Goal: Task Accomplishment & Management: Use online tool/utility

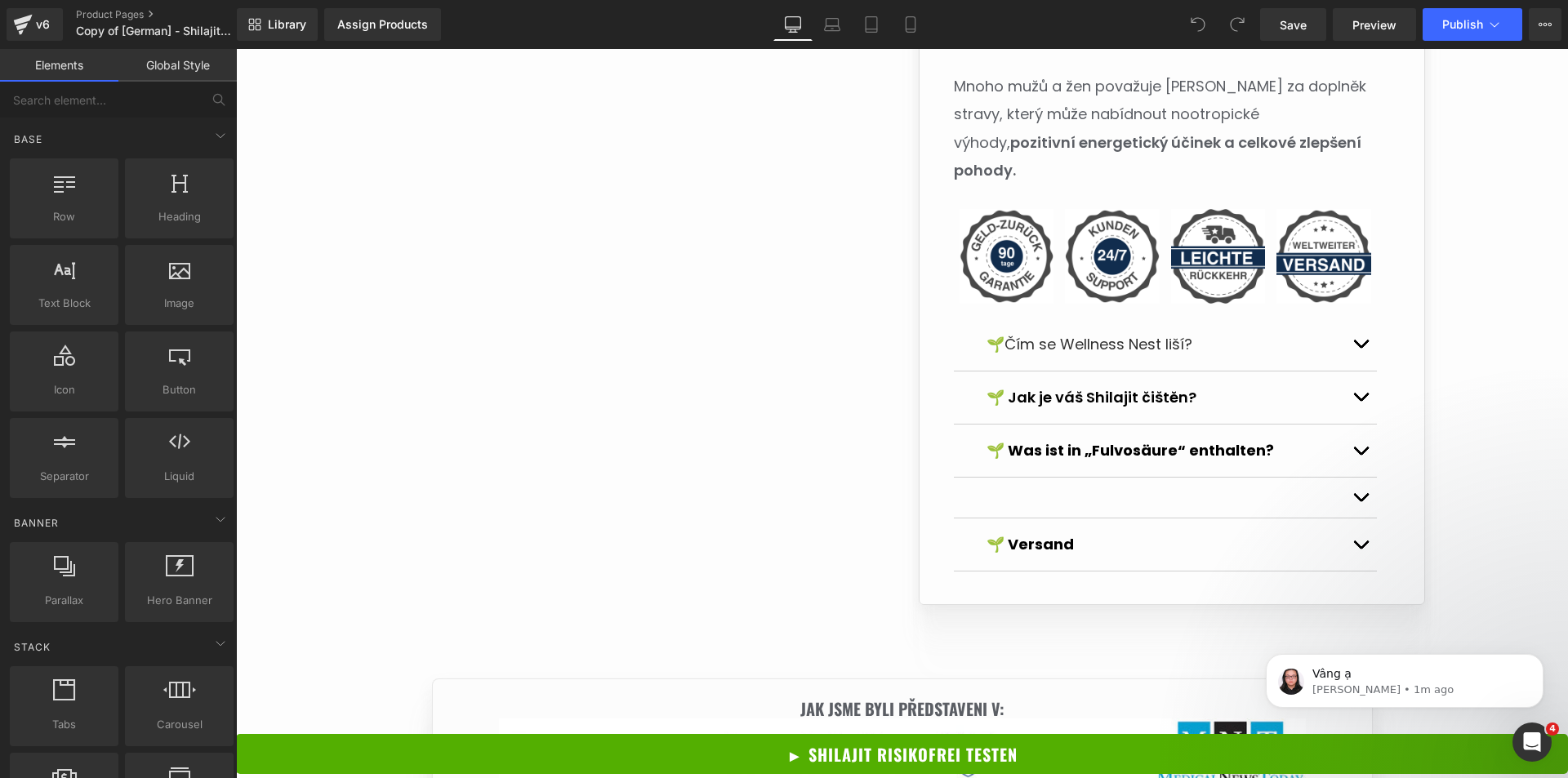
scroll to position [1552, 0]
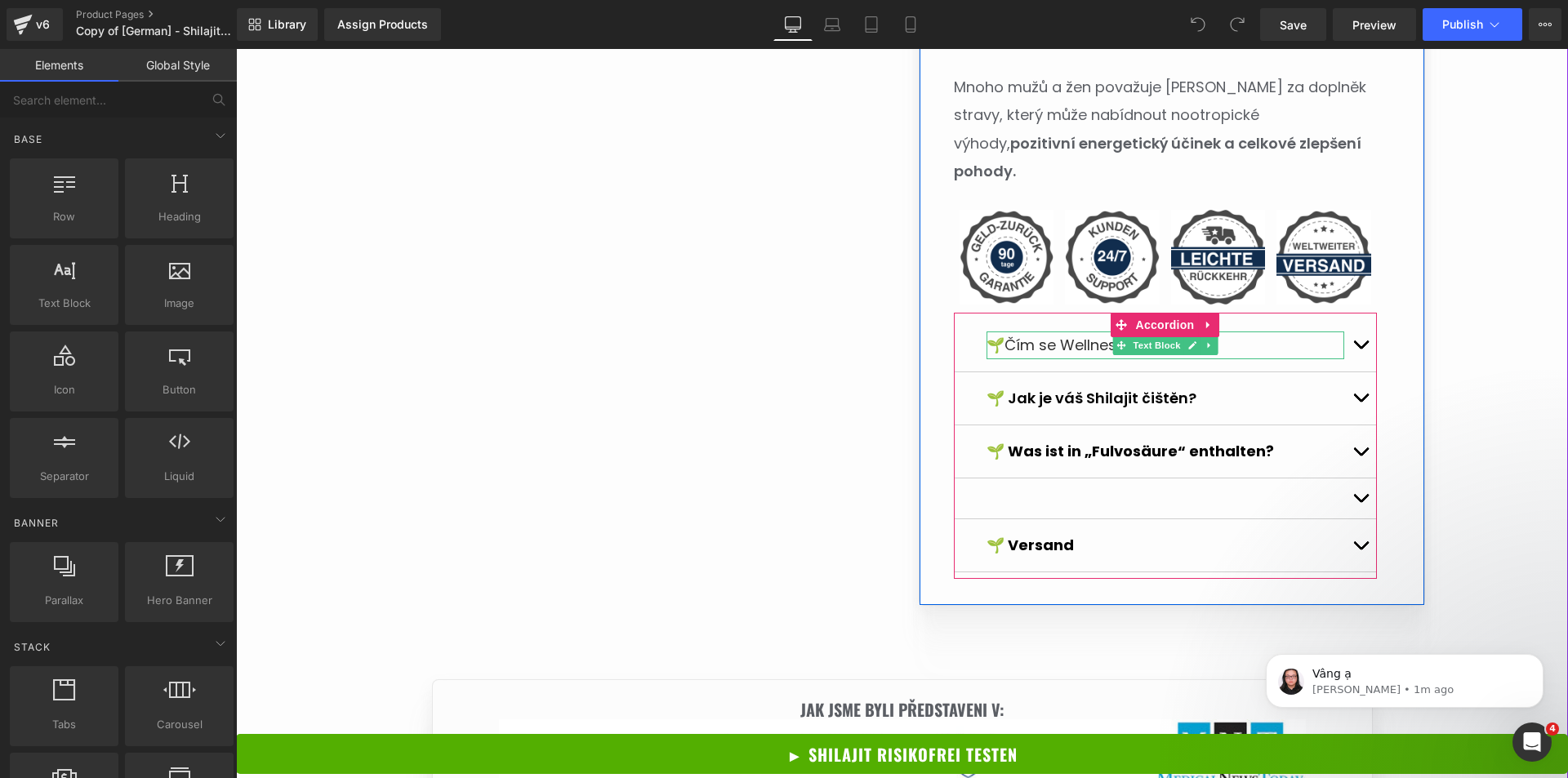
click at [1222, 331] on p "🌱 Čím se Wellness Nest liší?" at bounding box center [1166, 345] width 358 height 28
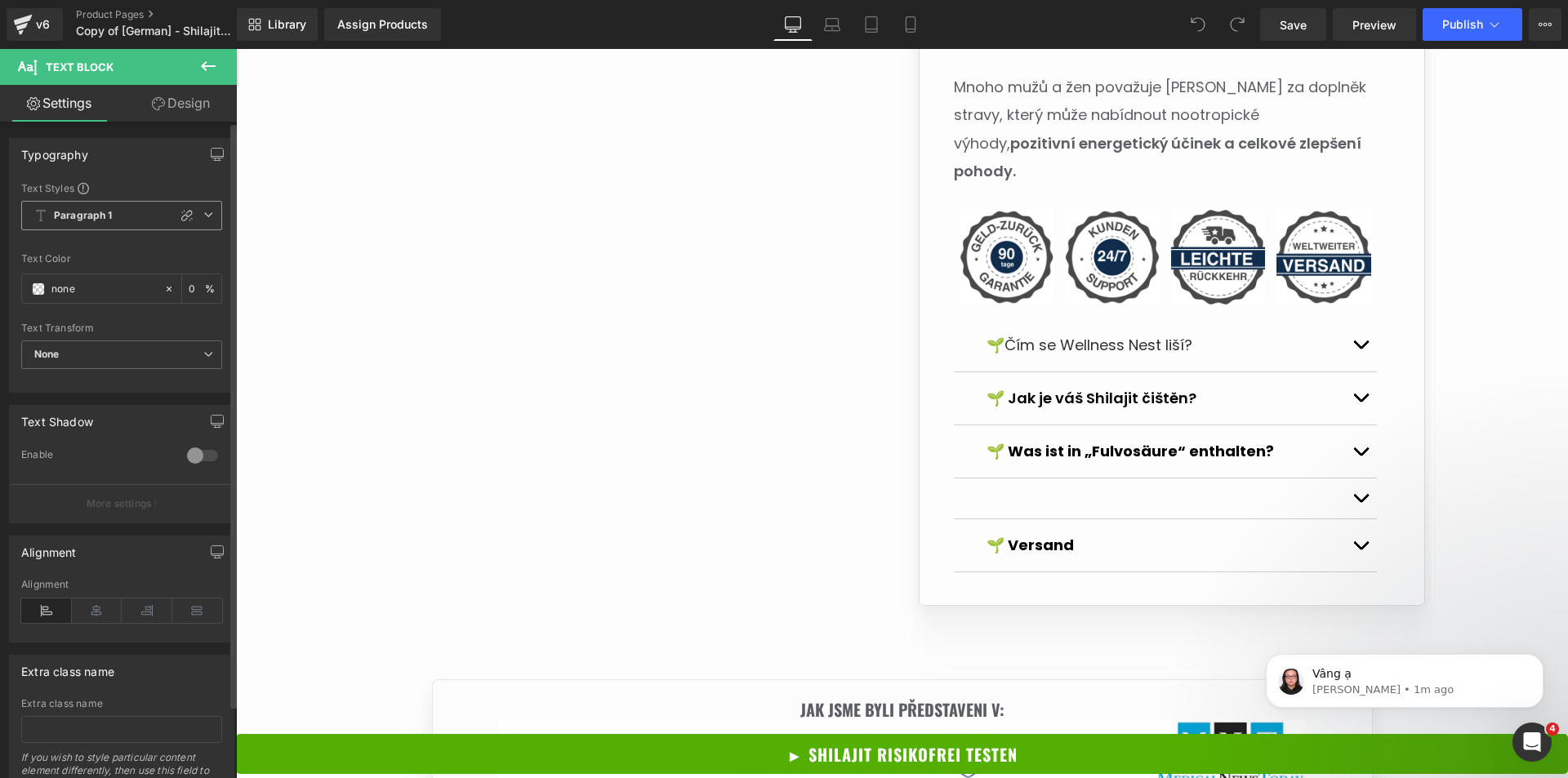
click at [130, 224] on span "Paragraph 1" at bounding box center [121, 215] width 201 height 30
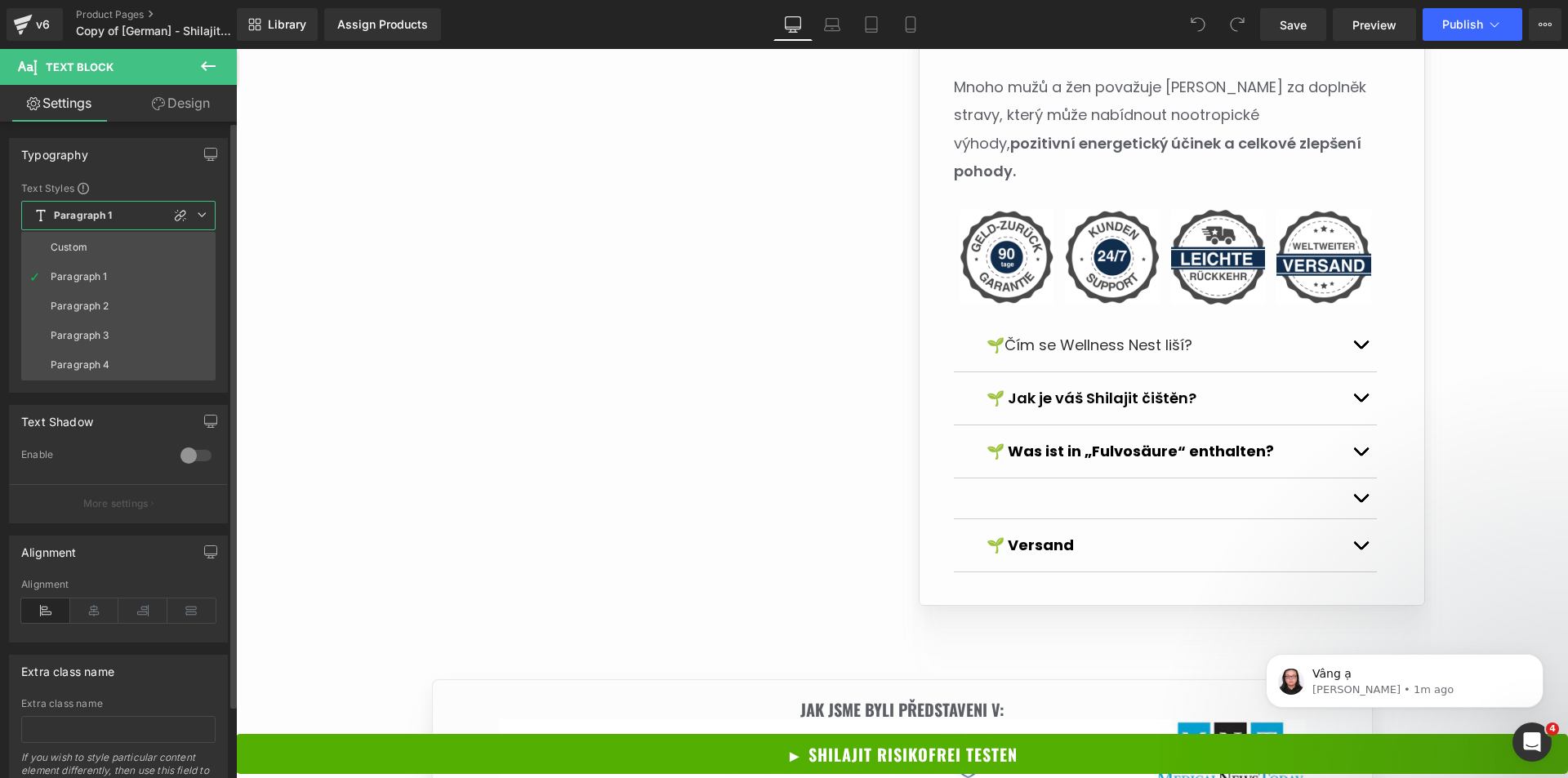
click at [130, 224] on span "Paragraph 1" at bounding box center [118, 215] width 195 height 30
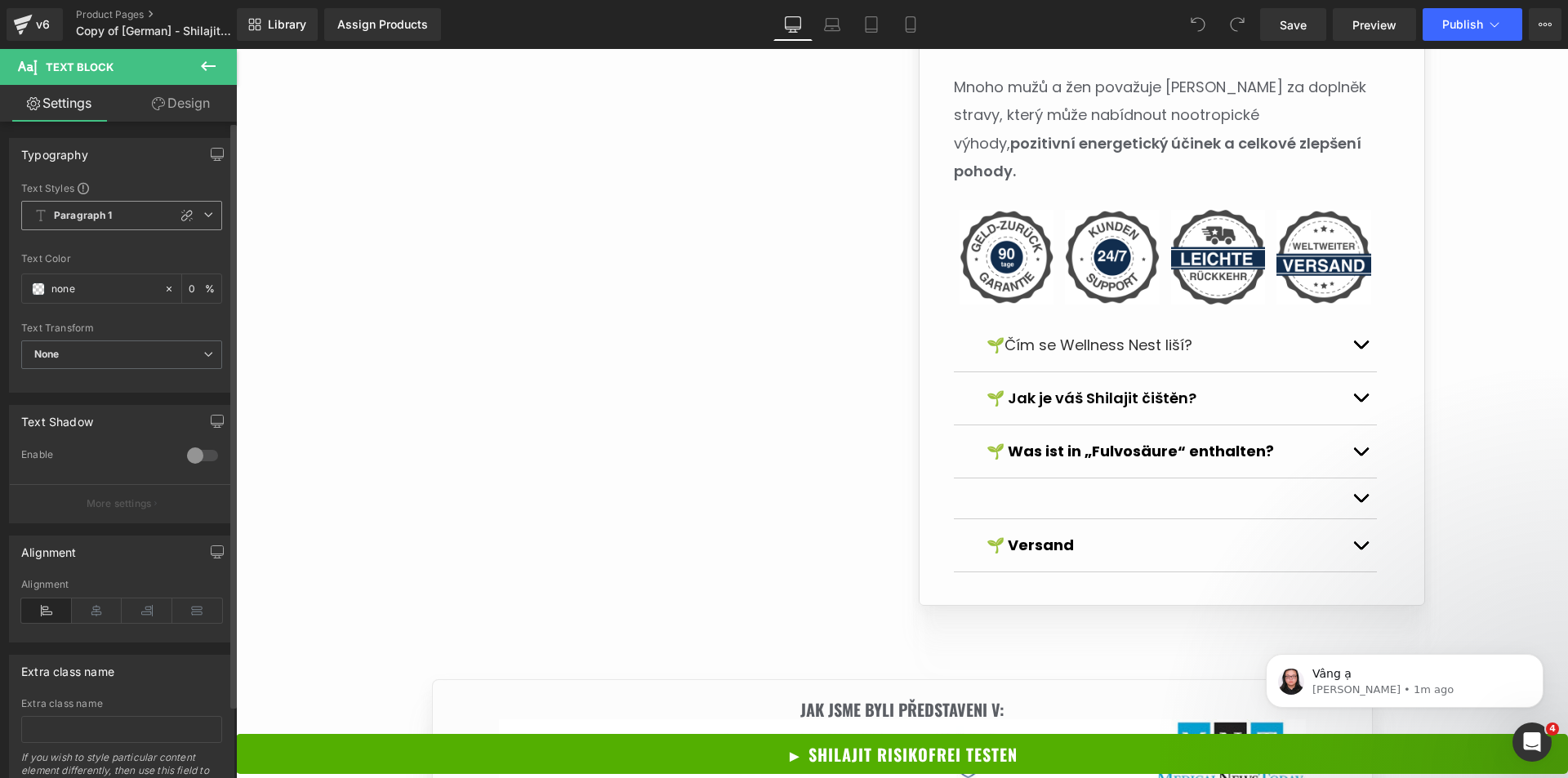
click at [132, 224] on span "Paragraph 1" at bounding box center [121, 215] width 201 height 30
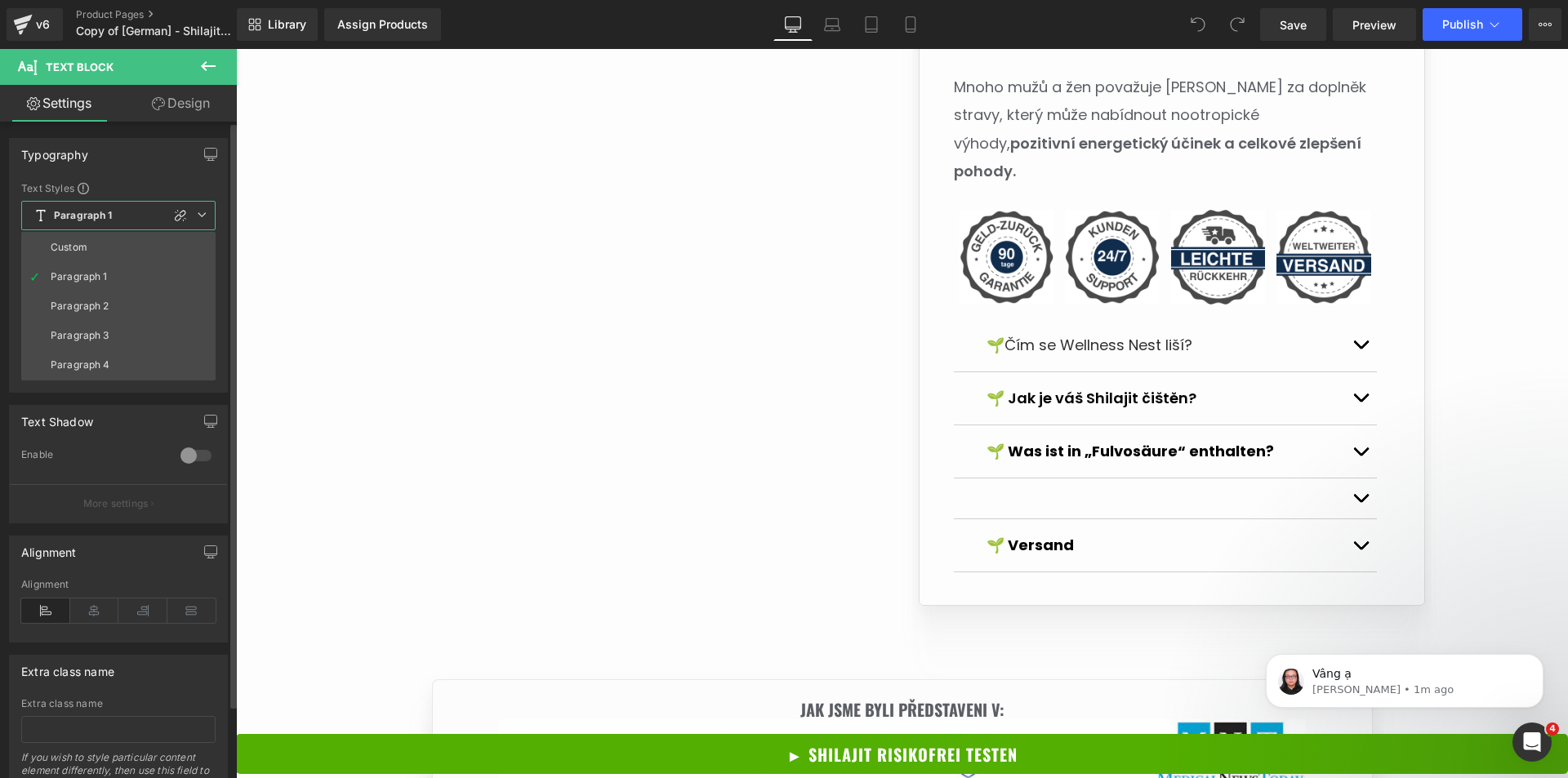
click at [132, 224] on span "Paragraph 1" at bounding box center [118, 215] width 195 height 30
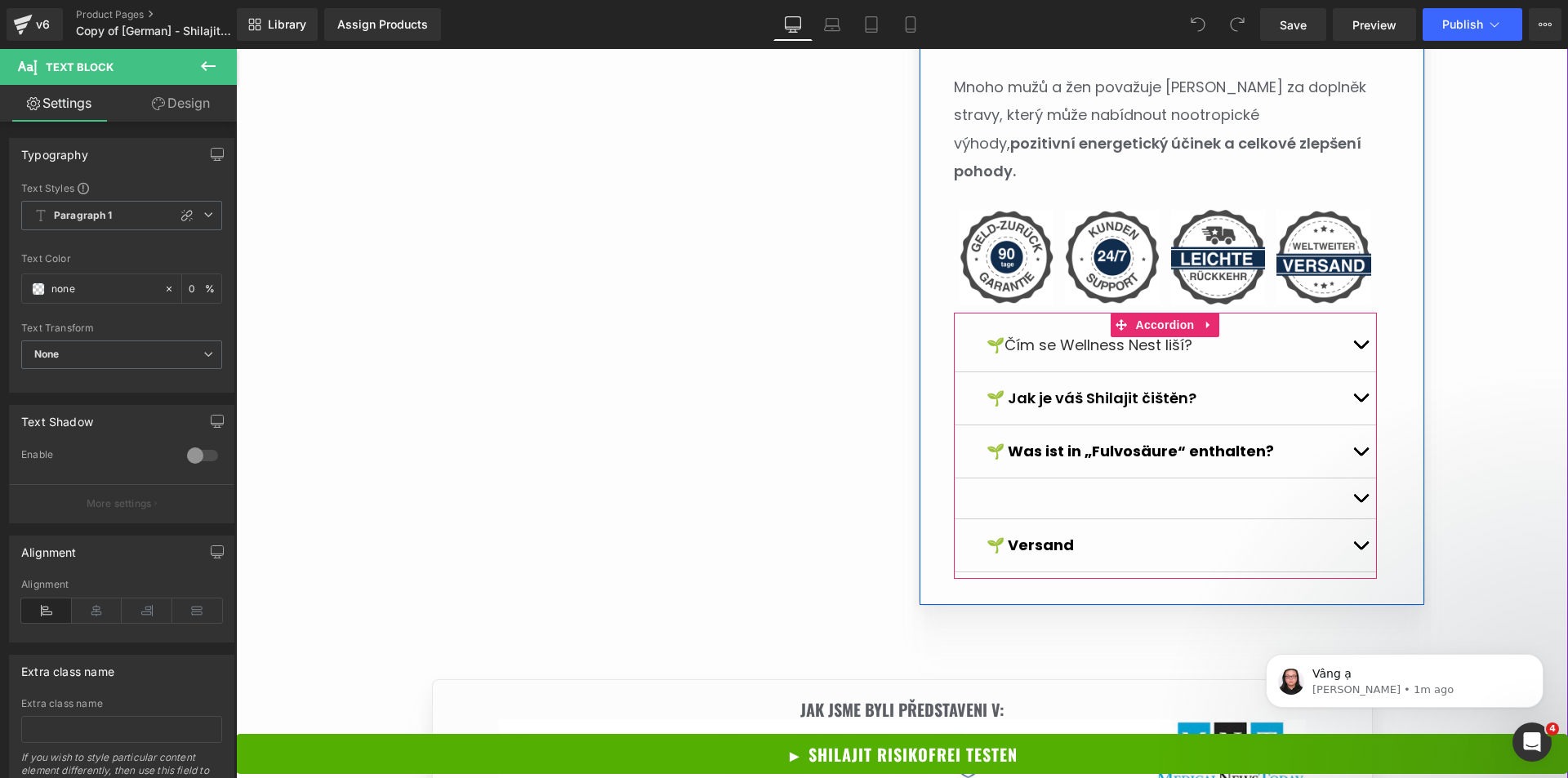
click at [1084, 479] on div at bounding box center [1165, 499] width 423 height 41
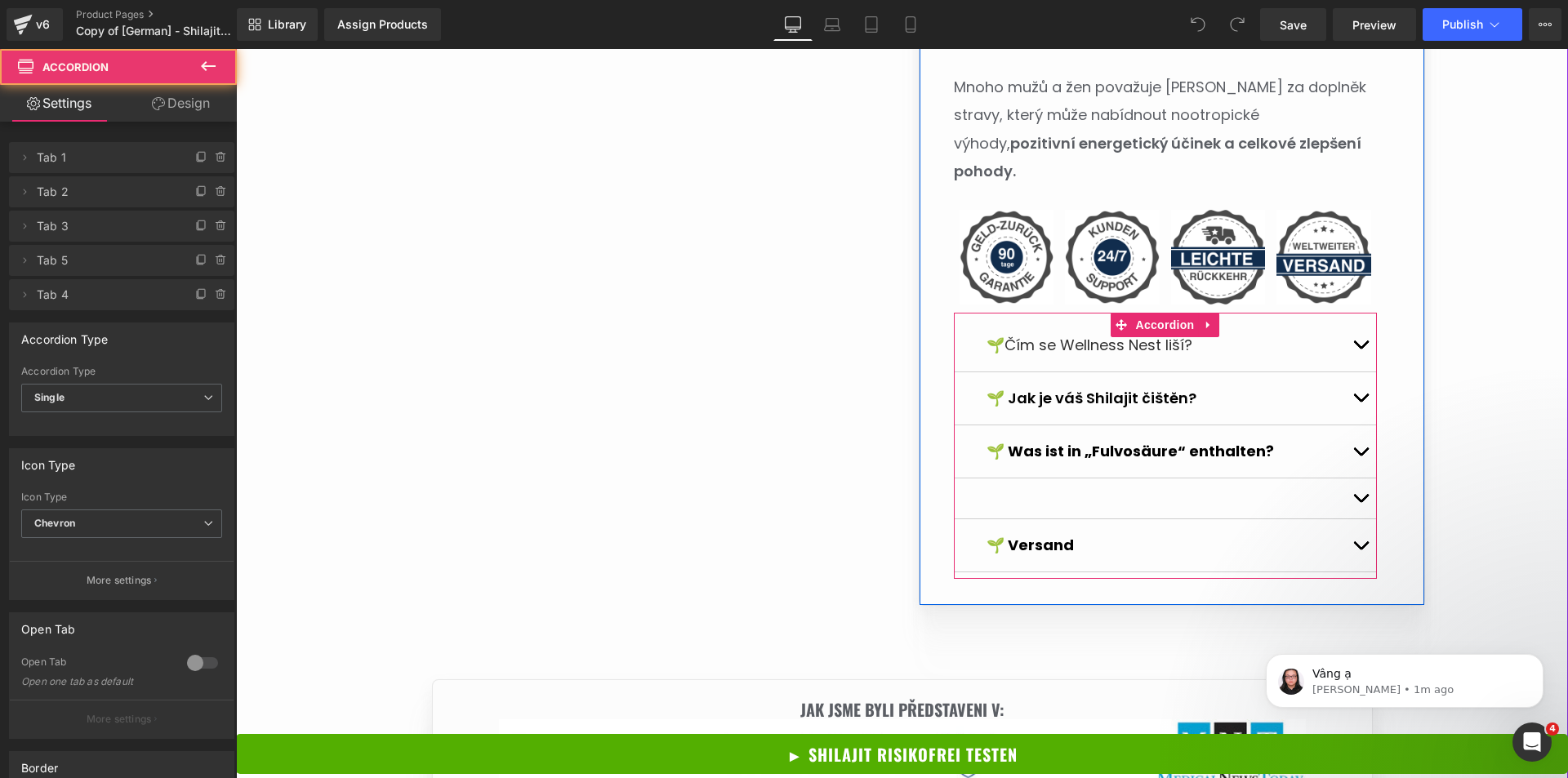
click at [1087, 479] on div at bounding box center [1165, 499] width 423 height 41
click at [1079, 441] on strong "🌱 Was ist in „Fulvosäure“ enthalten?" at bounding box center [1131, 451] width 288 height 20
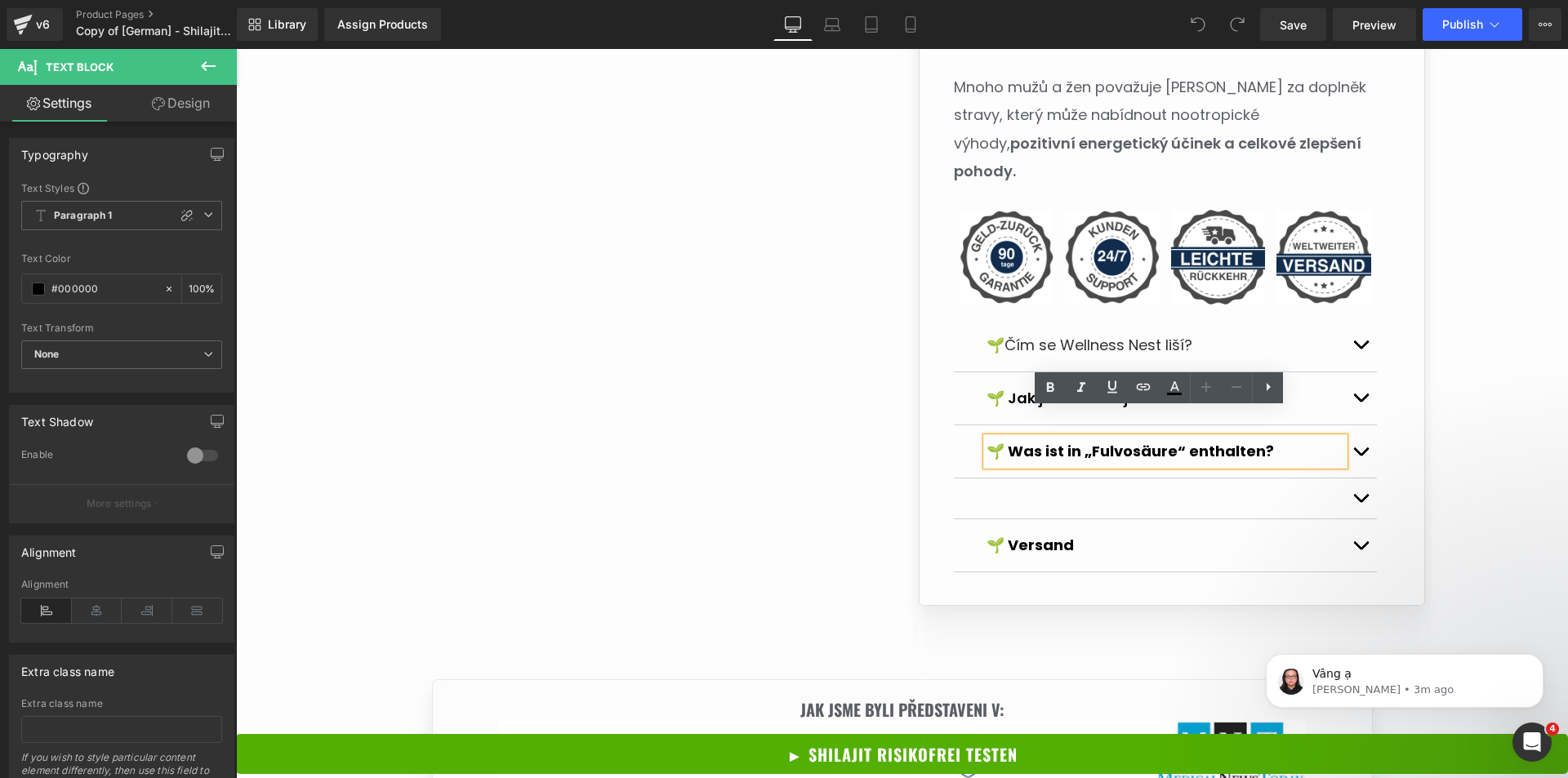
click at [1048, 336] on div "🌱 Čím se Wellness Nest liší? Text Block" at bounding box center [1165, 345] width 423 height 53
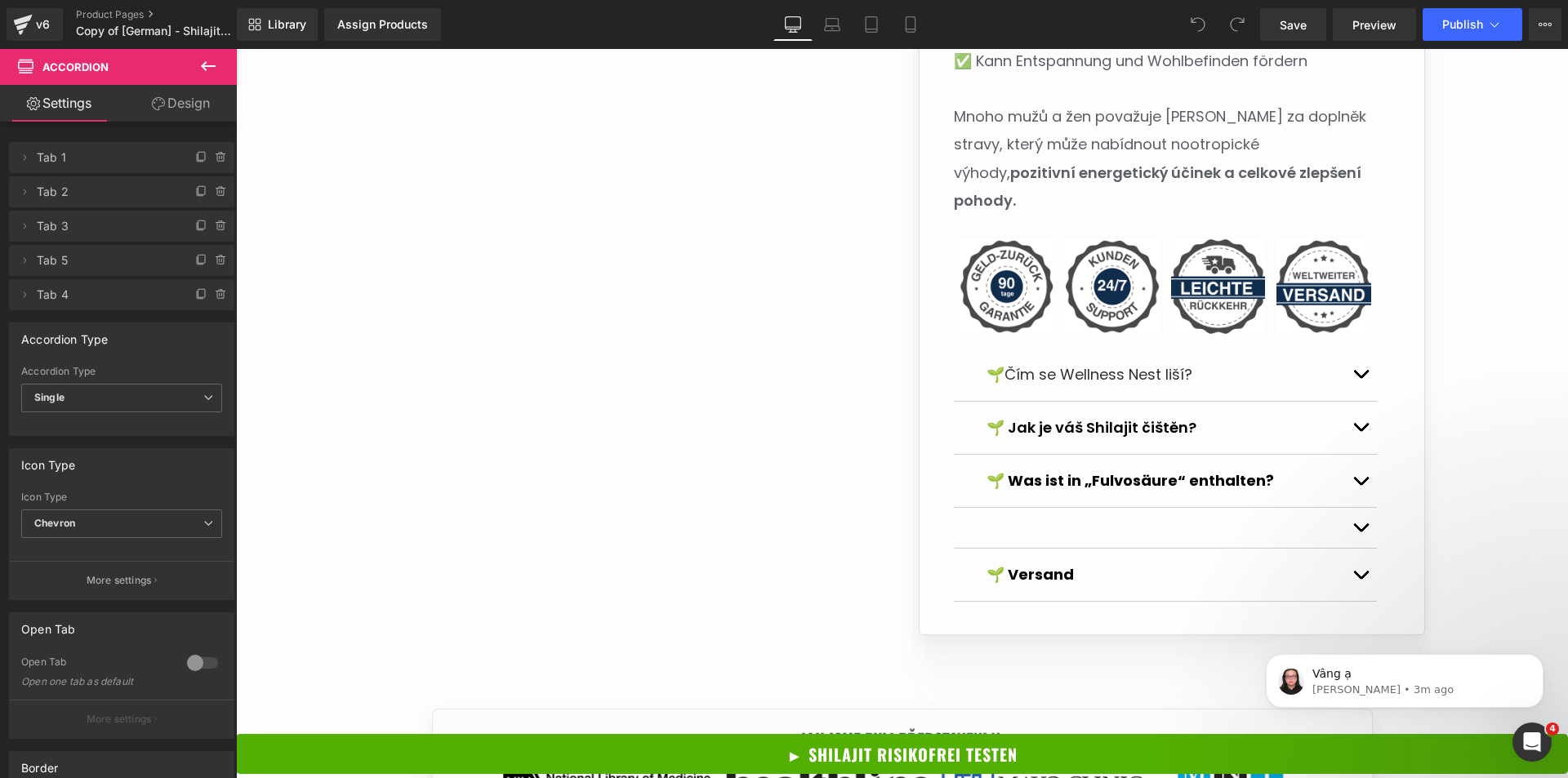
scroll to position [1470, 0]
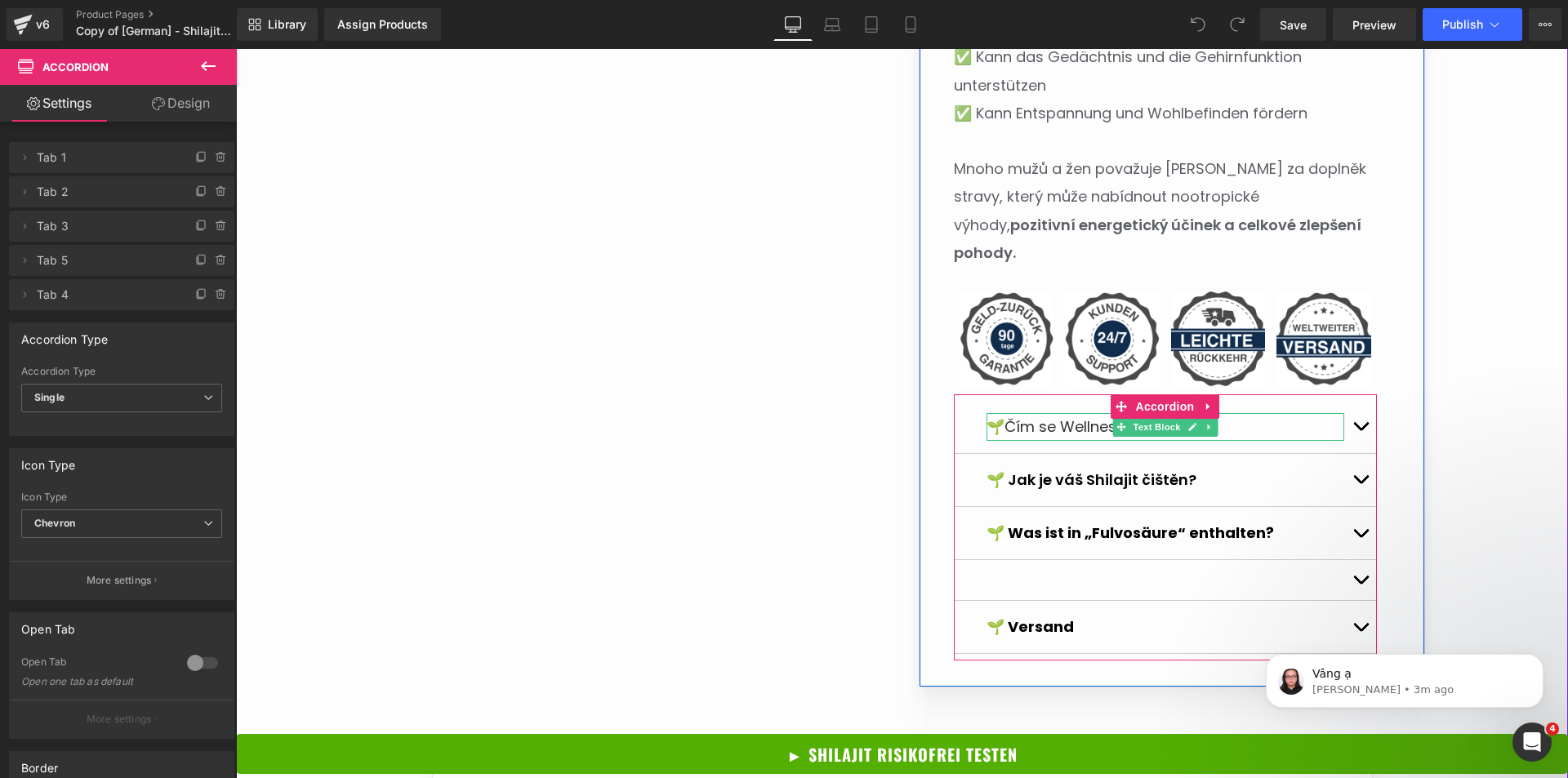
click at [1079, 416] on span "Čím se Wellness Nest liší?" at bounding box center [1098, 426] width 188 height 20
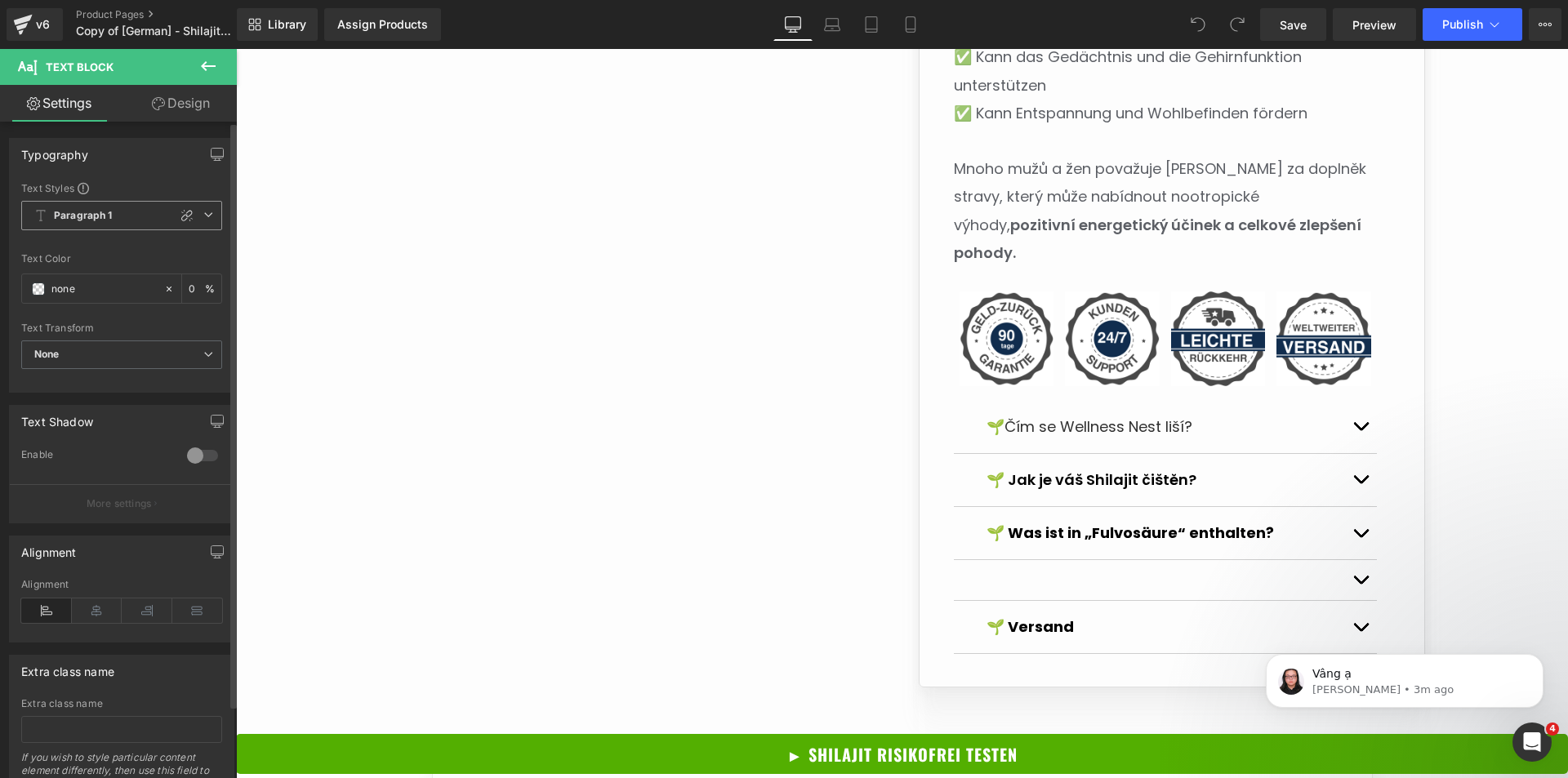
click at [203, 211] on icon at bounding box center [208, 215] width 10 height 10
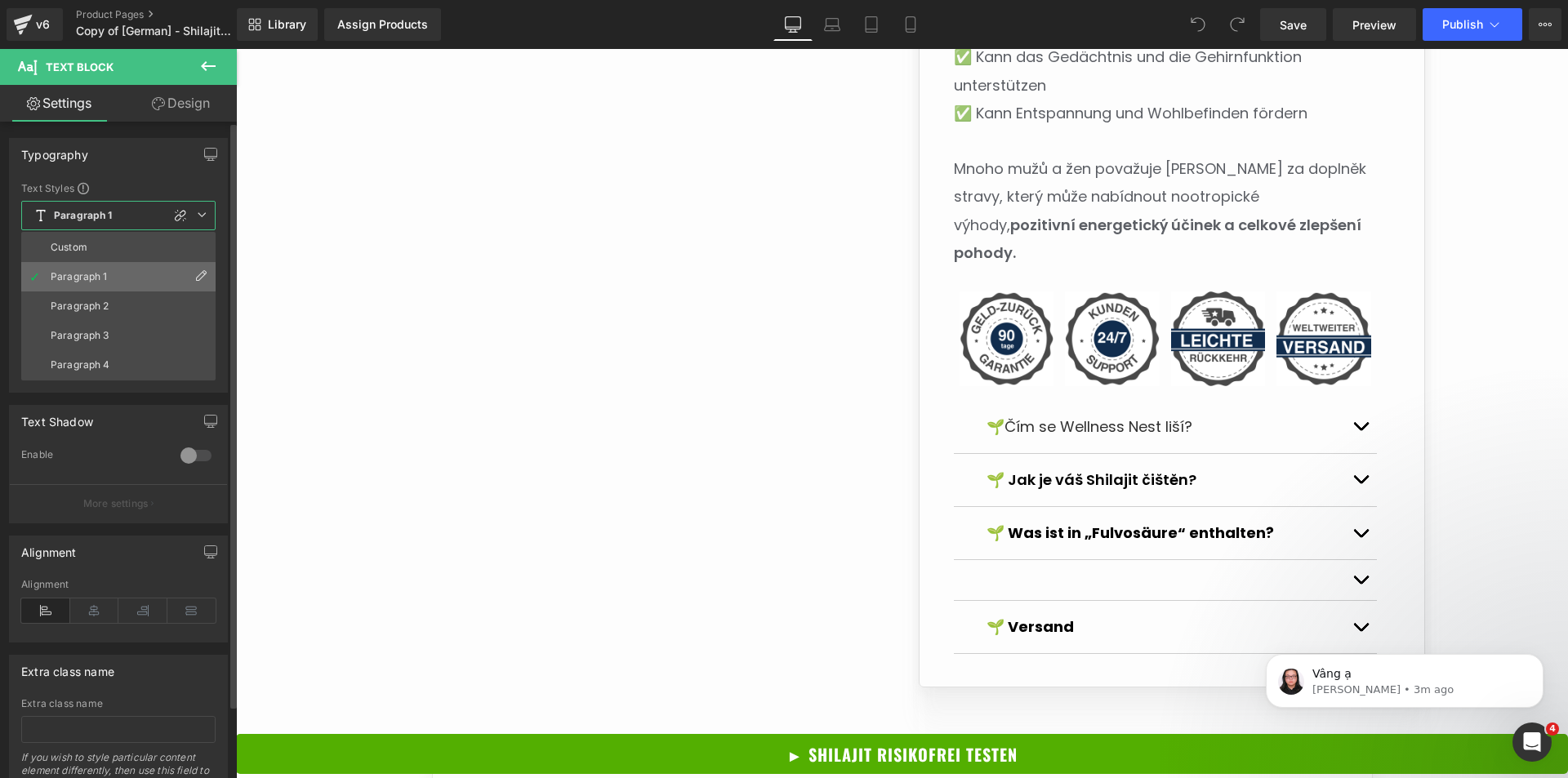
click at [198, 274] on icon at bounding box center [201, 276] width 13 height 13
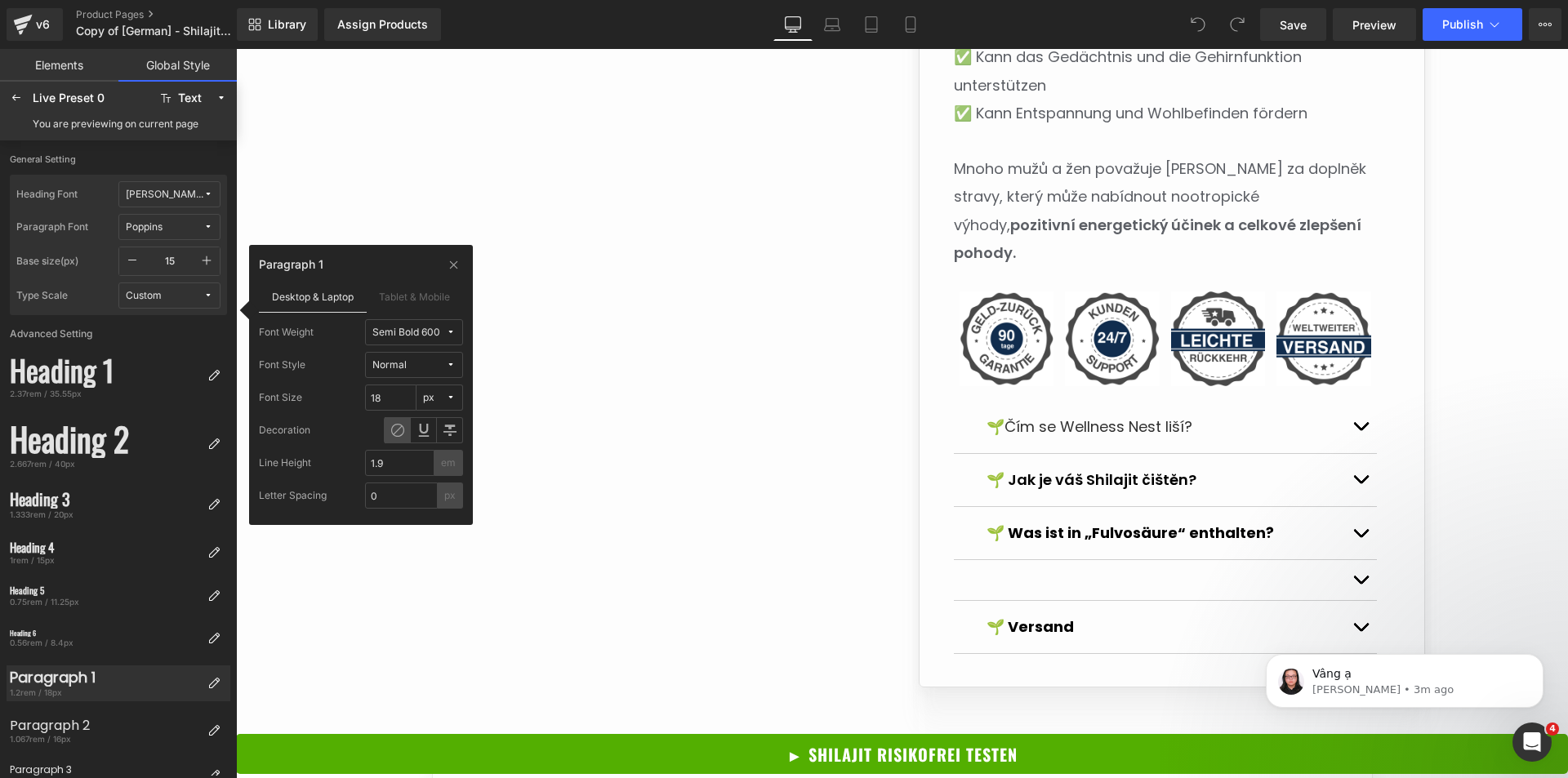
click at [403, 326] on div "Semi Bold 600" at bounding box center [407, 332] width 68 height 12
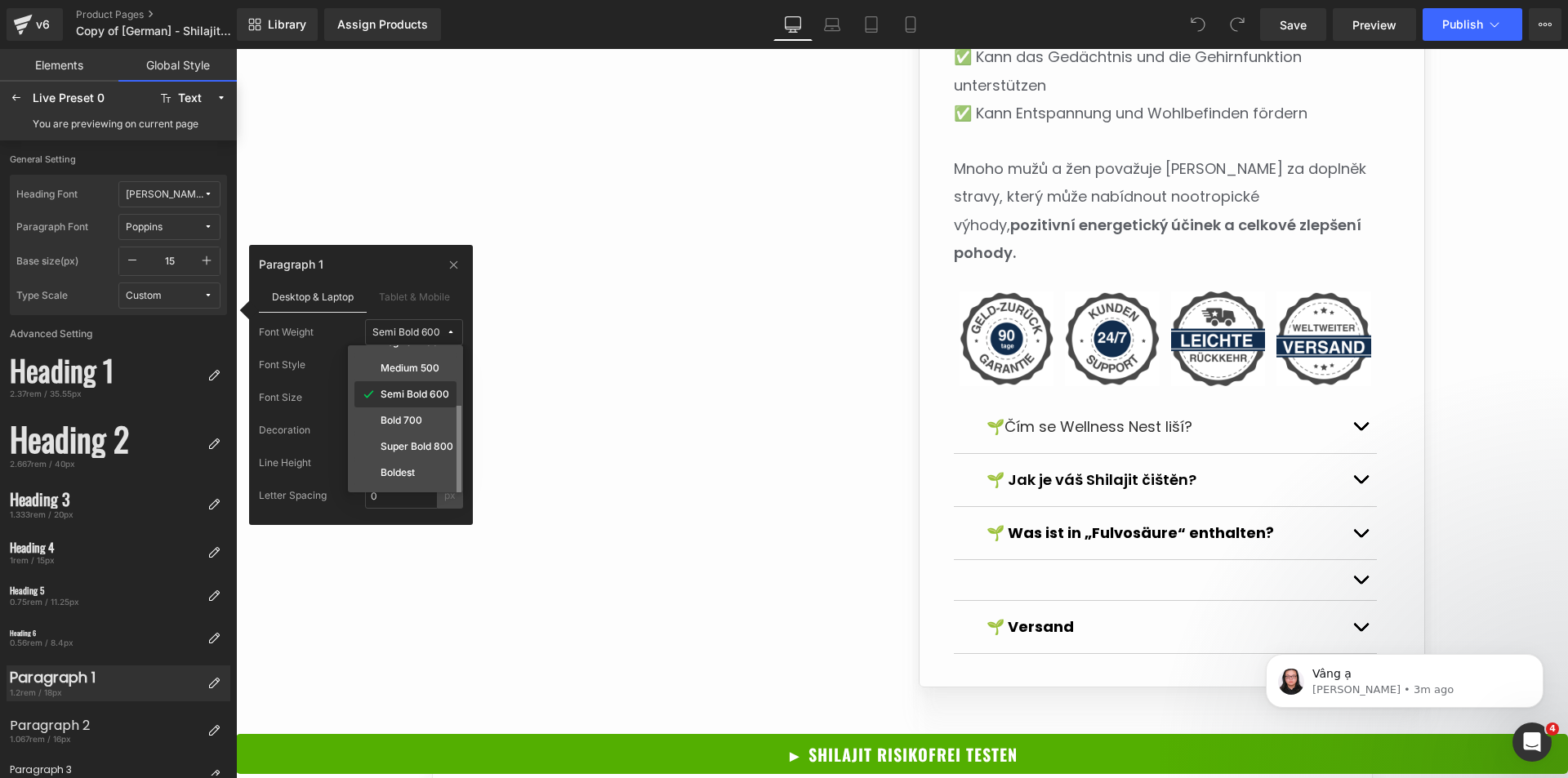
click at [415, 396] on label "Semi Bold 600" at bounding box center [414, 394] width 69 height 11
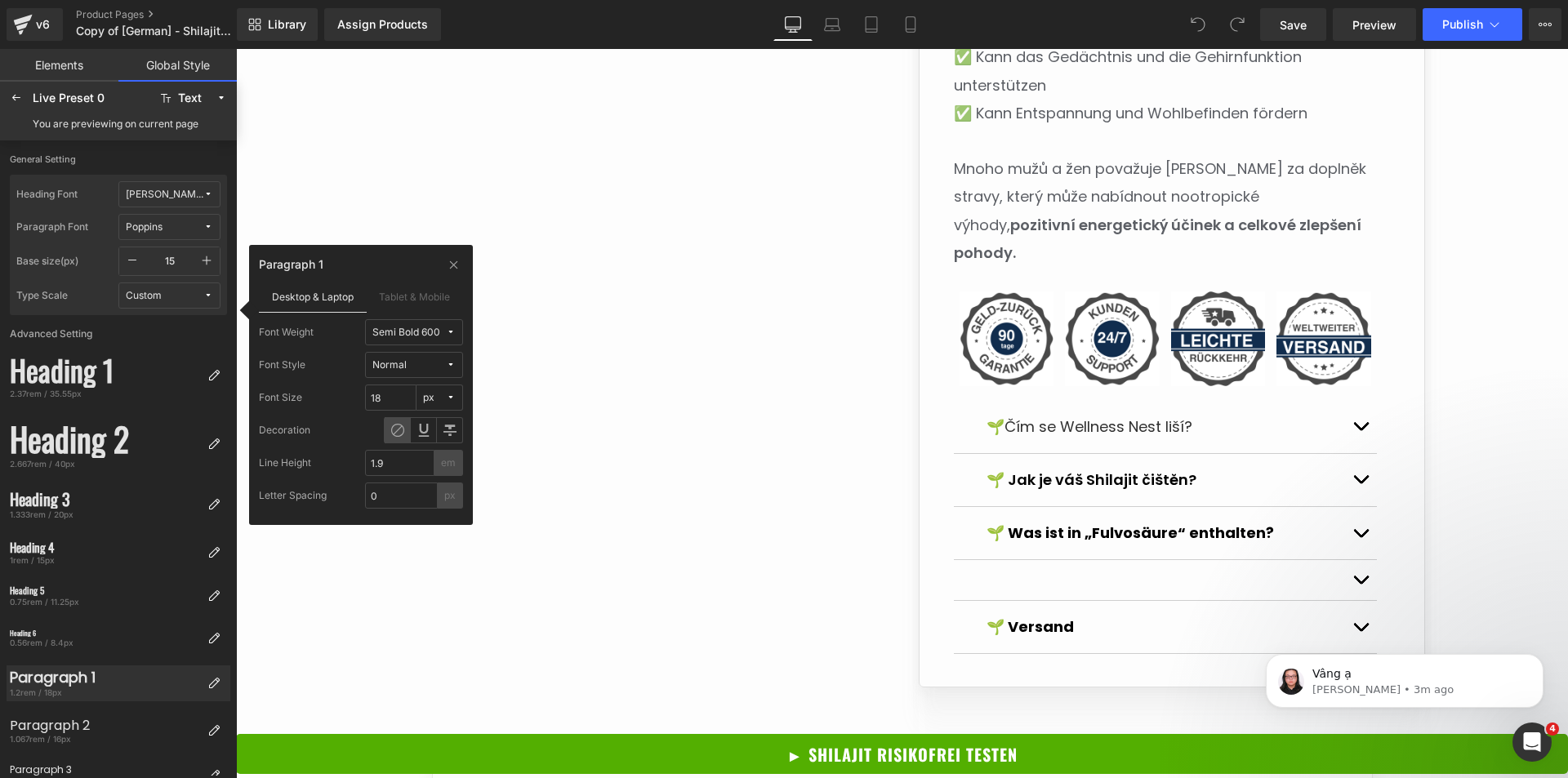
click at [413, 332] on div "Semi Bold 600" at bounding box center [407, 332] width 68 height 12
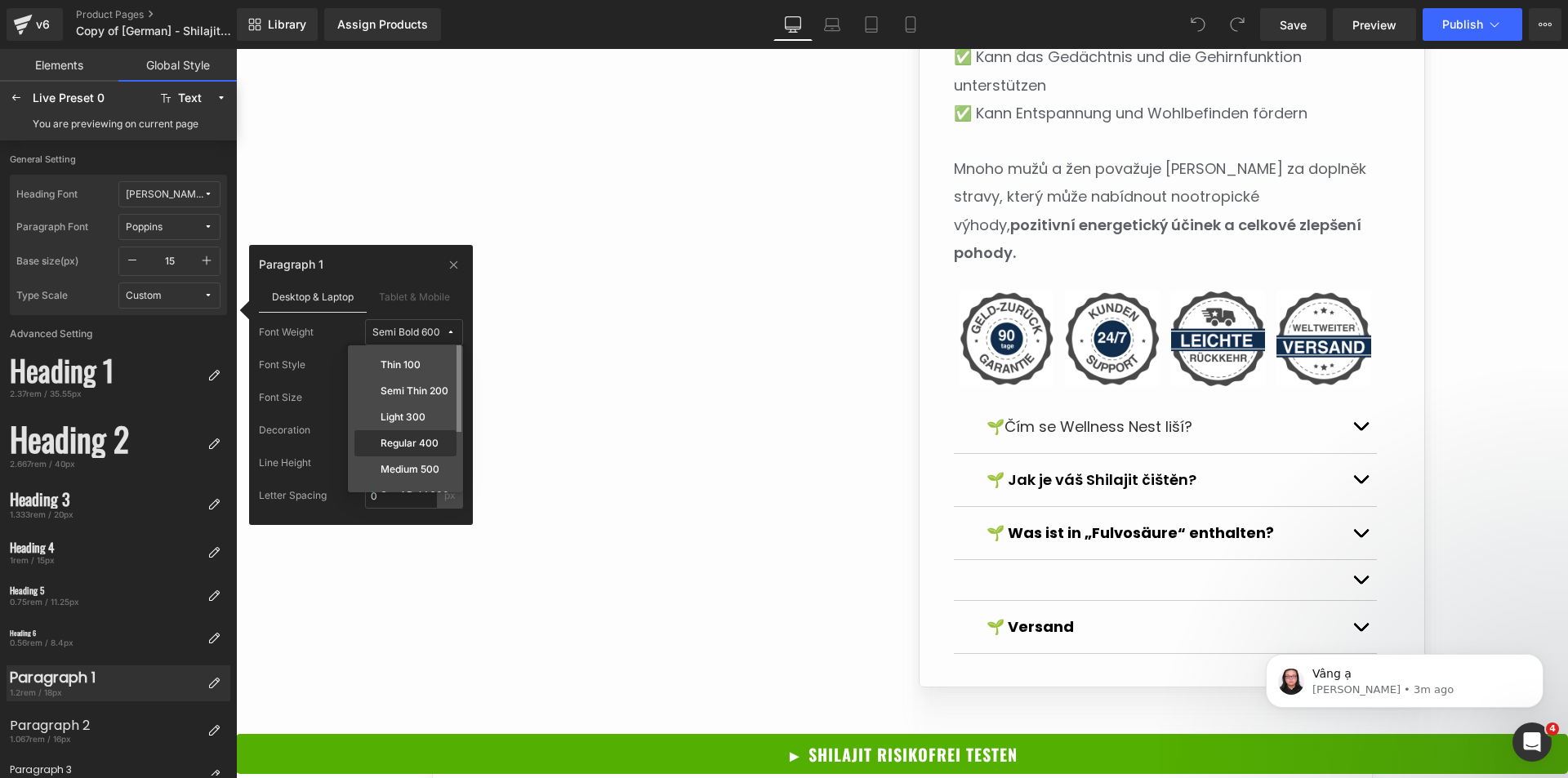
click at [403, 441] on label "Regular 400" at bounding box center [409, 443] width 58 height 11
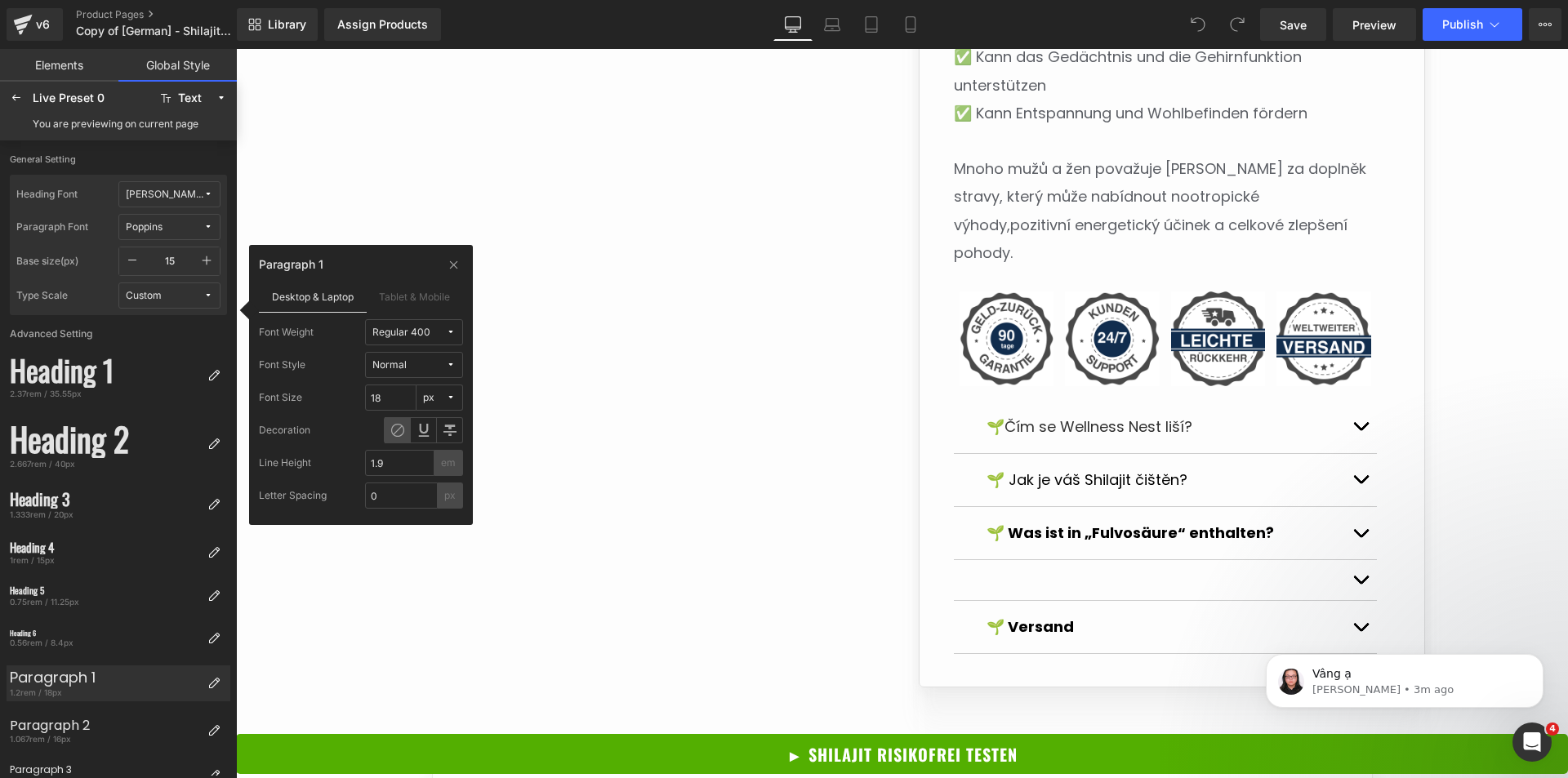
click at [417, 329] on div "Regular 400" at bounding box center [401, 332] width 58 height 12
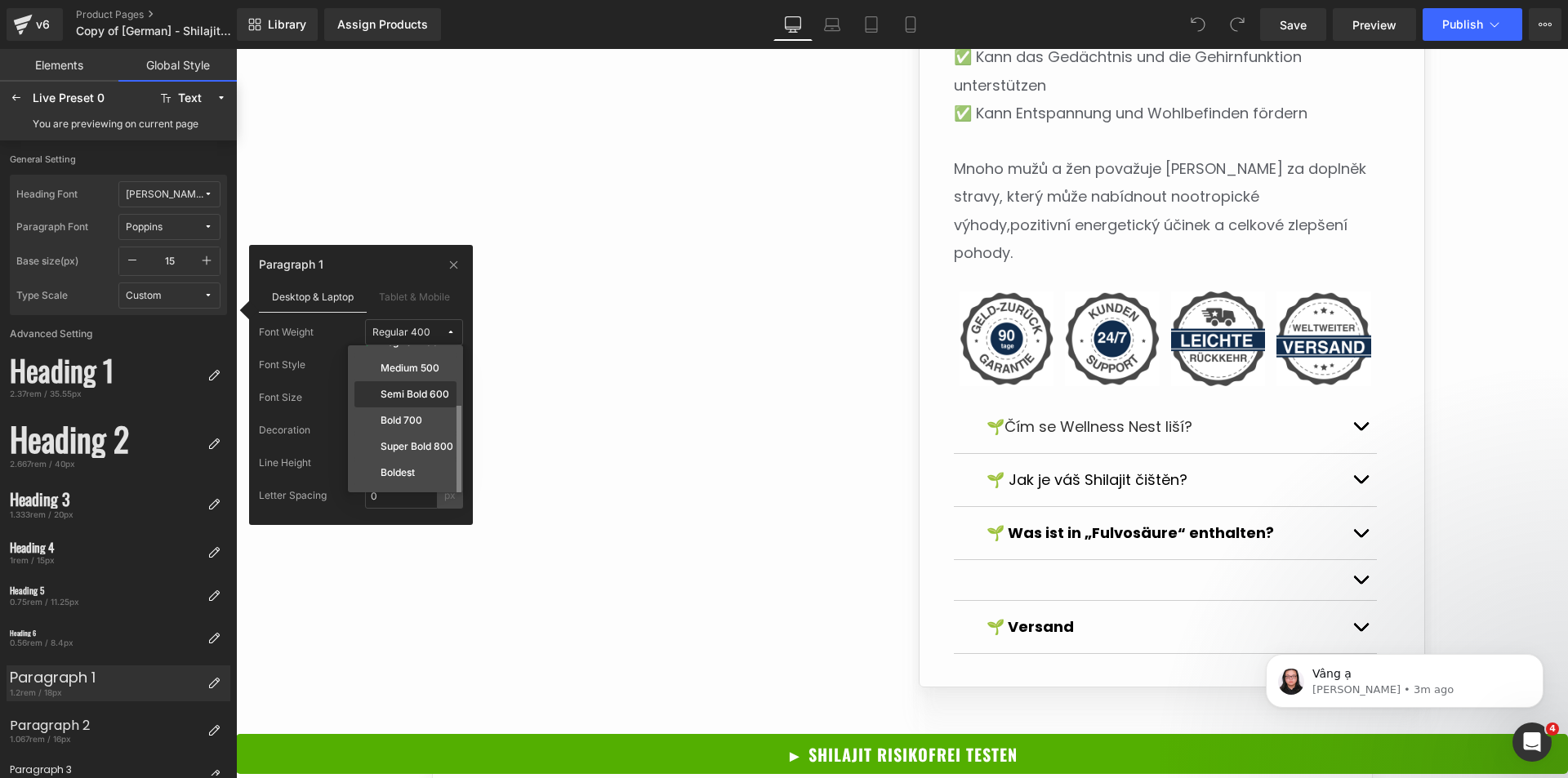
click at [425, 400] on div "Semi Bold 600" at bounding box center [406, 394] width 96 height 13
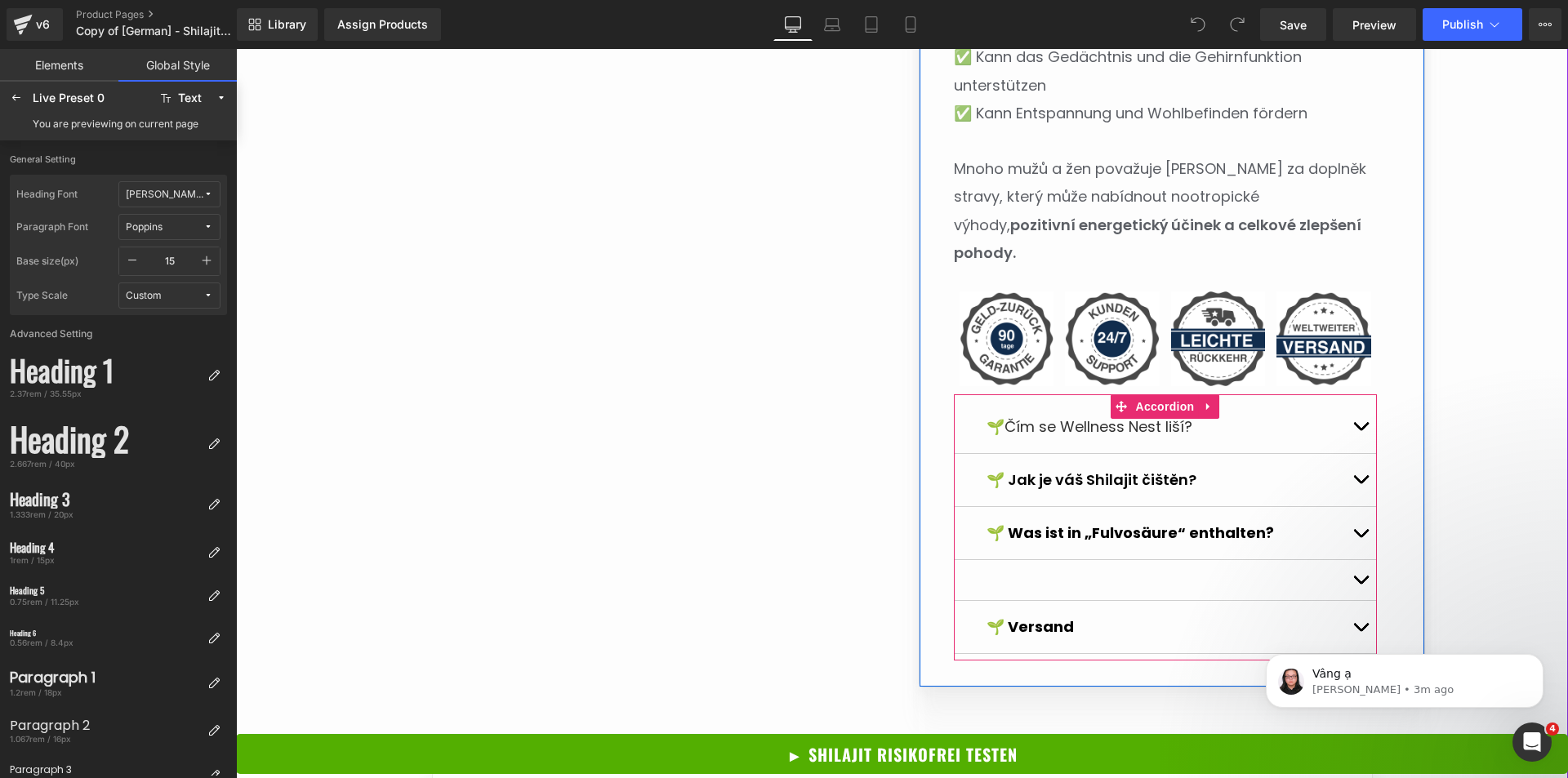
click at [1055, 416] on span "Čím se Wellness Nest liší?" at bounding box center [1098, 426] width 188 height 20
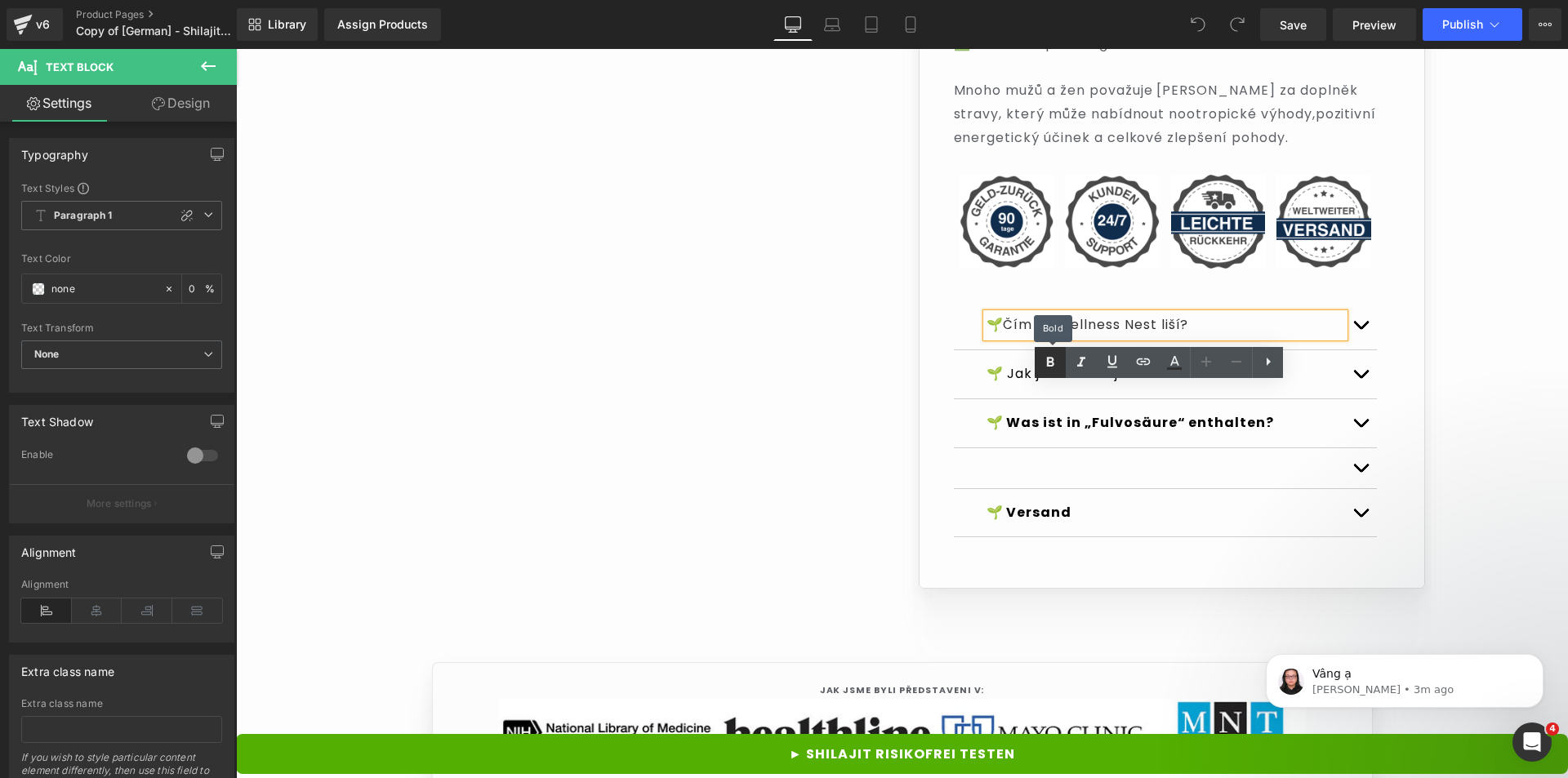
click at [1057, 358] on icon at bounding box center [1051, 362] width 19 height 19
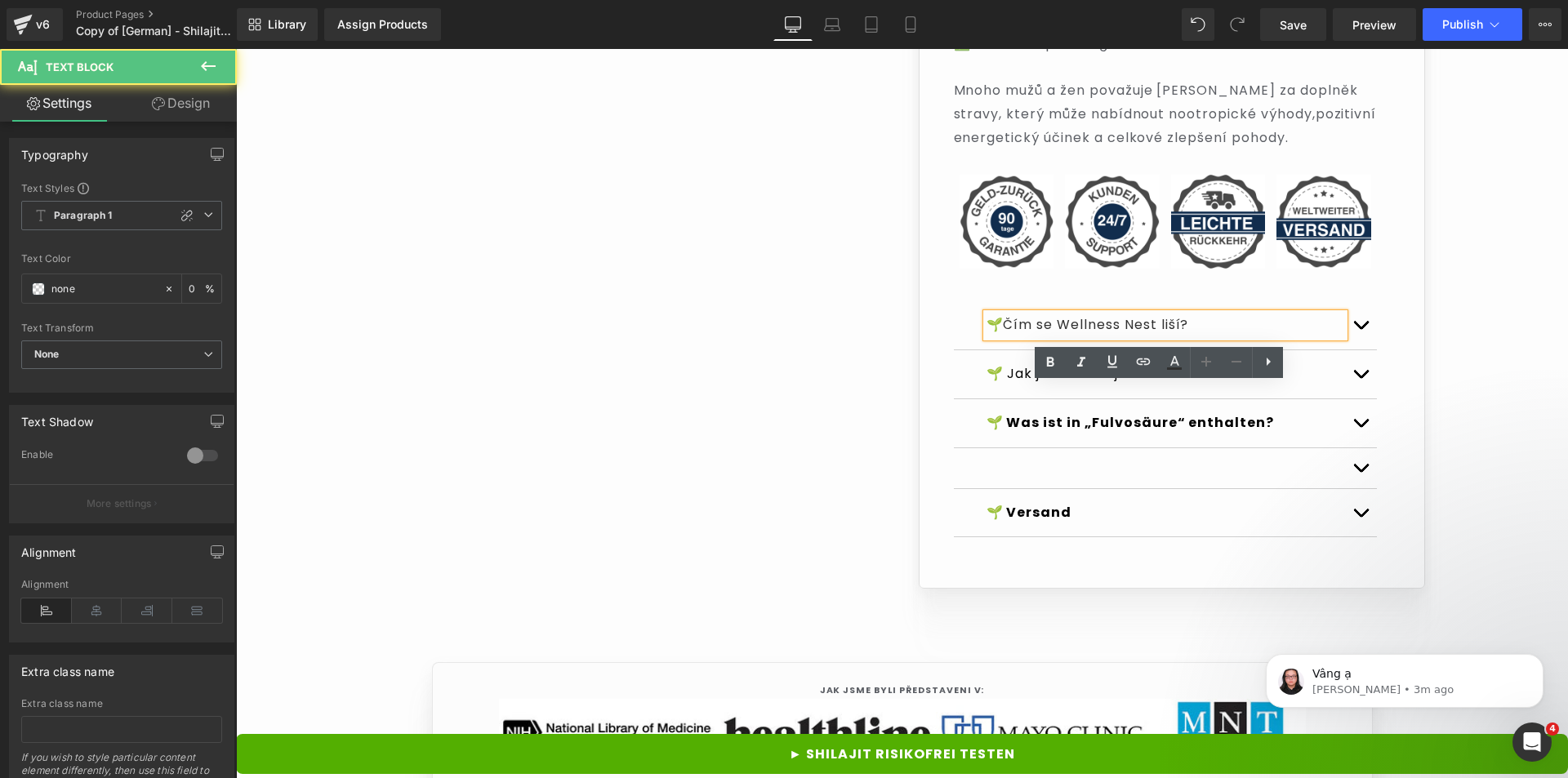
drag, startPoint x: 1204, startPoint y: 397, endPoint x: 1009, endPoint y: 395, distance: 195.0
click at [1009, 338] on p "🌱 Čím se Wellness Nest liší?" at bounding box center [1166, 324] width 358 height 24
click at [1051, 365] on icon at bounding box center [1051, 362] width 19 height 19
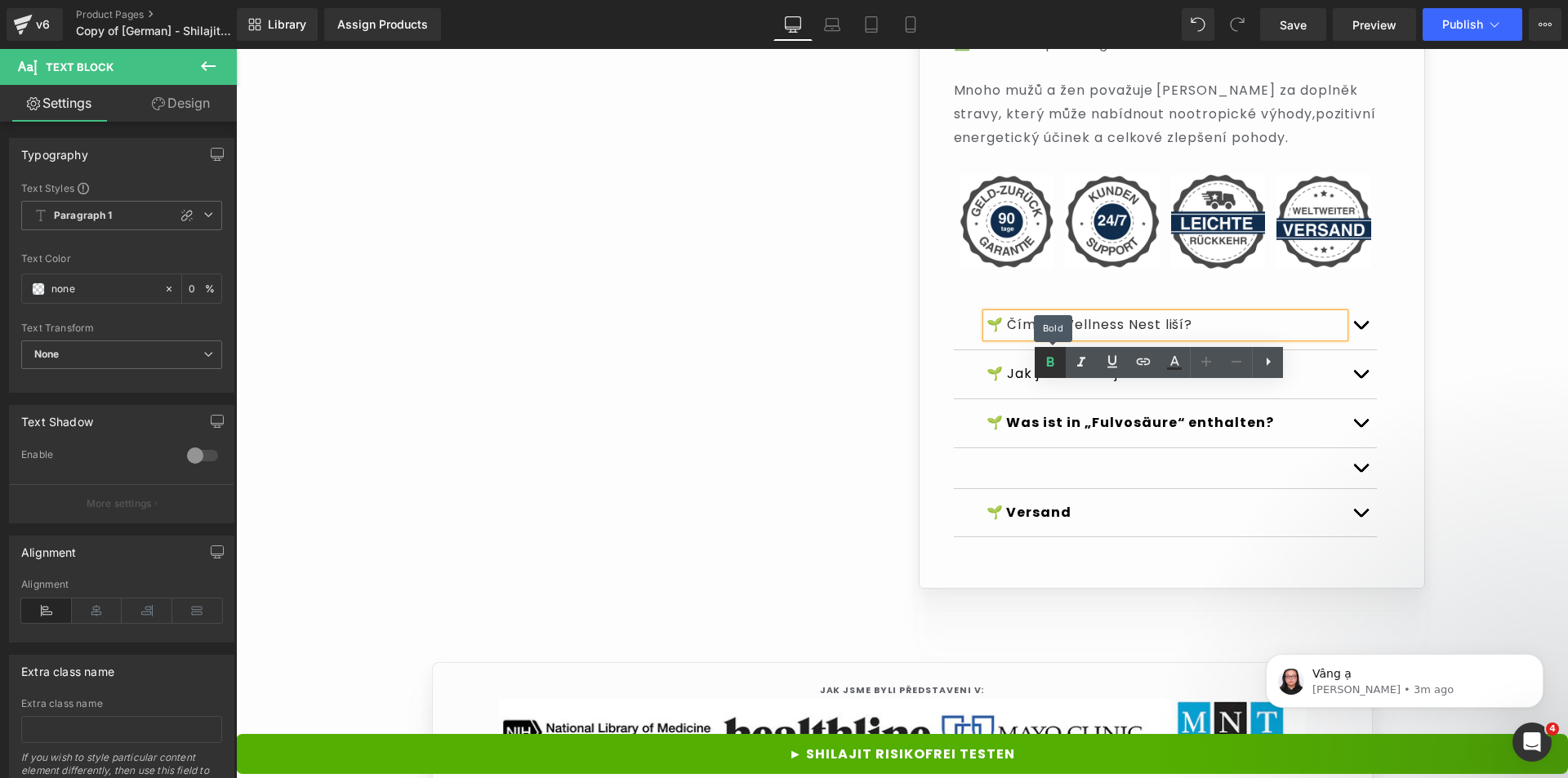
click at [1051, 365] on icon at bounding box center [1051, 362] width 19 height 19
click at [1139, 334] on font "🌱 Čím se Wellness Nest liší?" at bounding box center [1090, 324] width 207 height 19
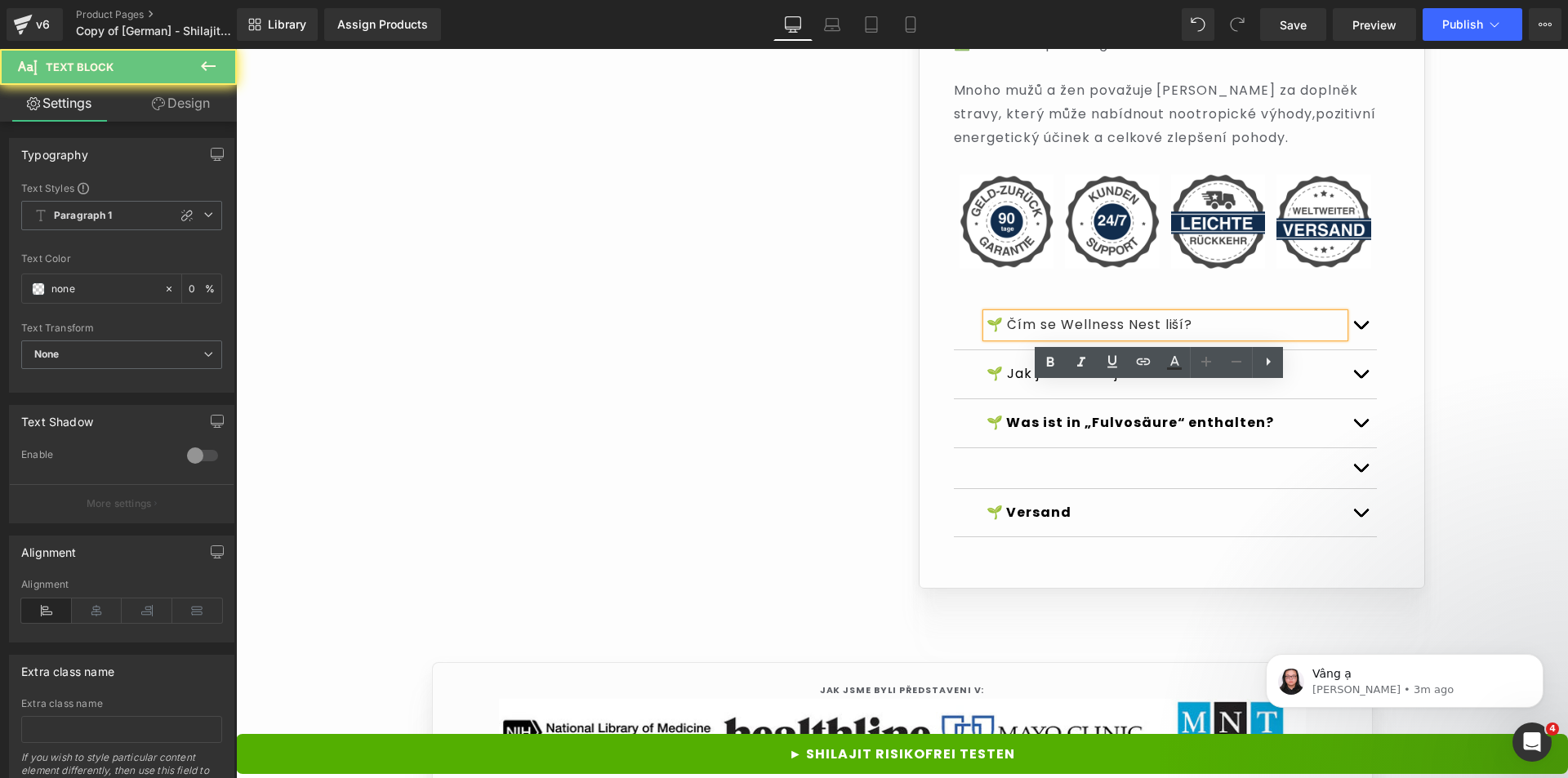
drag, startPoint x: 1204, startPoint y: 397, endPoint x: 987, endPoint y: 386, distance: 217.3
click at [987, 338] on p "🌱 Čím se Wellness Nest liší?" at bounding box center [1166, 324] width 358 height 24
click at [1048, 362] on icon at bounding box center [1051, 362] width 7 height 10
click at [1068, 386] on div "🌱 Jak je váš Shilajit čištěn? Text Block" at bounding box center [1166, 374] width 358 height 24
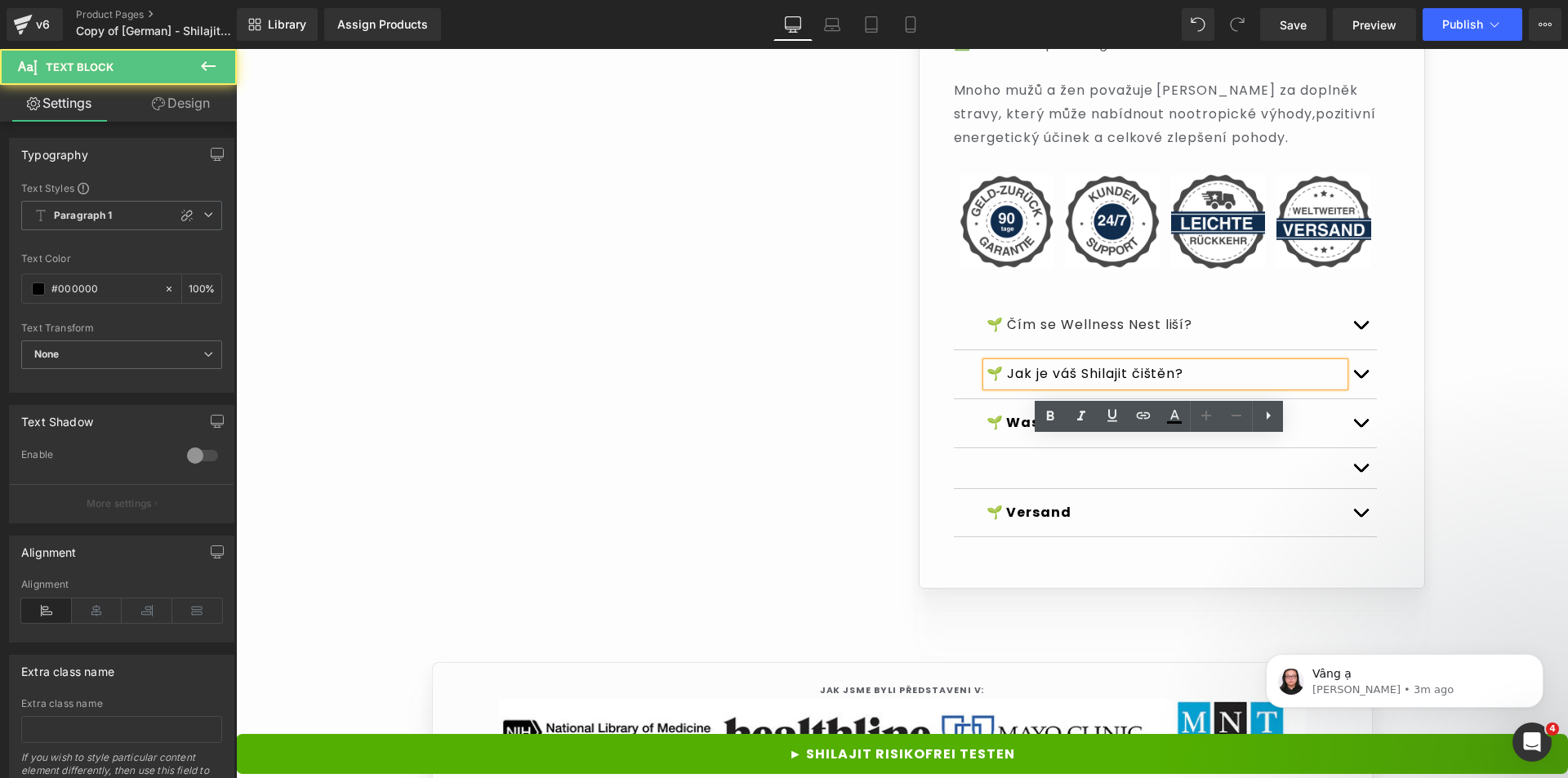
click at [1068, 432] on strong "🌱 Was ist in „Fulvosäure“ enthalten?" at bounding box center [1131, 423] width 288 height 19
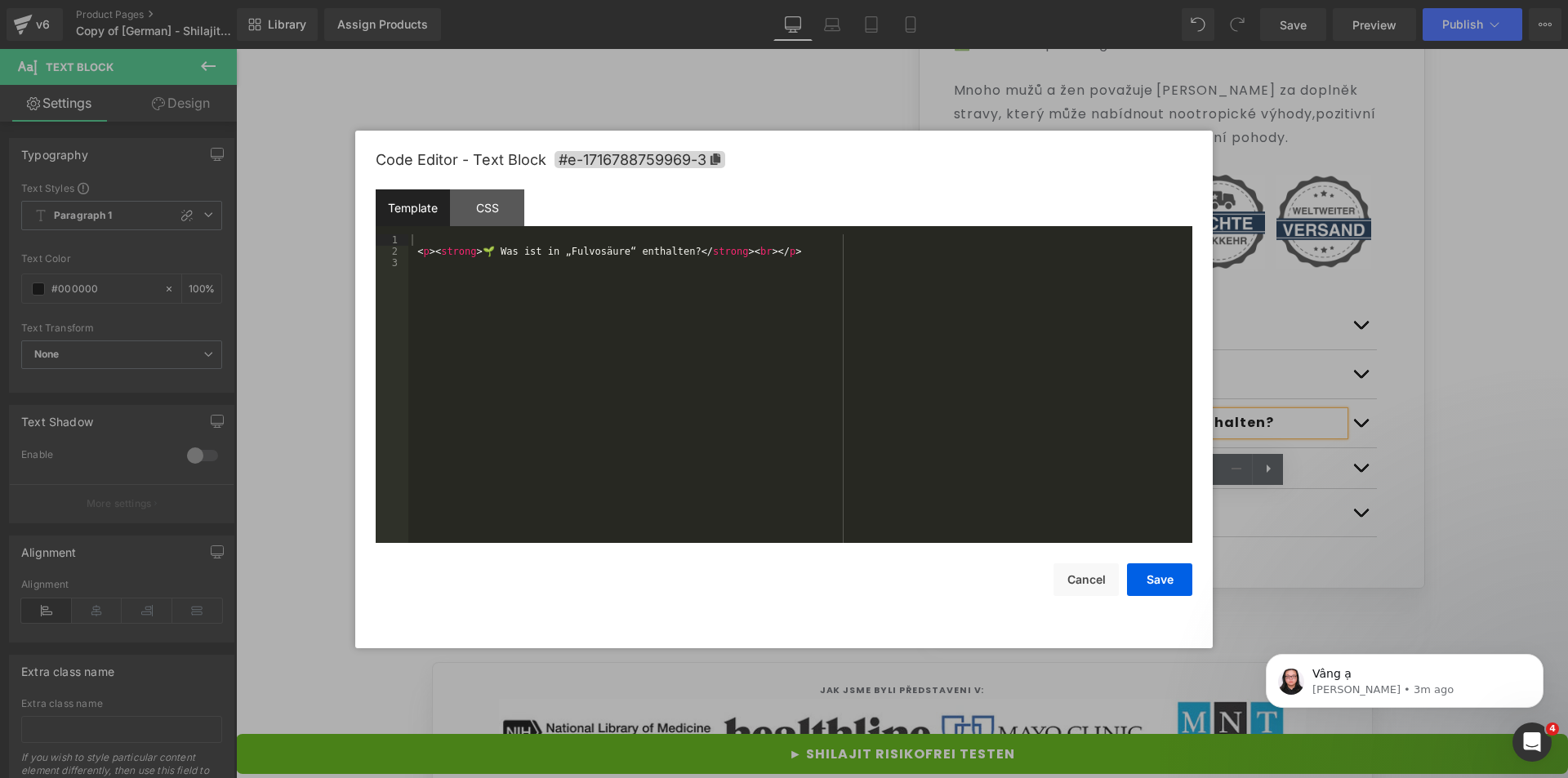
click at [977, 0] on div "You are previewing how the Live Preset 0 will restyle your page. You can not ed…" at bounding box center [784, 0] width 1568 height 0
click at [499, 200] on div "CSS" at bounding box center [487, 208] width 74 height 37
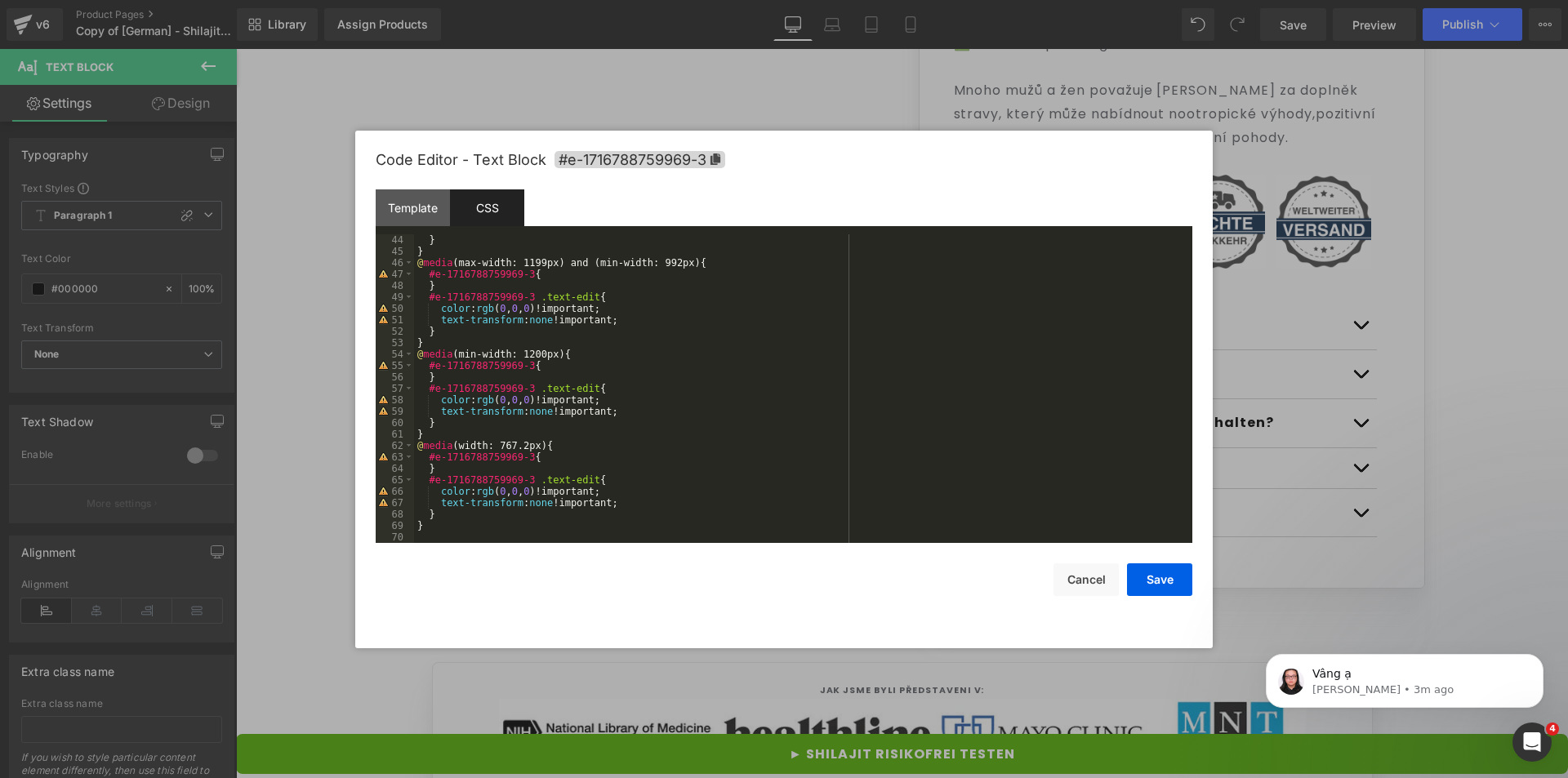
scroll to position [492, 0]
click at [1075, 579] on button "Cancel" at bounding box center [1086, 579] width 65 height 32
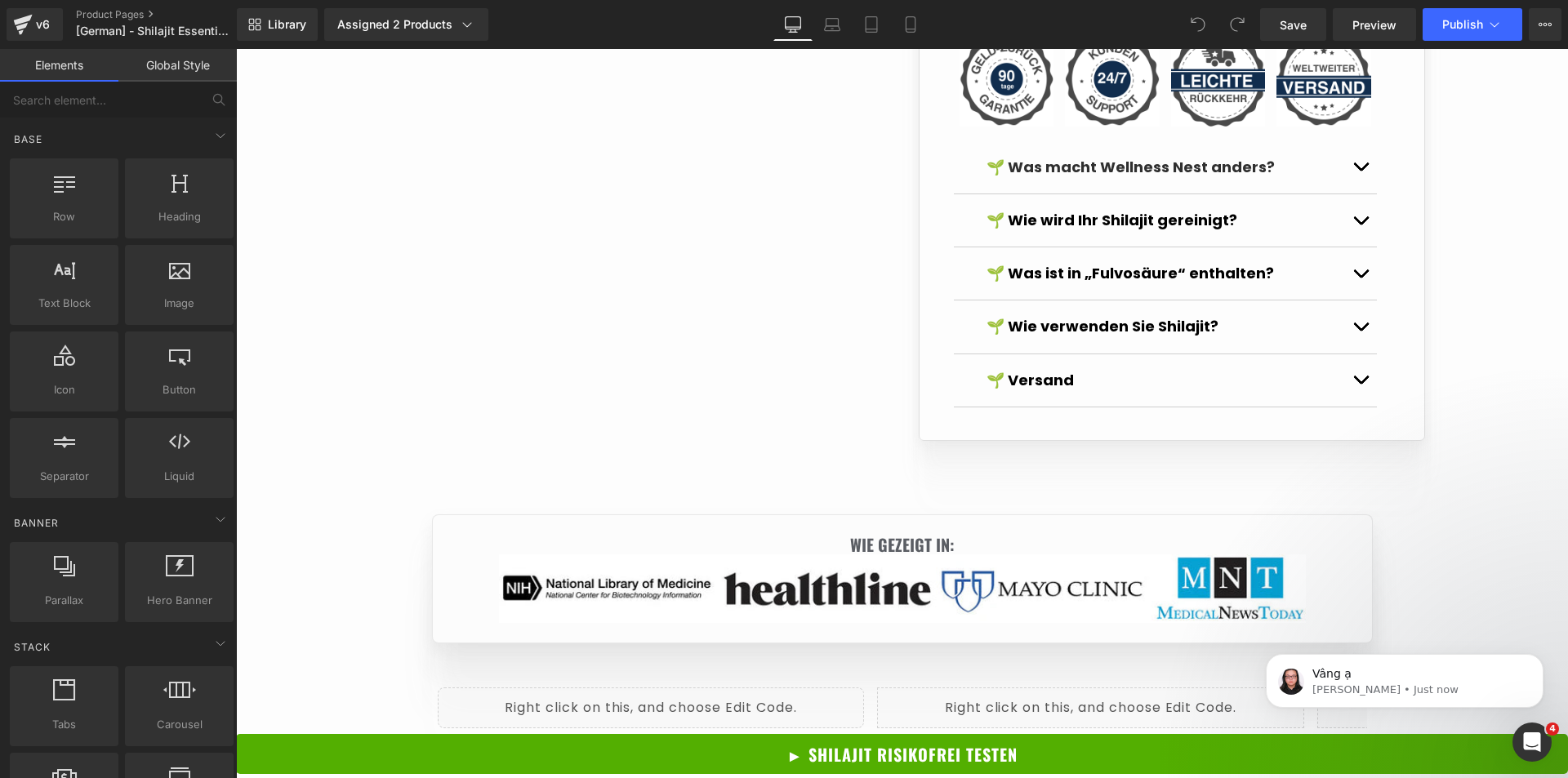
scroll to position [1633, 0]
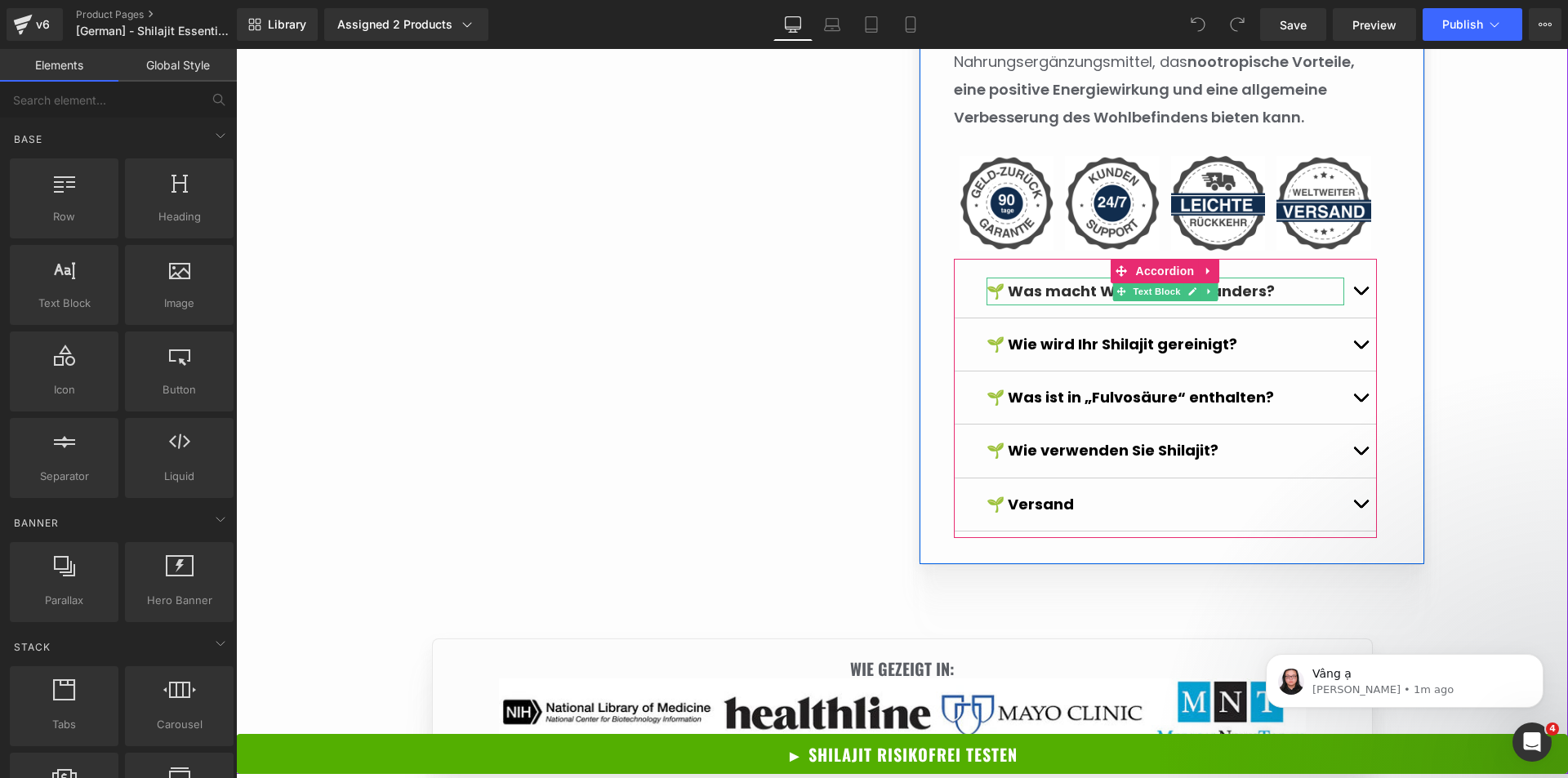
click at [1057, 301] on strong "🌱 Was macht Wellness Nest anders?" at bounding box center [1131, 290] width 288 height 20
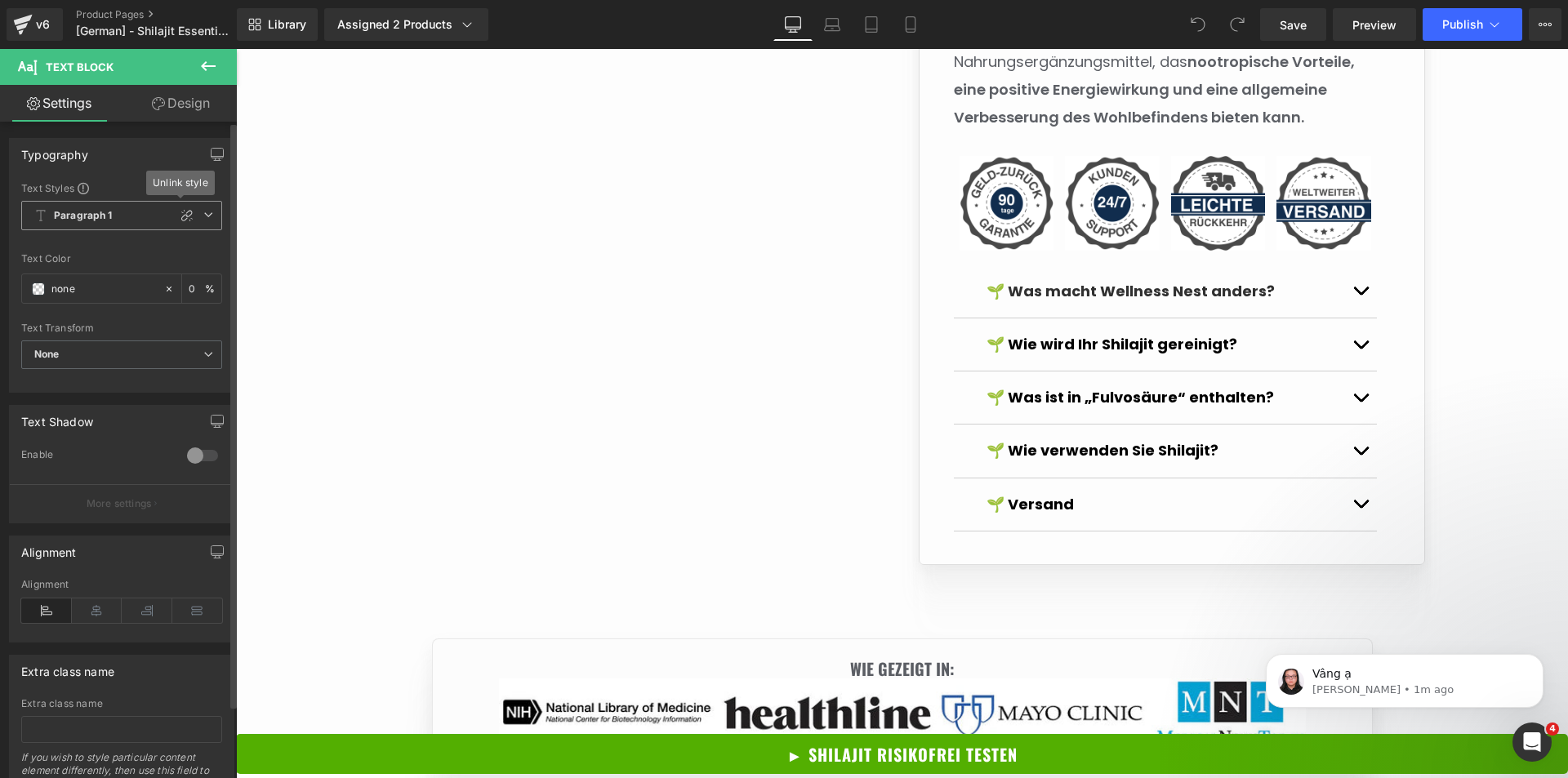
click at [203, 216] on icon at bounding box center [208, 215] width 10 height 10
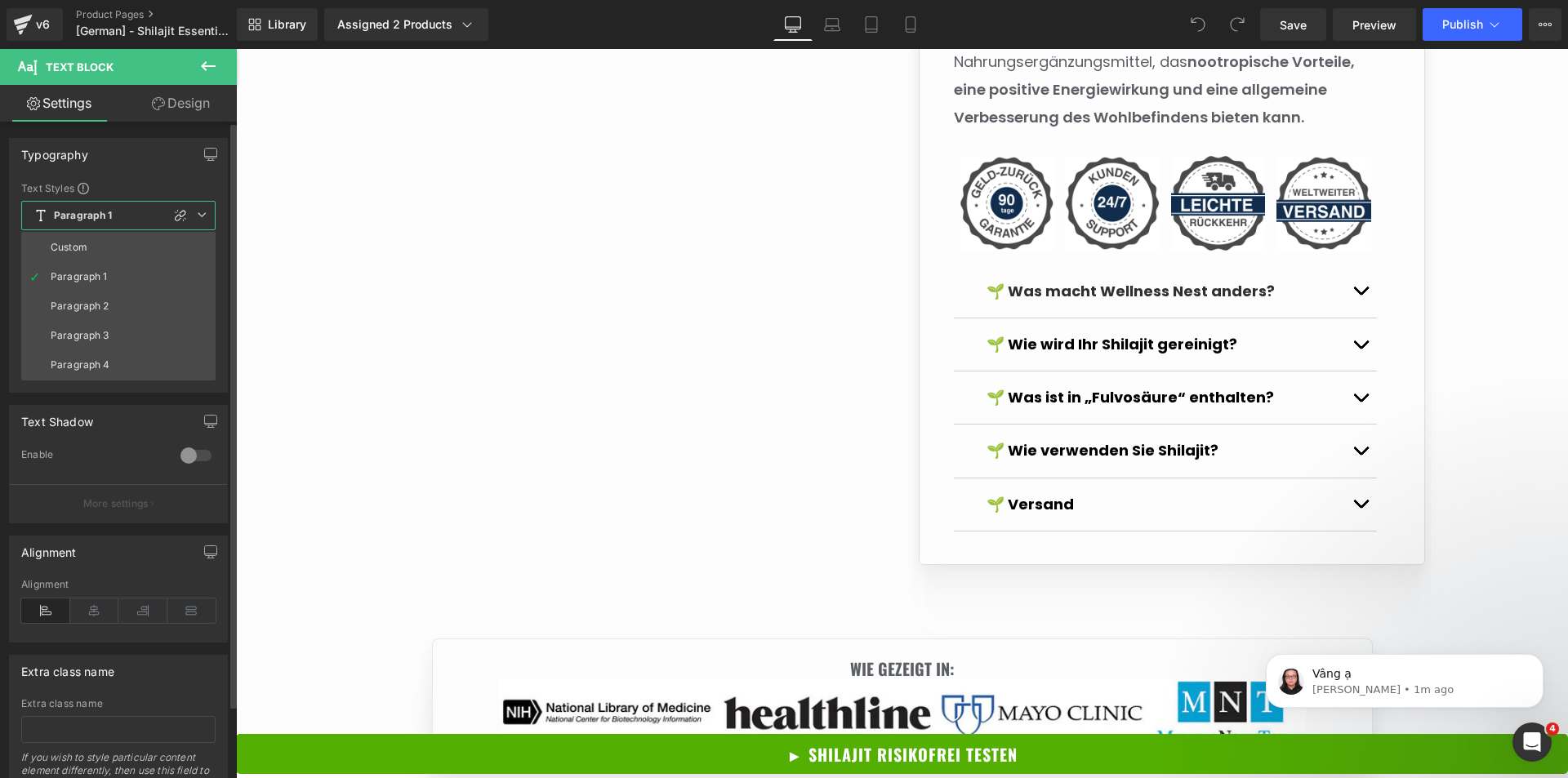
click at [201, 216] on icon at bounding box center [202, 215] width 10 height 10
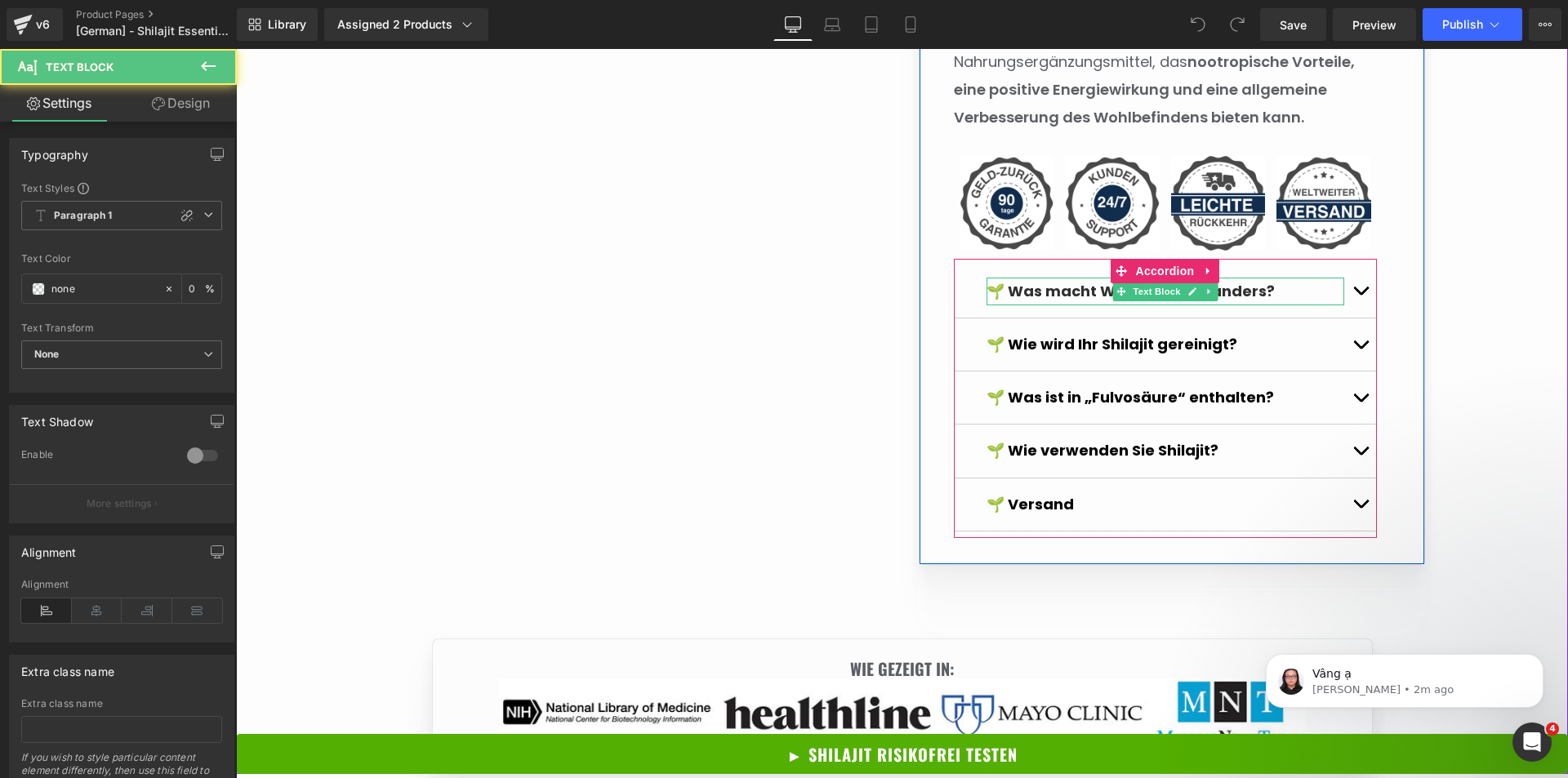
click at [1050, 301] on strong "🌱 Was macht Wellness Nest anders?" at bounding box center [1131, 290] width 288 height 20
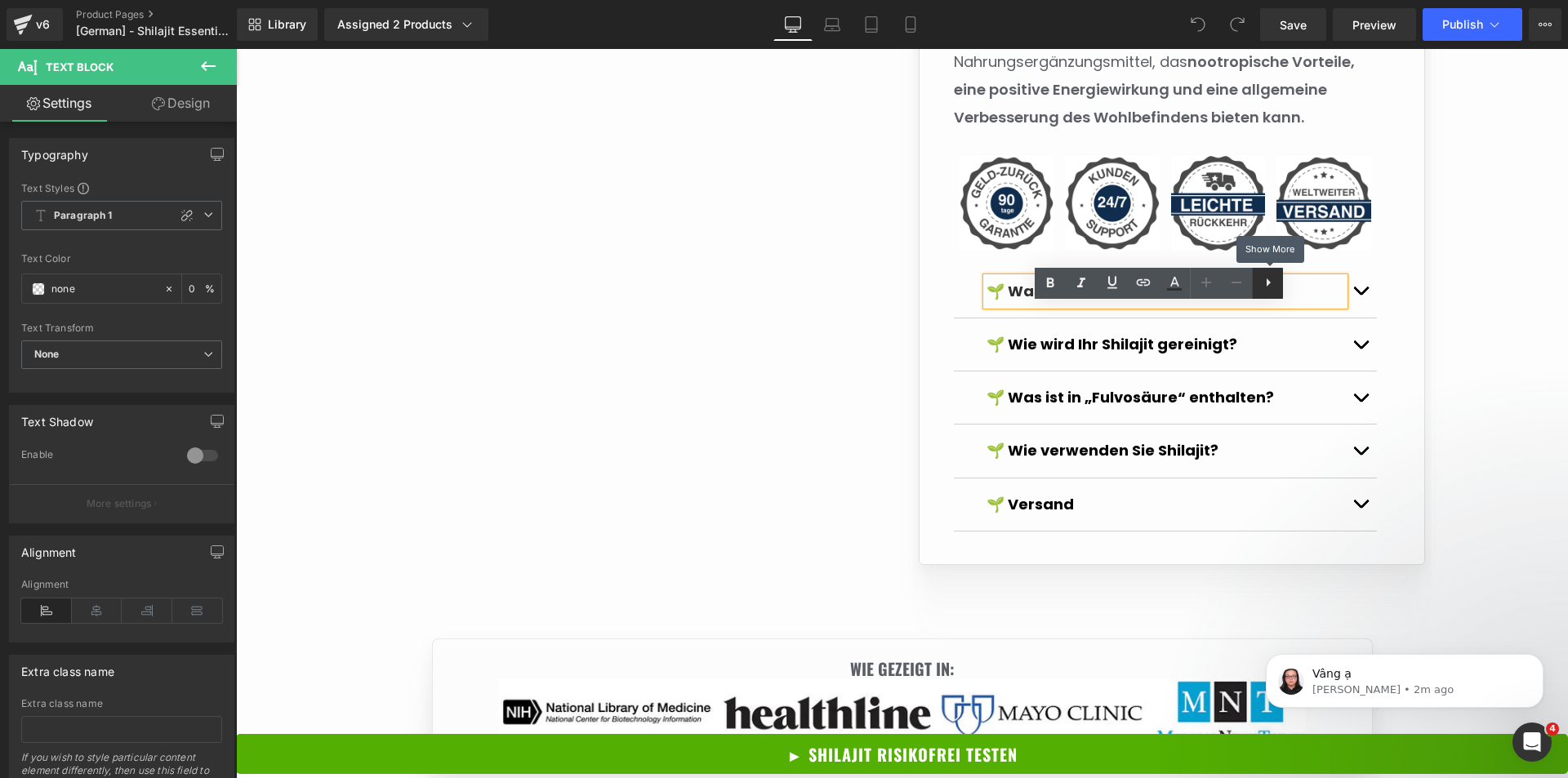
click at [1277, 288] on icon at bounding box center [1269, 283] width 19 height 19
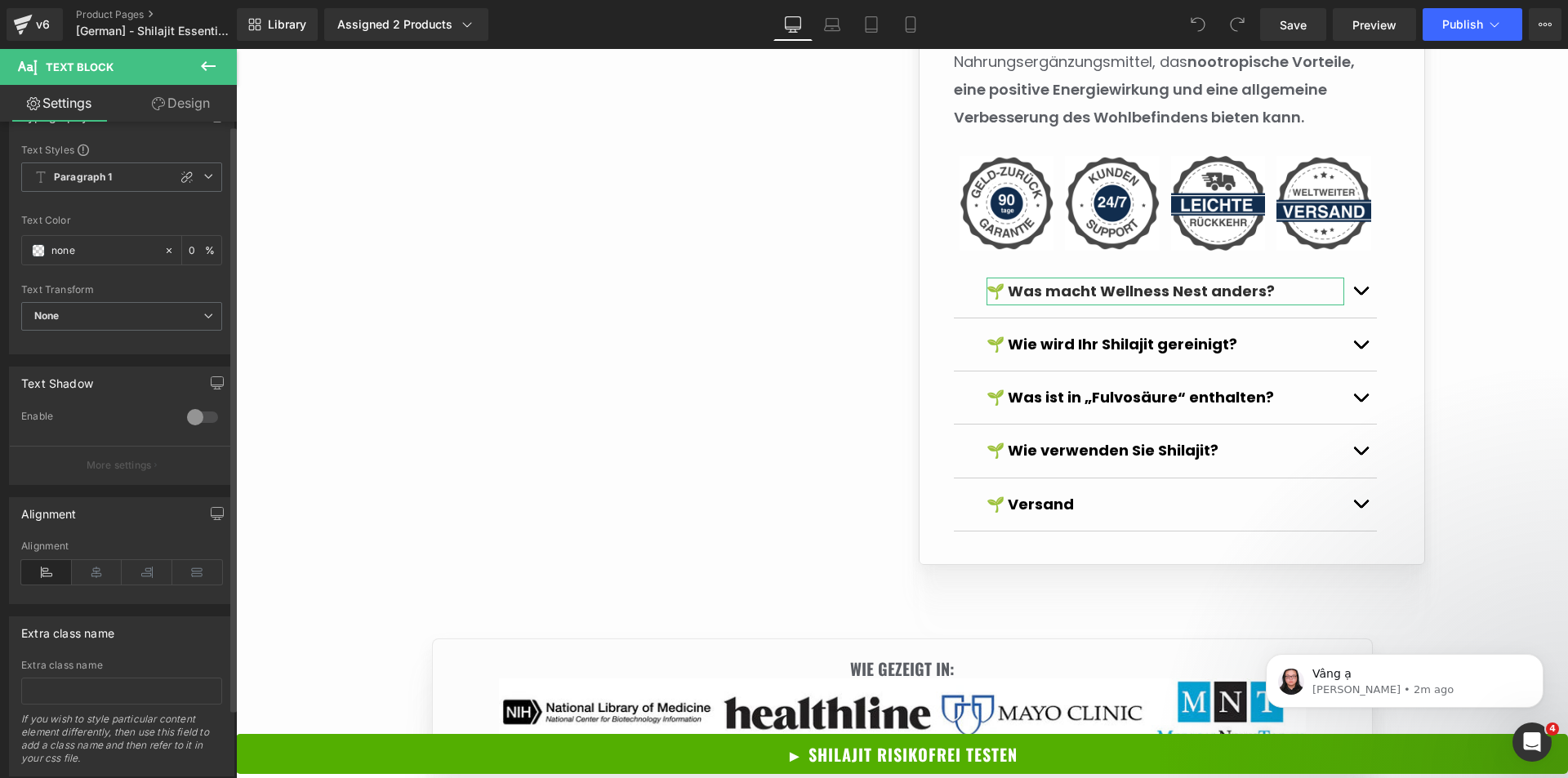
scroll to position [0, 0]
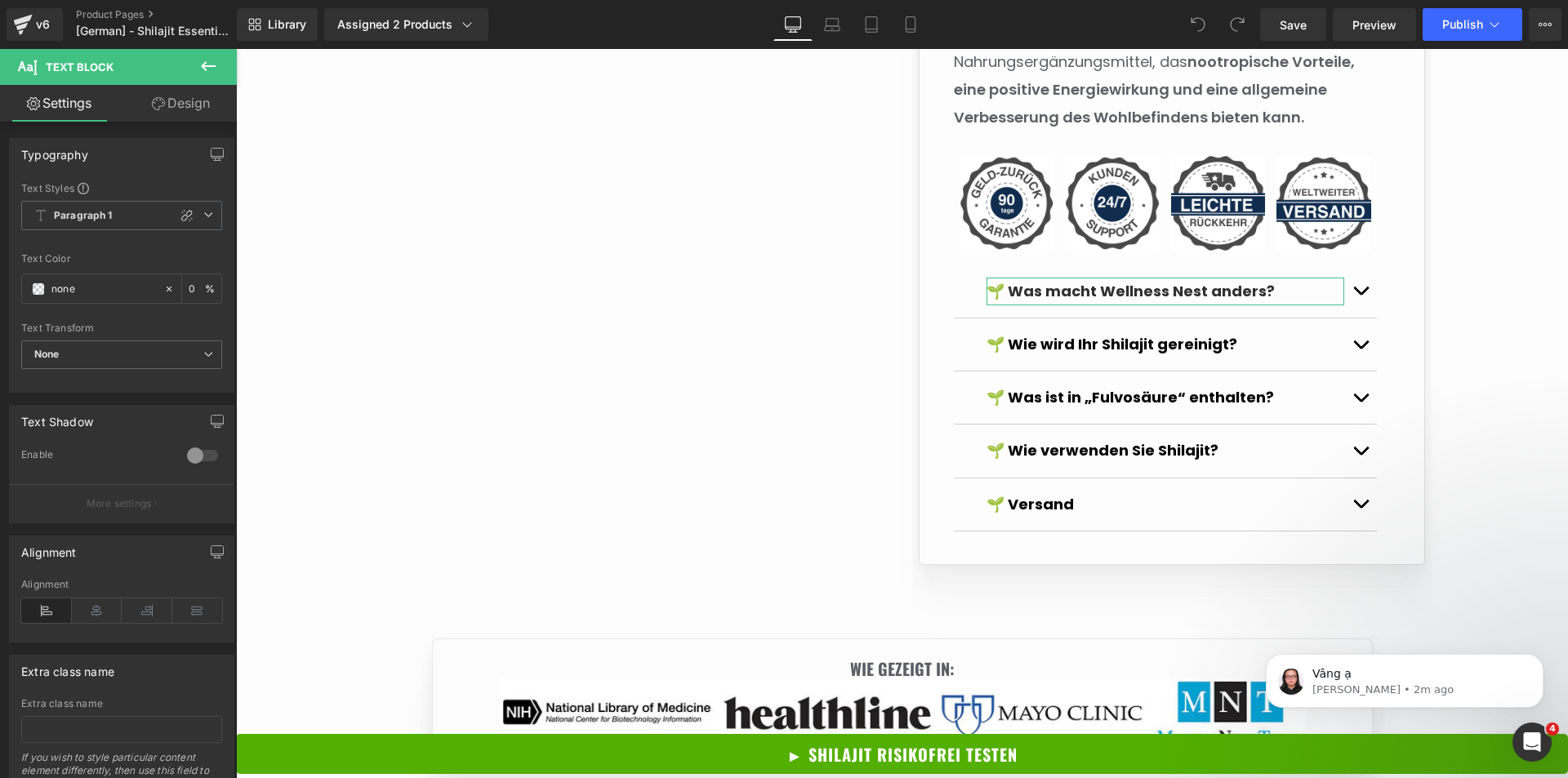
click at [186, 107] on link "Design" at bounding box center [181, 103] width 119 height 37
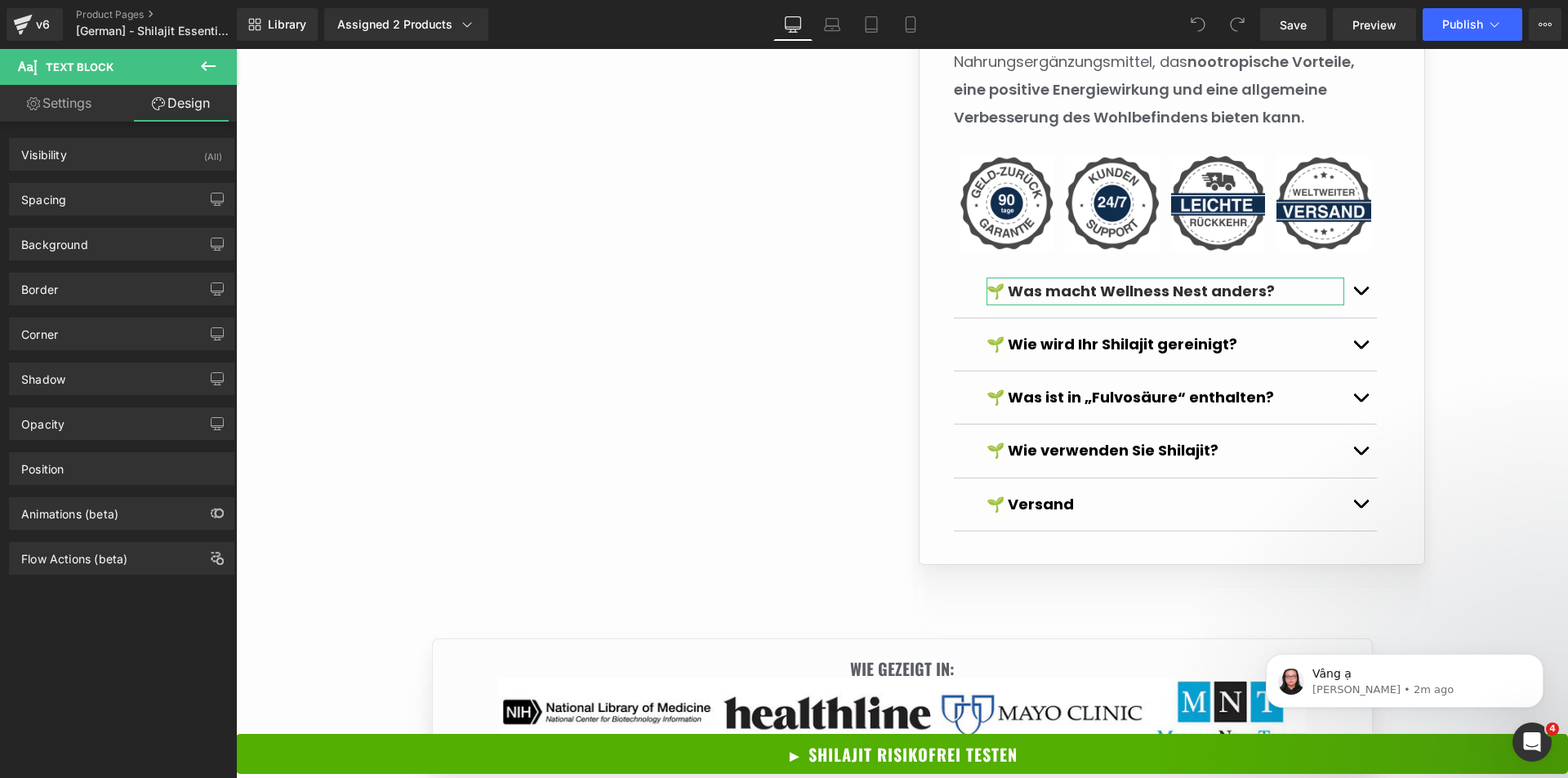
click at [86, 99] on link "Settings" at bounding box center [59, 103] width 119 height 37
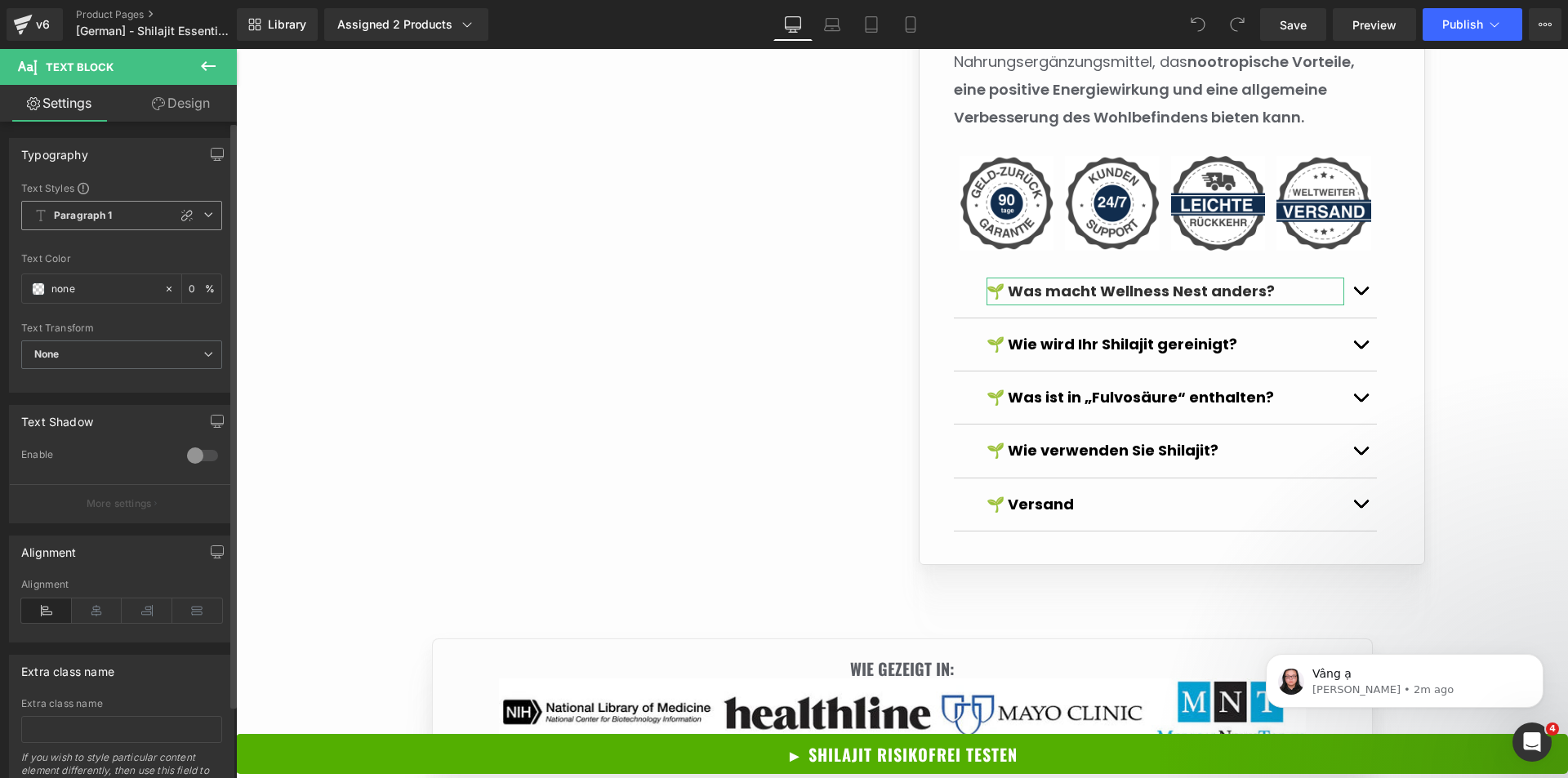
click at [203, 210] on icon at bounding box center [208, 215] width 10 height 10
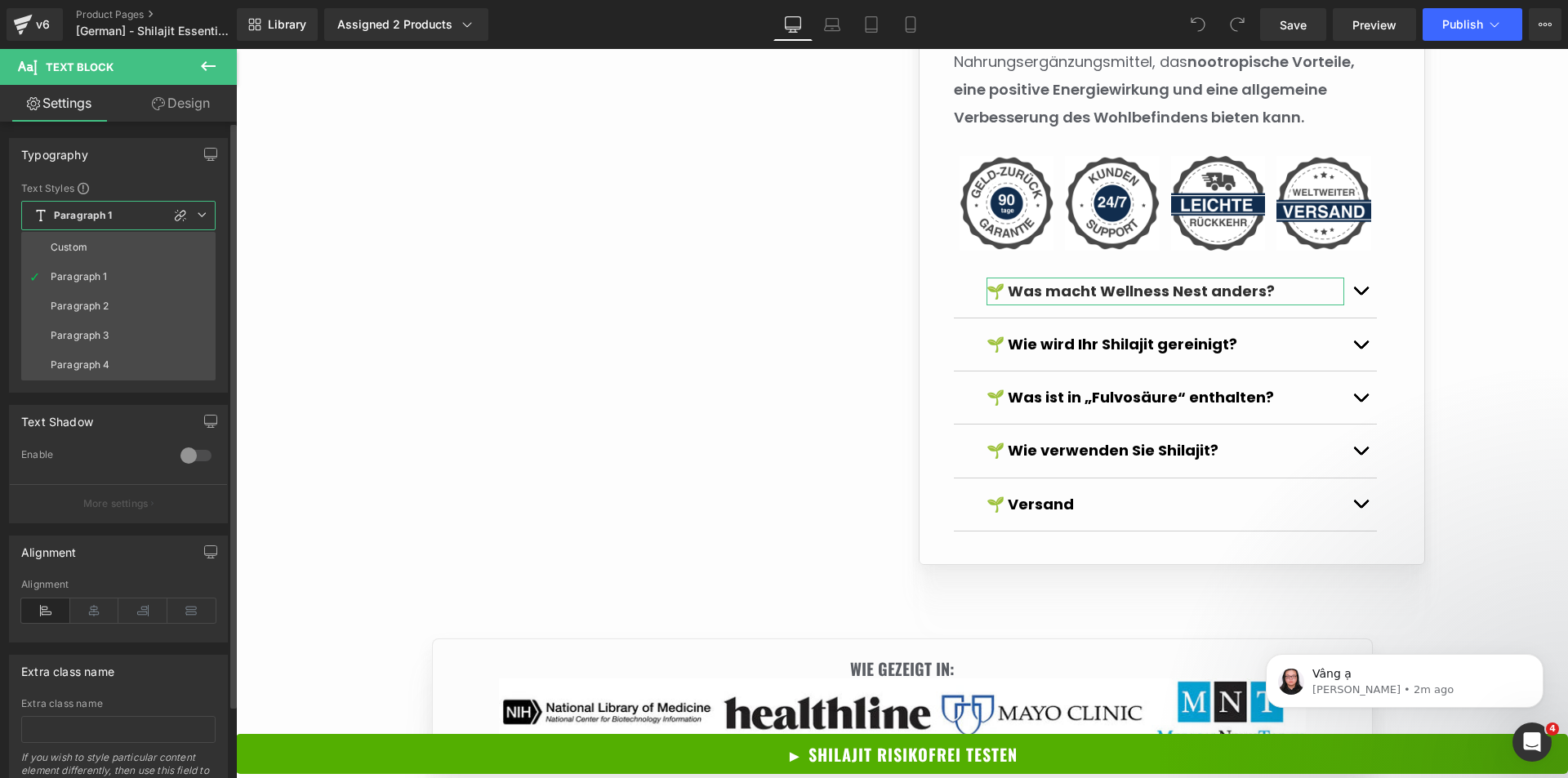
click at [203, 210] on icon at bounding box center [202, 215] width 10 height 10
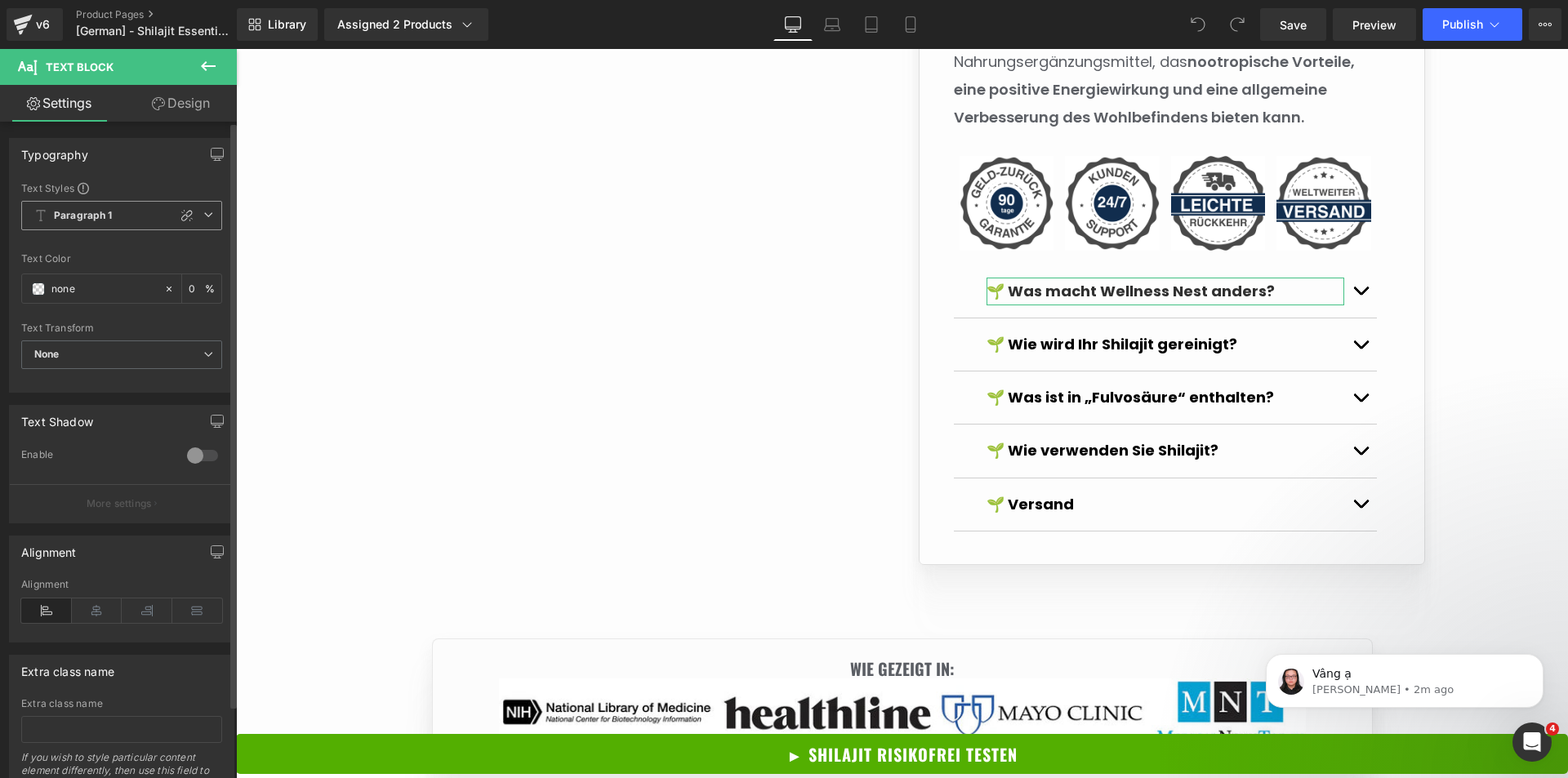
click at [203, 210] on icon at bounding box center [208, 215] width 10 height 10
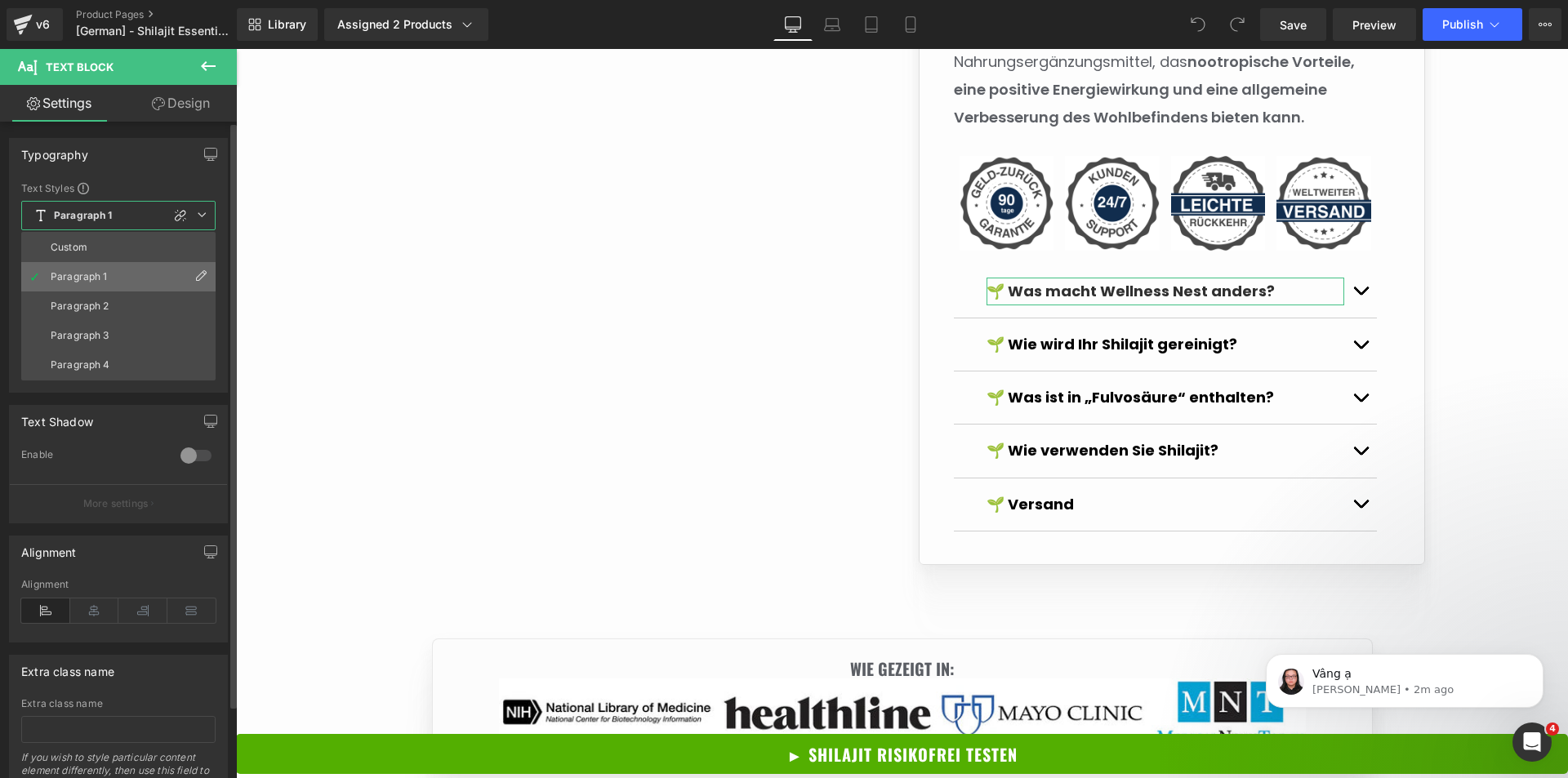
click at [207, 274] on icon at bounding box center [201, 276] width 13 height 13
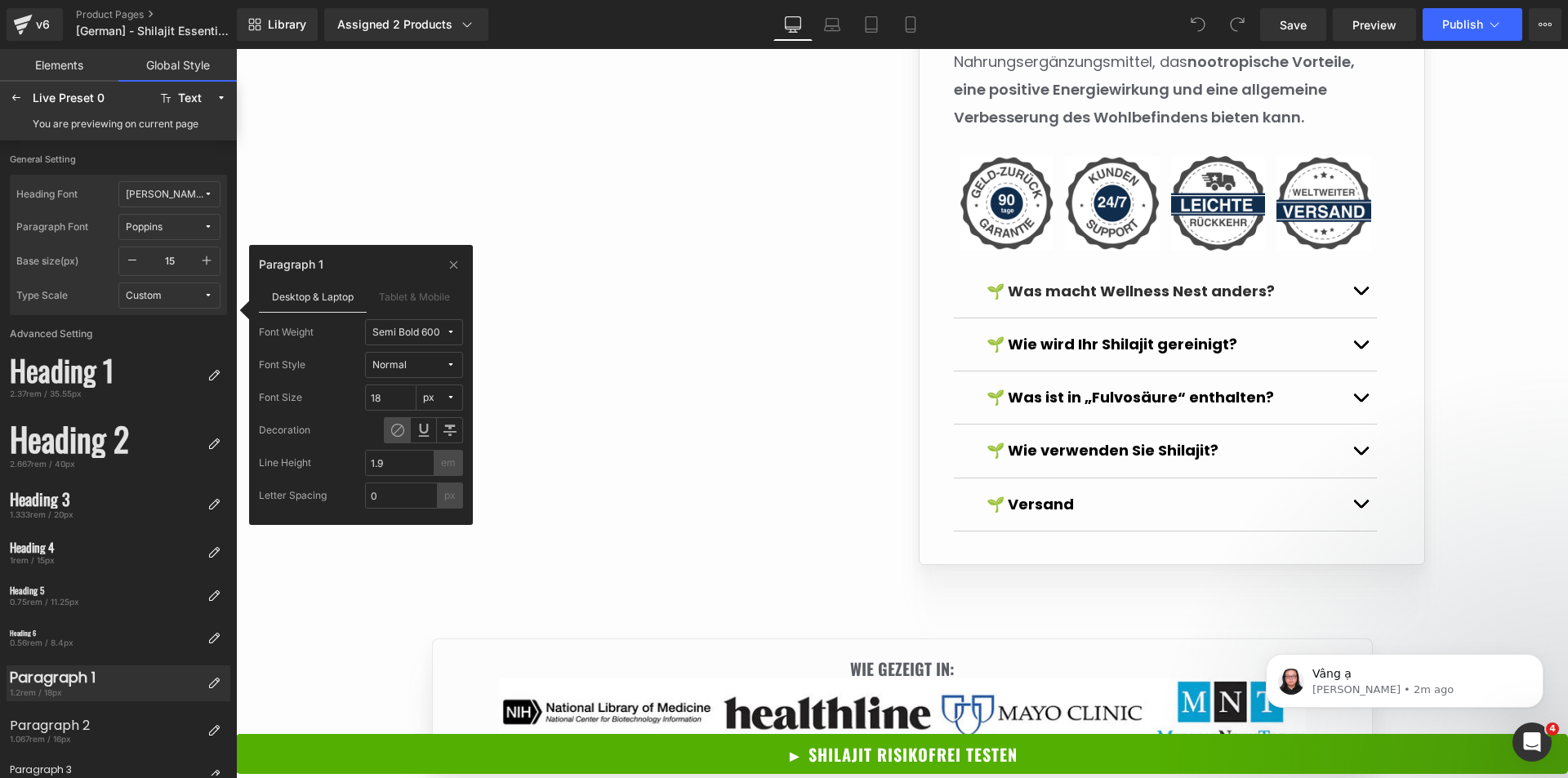
click at [421, 329] on div "Semi Bold 600" at bounding box center [407, 332] width 68 height 12
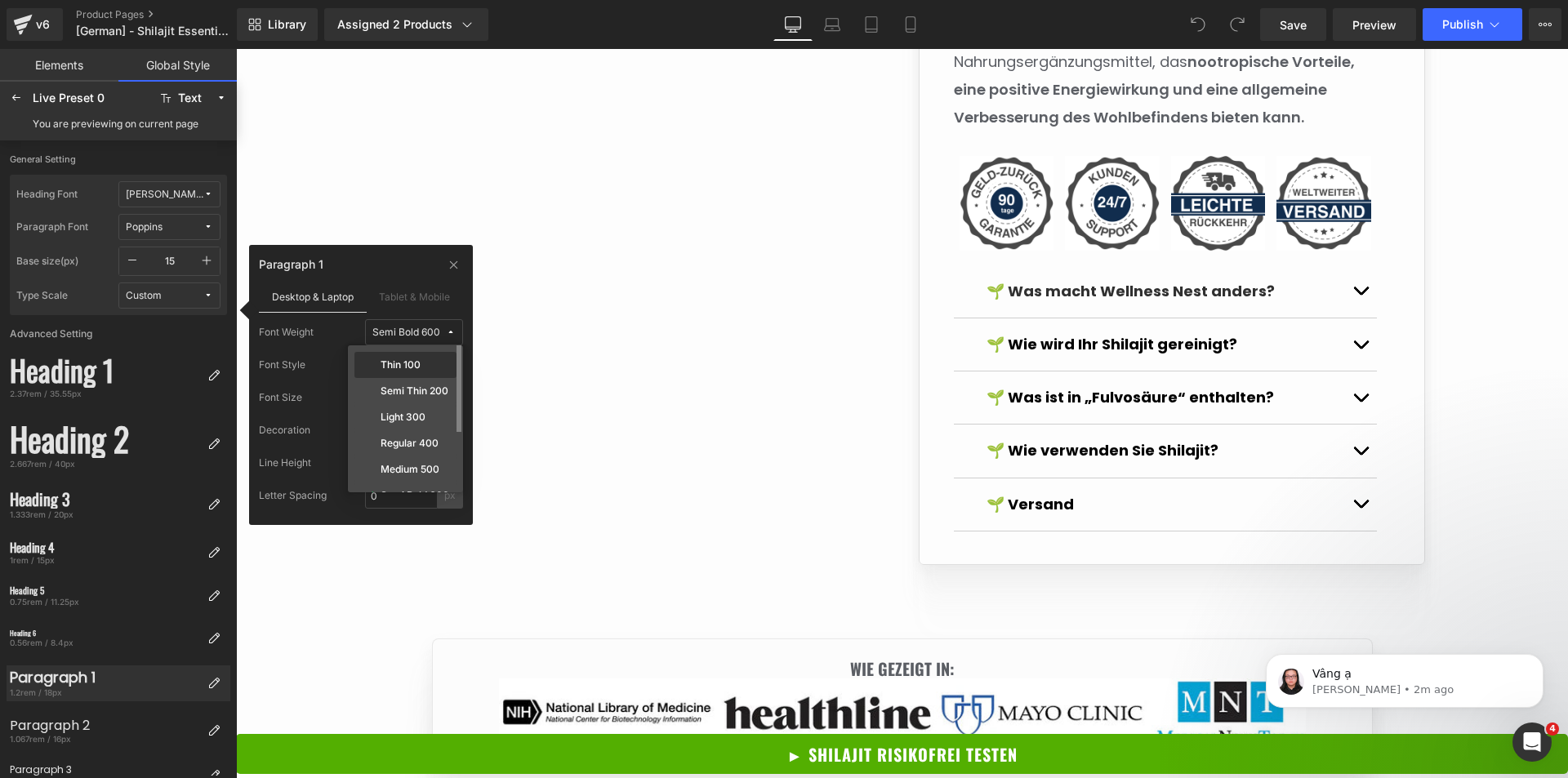
click at [416, 365] on label "Thin 100" at bounding box center [401, 365] width 40 height 11
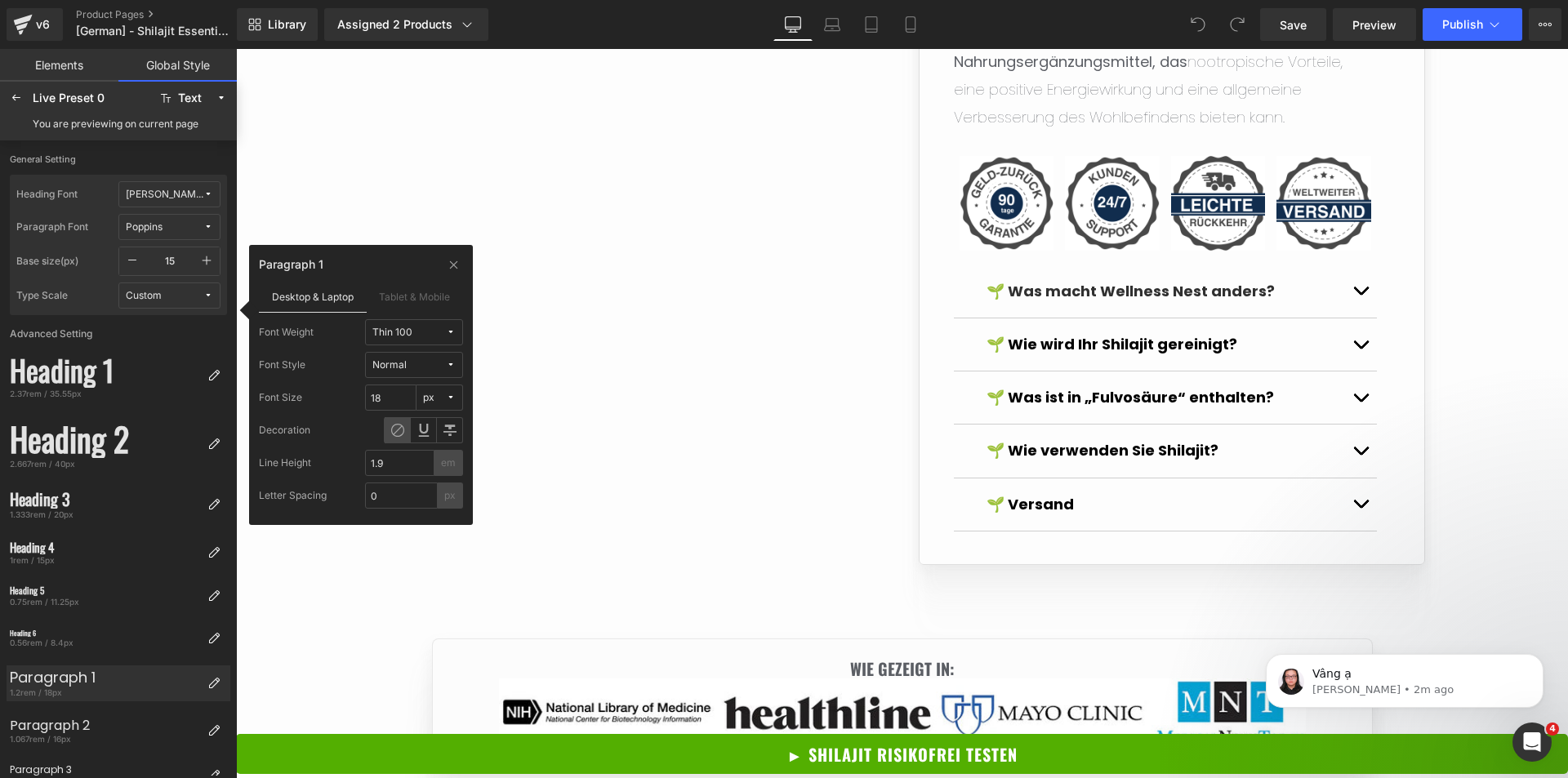
click at [407, 333] on div "Thin 100" at bounding box center [393, 332] width 40 height 12
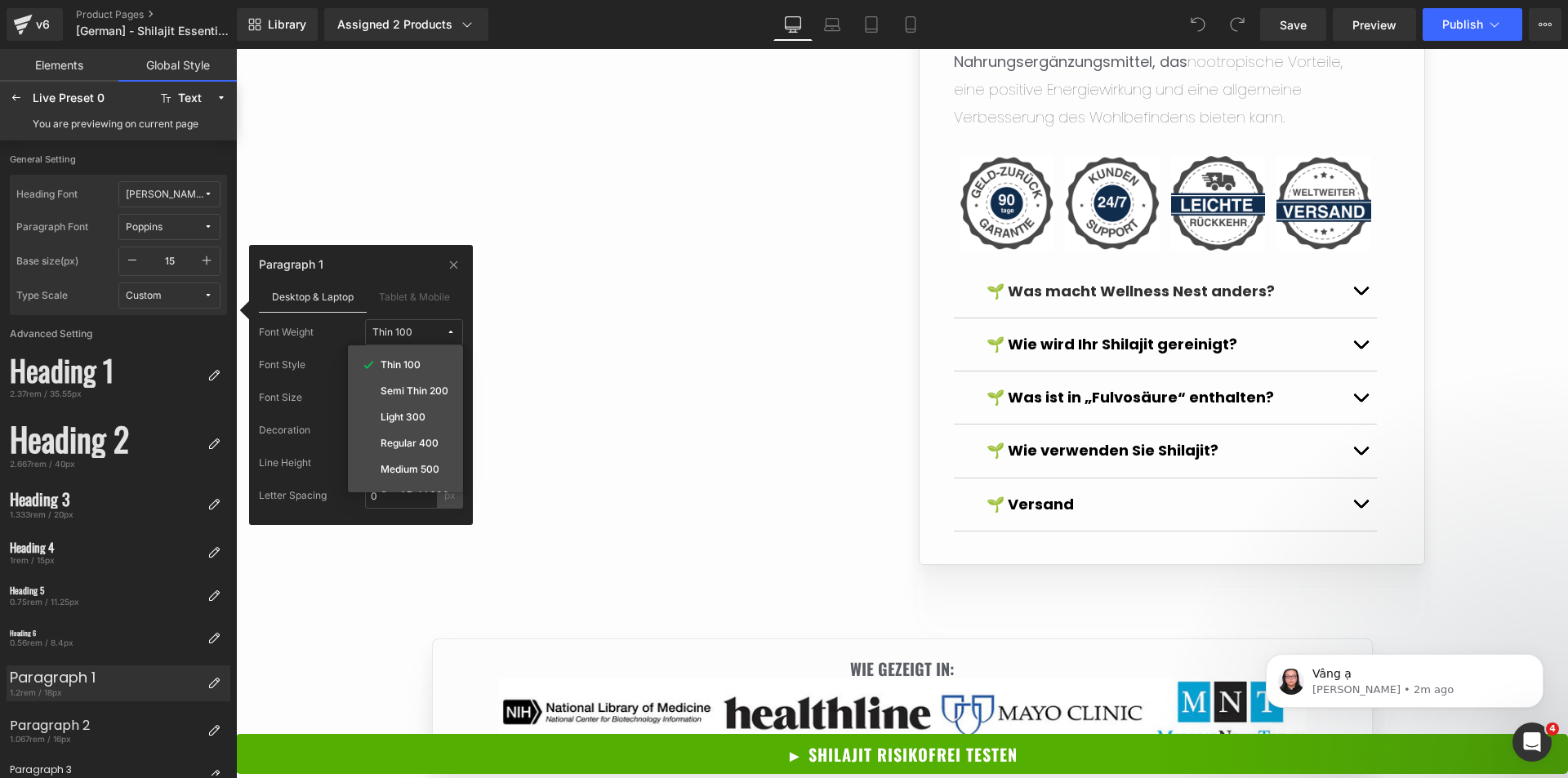
click at [1197, 18] on icon at bounding box center [1198, 24] width 13 height 13
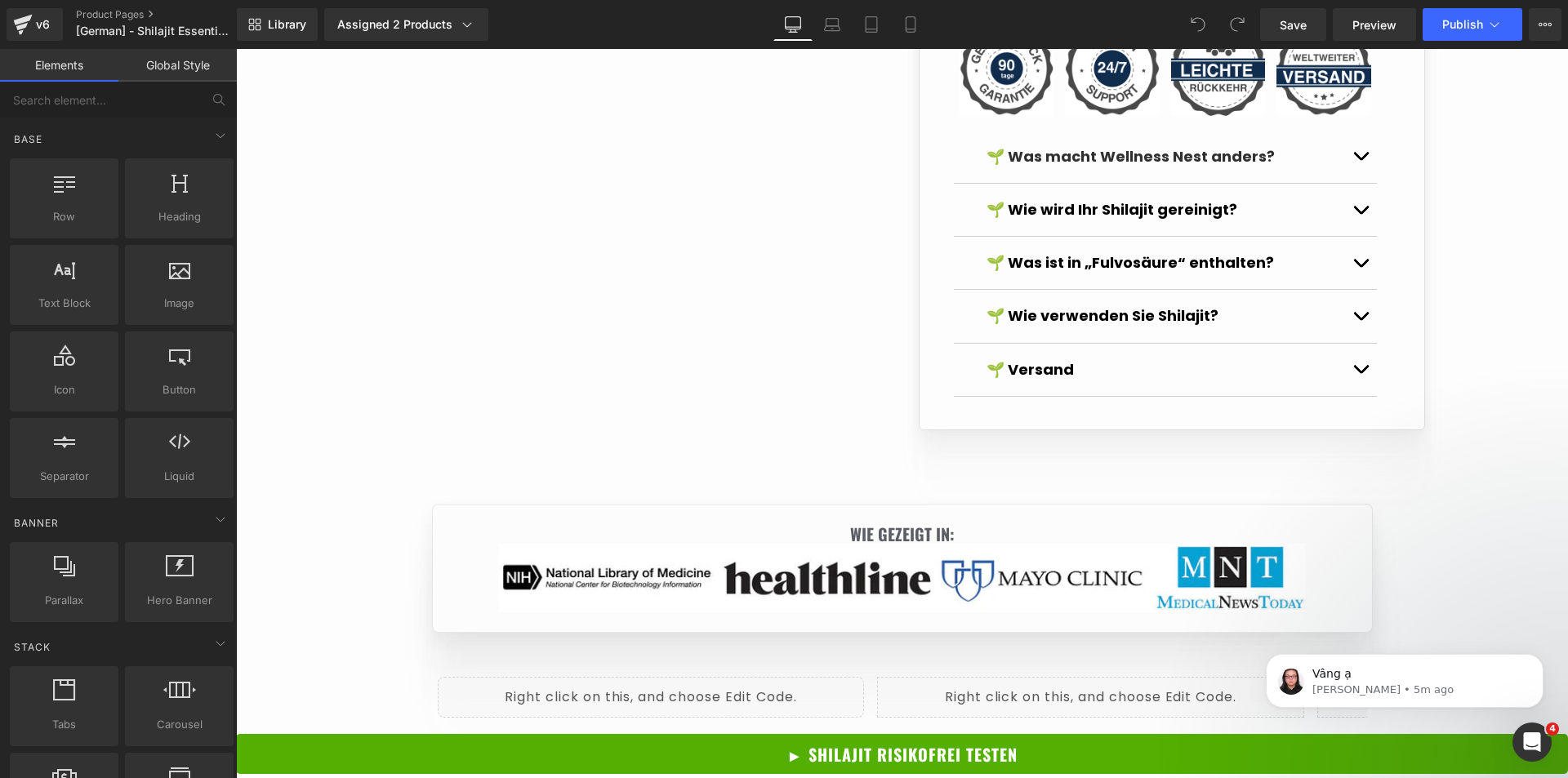
scroll to position [1796, 0]
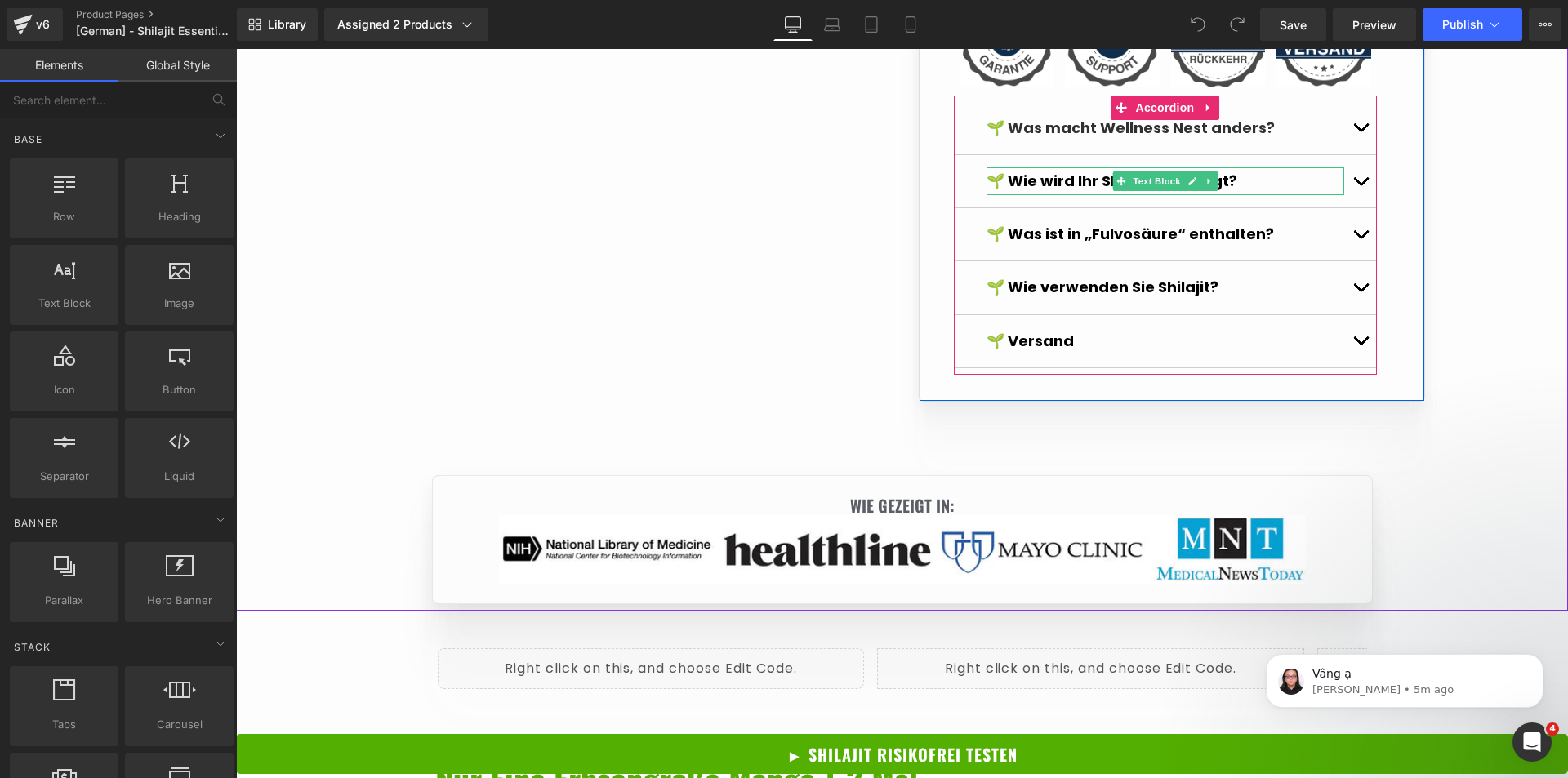
click at [1130, 191] on span "Text Block" at bounding box center [1157, 181] width 54 height 19
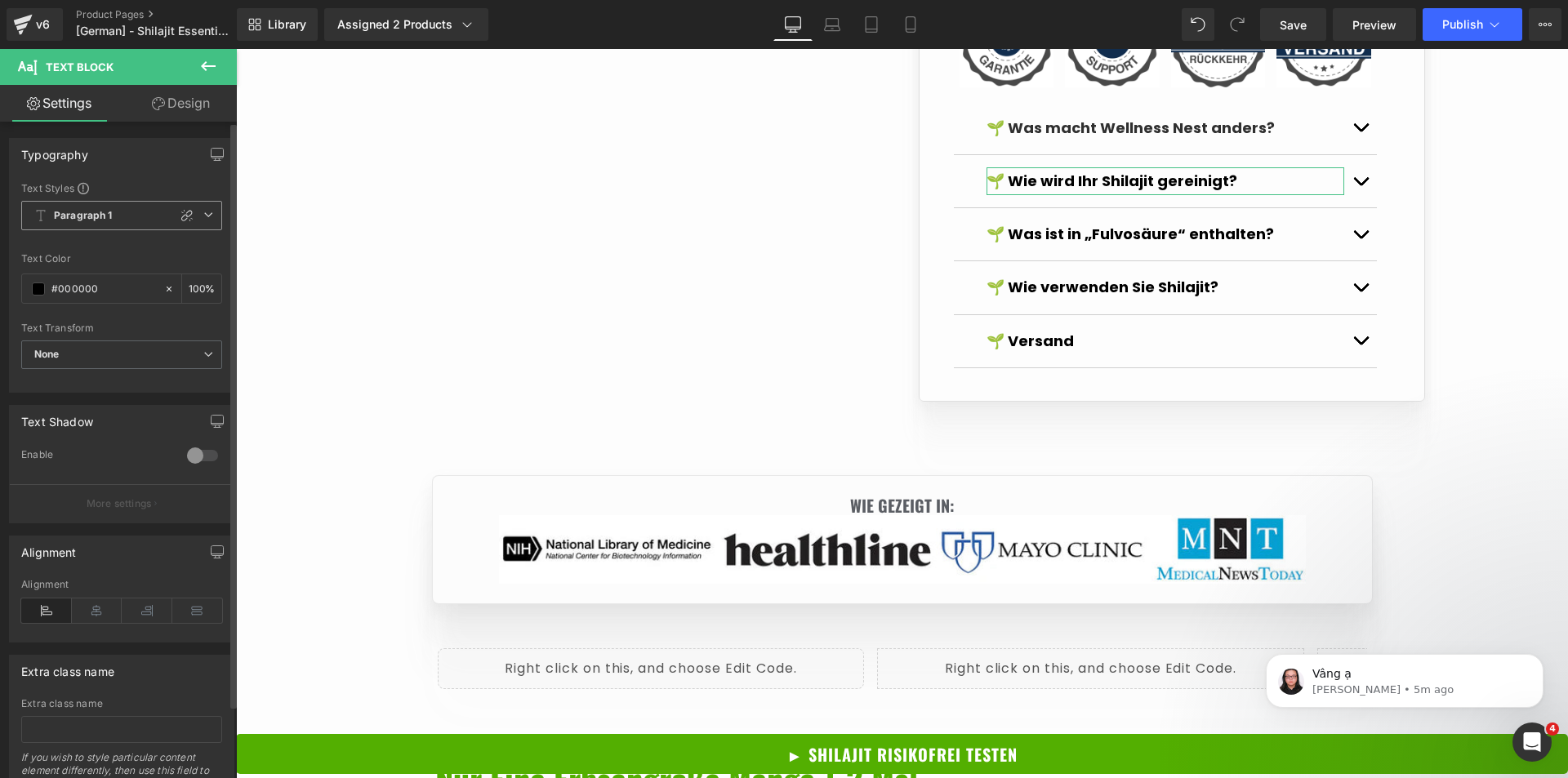
click at [203, 215] on icon at bounding box center [208, 215] width 10 height 10
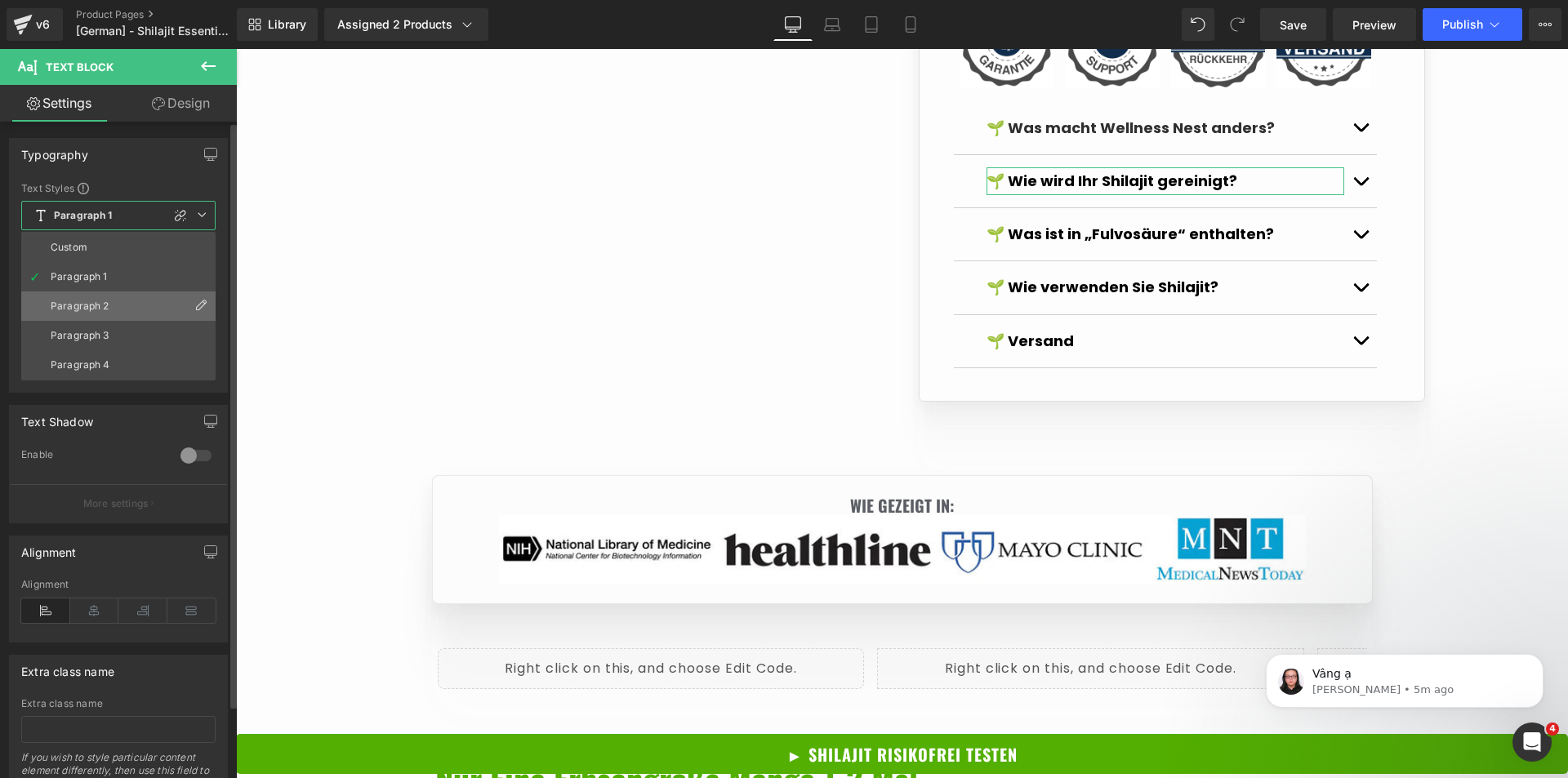
click at [121, 295] on li "Paragraph 2" at bounding box center [118, 306] width 195 height 30
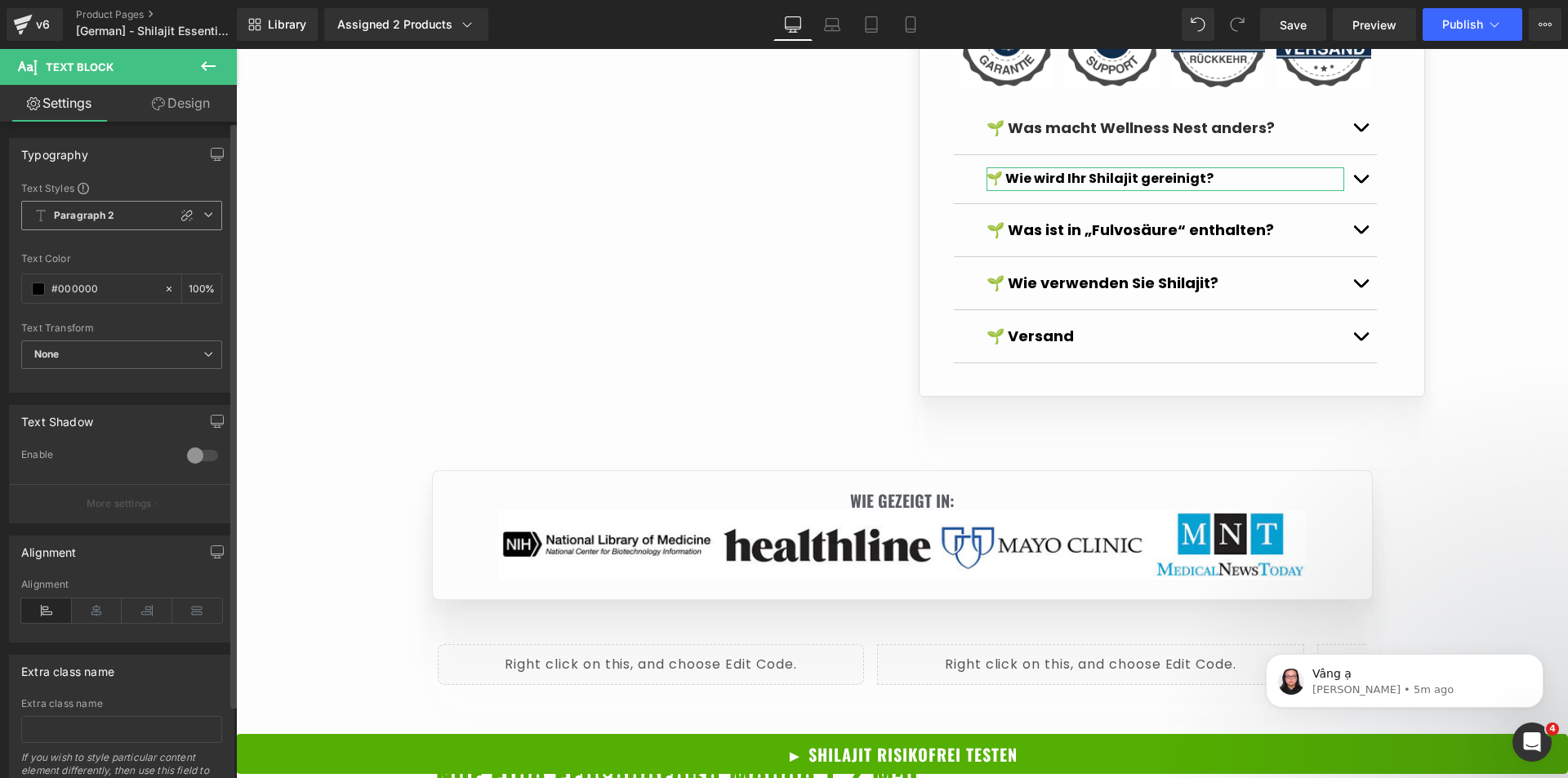
click at [209, 211] on span "Paragraph 2" at bounding box center [121, 215] width 201 height 30
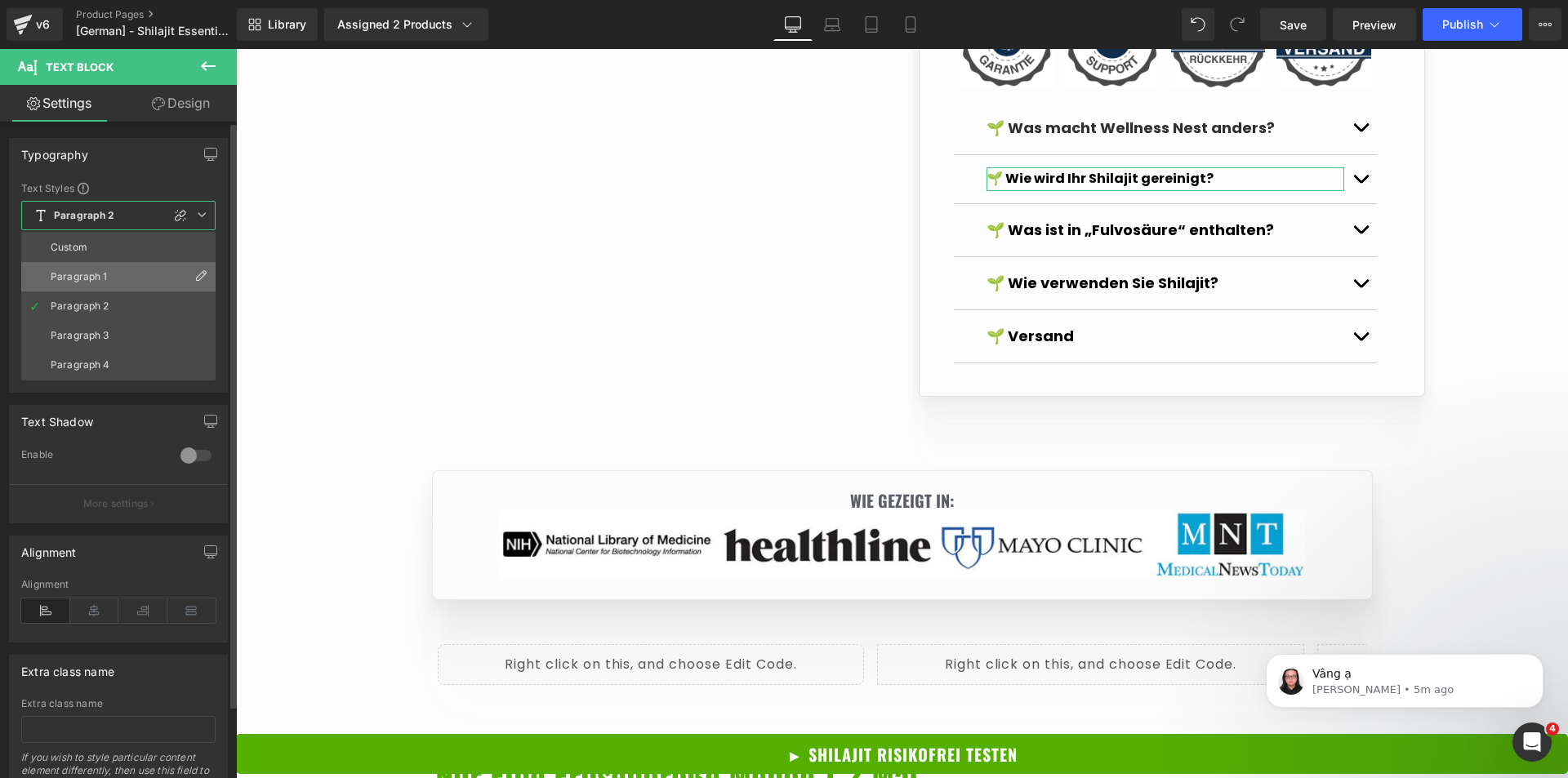
click at [127, 276] on li "Paragraph 1" at bounding box center [118, 276] width 195 height 30
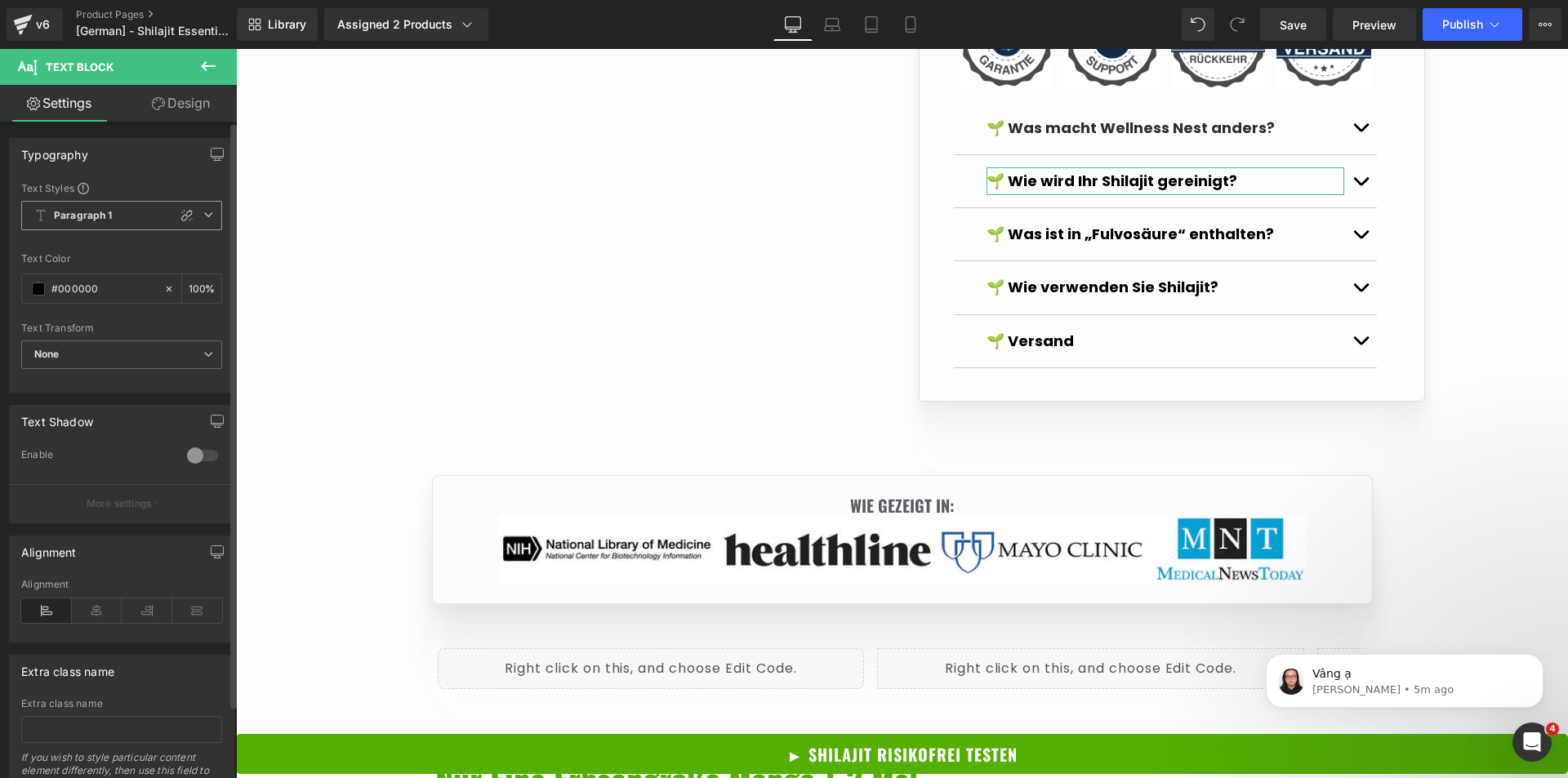
click at [203, 218] on icon at bounding box center [208, 215] width 10 height 10
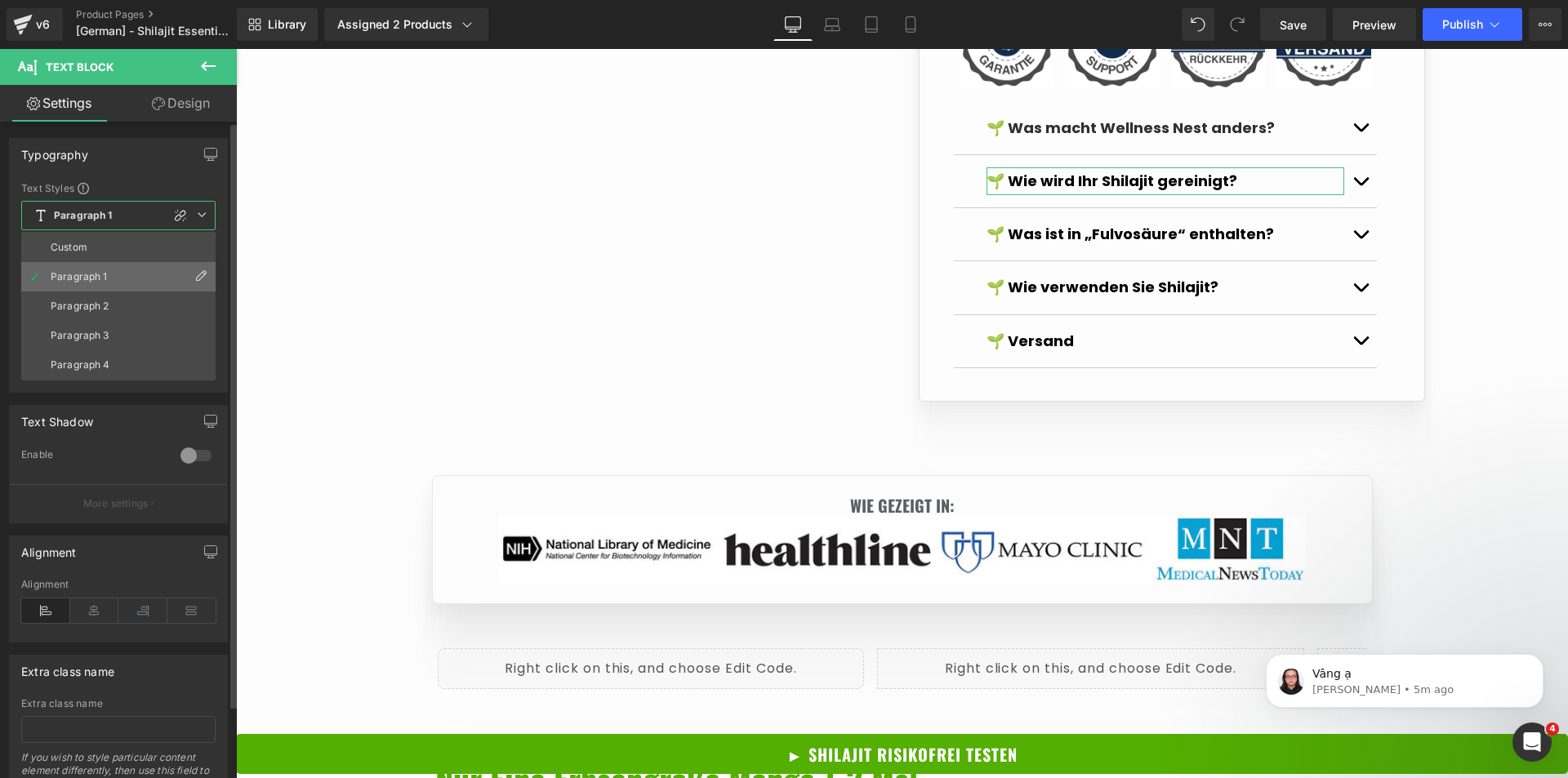
click at [199, 273] on icon at bounding box center [201, 276] width 13 height 13
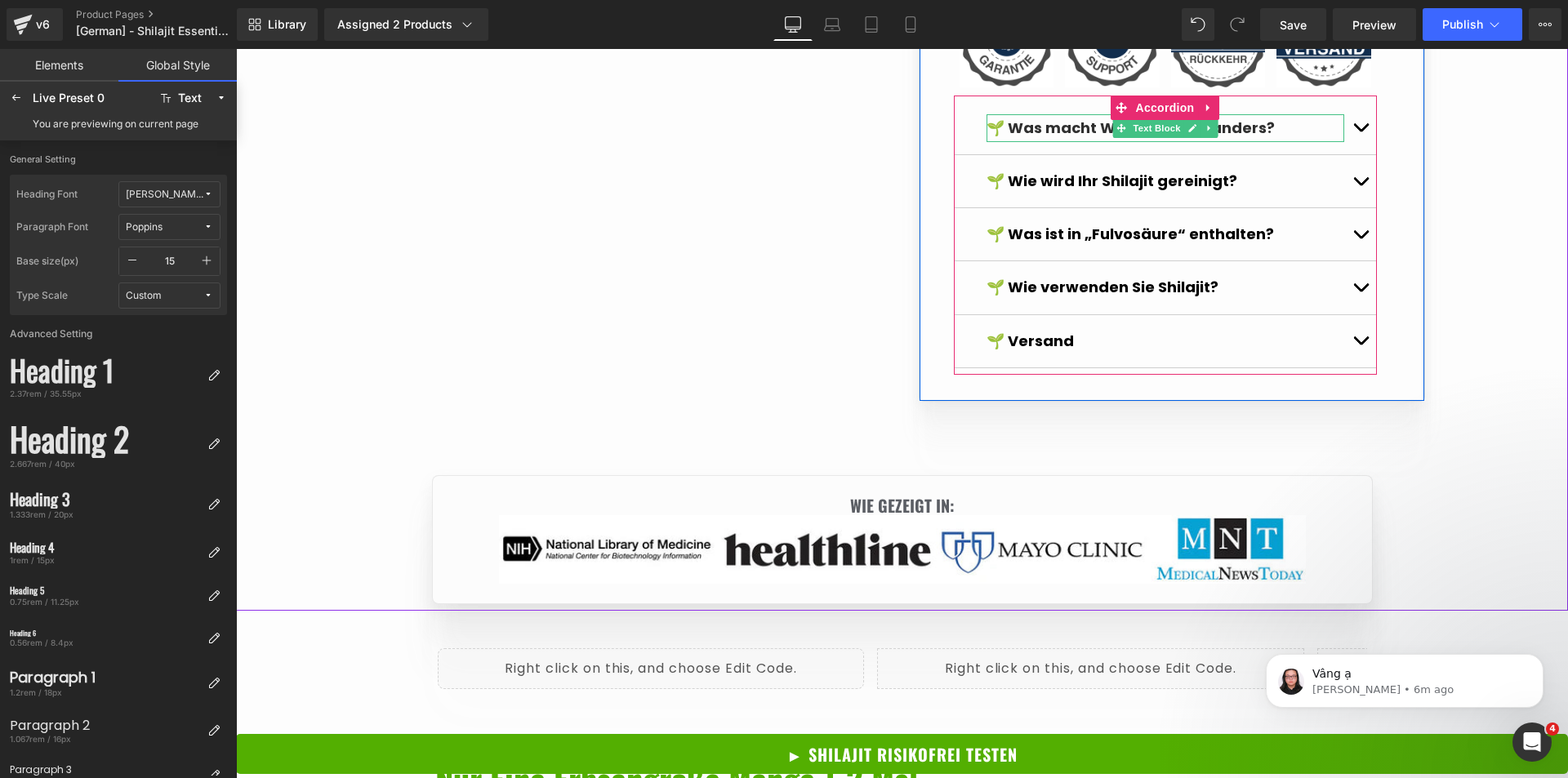
click at [1071, 138] on strong "🌱 Was macht Wellness Nest anders?" at bounding box center [1131, 127] width 288 height 20
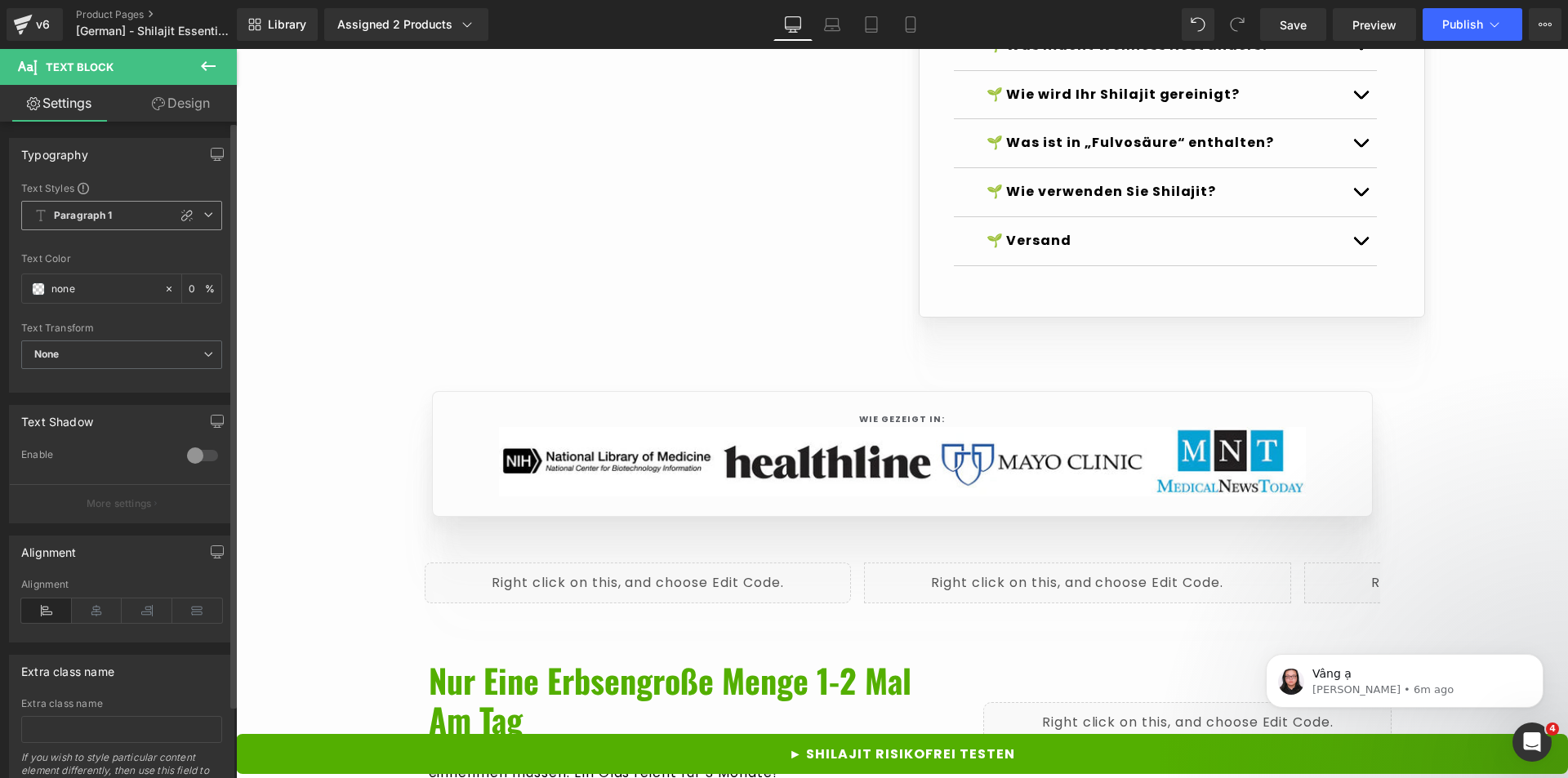
click at [203, 207] on span "Paragraph 1" at bounding box center [121, 215] width 201 height 30
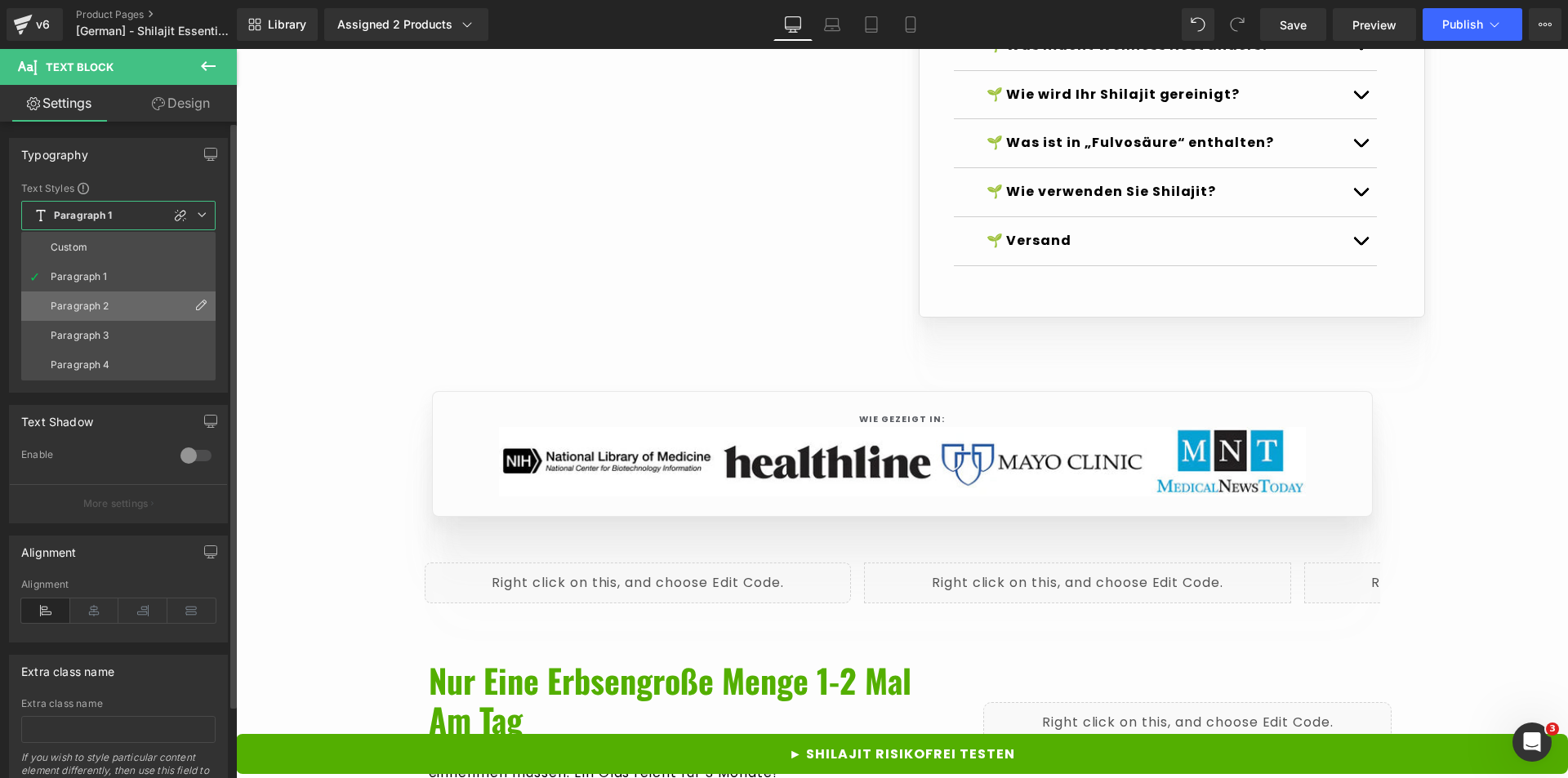
click at [147, 302] on li "Paragraph 2" at bounding box center [118, 306] width 195 height 30
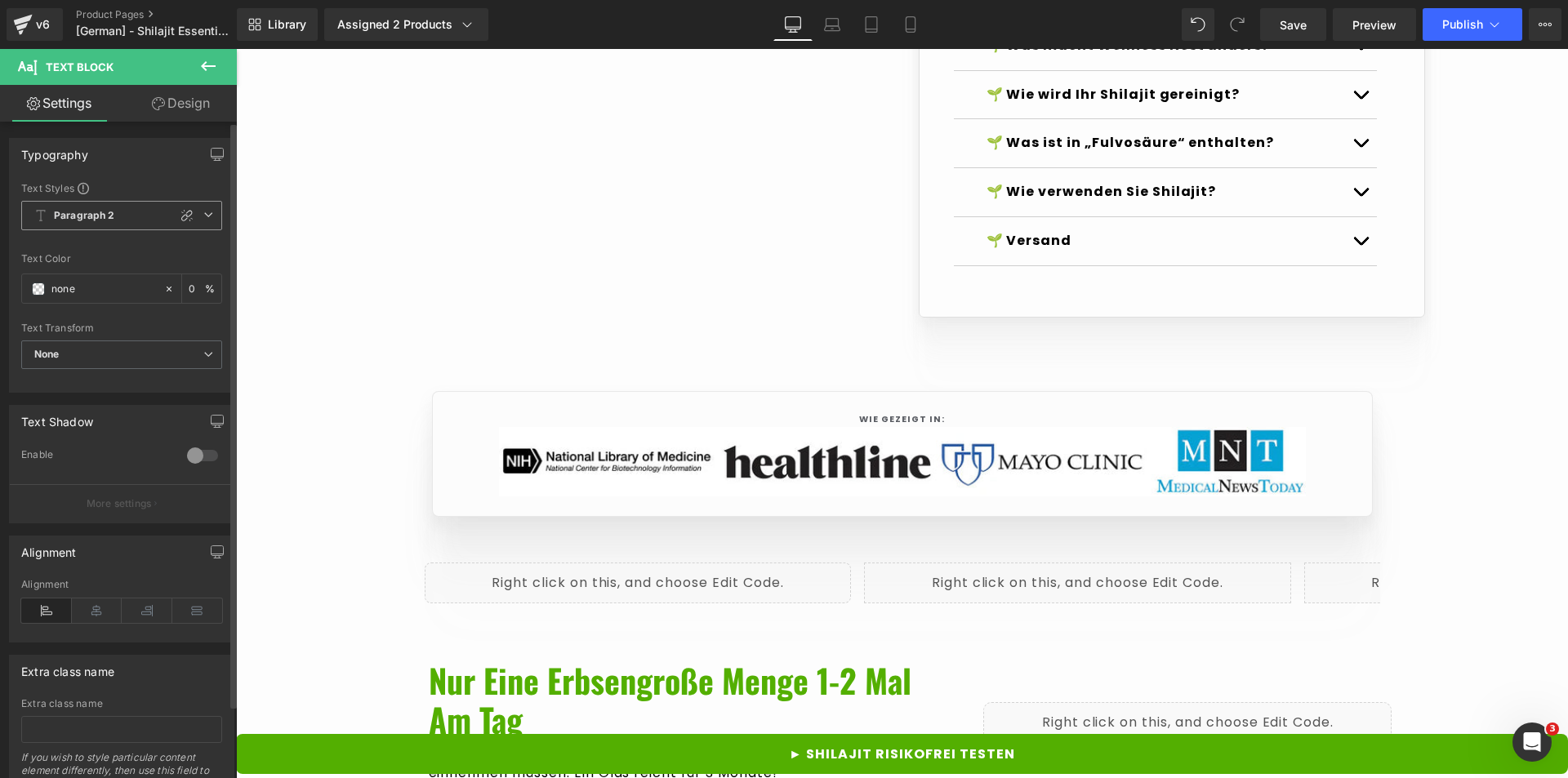
click at [147, 215] on span "Paragraph 2" at bounding box center [121, 215] width 201 height 30
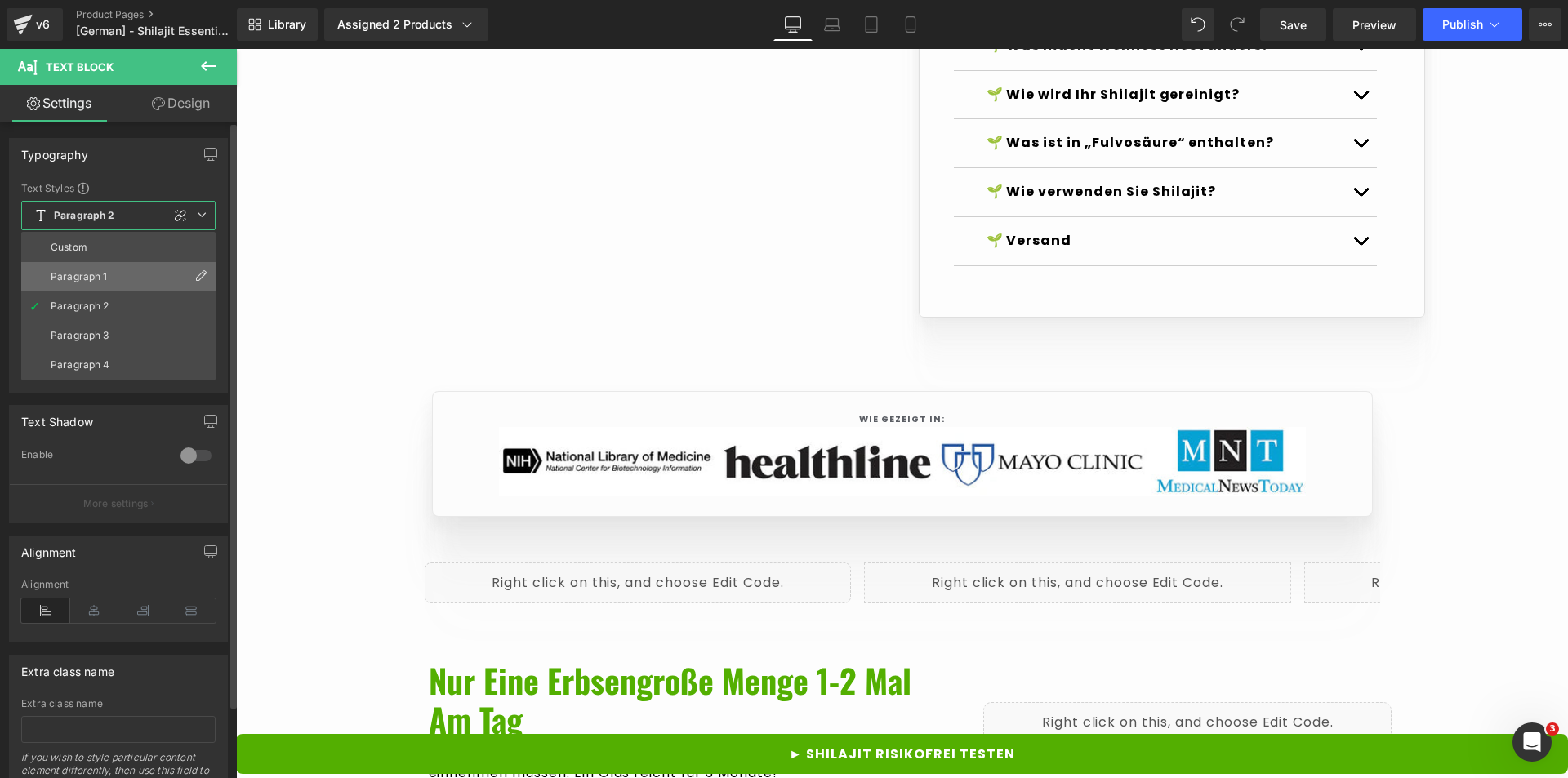
click at [117, 275] on li "Paragraph 1" at bounding box center [118, 276] width 195 height 30
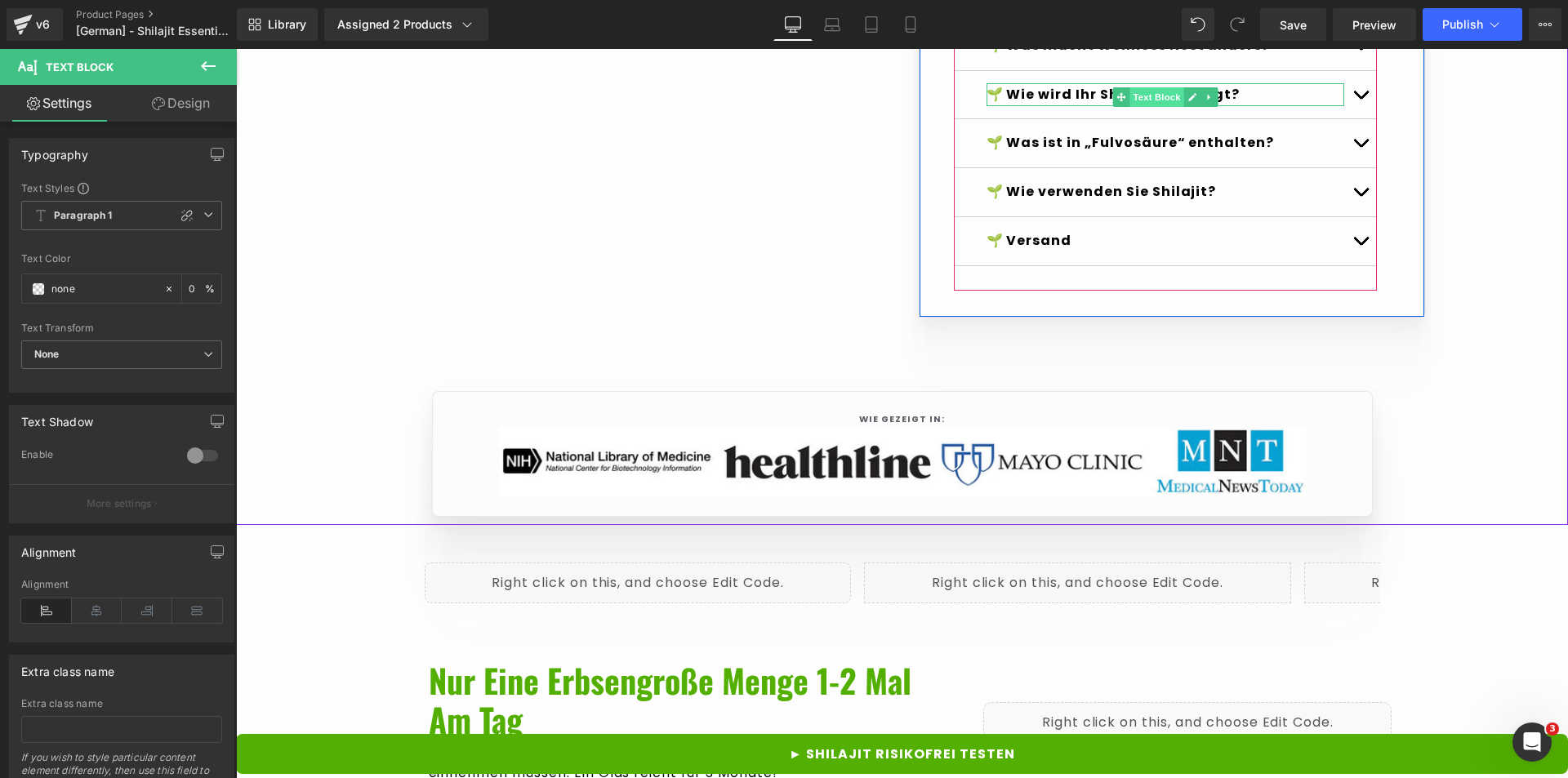
click at [1140, 107] on span "Text Block" at bounding box center [1157, 97] width 54 height 19
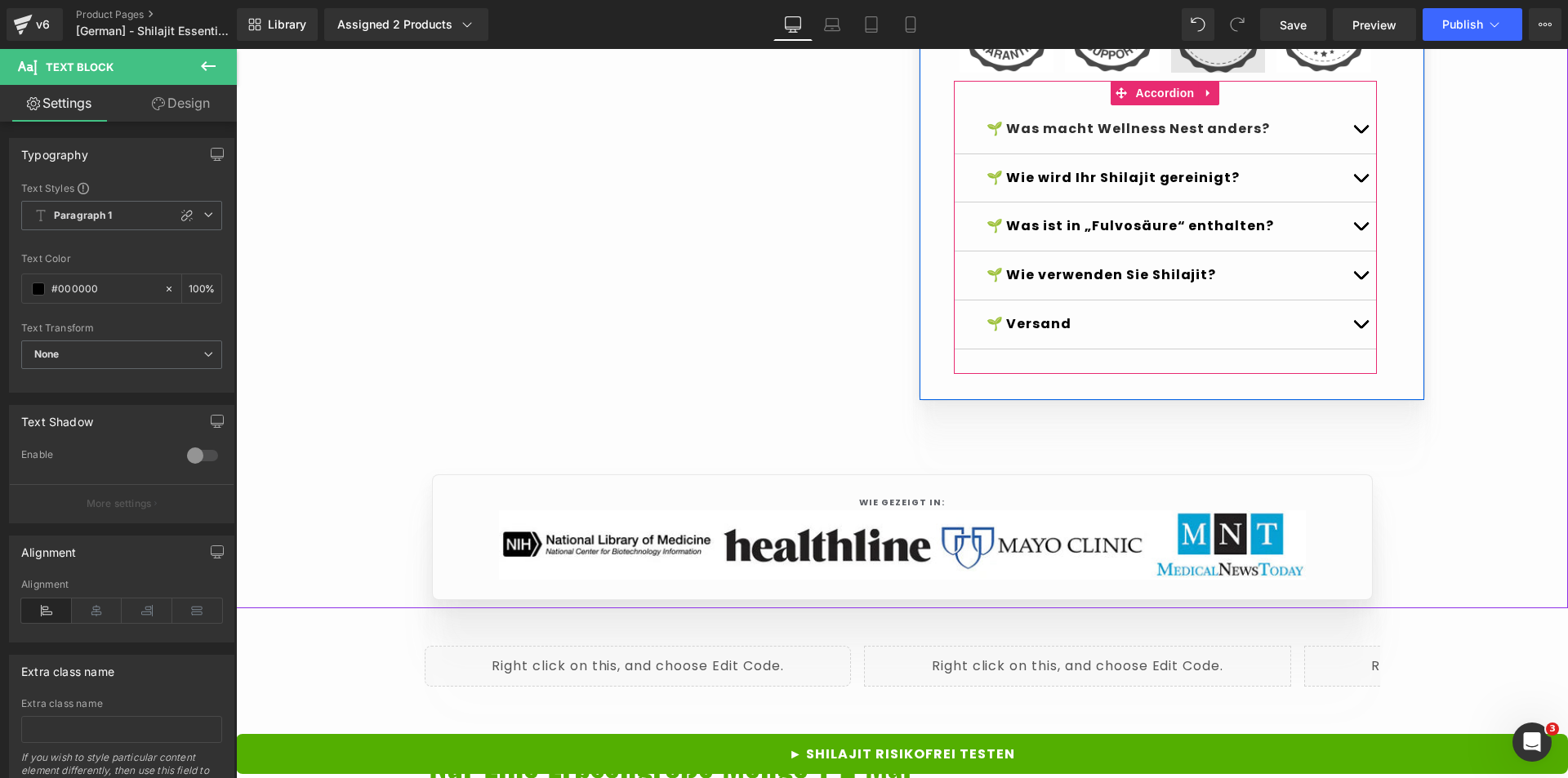
scroll to position [1633, 0]
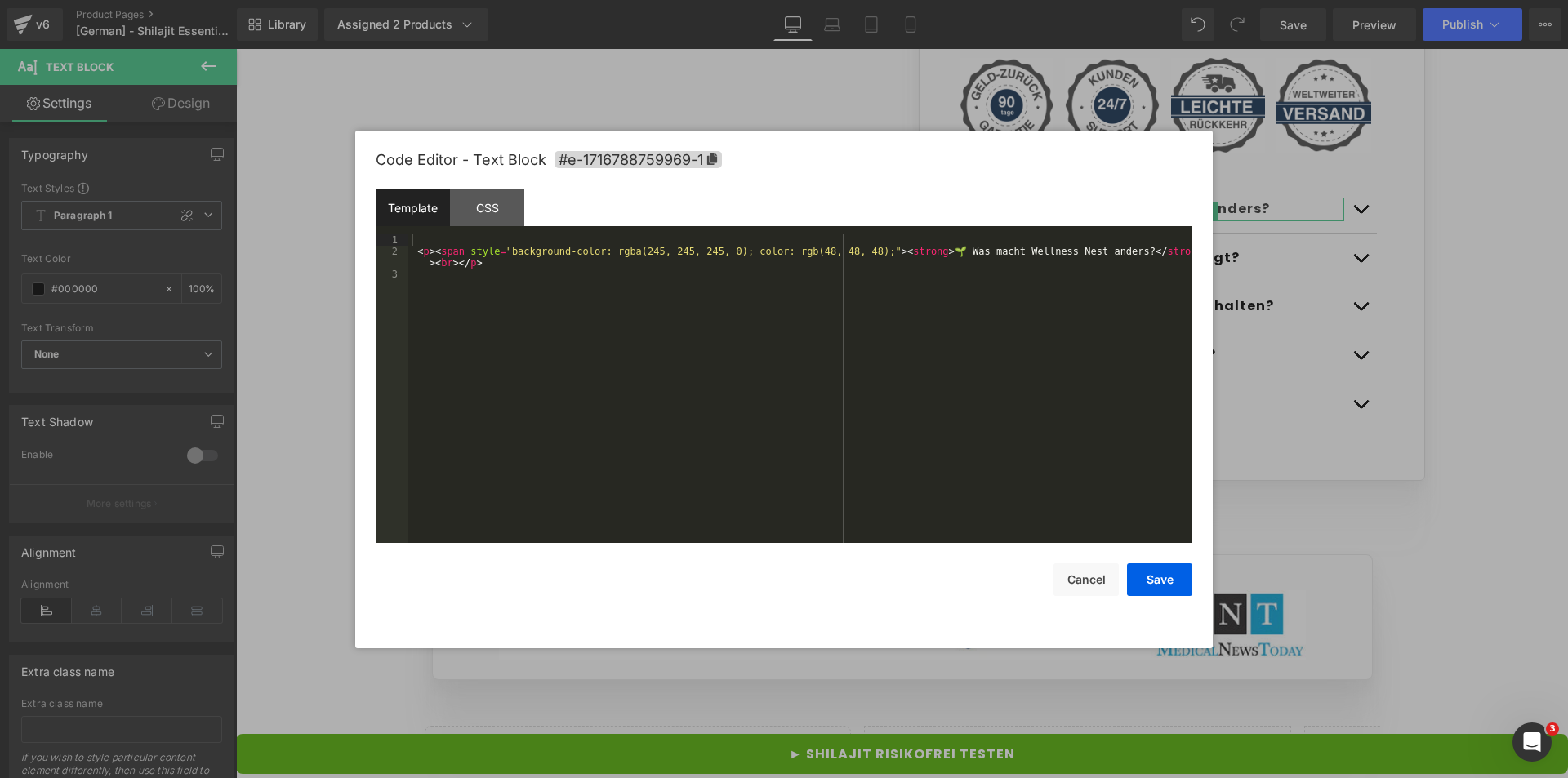
click at [1031, 0] on div "Text Block You are previewing how the Live Preset 0 will restyle your page. You…" at bounding box center [784, 0] width 1568 height 0
drag, startPoint x: 432, startPoint y: 251, endPoint x: 908, endPoint y: 254, distance: 476.0
click at [908, 254] on div "< p > < span style = "background-color: rgba(245, 245, 245, 0); color: rgb(48, …" at bounding box center [800, 400] width 784 height 331
click at [1110, 274] on div "< p > < span style = "background-color: rgba(245, 245, 245, 0); color: rgb(48, …" at bounding box center [800, 400] width 784 height 331
click at [1078, 587] on button "Cancel" at bounding box center [1086, 579] width 65 height 32
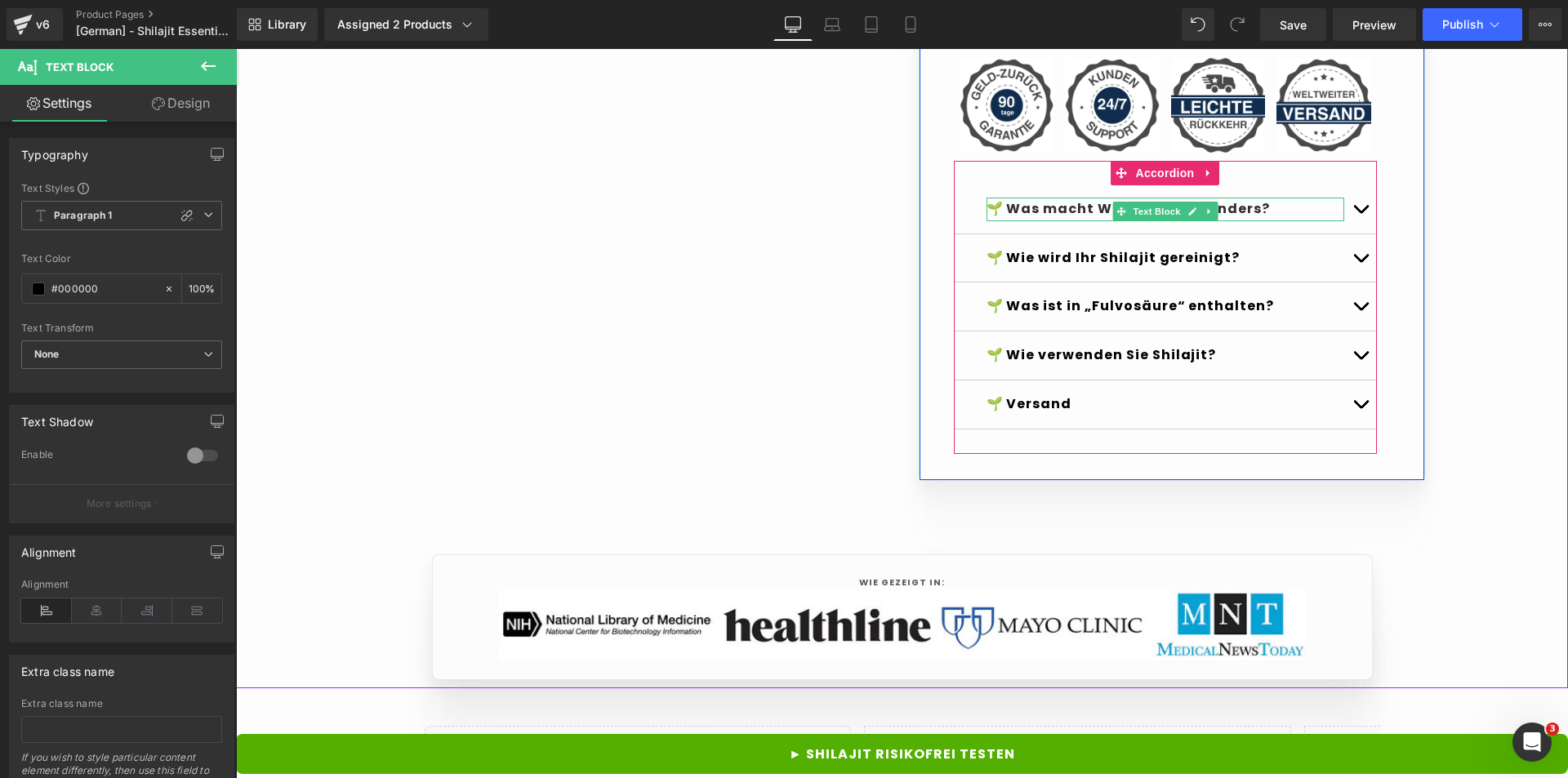
click at [1060, 218] on strong "🌱 Was macht Wellness Nest anders?" at bounding box center [1129, 208] width 284 height 19
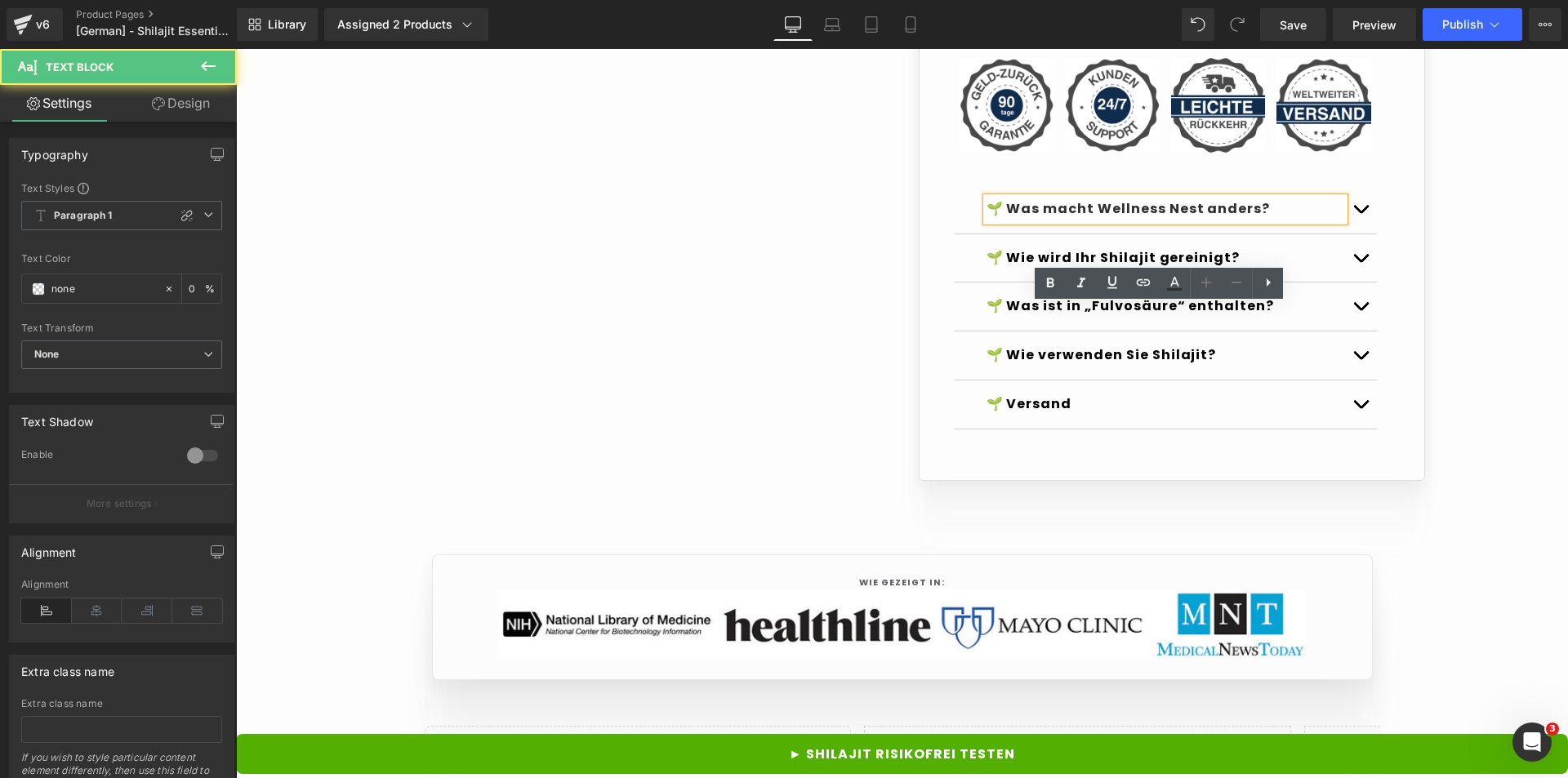
click at [1198, 283] on div "🌱 Wie wird Ihr Shilajit gereinigt? Text Block" at bounding box center [1165, 259] width 423 height 49
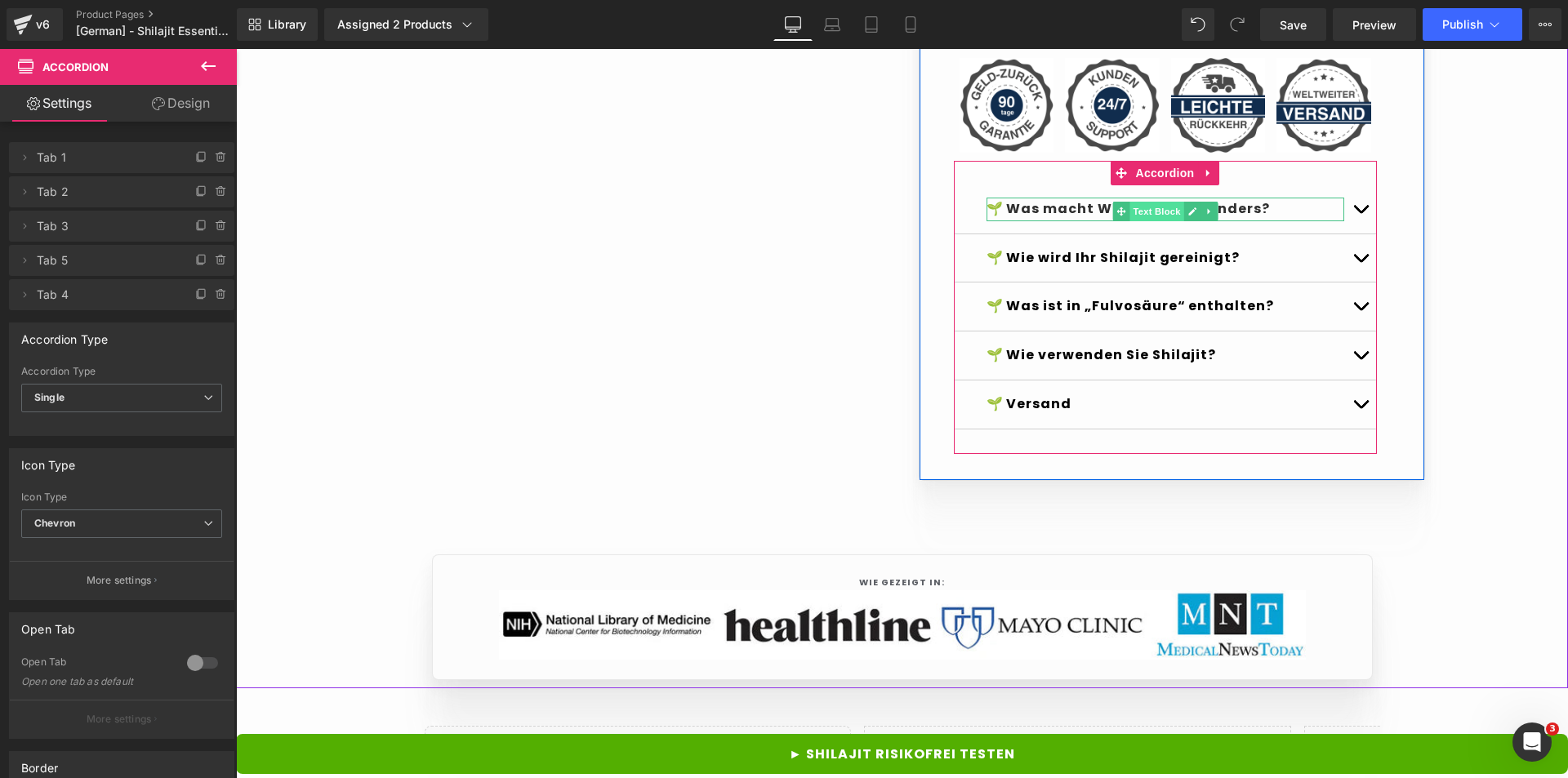
click at [1147, 222] on span "Text Block" at bounding box center [1157, 211] width 54 height 19
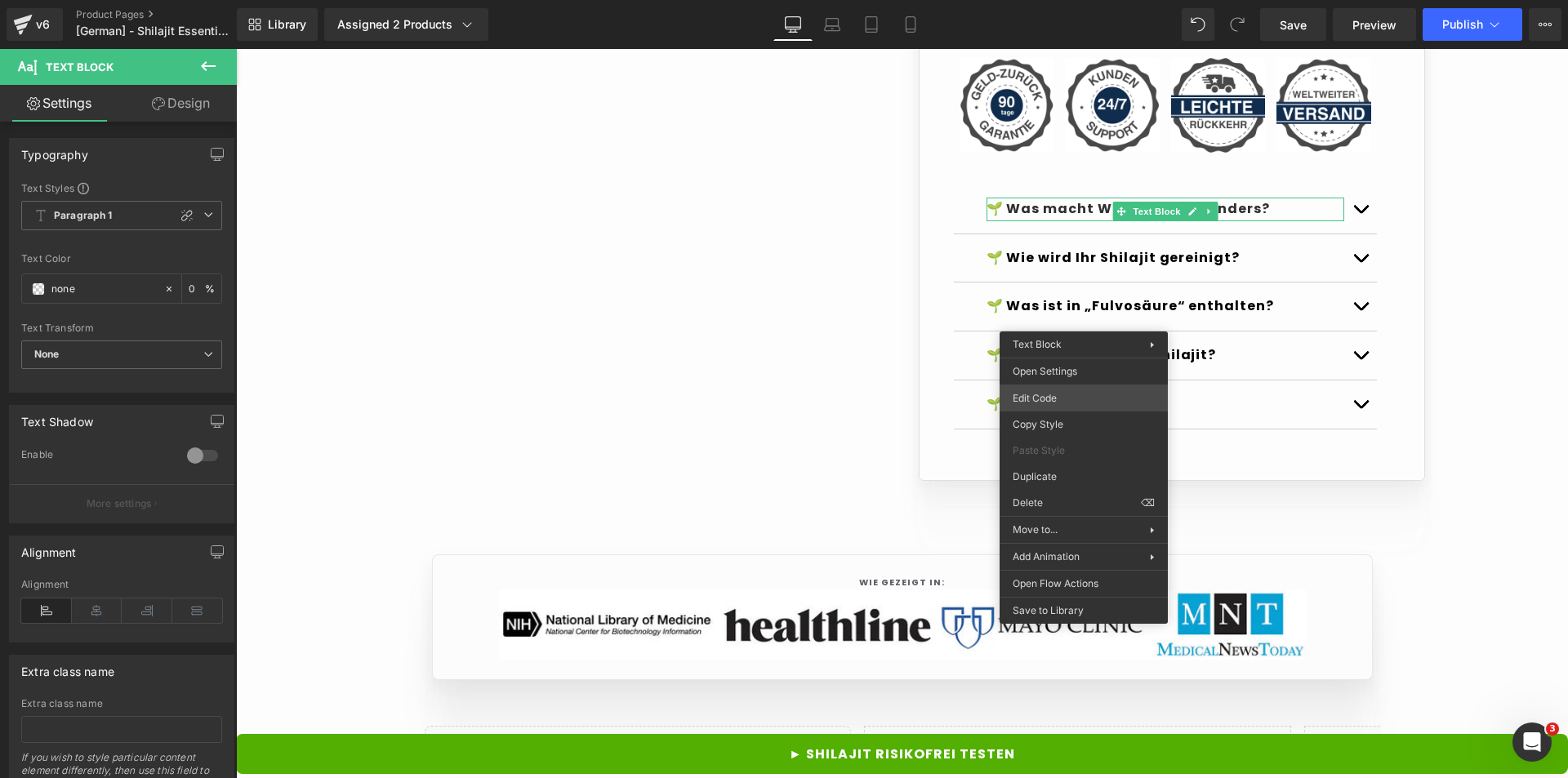
click at [1048, 0] on div "Text Block You are previewing how the Live Preset 0 will restyle your page. You…" at bounding box center [784, 0] width 1568 height 0
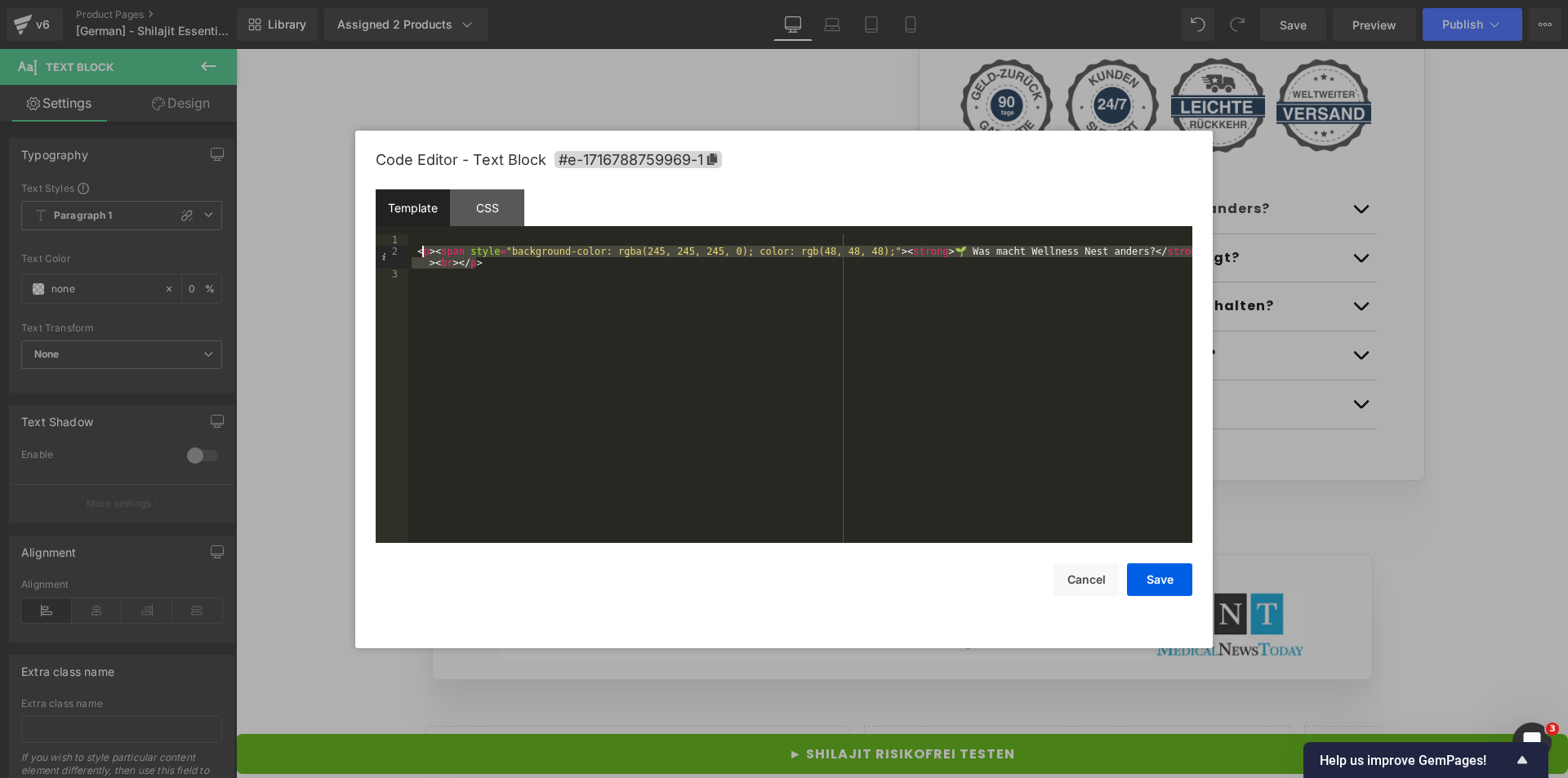
drag, startPoint x: 478, startPoint y: 259, endPoint x: 419, endPoint y: 256, distance: 59.1
click at [419, 256] on div "< p > < span style = "background-color: rgba(245, 245, 245, 0); color: rgb(48, …" at bounding box center [800, 400] width 784 height 331
click at [1060, 577] on button "Cancel" at bounding box center [1086, 579] width 65 height 32
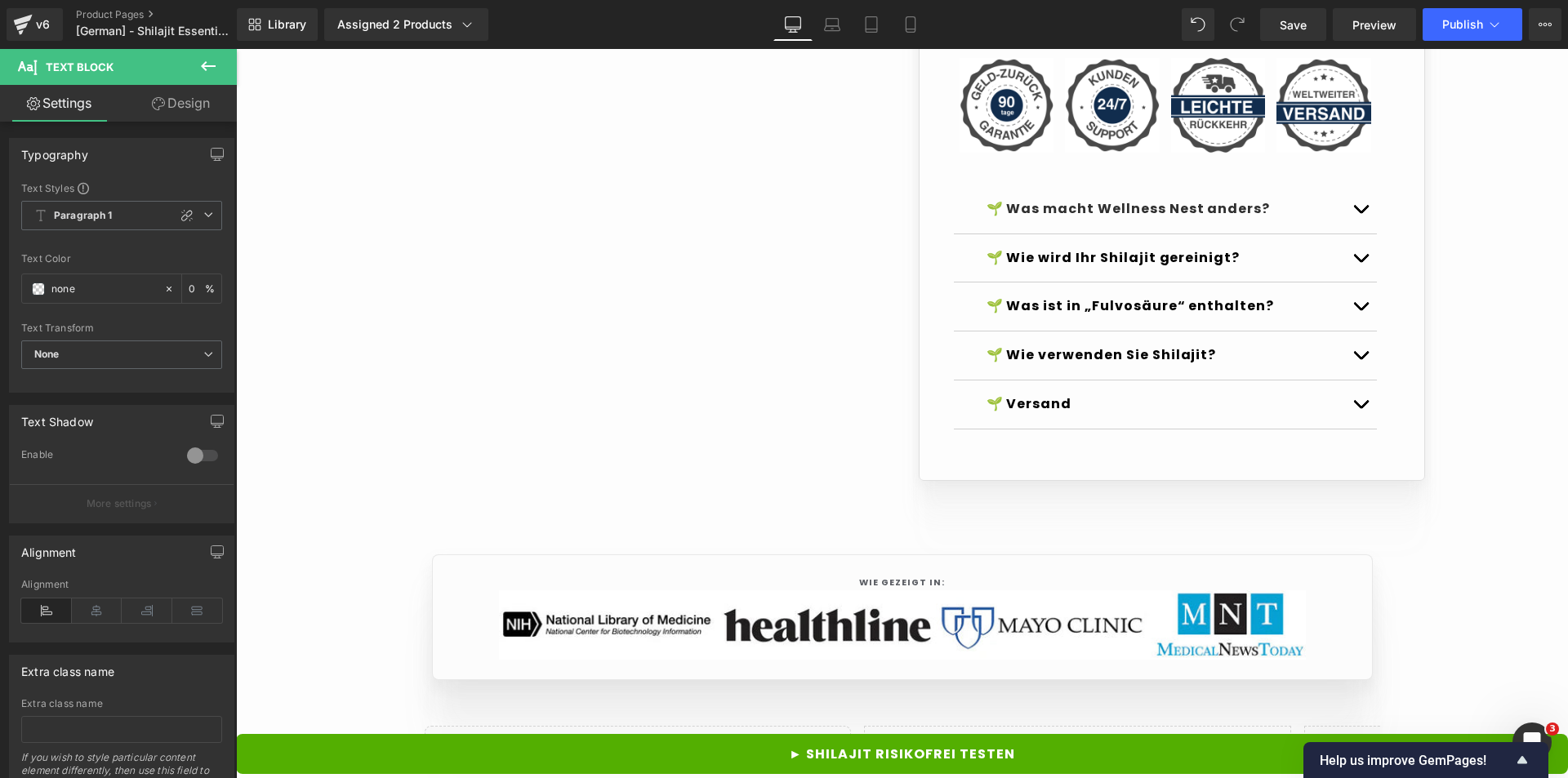
click at [1076, 315] on strong "🌱 Was ist in „Fulvosäure“ enthalten?" at bounding box center [1131, 306] width 288 height 19
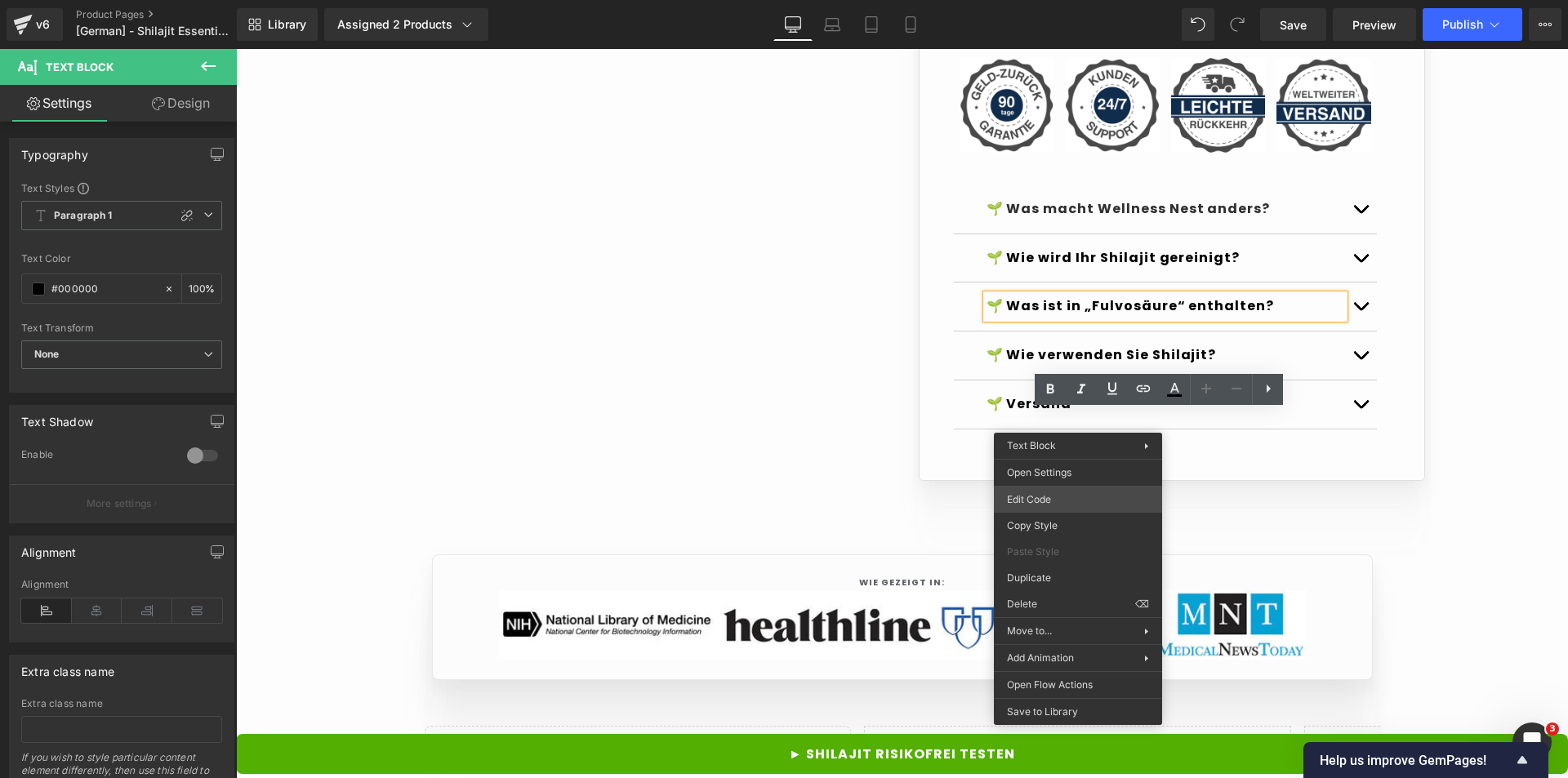
click at [1041, 0] on div "Text Block You are previewing how the Live Preset 0 will restyle your page. You…" at bounding box center [784, 0] width 1568 height 0
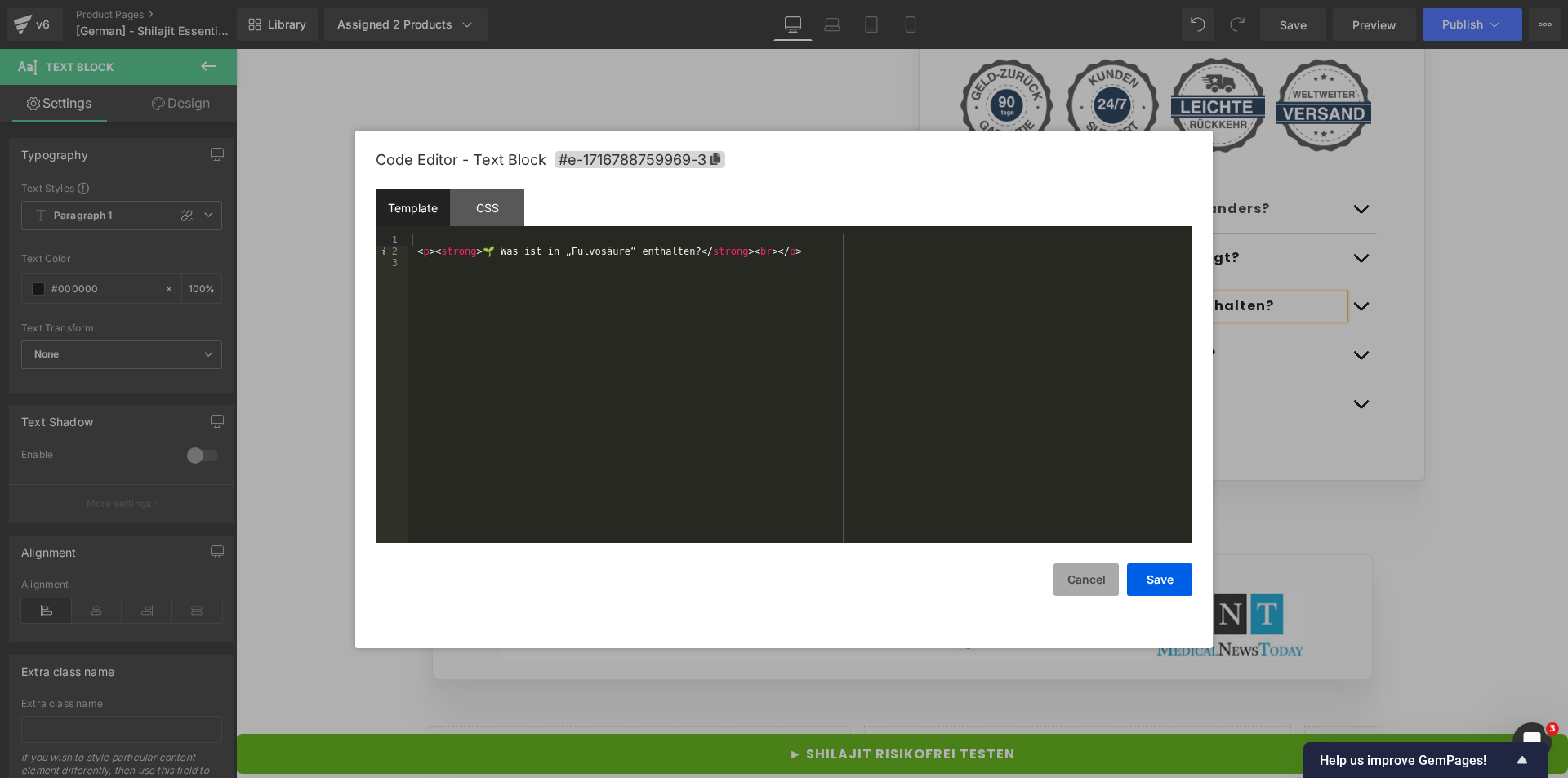
click at [1080, 570] on button "Cancel" at bounding box center [1086, 579] width 65 height 32
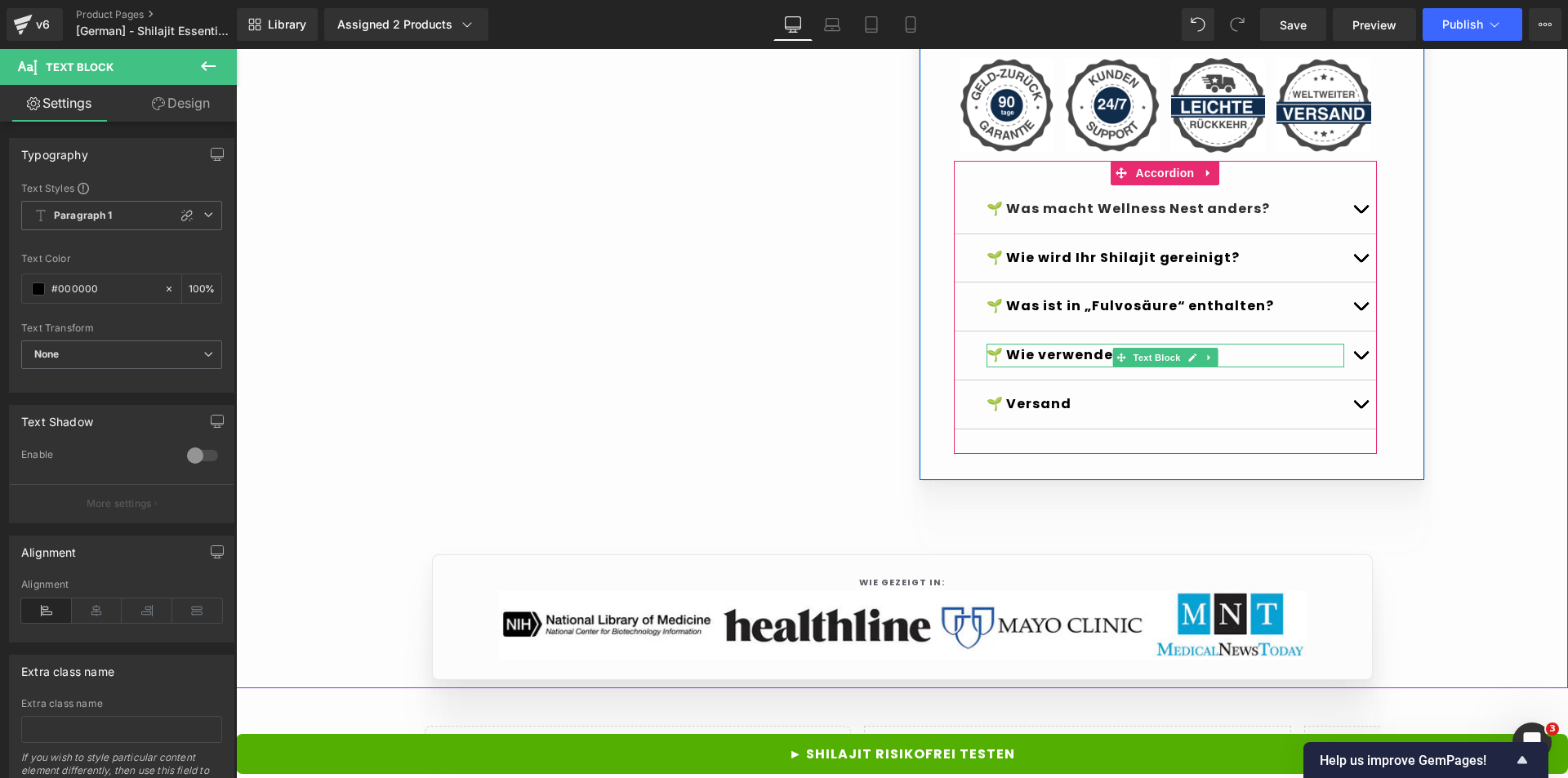
click at [1072, 365] on strong "🌱 Wie verwenden Sie Shilajit?" at bounding box center [1102, 355] width 230 height 19
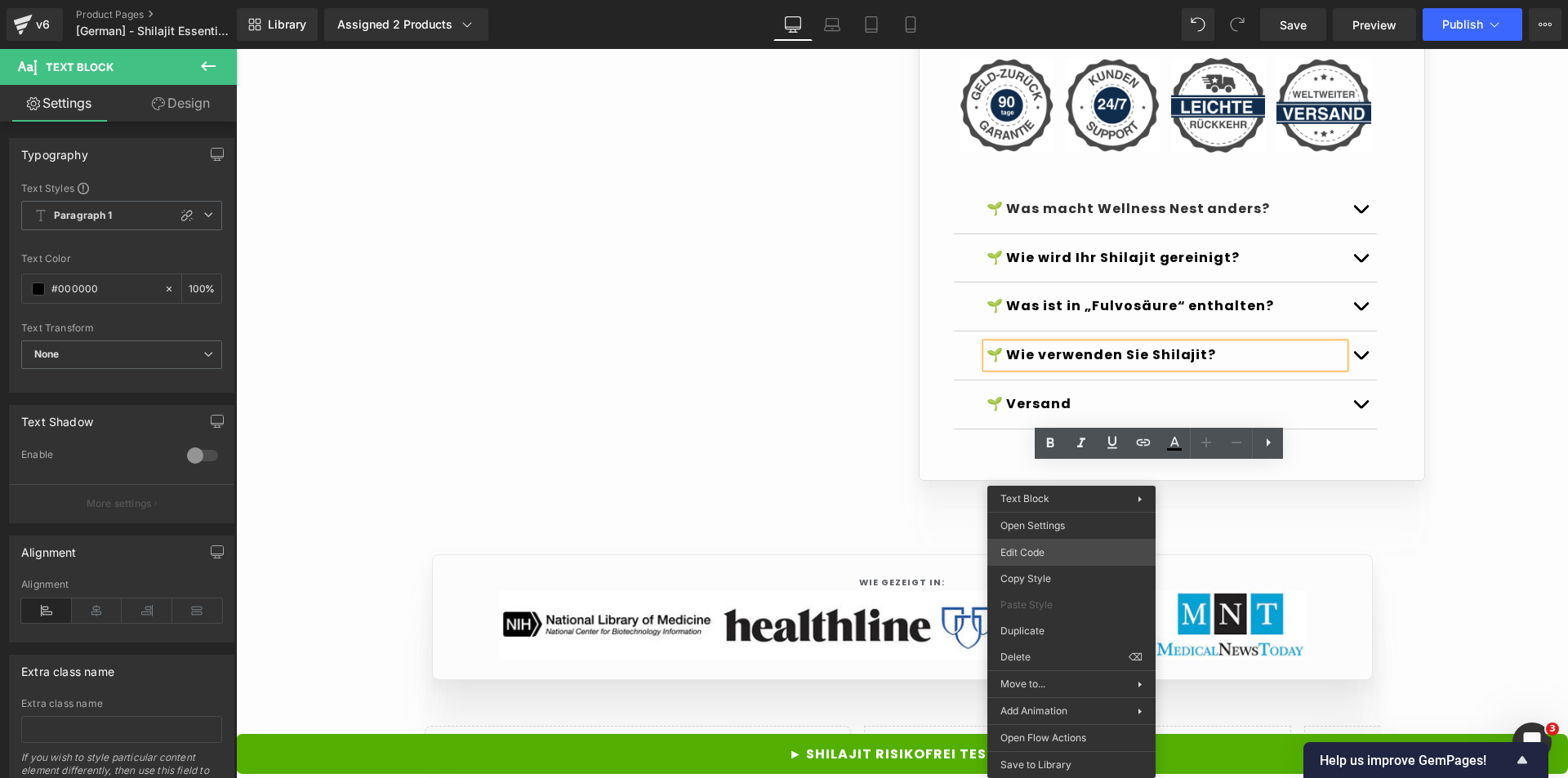
click at [1040, 0] on div "Text Block You are previewing how the Live Preset 0 will restyle your page. You…" at bounding box center [784, 0] width 1568 height 0
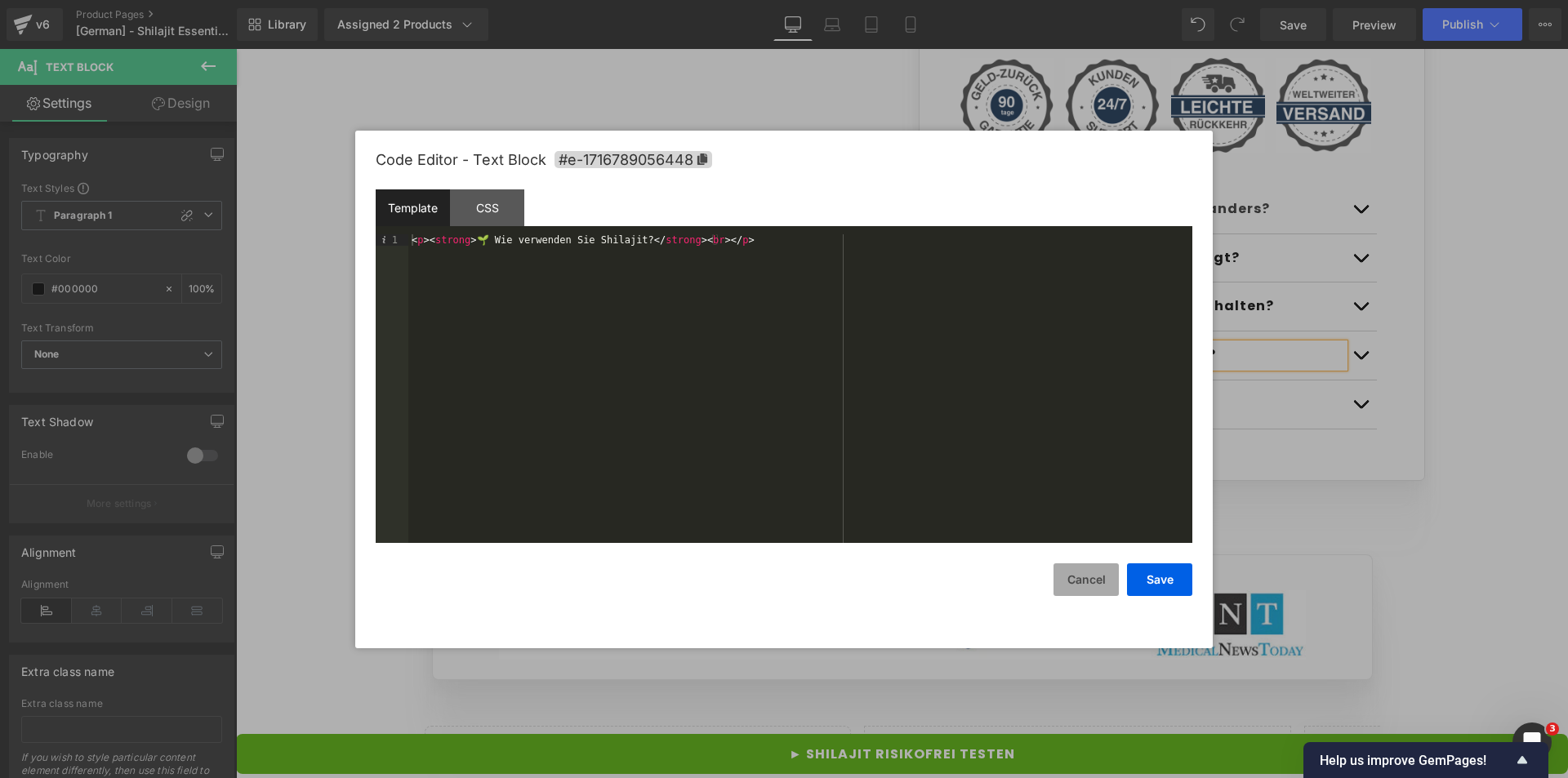
click at [1055, 569] on button "Cancel" at bounding box center [1086, 579] width 65 height 32
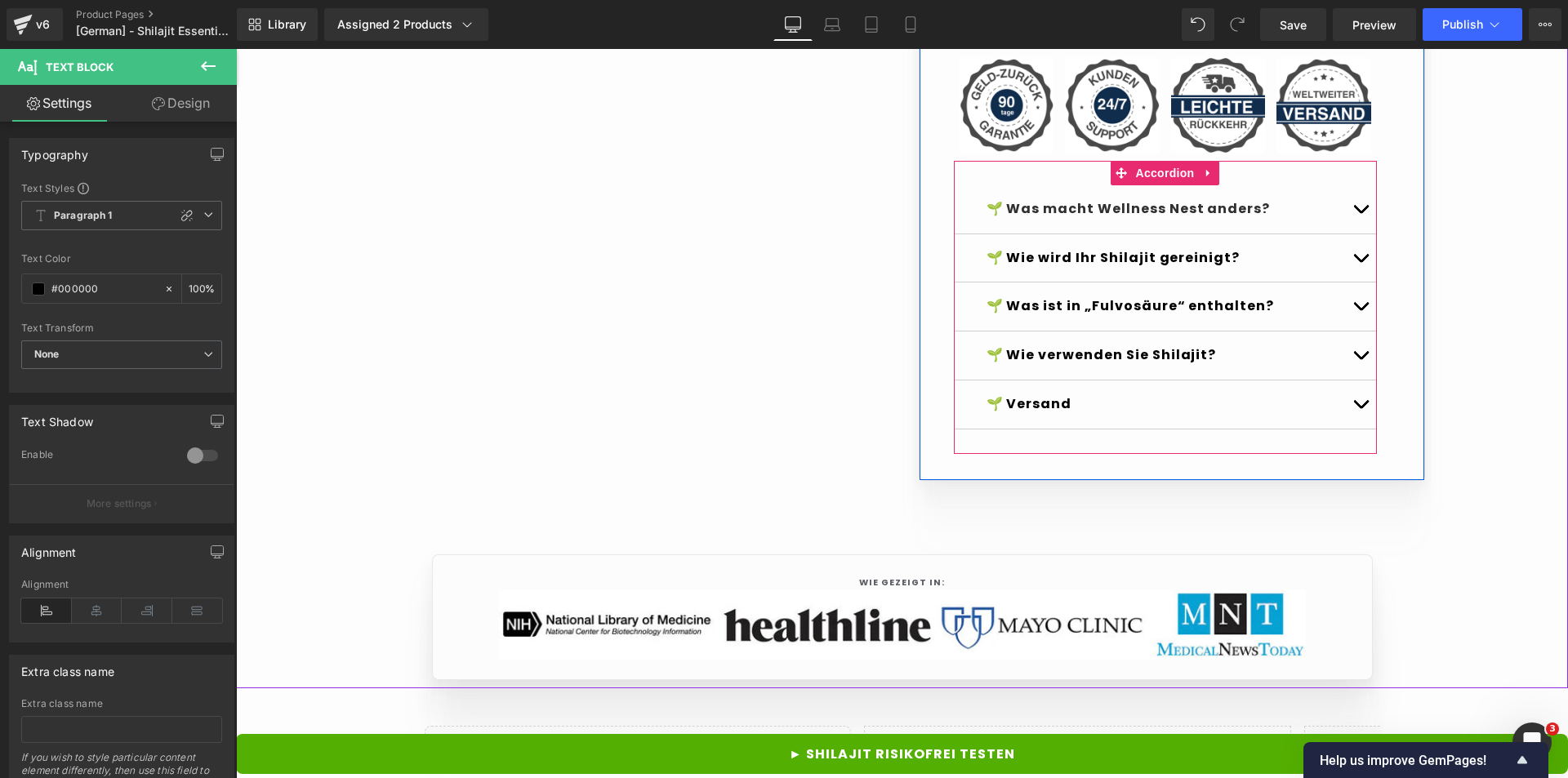
click at [1058, 267] on strong "🌱 Wie wird Ihr Shilajit gereinigt?" at bounding box center [1113, 258] width 254 height 19
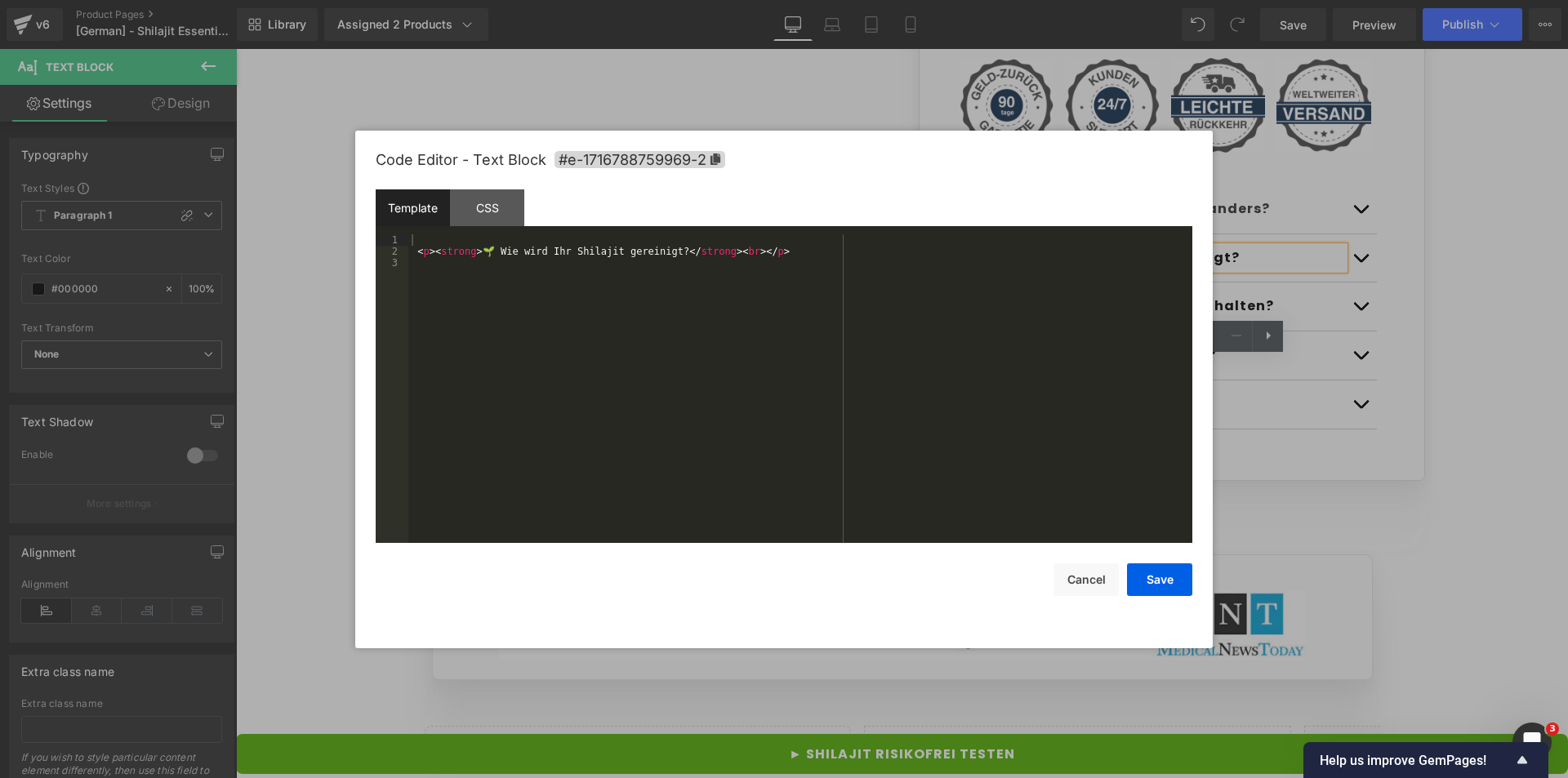
click at [1023, 0] on div "Text Block You are previewing how the Live Preset 0 will restyle your page. You…" at bounding box center [784, 0] width 1568 height 0
click at [1061, 582] on button "Cancel" at bounding box center [1086, 579] width 65 height 32
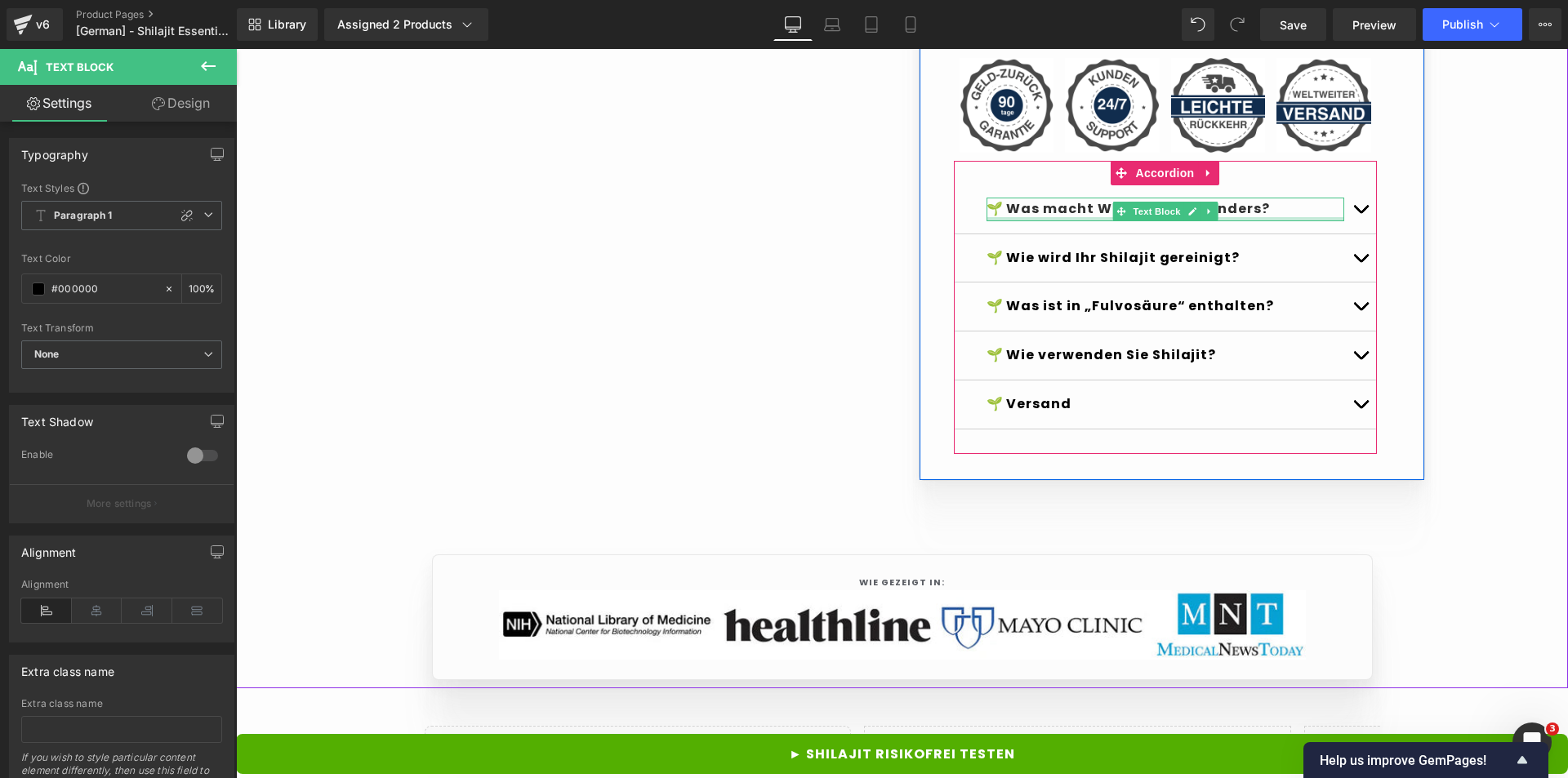
click at [1075, 218] on strong "🌱 Was macht Wellness Nest anders?" at bounding box center [1129, 208] width 284 height 19
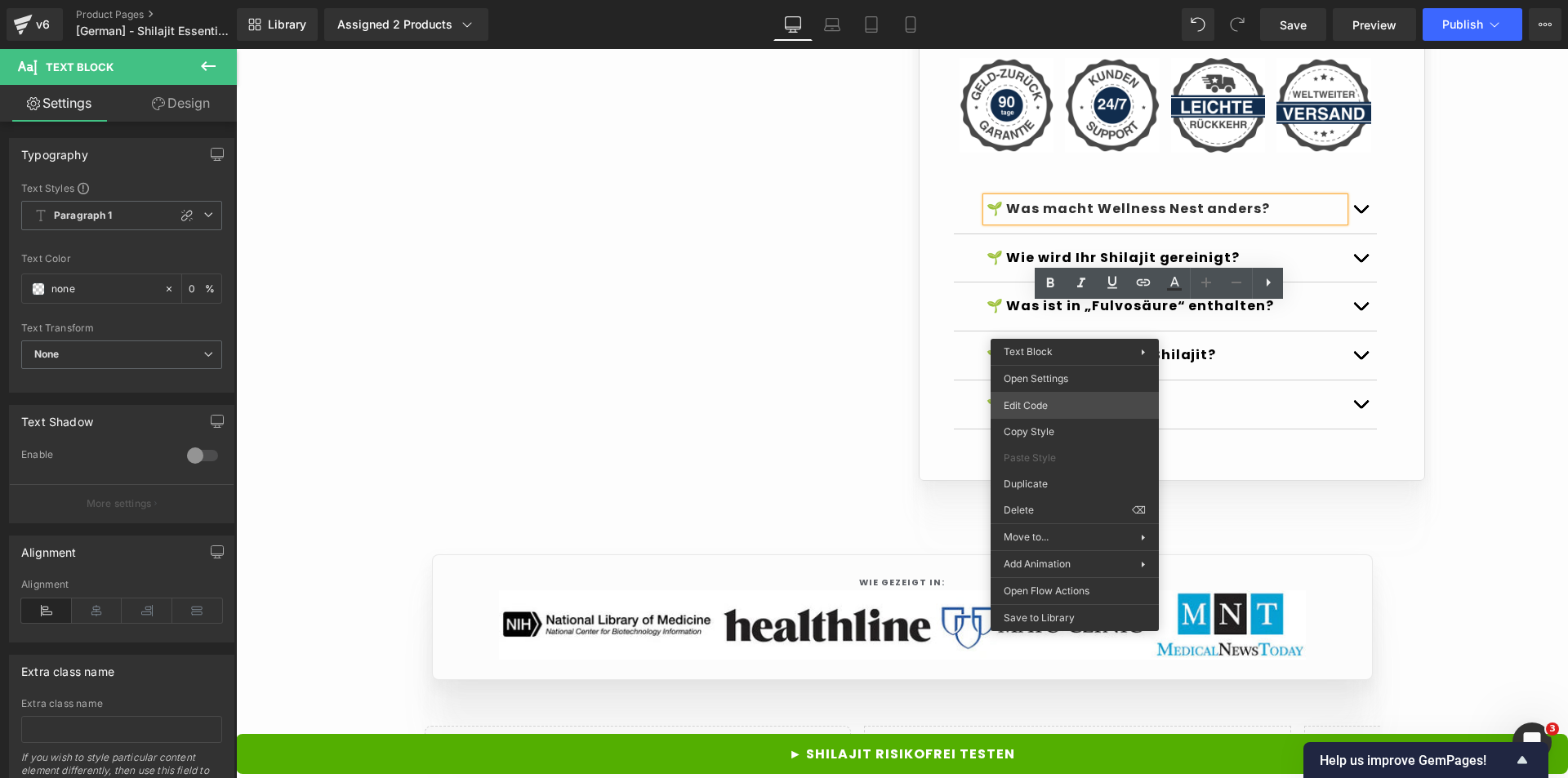
click at [1041, 0] on div "Text Block You are previewing how the Live Preset 0 will restyle your page. You…" at bounding box center [784, 0] width 1568 height 0
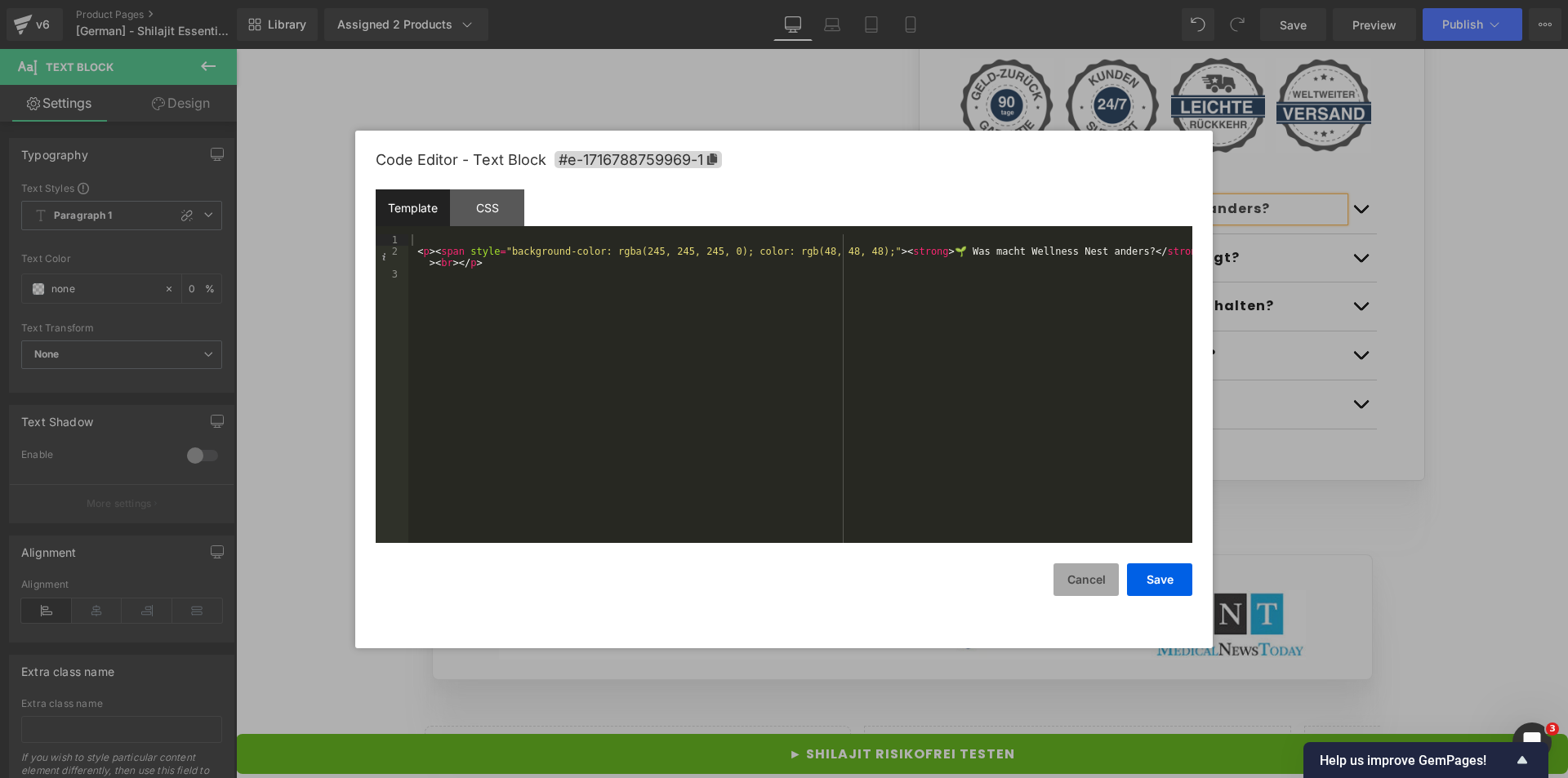
click at [1057, 577] on button "Cancel" at bounding box center [1086, 579] width 65 height 32
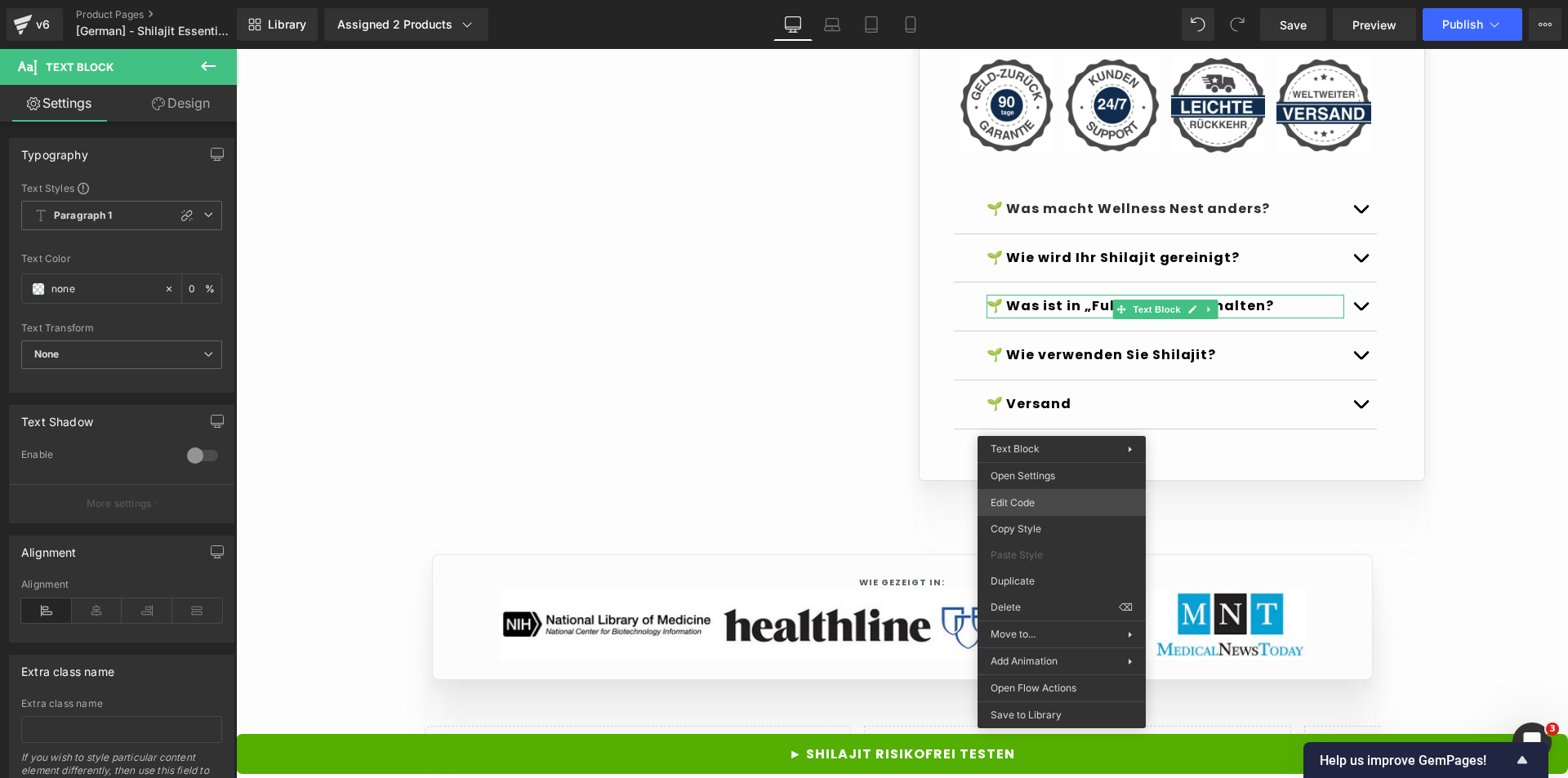
click at [1017, 0] on div "Text Block You are previewing how the Live Preset 0 will restyle your page. You…" at bounding box center [784, 0] width 1568 height 0
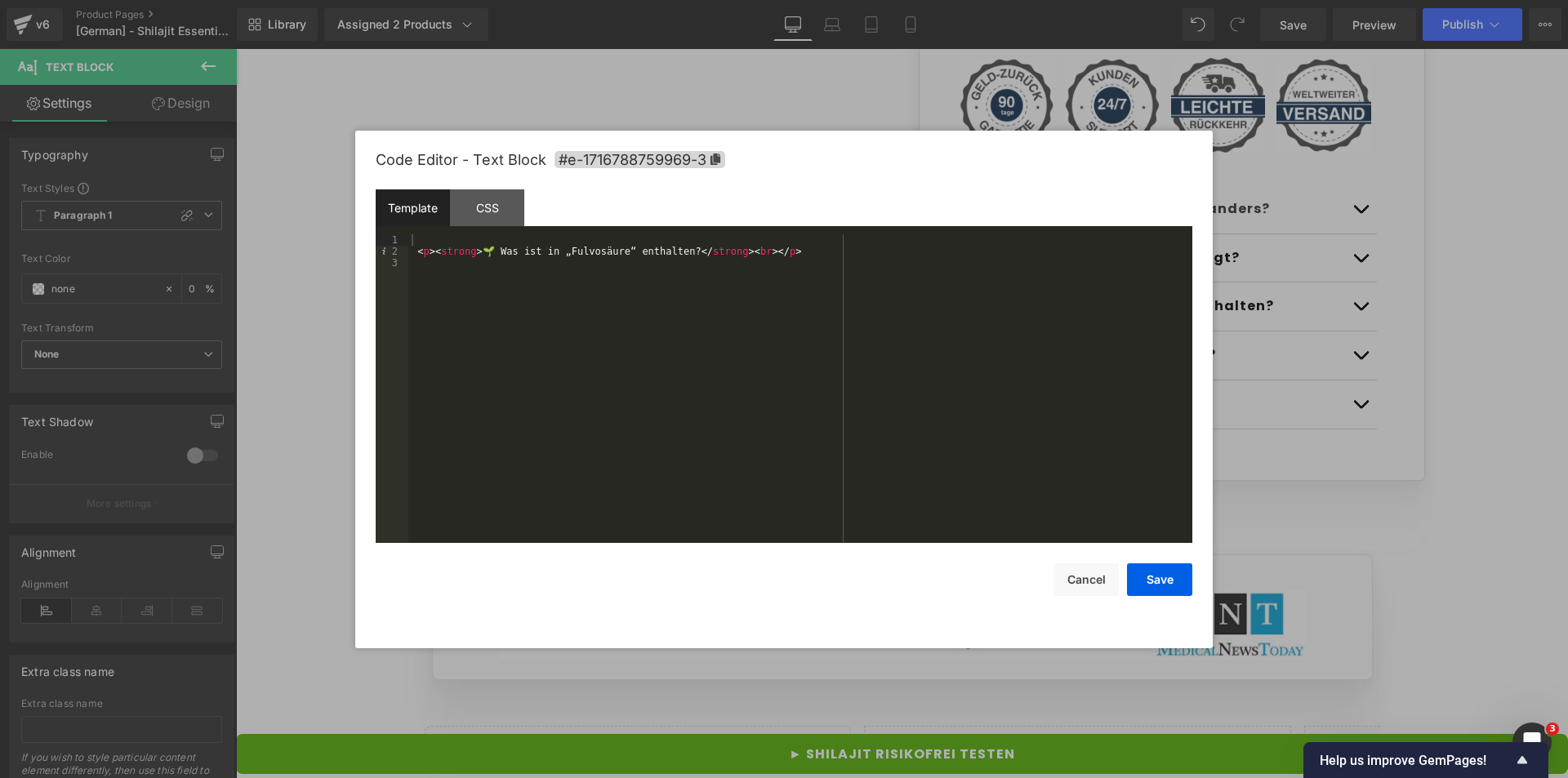
click at [1027, 83] on div at bounding box center [784, 389] width 1568 height 778
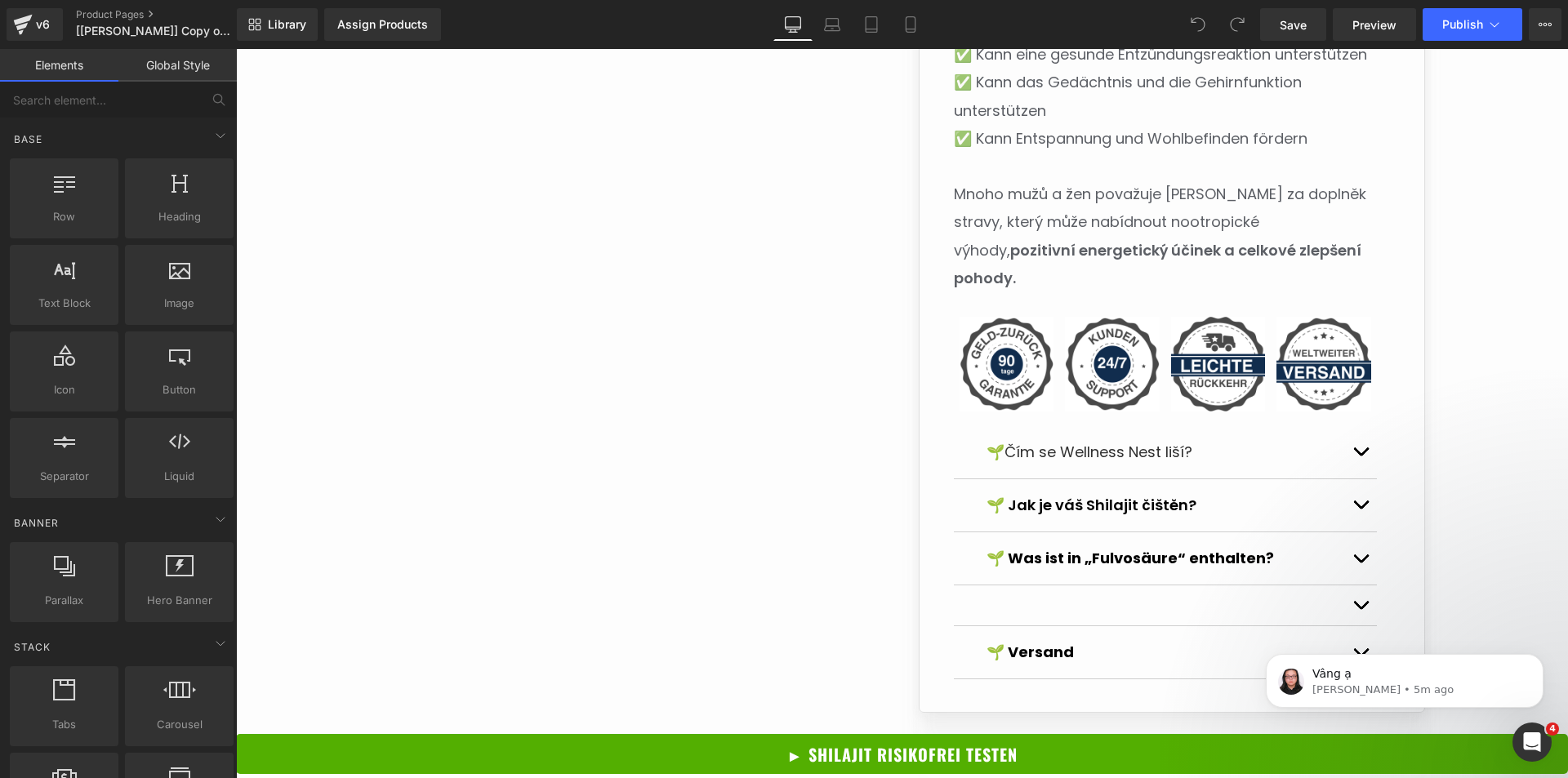
scroll to position [1633, 0]
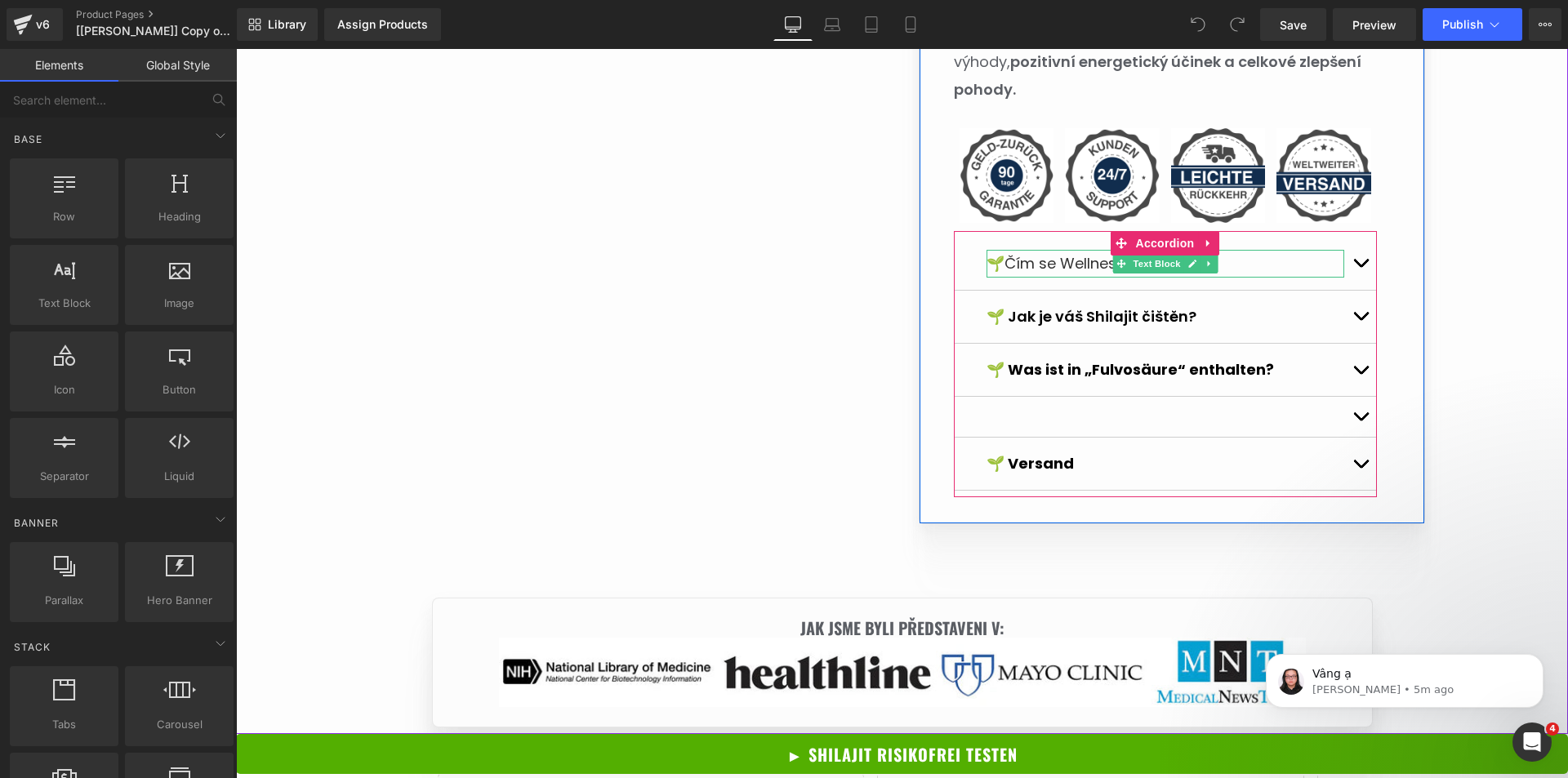
click at [1050, 253] on span "Čím se Wellness Nest liší?" at bounding box center [1098, 263] width 188 height 20
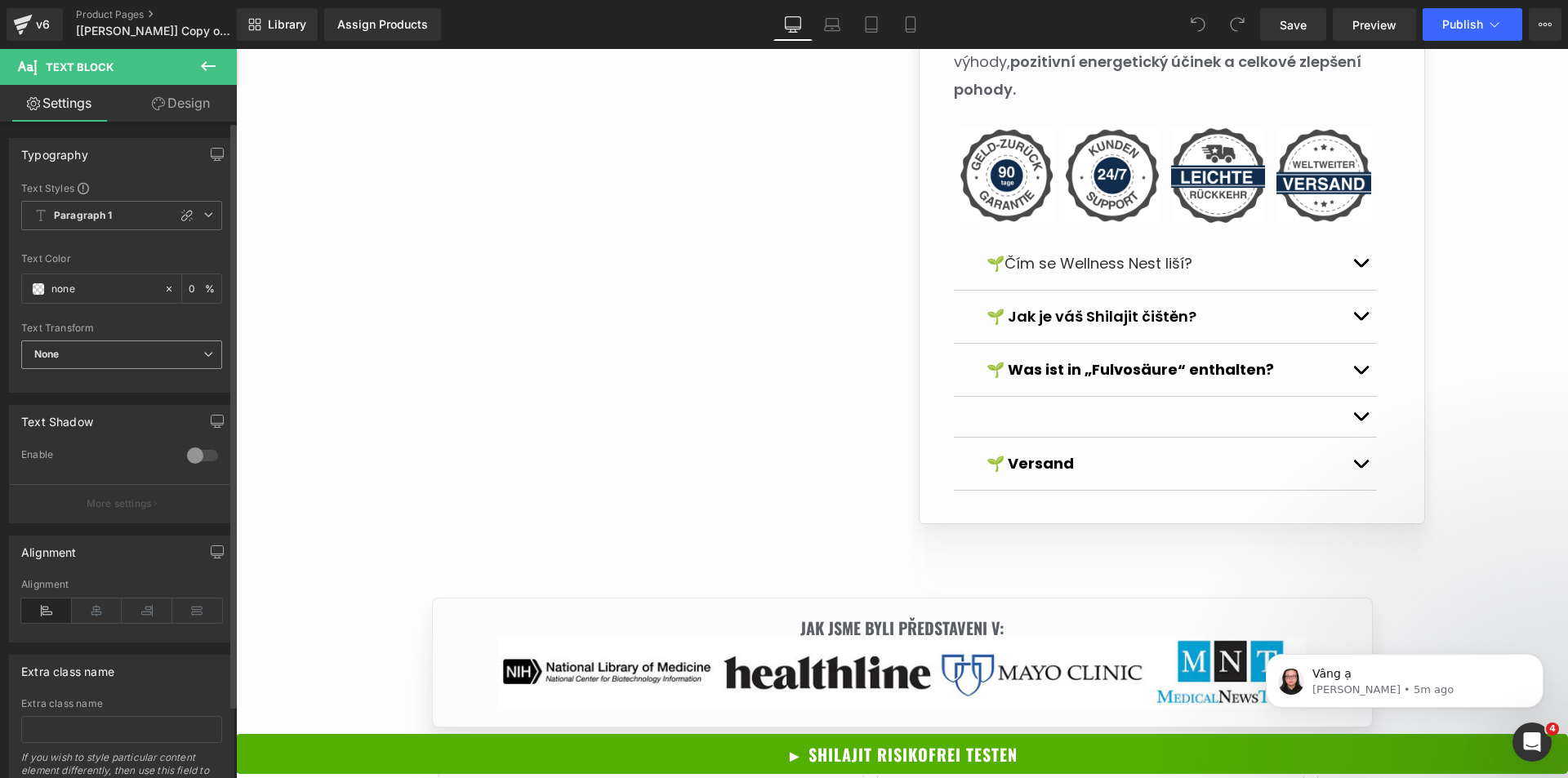
click at [175, 357] on span "None" at bounding box center [121, 354] width 201 height 29
click at [175, 357] on span "None" at bounding box center [118, 354] width 195 height 29
click at [93, 216] on b "Paragraph 1" at bounding box center [83, 216] width 58 height 14
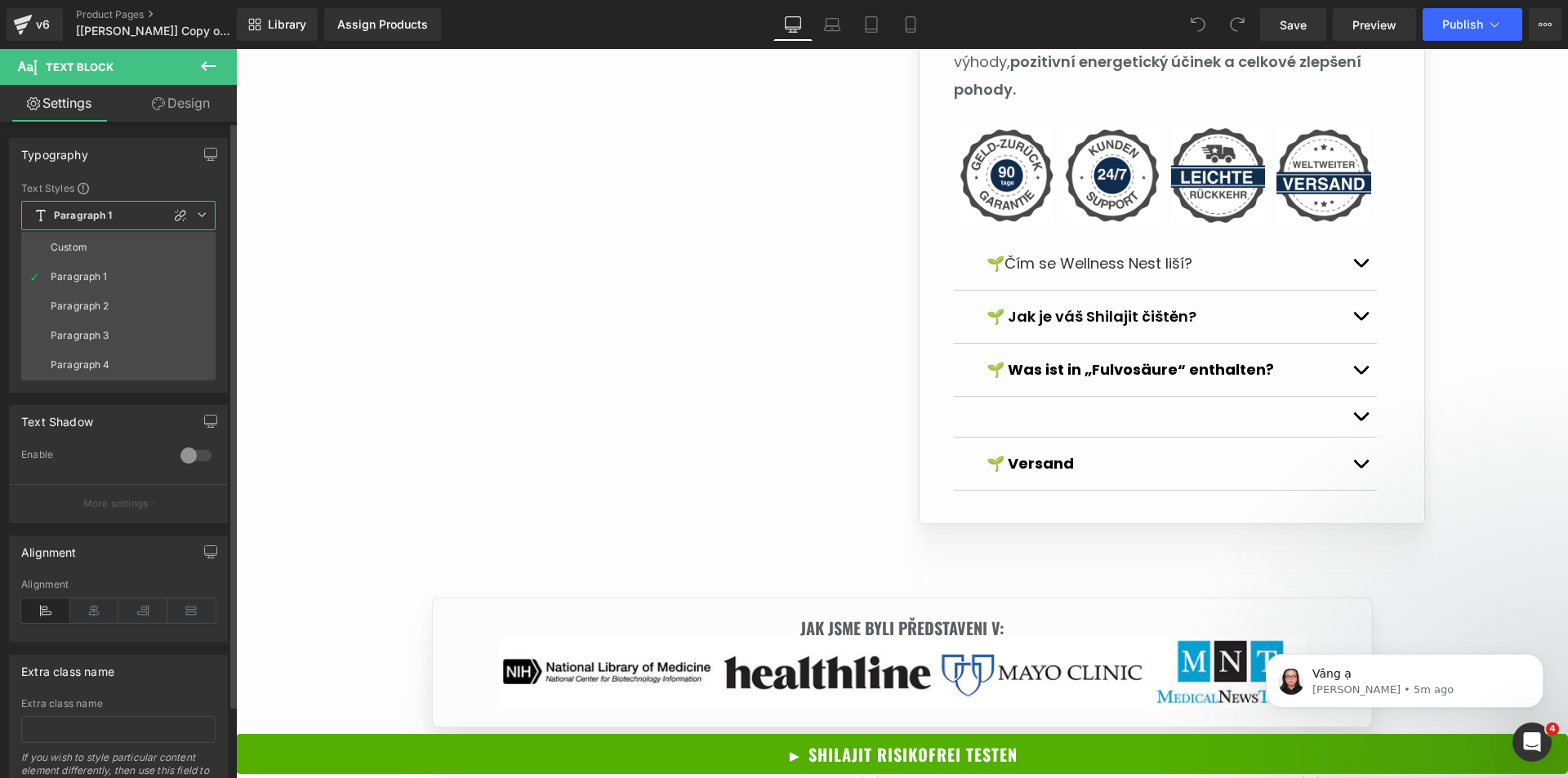
click at [79, 185] on span at bounding box center [83, 188] width 11 height 11
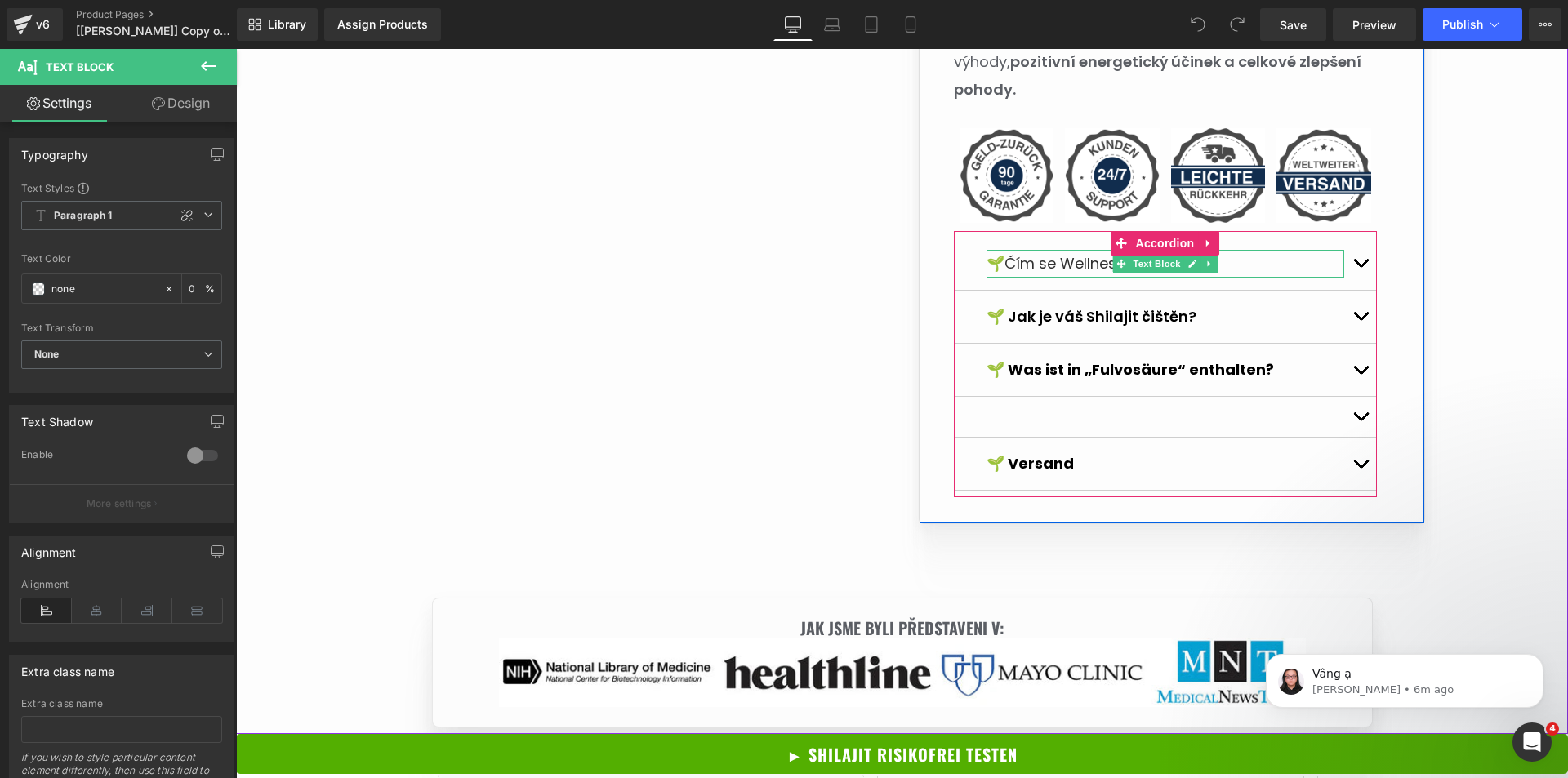
click at [1081, 253] on span "Čím se Wellness Nest liší?" at bounding box center [1098, 263] width 188 height 20
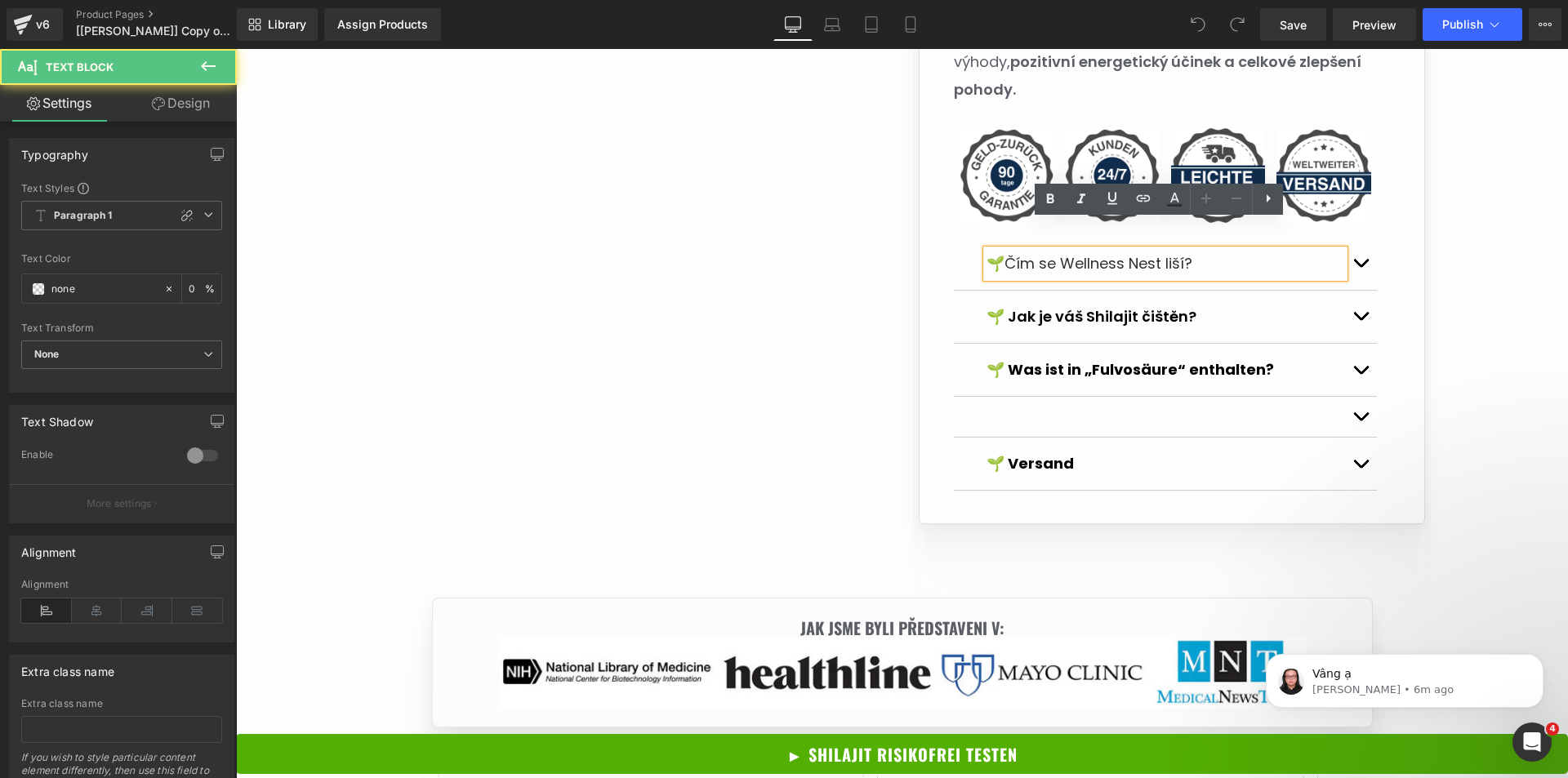
click at [1175, 290] on div "🌱 Jak je váš Shilajit čištěn? Text Block" at bounding box center [1165, 317] width 423 height 53
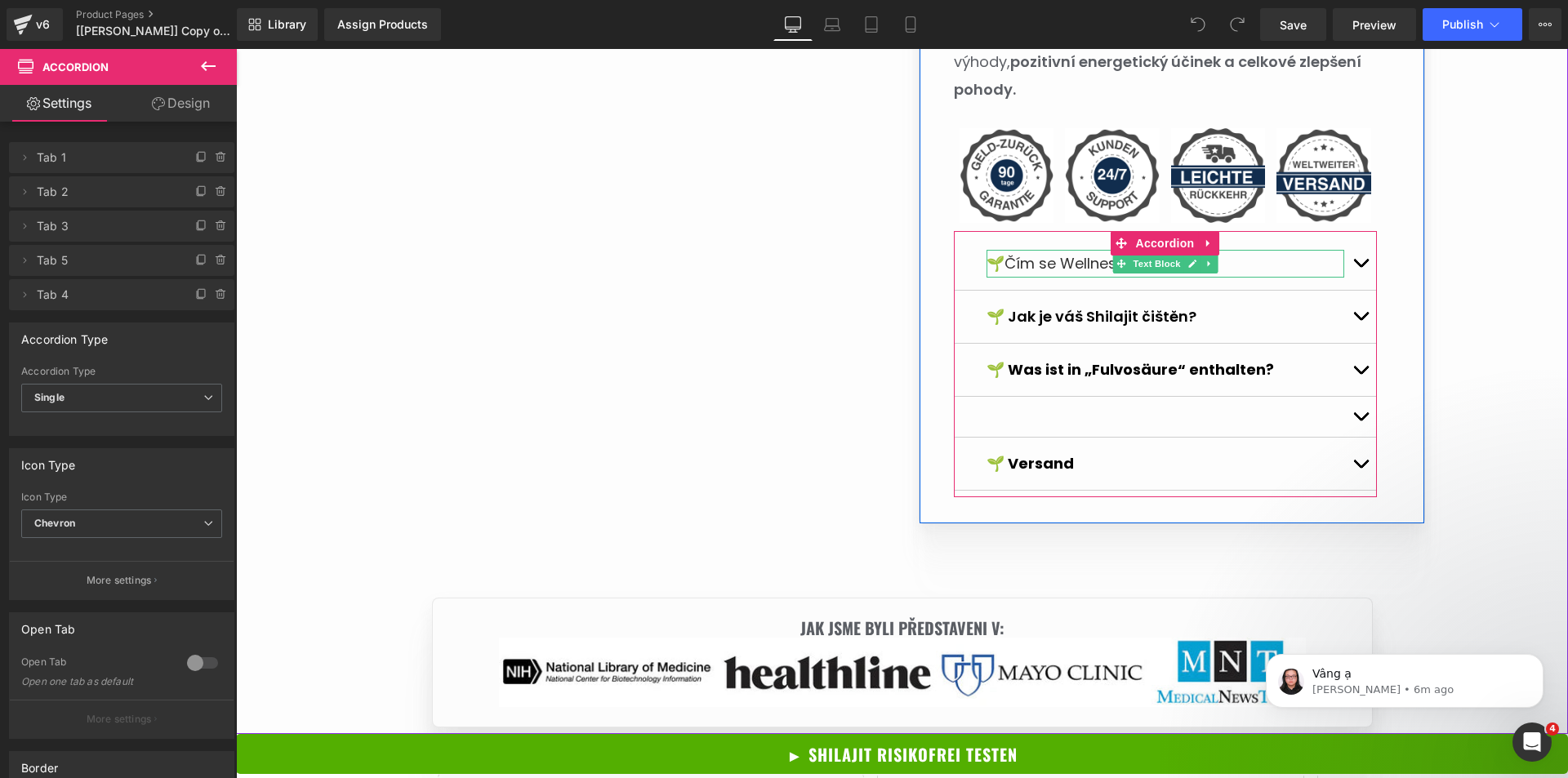
click at [1234, 249] on p "🌱 Čím se Wellness Nest liší?" at bounding box center [1166, 263] width 358 height 28
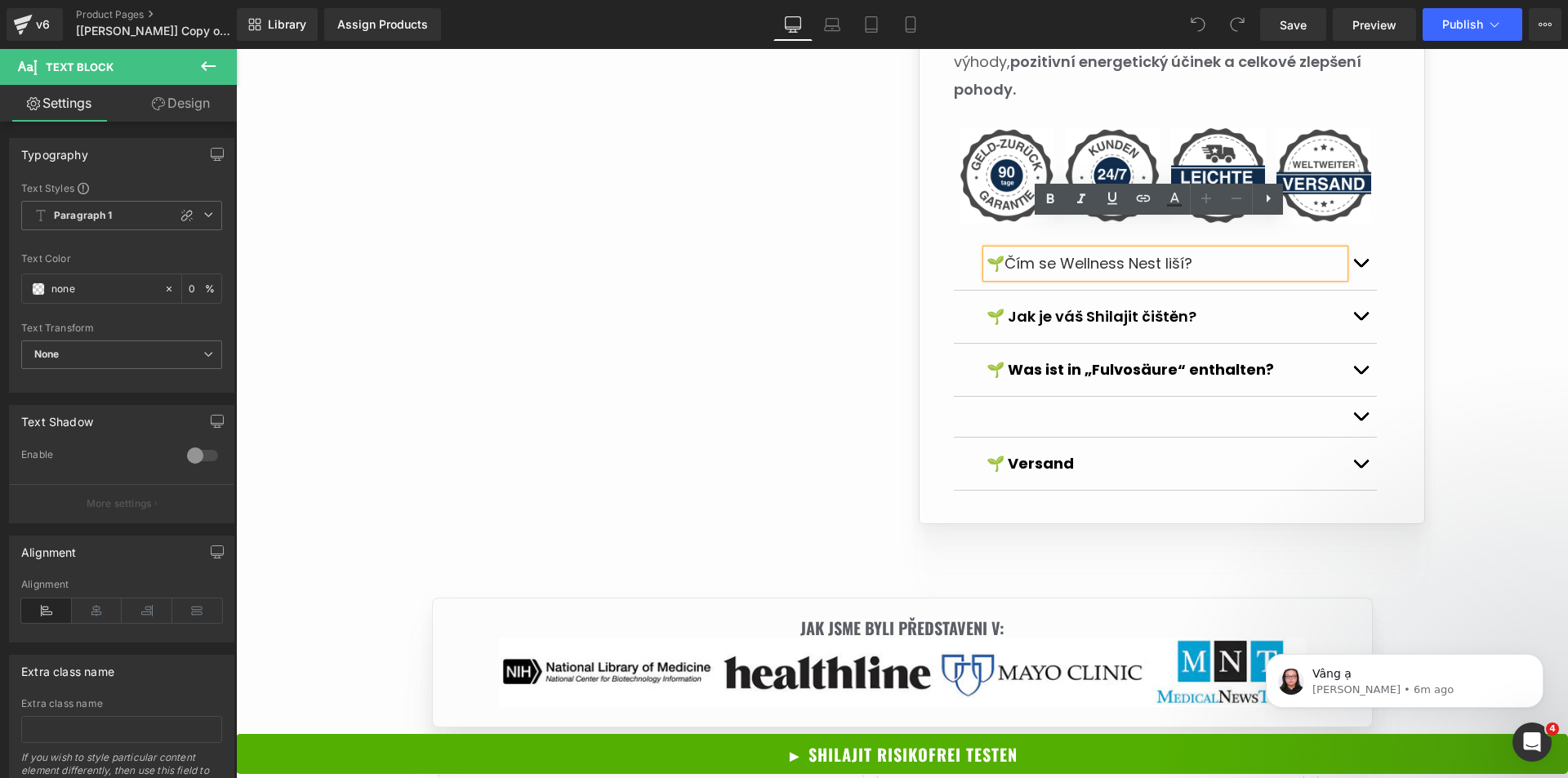
click at [1181, 303] on div "🌱 Jak je váš Shilajit čištěn? Text Block" at bounding box center [1166, 317] width 358 height 28
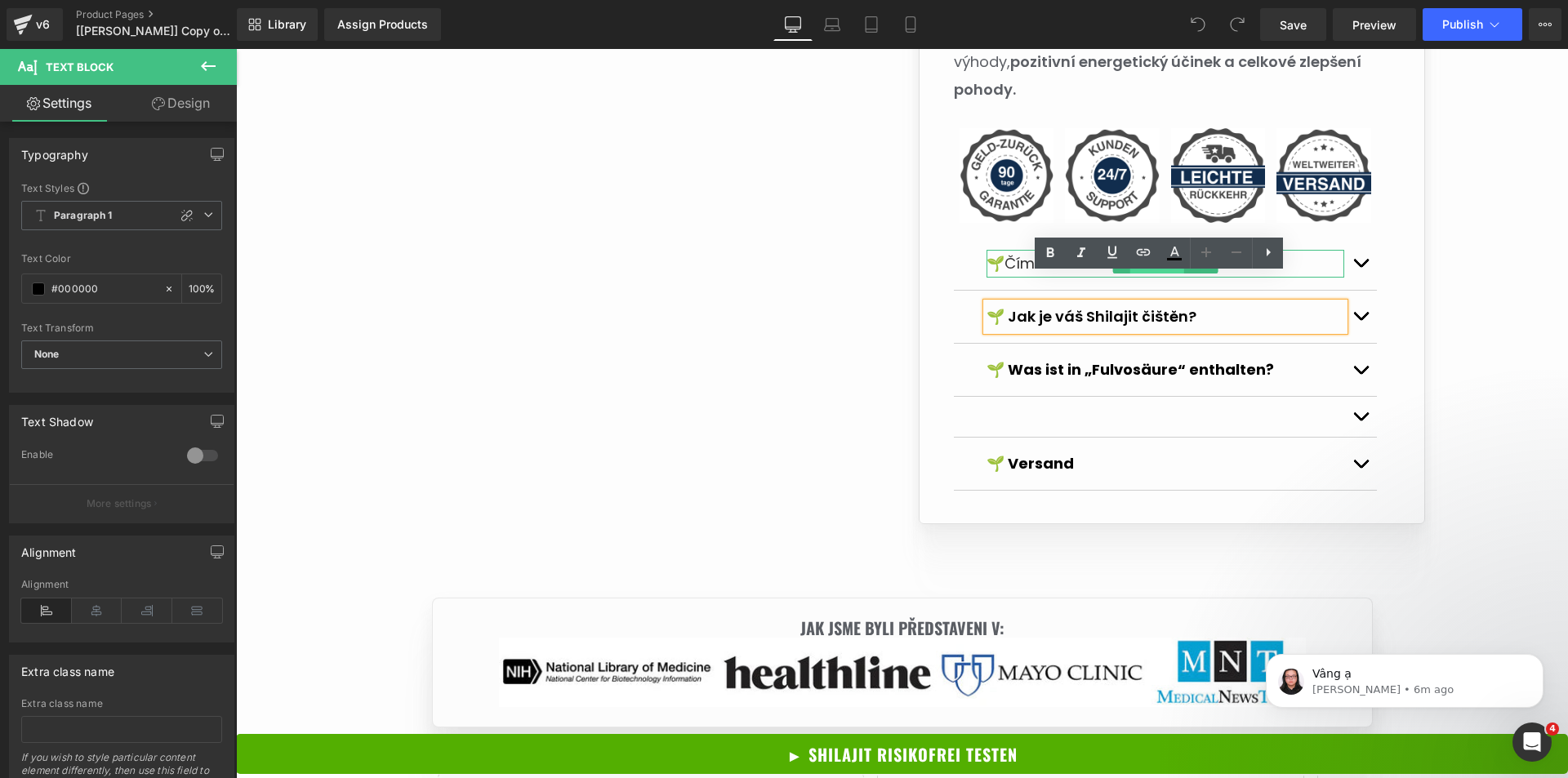
click at [1150, 254] on span "Text Block" at bounding box center [1157, 263] width 54 height 19
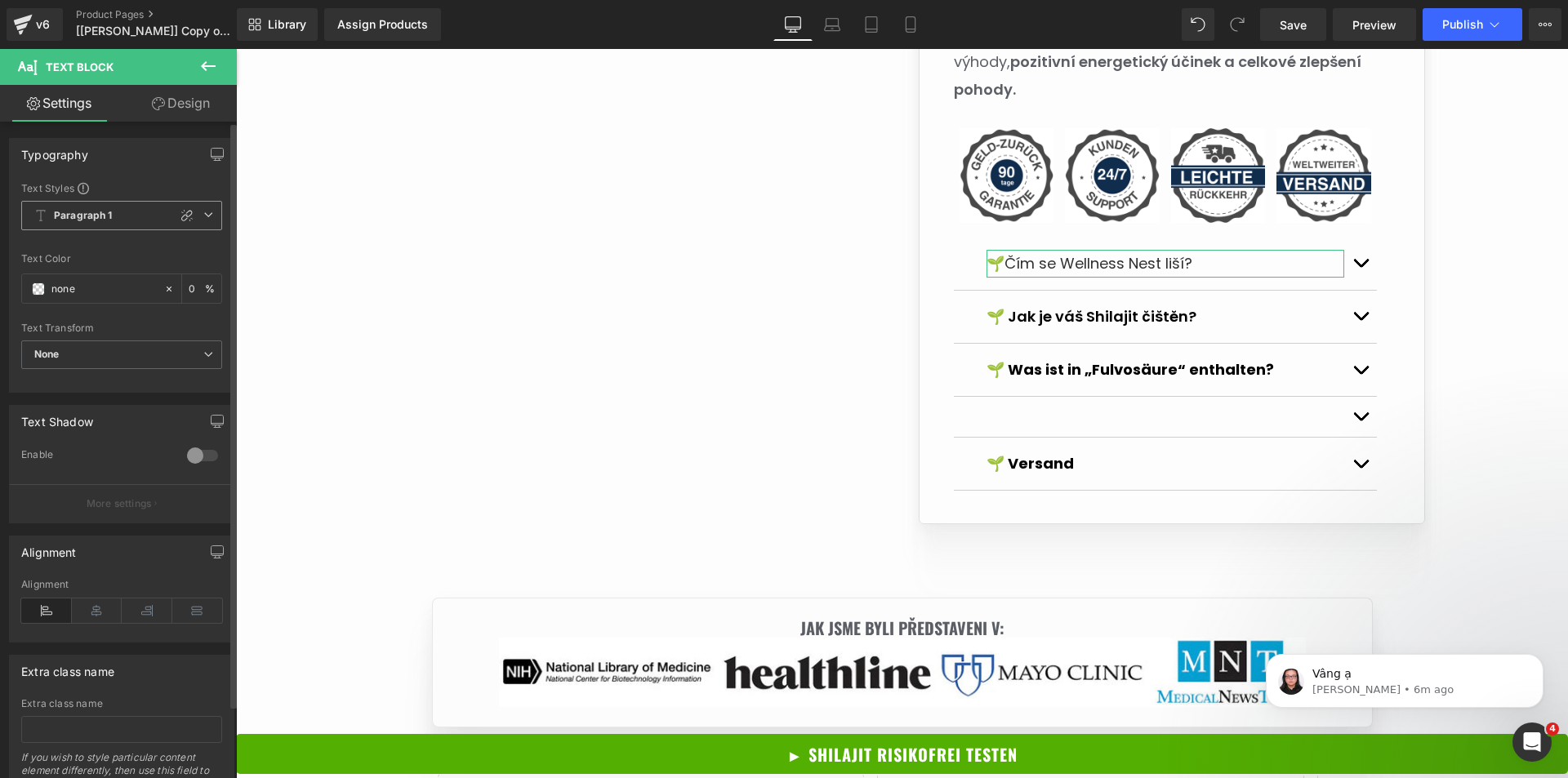
click at [209, 217] on span "Paragraph 1" at bounding box center [121, 215] width 201 height 30
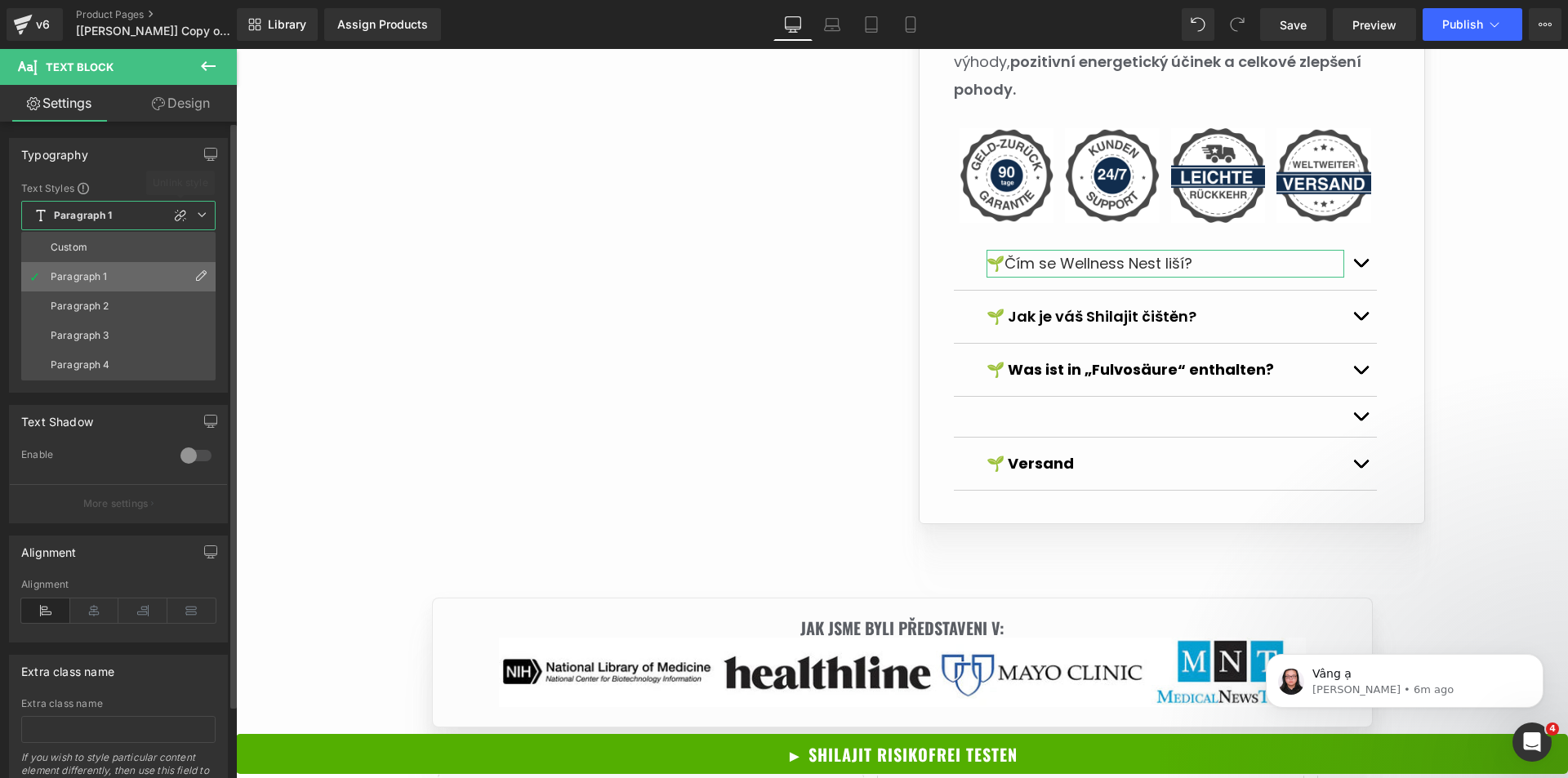
click at [202, 277] on icon at bounding box center [201, 276] width 13 height 13
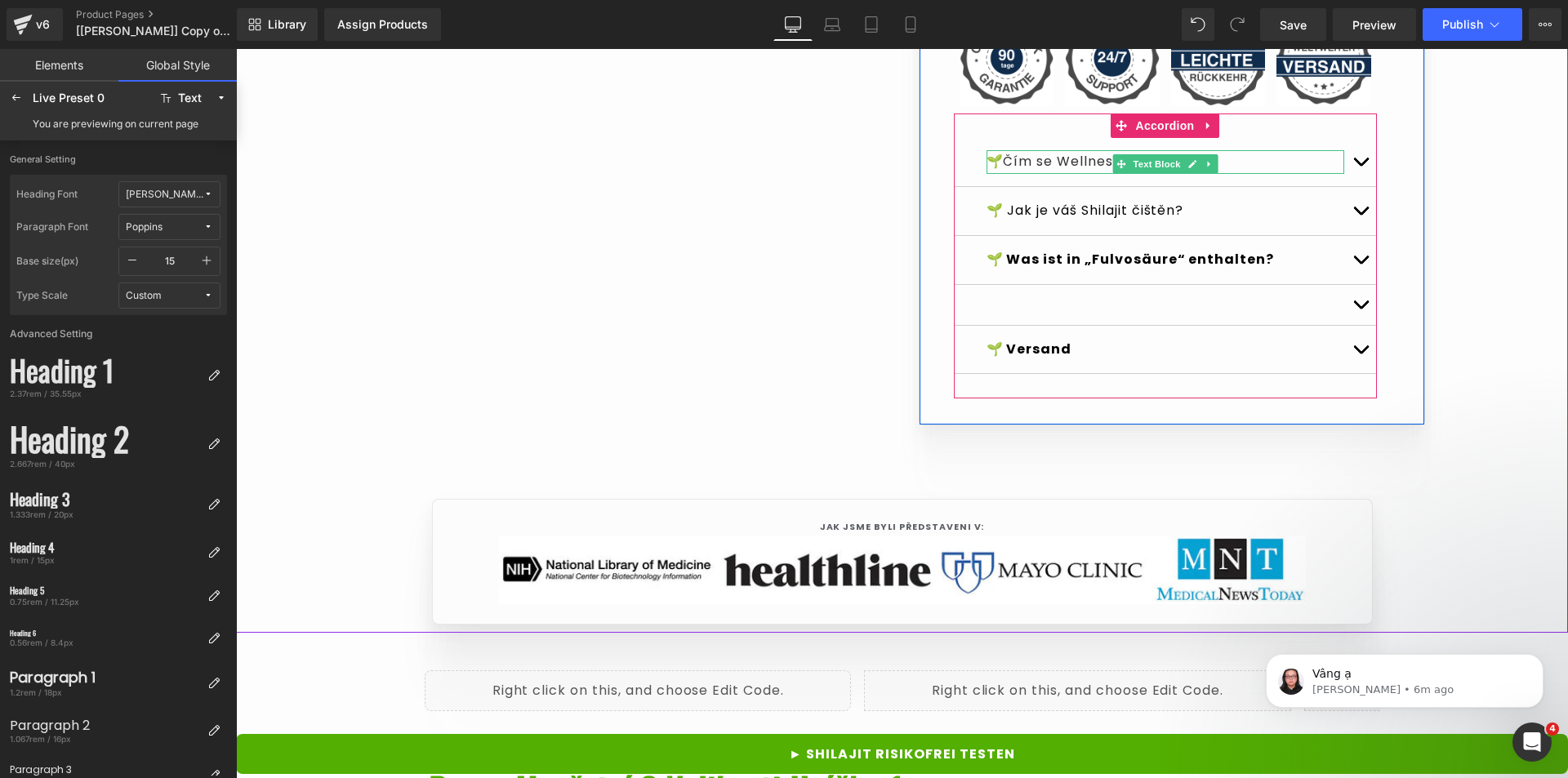
click at [1238, 174] on p "🌱 Čím se Wellness Nest liší?" at bounding box center [1166, 161] width 358 height 24
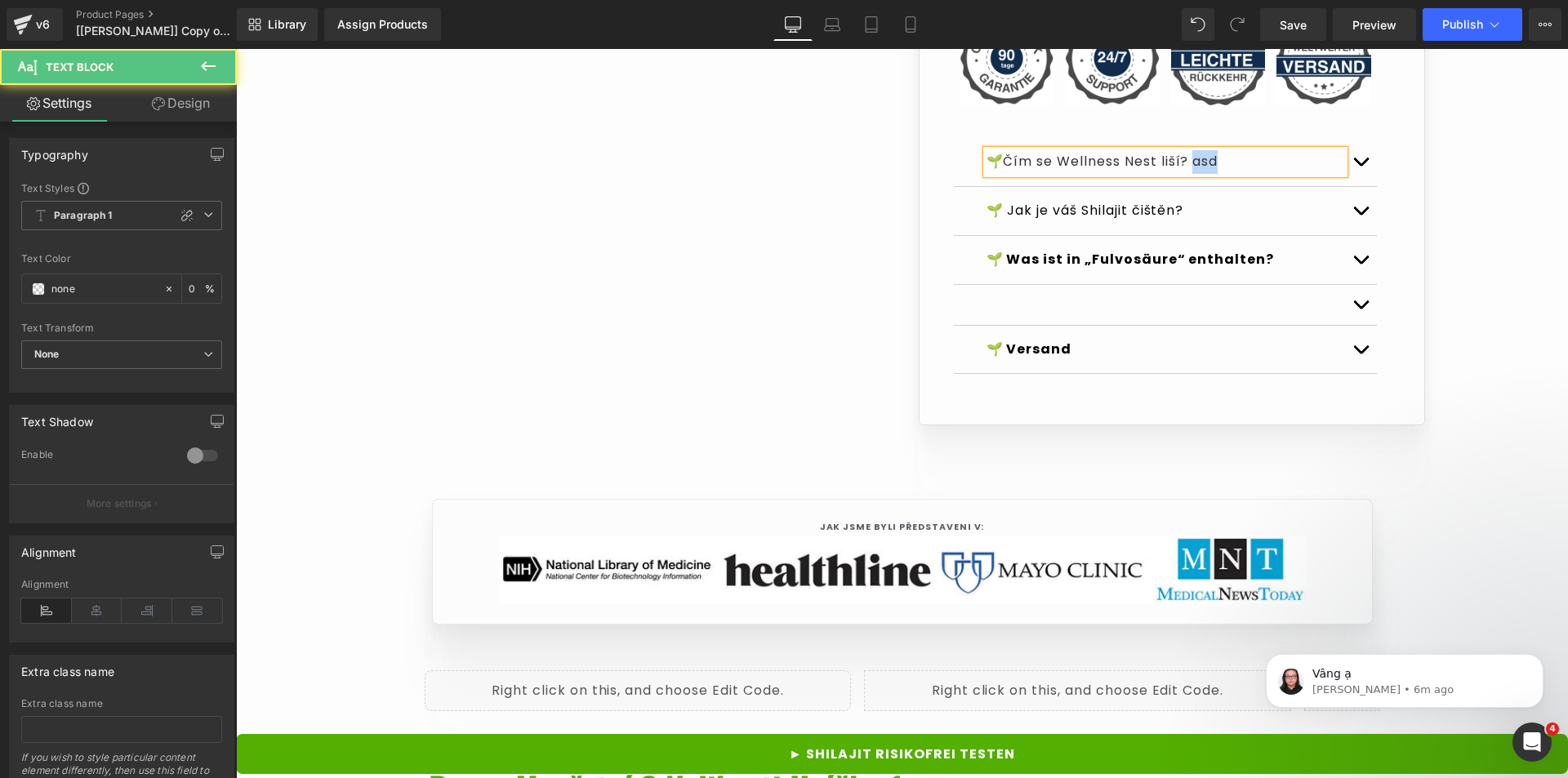
drag, startPoint x: 1234, startPoint y: 238, endPoint x: 1197, endPoint y: 238, distance: 37.0
click at [1197, 174] on p "🌱 Čím se Wellness Nest liší? asd" at bounding box center [1166, 161] width 358 height 24
click at [1203, 236] on div "🌱 Jak je váš Shilajit čištěn? Text Block" at bounding box center [1165, 211] width 423 height 49
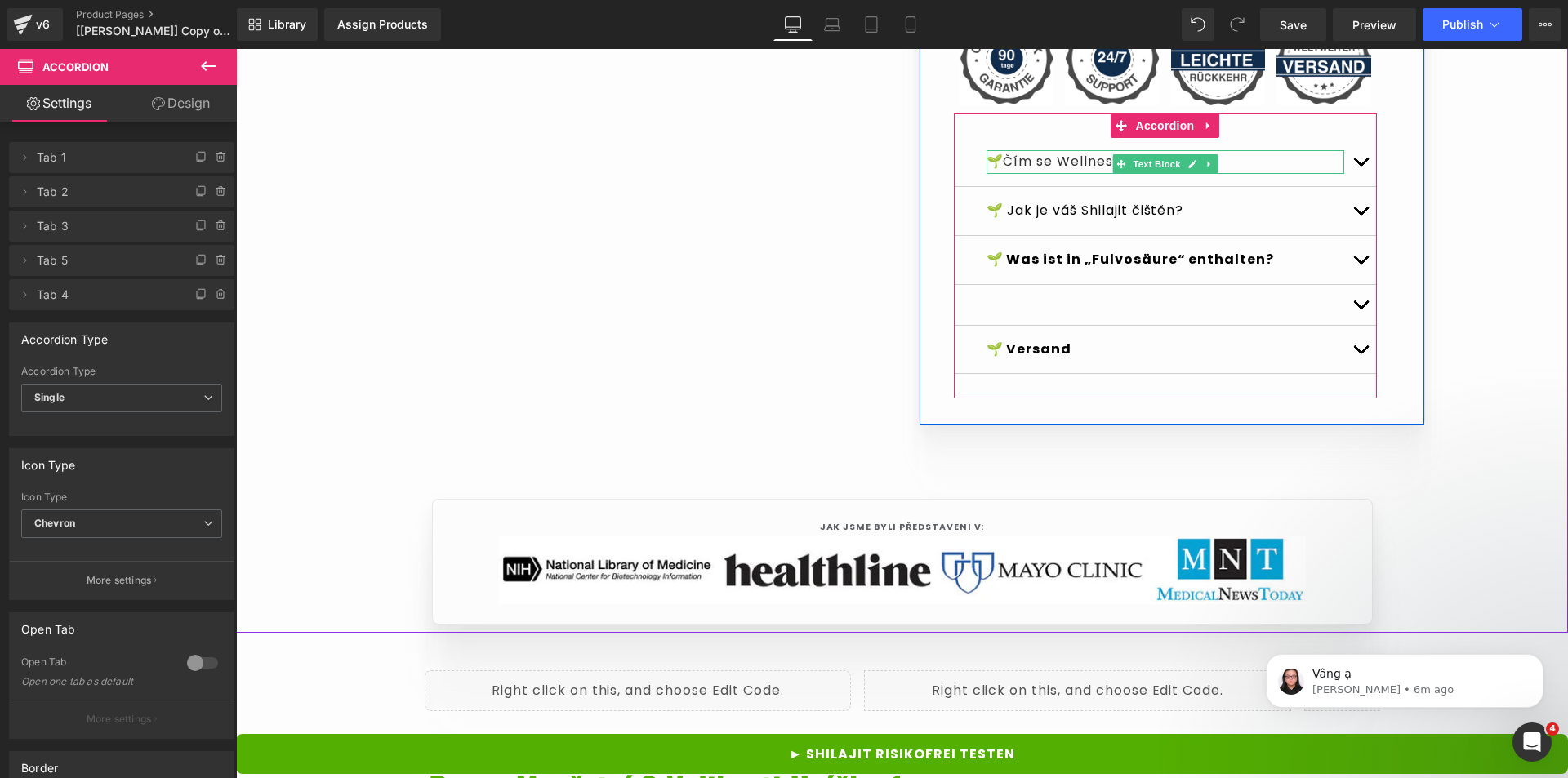
click at [1259, 174] on p "🌱 Čím se Wellness Nest liší?" at bounding box center [1166, 161] width 358 height 24
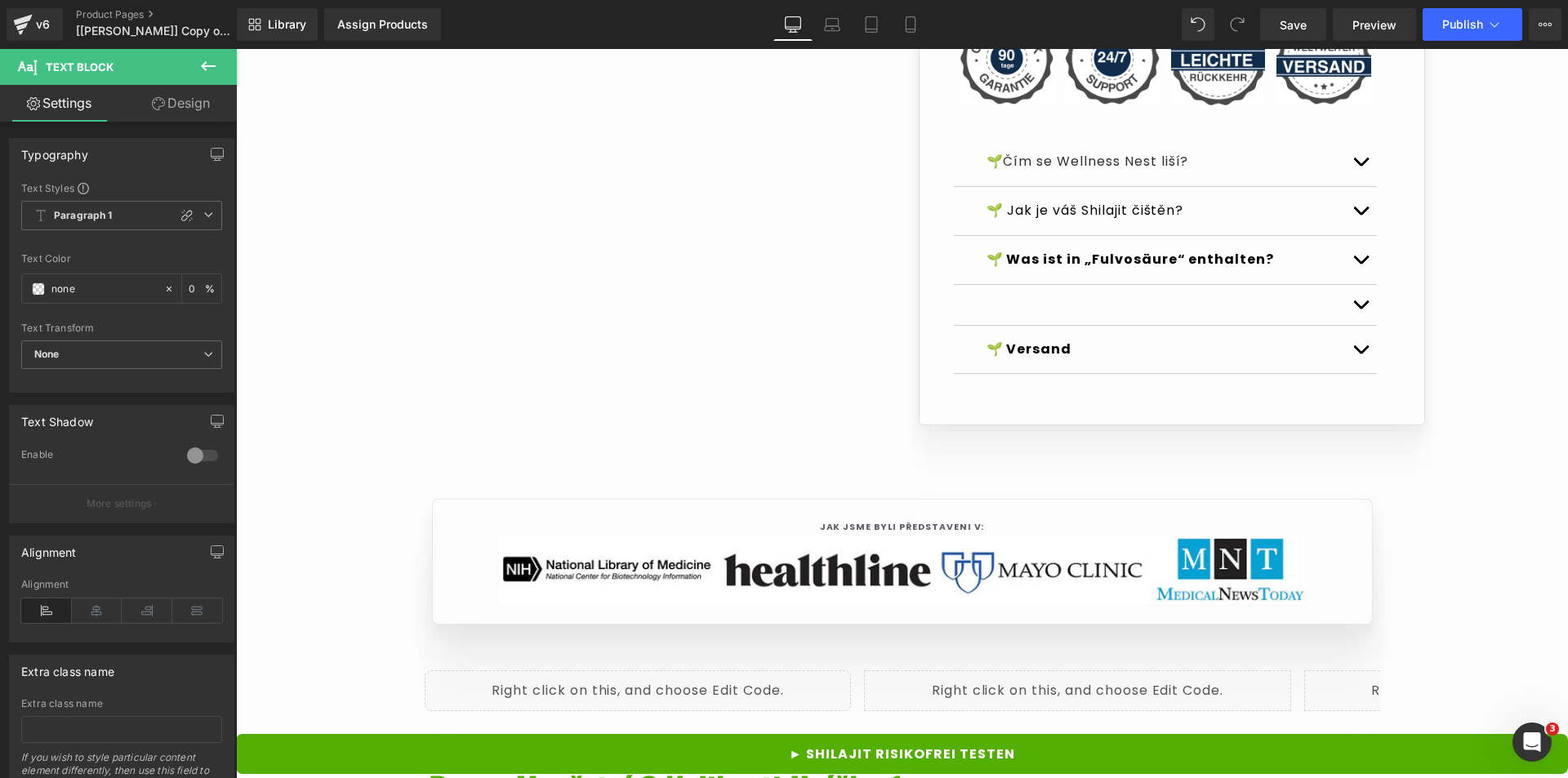
click at [236, 49] on div at bounding box center [236, 49] width 0 height 0
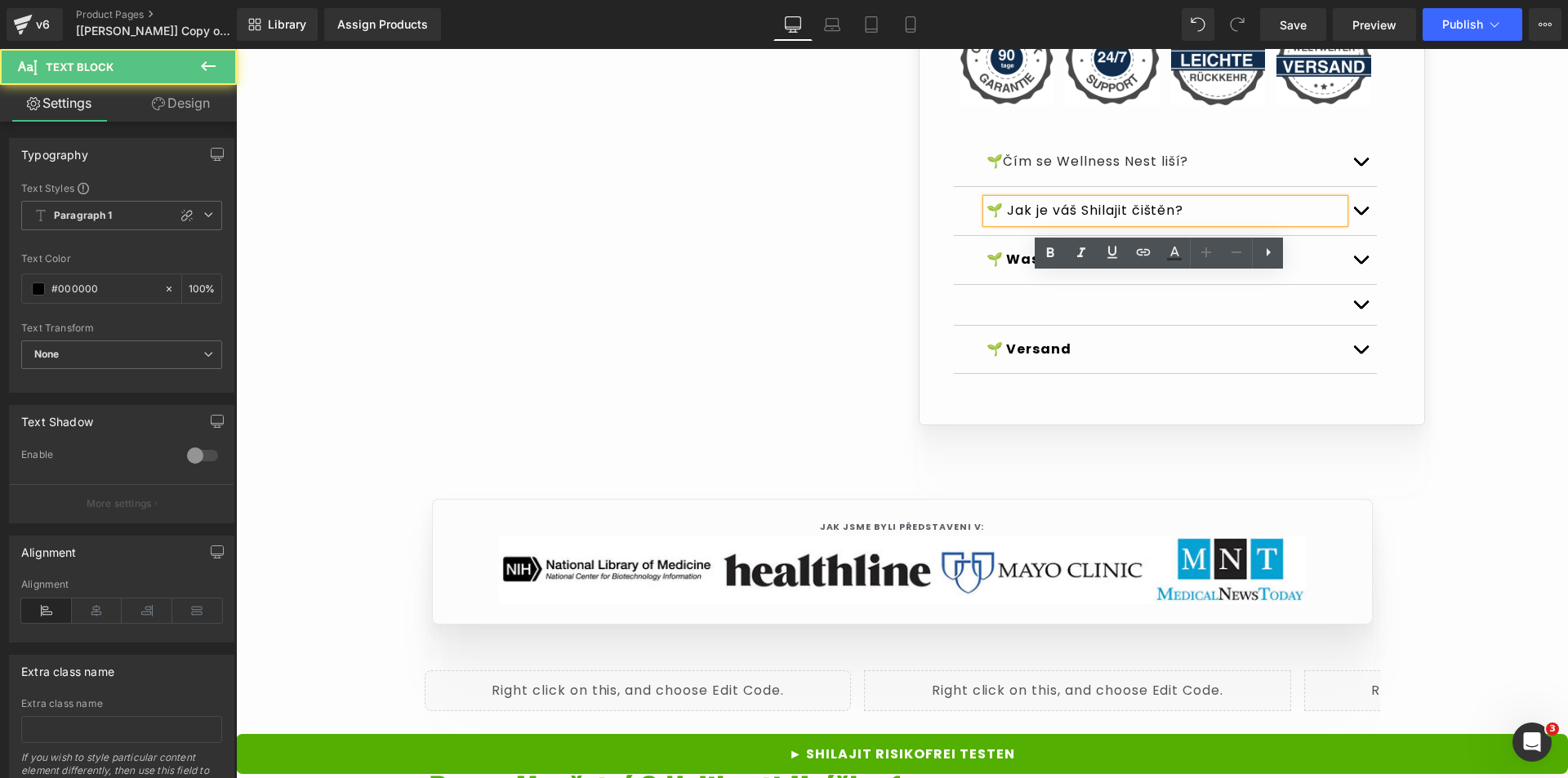
click at [1261, 223] on div "🌱 Jak je váš Shilajit čištěn?" at bounding box center [1166, 210] width 358 height 24
click at [1147, 272] on span "Text Block" at bounding box center [1157, 262] width 54 height 19
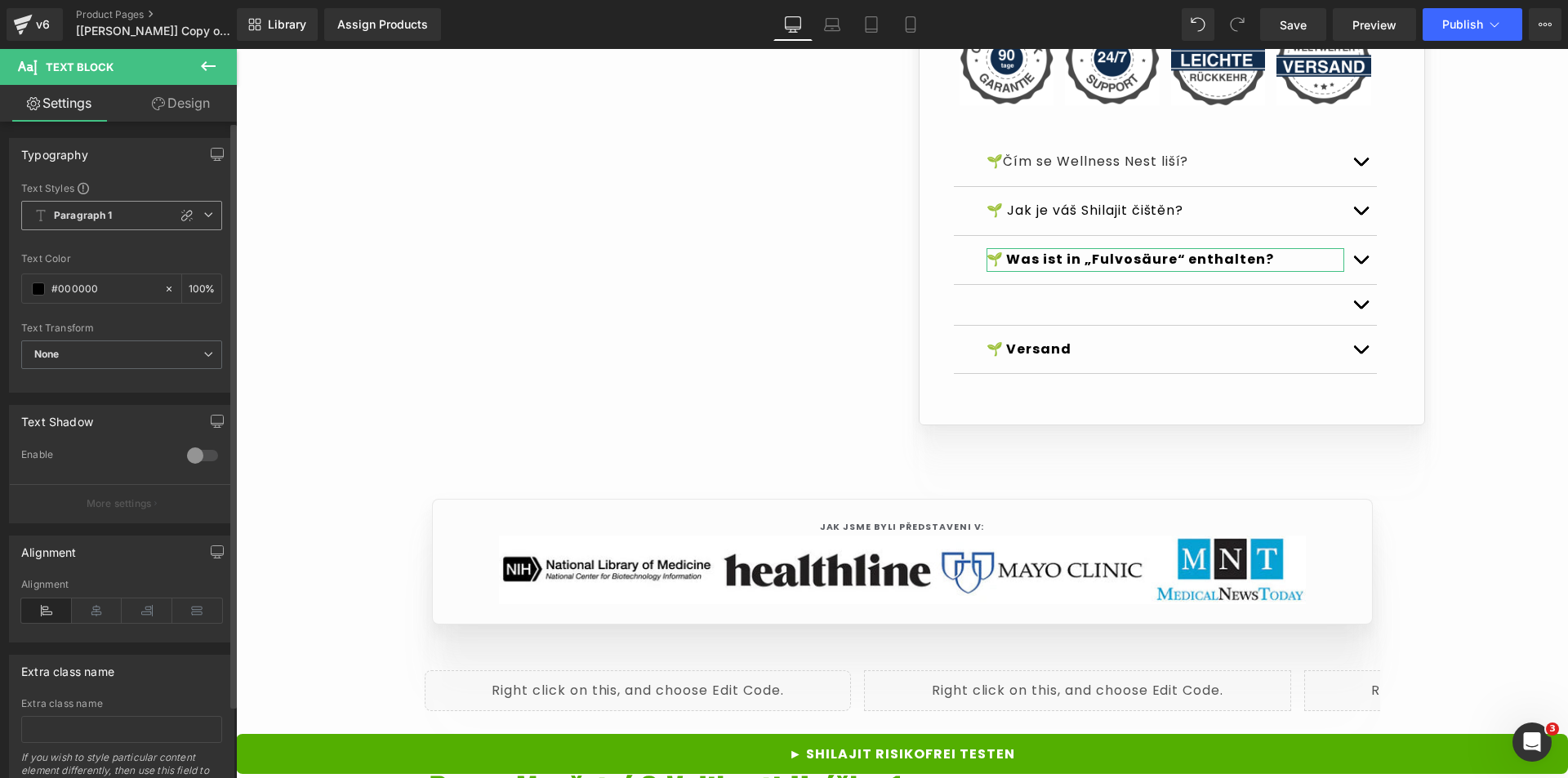
click at [204, 218] on icon at bounding box center [208, 215] width 10 height 10
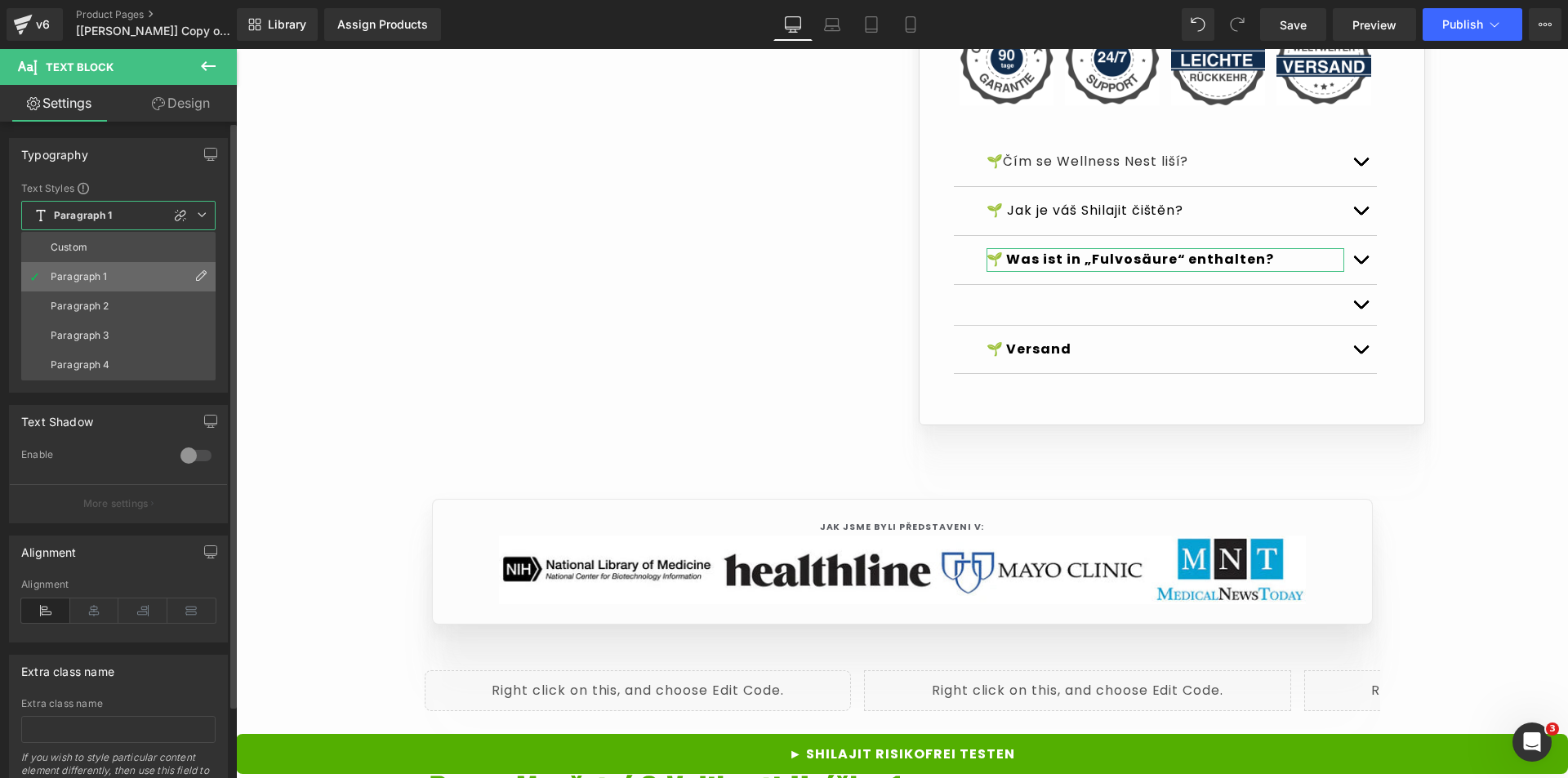
click at [202, 276] on icon at bounding box center [201, 276] width 13 height 13
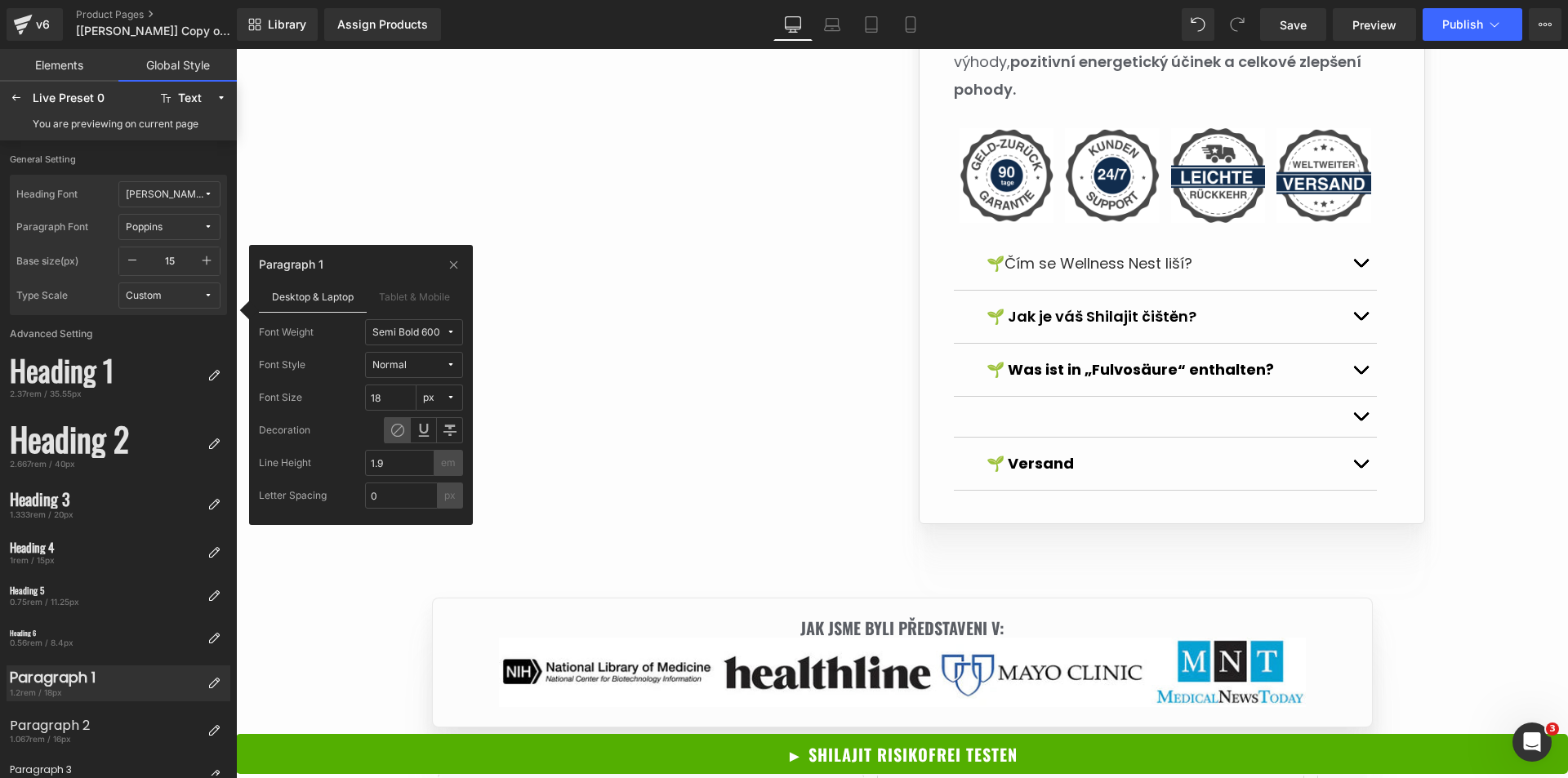
click at [63, 99] on div "Live Preset 0" at bounding box center [91, 98] width 118 height 13
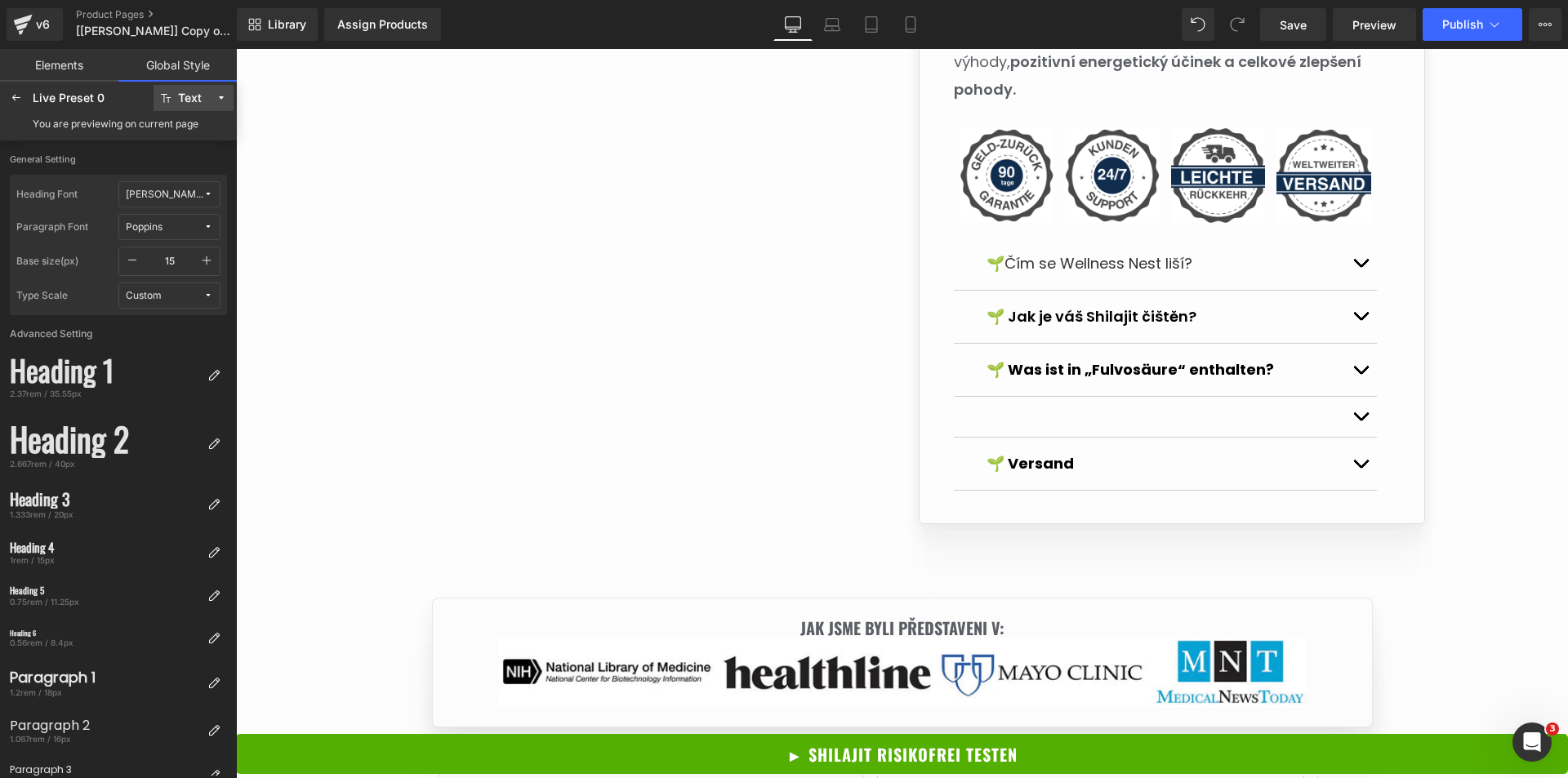
click at [191, 96] on div "Text" at bounding box center [189, 99] width 24 height 12
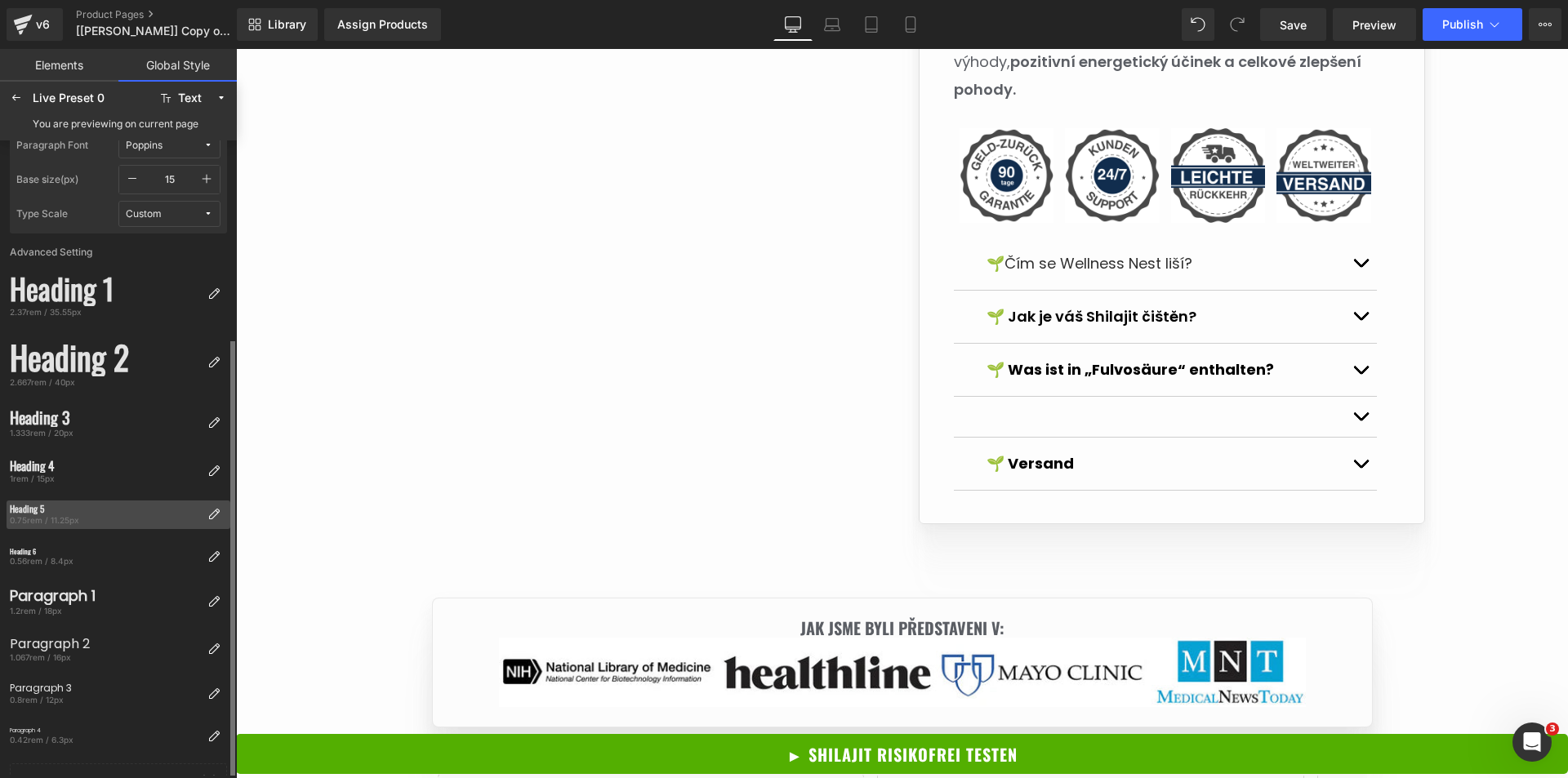
scroll to position [157, 0]
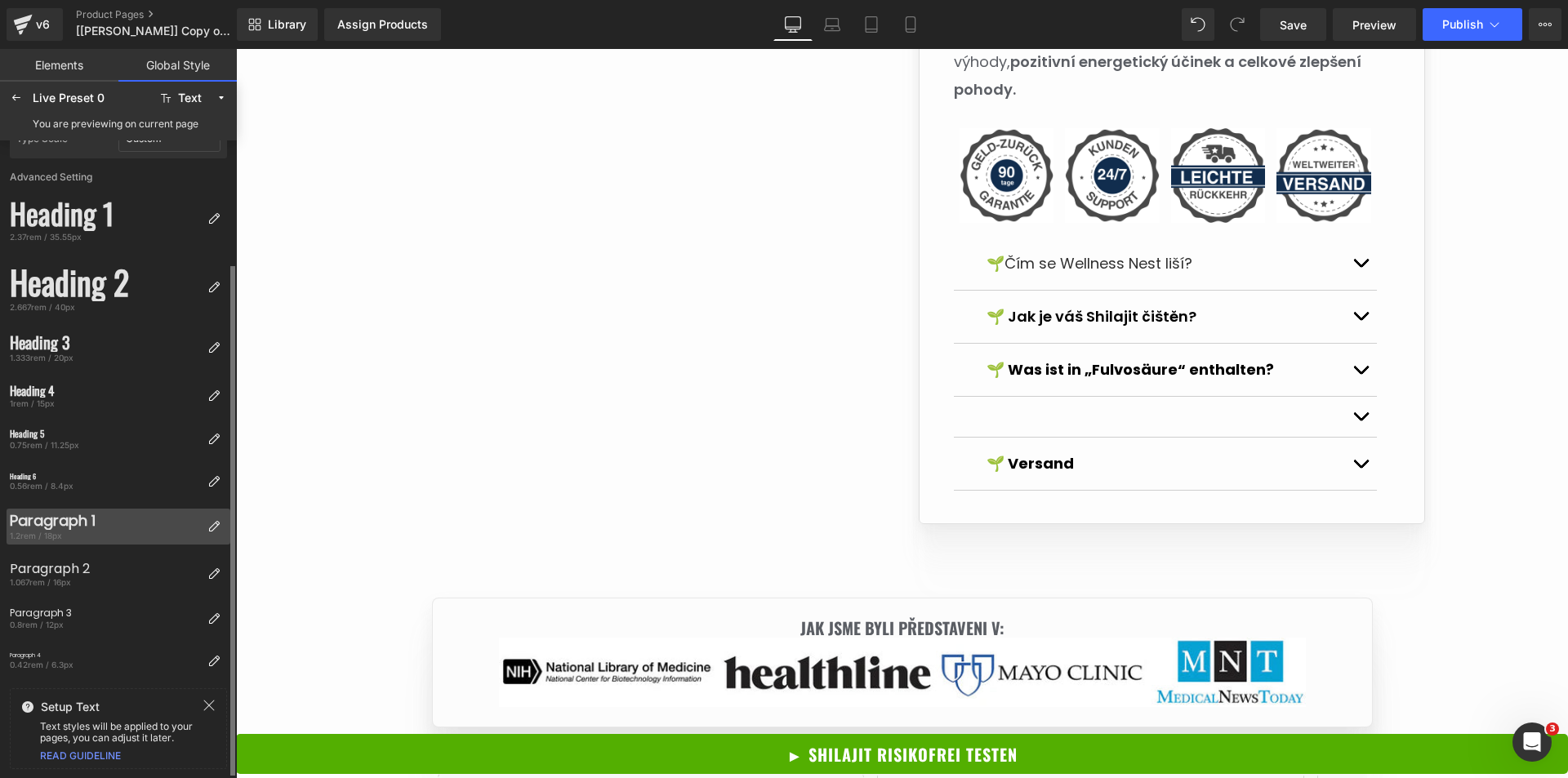
click at [118, 525] on div "Paragraph 1" at bounding box center [105, 521] width 191 height 18
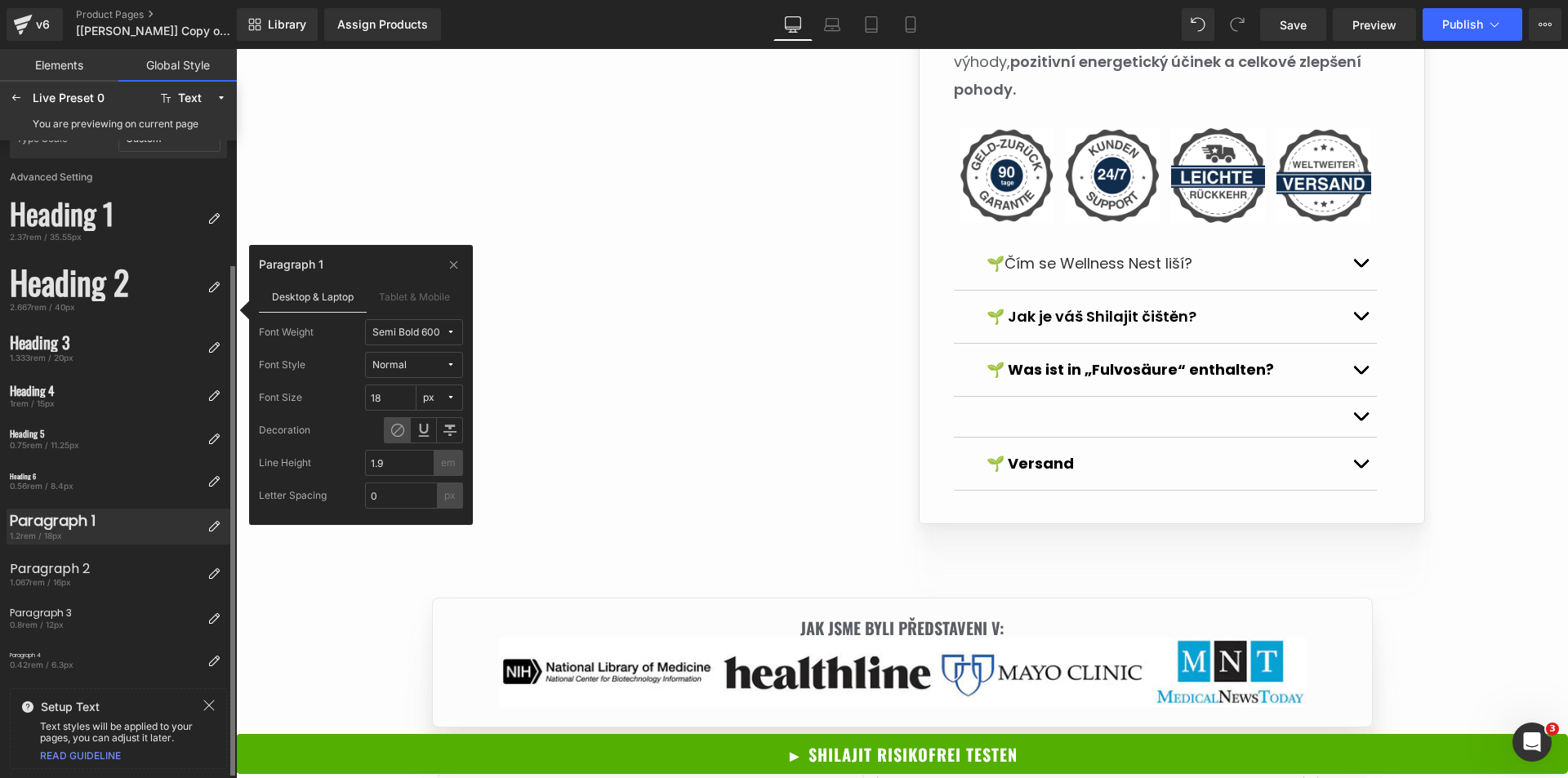
click at [118, 525] on div "Paragraph 1" at bounding box center [105, 521] width 191 height 18
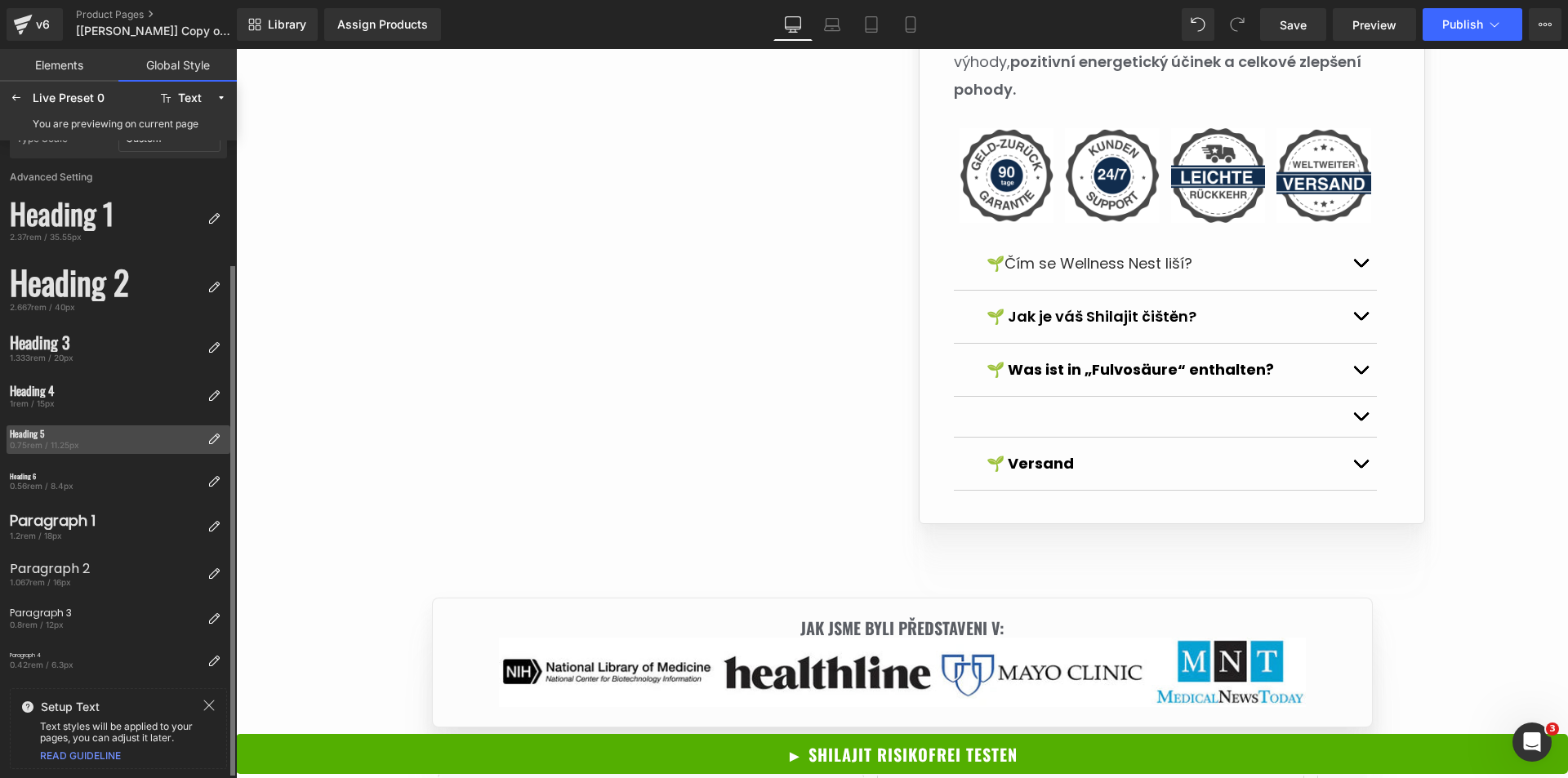
scroll to position [0, 0]
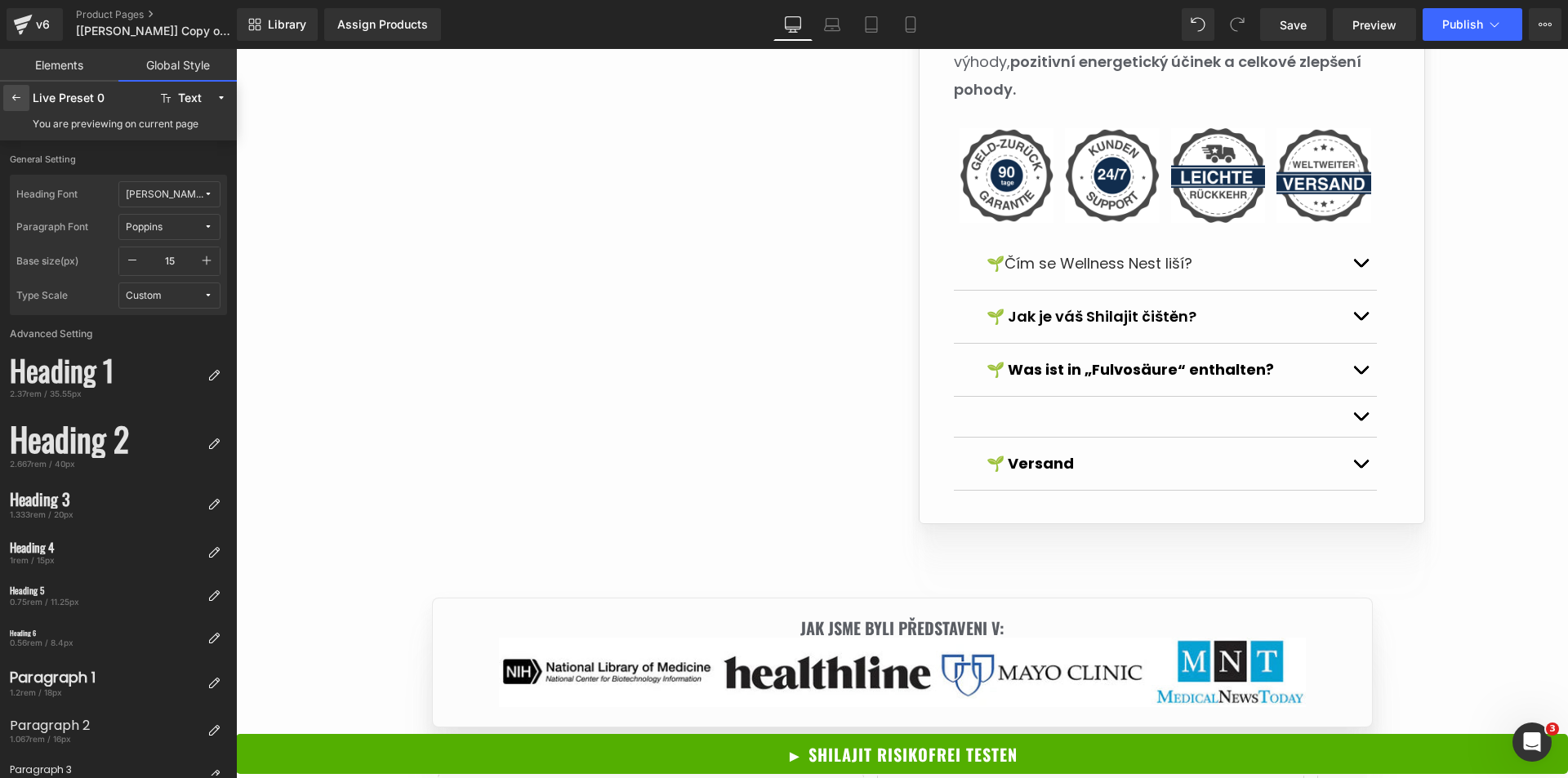
click at [19, 100] on icon at bounding box center [16, 98] width 13 height 13
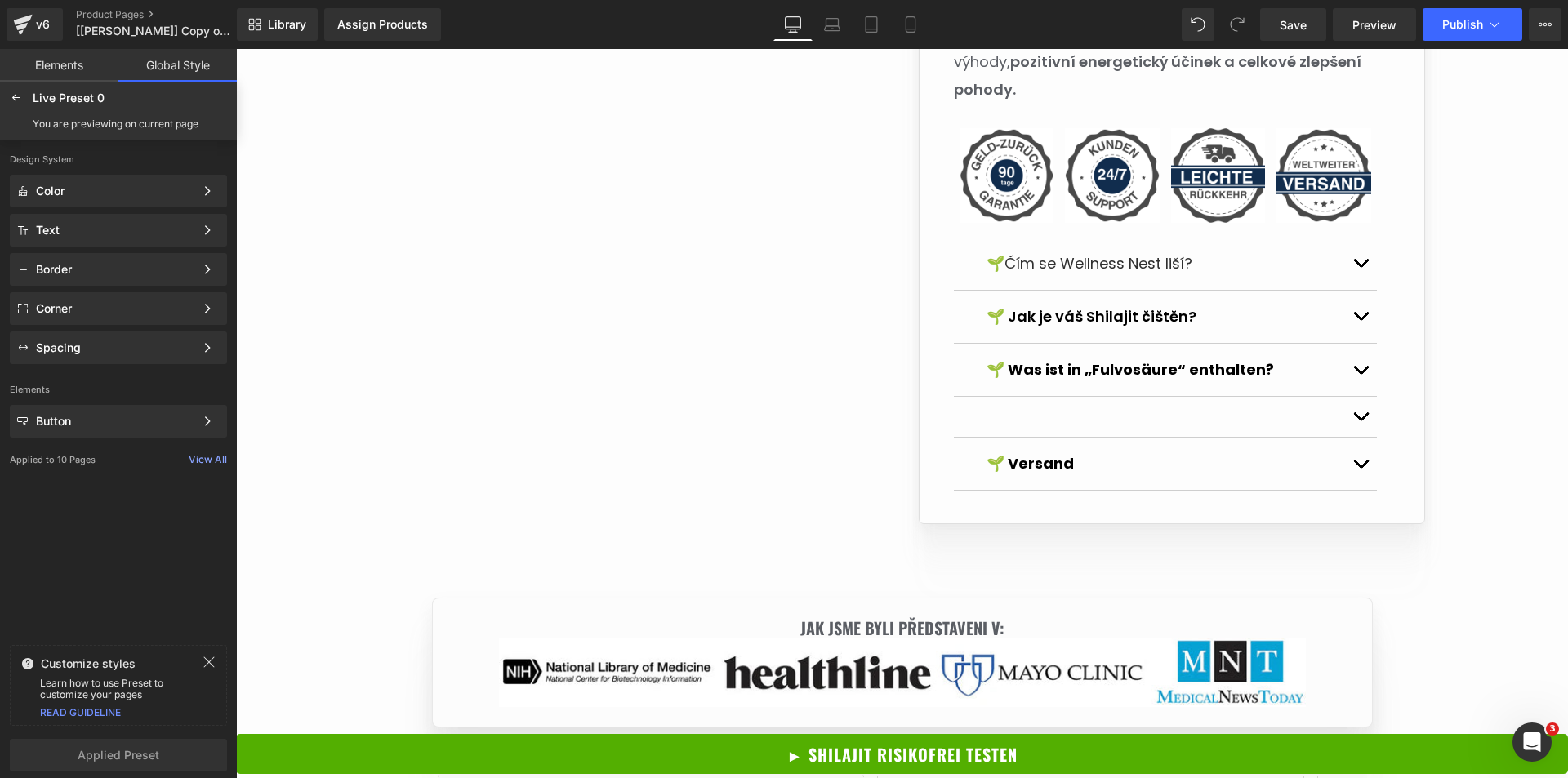
click at [54, 58] on link "Elements" at bounding box center [59, 65] width 119 height 32
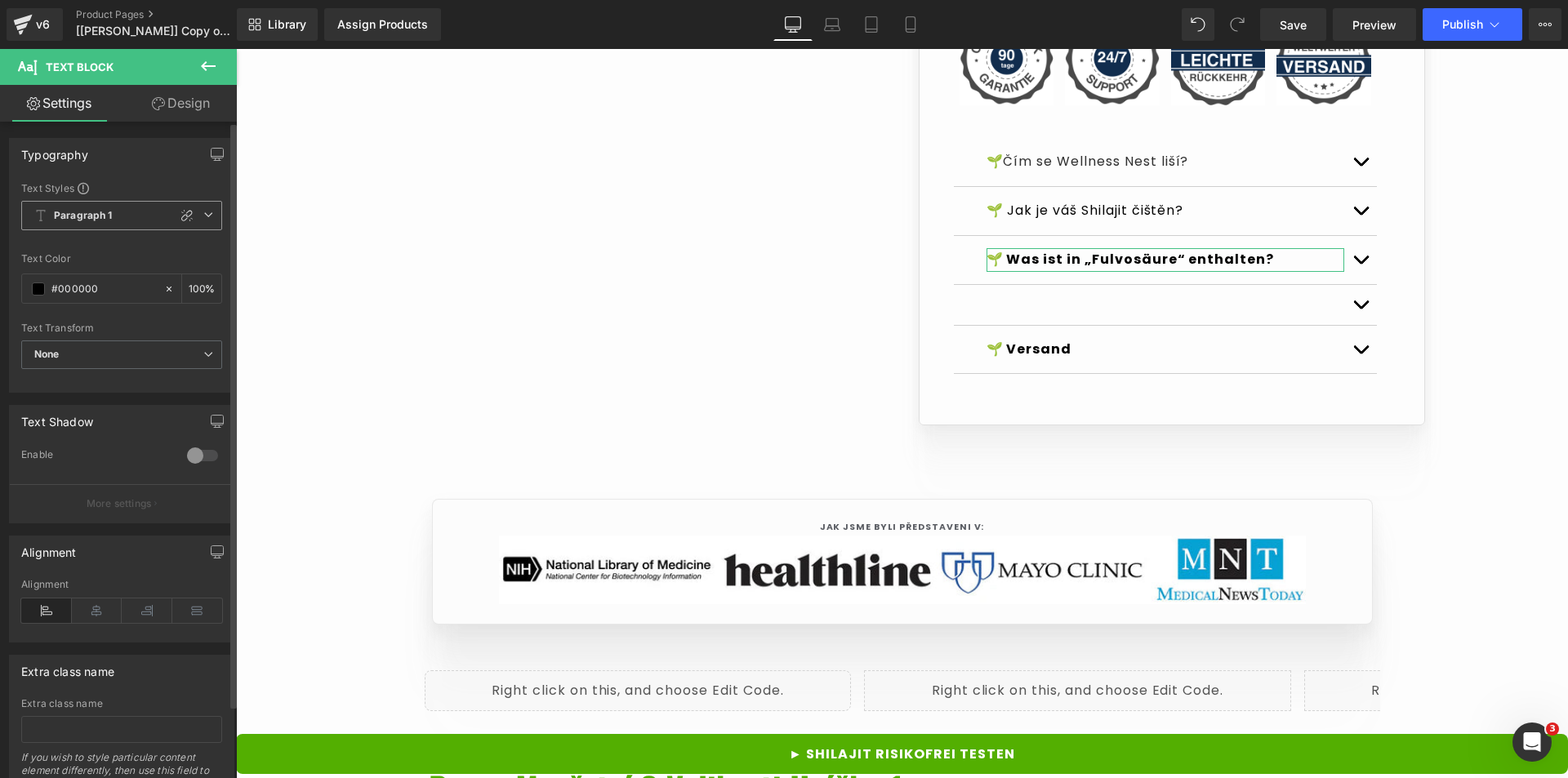
click at [112, 220] on span "Paragraph 1" at bounding box center [121, 215] width 201 height 30
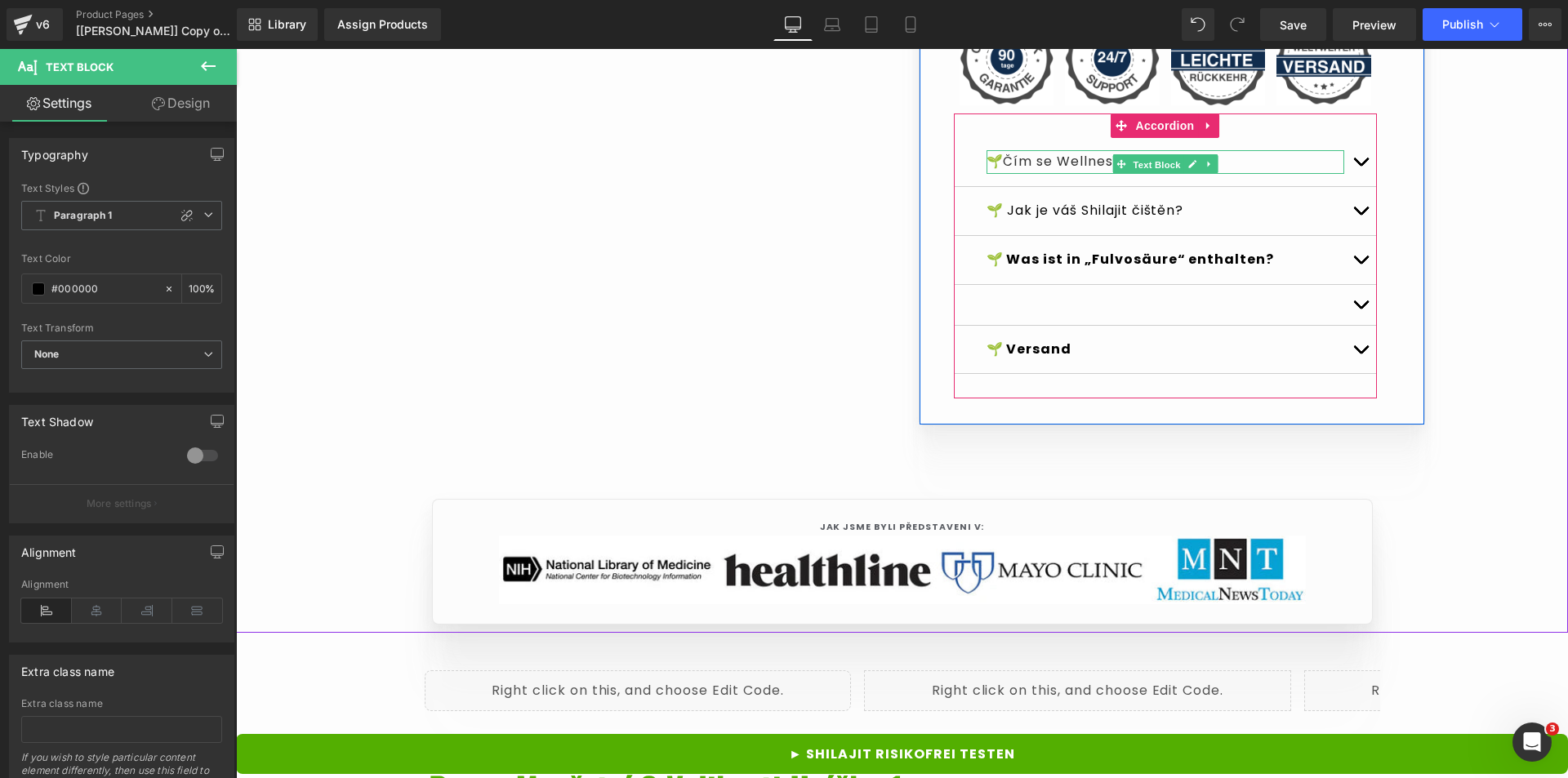
click at [1157, 174] on span "Text Block" at bounding box center [1157, 165] width 54 height 19
click at [1074, 171] on span "Čím se Wellness Nest liší?" at bounding box center [1096, 161] width 186 height 19
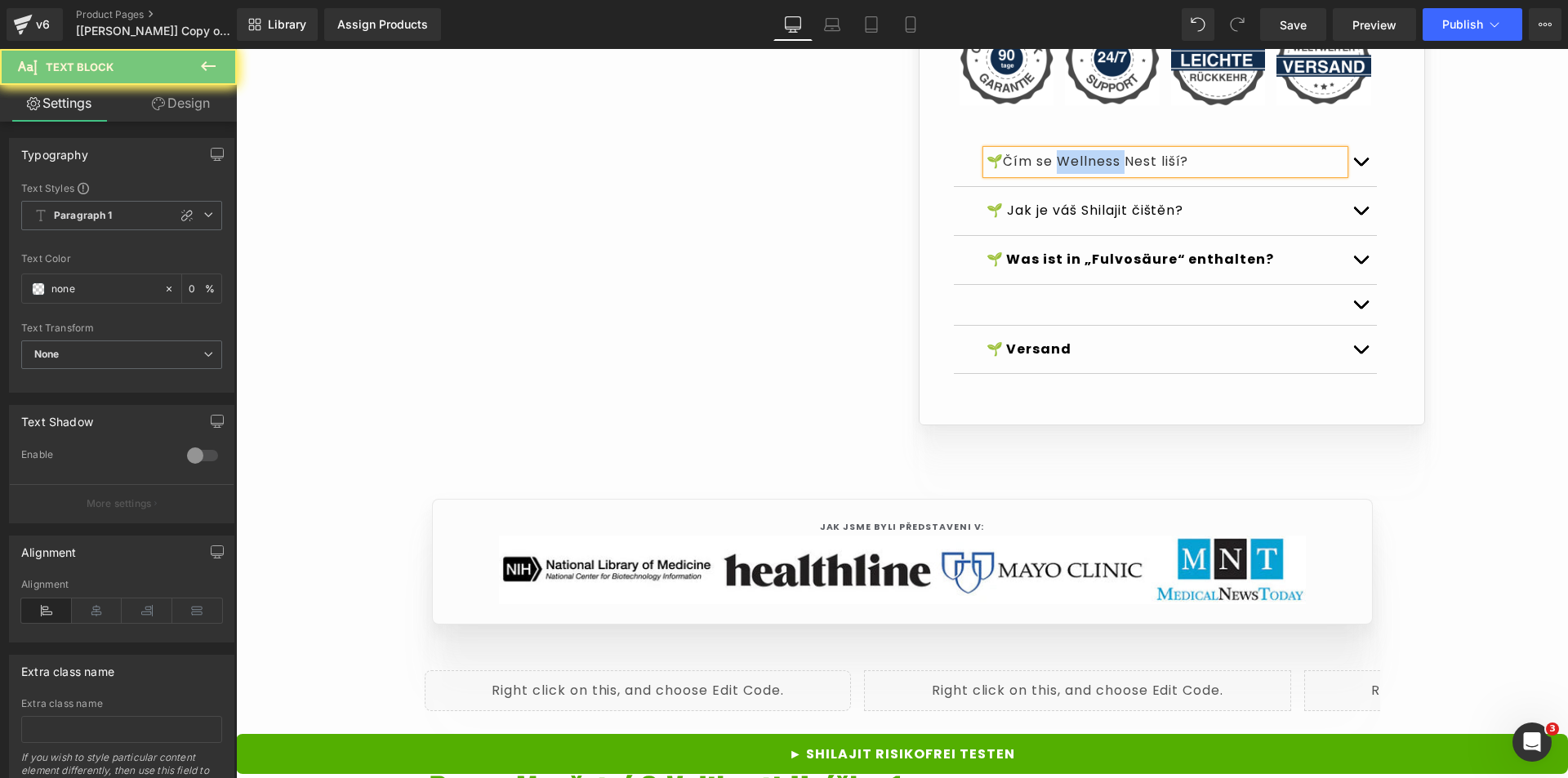
click at [1074, 171] on span "Čím se Wellness Nest liší?" at bounding box center [1096, 161] width 186 height 19
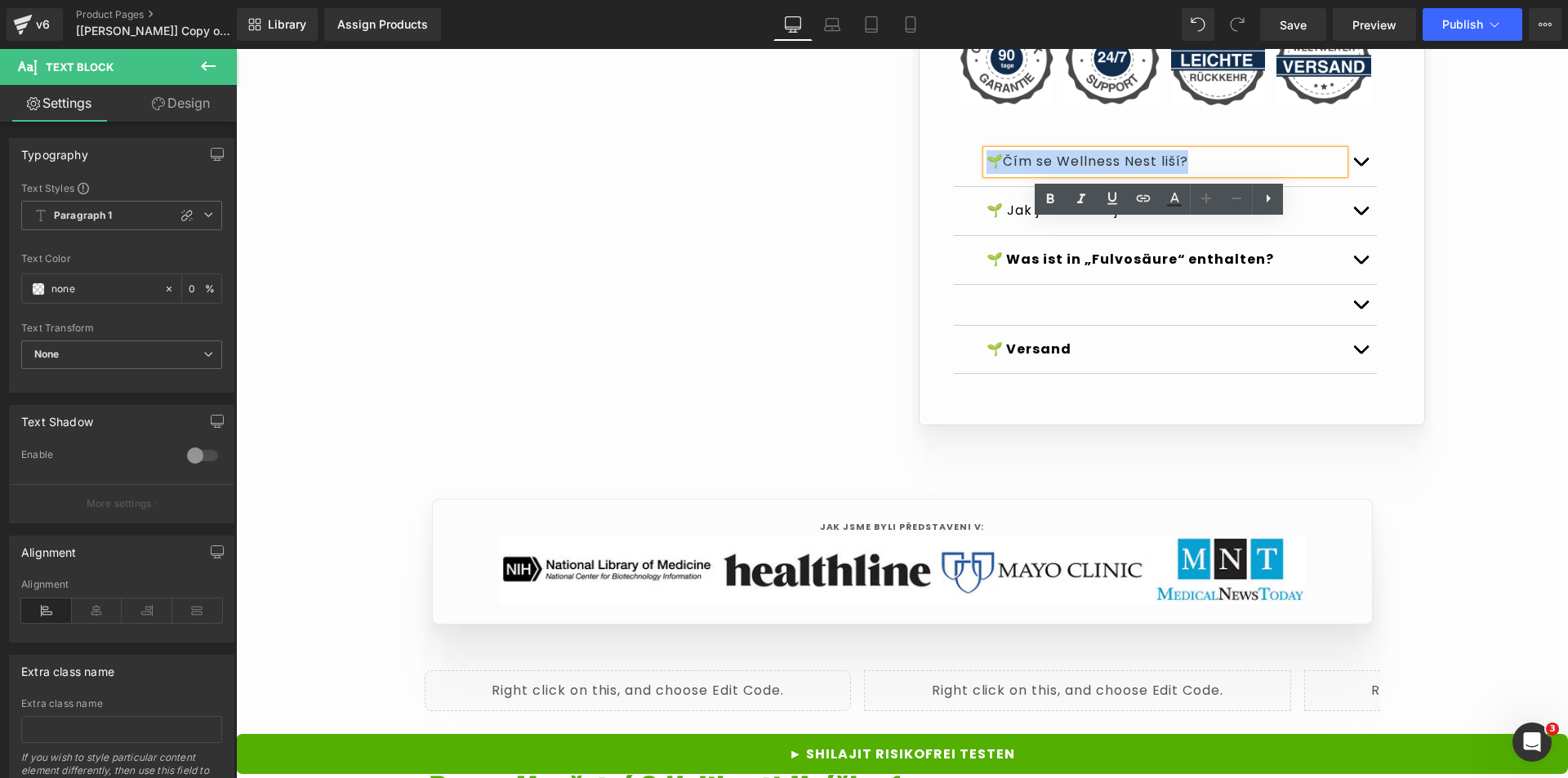
click at [1074, 171] on span "Čím se Wellness Nest liší?" at bounding box center [1096, 161] width 186 height 19
click at [1047, 193] on icon at bounding box center [1051, 199] width 19 height 19
click at [1053, 189] on icon at bounding box center [1051, 199] width 19 height 19
click at [1088, 174] on p "🌱 Čím se Wellness Nest liší?" at bounding box center [1166, 161] width 358 height 24
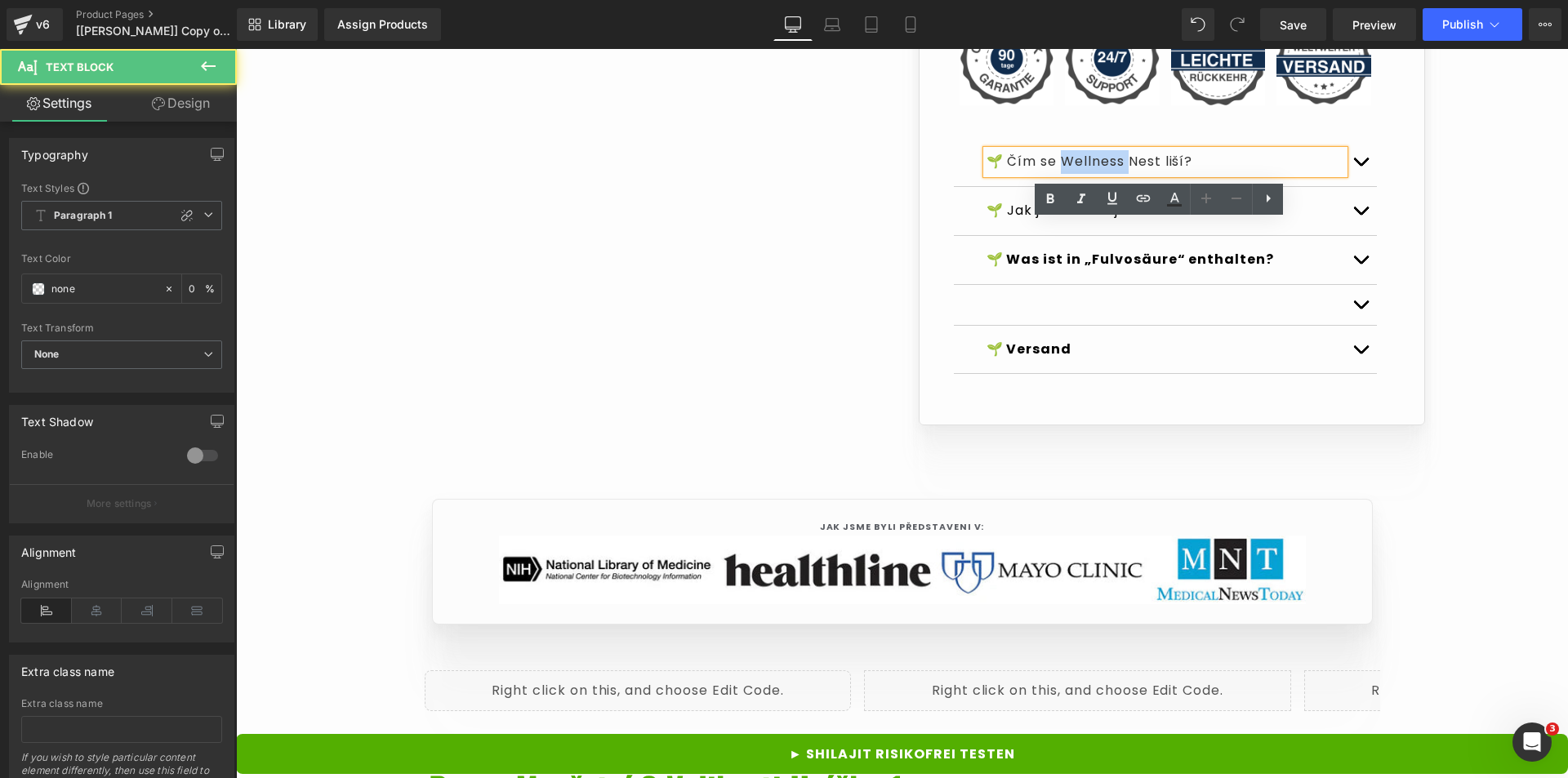
click at [1088, 174] on p "🌱 Čím se Wellness Nest liší?" at bounding box center [1166, 161] width 358 height 24
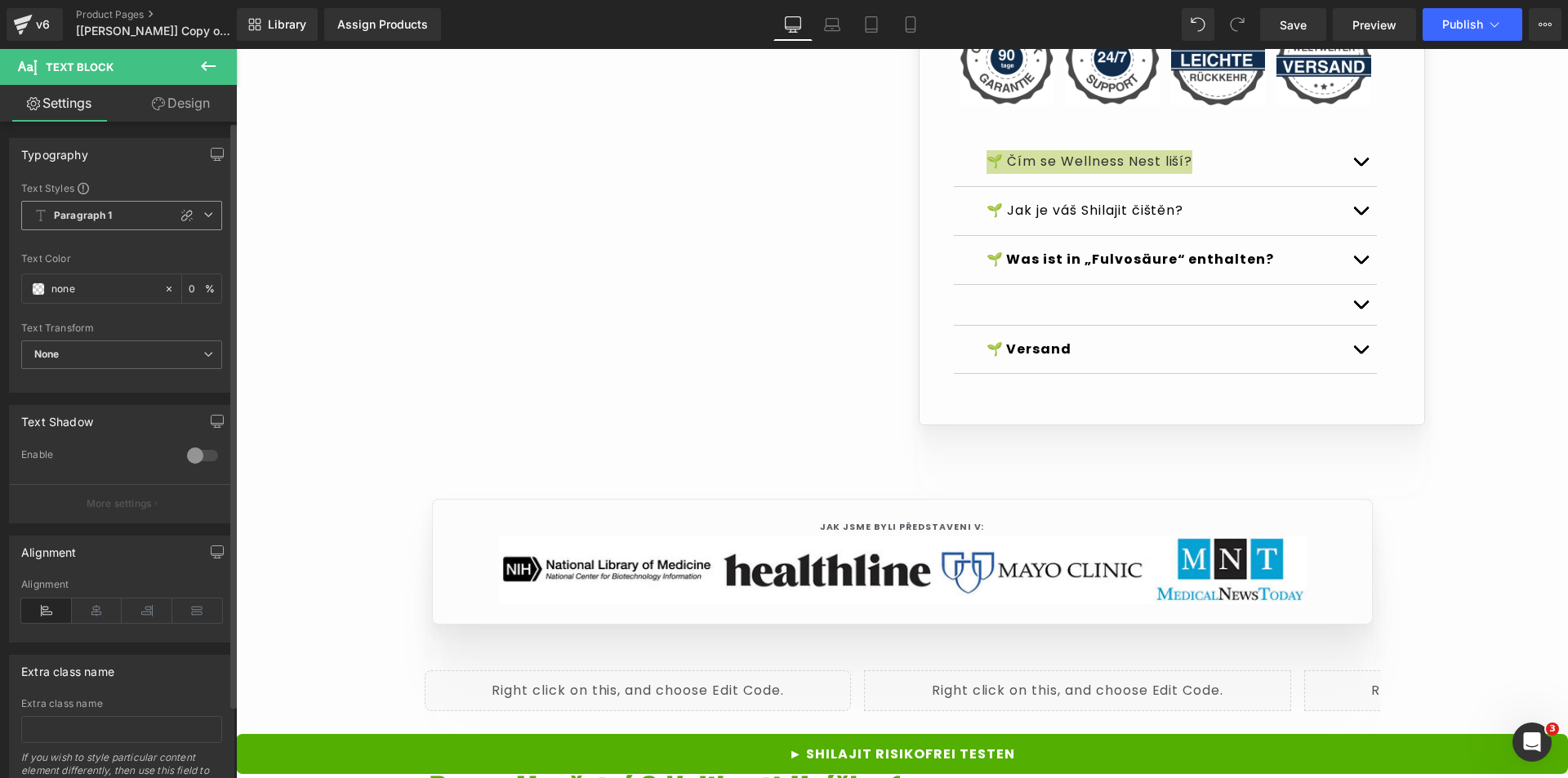
click at [110, 214] on b "Paragraph 1" at bounding box center [83, 216] width 58 height 14
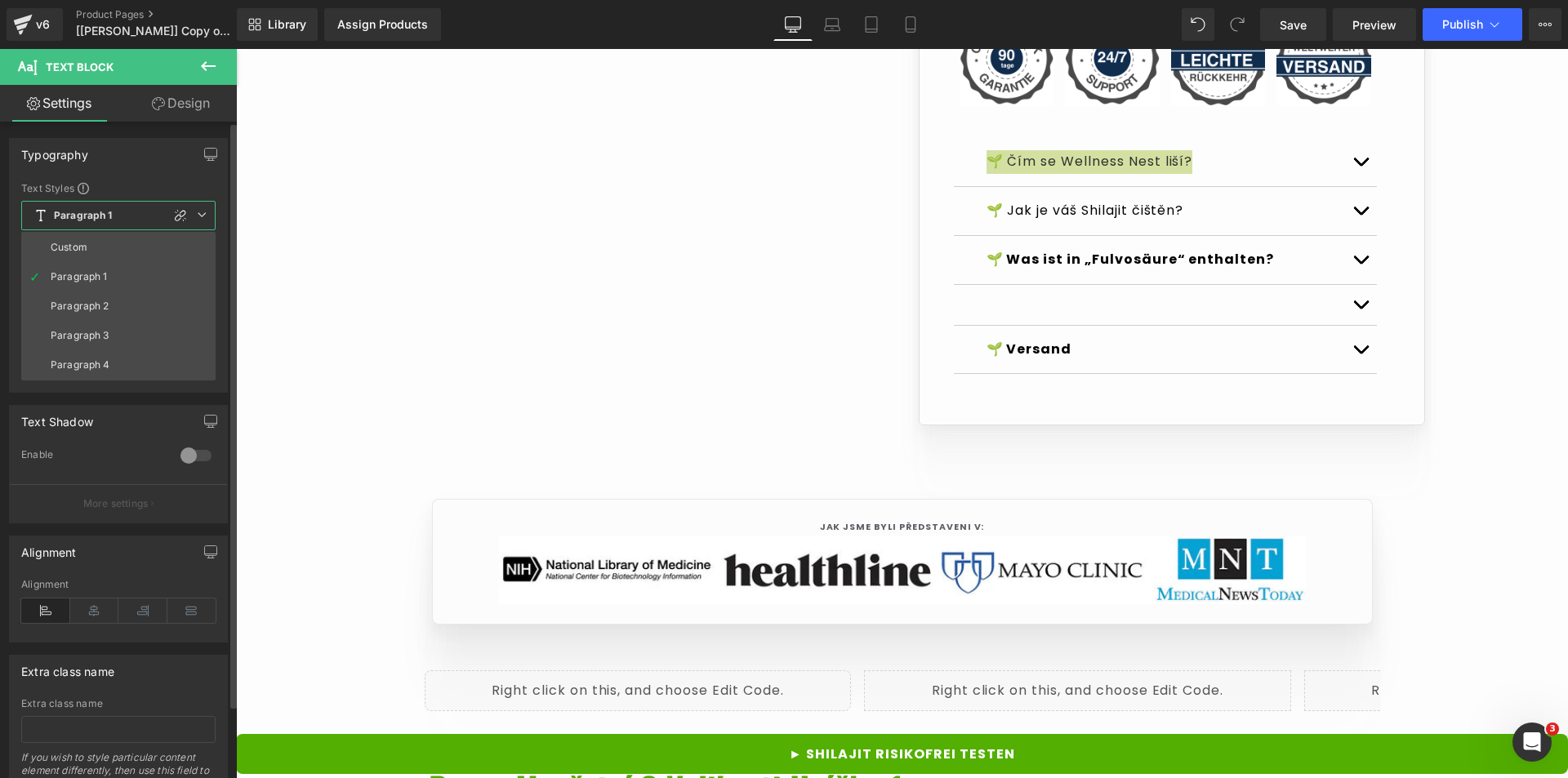
click at [110, 214] on b "Paragraph 1" at bounding box center [83, 216] width 58 height 14
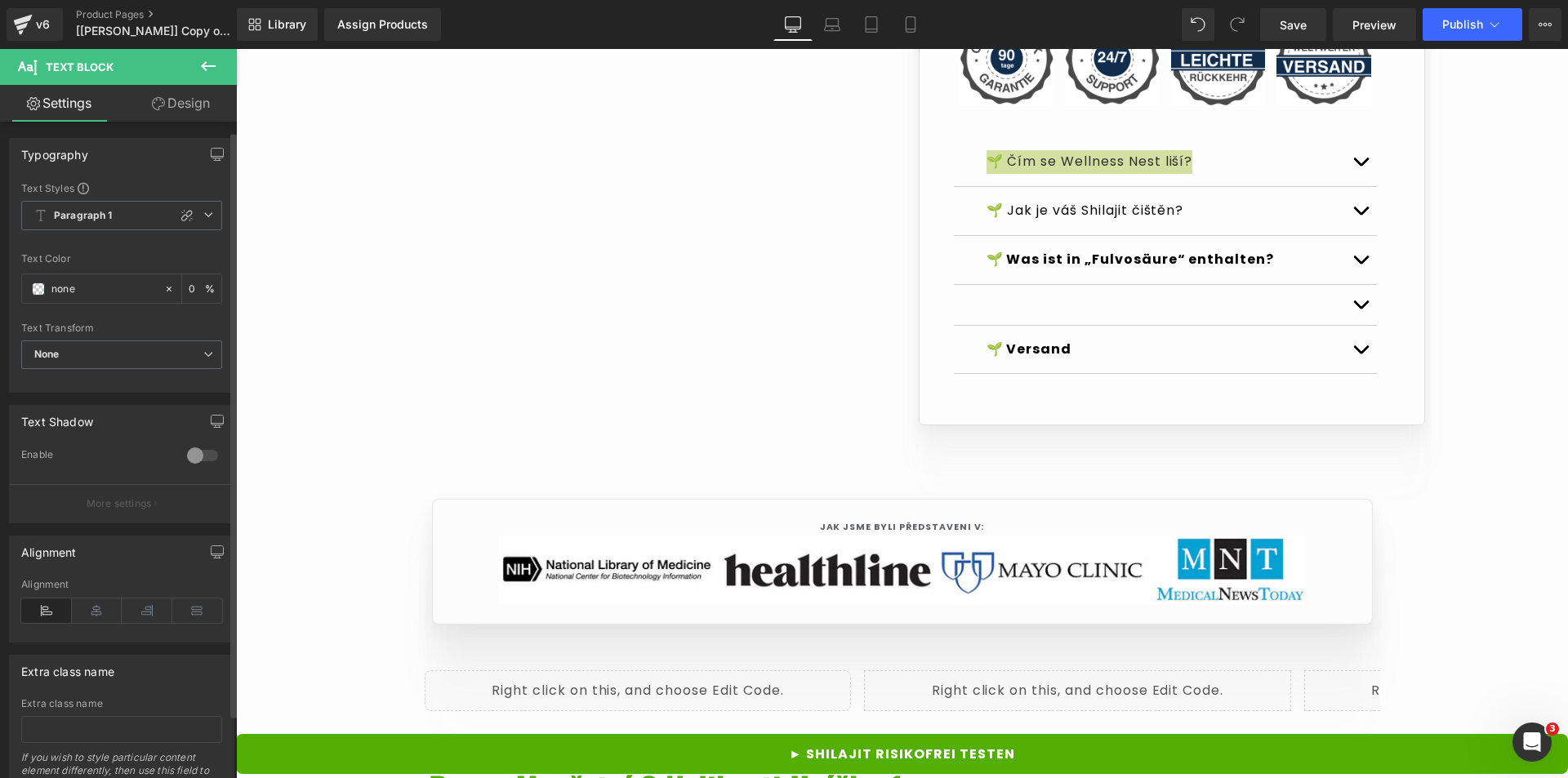
scroll to position [83, 0]
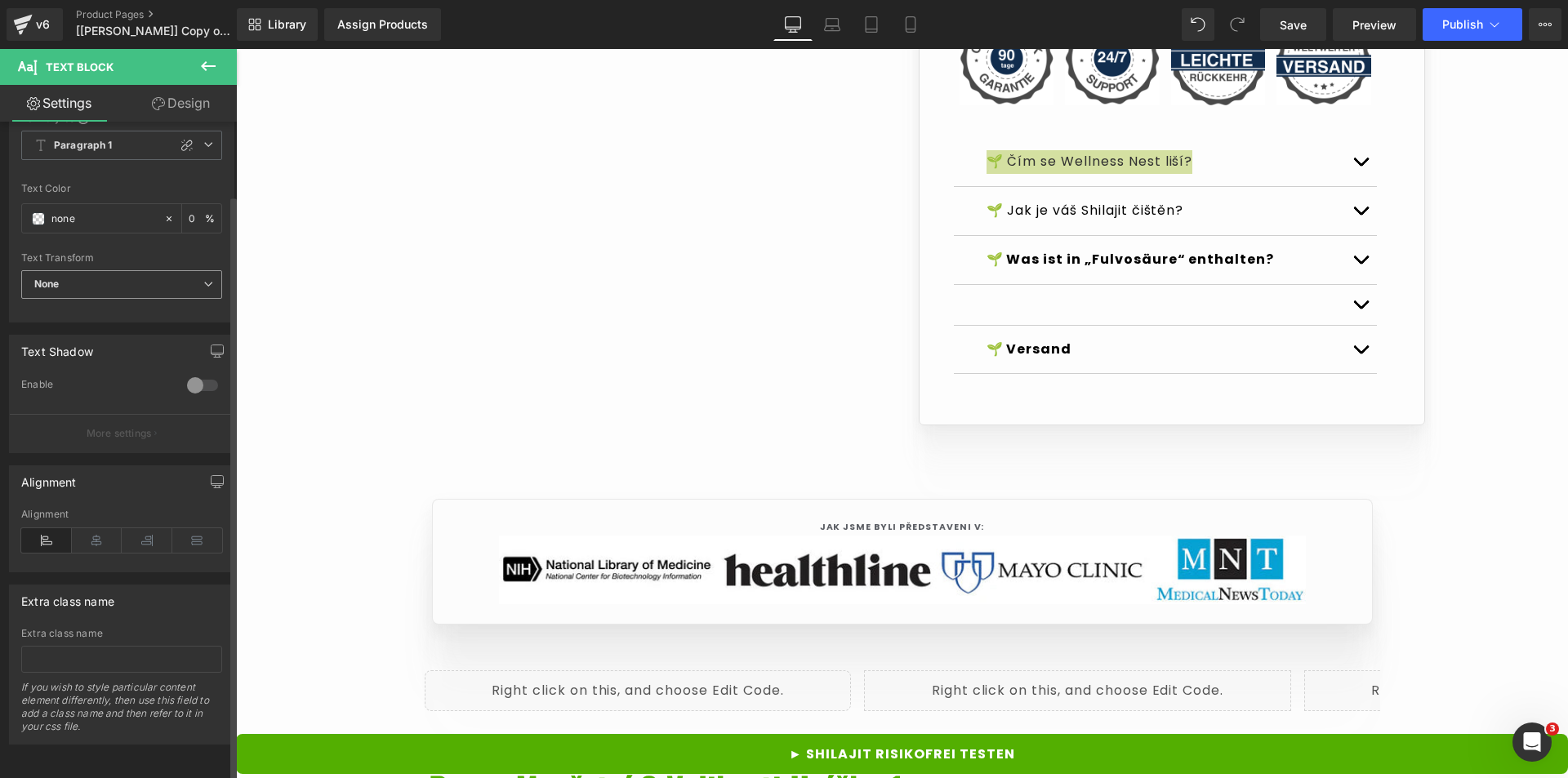
click at [116, 274] on span "None" at bounding box center [121, 284] width 201 height 29
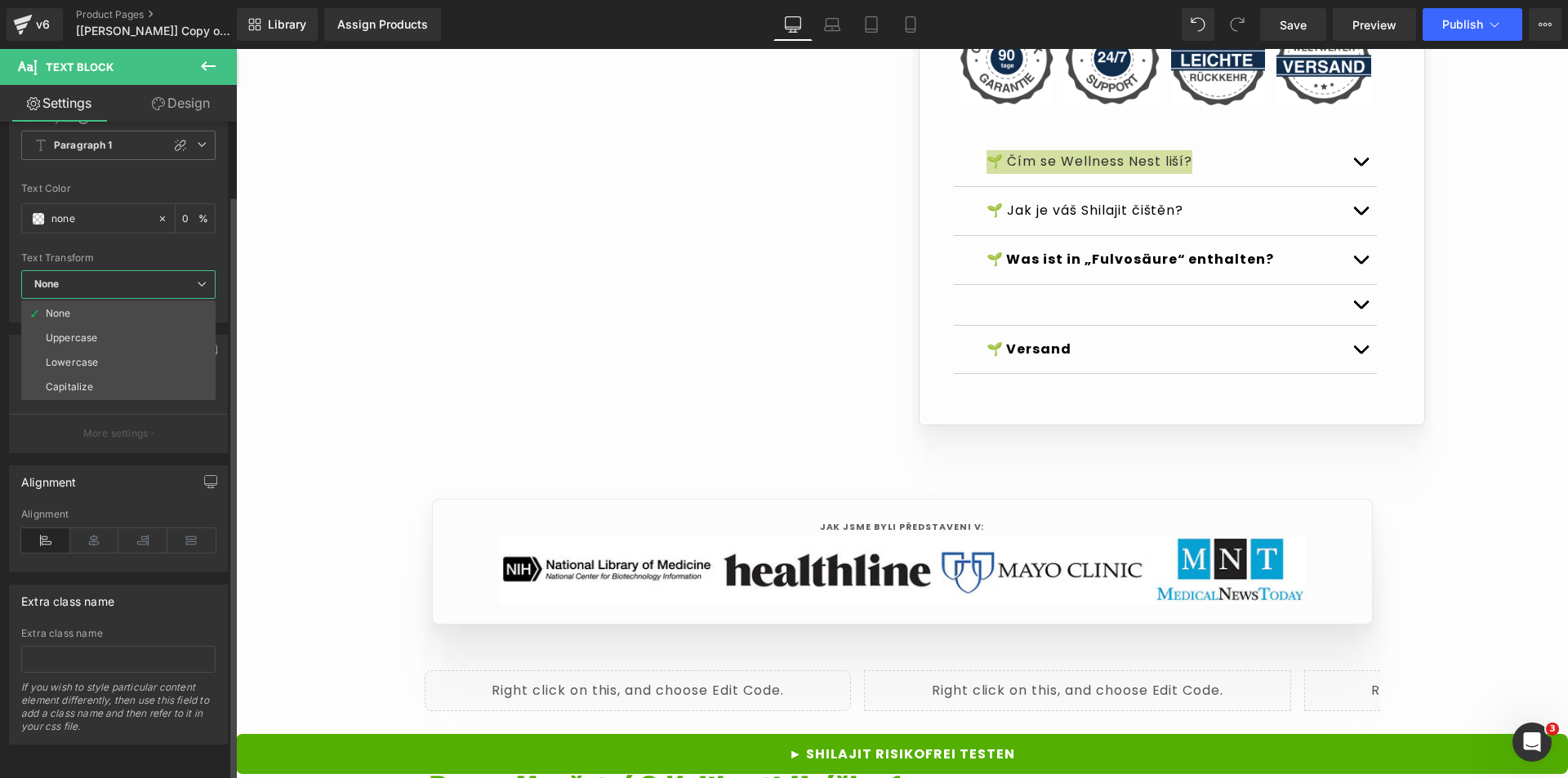
click at [116, 274] on span "None" at bounding box center [118, 284] width 195 height 29
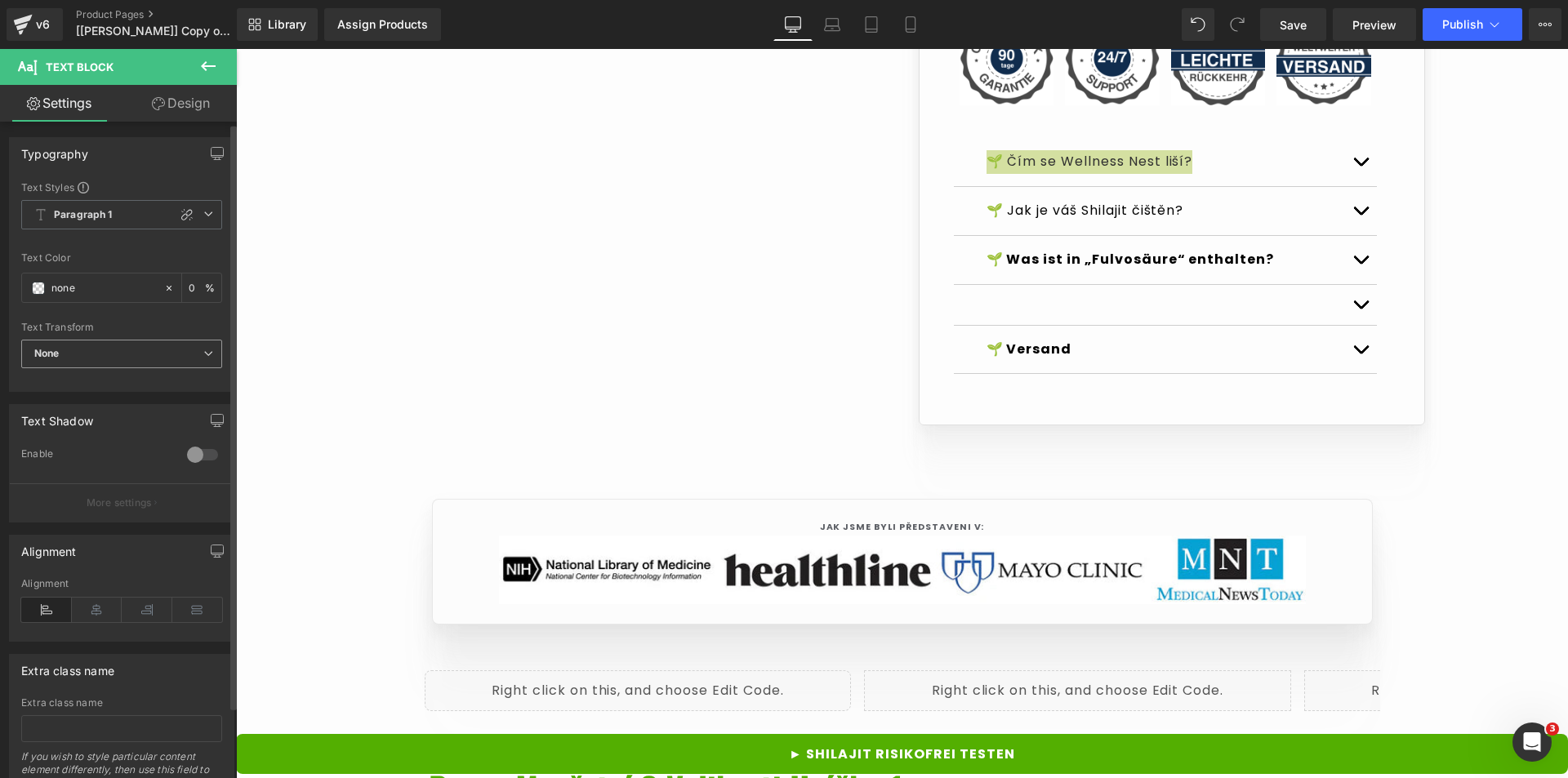
scroll to position [0, 0]
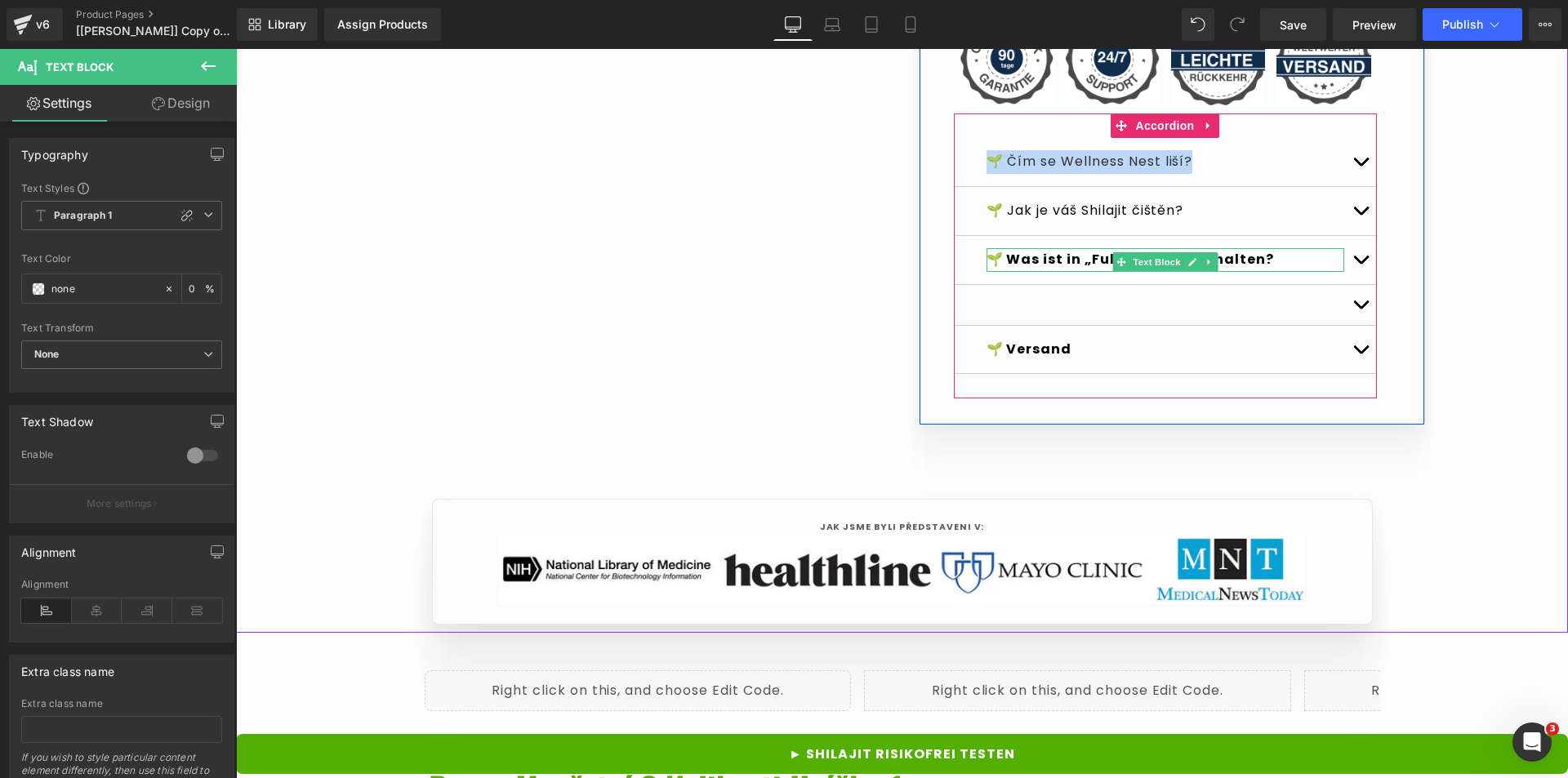
click at [1045, 269] on strong "🌱 Was ist in „Fulvosäure“ enthalten?" at bounding box center [1131, 259] width 288 height 19
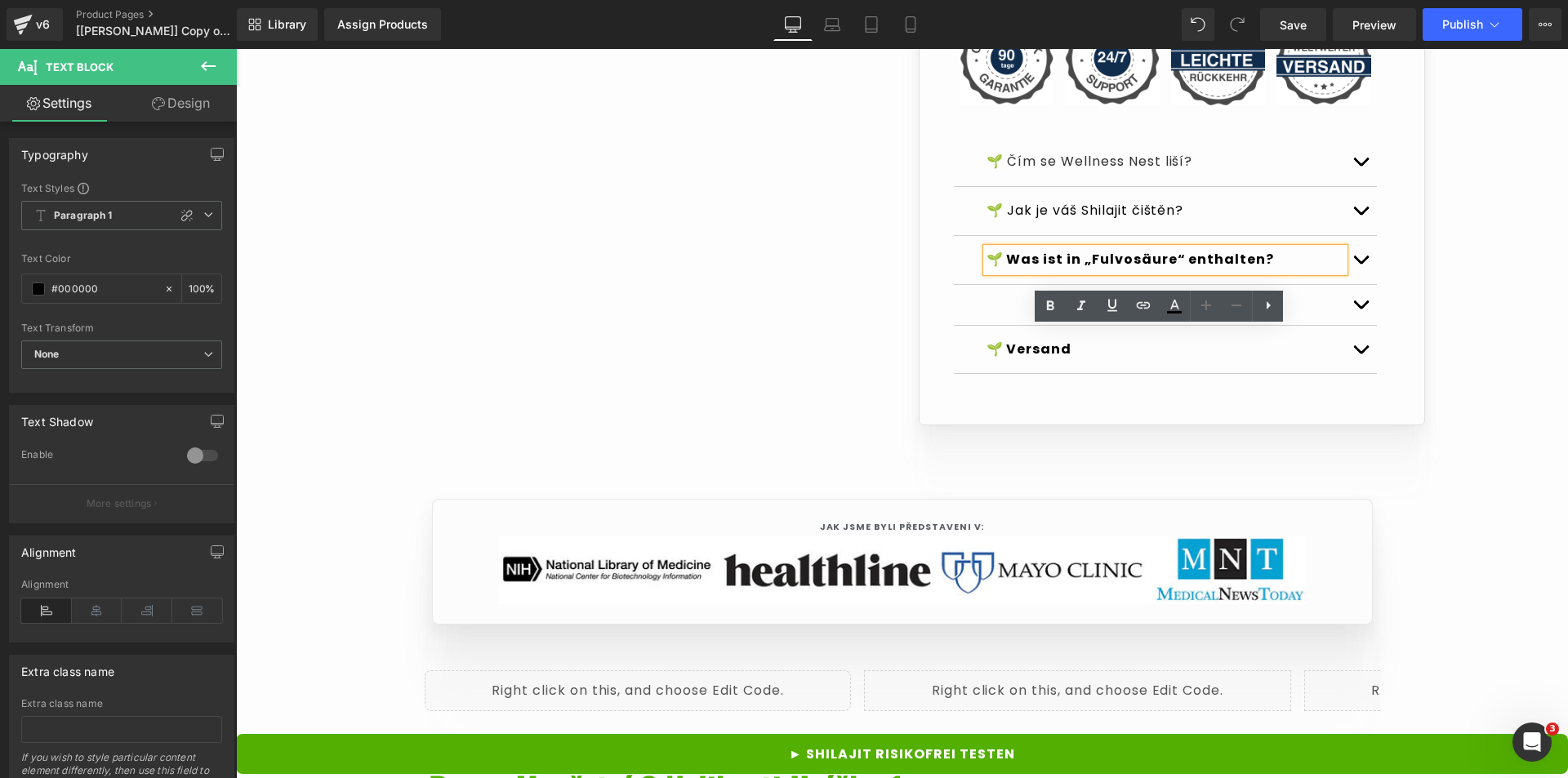
click at [1024, 171] on font "🌱 Čím se Wellness Nest liší?" at bounding box center [1090, 161] width 207 height 19
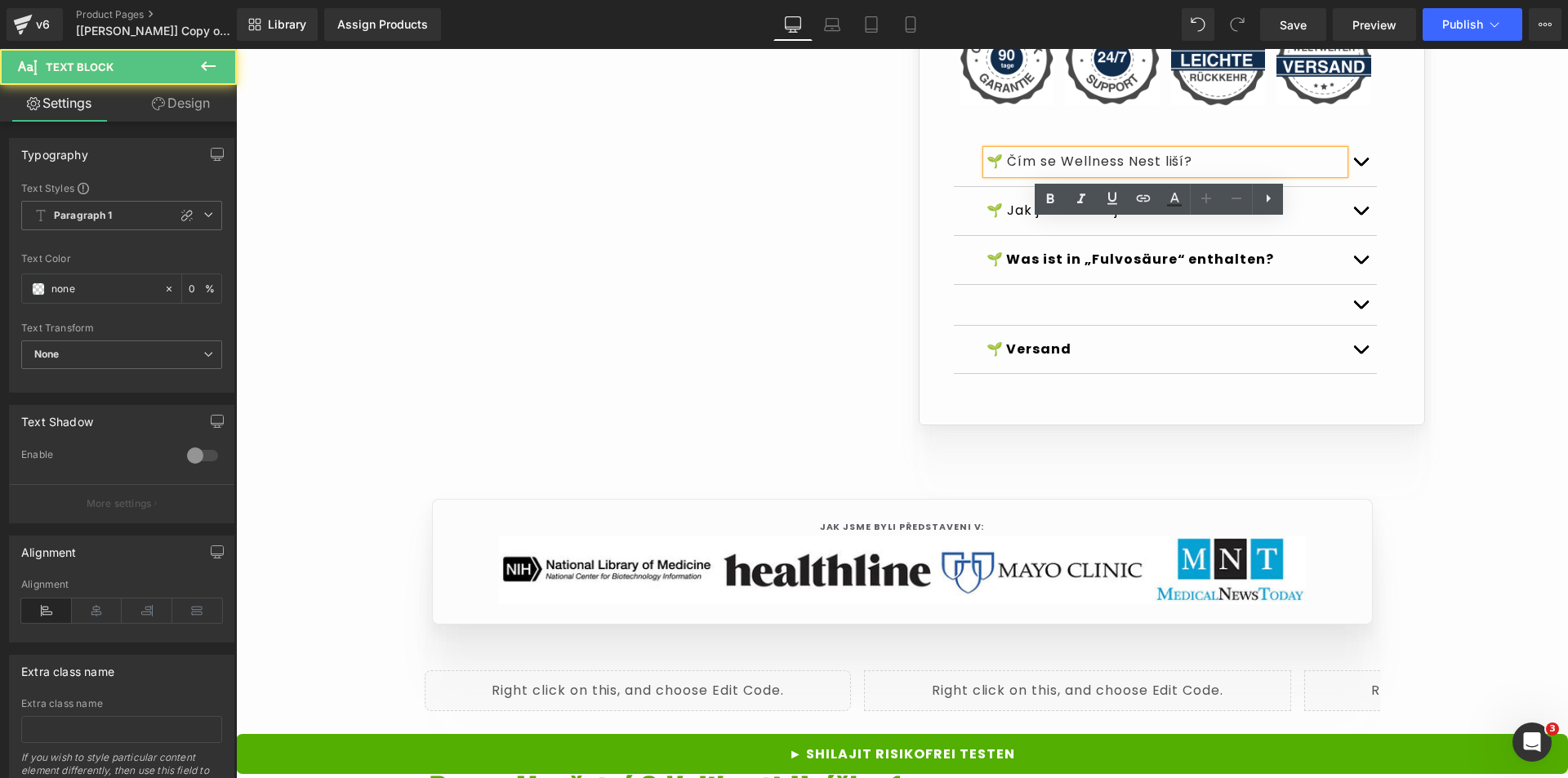
click at [1024, 171] on font "🌱 Čím se Wellness Nest liší?" at bounding box center [1090, 161] width 207 height 19
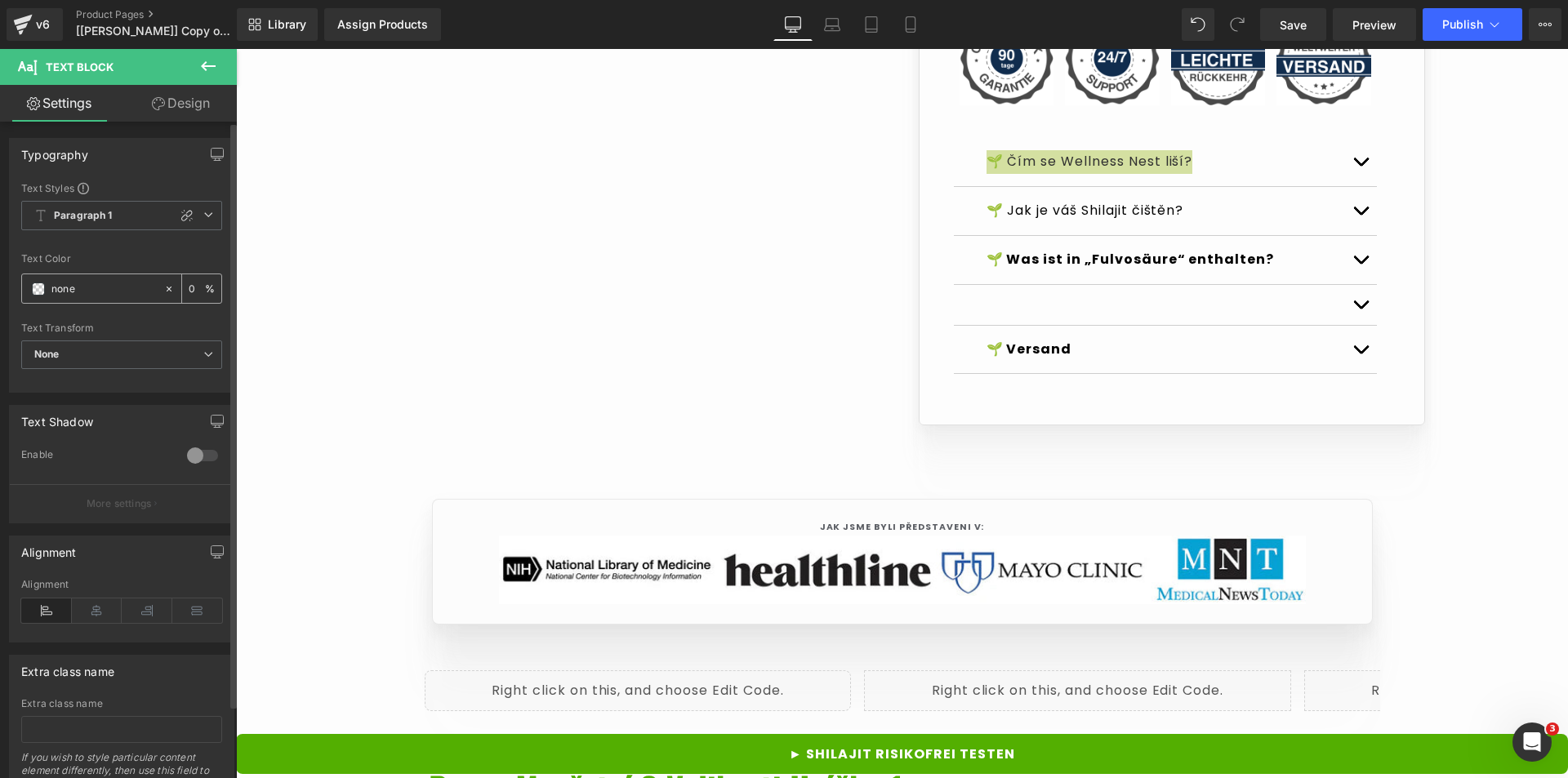
click at [44, 283] on span at bounding box center [38, 289] width 13 height 13
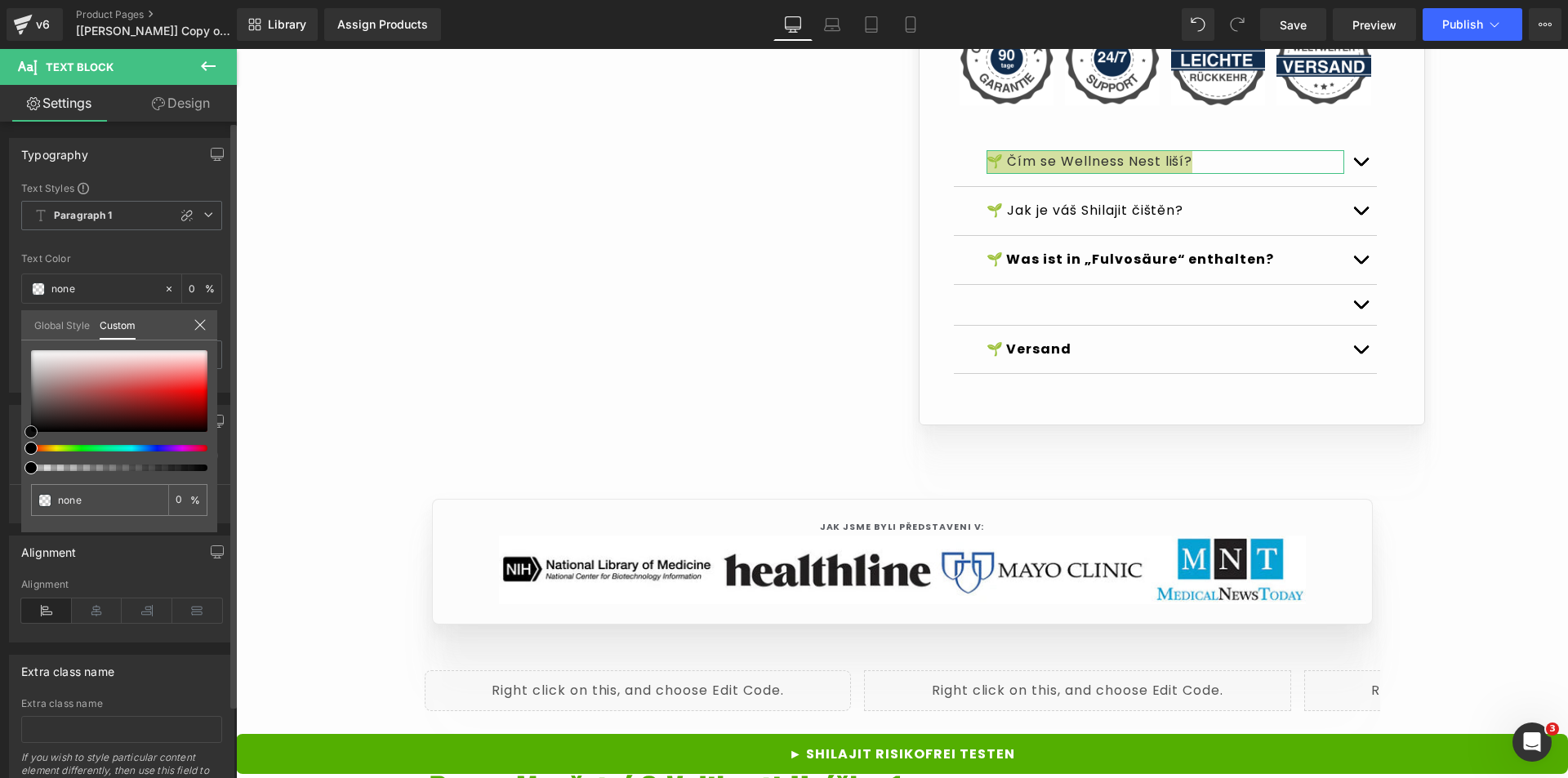
type input "#020202"
type input "100"
type input "#020202"
type input "100"
type input "#171111"
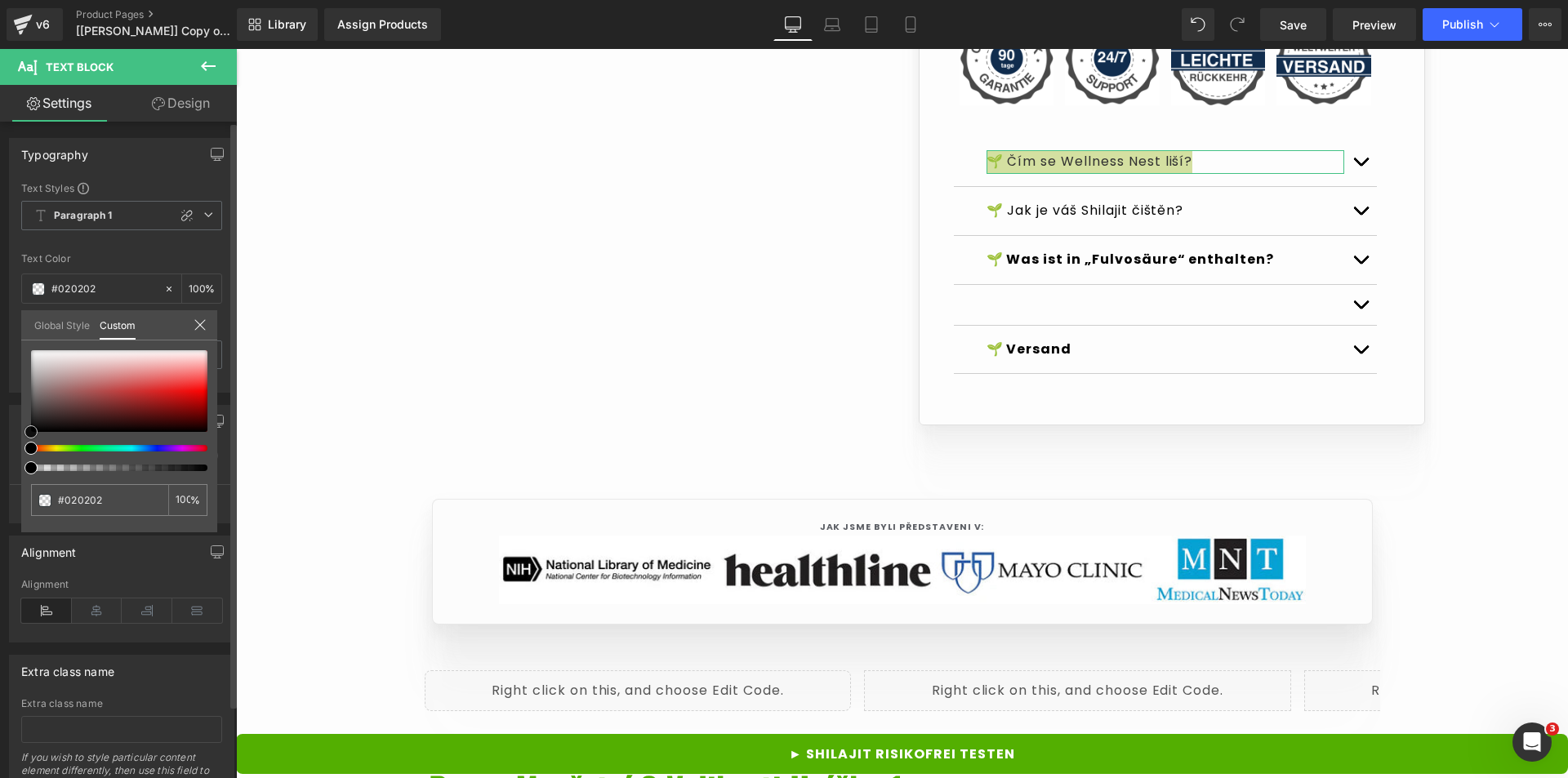
type input "#171111"
type input "#1b1212"
type input "#1a1313"
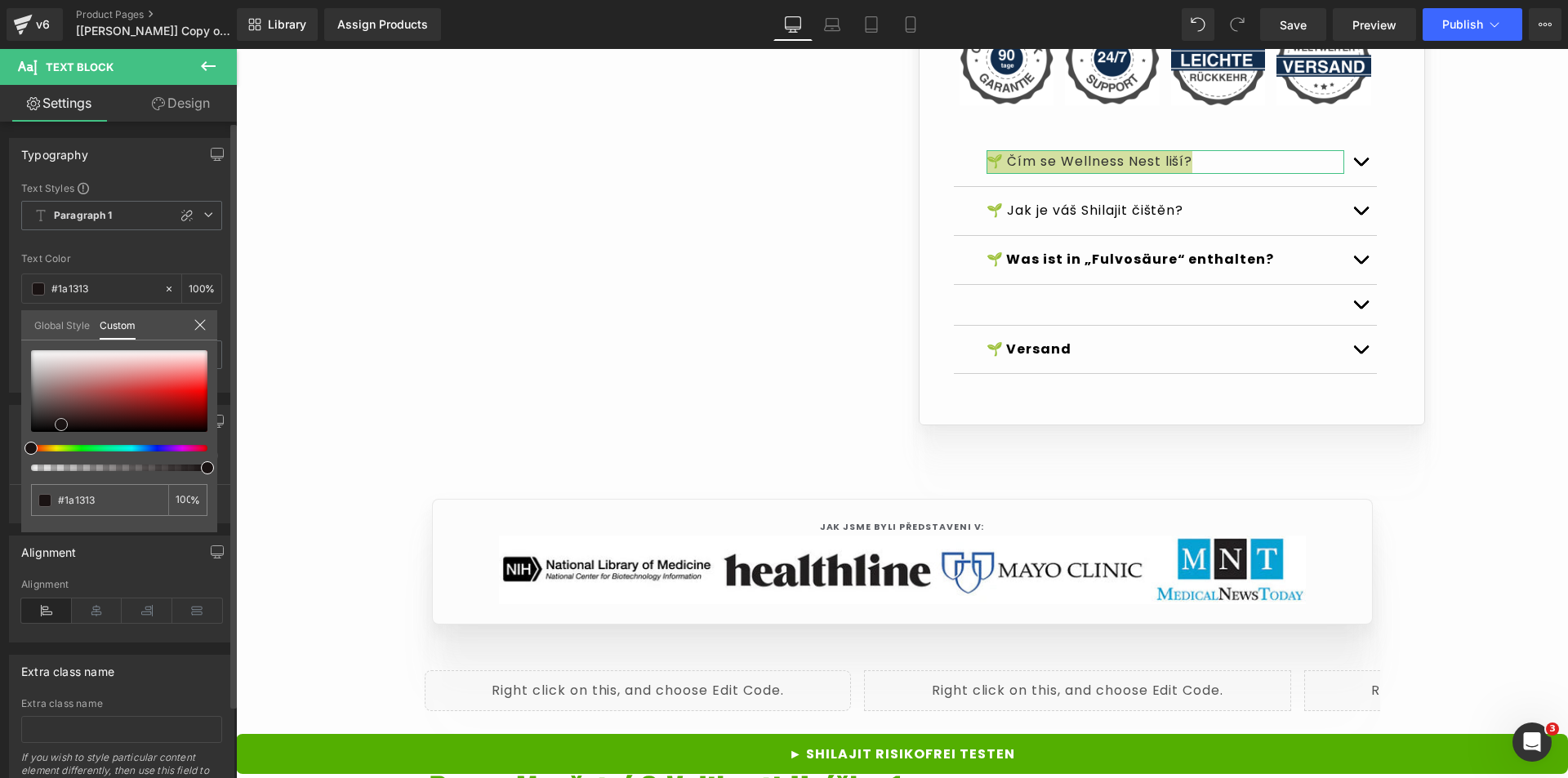
type input "#0f0f0f"
type input "#0c0c0c"
type input "#0a0a0a"
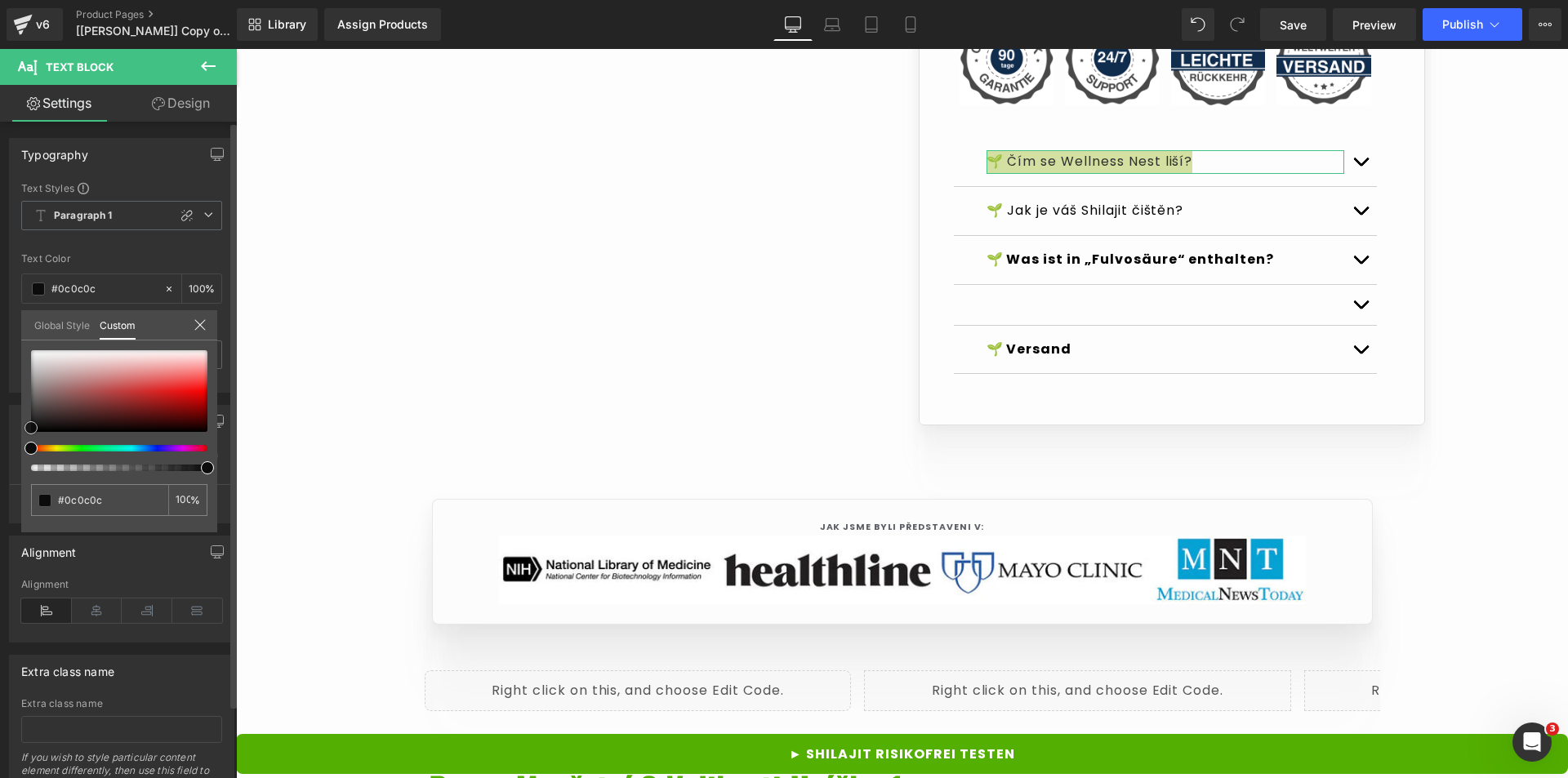
type input "#0a0a0a"
type input "#000000"
drag, startPoint x: 31, startPoint y: 426, endPoint x: 26, endPoint y: 445, distance: 19.6
click at [31, 446] on div at bounding box center [120, 411] width 176 height 121
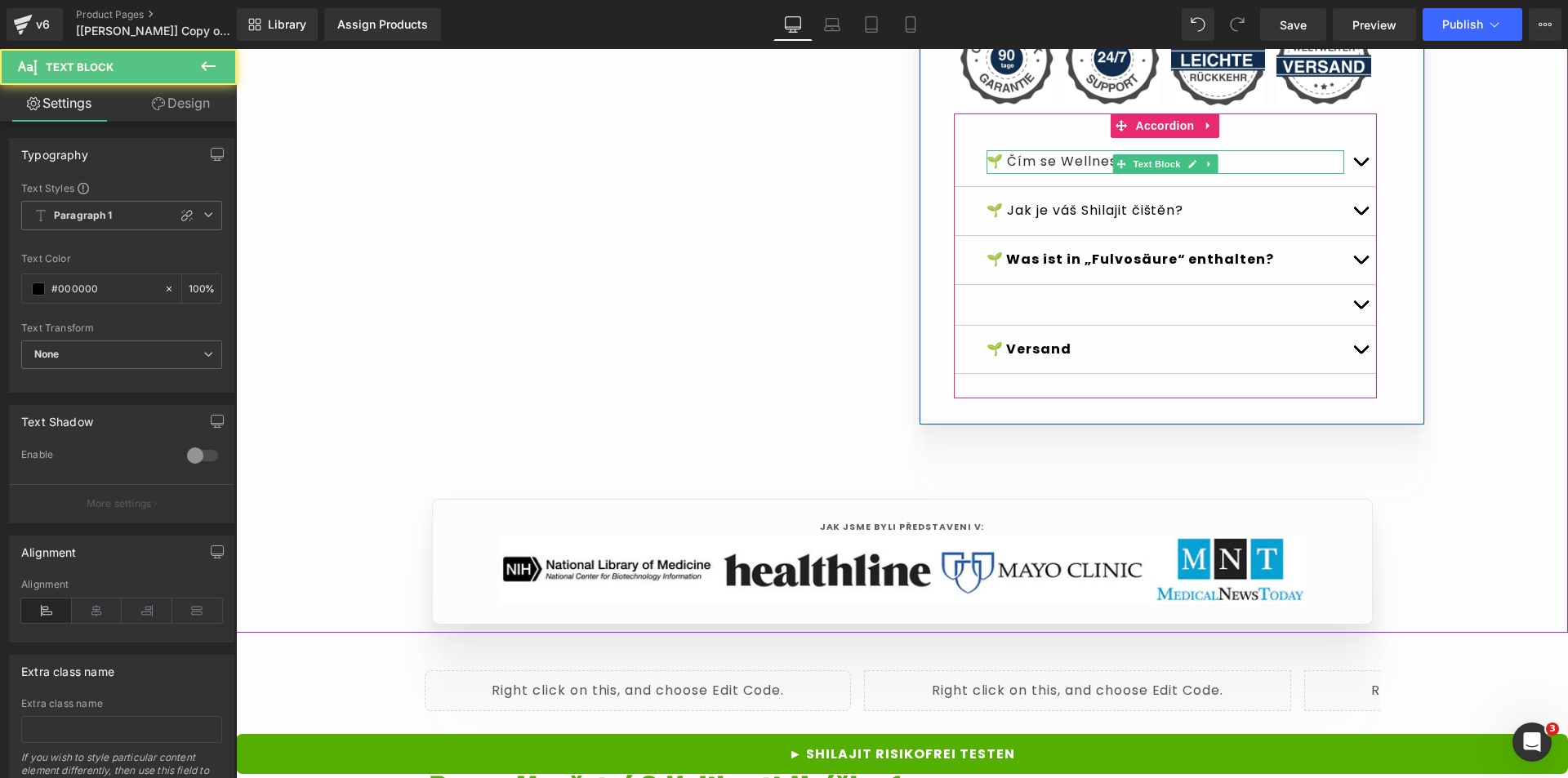
click at [1075, 171] on font "🌱 Čím se Wellness Nest liší?" at bounding box center [1090, 161] width 207 height 19
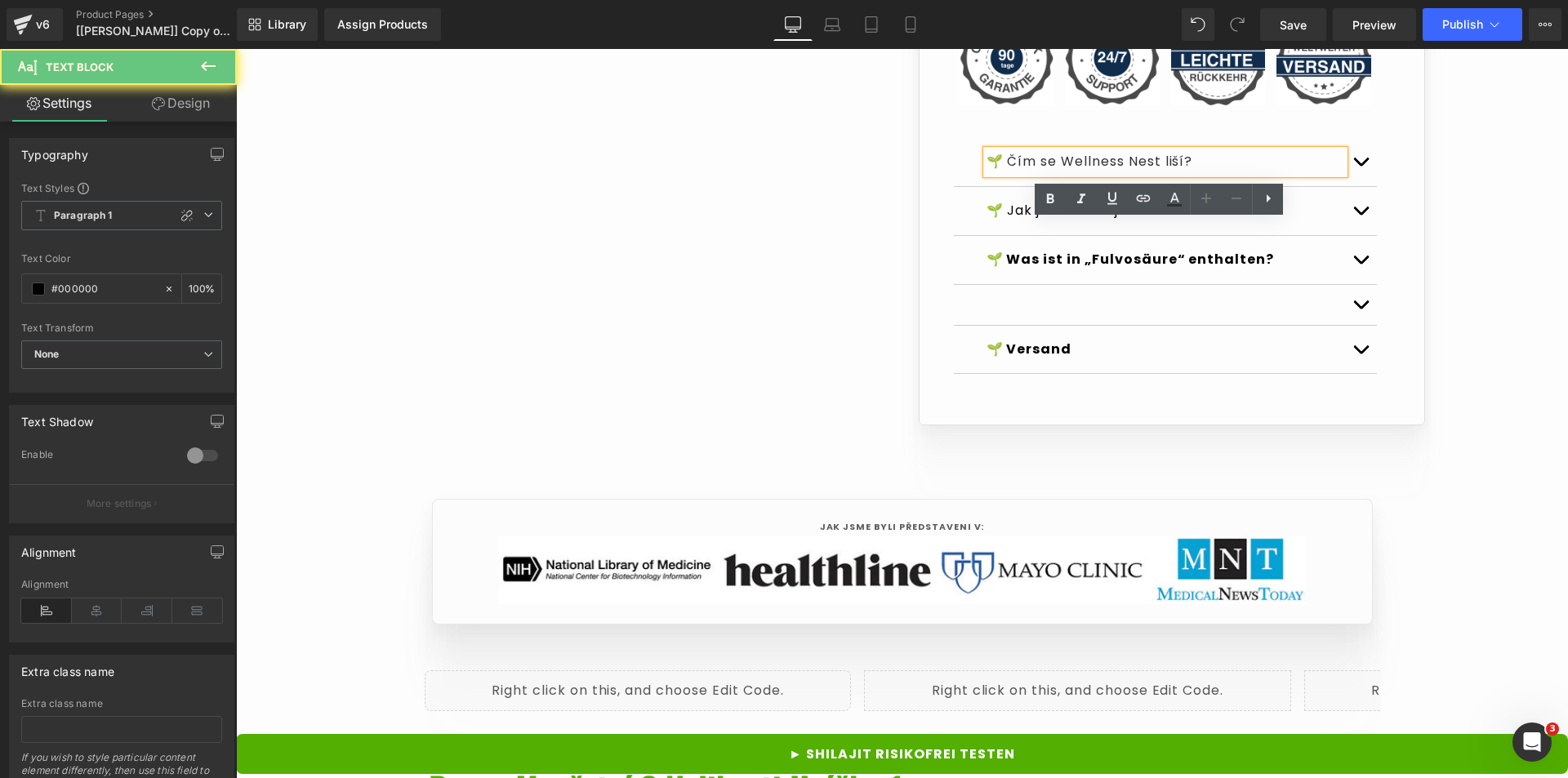
click at [1075, 171] on font "🌱 Čím se Wellness Nest liší?" at bounding box center [1090, 161] width 207 height 19
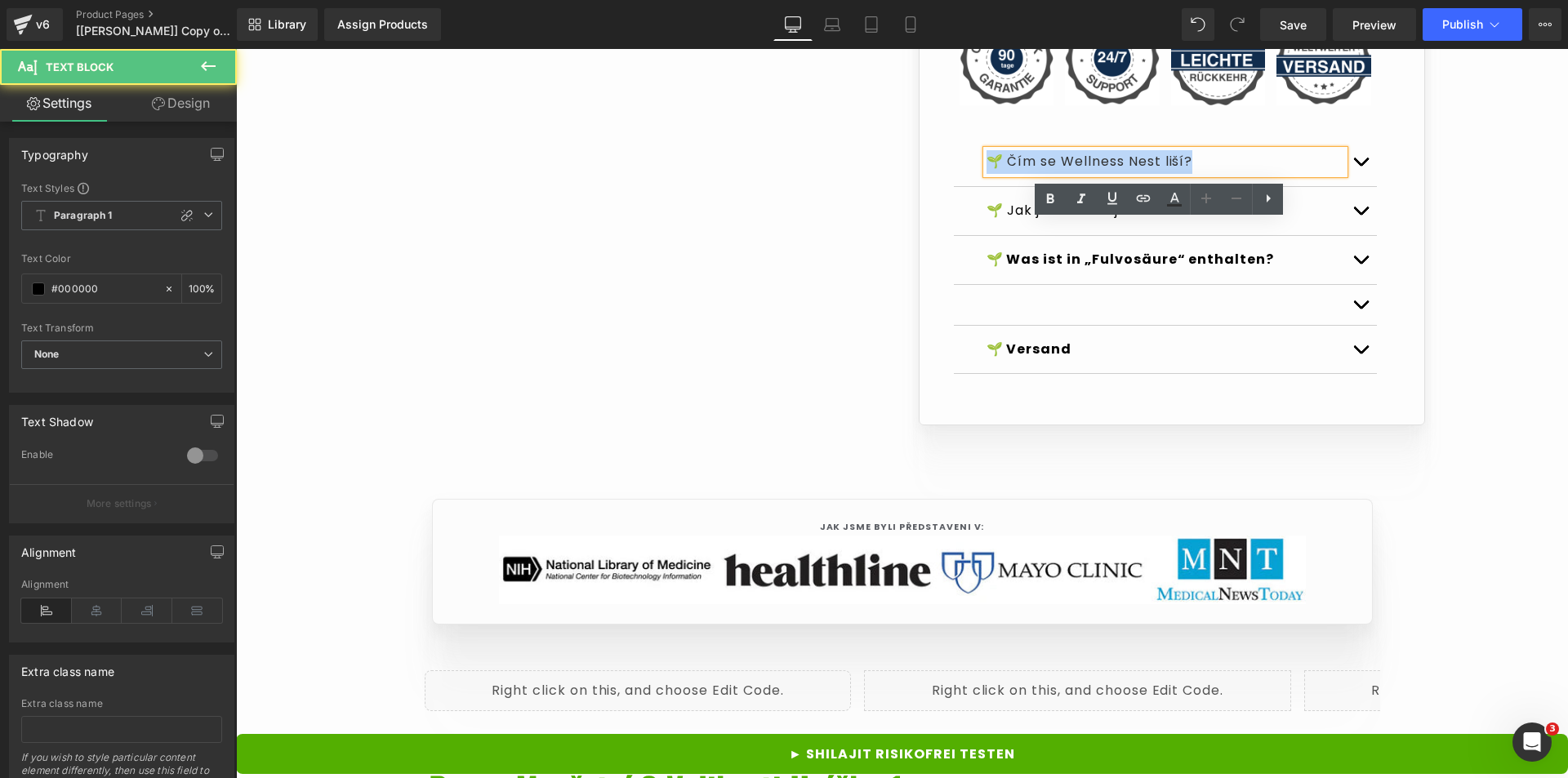
click at [1075, 171] on font "🌱 Čím se Wellness Nest liší?" at bounding box center [1090, 161] width 207 height 19
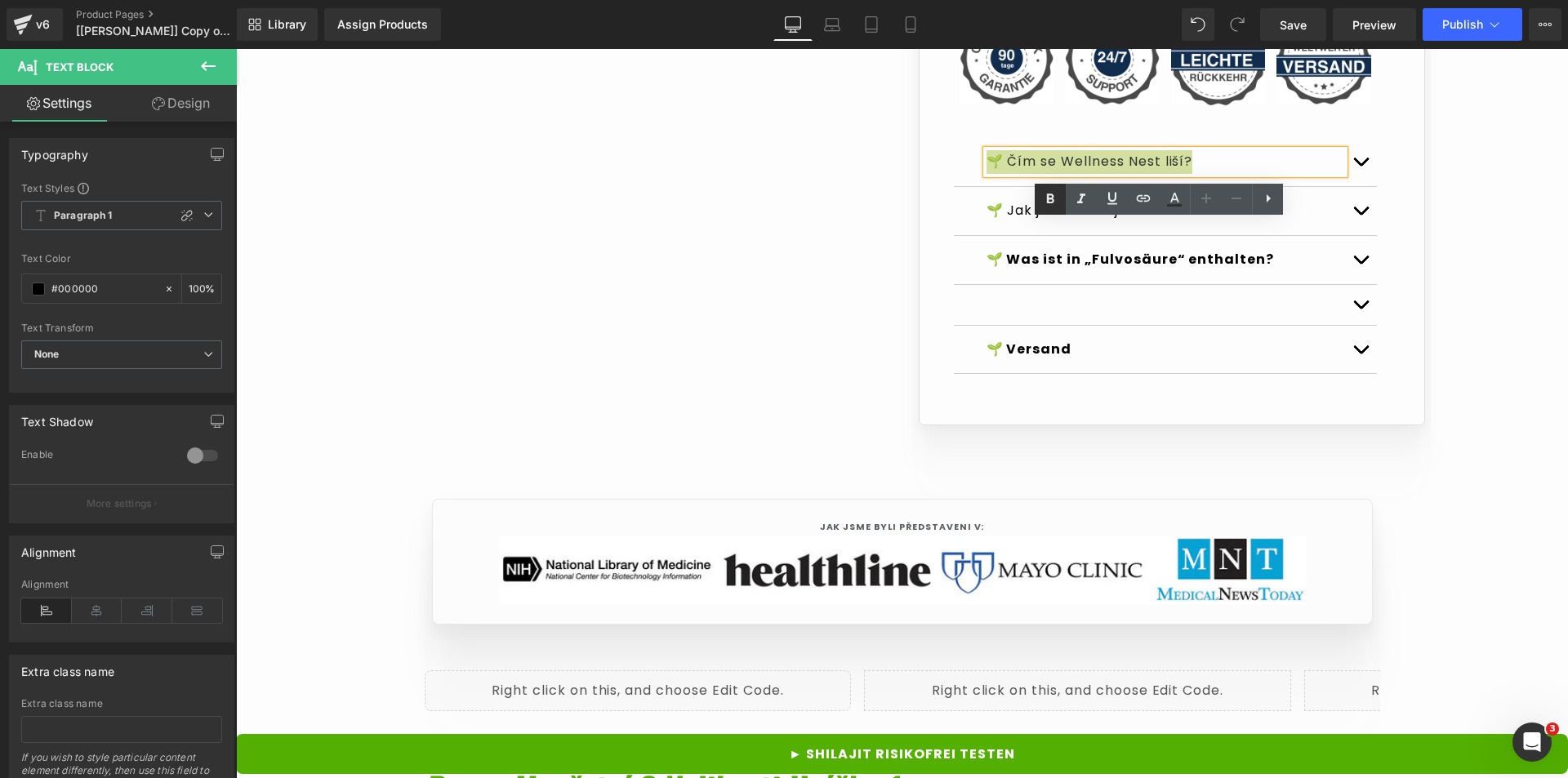
click at [1038, 202] on link at bounding box center [1051, 200] width 31 height 31
click at [1027, 171] on font "🌱 Čím se Wellness Nest liší?" at bounding box center [1090, 161] width 207 height 19
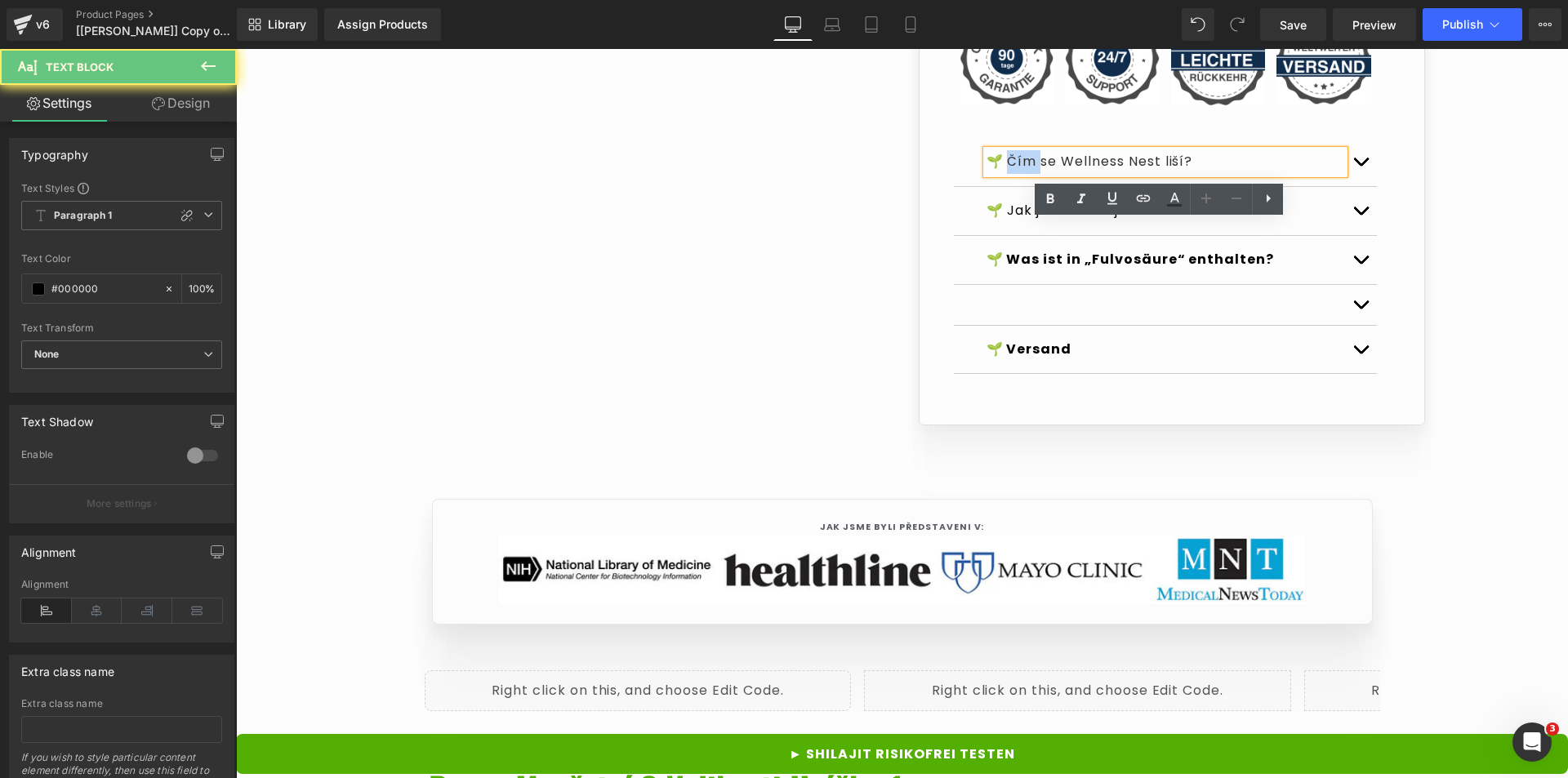
click at [1027, 171] on font "🌱 Čím se Wellness Nest liší?" at bounding box center [1090, 161] width 207 height 19
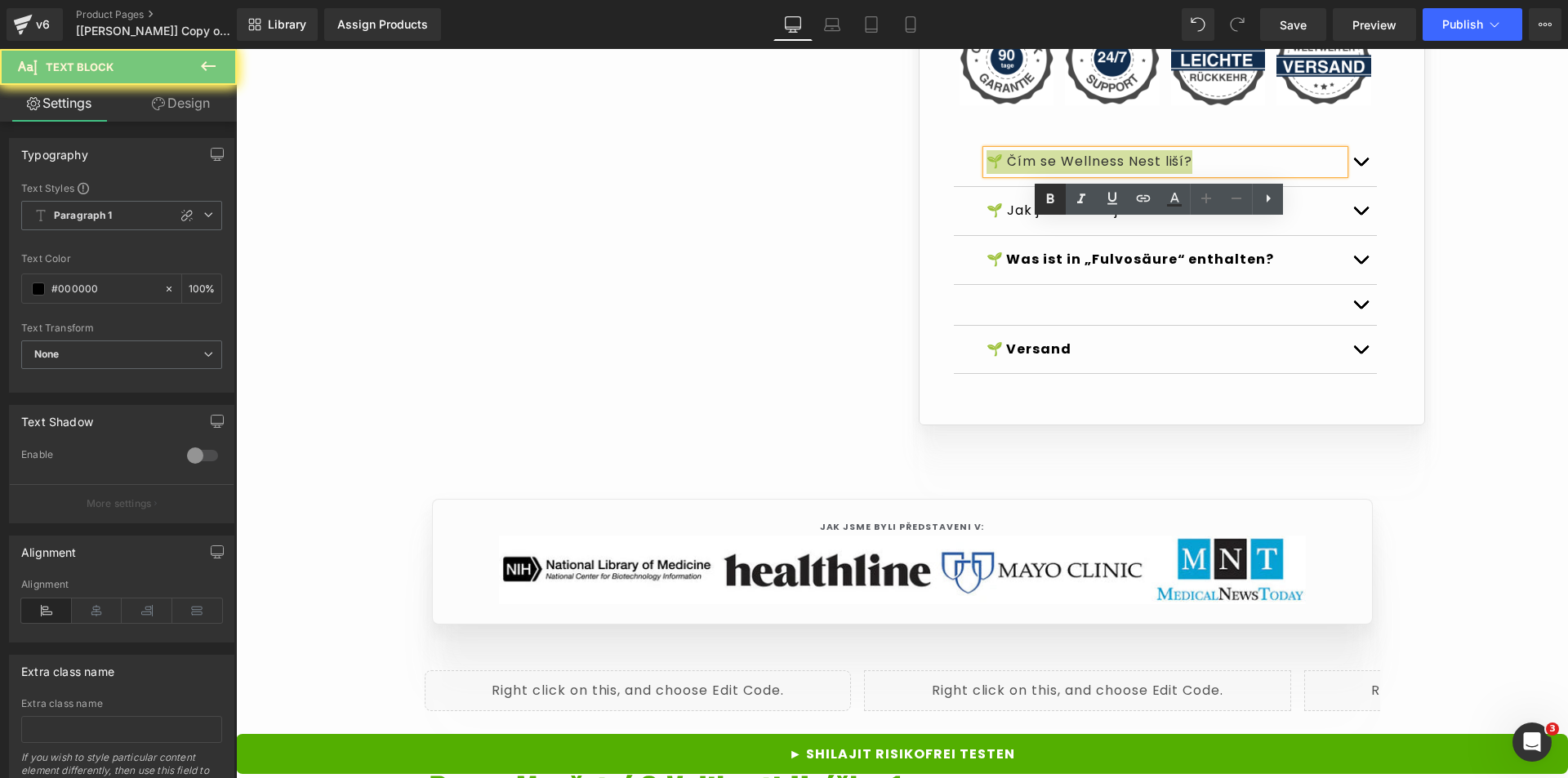
click at [1042, 212] on link at bounding box center [1051, 200] width 31 height 31
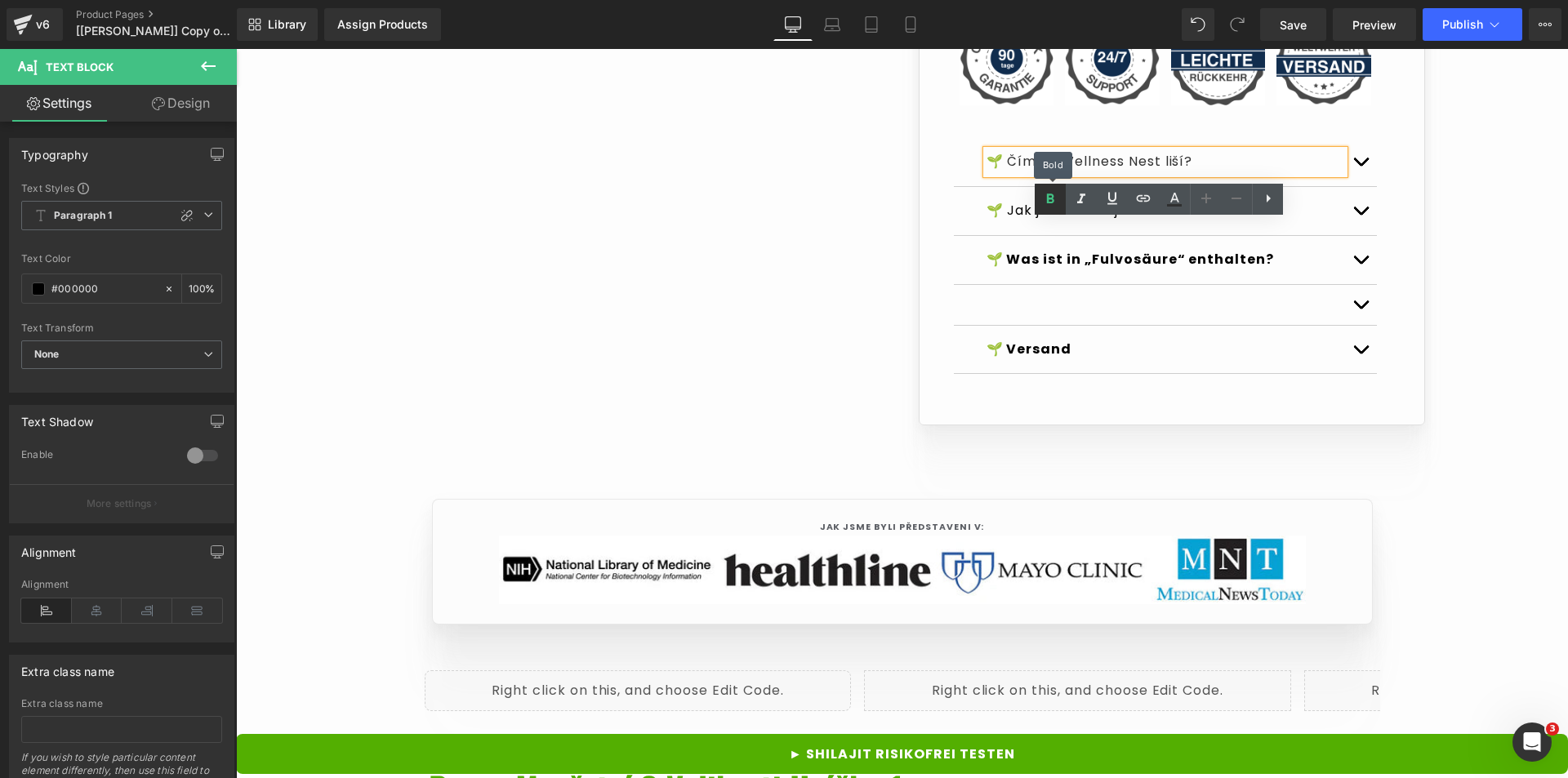
click at [1042, 212] on link at bounding box center [1051, 200] width 31 height 31
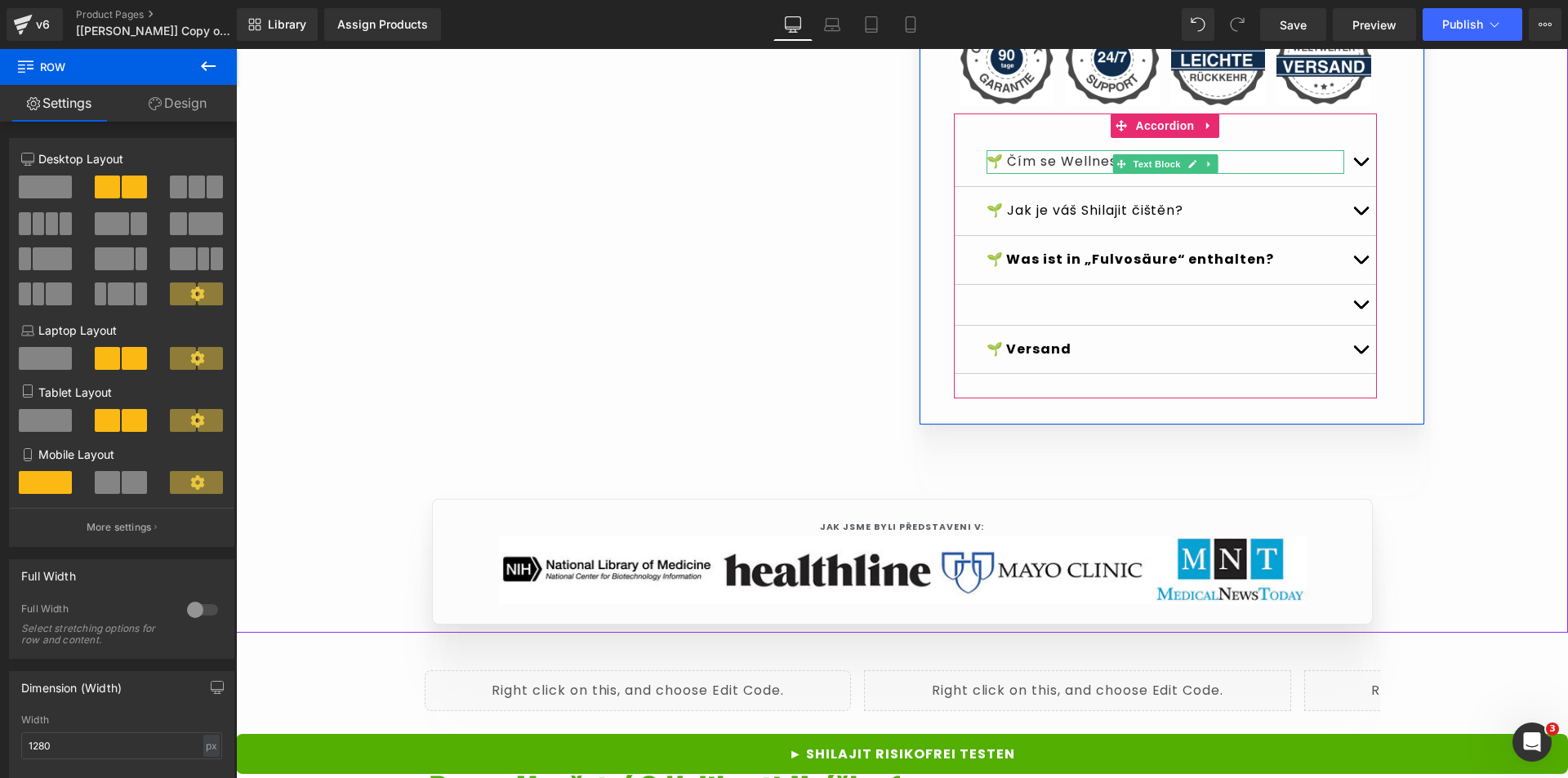
click at [1232, 174] on p "🌱 Čím se Wellness Nest liší?" at bounding box center [1166, 161] width 358 height 24
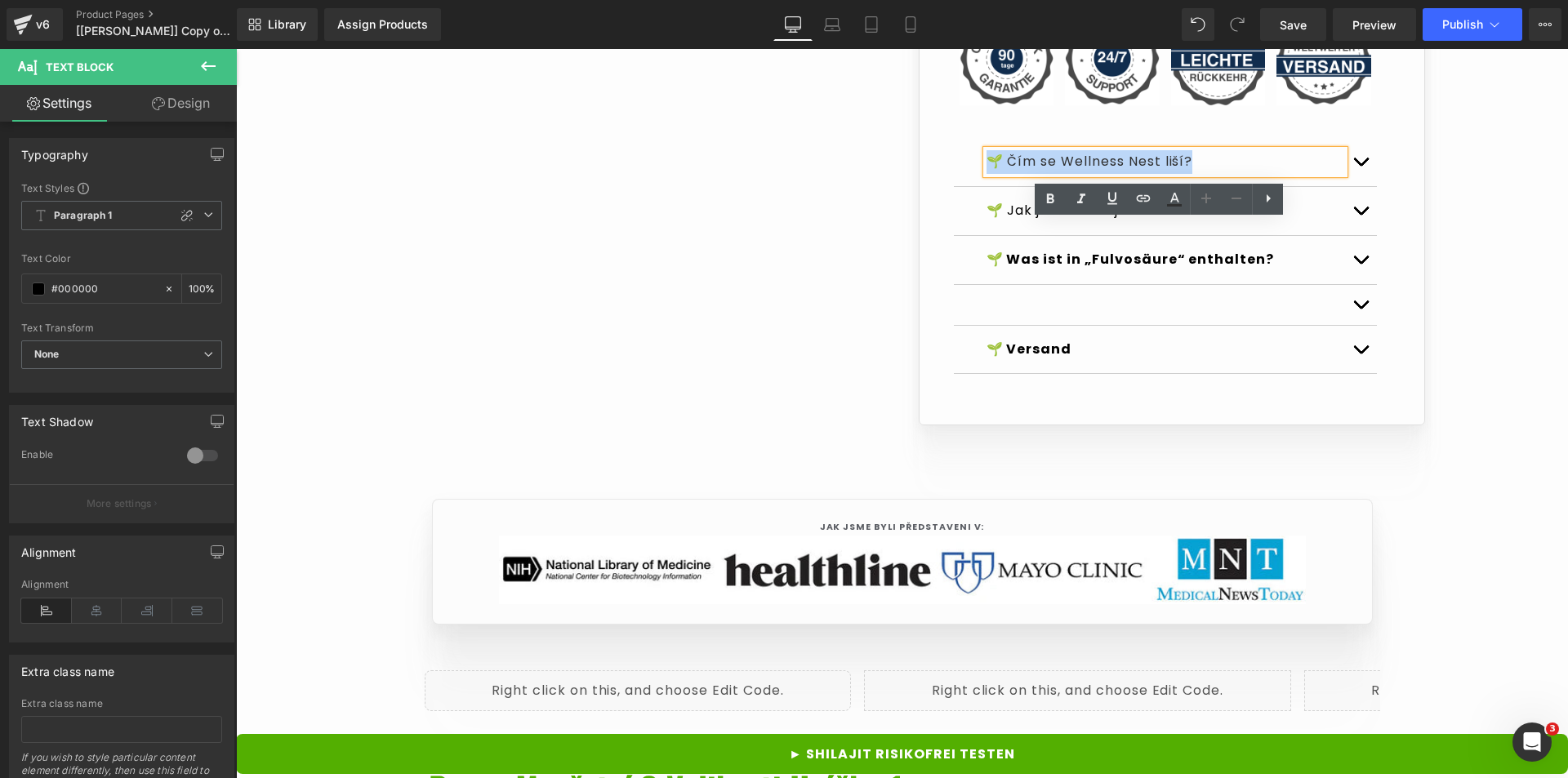
drag, startPoint x: 1229, startPoint y: 239, endPoint x: 983, endPoint y: 229, distance: 246.2
click at [987, 174] on p "🌱 Čím se Wellness Nest liší?" at bounding box center [1166, 161] width 358 height 24
click at [1262, 269] on strong "🌱 Was ist in „Fulvosäure“ enthalten?" at bounding box center [1131, 259] width 288 height 19
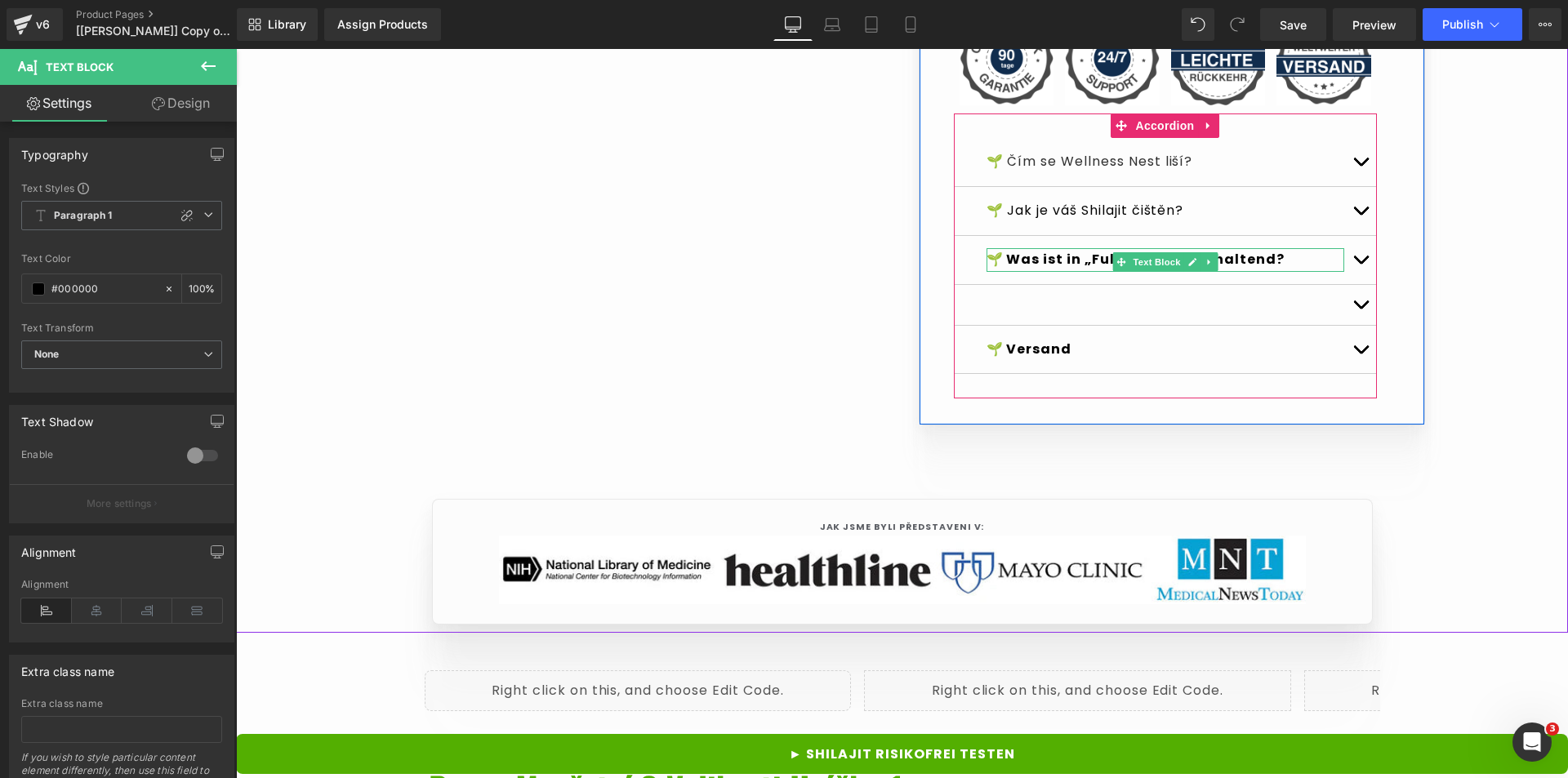
click at [1287, 272] on p "🌱 Was ist in „Fulvosäure“ enthaltend?" at bounding box center [1166, 260] width 358 height 24
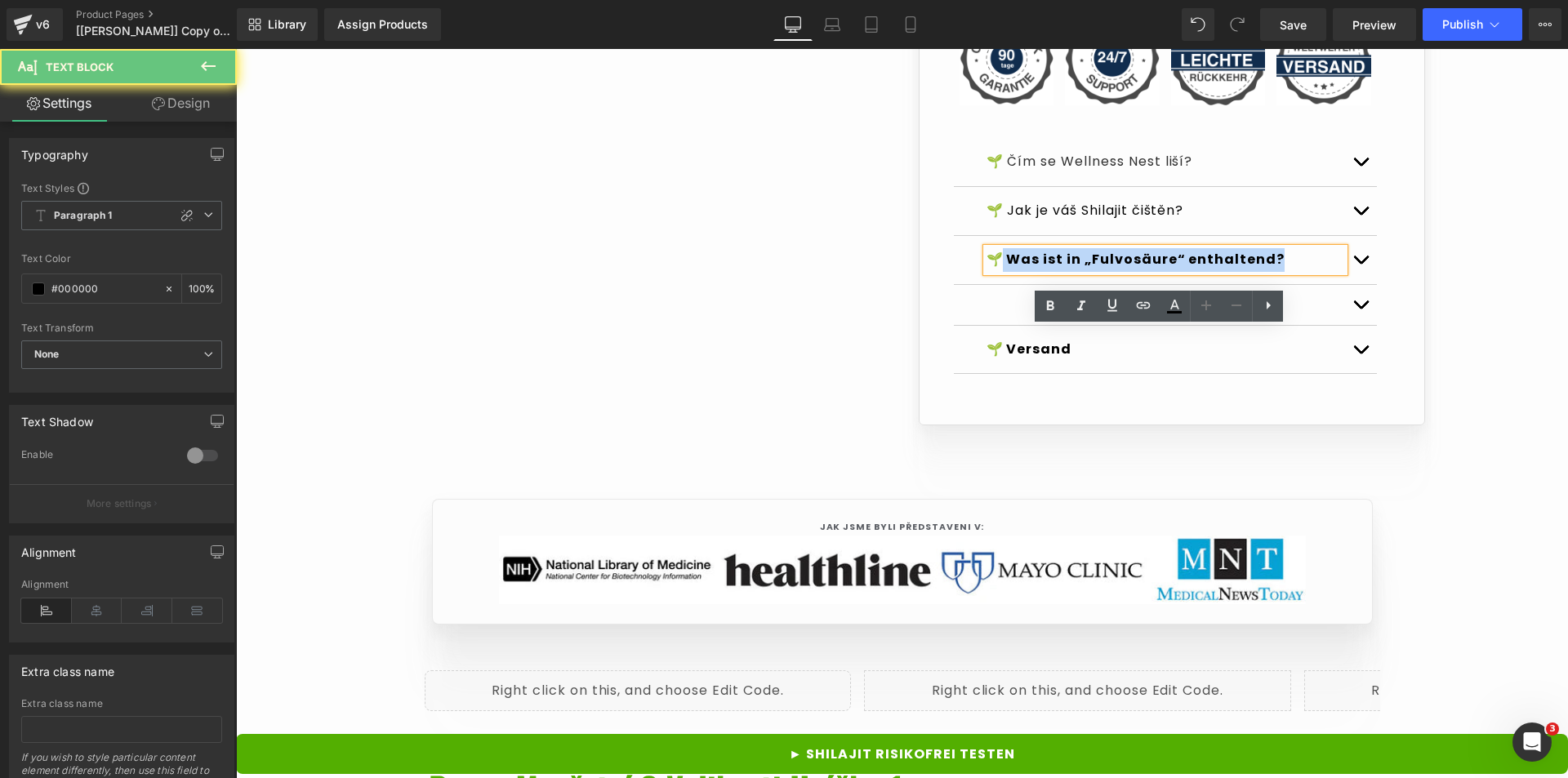
drag, startPoint x: 1298, startPoint y: 340, endPoint x: 992, endPoint y: 338, distance: 306.0
click at [992, 272] on p "🌱 Was ist in „Fulvosäure“ enthaltend?" at bounding box center [1166, 260] width 358 height 24
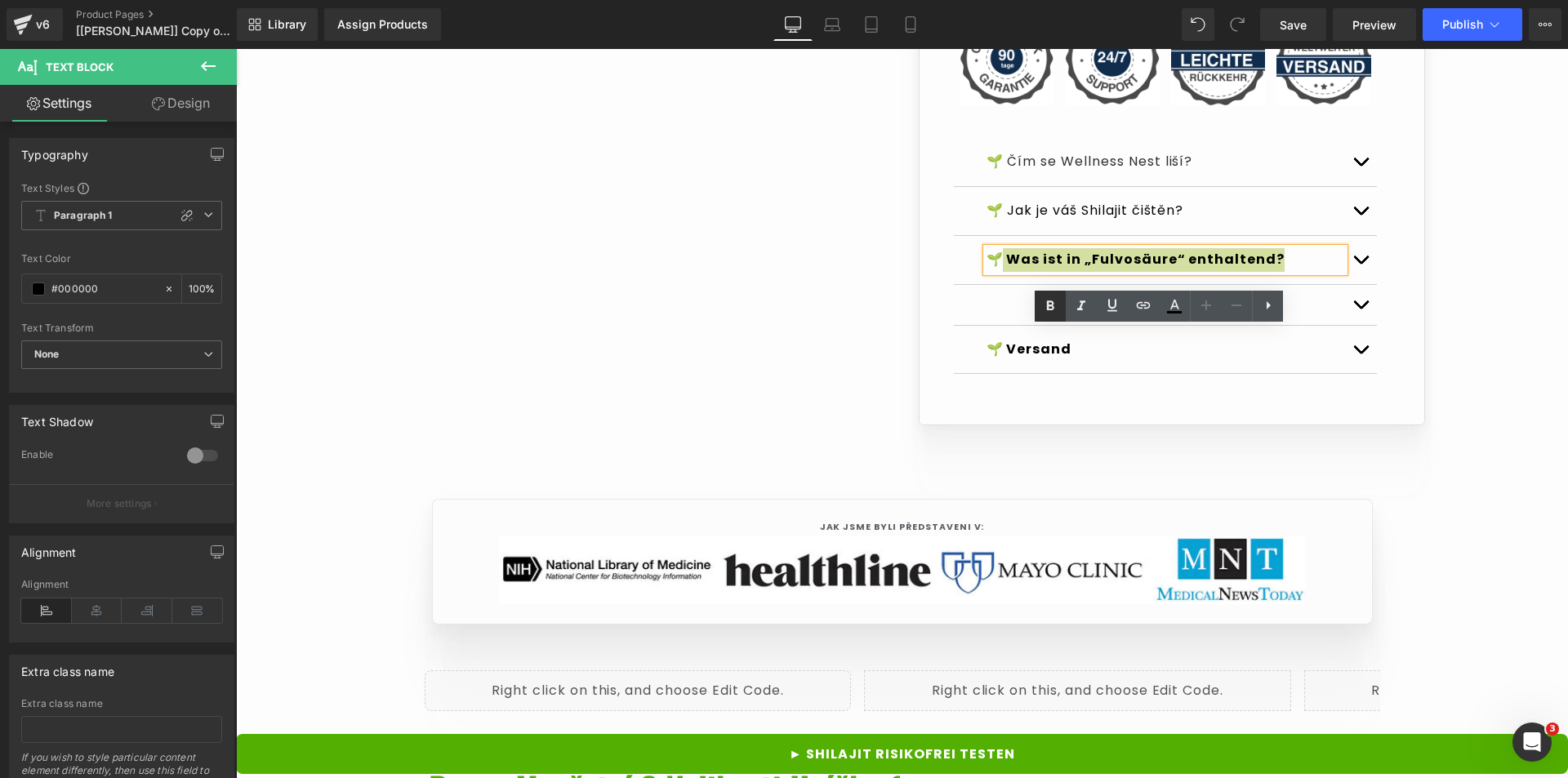
click at [1054, 311] on icon at bounding box center [1051, 306] width 19 height 19
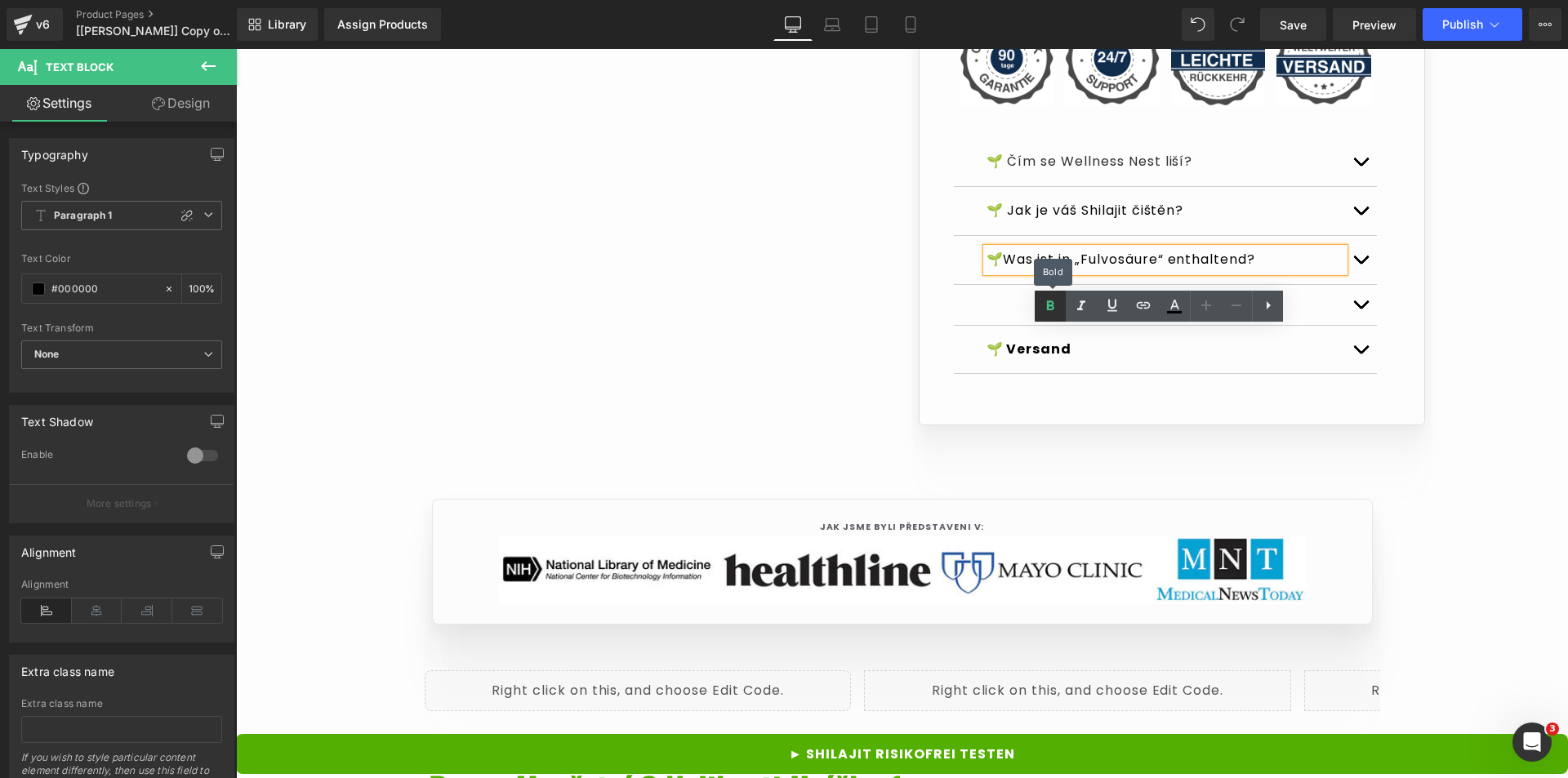
click at [1061, 315] on link at bounding box center [1051, 306] width 31 height 31
drag, startPoint x: 1281, startPoint y: 338, endPoint x: 1009, endPoint y: 343, distance: 272.0
click at [1009, 272] on p "🌱 Was ist in „Fulvosäure“ enthaltend?" at bounding box center [1166, 260] width 358 height 24
click at [1051, 314] on icon at bounding box center [1051, 306] width 19 height 19
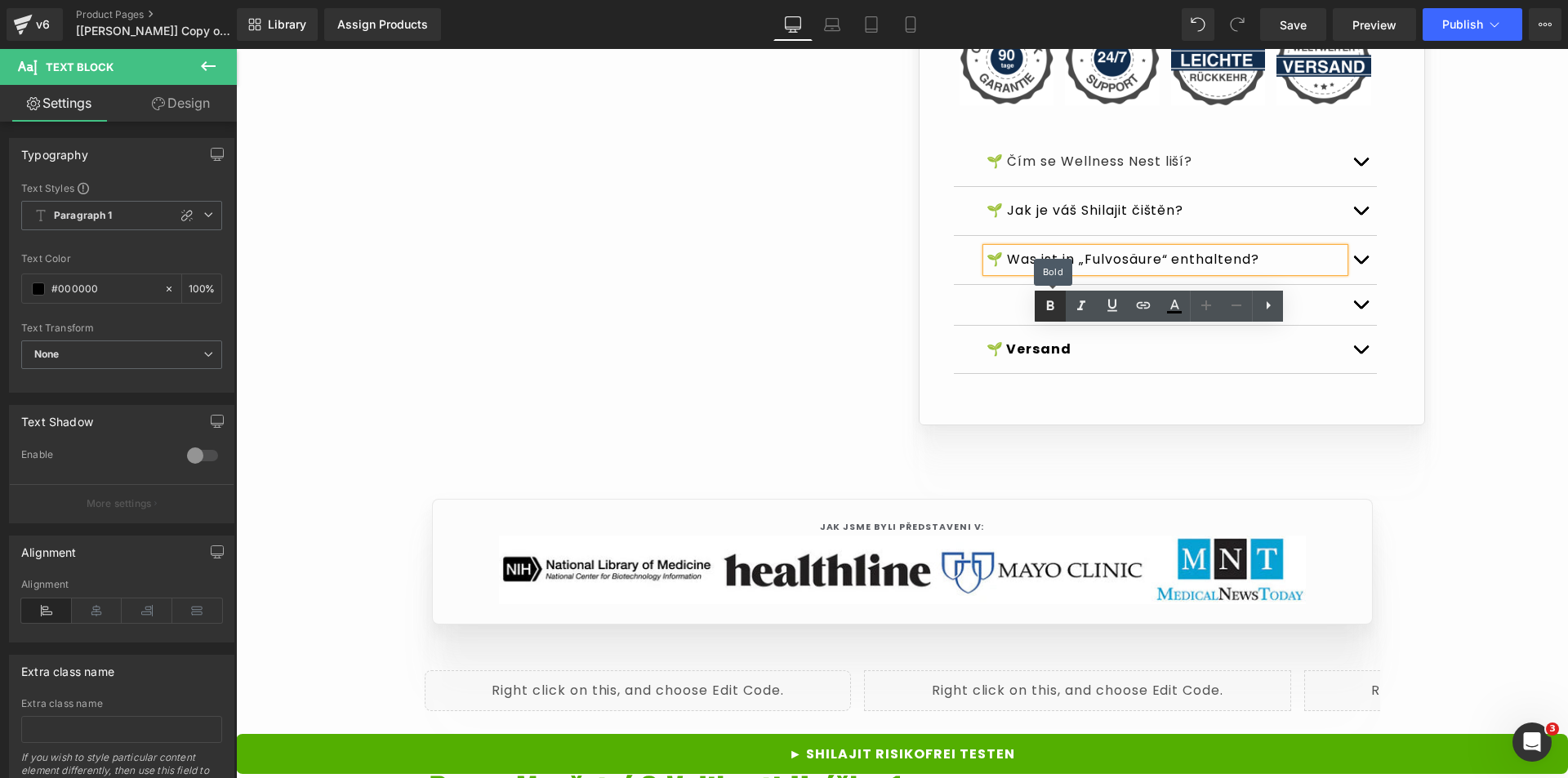
click at [1051, 314] on icon at bounding box center [1051, 306] width 19 height 19
click at [1051, 272] on p "🌱 Was ist in „Fulvosäure“ enthaltend?" at bounding box center [1166, 260] width 358 height 24
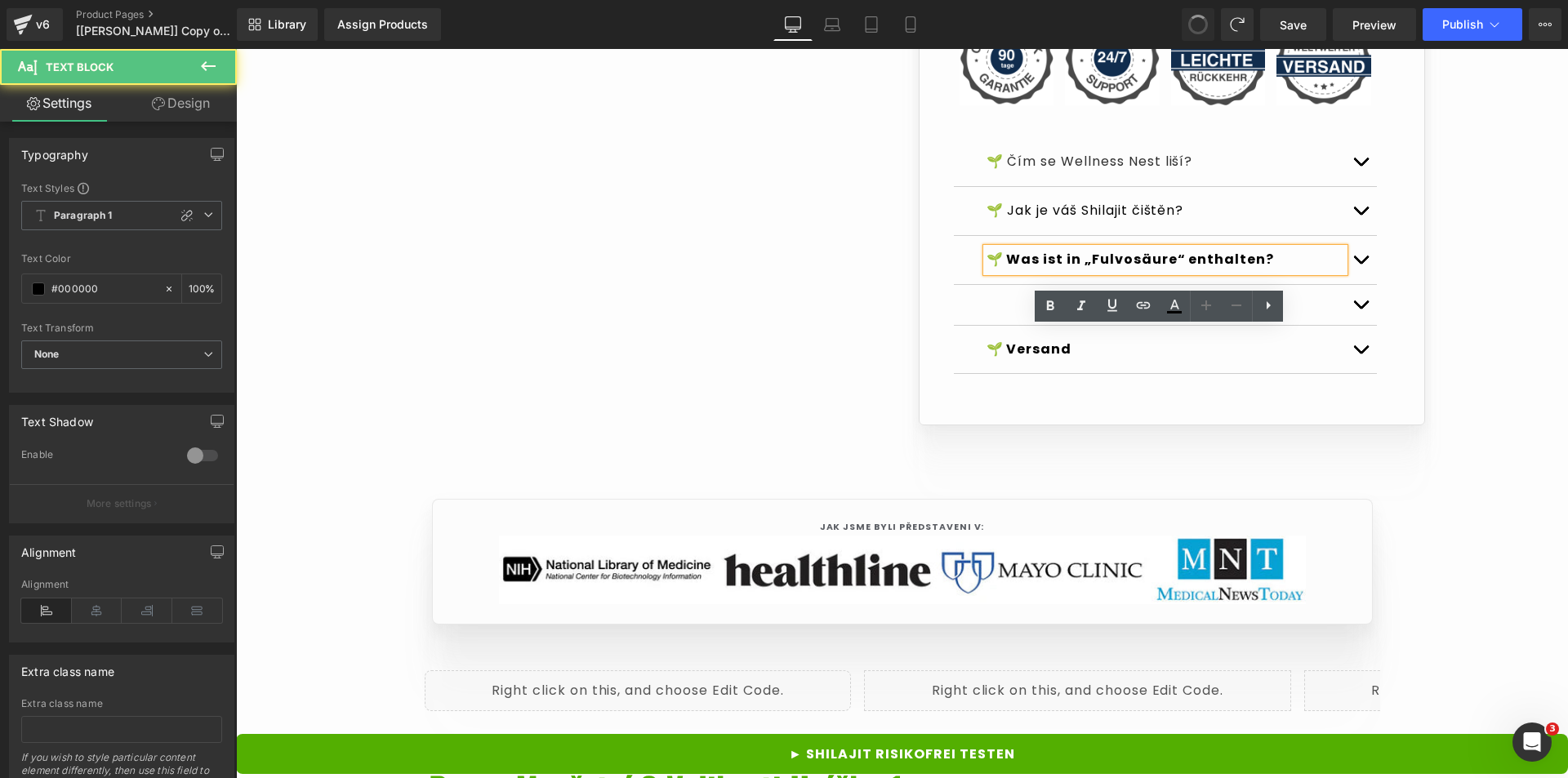
type input "none"
type input "0"
click at [1157, 269] on strong "🌱 Was ist in „Fulvosäure“ enthalten?" at bounding box center [1131, 259] width 288 height 19
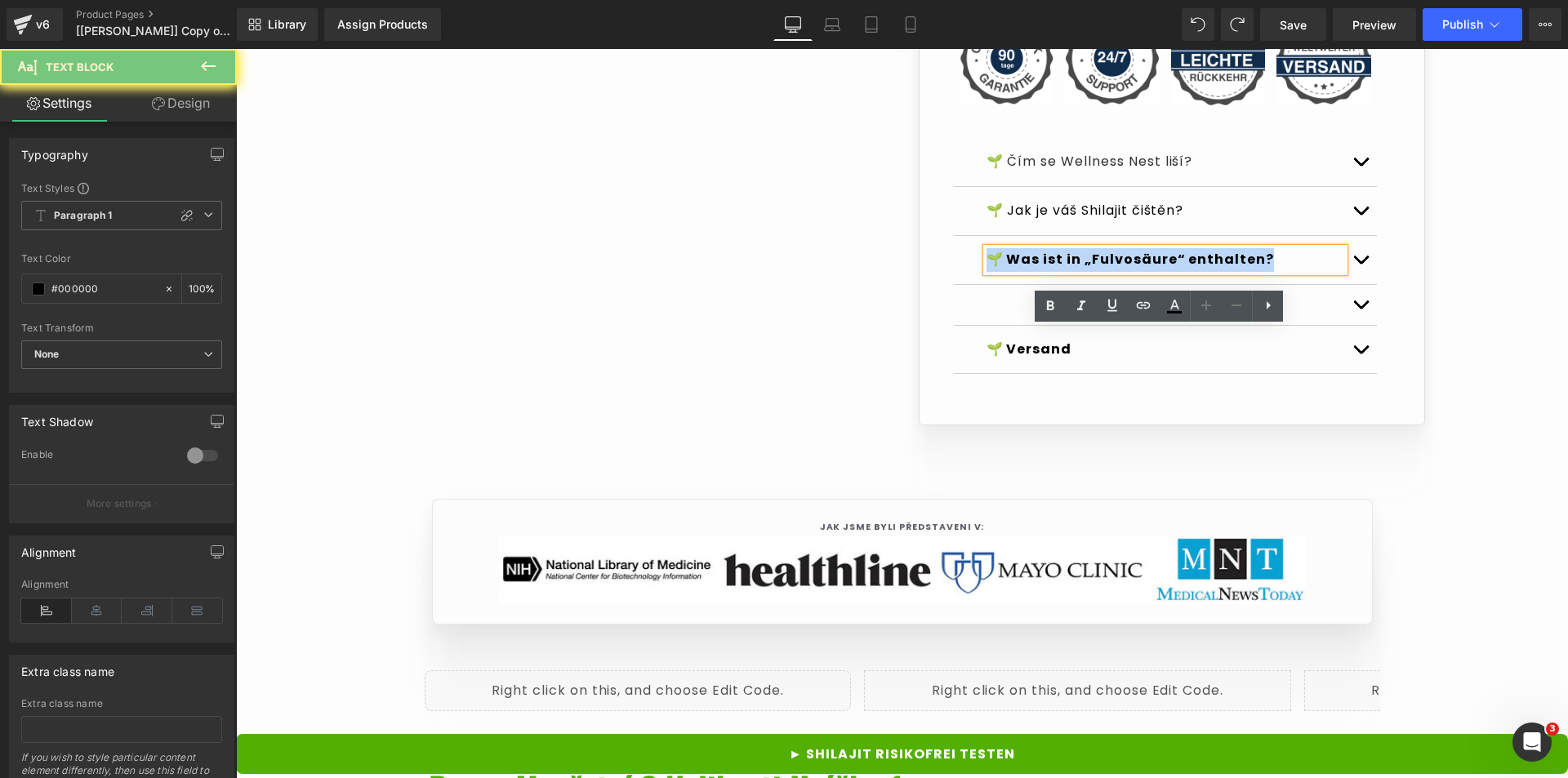
click at [1157, 269] on strong "🌱 Was ist in „Fulvosäure“ enthalten?" at bounding box center [1131, 259] width 288 height 19
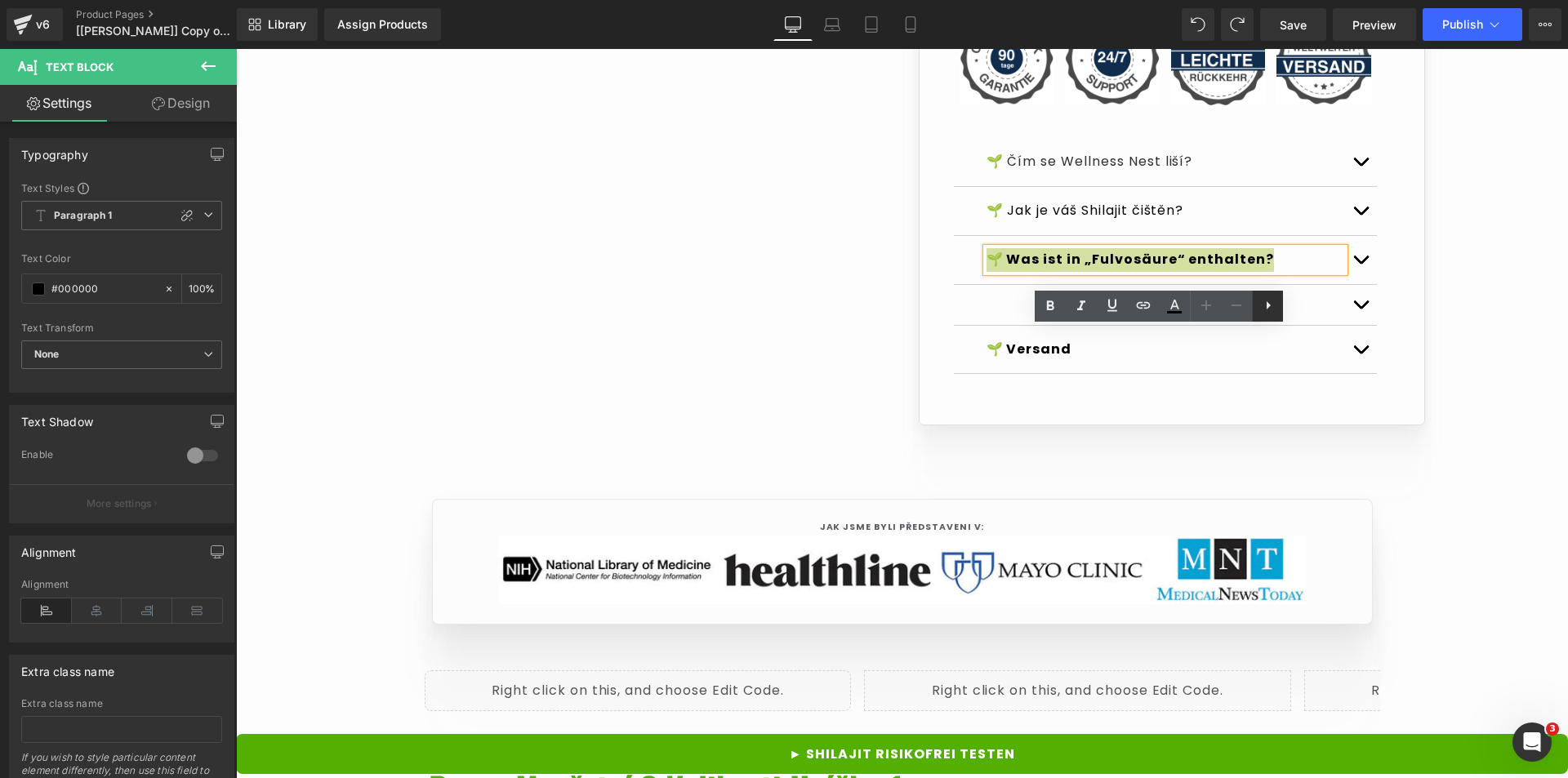
click at [1275, 306] on icon at bounding box center [1269, 305] width 19 height 19
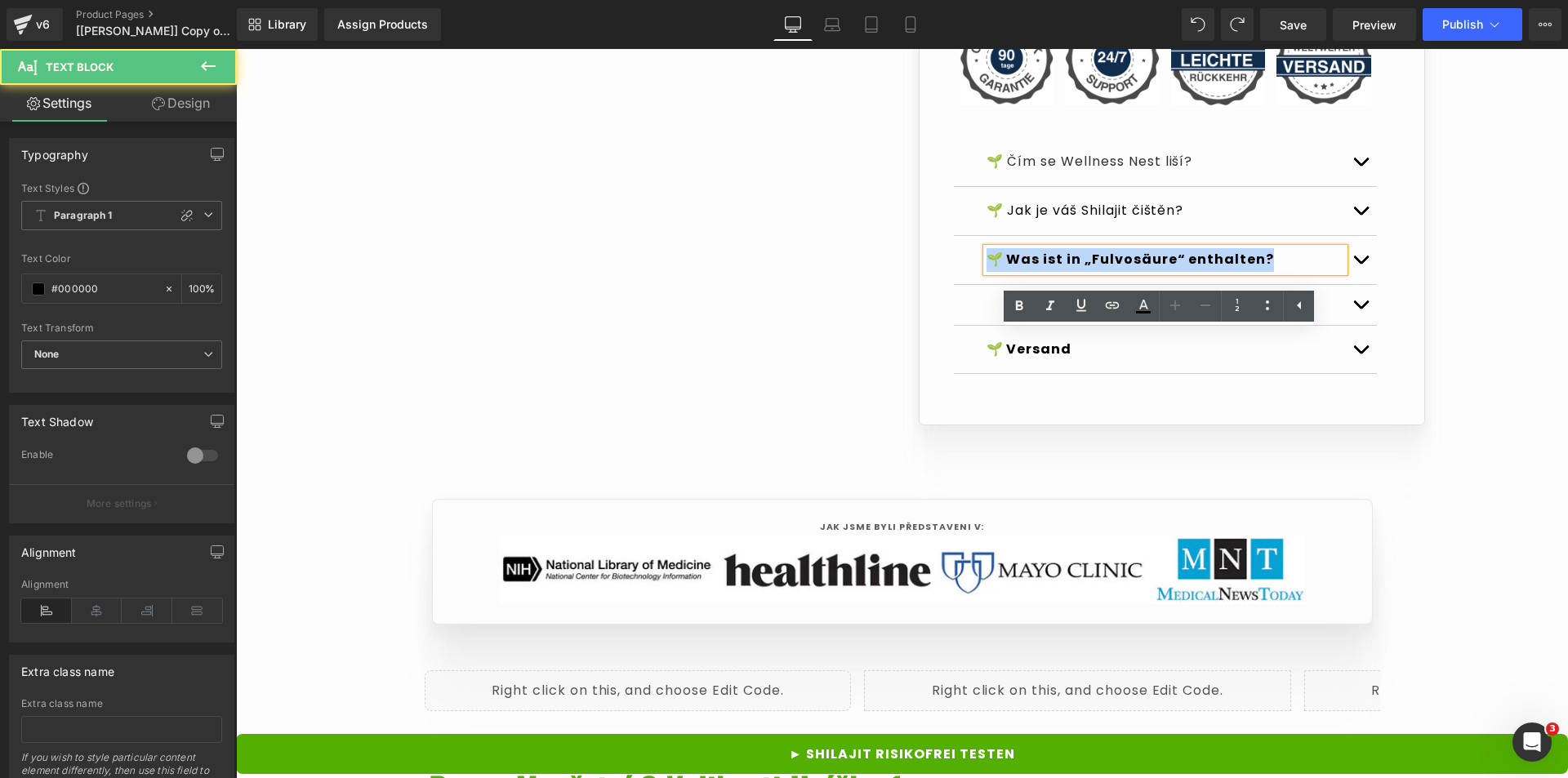
click at [1061, 269] on strong "🌱 Was ist in „Fulvosäure“ enthalten?" at bounding box center [1131, 259] width 288 height 19
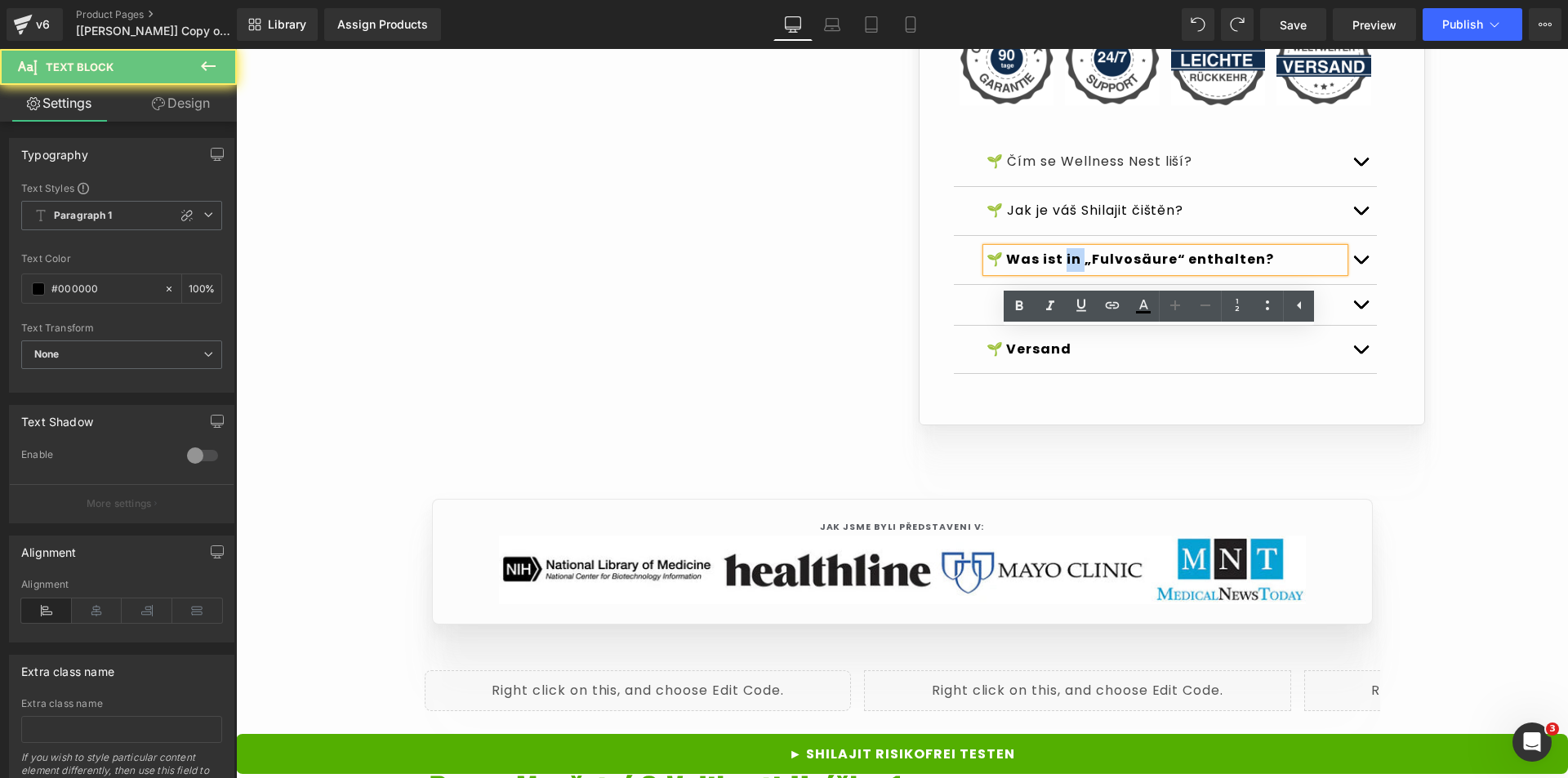
click at [1061, 269] on strong "🌱 Was ist in „Fulvosäure“ enthalten?" at bounding box center [1131, 259] width 288 height 19
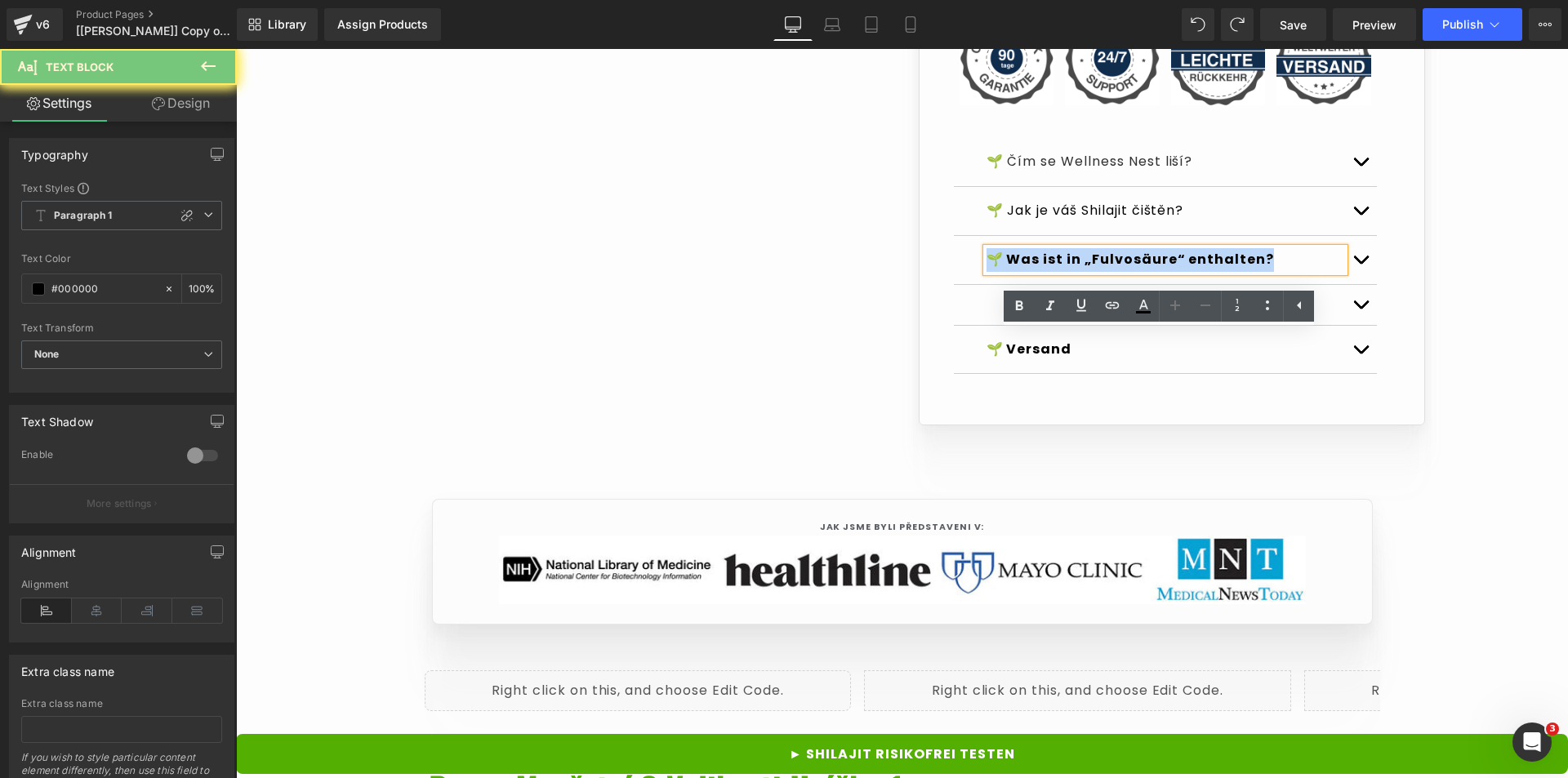
click at [1061, 269] on strong "🌱 Was ist in „Fulvosäure“ enthalten?" at bounding box center [1131, 259] width 288 height 19
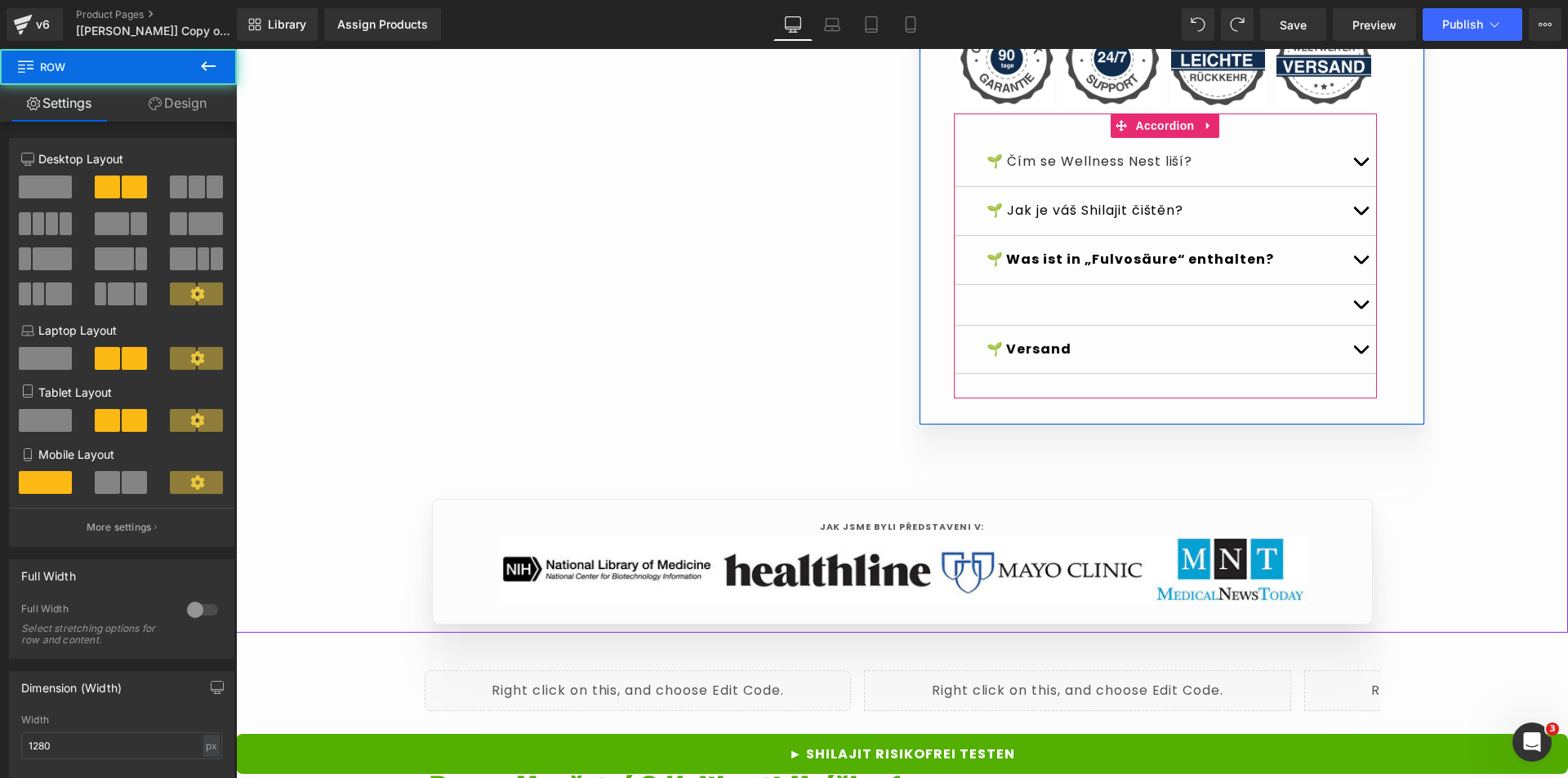
click at [1083, 269] on strong "🌱 Was ist in „Fulvosäure“ enthalten?" at bounding box center [1131, 259] width 288 height 19
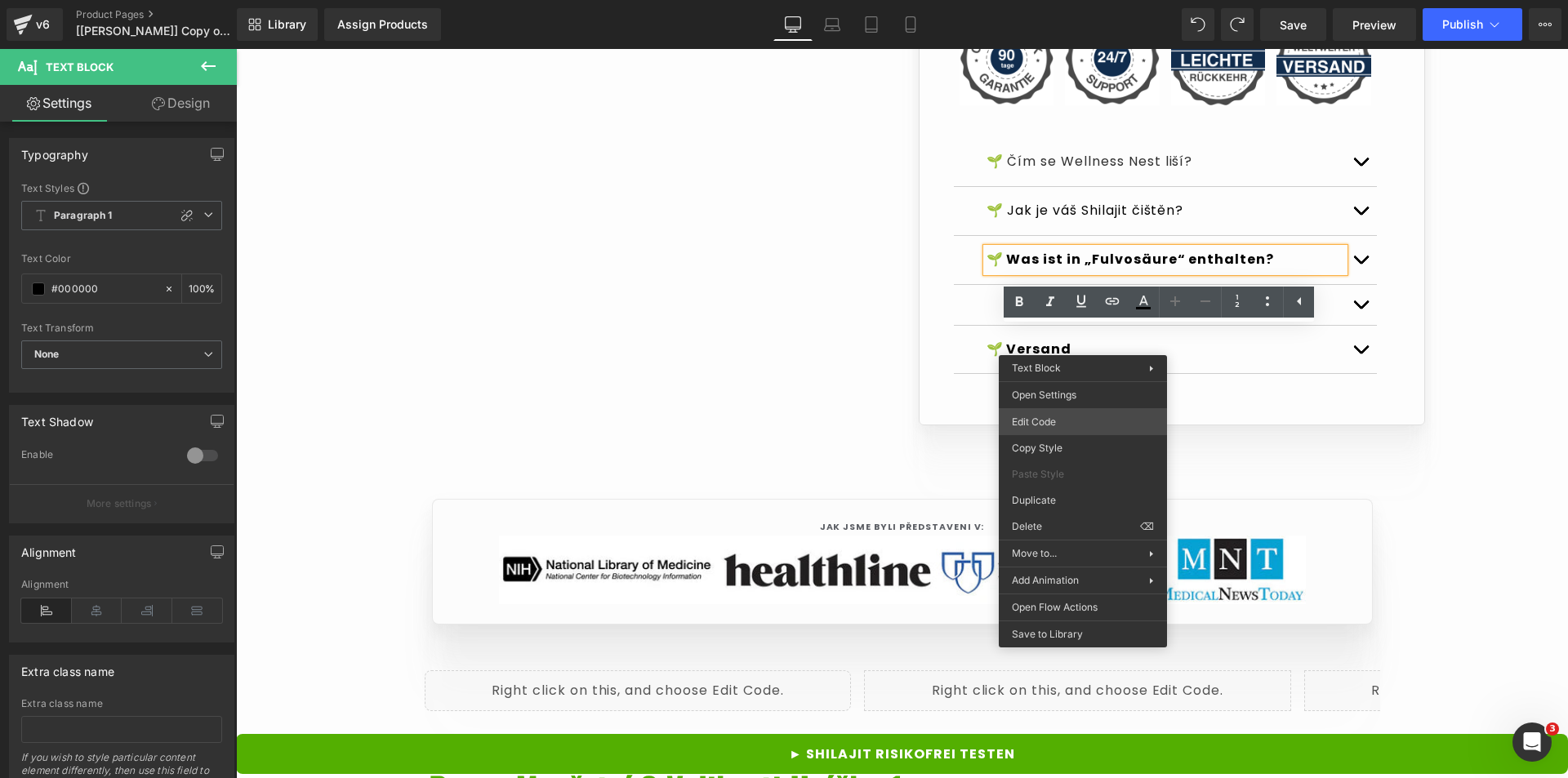
click at [1101, 0] on div "Text Block You are previewing how the Live Preset 0 will restyle your page. You…" at bounding box center [784, 0] width 1568 height 0
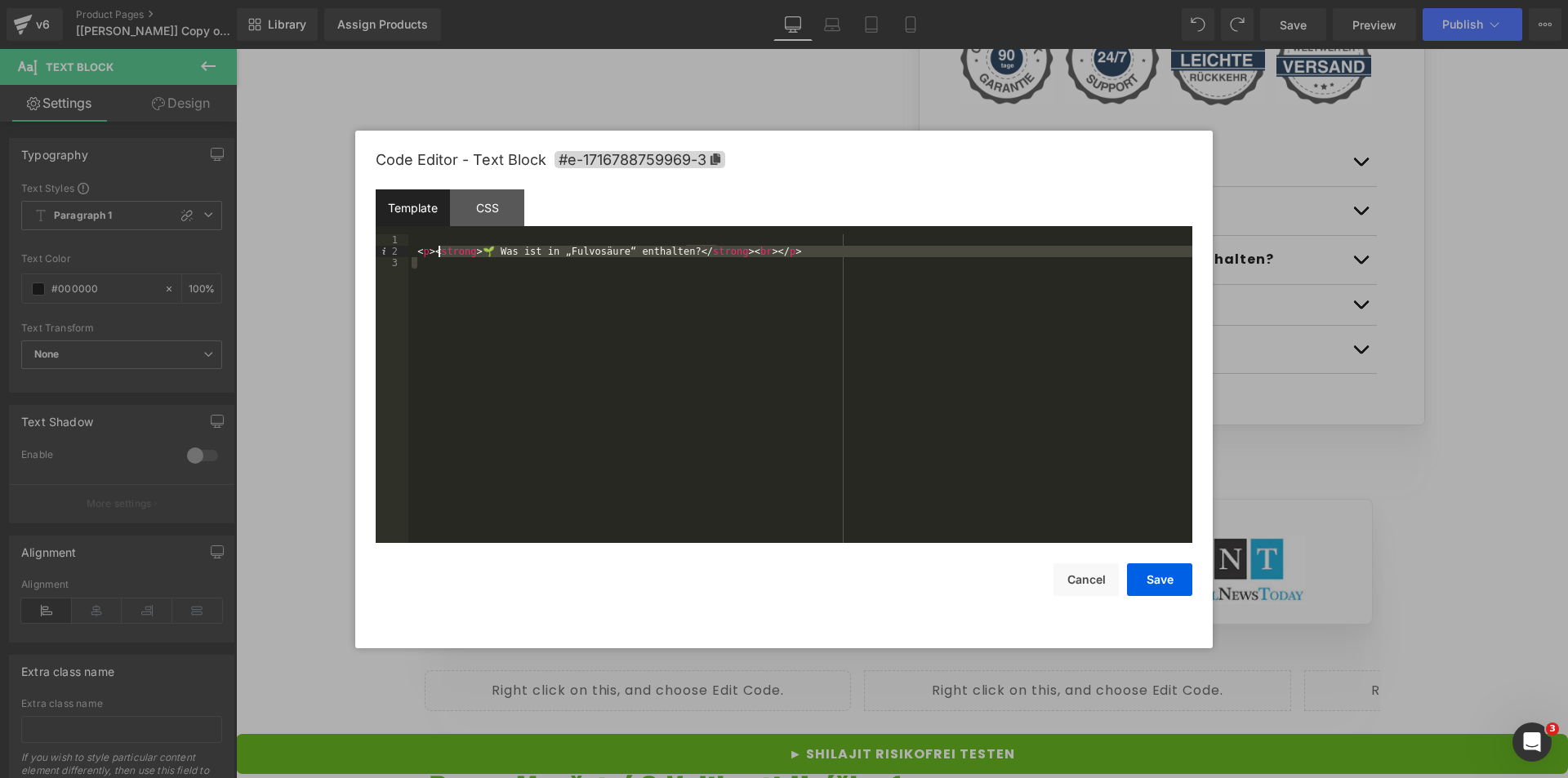
drag, startPoint x: 478, startPoint y: 257, endPoint x: 440, endPoint y: 247, distance: 39.3
click at [440, 247] on div "< p > < strong > 🌱 Was ist in „Fulvosäure“ enthalten? </ strong > < br > </ p >" at bounding box center [800, 400] width 784 height 331
click at [626, 280] on div "< p > < strong > 🌱 Was ist in „Fulvosäure“ enthalten? </ strong > < br > </ p >" at bounding box center [800, 389] width 784 height 309
click at [1084, 570] on button "Cancel" at bounding box center [1086, 579] width 65 height 32
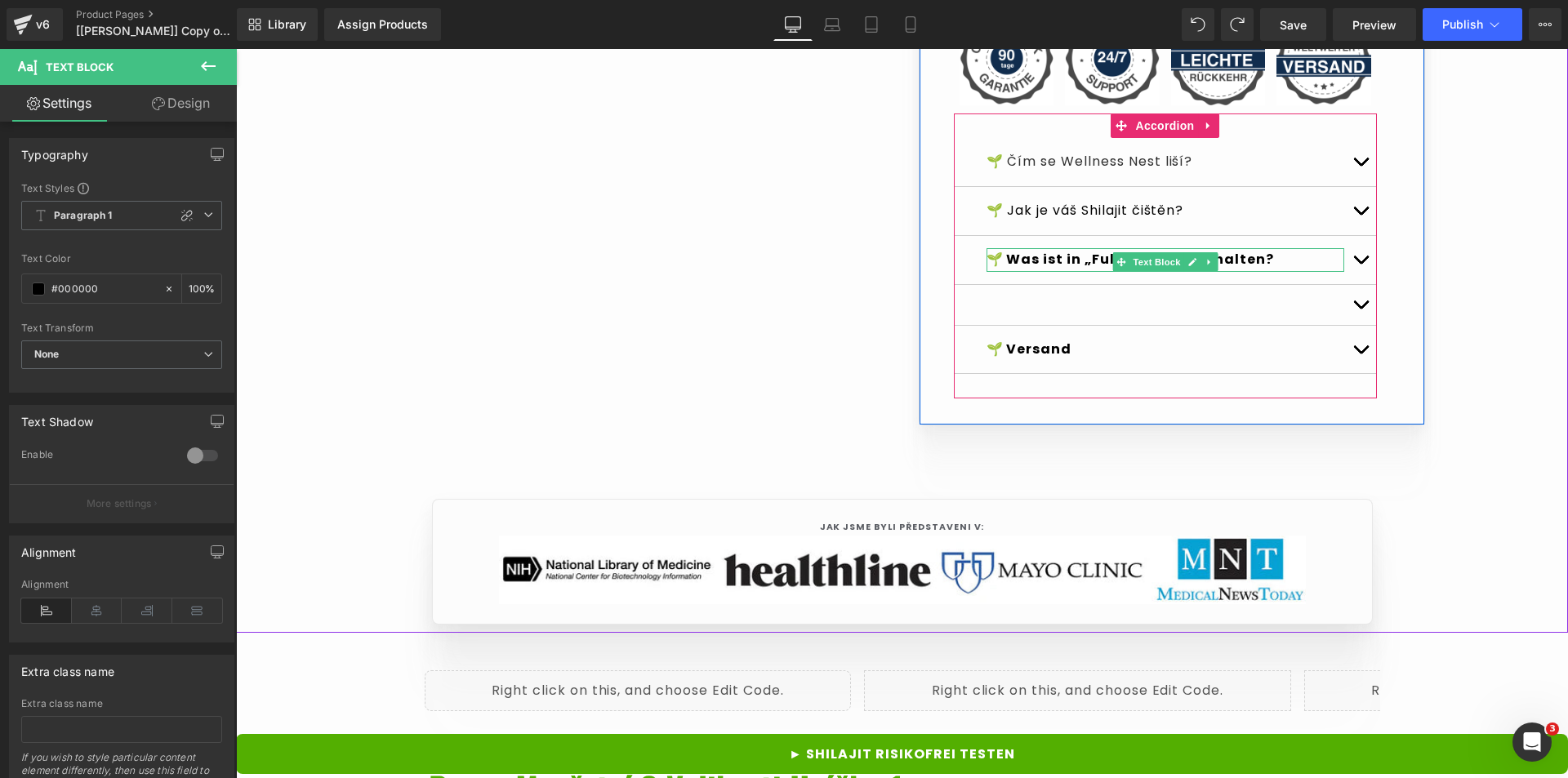
click at [1065, 269] on strong "🌱 Was ist in „Fulvosäure“ enthalten?" at bounding box center [1131, 259] width 288 height 19
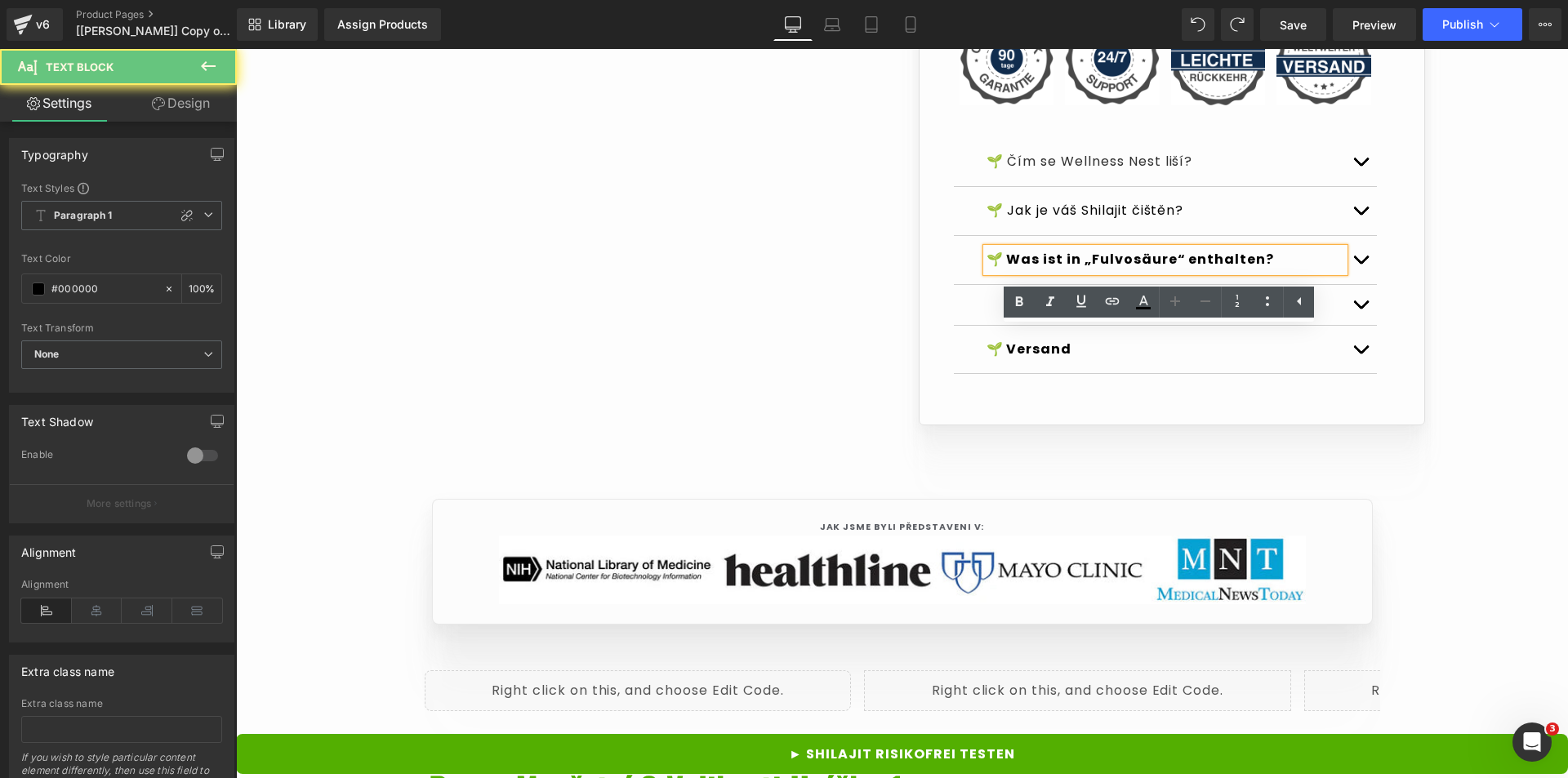
click at [1065, 269] on strong "🌱 Was ist in „Fulvosäure“ enthalten?" at bounding box center [1131, 259] width 288 height 19
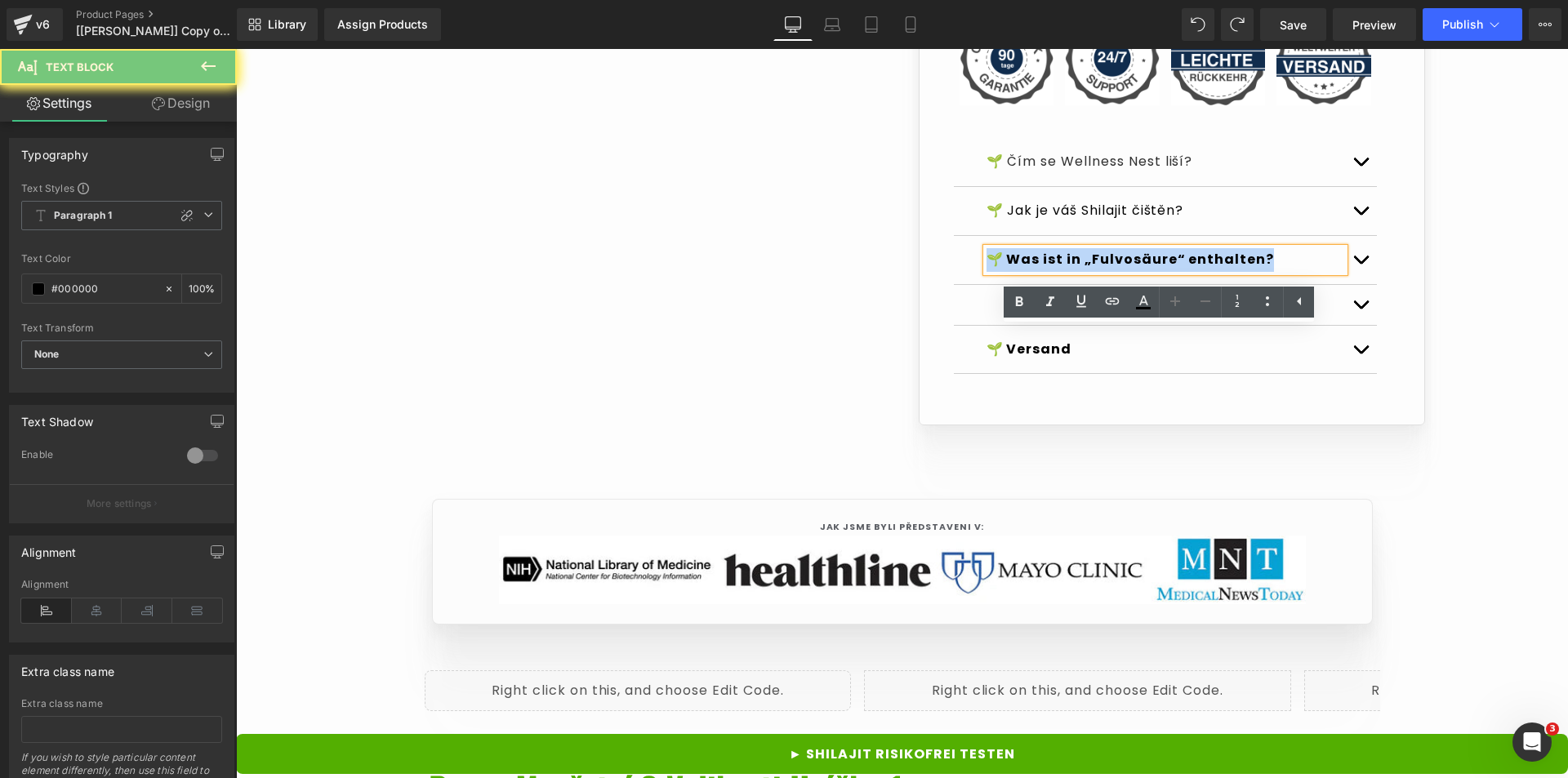
click at [1065, 269] on strong "🌱 Was ist in „Fulvosäure“ enthalten?" at bounding box center [1131, 259] width 288 height 19
copy strong "🌱 Was ist in „Fulvosäure“ enthalten?"
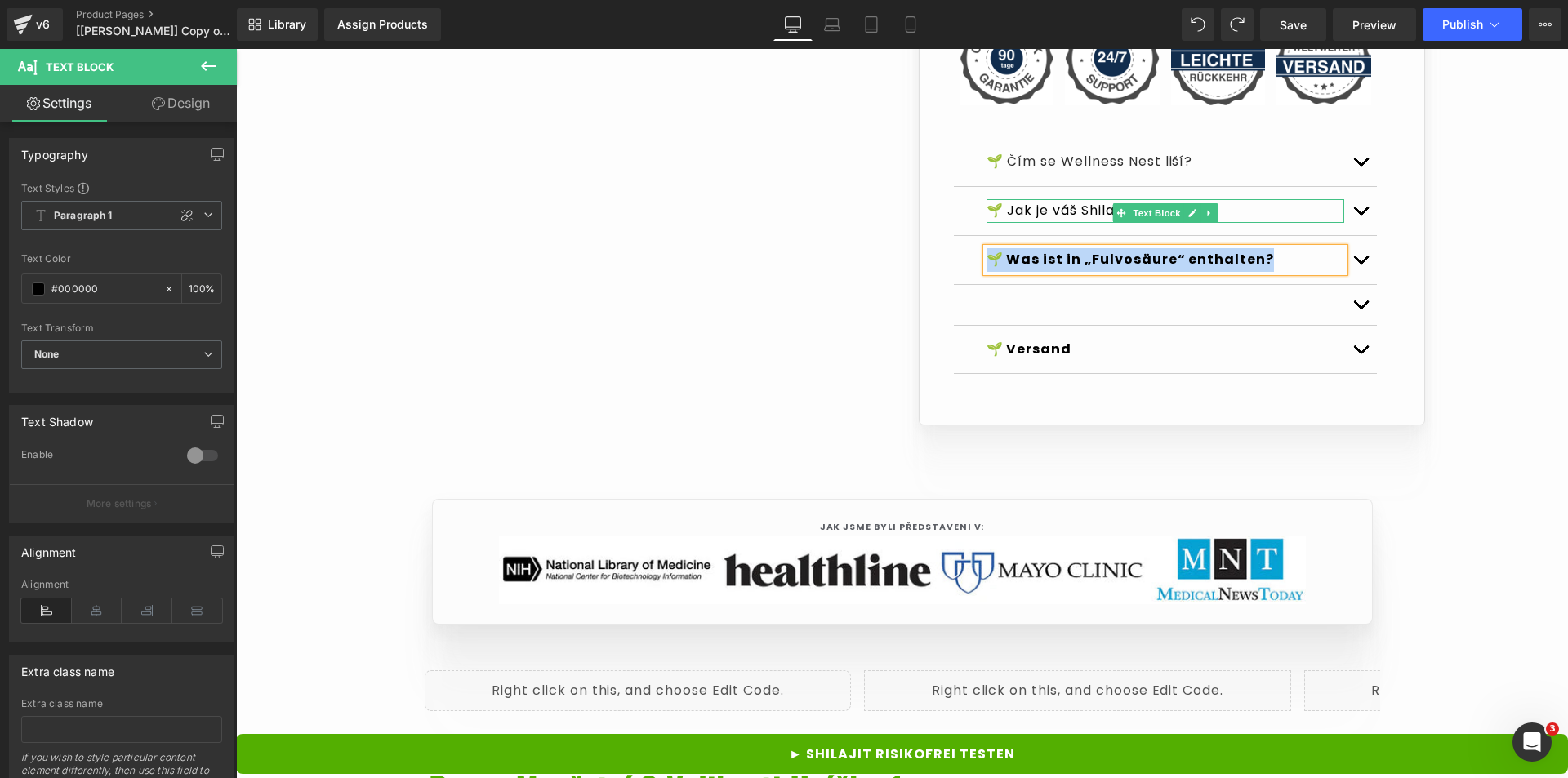
click at [1053, 223] on p "🌱 Jak je váš Shilajit čištěn?" at bounding box center [1166, 210] width 358 height 24
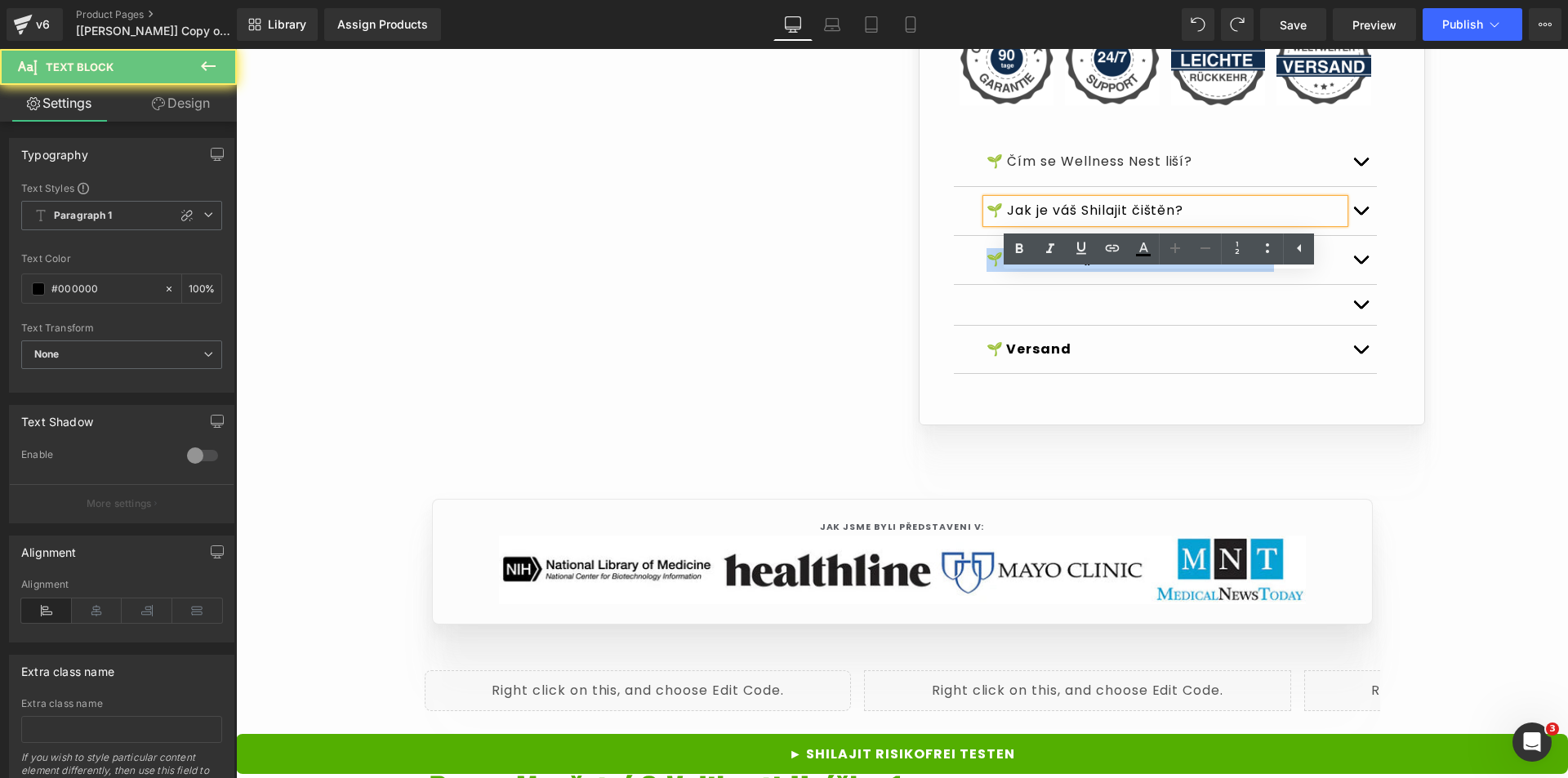
click at [1053, 223] on p "🌱 Jak je váš Shilajit čištěn?" at bounding box center [1166, 210] width 358 height 24
click at [1095, 223] on p "🌱 Jak je váš Shilajit čištěn?" at bounding box center [1166, 210] width 358 height 24
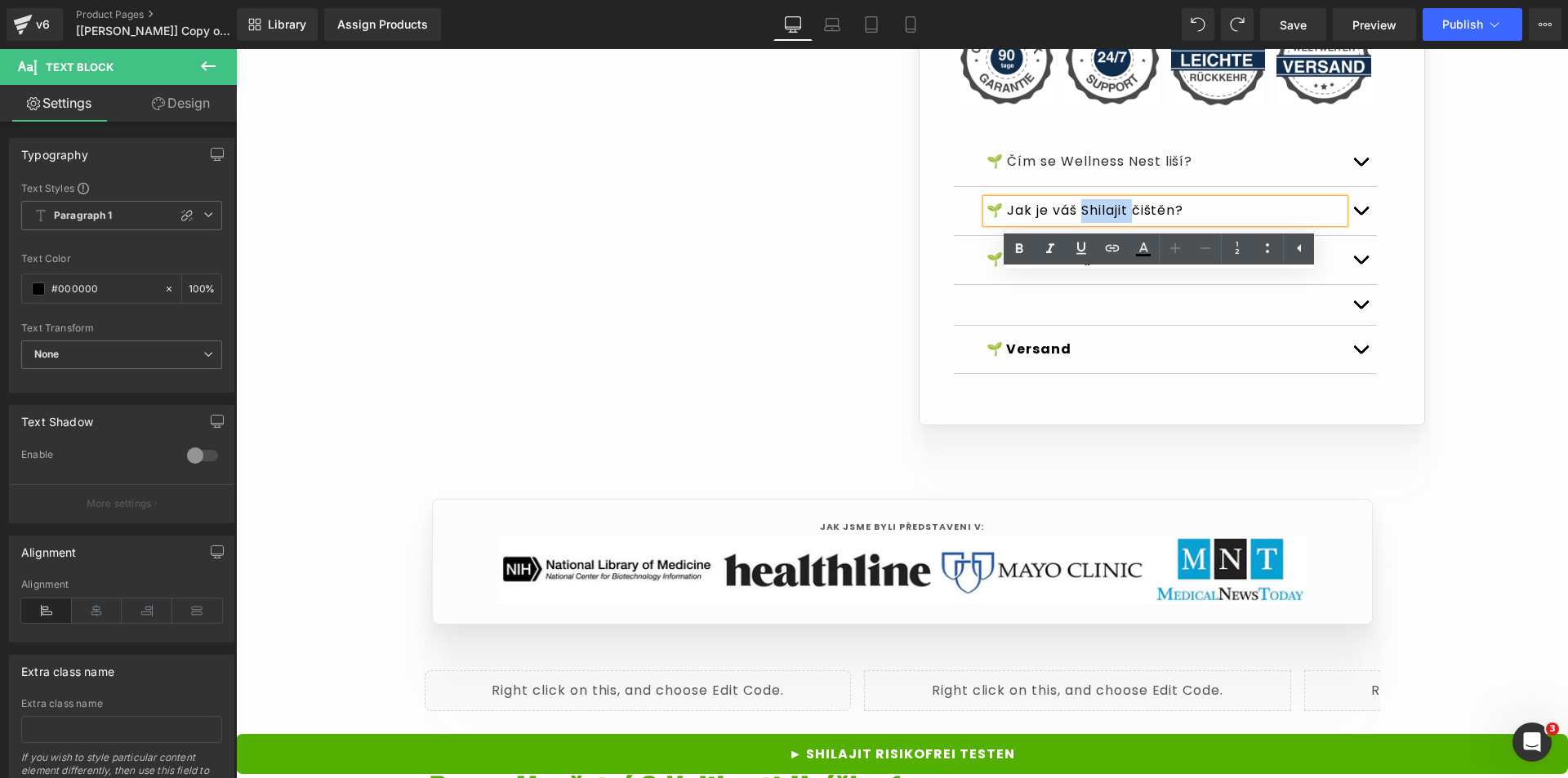
click at [1095, 223] on p "🌱 Jak je váš Shilajit čištěn?" at bounding box center [1166, 210] width 358 height 24
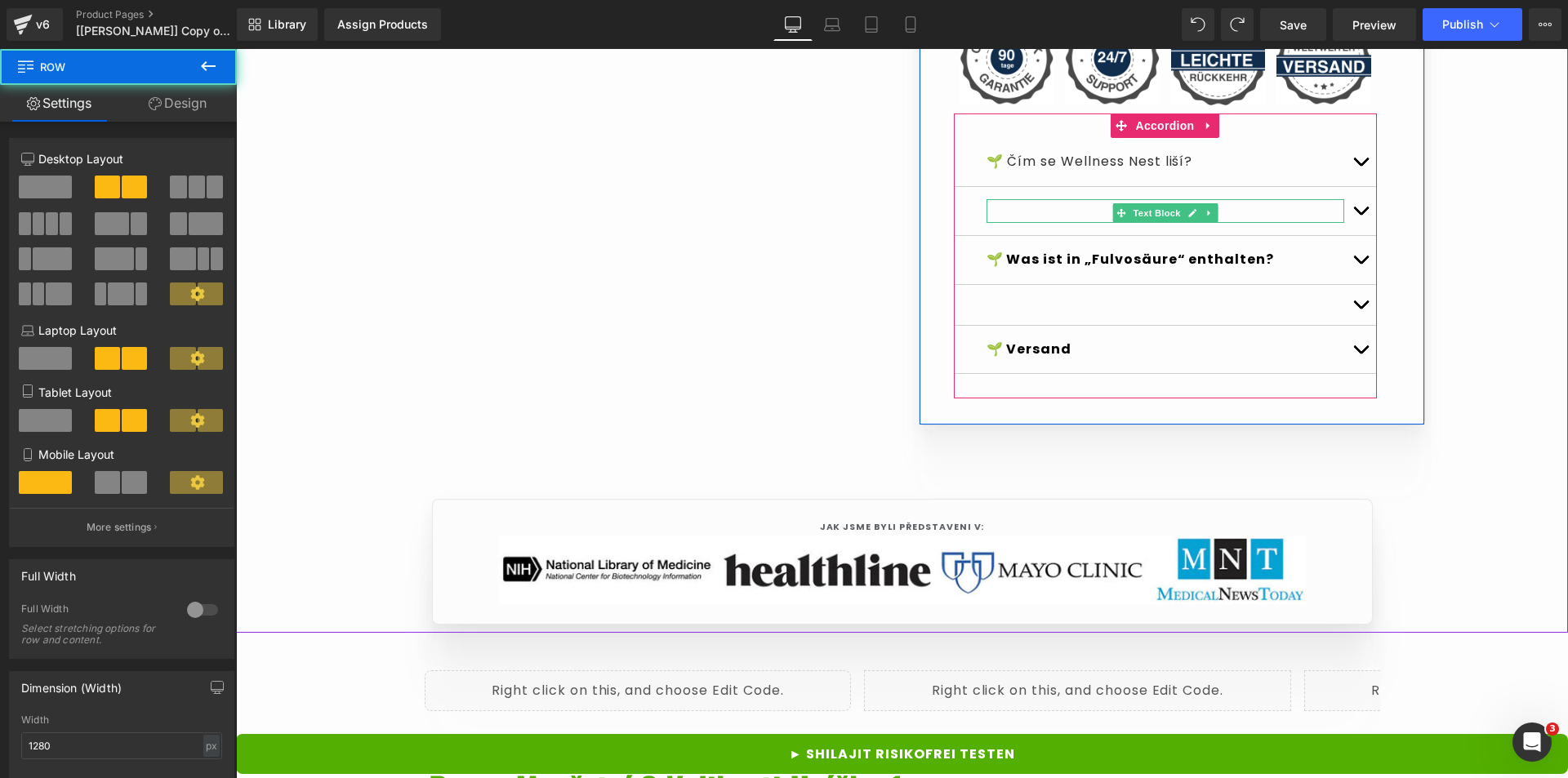
click at [1035, 223] on p at bounding box center [1166, 210] width 358 height 24
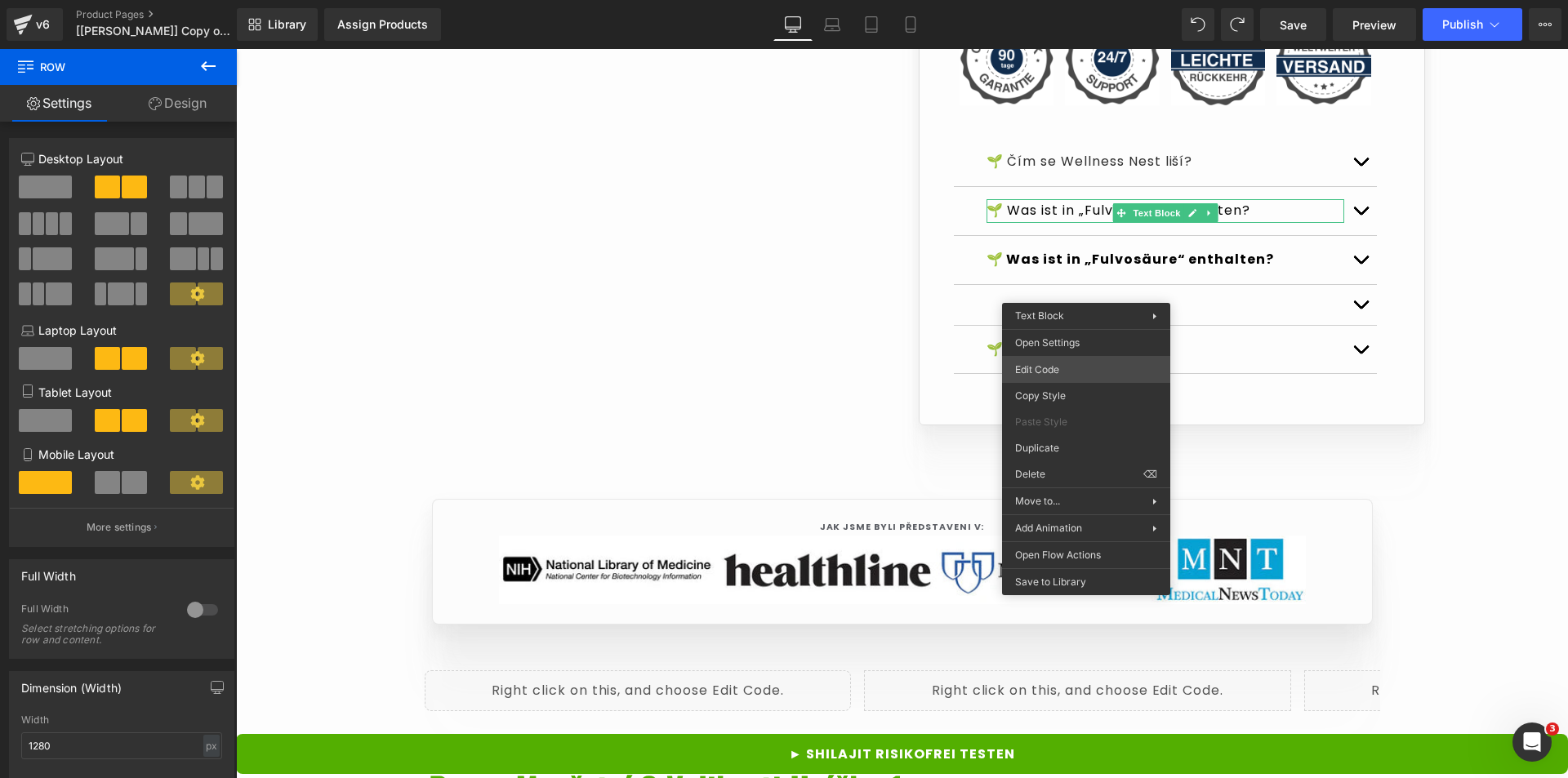
click at [1068, 0] on div "Text Block You are previewing how the Live Preset 0 will restyle your page. You…" at bounding box center [784, 0] width 1568 height 0
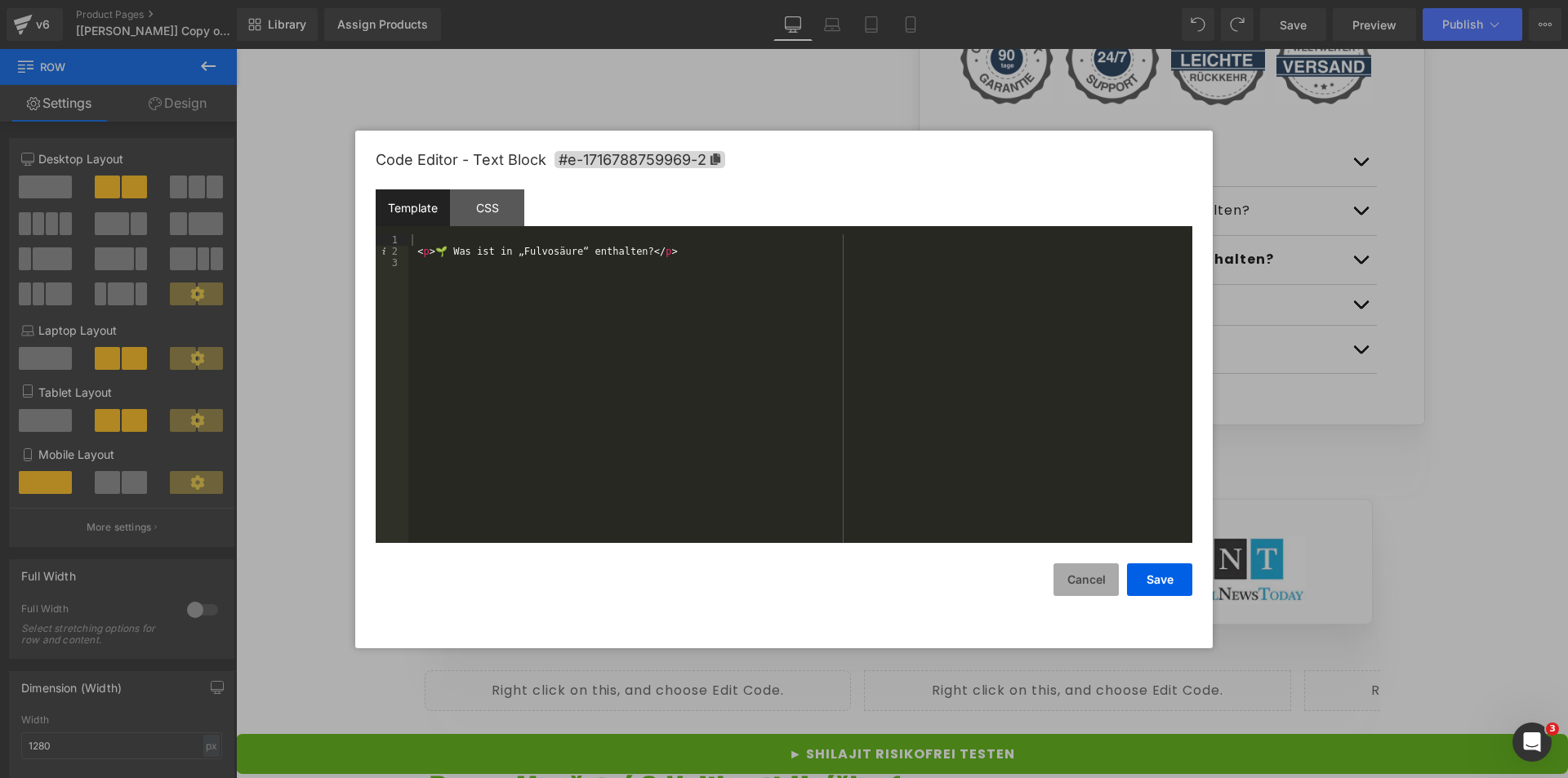
click at [1073, 572] on button "Cancel" at bounding box center [1086, 579] width 65 height 32
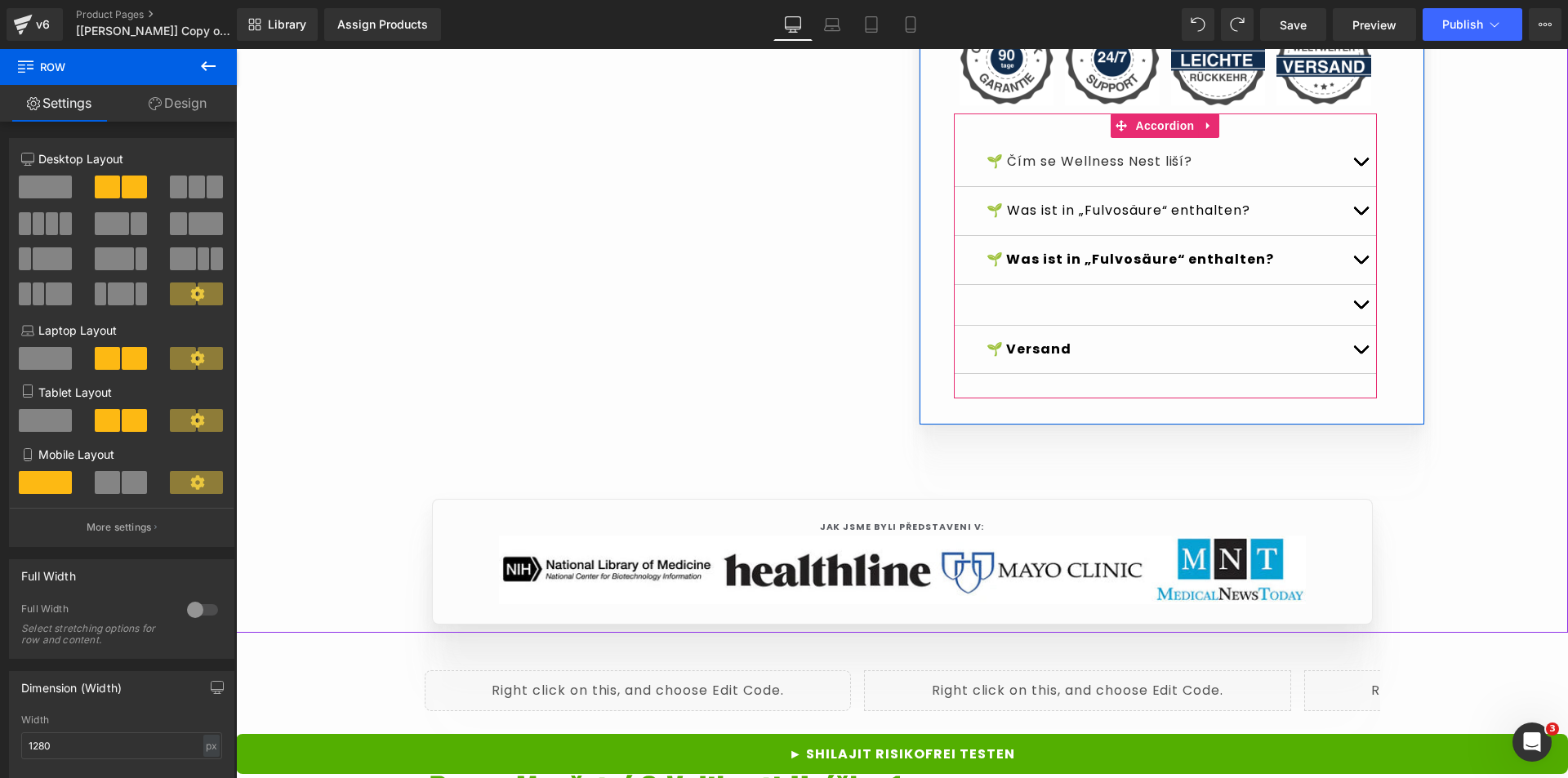
click at [1052, 223] on p "🌱 Was ist in „Fulvosäure“ enthalten?" at bounding box center [1166, 210] width 358 height 24
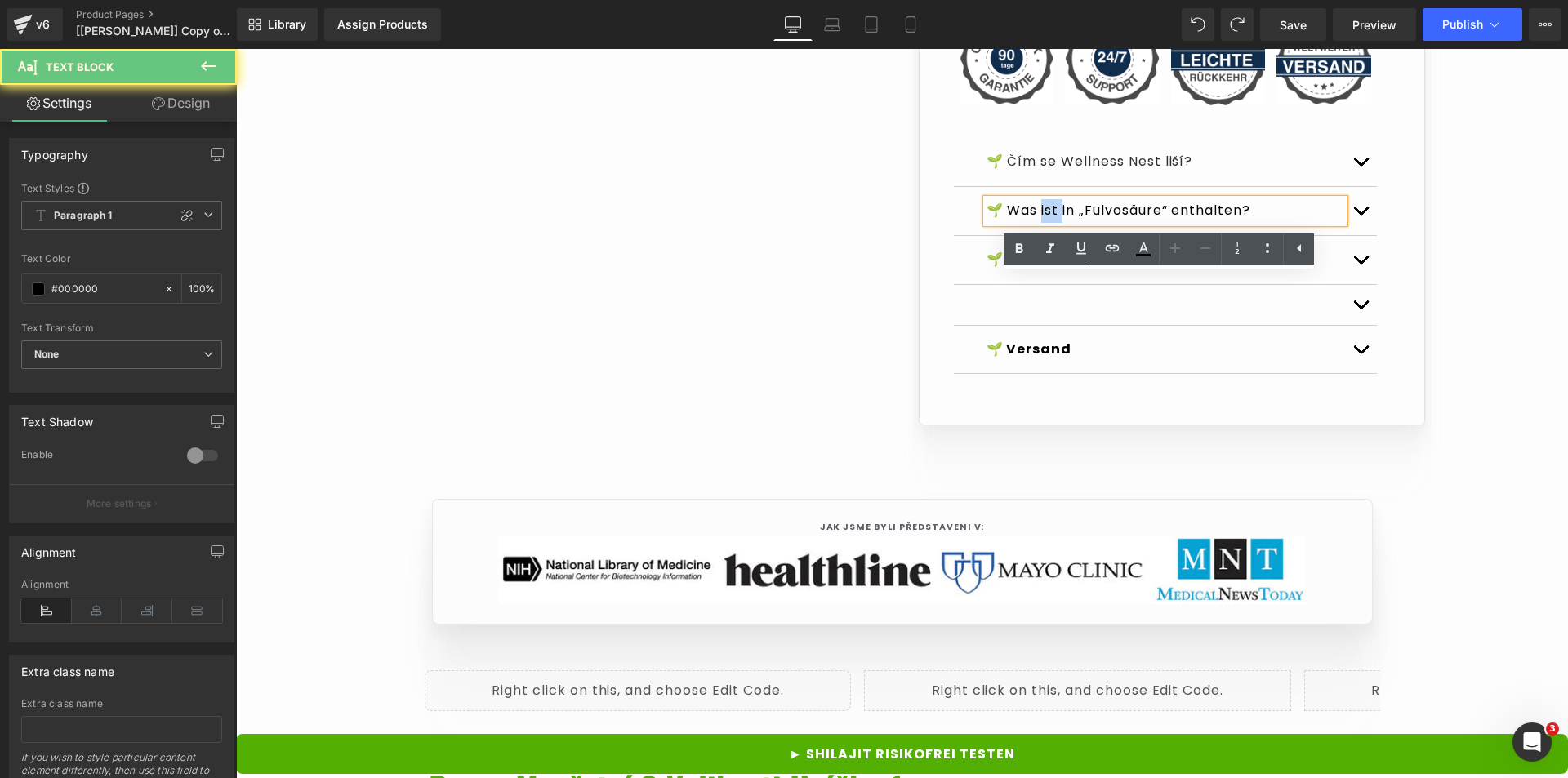
click at [1052, 223] on p "🌱 Was ist in „Fulvosäure“ enthalten?" at bounding box center [1166, 210] width 358 height 24
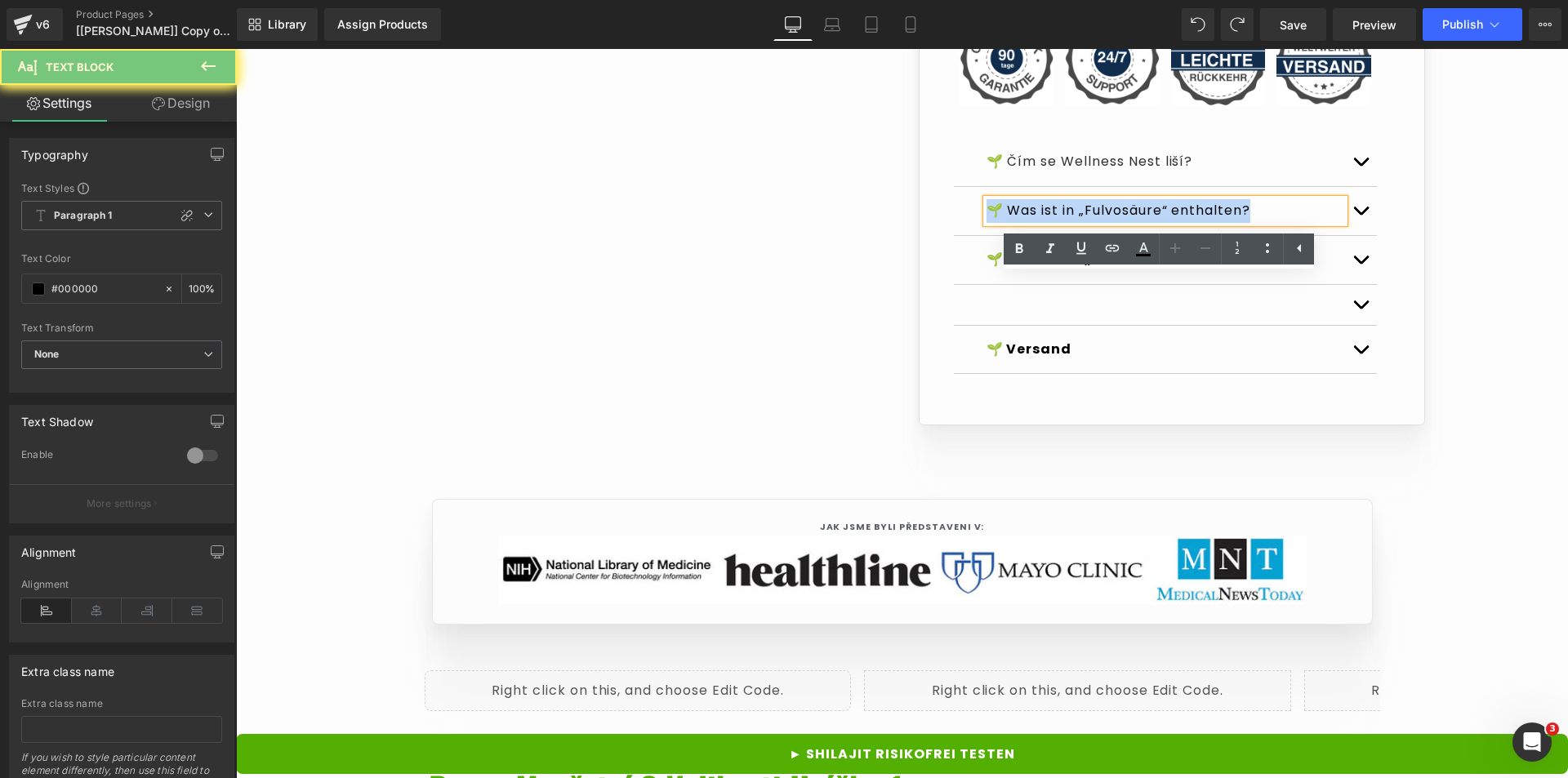
click at [1052, 223] on p "🌱 Was ist in „Fulvosäure“ enthalten?" at bounding box center [1166, 210] width 358 height 24
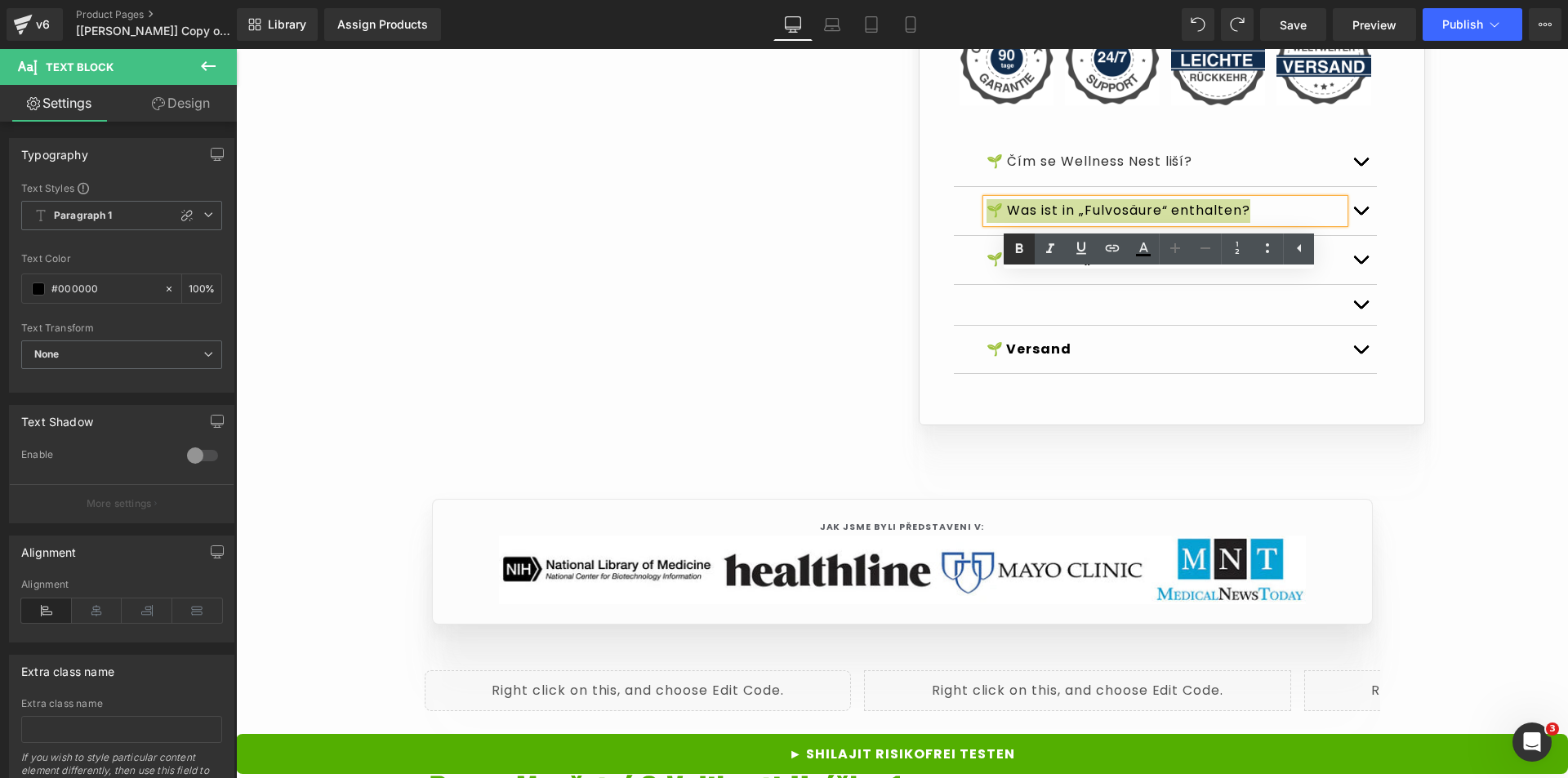
click at [1030, 256] on link at bounding box center [1020, 249] width 31 height 31
click at [1017, 257] on icon at bounding box center [1019, 249] width 19 height 19
click at [1017, 220] on span "🌱 Was ist in „Fulvosäure“ enthalten?" at bounding box center [1119, 210] width 264 height 19
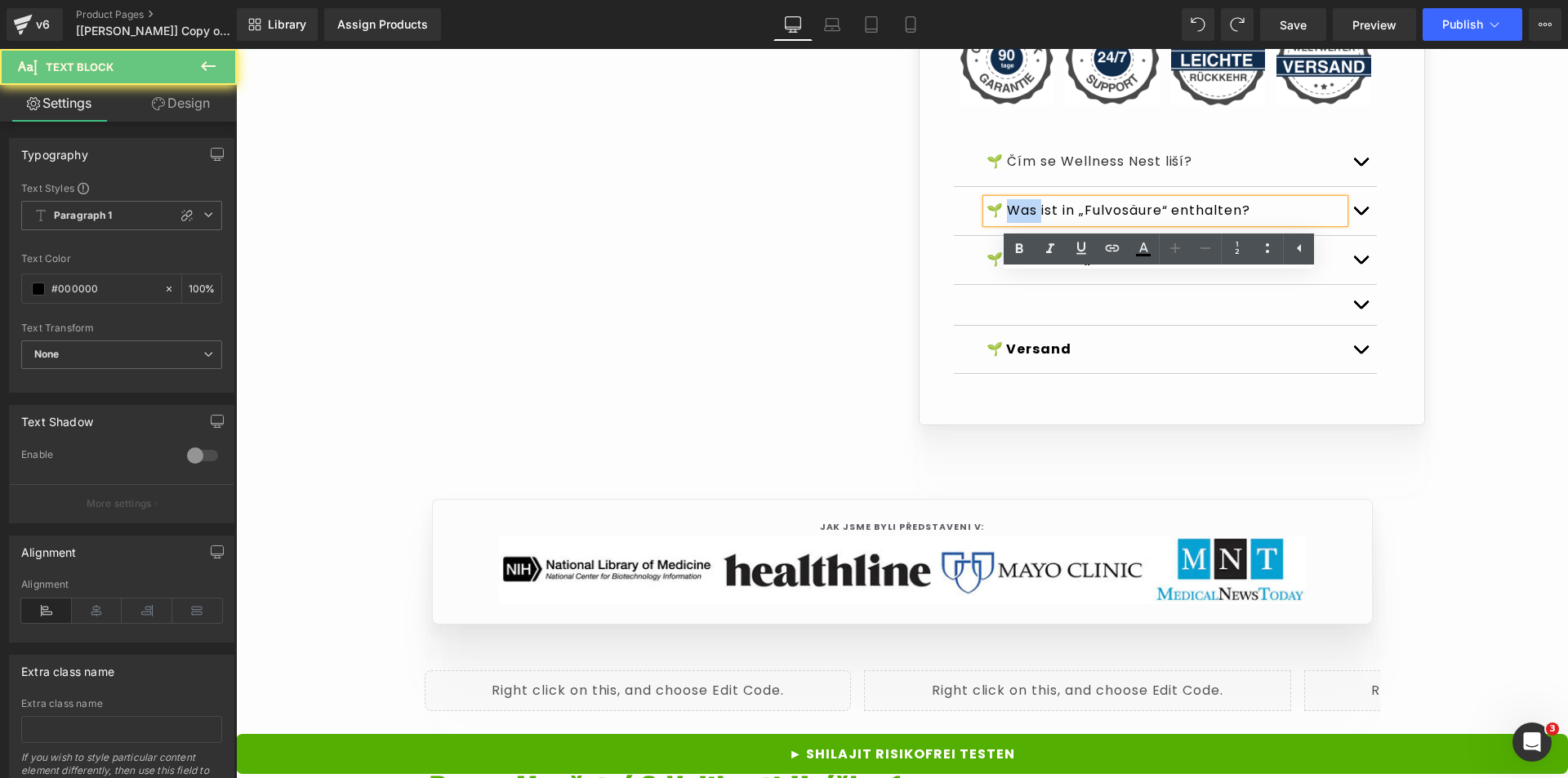
click at [1017, 220] on span "🌱 Was ist in „Fulvosäure“ enthalten?" at bounding box center [1119, 210] width 264 height 19
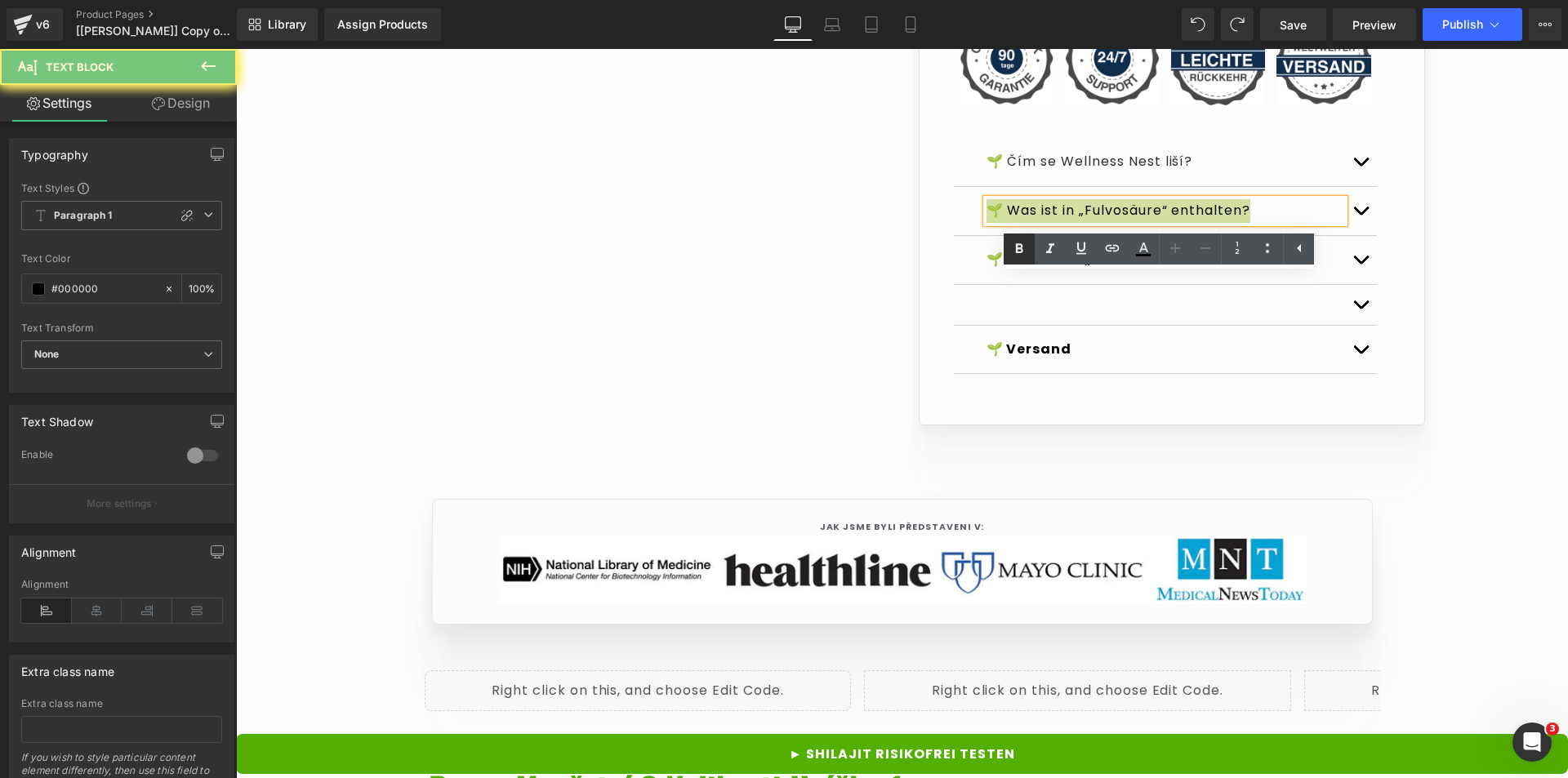
click at [1017, 255] on icon at bounding box center [1019, 249] width 19 height 19
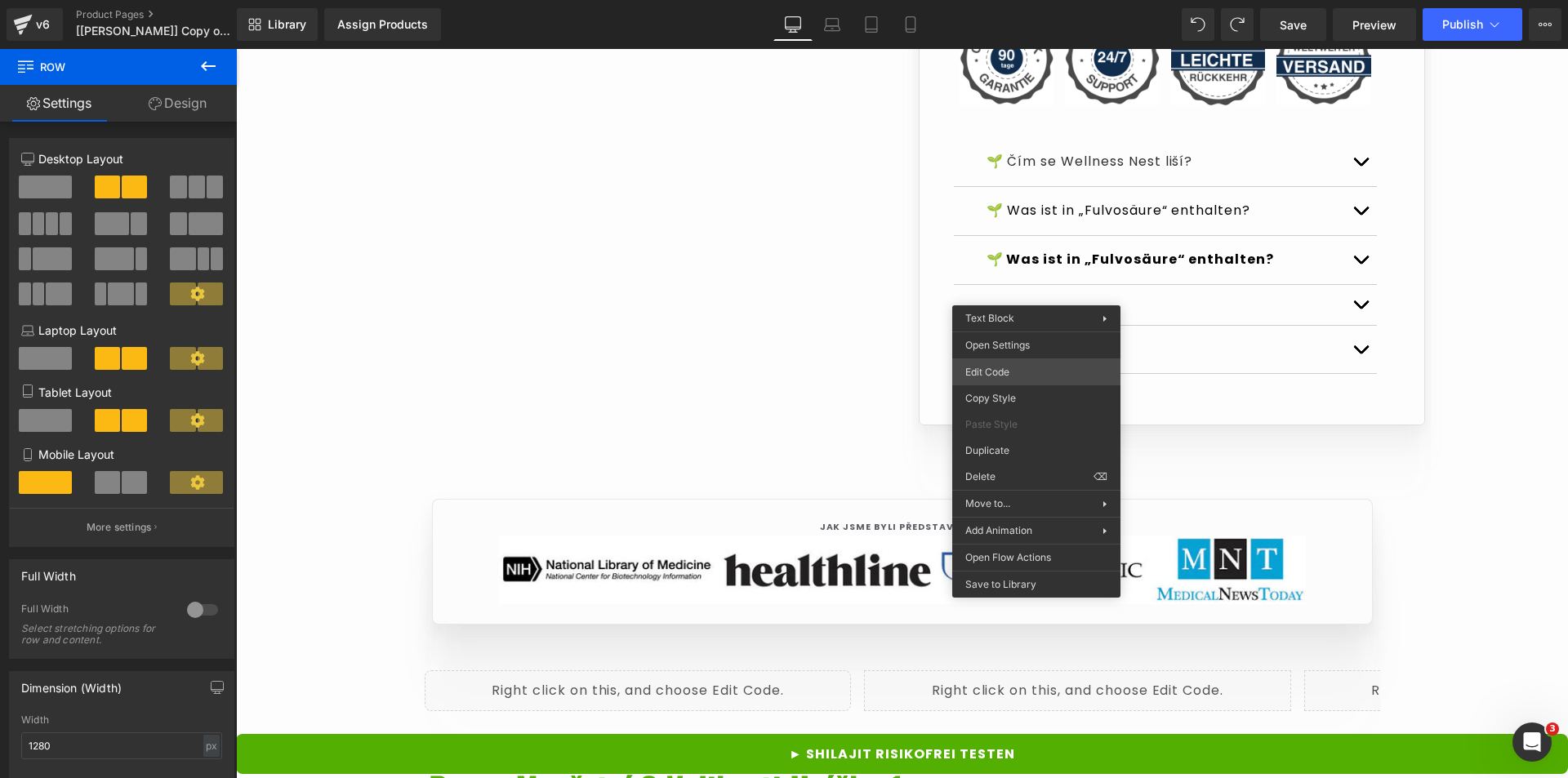
click at [1017, 0] on div "Text Block You are previewing how the Live Preset 0 will restyle your page. You…" at bounding box center [784, 0] width 1568 height 0
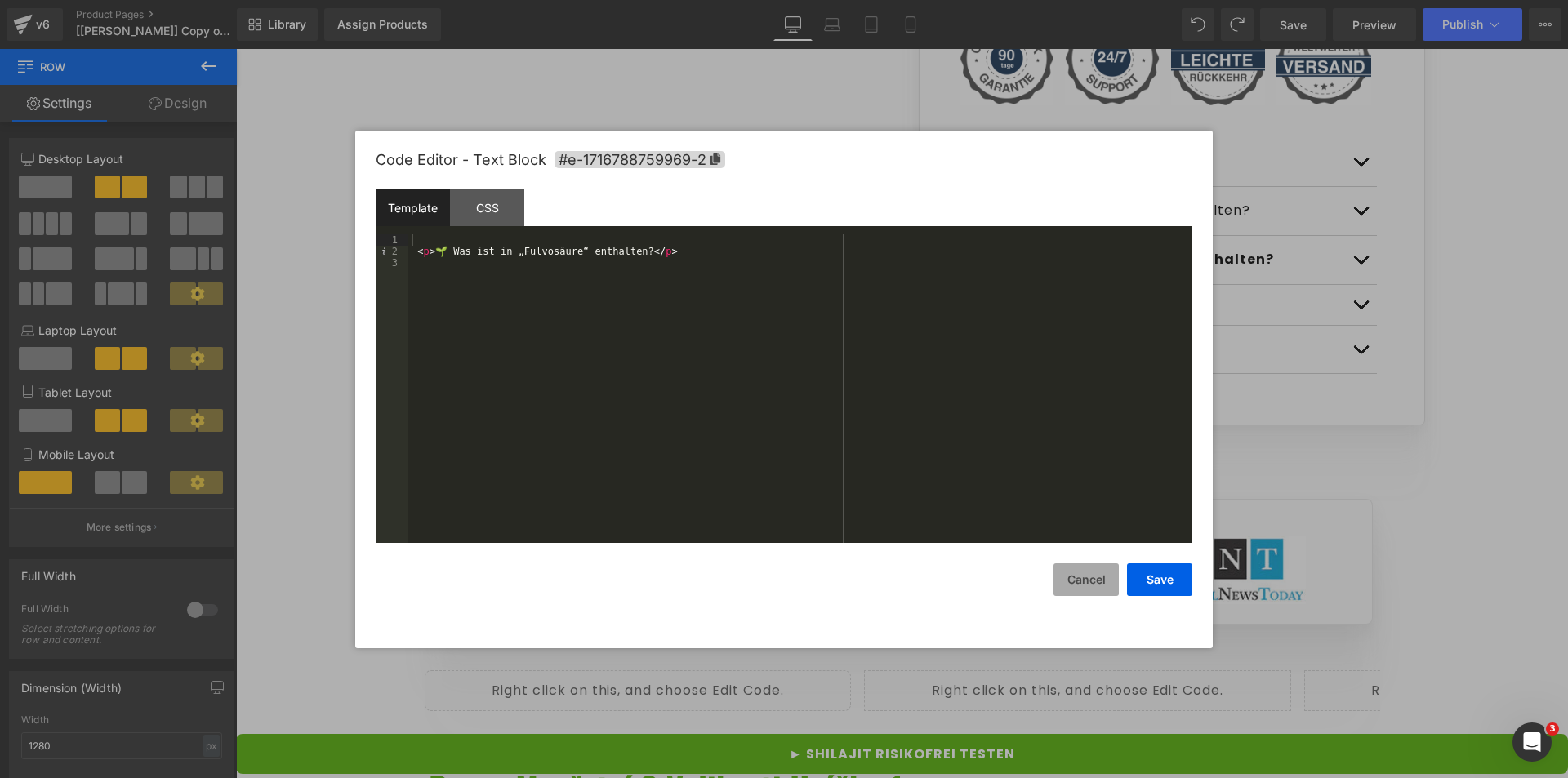
drag, startPoint x: 1077, startPoint y: 581, endPoint x: 1095, endPoint y: 558, distance: 29.2
click at [1078, 575] on button "Cancel" at bounding box center [1086, 579] width 65 height 32
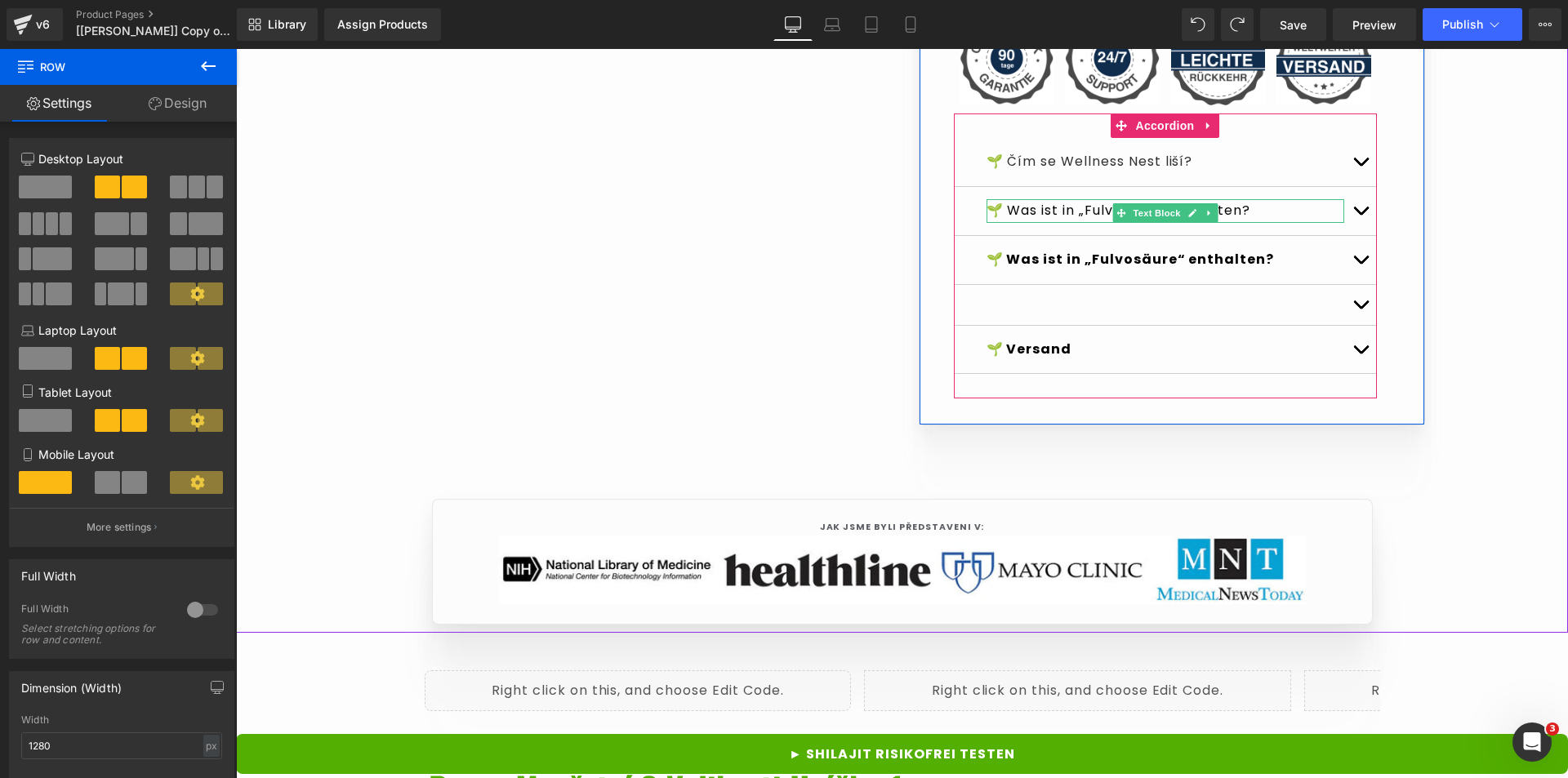
click at [1042, 223] on p "🌱 Was ist in „Fulvosäure“ enthalten?" at bounding box center [1166, 210] width 358 height 24
click at [1044, 223] on p "🌱 Was ist in „Fulvosäure“ enthalten?" at bounding box center [1166, 210] width 358 height 24
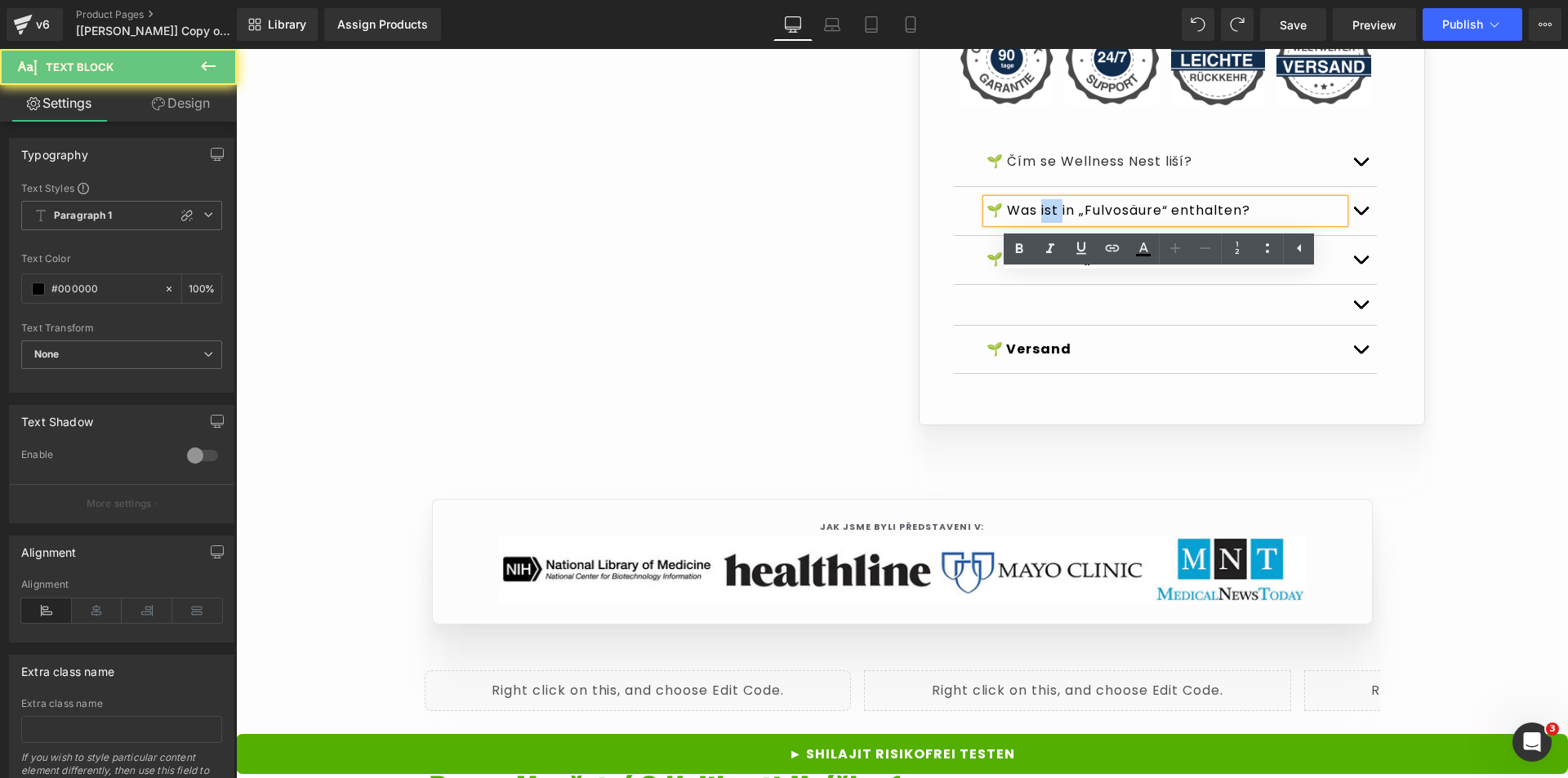
click at [1044, 223] on p "🌱 Was ist in „Fulvosäure“ enthalten?" at bounding box center [1166, 210] width 358 height 24
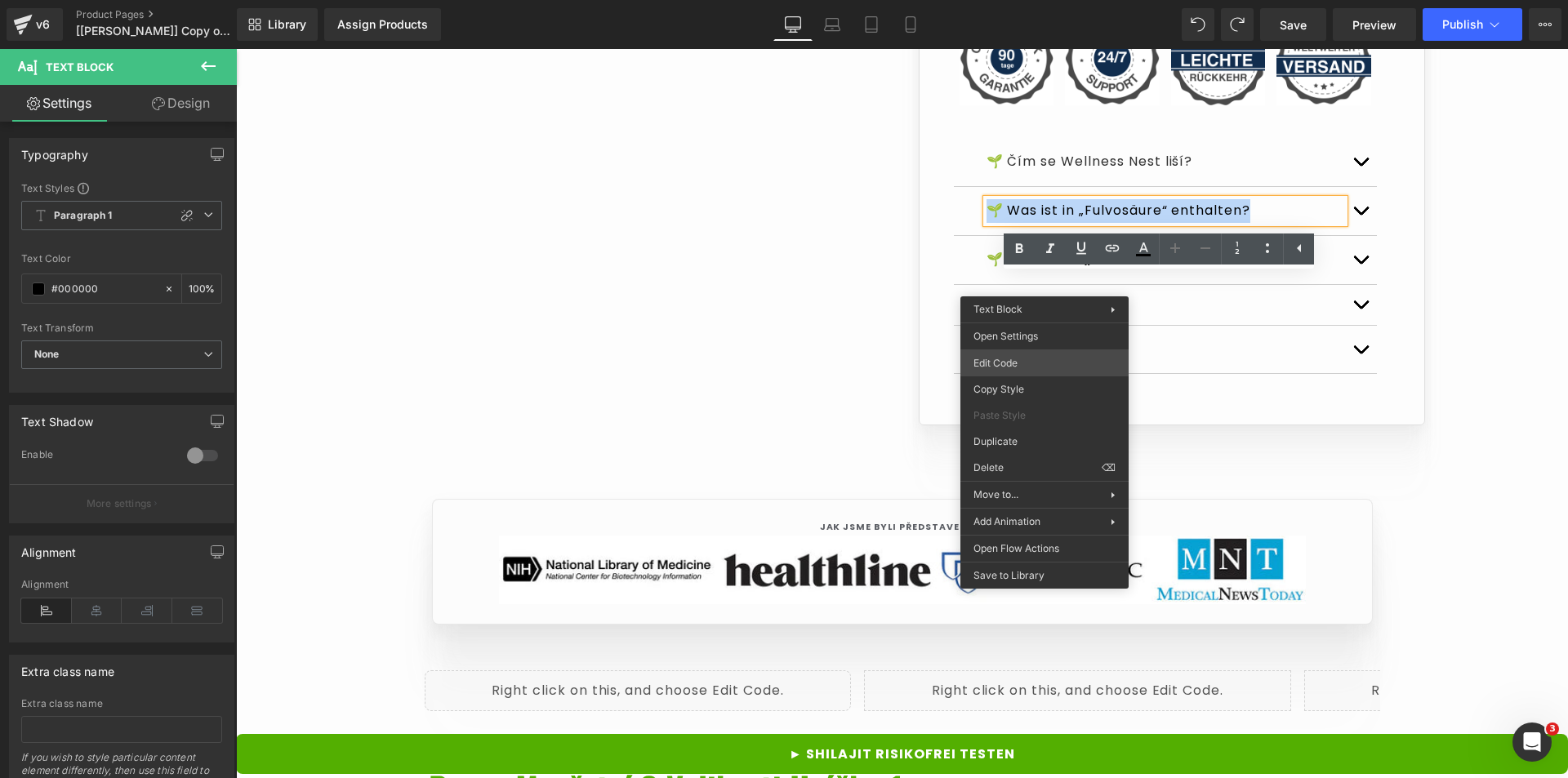
click at [1017, 0] on div "Text Block You are previewing how the Live Preset 0 will restyle your page. You…" at bounding box center [784, 0] width 1568 height 0
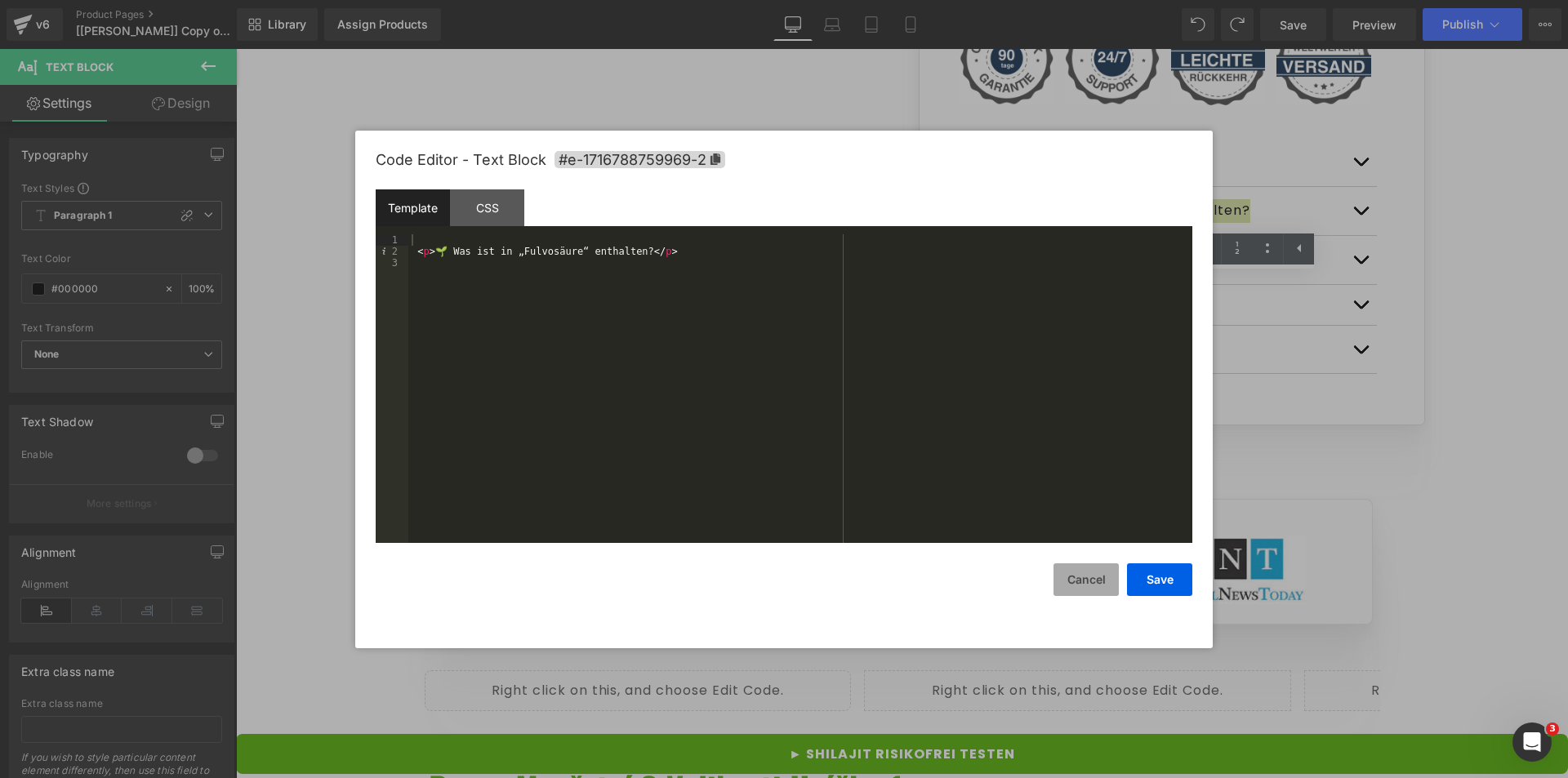
click at [1076, 578] on button "Cancel" at bounding box center [1086, 579] width 65 height 32
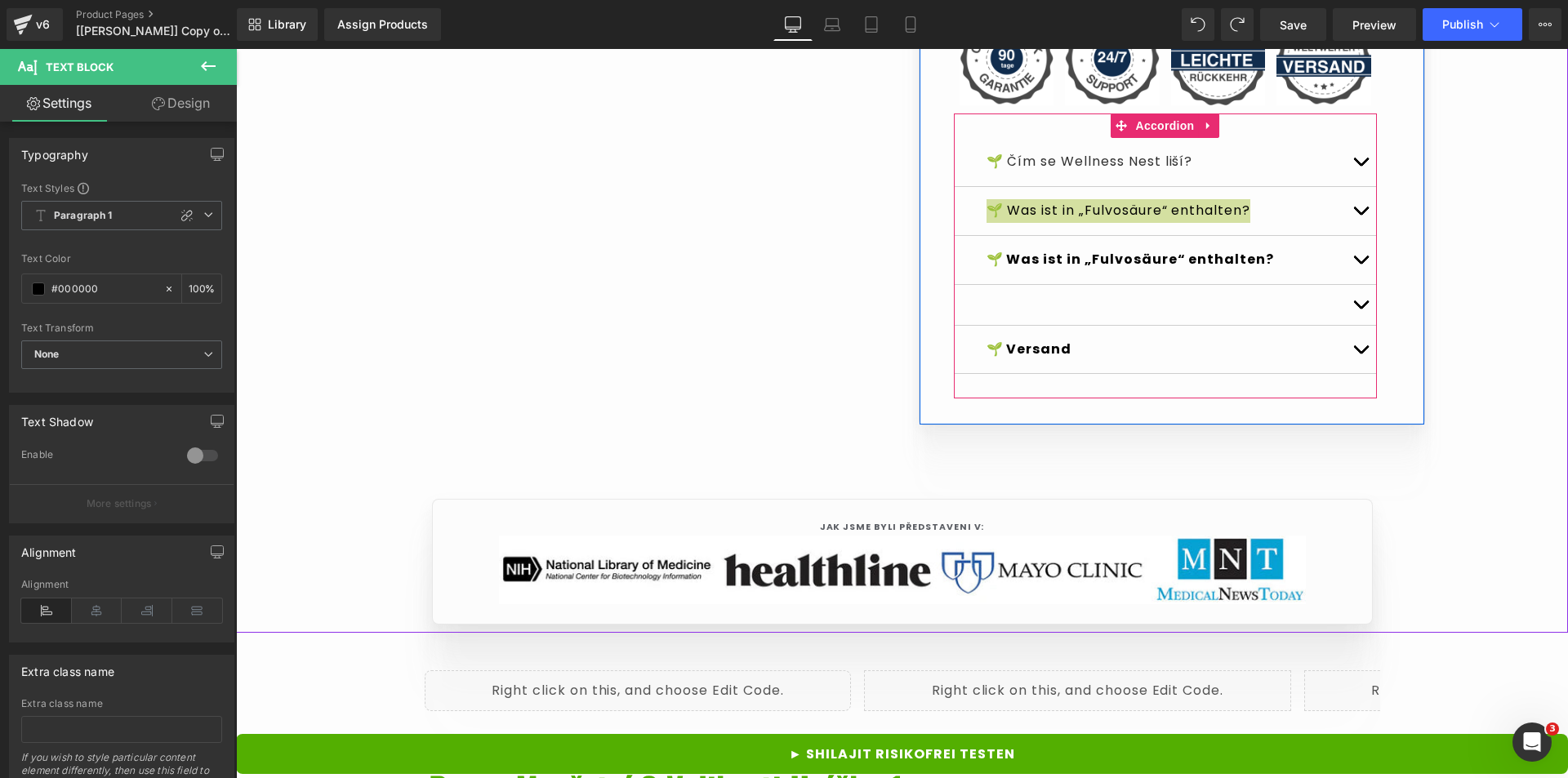
click at [236, 49] on div at bounding box center [236, 49] width 0 height 0
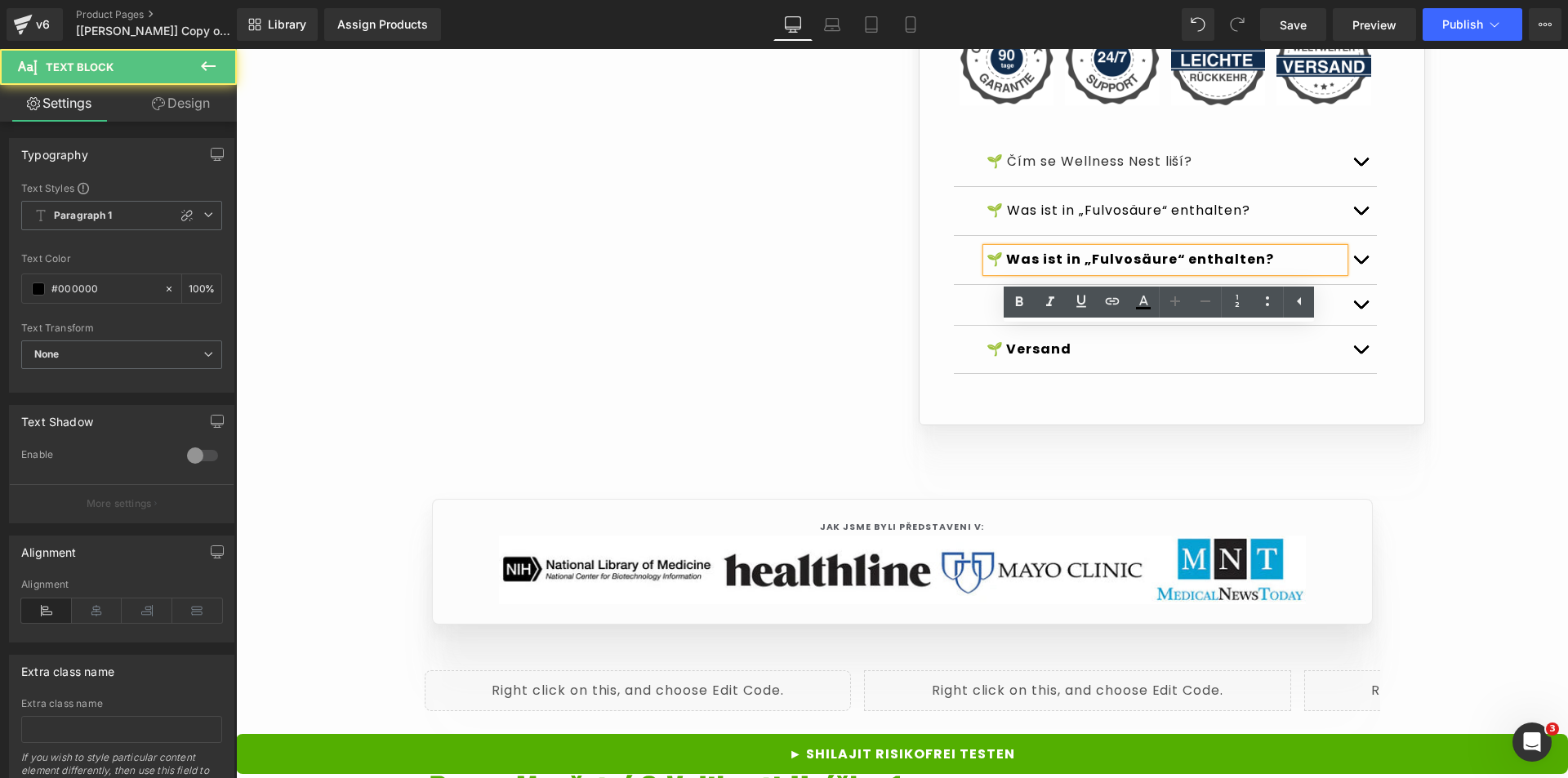
click at [1043, 269] on strong "🌱 Was ist in „Fulvosäure“ enthalten?" at bounding box center [1131, 259] width 288 height 19
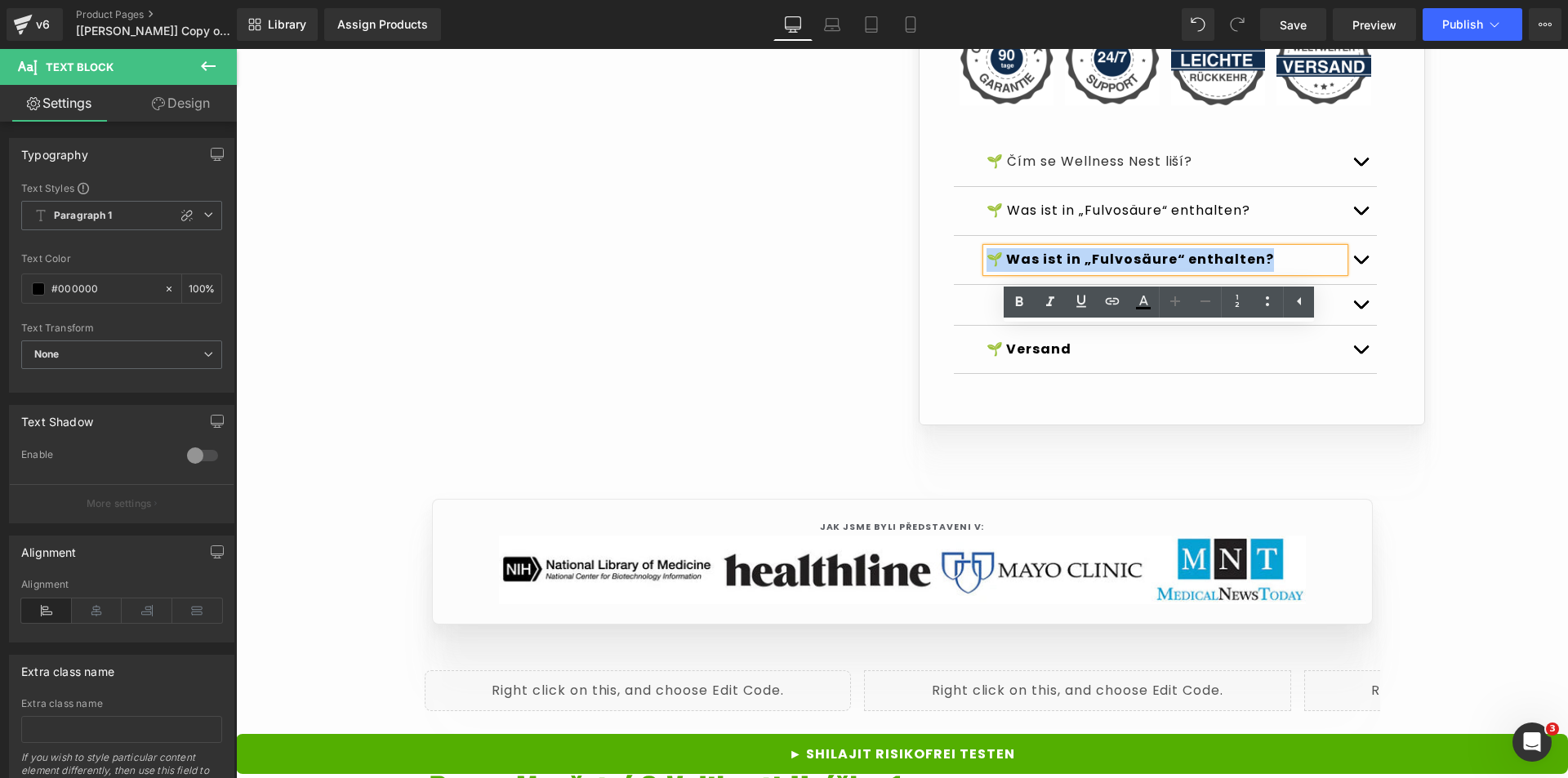
click at [1043, 269] on strong "🌱 Was ist in „Fulvosäure“ enthalten?" at bounding box center [1131, 259] width 288 height 19
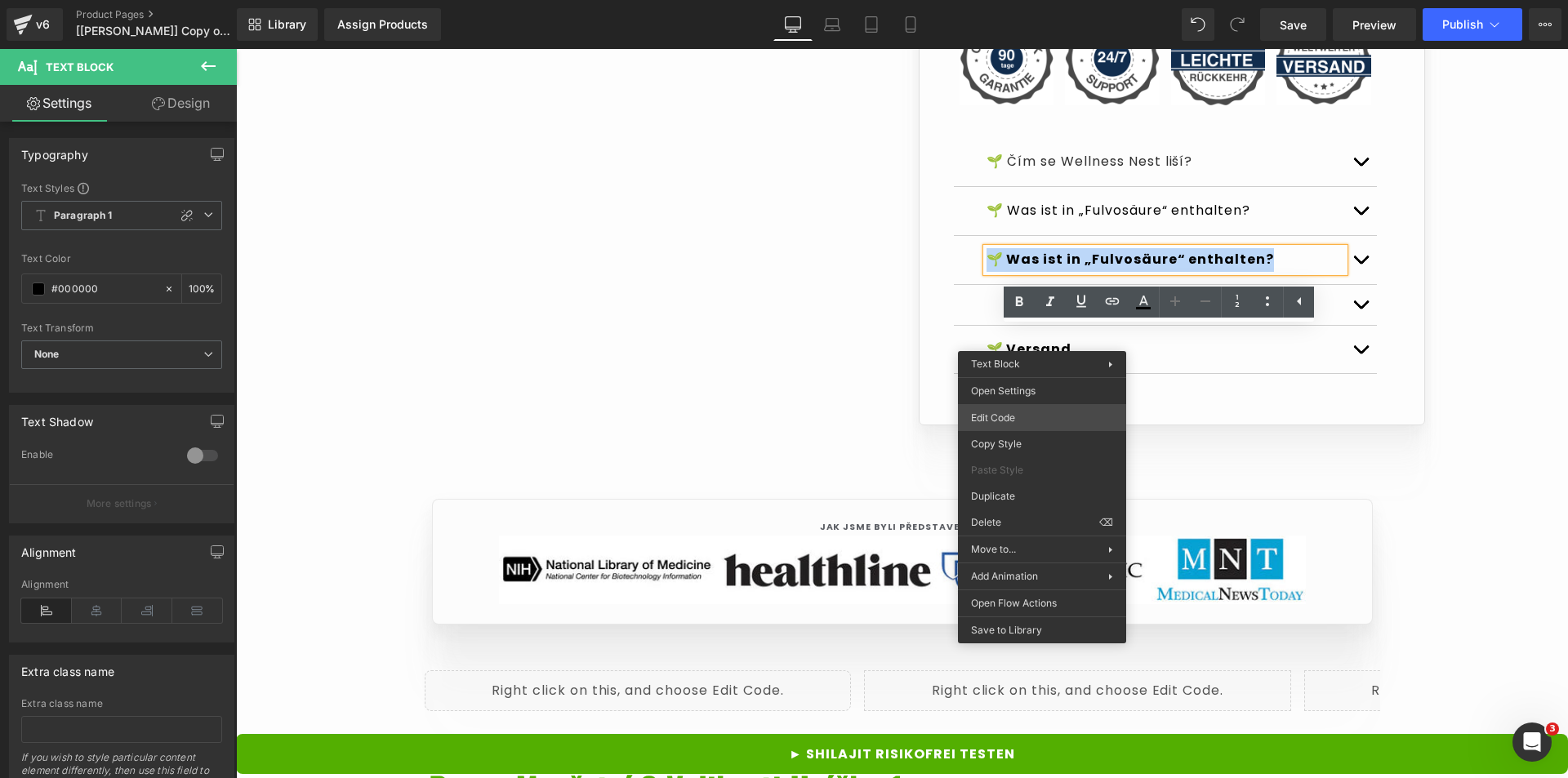
click at [1032, 0] on div "Text Block You are previewing how the Live Preset 0 will restyle your page. You…" at bounding box center [784, 0] width 1568 height 0
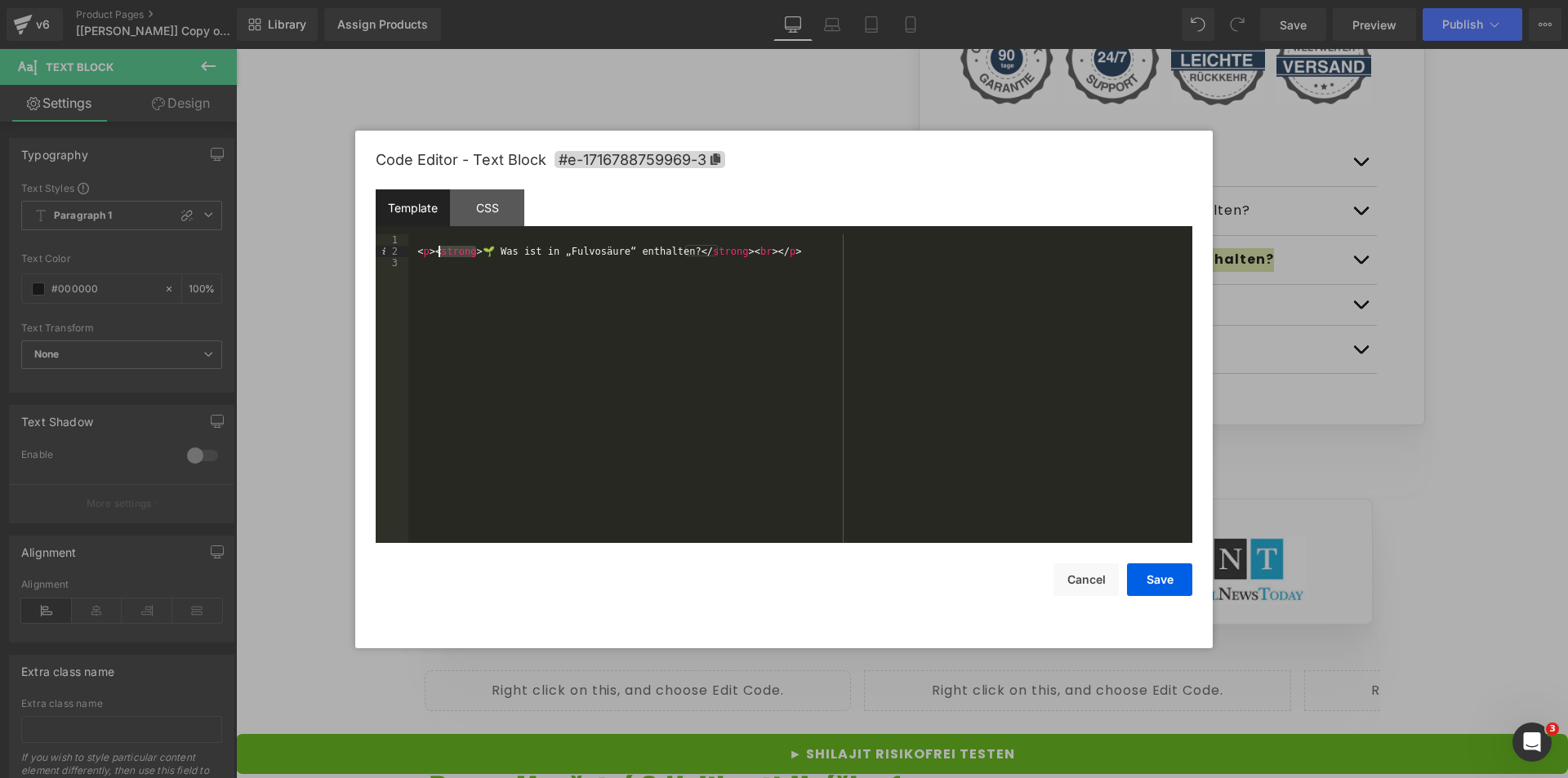
drag, startPoint x: 475, startPoint y: 254, endPoint x: 437, endPoint y: 249, distance: 38.3
click at [437, 249] on div "< p > < strong > 🌱 Was ist in „Fulvosäure“ enthalten? </ strong > < br > </ p >" at bounding box center [800, 400] width 784 height 331
click at [437, 249] on div "< p > < strong > 🌱 Was ist in „Fulvosäure“ enthalten? </ strong > < br > </ p >" at bounding box center [800, 389] width 784 height 309
drag, startPoint x: 430, startPoint y: 251, endPoint x: 479, endPoint y: 249, distance: 49.0
click at [479, 249] on div "< p > < strong > 🌱 Was ist in „Fulvosäure“ enthalten? </ strong > < br > </ p >" at bounding box center [800, 400] width 784 height 331
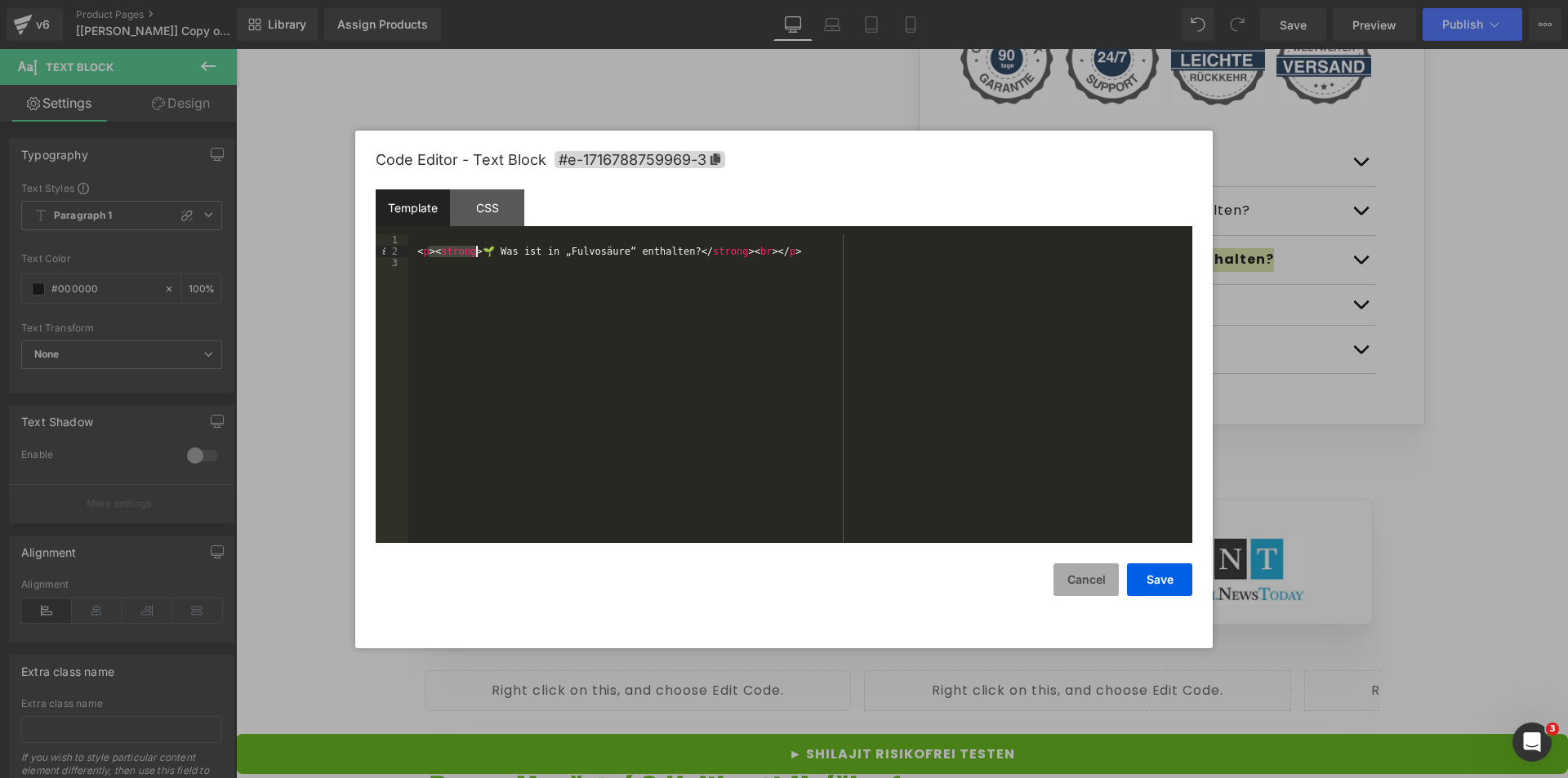
click at [1073, 584] on button "Cancel" at bounding box center [1086, 579] width 65 height 32
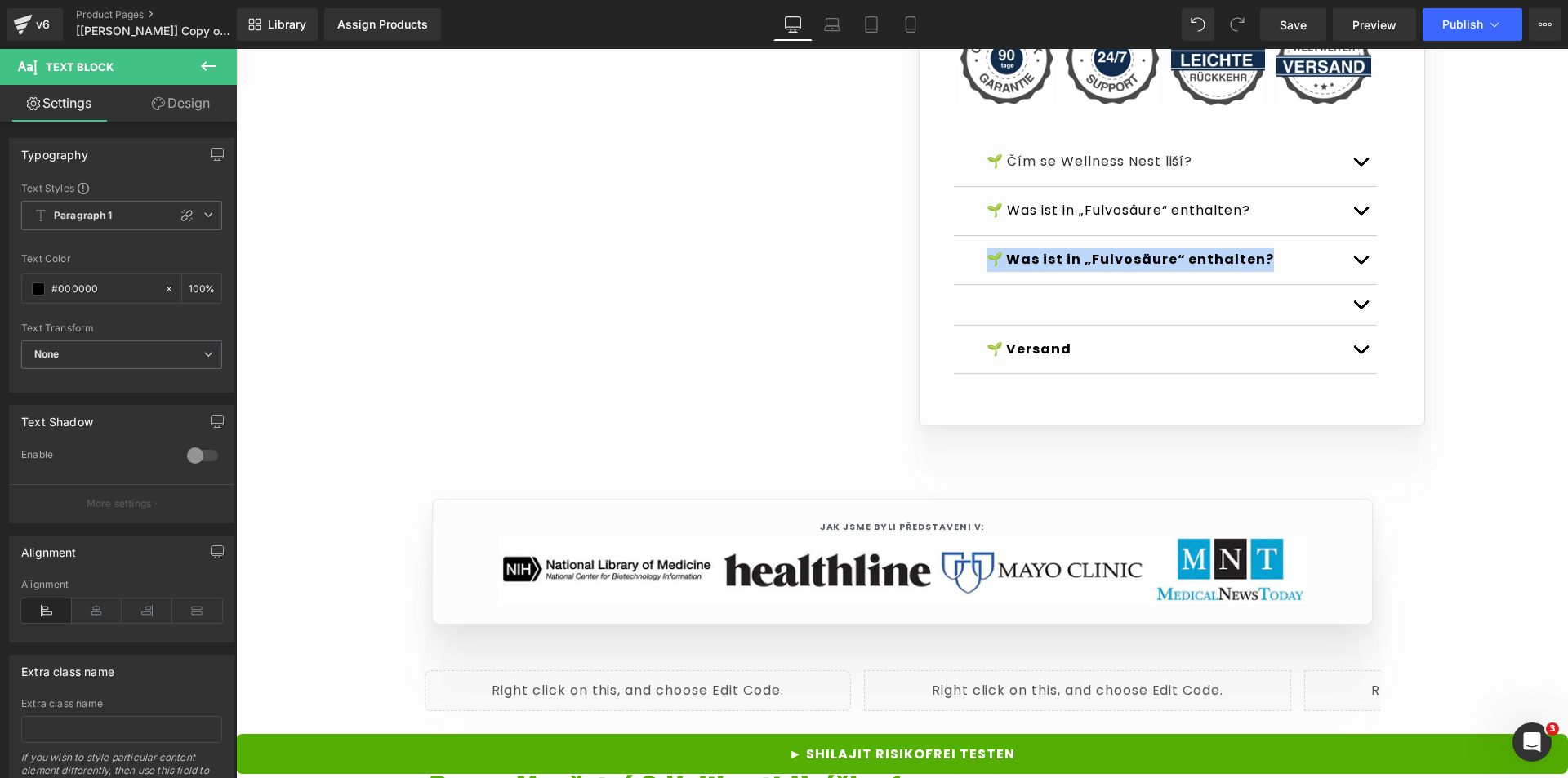
click at [1077, 171] on font "🌱 Čím se Wellness Nest liší?" at bounding box center [1090, 161] width 207 height 19
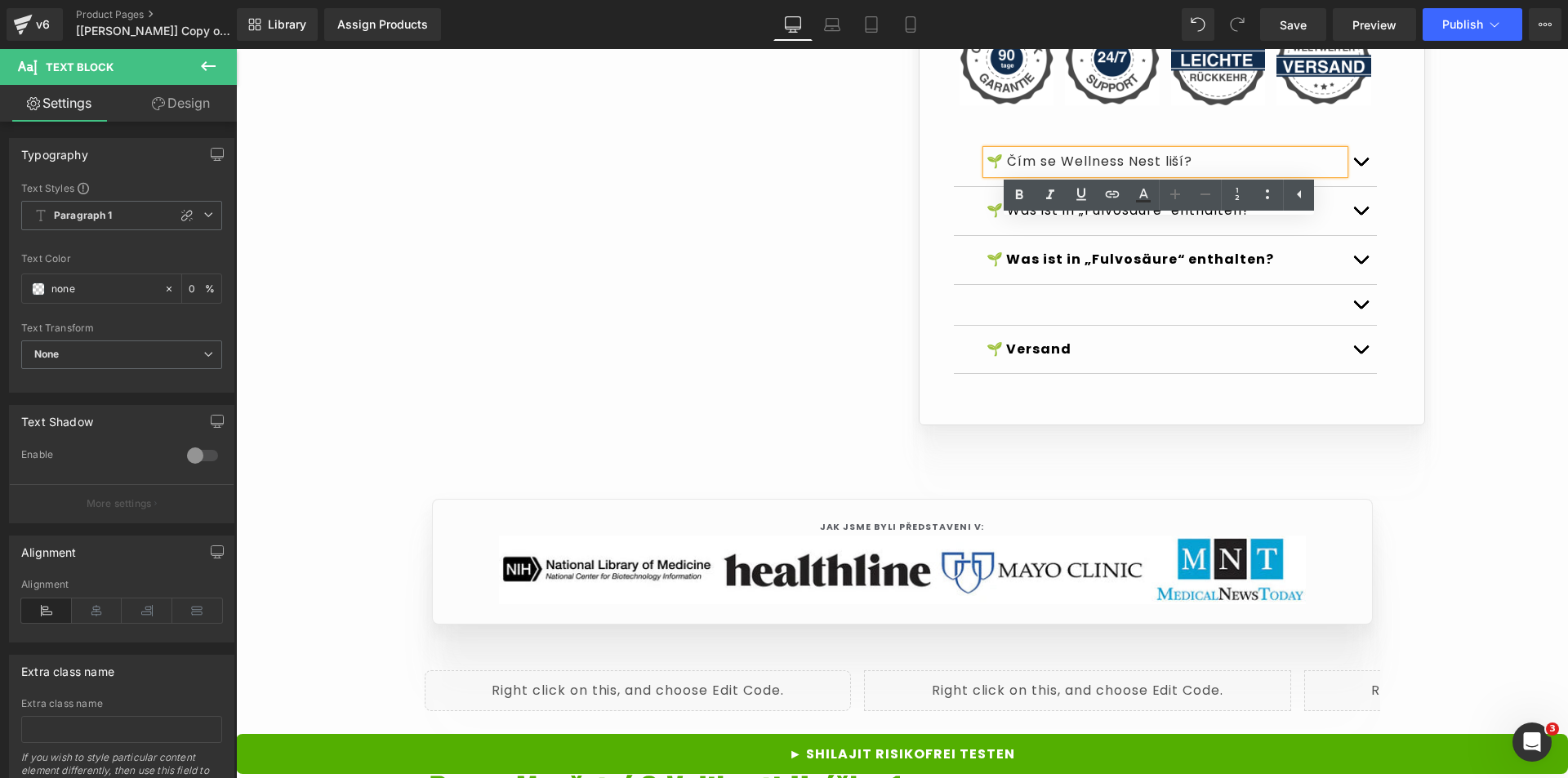
click at [1195, 174] on p "🌱 Čím se Wellness Nest liší?" at bounding box center [1166, 161] width 358 height 24
drag, startPoint x: 1207, startPoint y: 229, endPoint x: 1003, endPoint y: 239, distance: 204.2
click at [1003, 174] on p "🌱 Čím se Wellness Nest liší?" at bounding box center [1166, 161] width 358 height 24
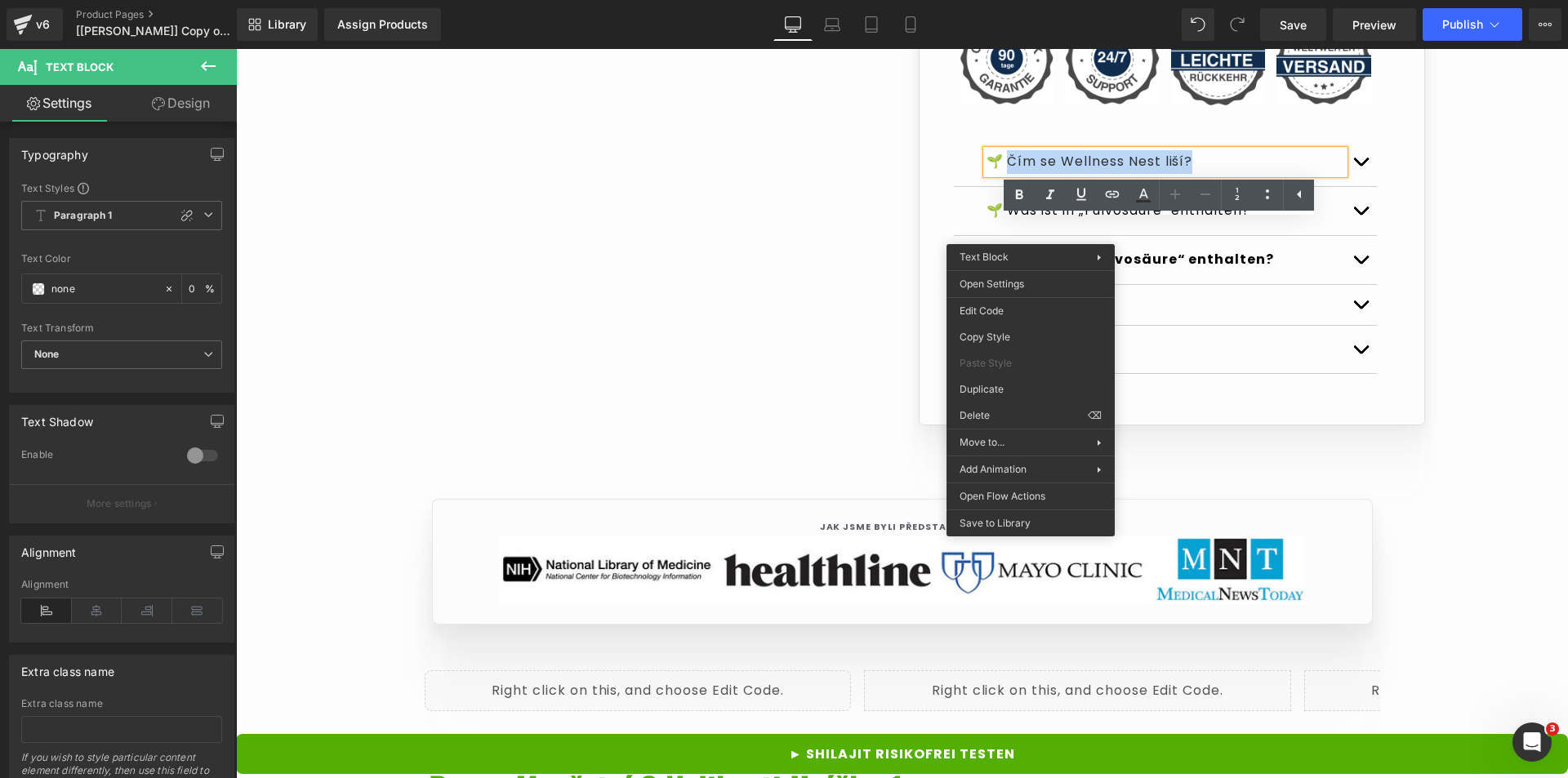
click at [1246, 174] on p "🌱 Čím se Wellness Nest liší?" at bounding box center [1166, 161] width 358 height 24
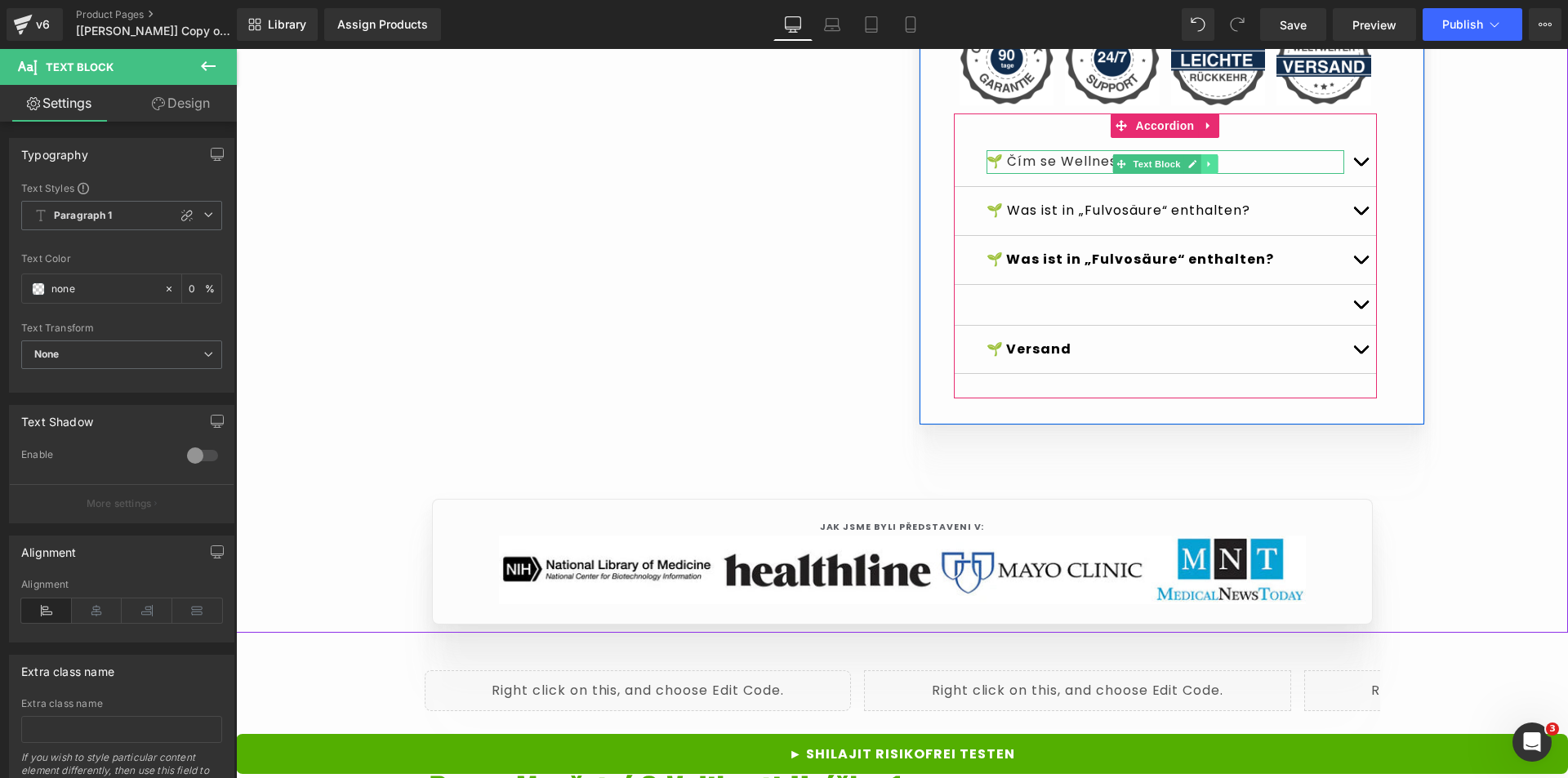
click at [1201, 174] on link at bounding box center [1209, 164] width 17 height 19
click at [1250, 236] on div "🌱 Was ist in „Fulvosäure“ enthalten? Text Block" at bounding box center [1165, 211] width 423 height 49
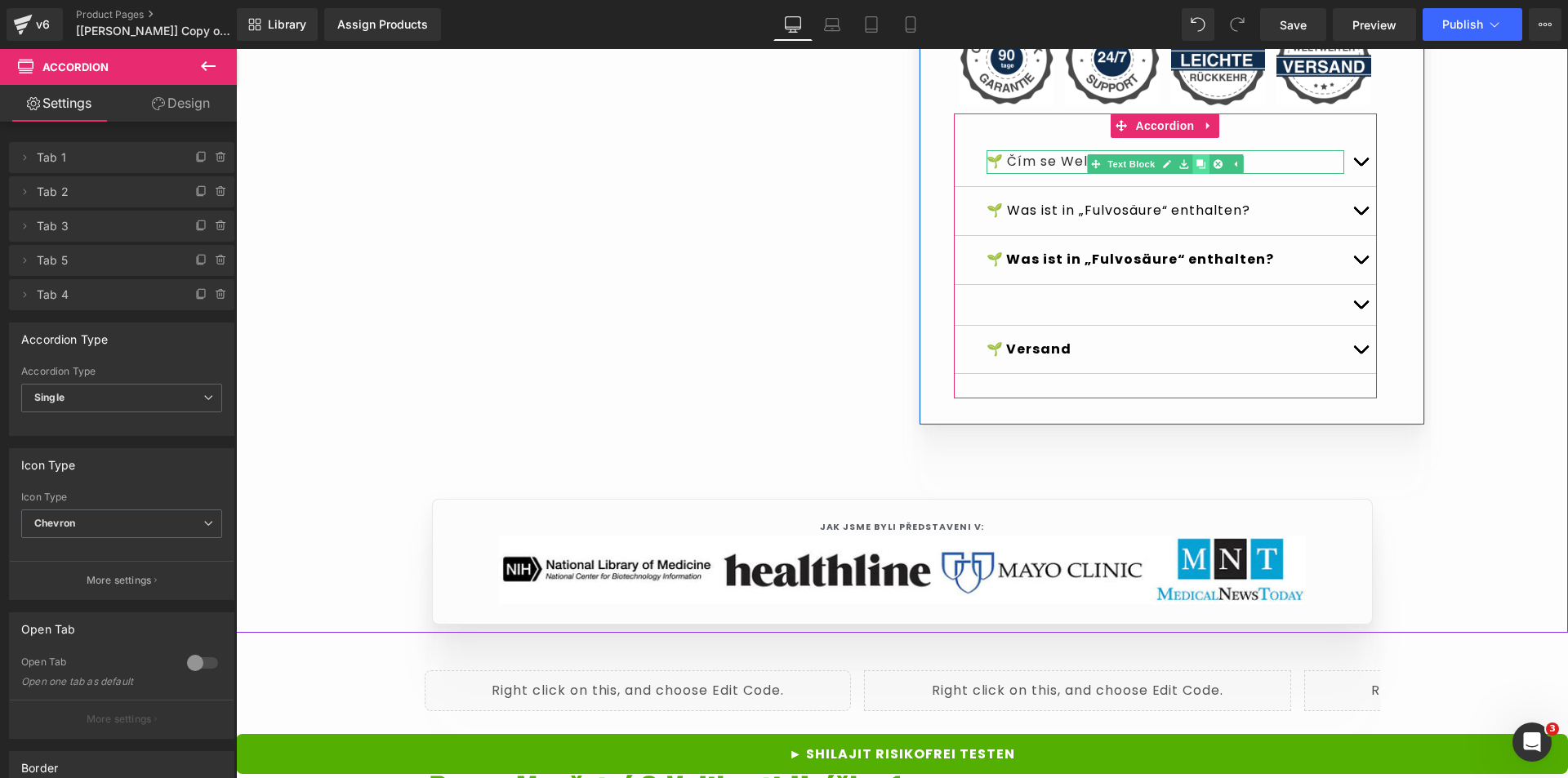
click at [1197, 169] on icon at bounding box center [1200, 164] width 9 height 10
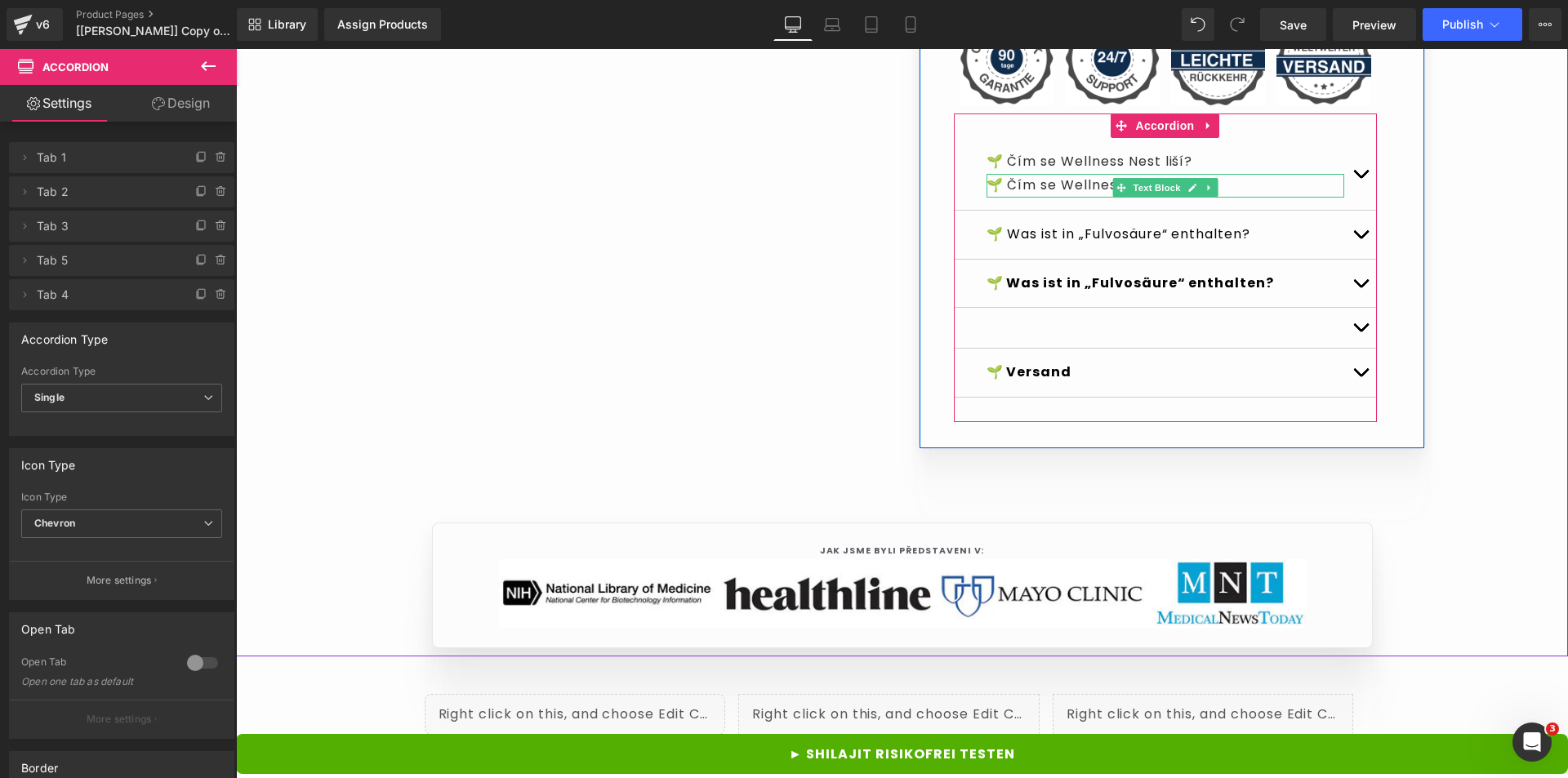
click at [1249, 198] on p "🌱 Čím se Wellness Nest liší?" at bounding box center [1166, 185] width 358 height 24
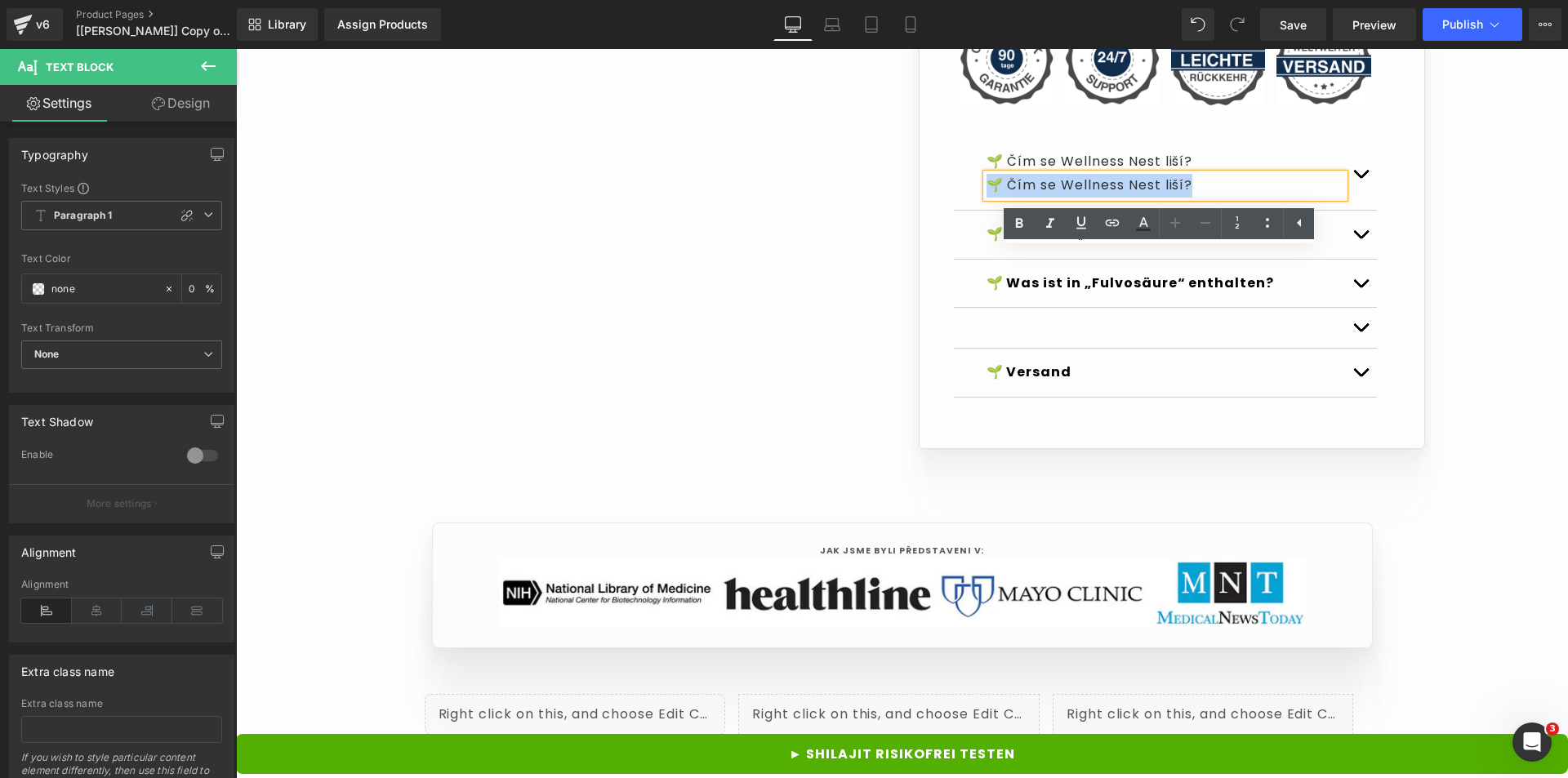
drag, startPoint x: 1233, startPoint y: 261, endPoint x: 982, endPoint y: 257, distance: 251.0
click at [987, 198] on p "🌱 Čím se Wellness Nest liší?" at bounding box center [1166, 185] width 358 height 24
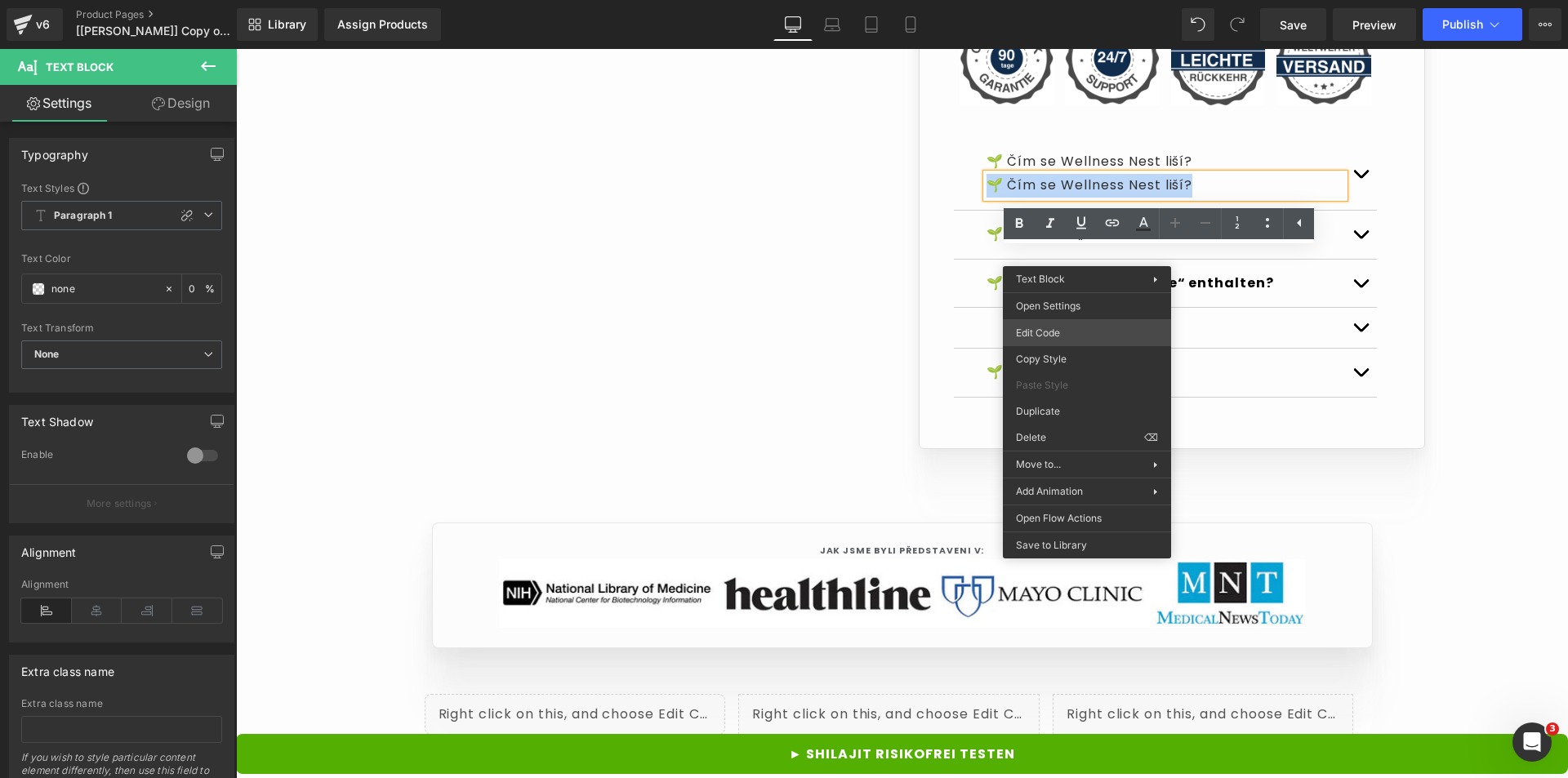
click at [1068, 0] on div "Text Block You are previewing how the Live Preset 0 will restyle your page. You…" at bounding box center [784, 0] width 1568 height 0
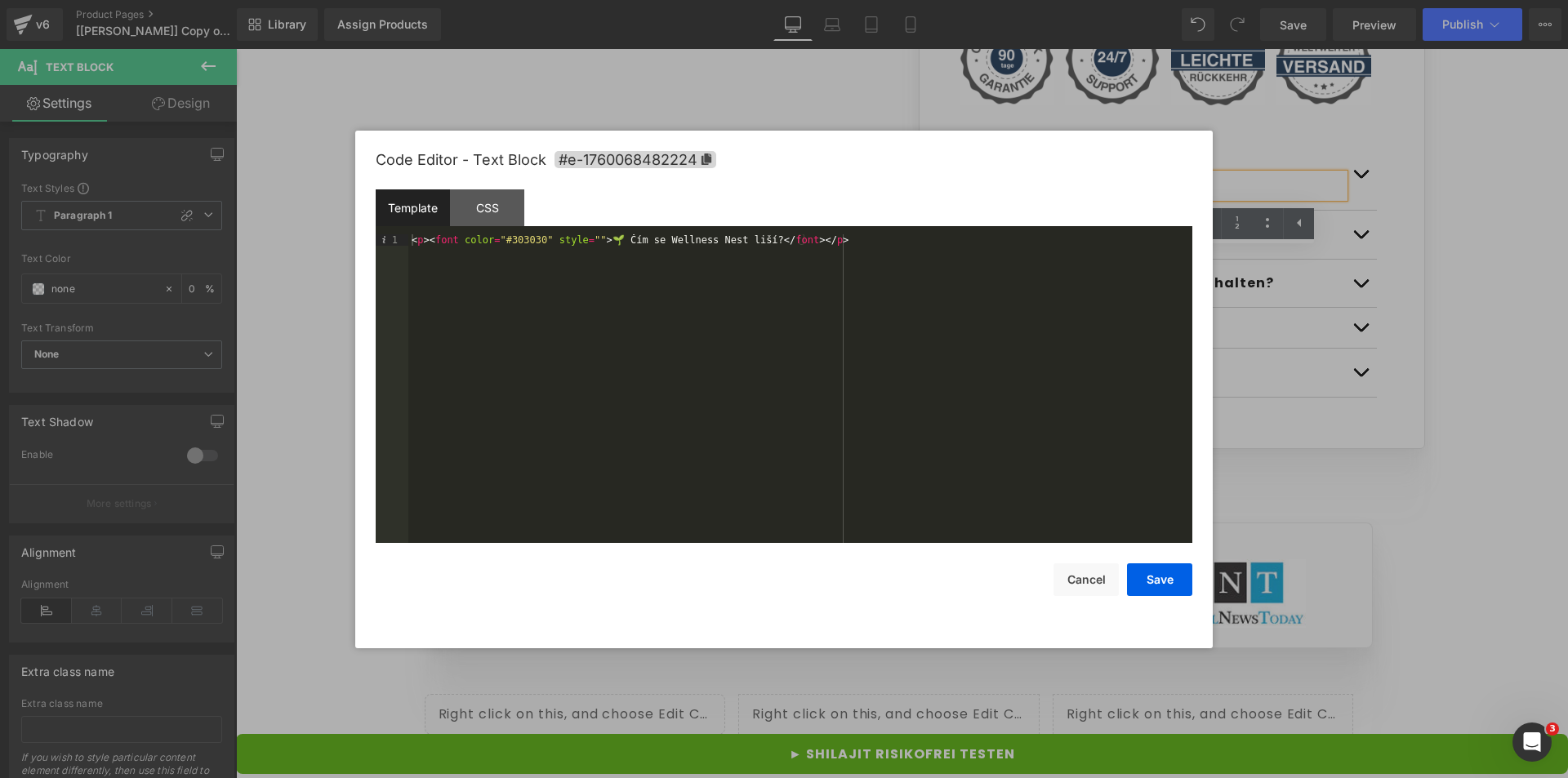
click at [702, 266] on div "< p > < font color = "#303030" style = "" > 🌱 Čím se Wellness Nest liší? </ fon…" at bounding box center [800, 400] width 784 height 331
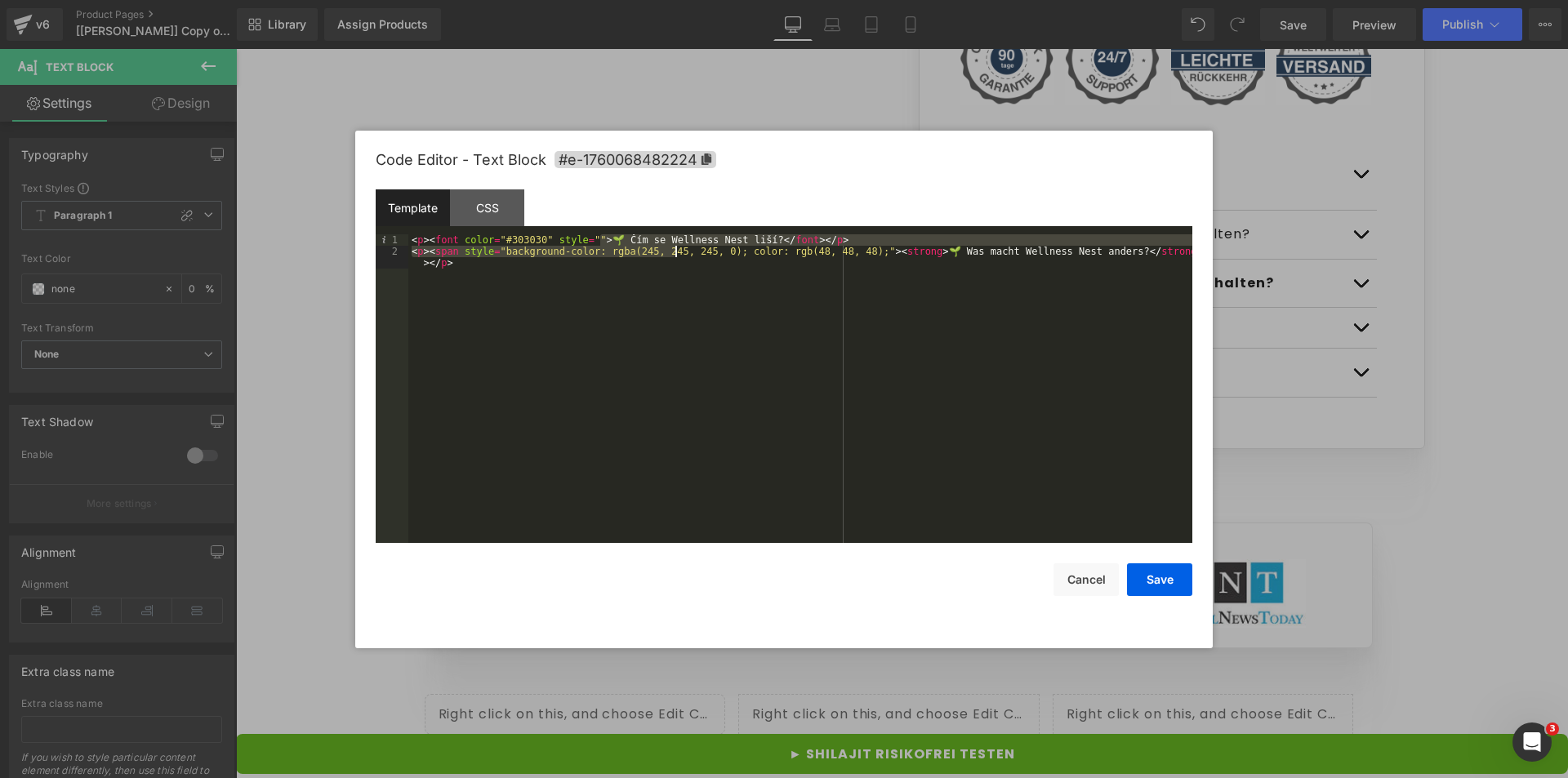
drag, startPoint x: 598, startPoint y: 244, endPoint x: 675, endPoint y: 246, distance: 77.0
click at [675, 246] on div "< p > < font color = "#303030" style = "" > 🌱 Čím se Wellness Nest liší? </ fon…" at bounding box center [800, 406] width 784 height 343
click at [605, 244] on div "< p > < font color = "#303030" style = "" > 🌱 Čím se Wellness Nest liší? </ fon…" at bounding box center [800, 389] width 784 height 309
drag, startPoint x: 599, startPoint y: 241, endPoint x: 763, endPoint y: 270, distance: 166.5
click at [752, 244] on div "< p > < font color = "#303030" style = "" > 🌱 Čím se Wellness Nest liší? </ fon…" at bounding box center [800, 406] width 784 height 343
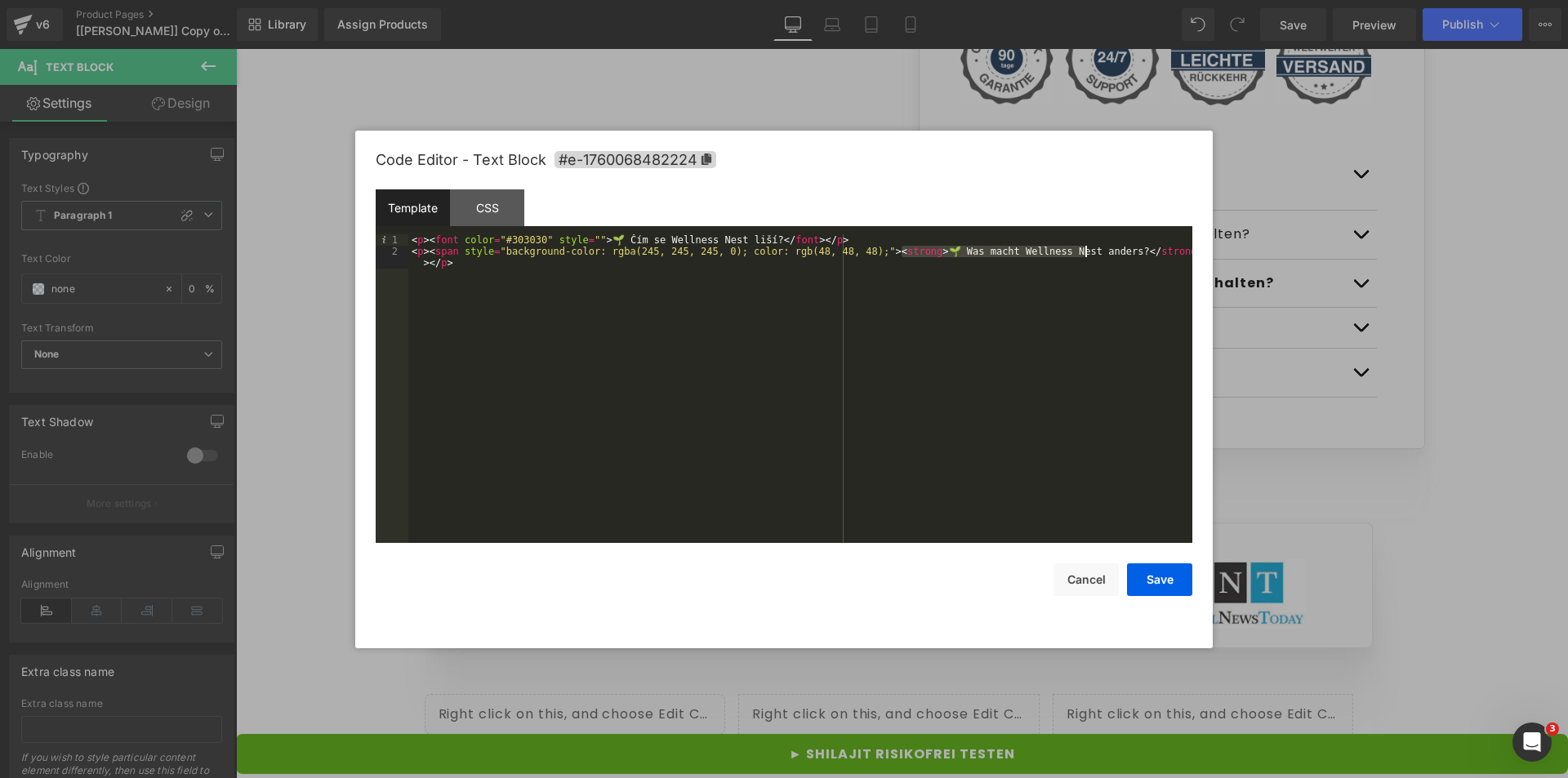
drag, startPoint x: 902, startPoint y: 254, endPoint x: 1086, endPoint y: 254, distance: 184.0
click at [1086, 254] on div "< p > < font color = "#303030" style = "" > 🌱 Čím se Wellness Nest liší? </ fon…" at bounding box center [800, 406] width 784 height 343
drag, startPoint x: 839, startPoint y: 242, endPoint x: 398, endPoint y: 241, distance: 441.0
click at [398, 241] on pre "1 2 < p > < font color = "#303030" style = "" > 🌱 Čím se Wellness Nest liší? </…" at bounding box center [784, 389] width 817 height 309
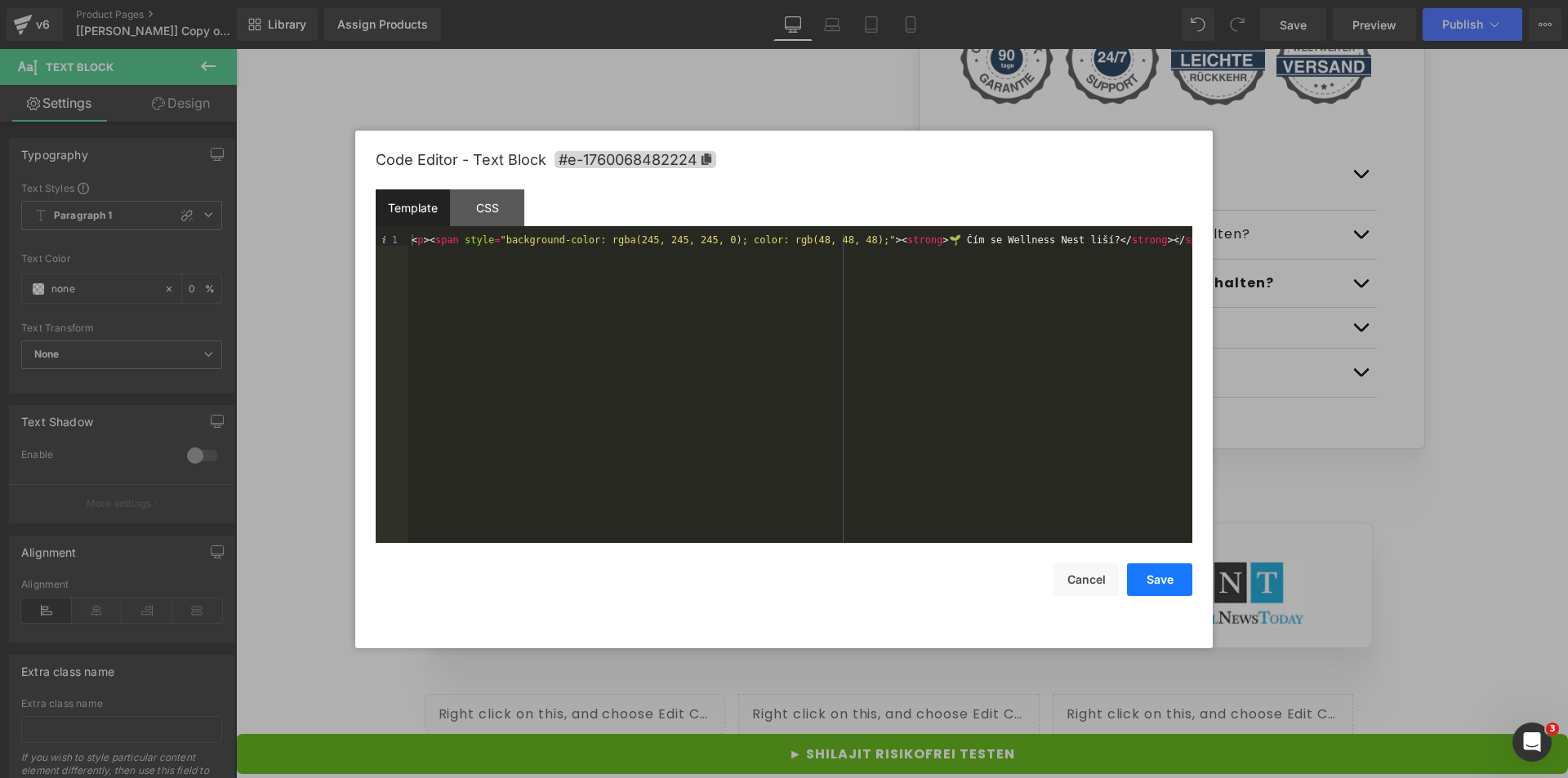
click at [1154, 570] on button "Save" at bounding box center [1160, 579] width 65 height 32
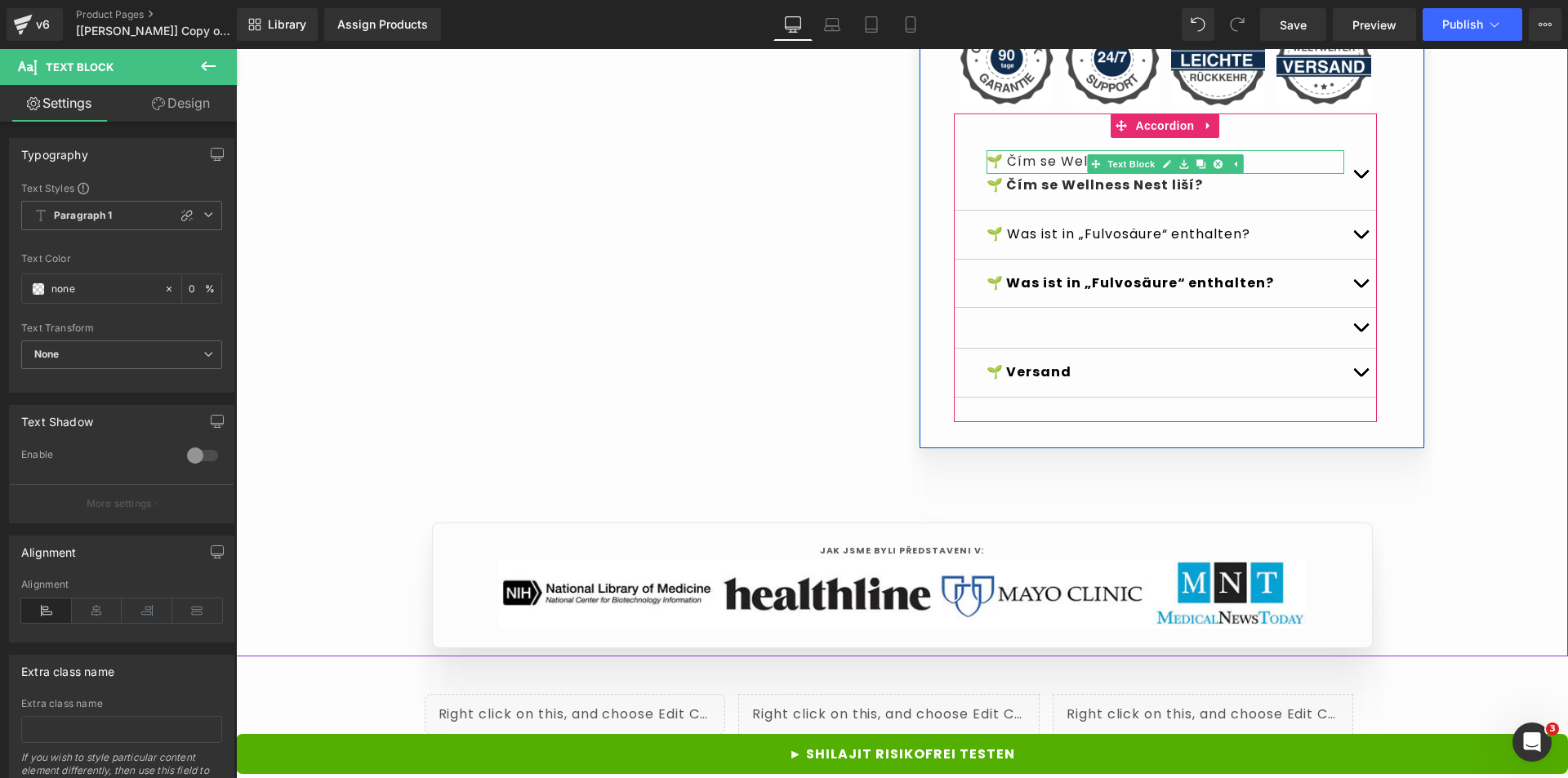
drag, startPoint x: 1272, startPoint y: 230, endPoint x: 1253, endPoint y: 243, distance: 23.0
click at [1272, 174] on p "🌱 Čím se Wellness Nest liší?" at bounding box center [1166, 161] width 358 height 24
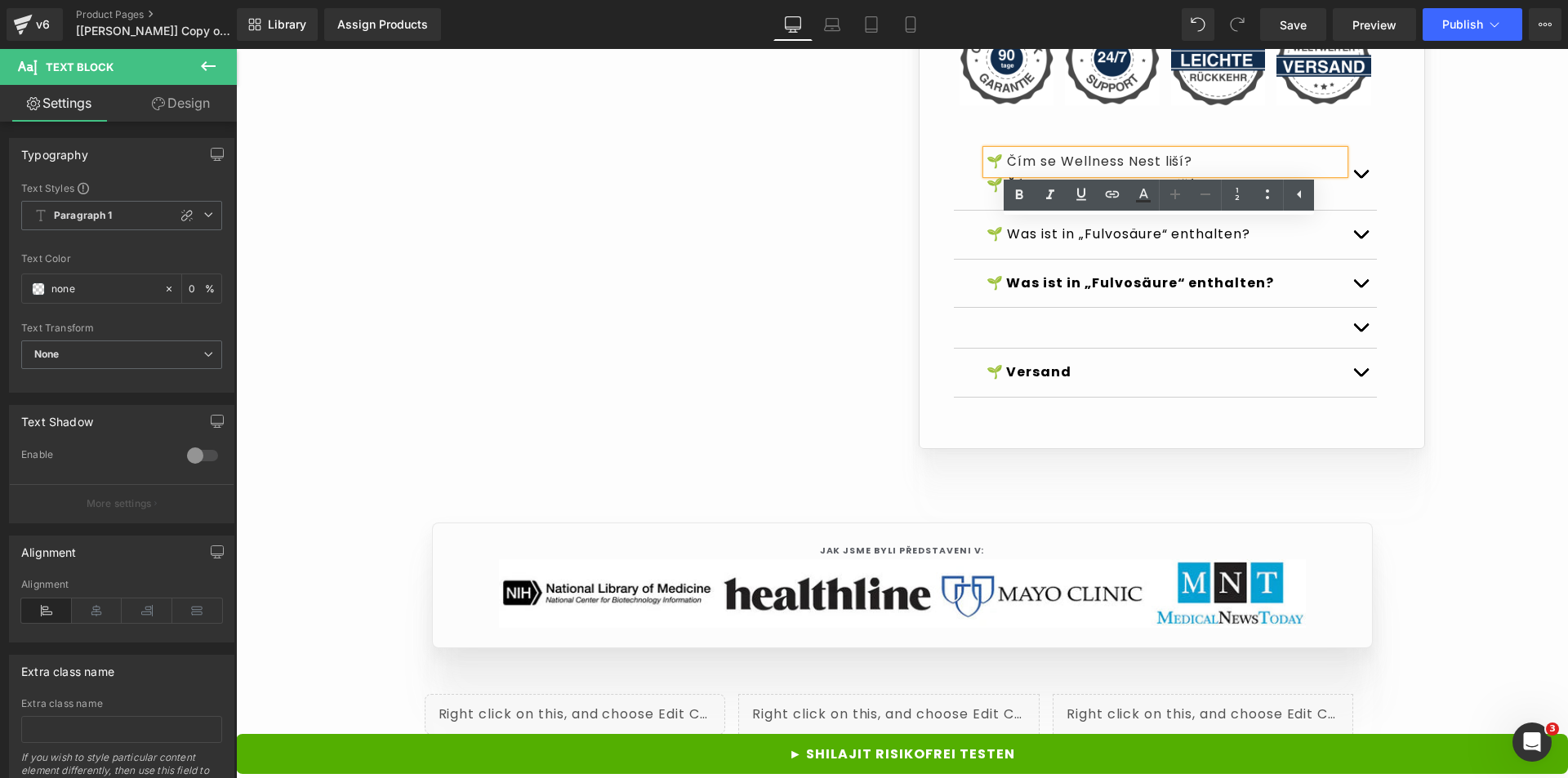
click at [1258, 198] on p "🌱 Čím se Wellness Nest liší?" at bounding box center [1166, 185] width 358 height 24
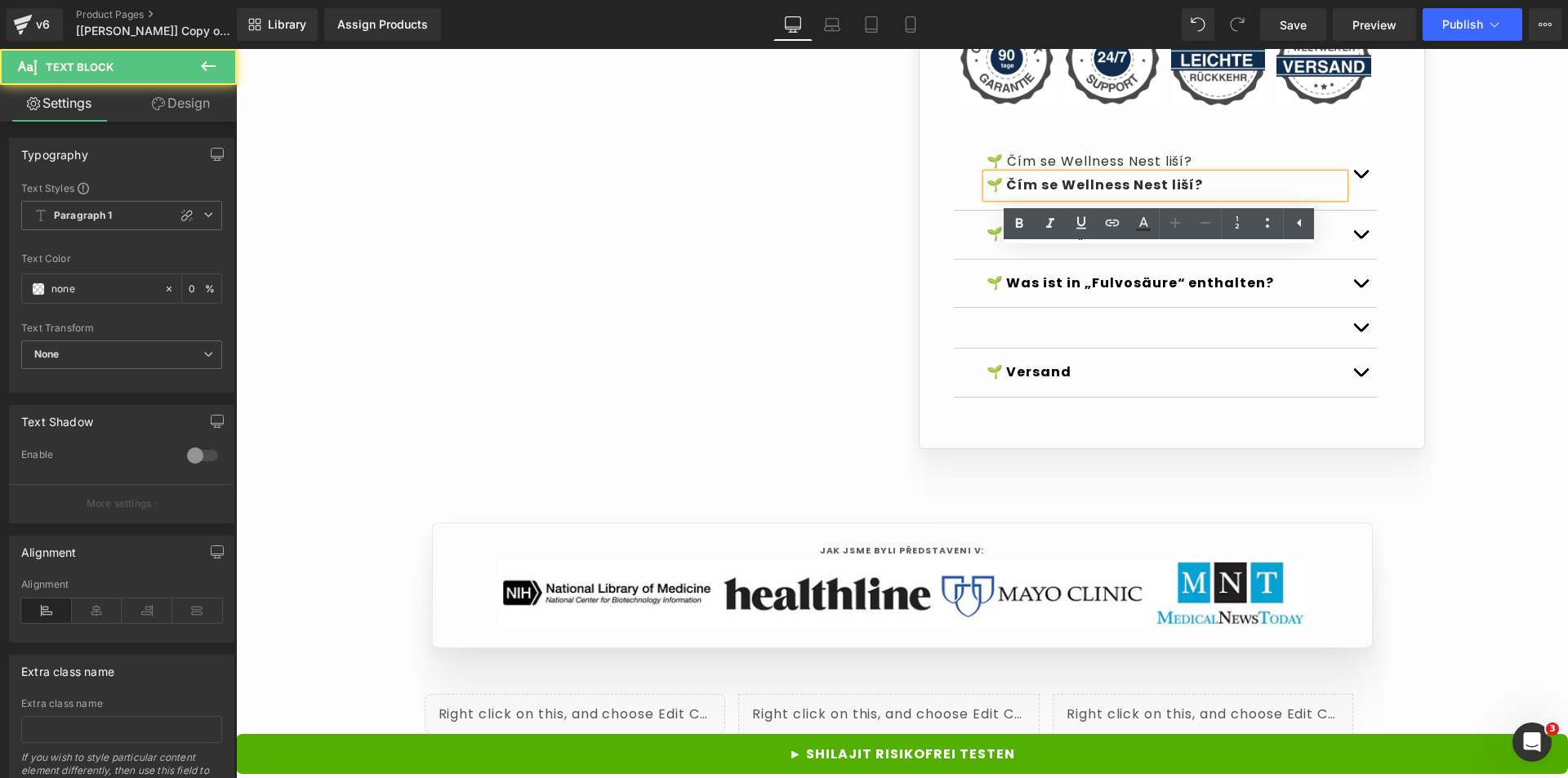
click at [1035, 247] on p "🌱 Was ist in „Fulvosäure“ enthalten?" at bounding box center [1166, 235] width 358 height 24
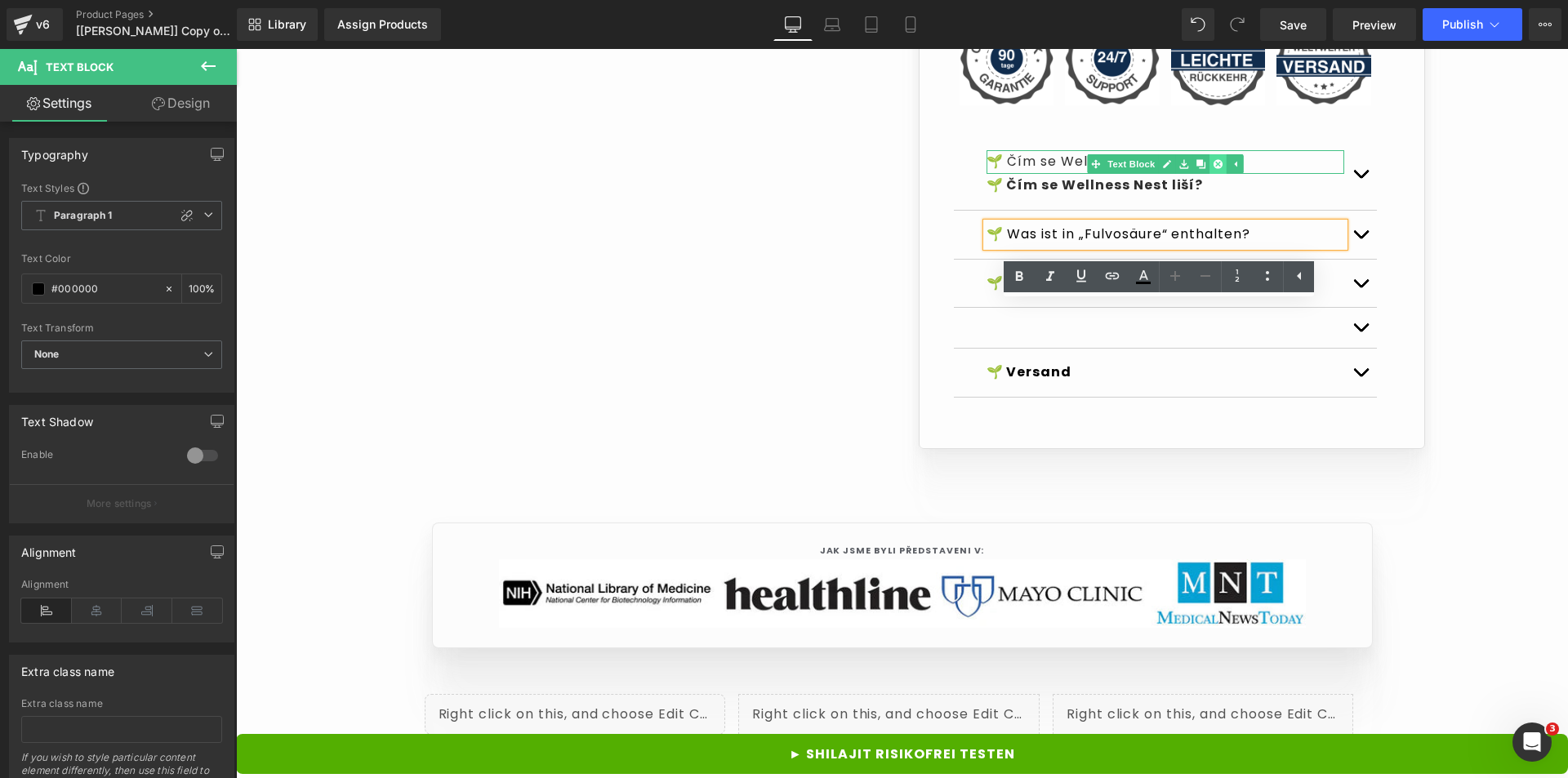
click at [1216, 174] on link at bounding box center [1217, 164] width 17 height 19
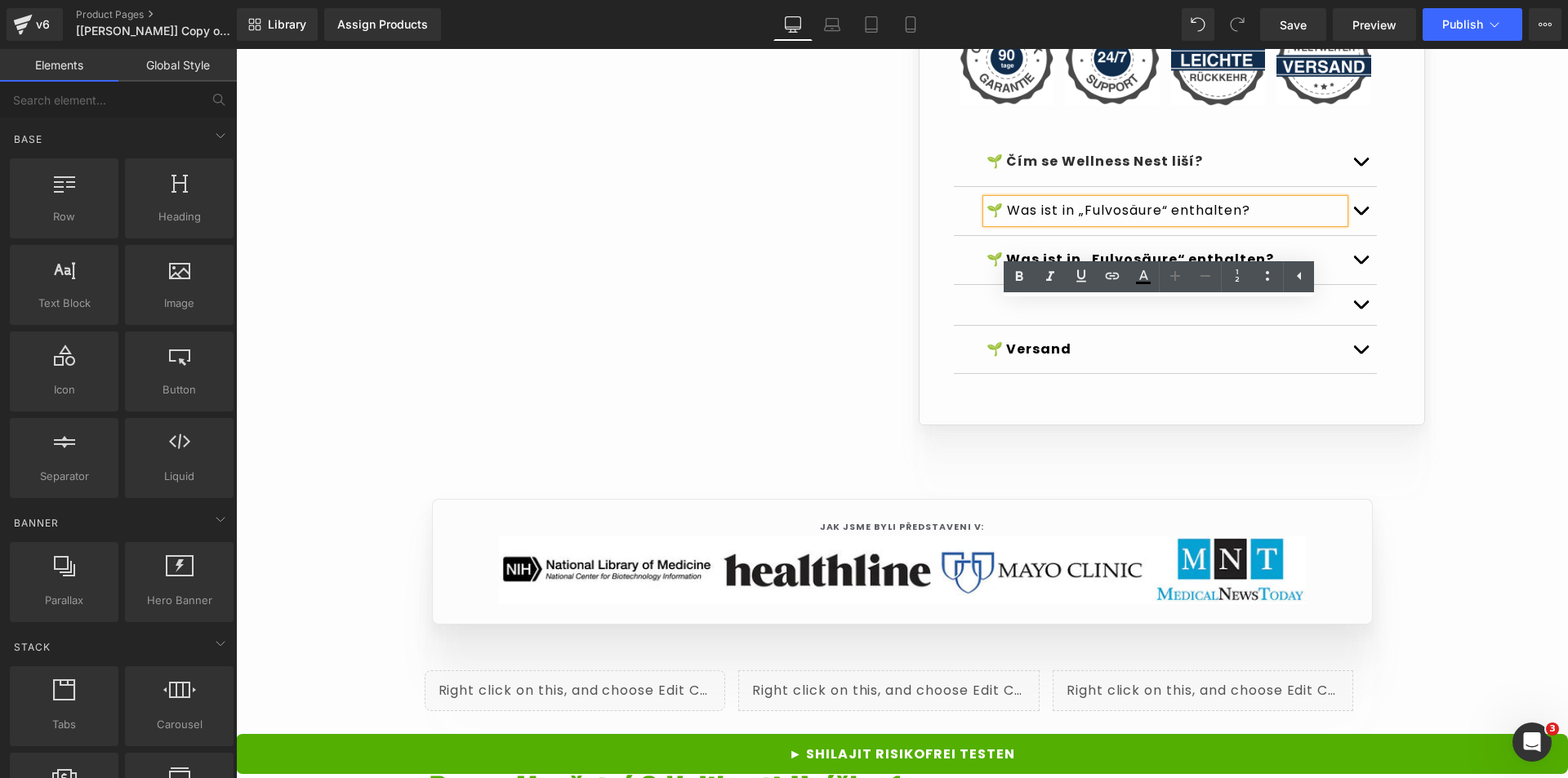
click at [1224, 269] on strong "🌱 Was ist in „Fulvosäure“ enthalten?" at bounding box center [1131, 259] width 288 height 19
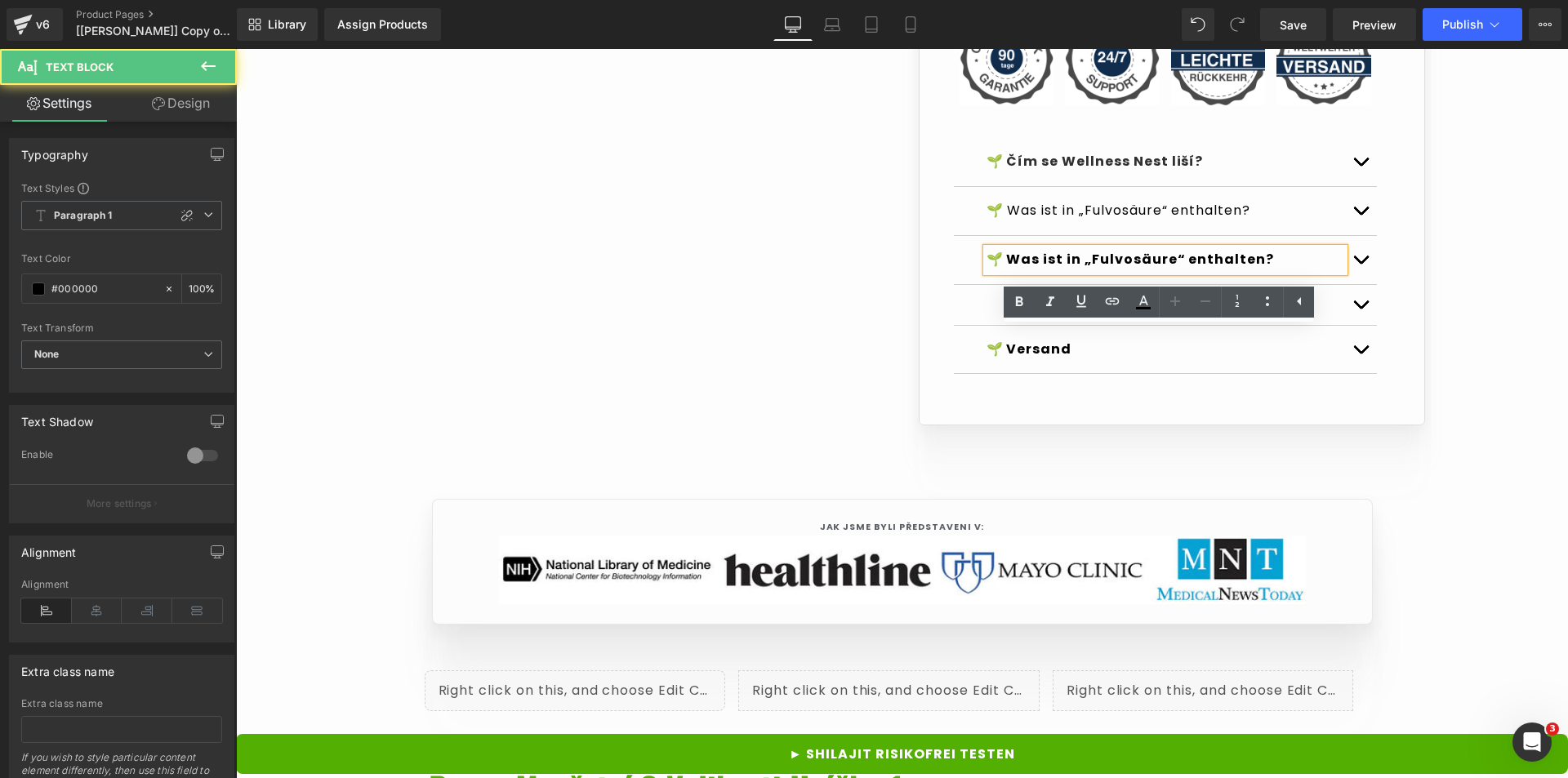
click at [1304, 326] on div at bounding box center [1165, 305] width 423 height 41
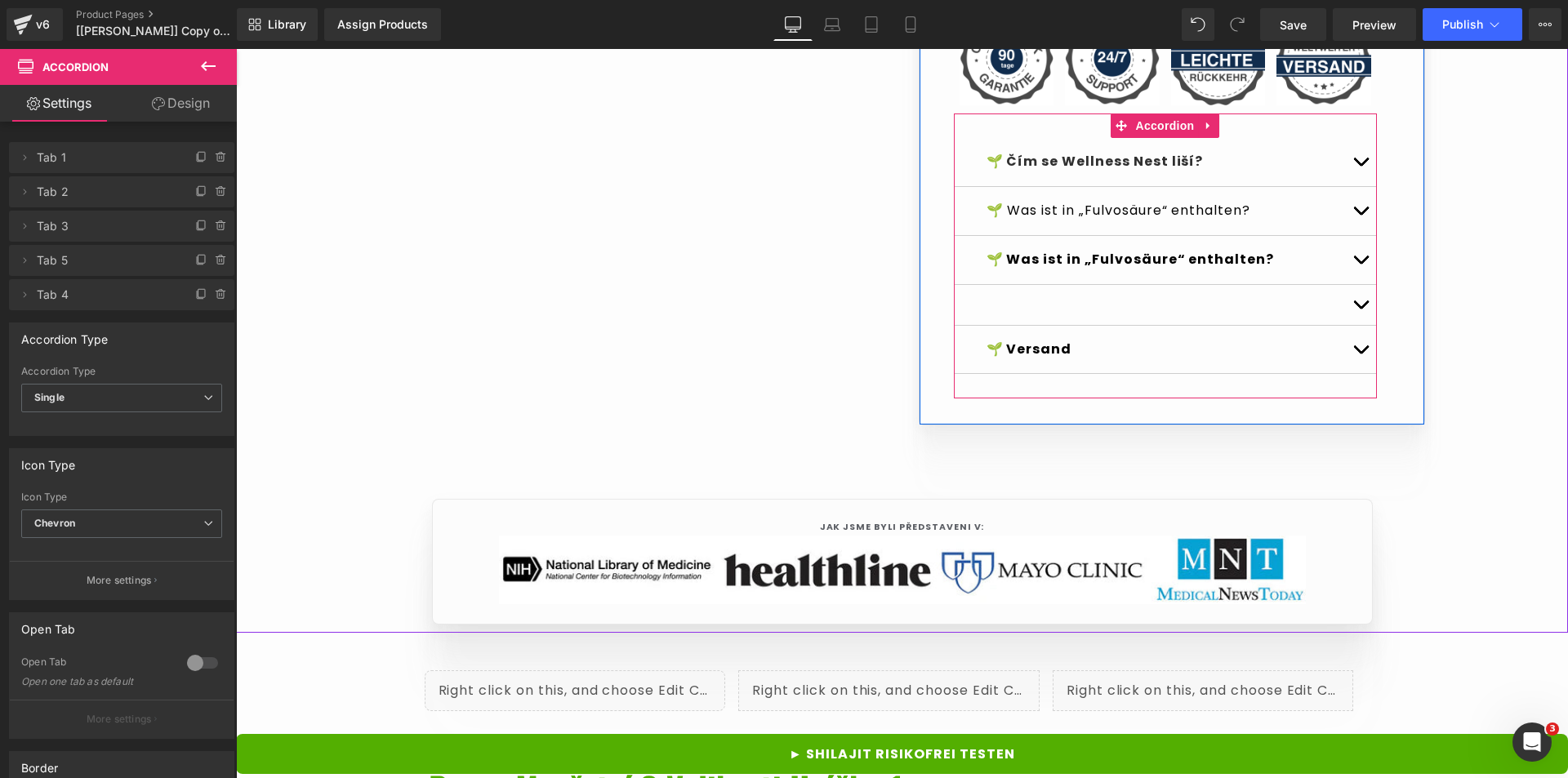
click at [1208, 223] on link at bounding box center [1209, 213] width 17 height 19
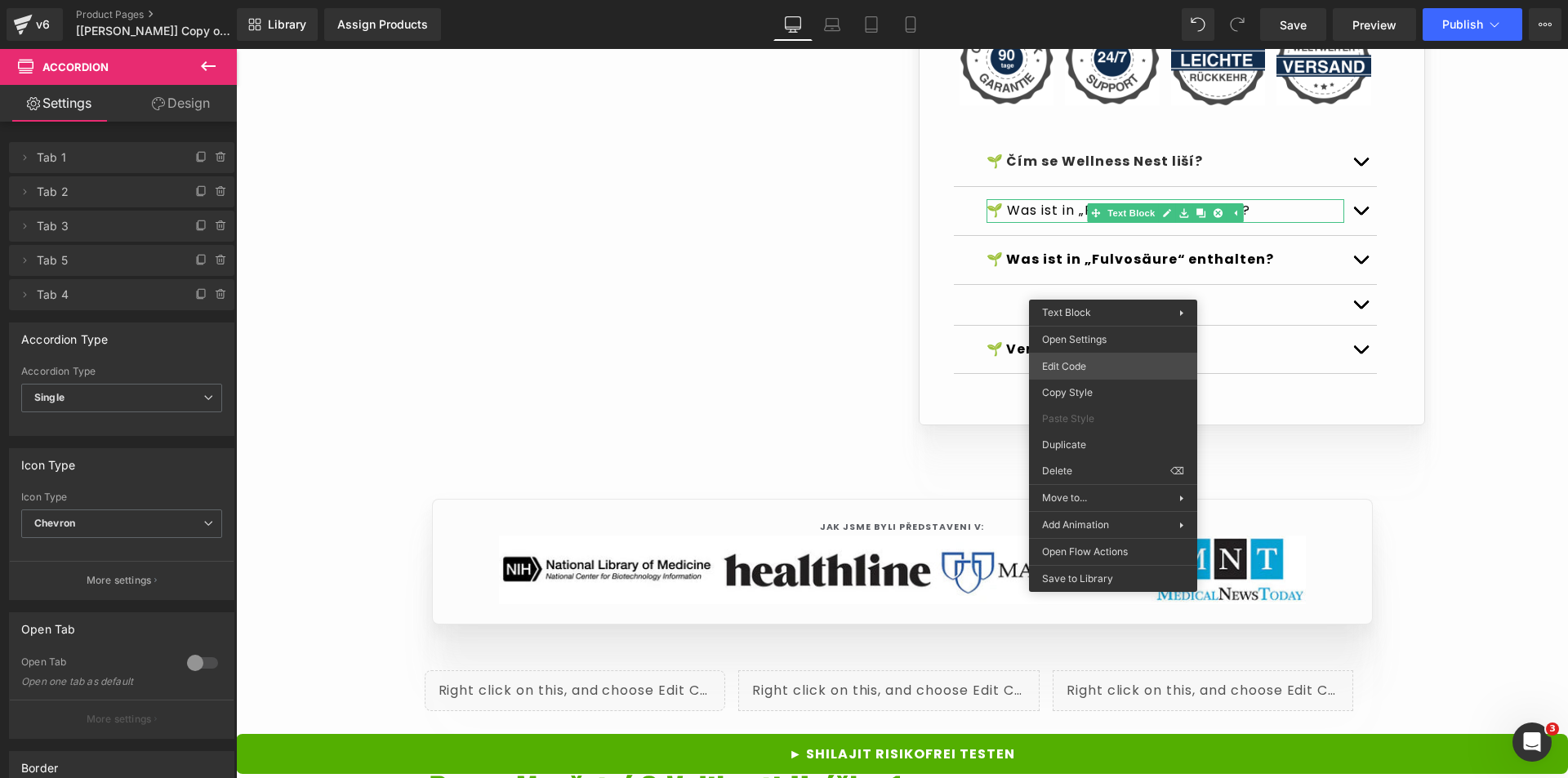
click at [1087, 0] on div "Text Block You are previewing how the Live Preset 0 will restyle your page. You…" at bounding box center [784, 0] width 1568 height 0
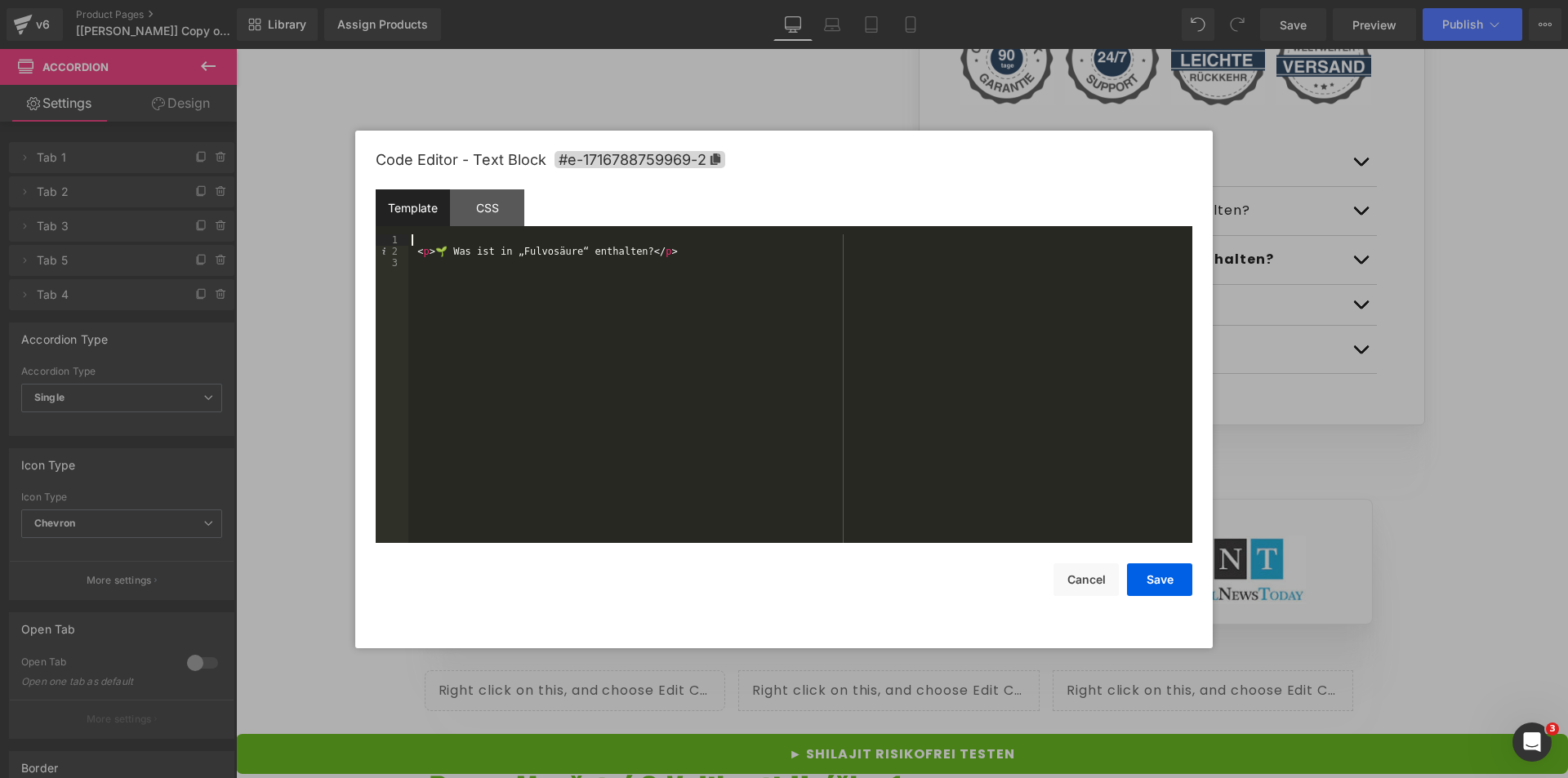
click at [452, 238] on div "< p > 🌱 Was ist in „Fulvosäure“ enthalten? </ p >" at bounding box center [800, 400] width 784 height 331
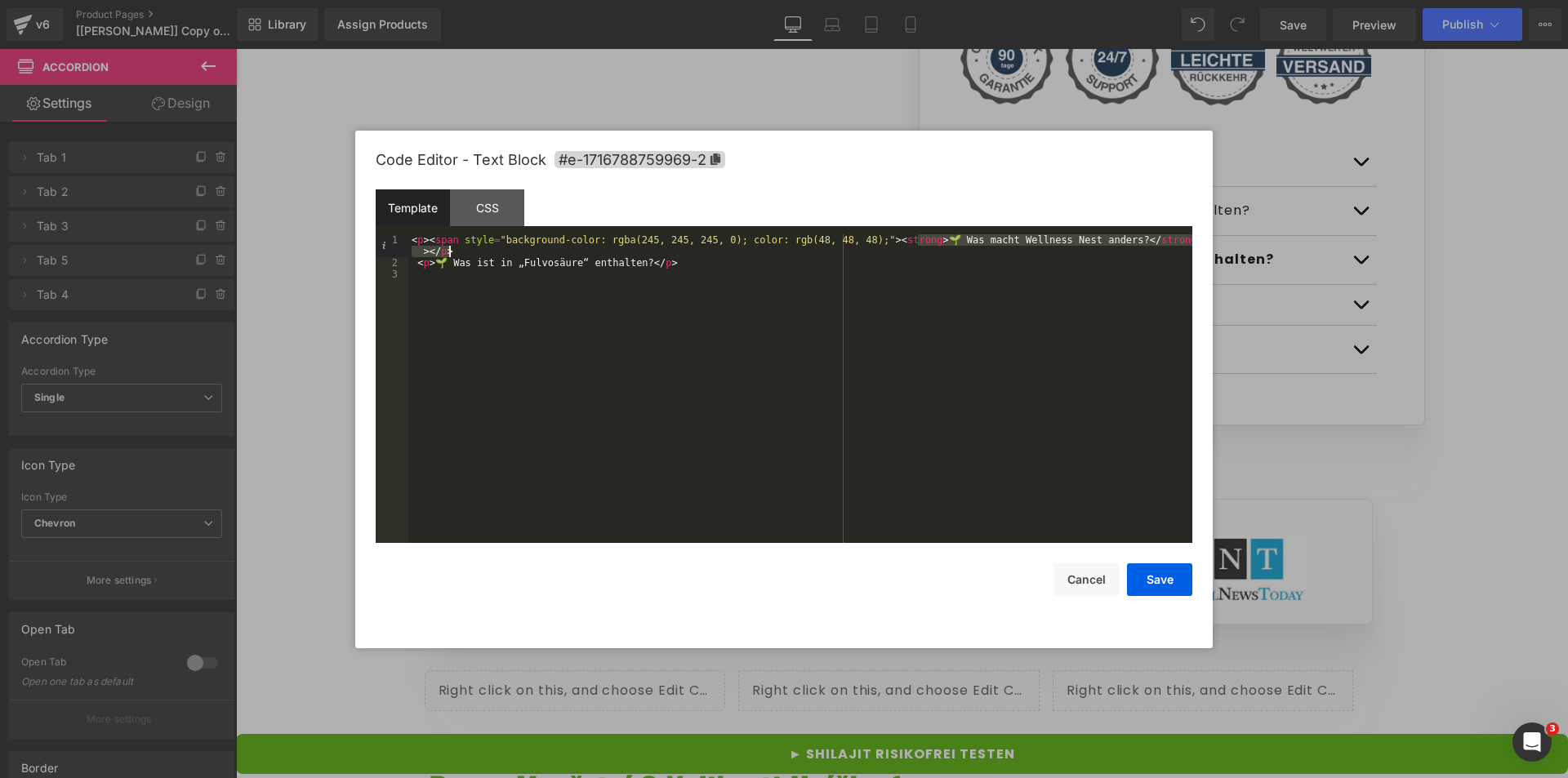
drag, startPoint x: 921, startPoint y: 243, endPoint x: 1084, endPoint y: 249, distance: 163.1
click at [1084, 249] on div "< p > < span style = "background-color: rgba(245, 245, 245, 0); color: rgb(48, …" at bounding box center [800, 406] width 784 height 343
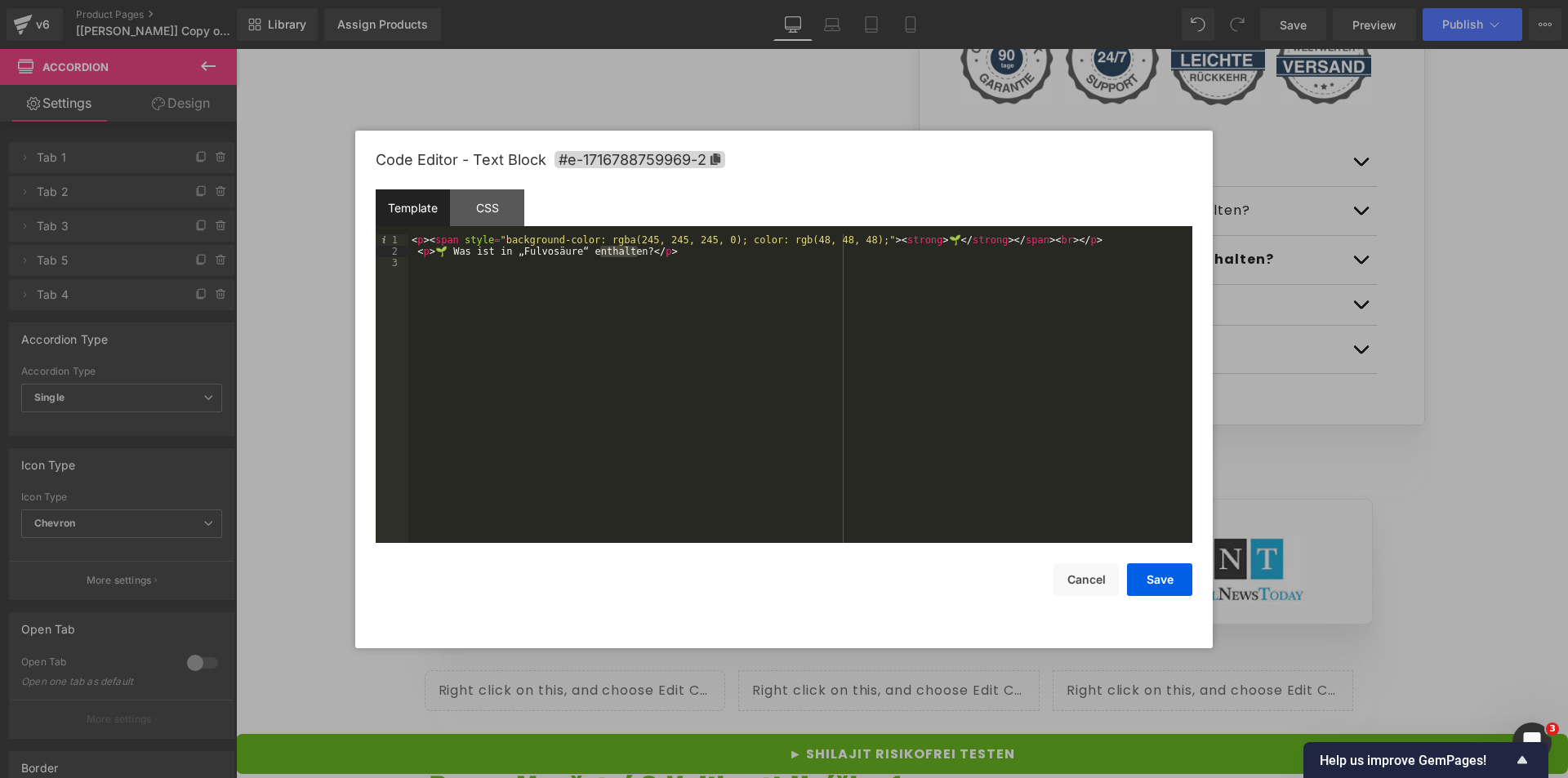
drag, startPoint x: 635, startPoint y: 250, endPoint x: 601, endPoint y: 256, distance: 34.5
click at [601, 256] on div "< p > < span style = "background-color: rgba(245, 245, 245, 0); color: rgb(48, …" at bounding box center [800, 400] width 784 height 331
click at [616, 258] on div "< p > < span style = "background-color: rgba(245, 245, 245, 0); color: rgb(48, …" at bounding box center [800, 400] width 784 height 331
drag, startPoint x: 633, startPoint y: 251, endPoint x: 450, endPoint y: 256, distance: 183.1
click at [450, 256] on div "< p > < span style = "background-color: rgba(245, 245, 245, 0); color: rgb(48, …" at bounding box center [800, 400] width 784 height 331
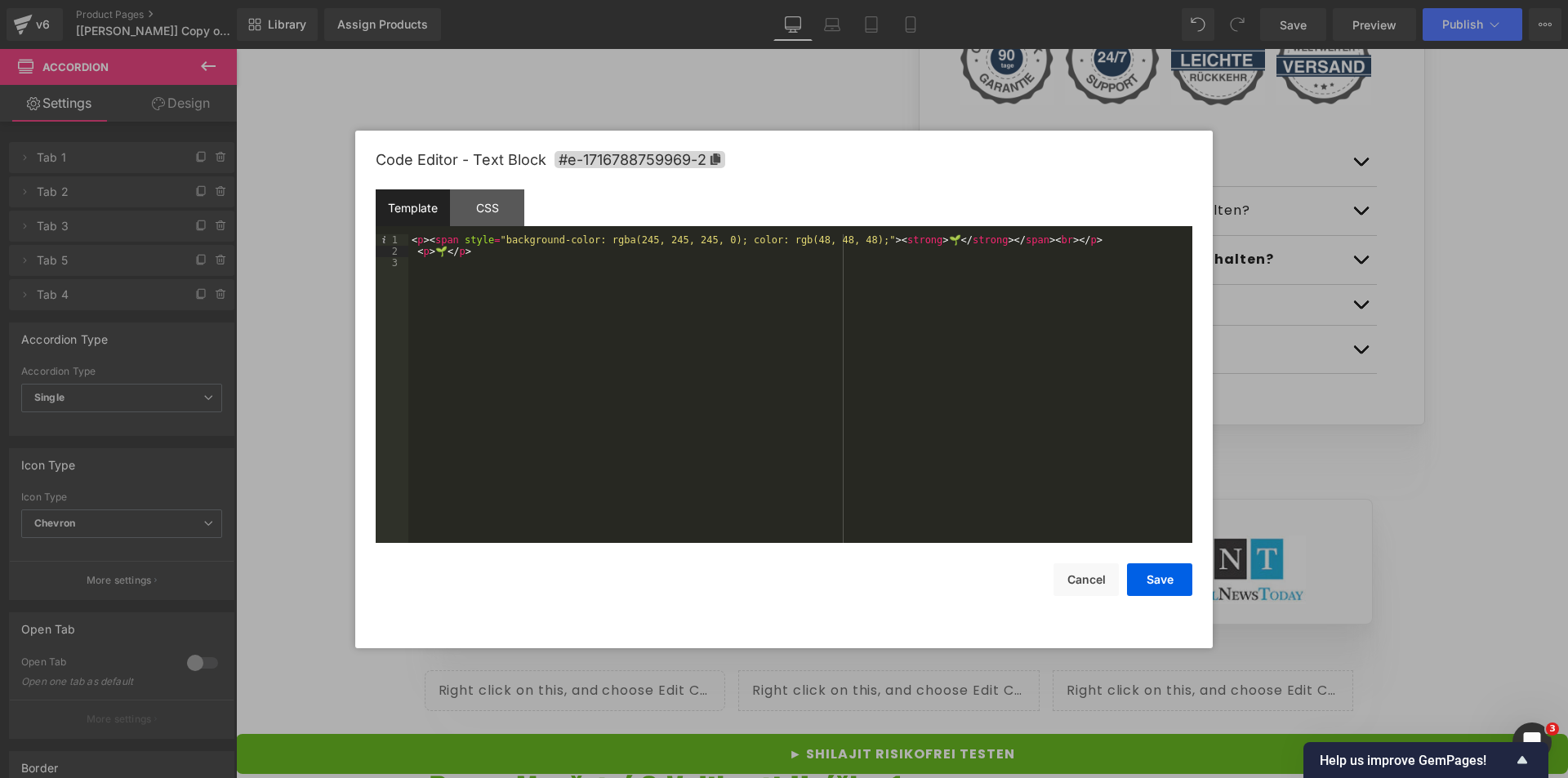
click at [918, 244] on div "< p > < span style = "background-color: rgba(245, 245, 245, 0); color: rgb(48, …" at bounding box center [800, 400] width 784 height 331
drag, startPoint x: 485, startPoint y: 265, endPoint x: 424, endPoint y: 267, distance: 61.0
click at [424, 267] on div "< p > < span style = "background-color: rgba(245, 245, 245, 0); color: rgb(48, …" at bounding box center [800, 406] width 784 height 343
click at [1167, 584] on button "Save" at bounding box center [1160, 579] width 65 height 32
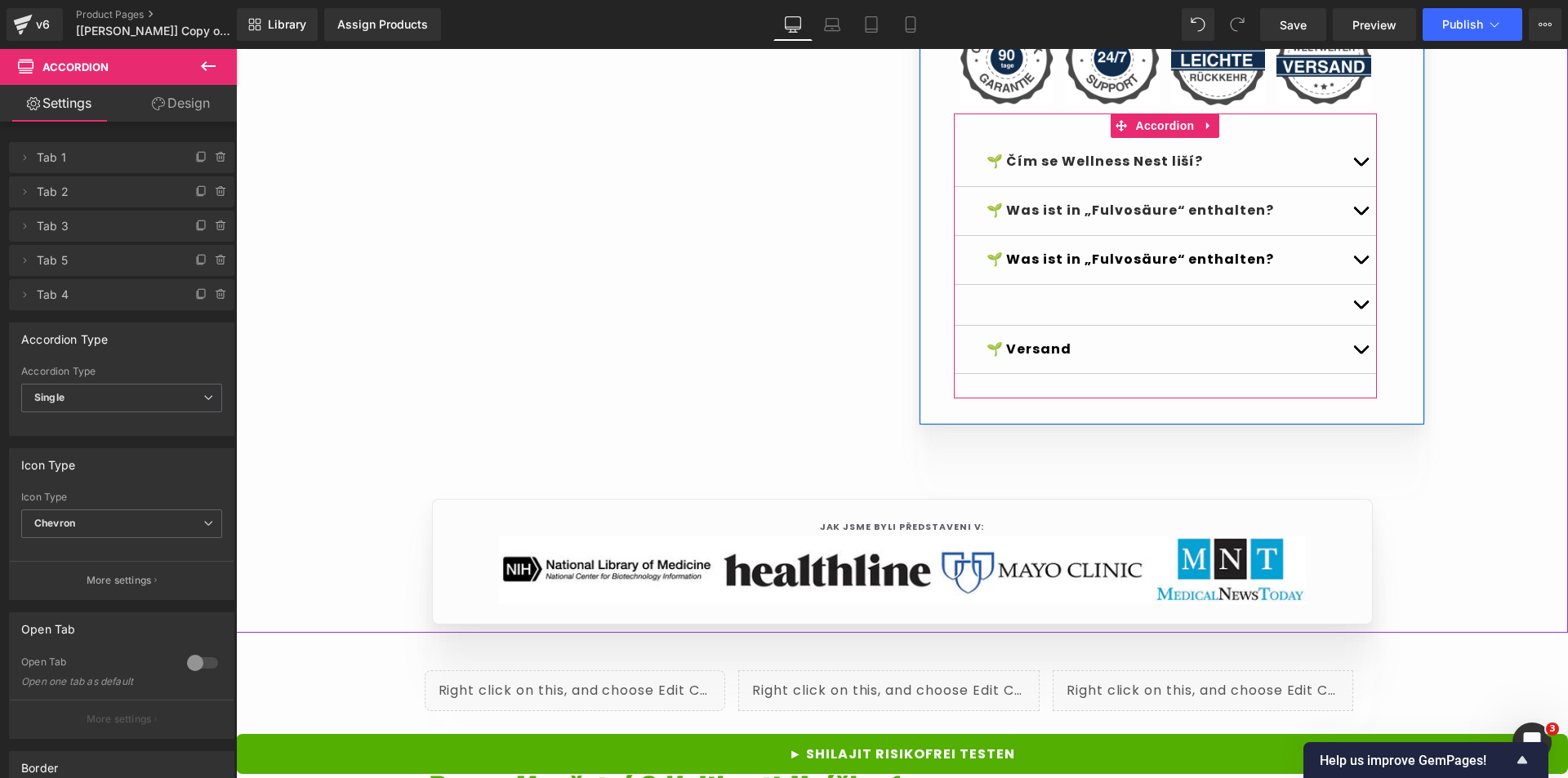
click at [1223, 326] on div at bounding box center [1165, 305] width 423 height 41
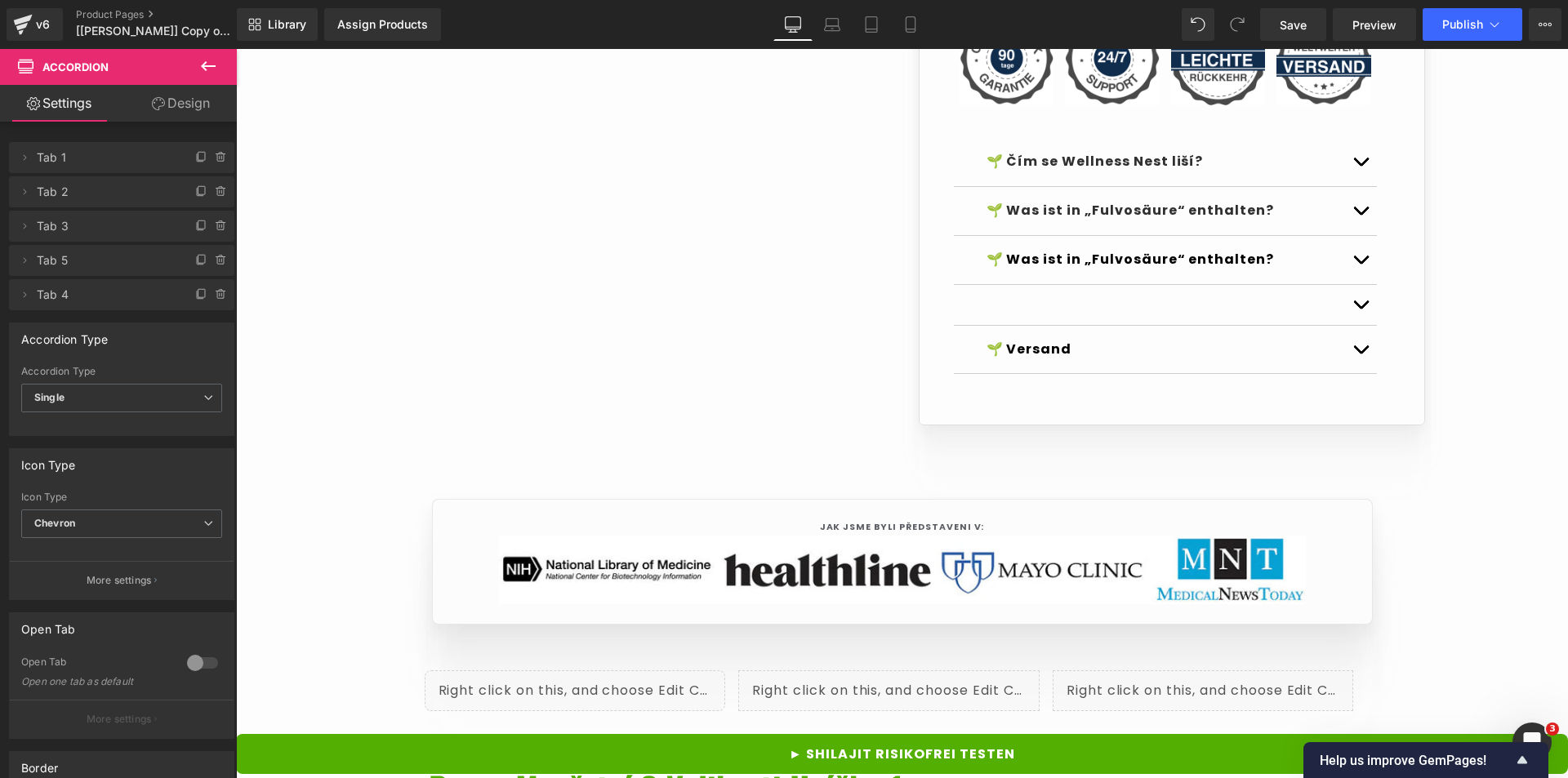
click at [1092, 223] on div "🌱 Was ist in „Fulvosäure“ enthalten? Text Block" at bounding box center [1166, 210] width 358 height 24
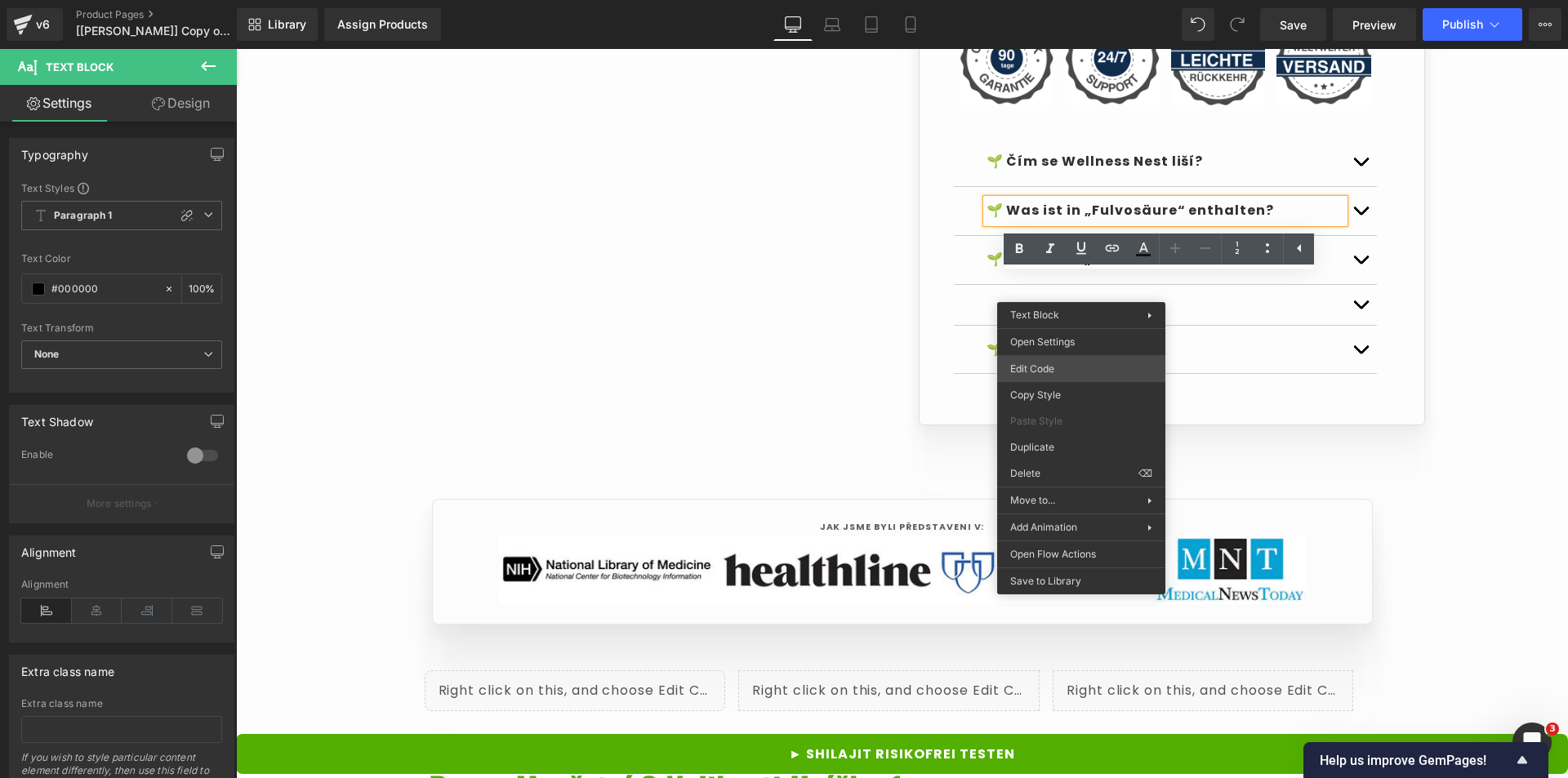
click at [1051, 0] on div "Text Block You are previewing how the Live Preset 0 will restyle your page. You…" at bounding box center [784, 0] width 1568 height 0
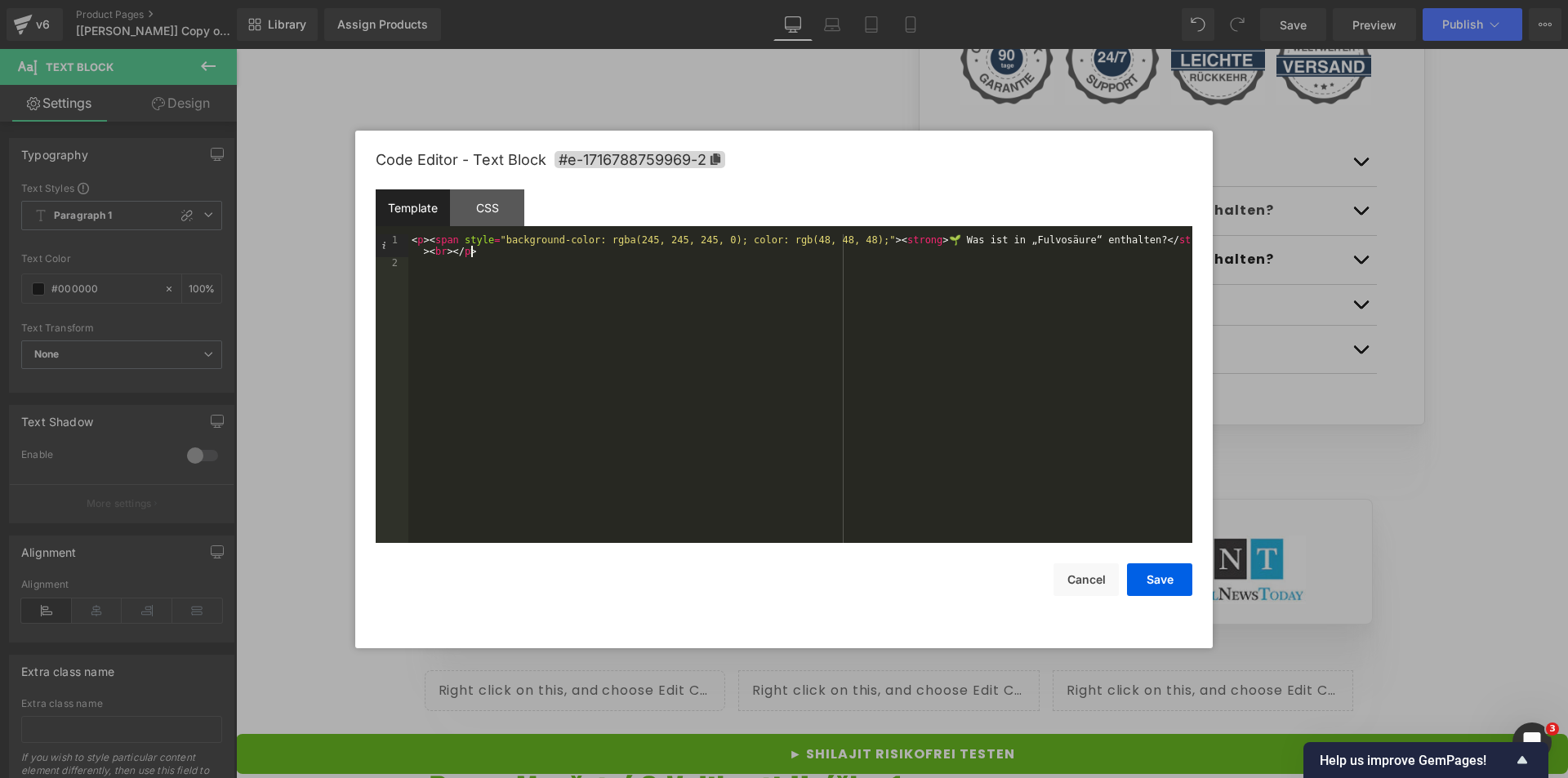
drag, startPoint x: 920, startPoint y: 246, endPoint x: 939, endPoint y: 246, distance: 19.0
click at [939, 246] on div "< p > < span style = "background-color: rgba(245, 245, 245, 0); color: rgb(48, …" at bounding box center [800, 406] width 784 height 343
click at [917, 243] on div "< p > < span style = "background-color: rgba(245, 245, 245, 0); color: rgb(48, …" at bounding box center [800, 406] width 784 height 343
drag, startPoint x: 918, startPoint y: 241, endPoint x: 1101, endPoint y: 240, distance: 183.0
click at [1101, 240] on div "< p > < span style = "background-color: rgba(245, 245, 245, 0); color: rgb(48, …" at bounding box center [800, 406] width 784 height 343
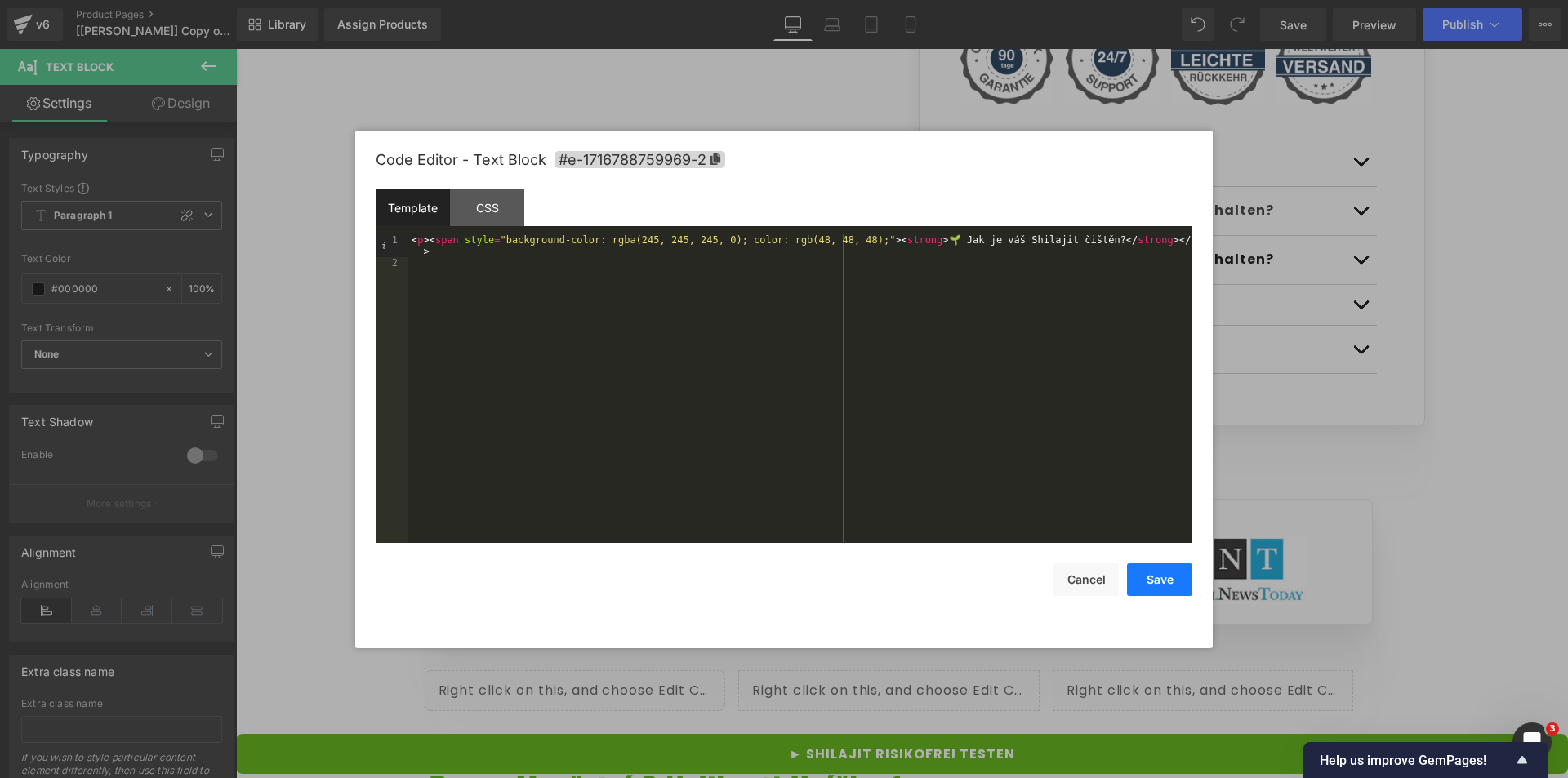
click at [1145, 570] on button "Save" at bounding box center [1160, 579] width 65 height 32
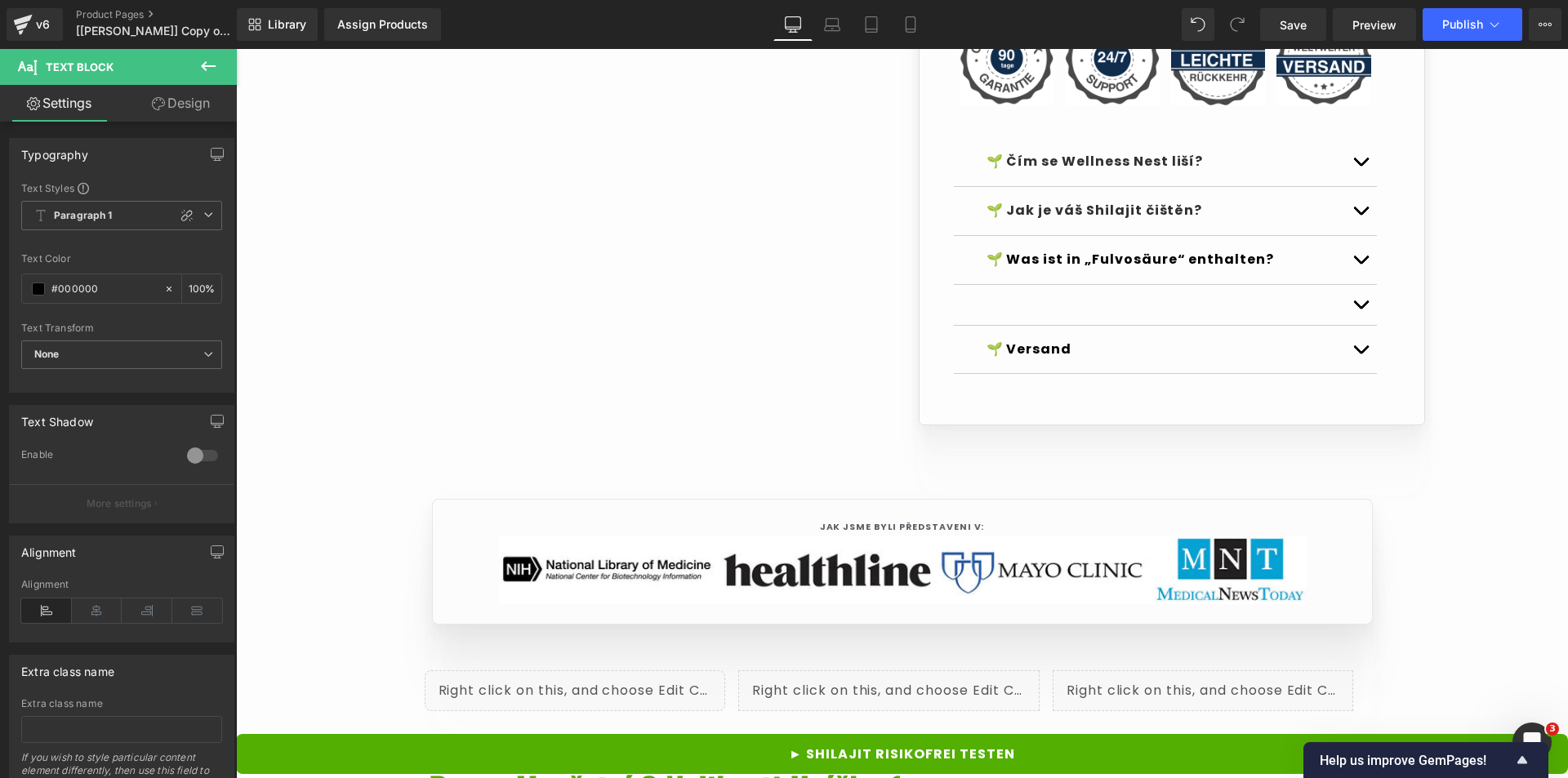
click at [1277, 326] on div at bounding box center [1165, 305] width 423 height 41
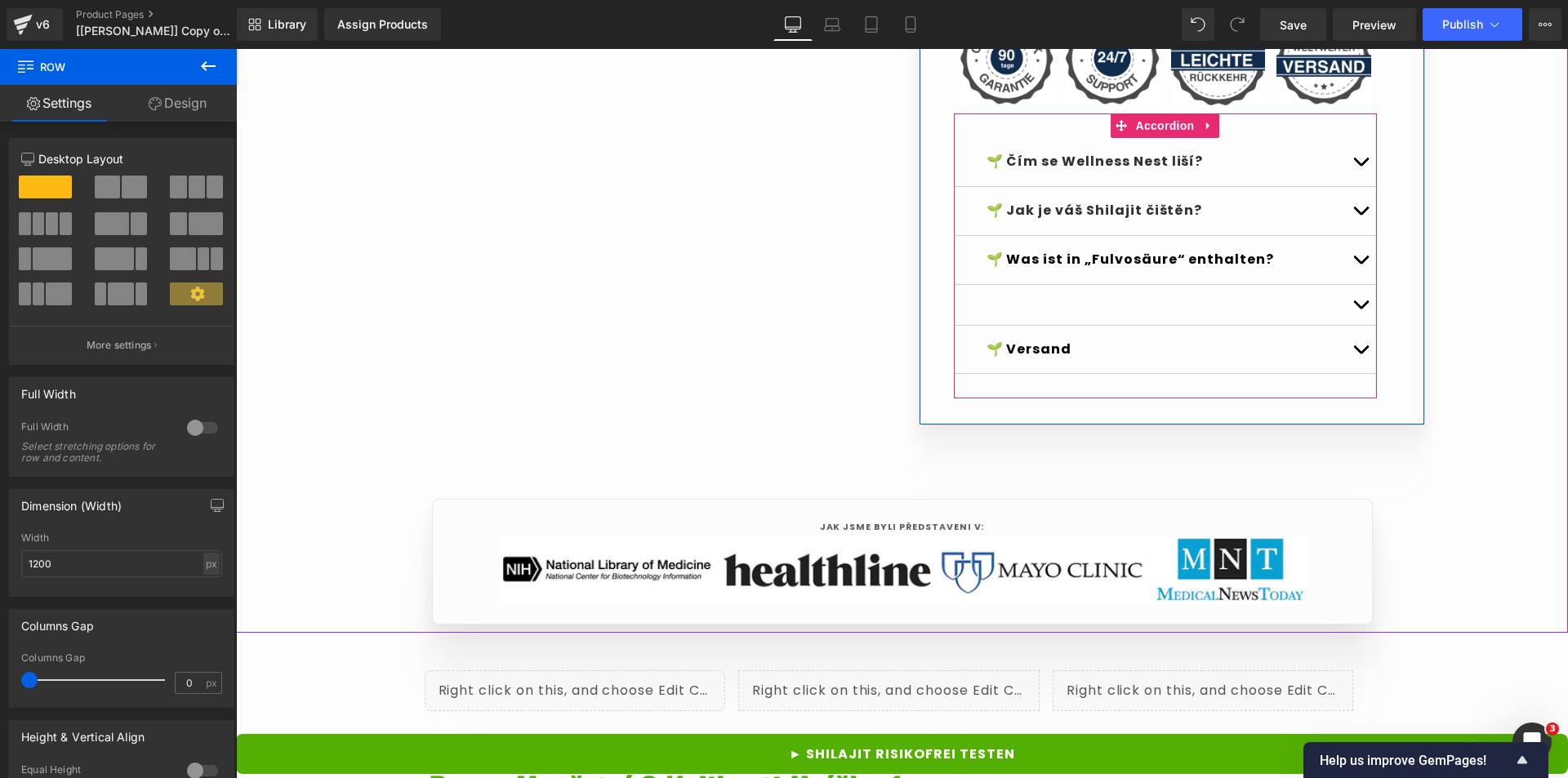
click at [1044, 326] on div at bounding box center [1165, 305] width 423 height 41
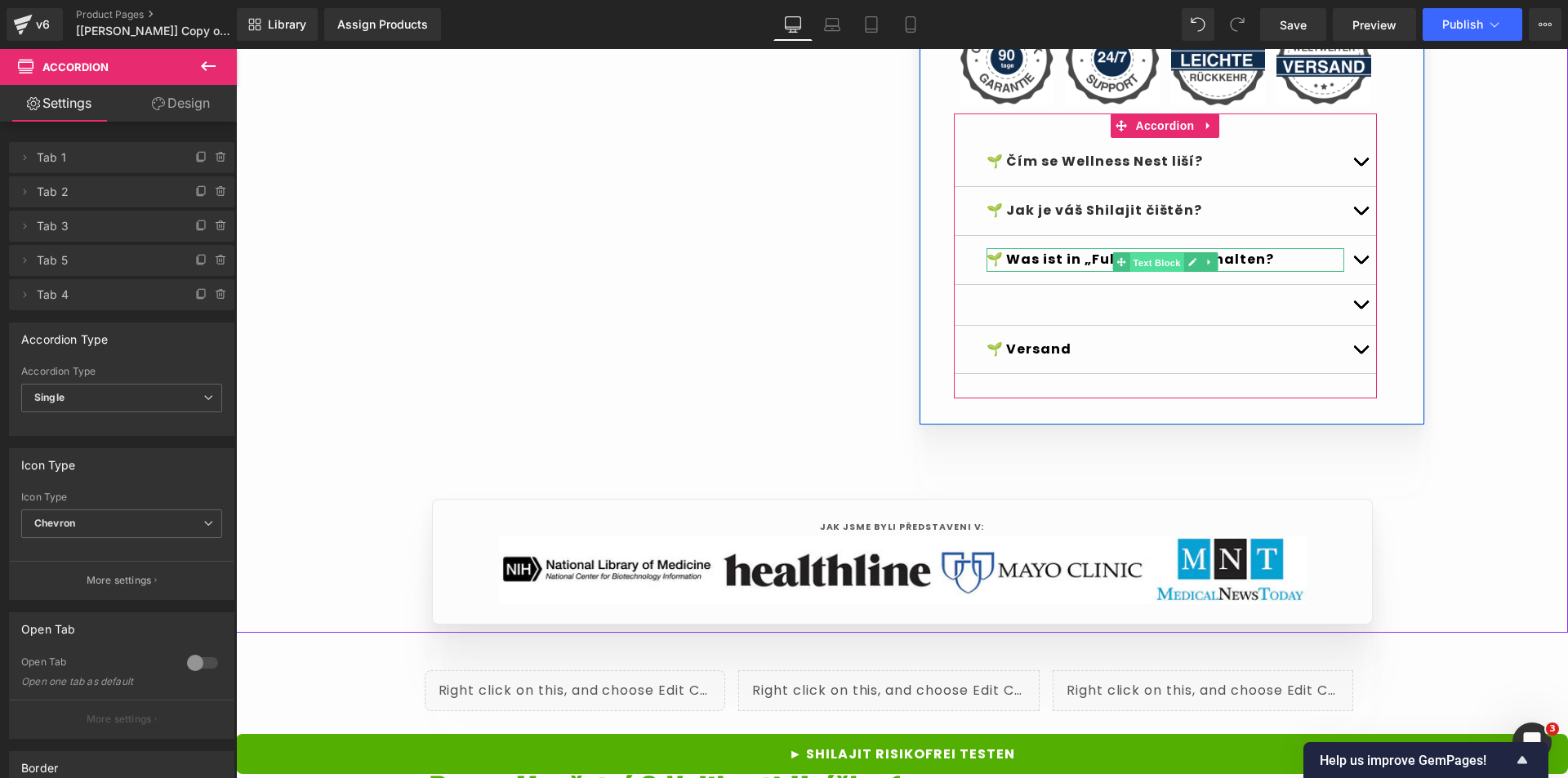
click at [1145, 273] on span "Text Block" at bounding box center [1157, 263] width 54 height 19
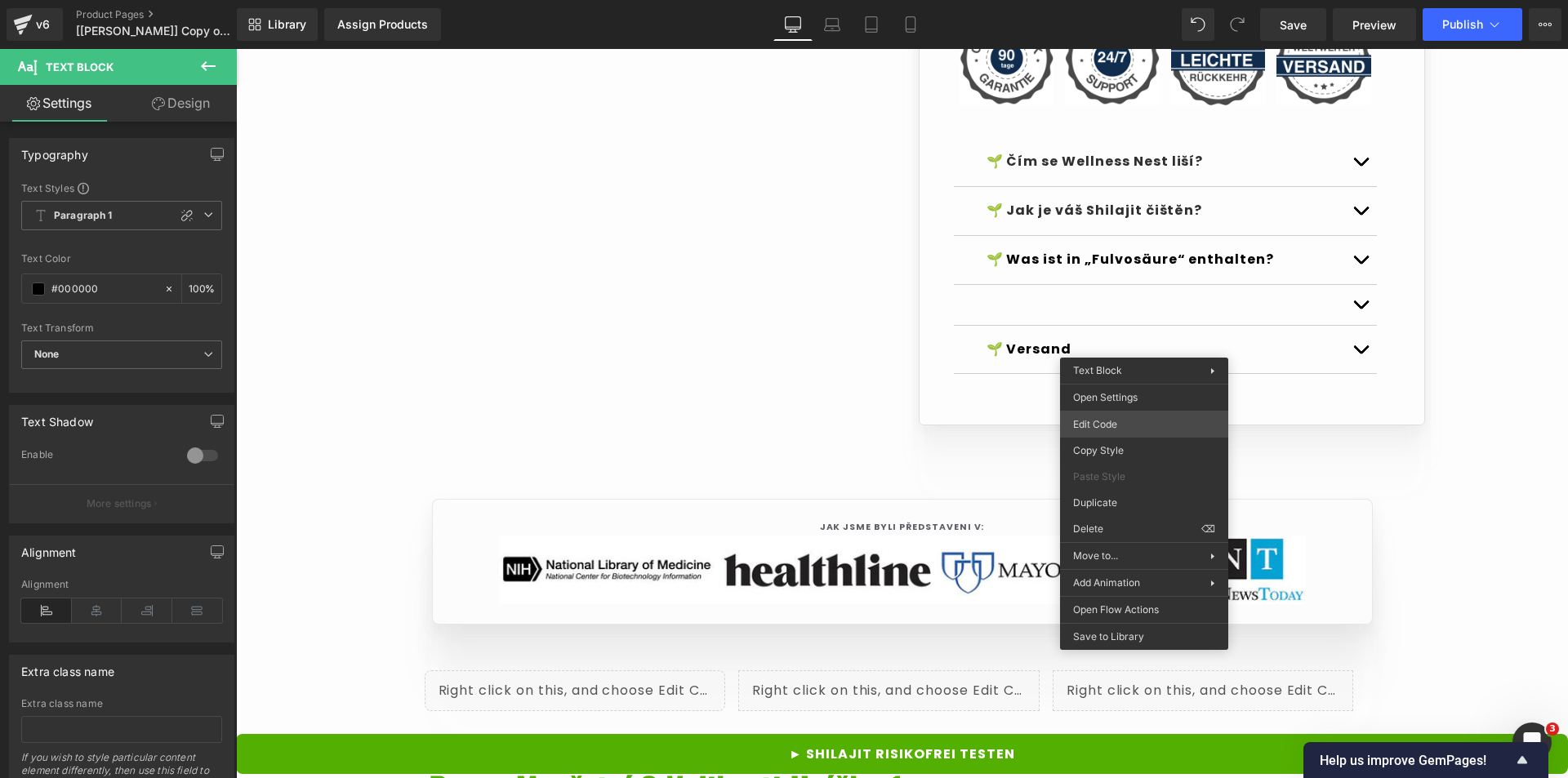
click at [1113, 0] on div "Text Block You are previewing how the Live Preset 0 will restyle your page. You…" at bounding box center [784, 0] width 1568 height 0
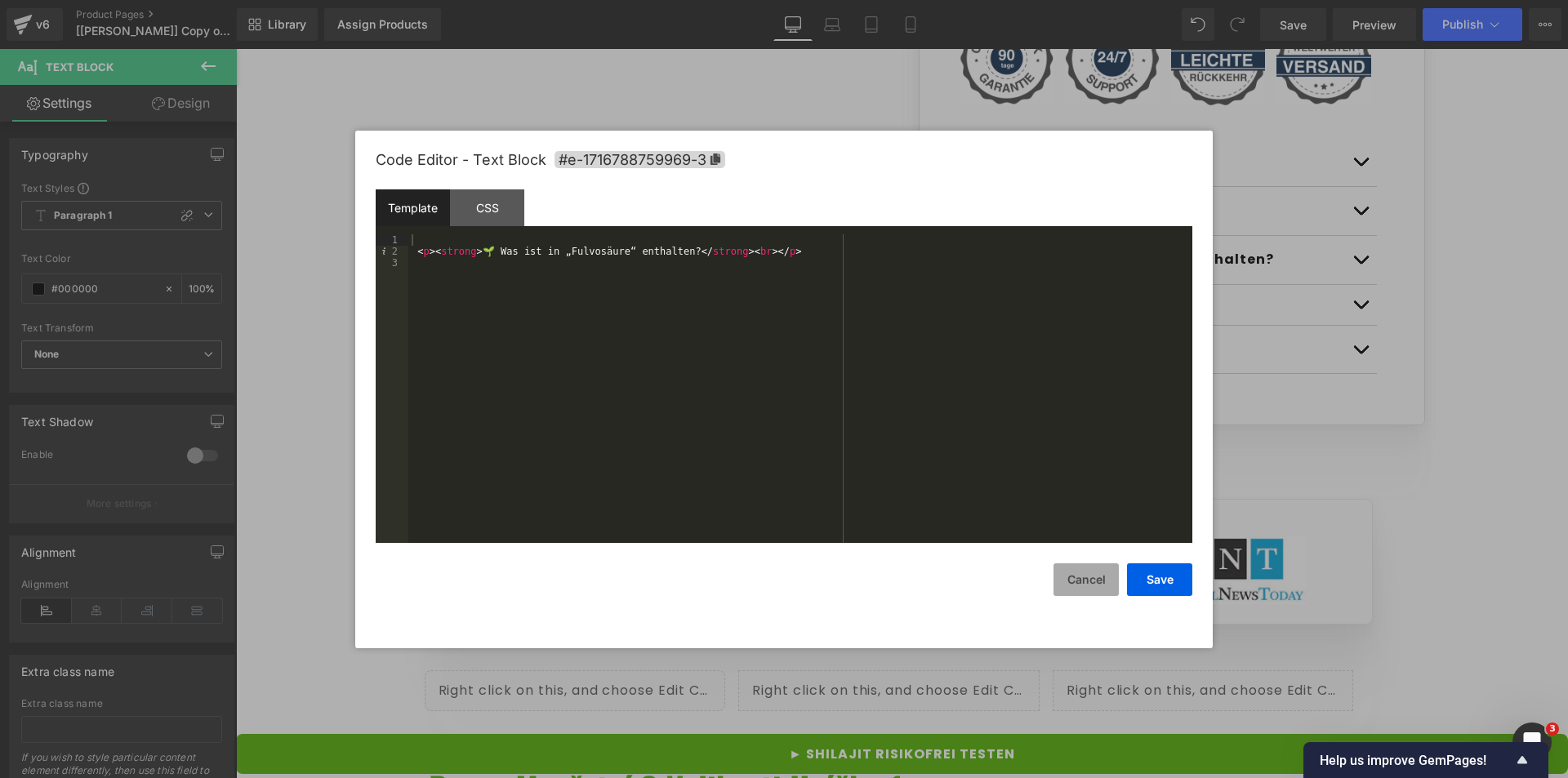
click at [1072, 587] on button "Cancel" at bounding box center [1086, 579] width 65 height 32
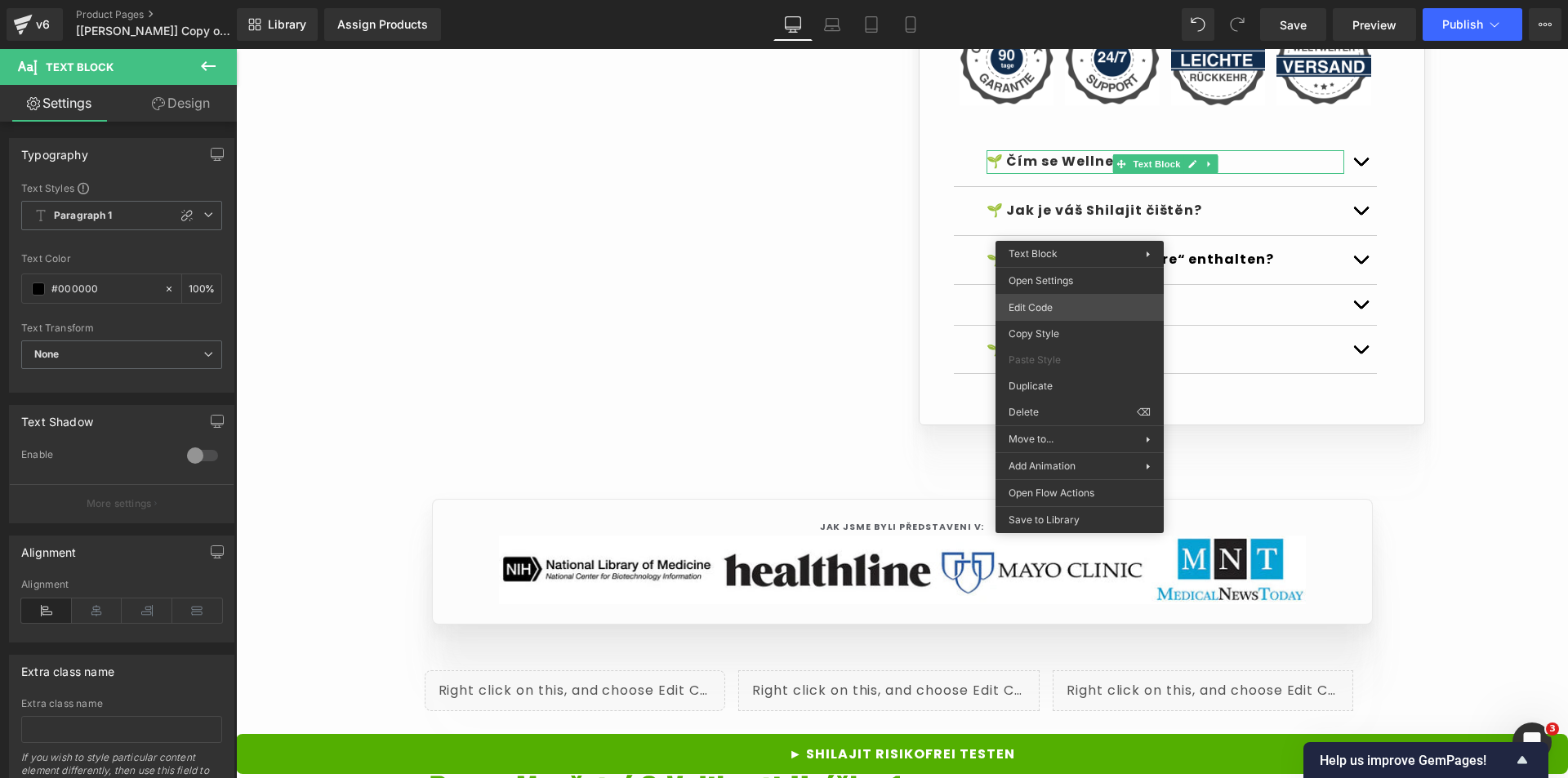
click at [1050, 0] on div "Text Block You are previewing how the Live Preset 0 will restyle your page. You…" at bounding box center [784, 0] width 1568 height 0
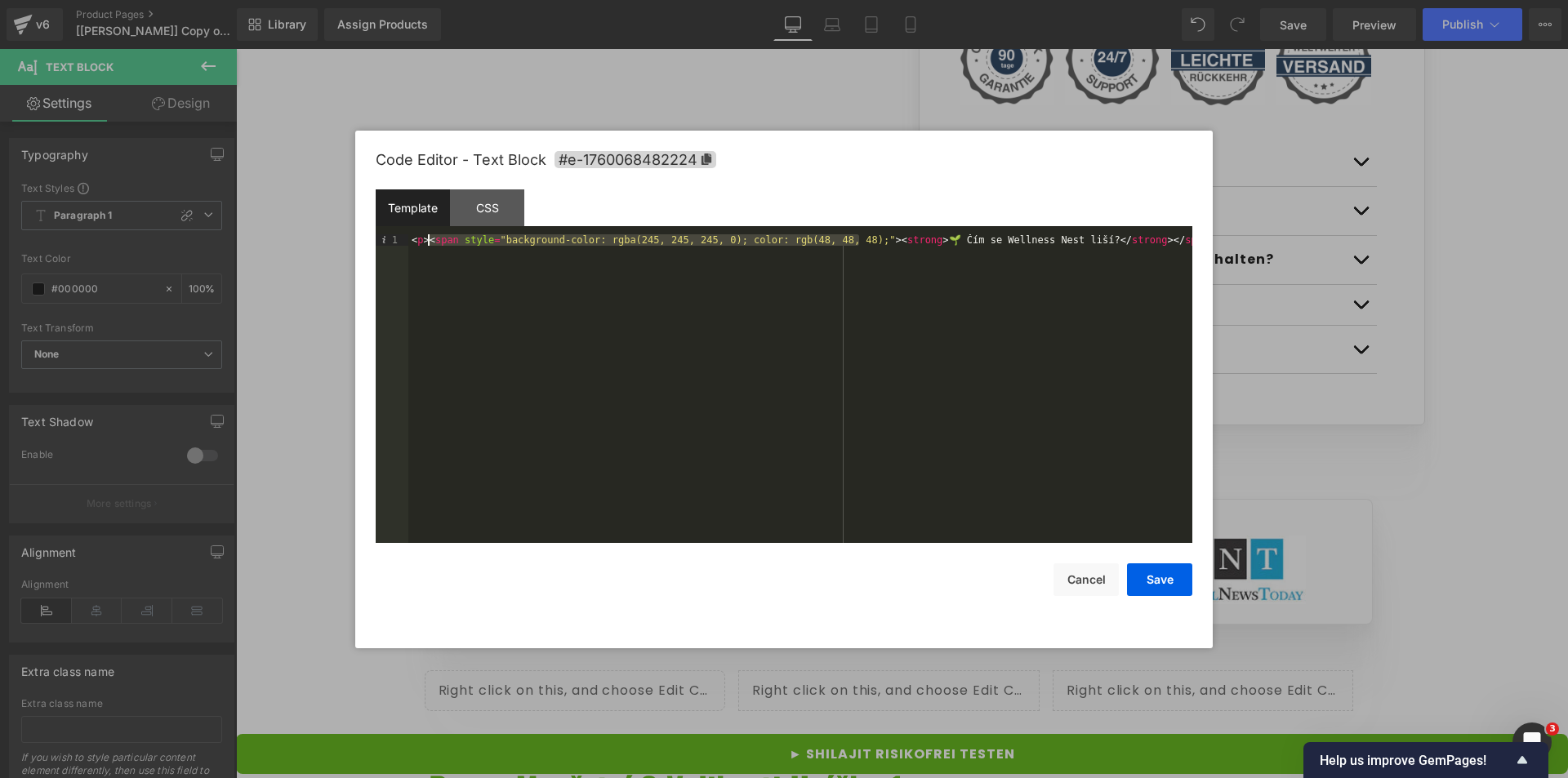
drag, startPoint x: 858, startPoint y: 237, endPoint x: 428, endPoint y: 242, distance: 430.0
click at [428, 242] on div "< p > < span style = "background-color: rgba(245, 245, 245, 0); color: rgb(48, …" at bounding box center [800, 400] width 784 height 331
drag, startPoint x: 675, startPoint y: 242, endPoint x: 738, endPoint y: 240, distance: 63.0
click at [738, 240] on div "< p > < strong > 🌱 Čím se Wellness Nest liší? </ strong > </ span > < br > </ p…" at bounding box center [800, 400] width 784 height 331
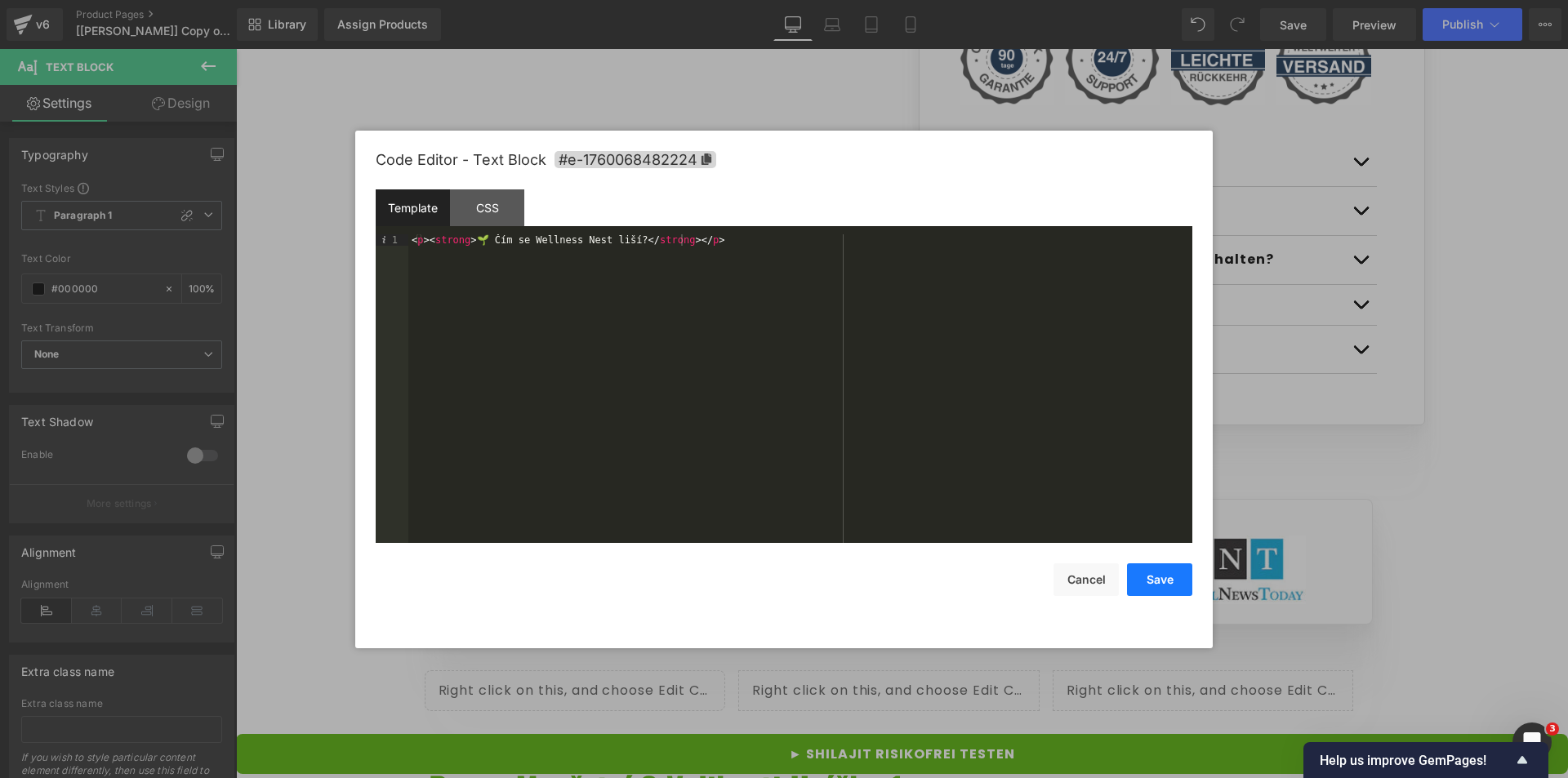
click at [1168, 590] on button "Save" at bounding box center [1160, 579] width 65 height 32
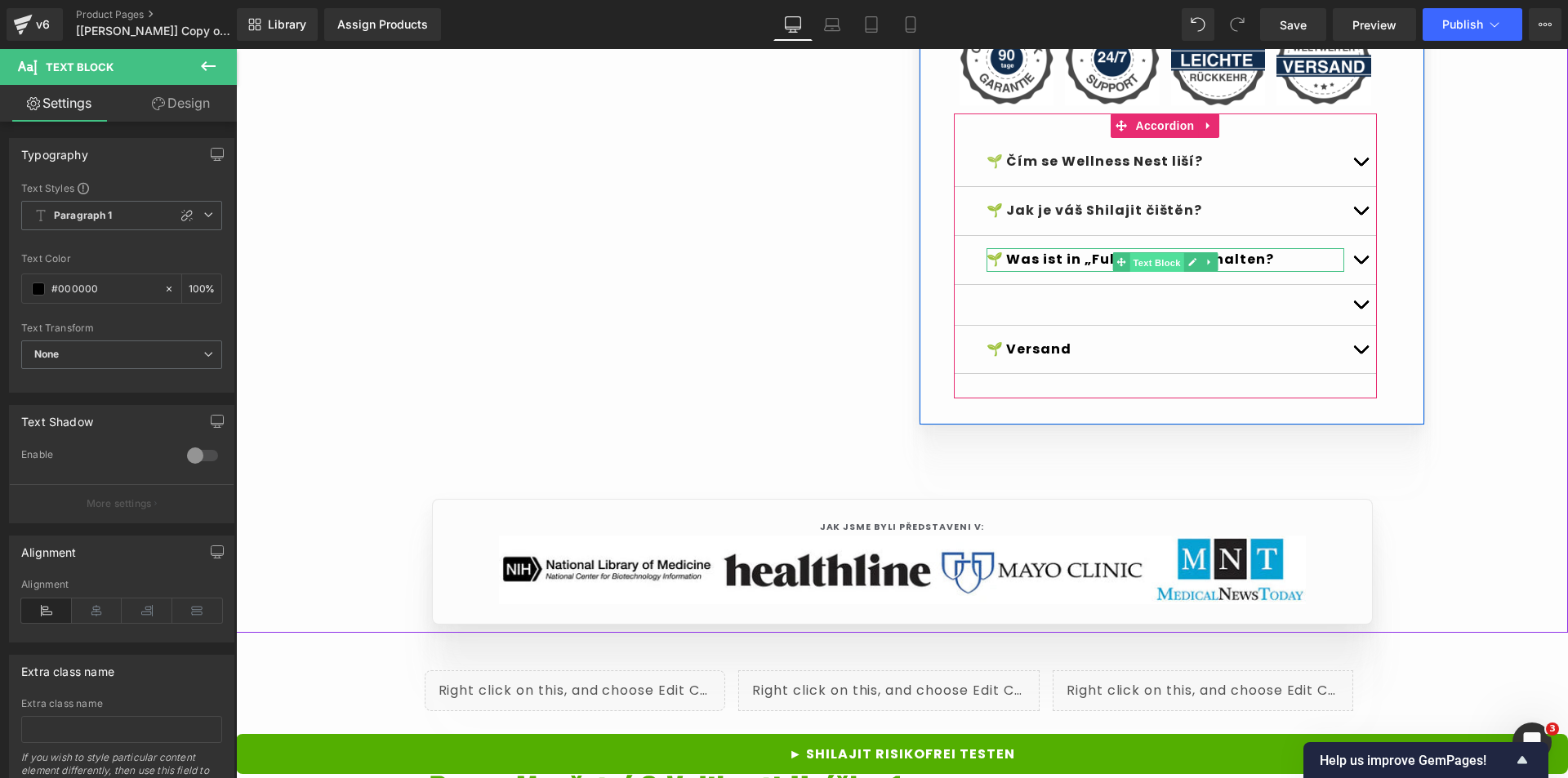
click at [1134, 273] on span "Text Block" at bounding box center [1157, 263] width 54 height 19
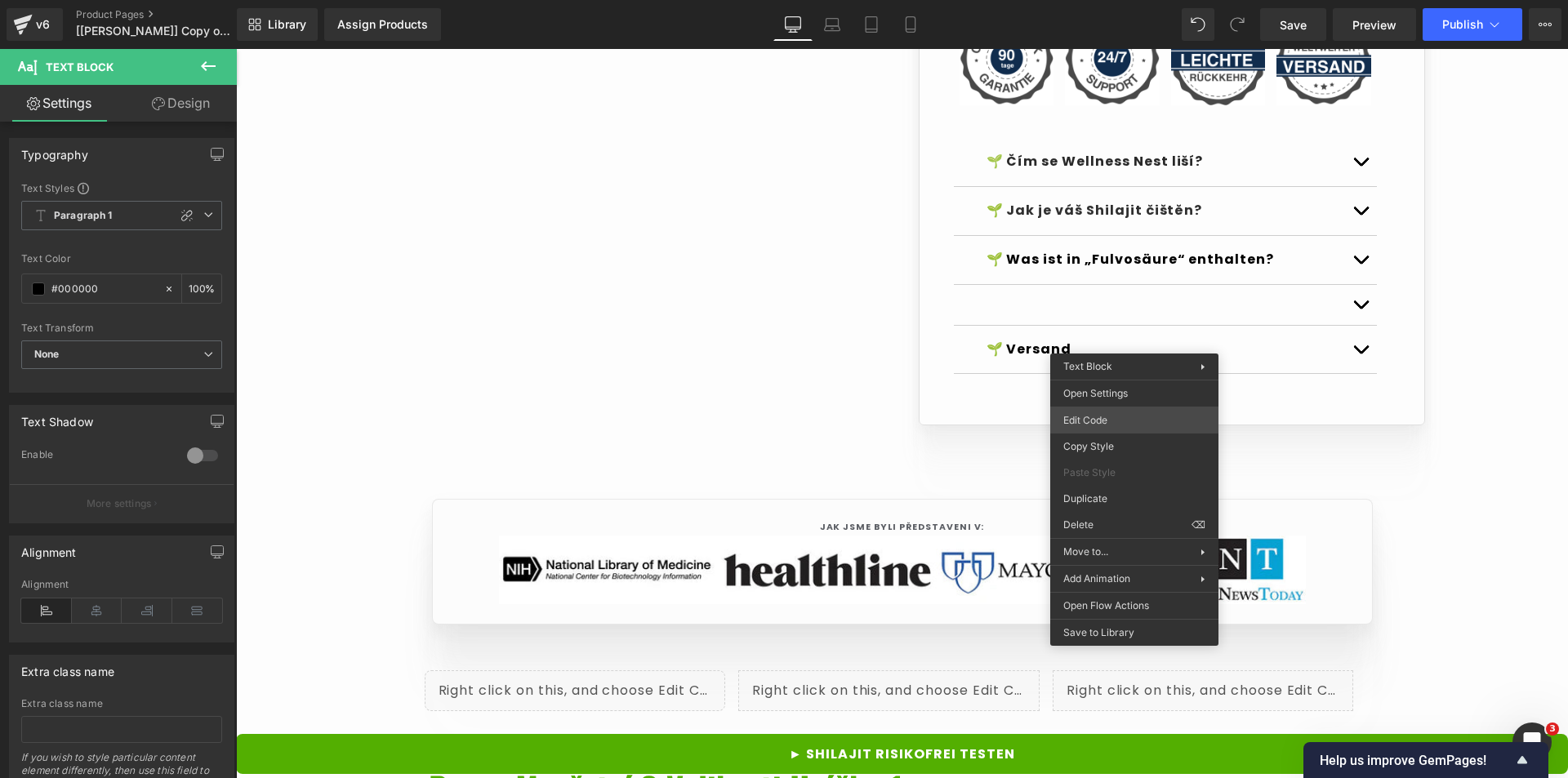
click at [1085, 0] on div "Text Block You are previewing how the Live Preset 0 will restyle your page. You…" at bounding box center [784, 0] width 1568 height 0
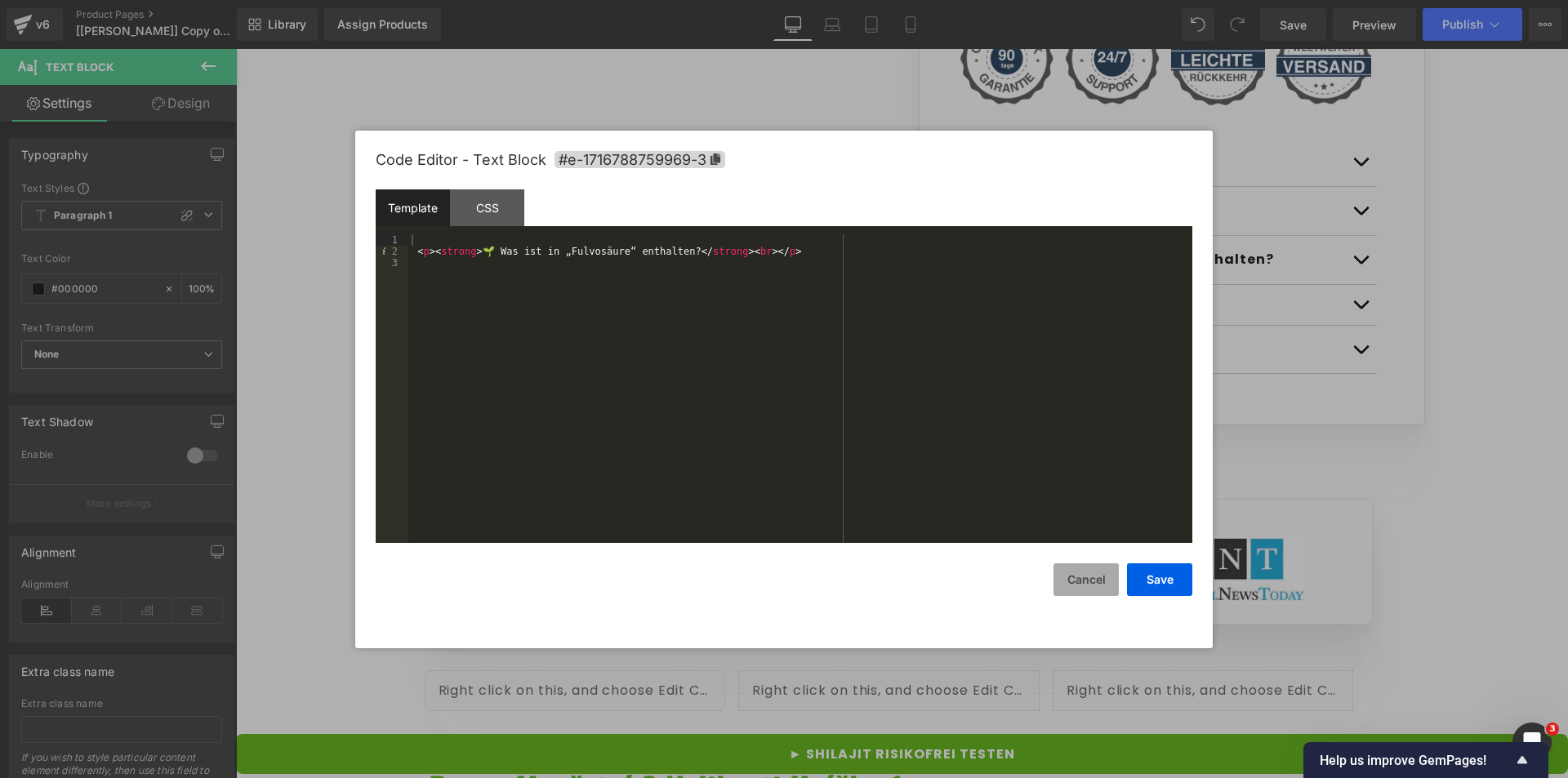
click at [1072, 581] on button "Cancel" at bounding box center [1086, 579] width 65 height 32
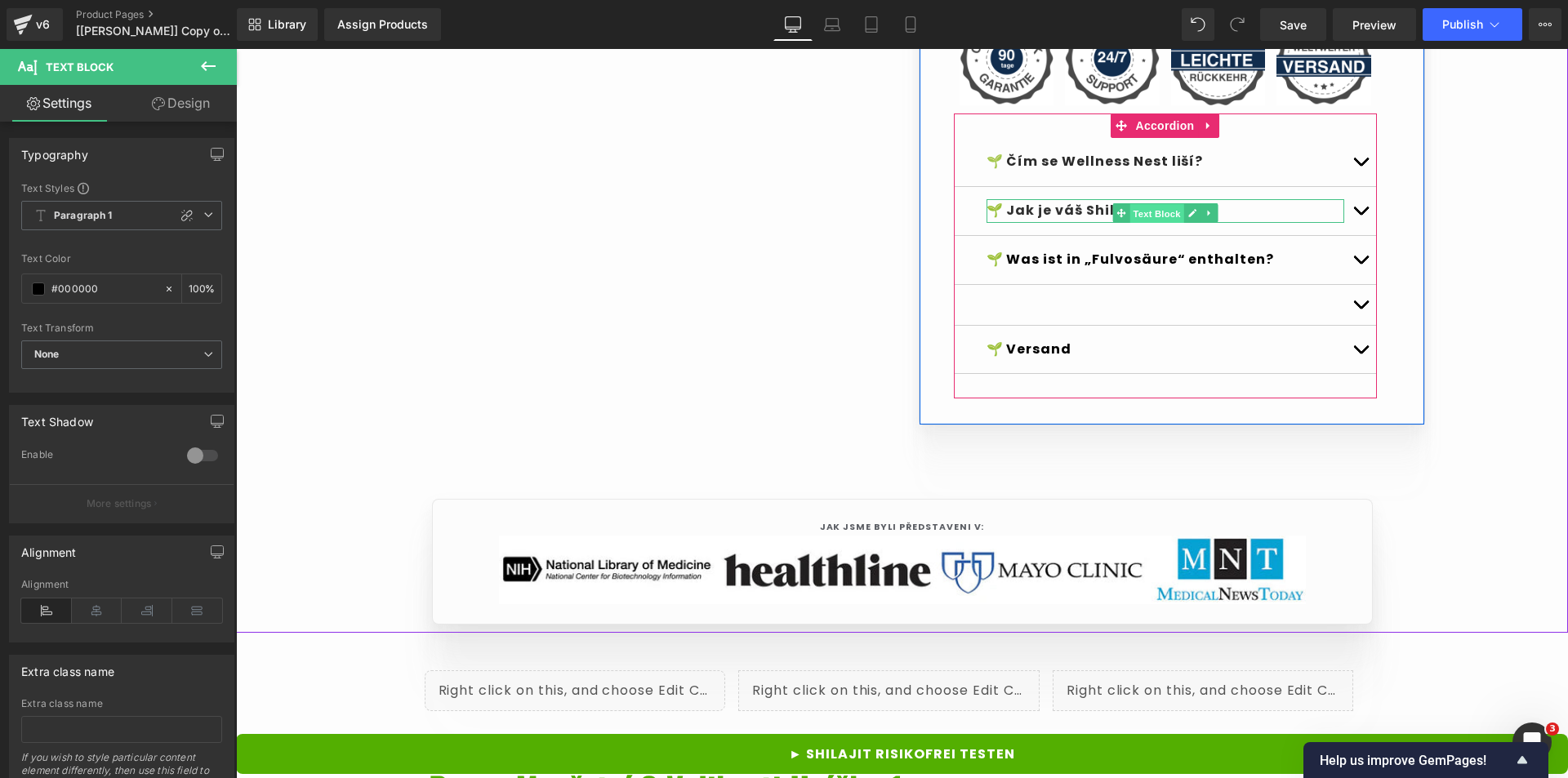
click at [1149, 223] on span "Text Block" at bounding box center [1157, 214] width 54 height 19
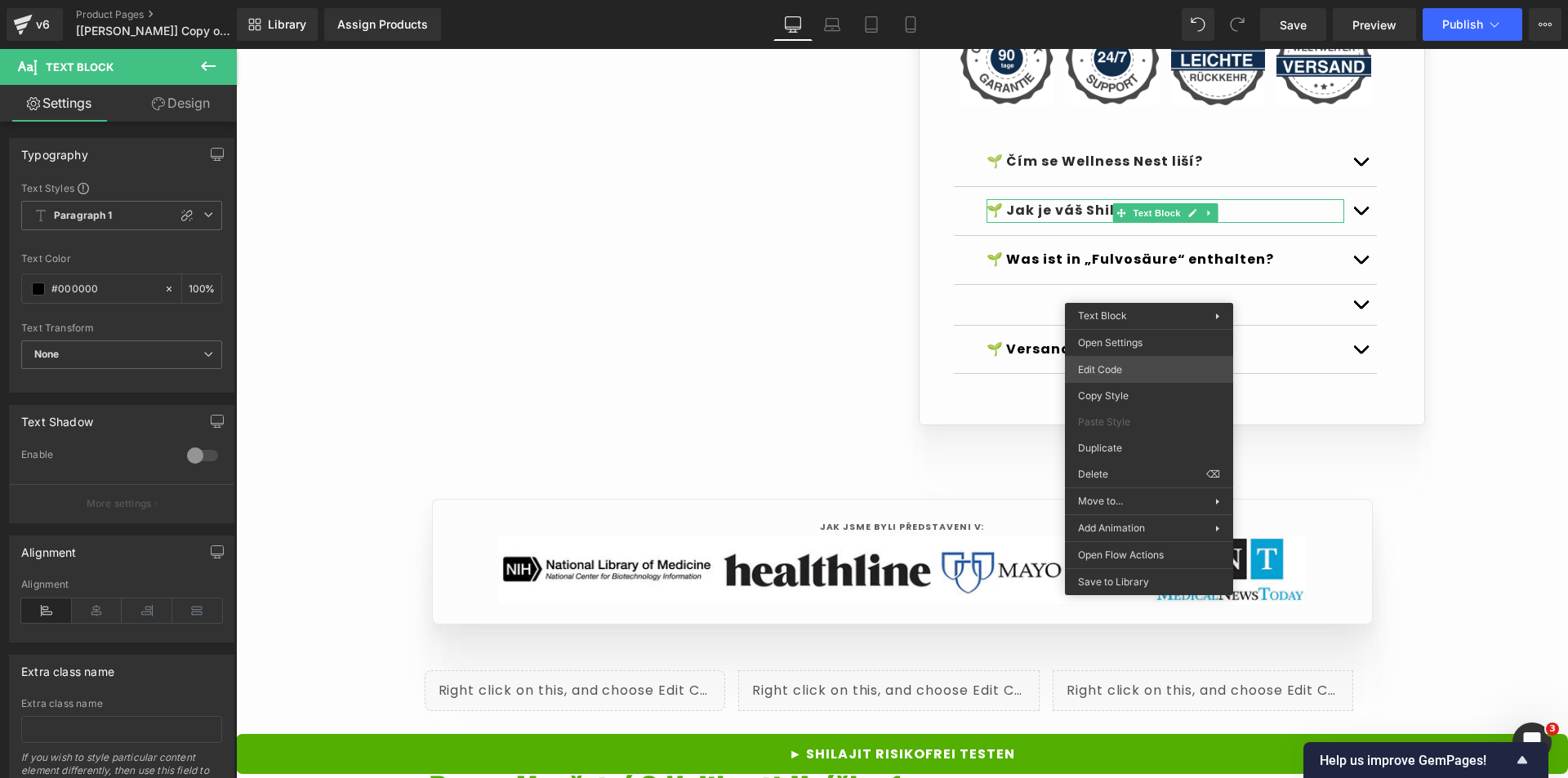
click at [1110, 0] on div "Text Block You are previewing how the Live Preset 0 will restyle your page. You…" at bounding box center [784, 0] width 1568 height 0
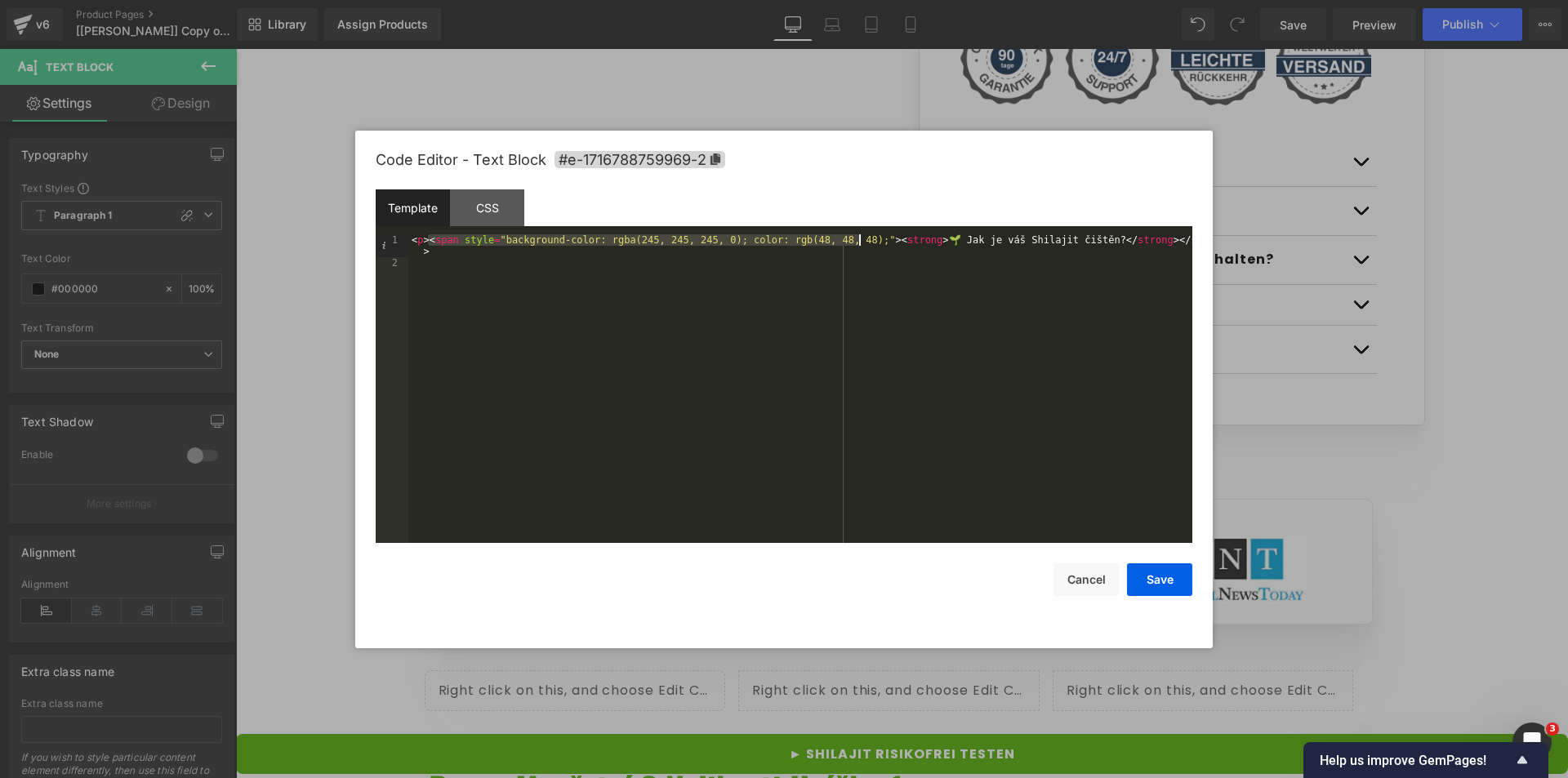
drag, startPoint x: 428, startPoint y: 242, endPoint x: 859, endPoint y: 242, distance: 431.0
click at [859, 242] on div "< p > < span style = "background-color: rgba(245, 245, 245, 0); color: rgb(48, …" at bounding box center [800, 406] width 784 height 343
drag, startPoint x: 684, startPoint y: 241, endPoint x: 717, endPoint y: 245, distance: 33.2
click at [717, 245] on div "< p > < strong > 🌱 Jak je váš Shilajit čištěn? </ strong > </ span > < br > </ …" at bounding box center [800, 400] width 784 height 331
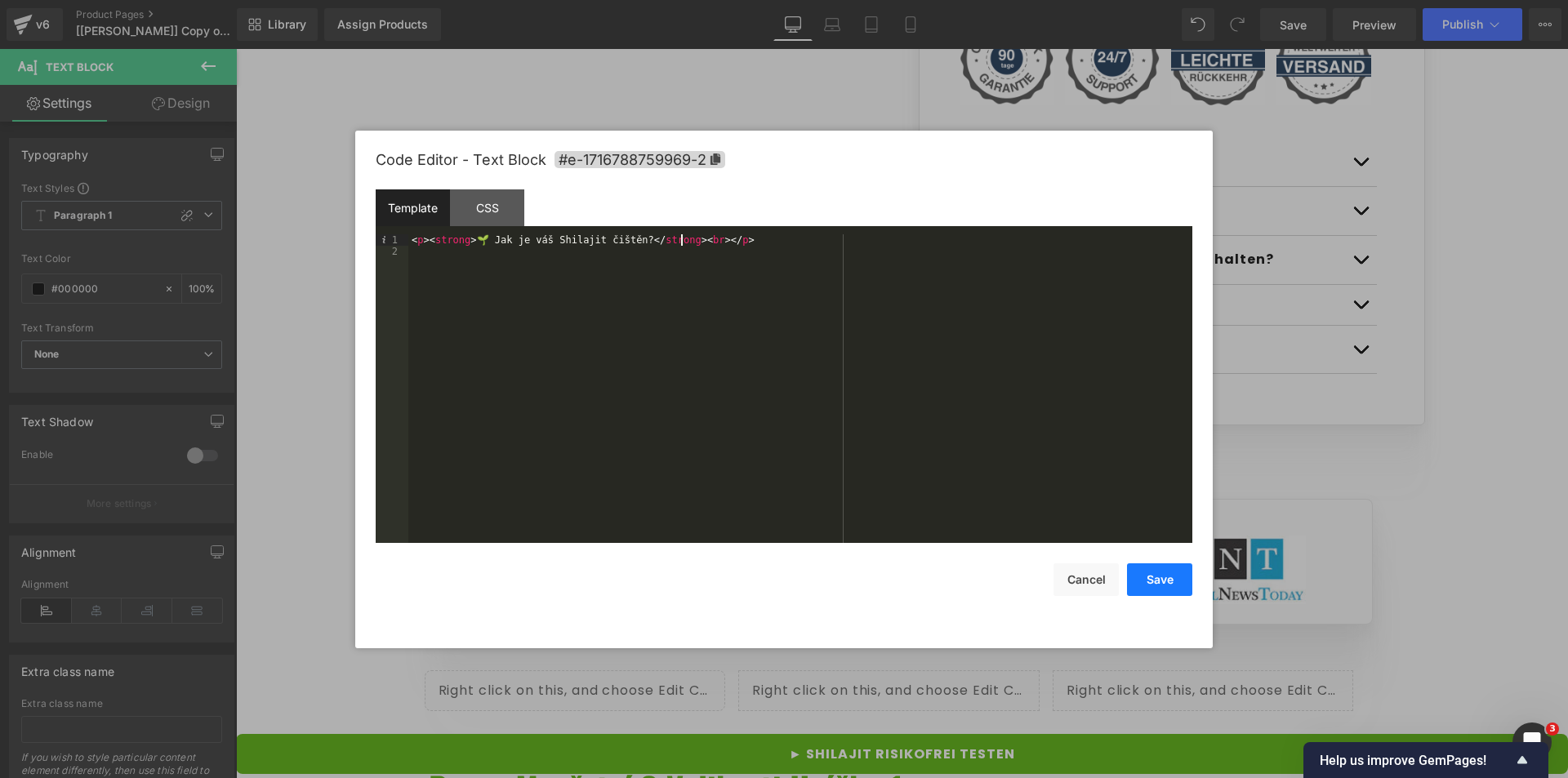
click at [1162, 585] on button "Save" at bounding box center [1160, 579] width 65 height 32
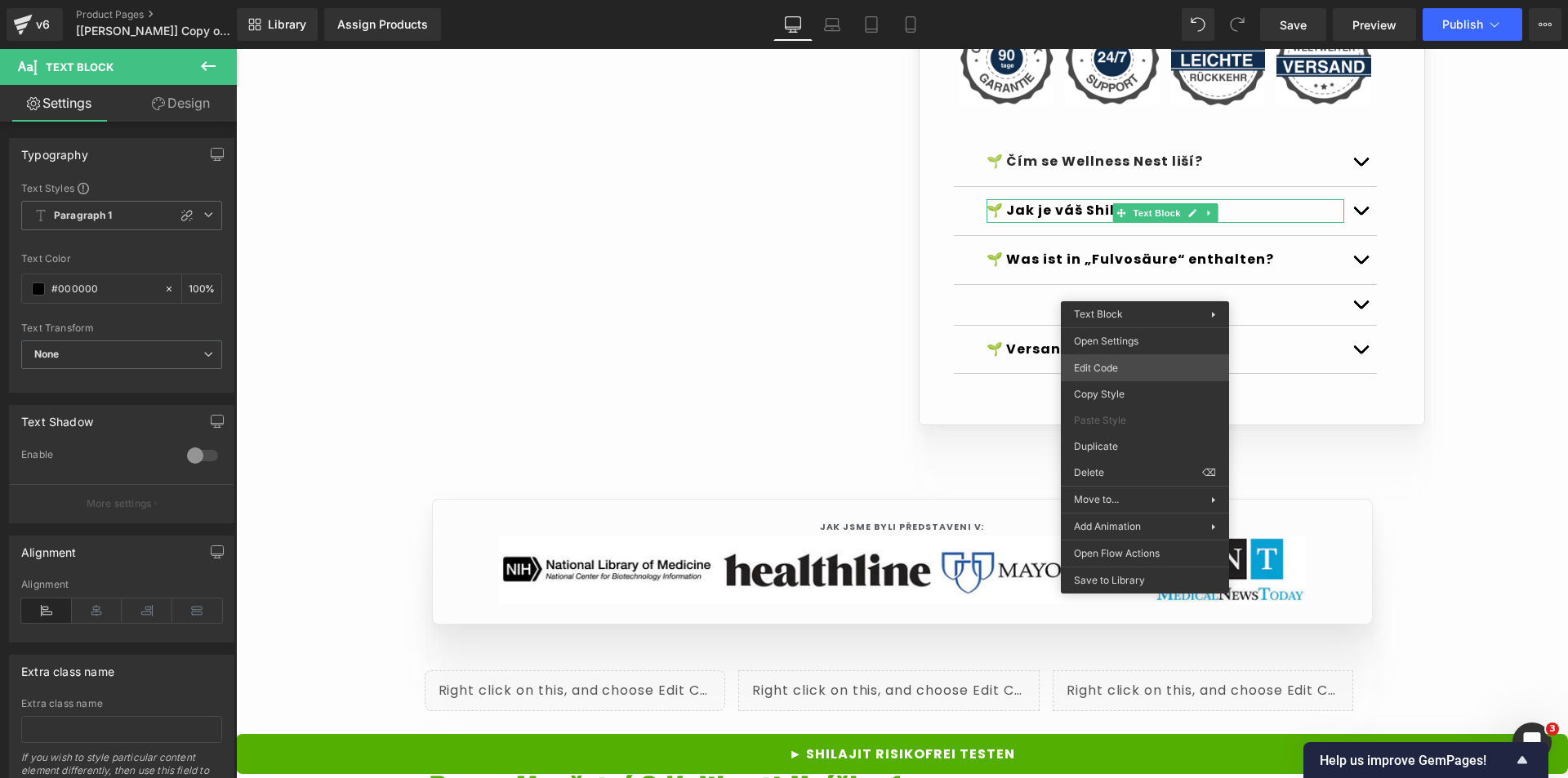
click at [1106, 0] on div "Text Block You are previewing how the Live Preset 0 will restyle your page. You…" at bounding box center [784, 0] width 1568 height 0
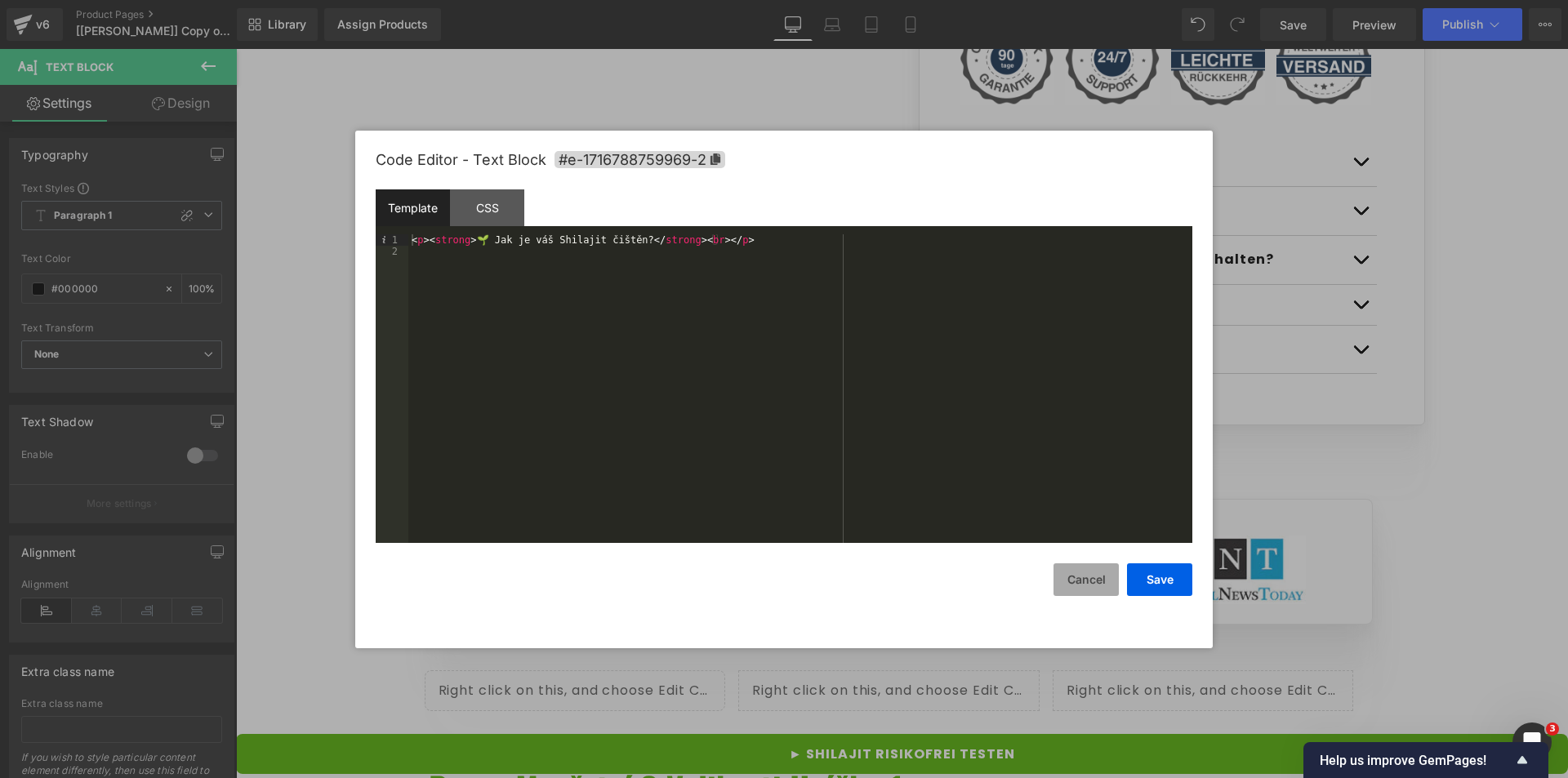
click at [1077, 586] on button "Cancel" at bounding box center [1086, 579] width 65 height 32
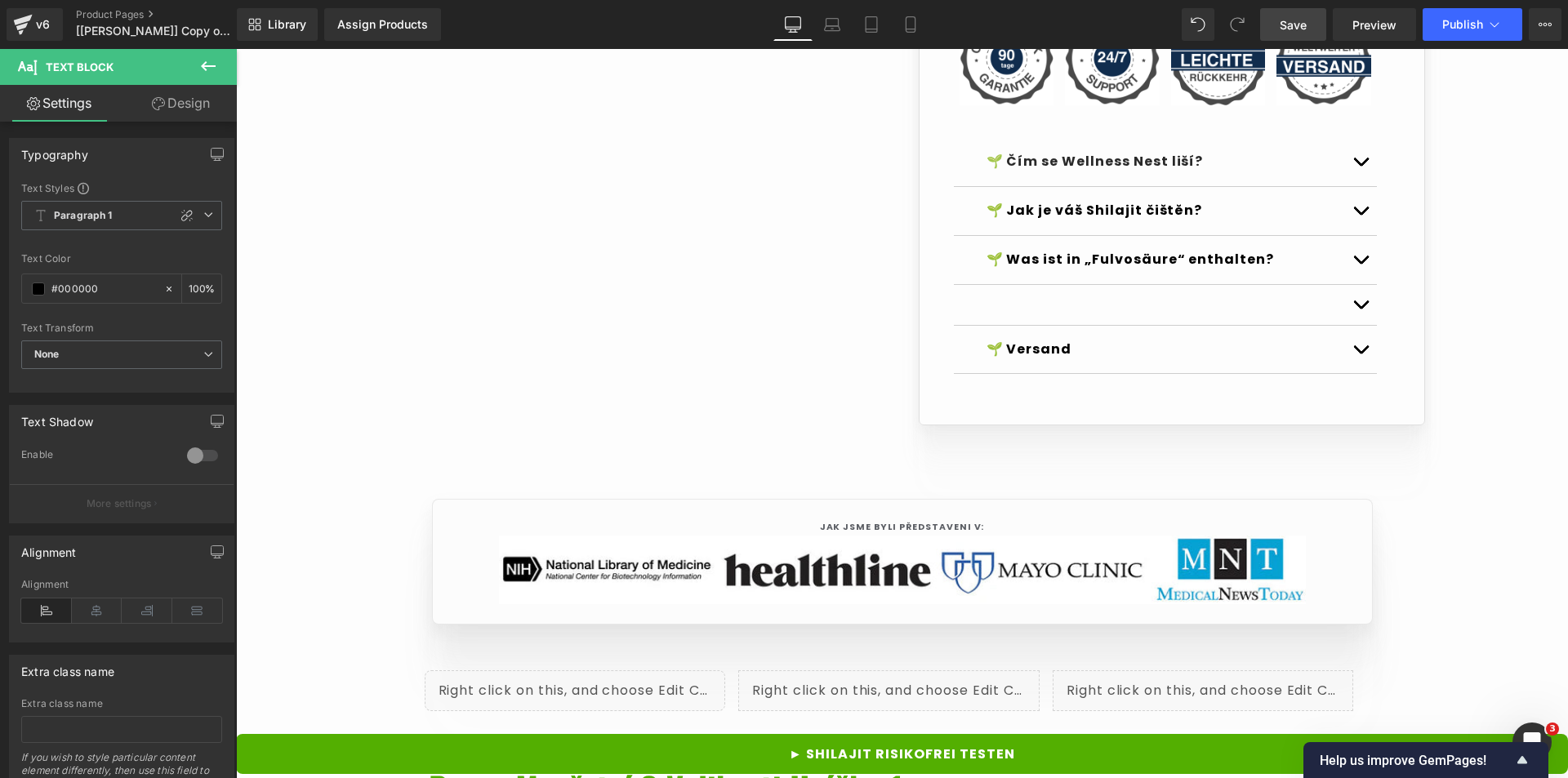
click at [1300, 30] on span "Save" at bounding box center [1293, 25] width 27 height 17
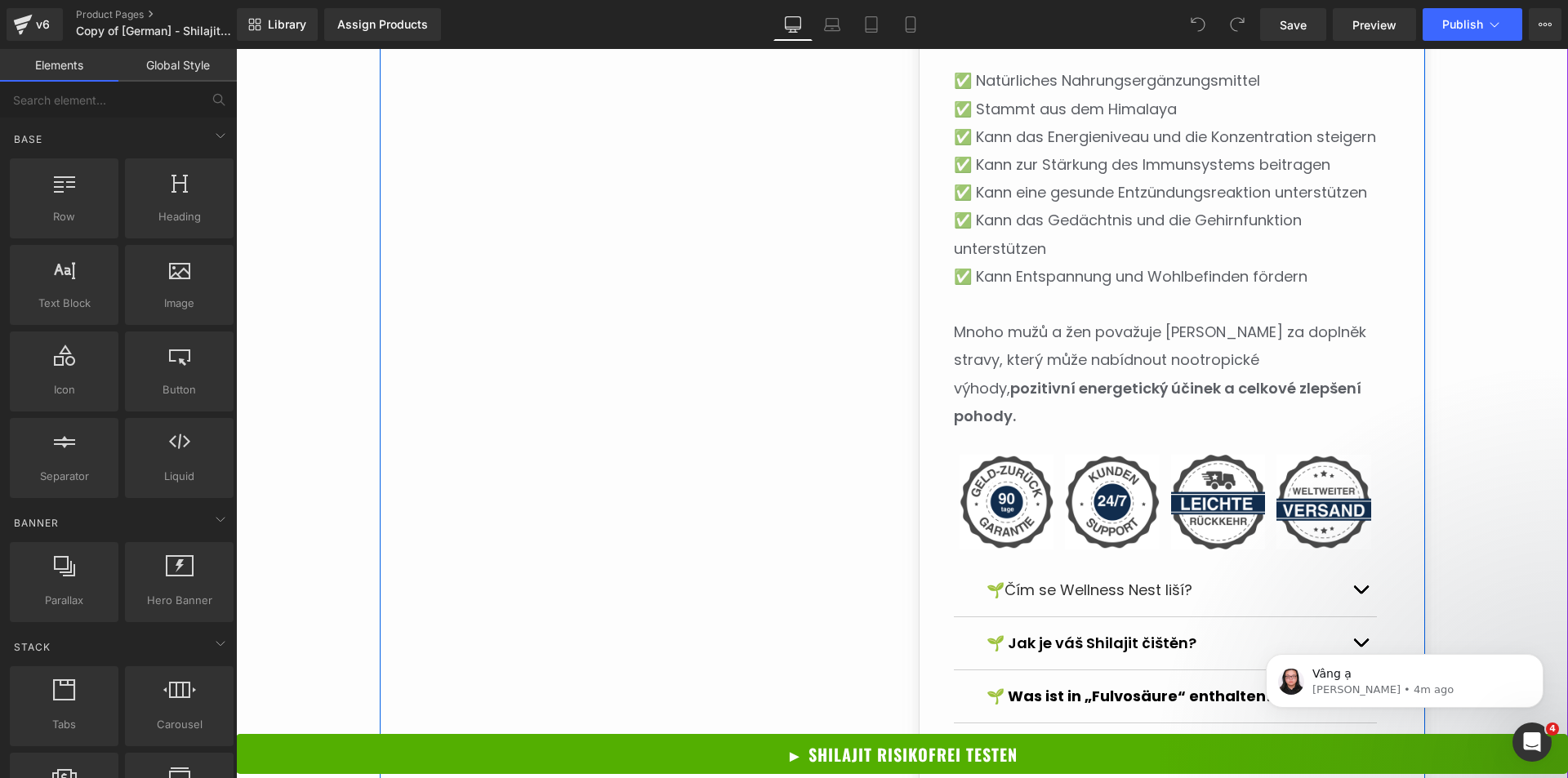
scroll to position [1715, 0]
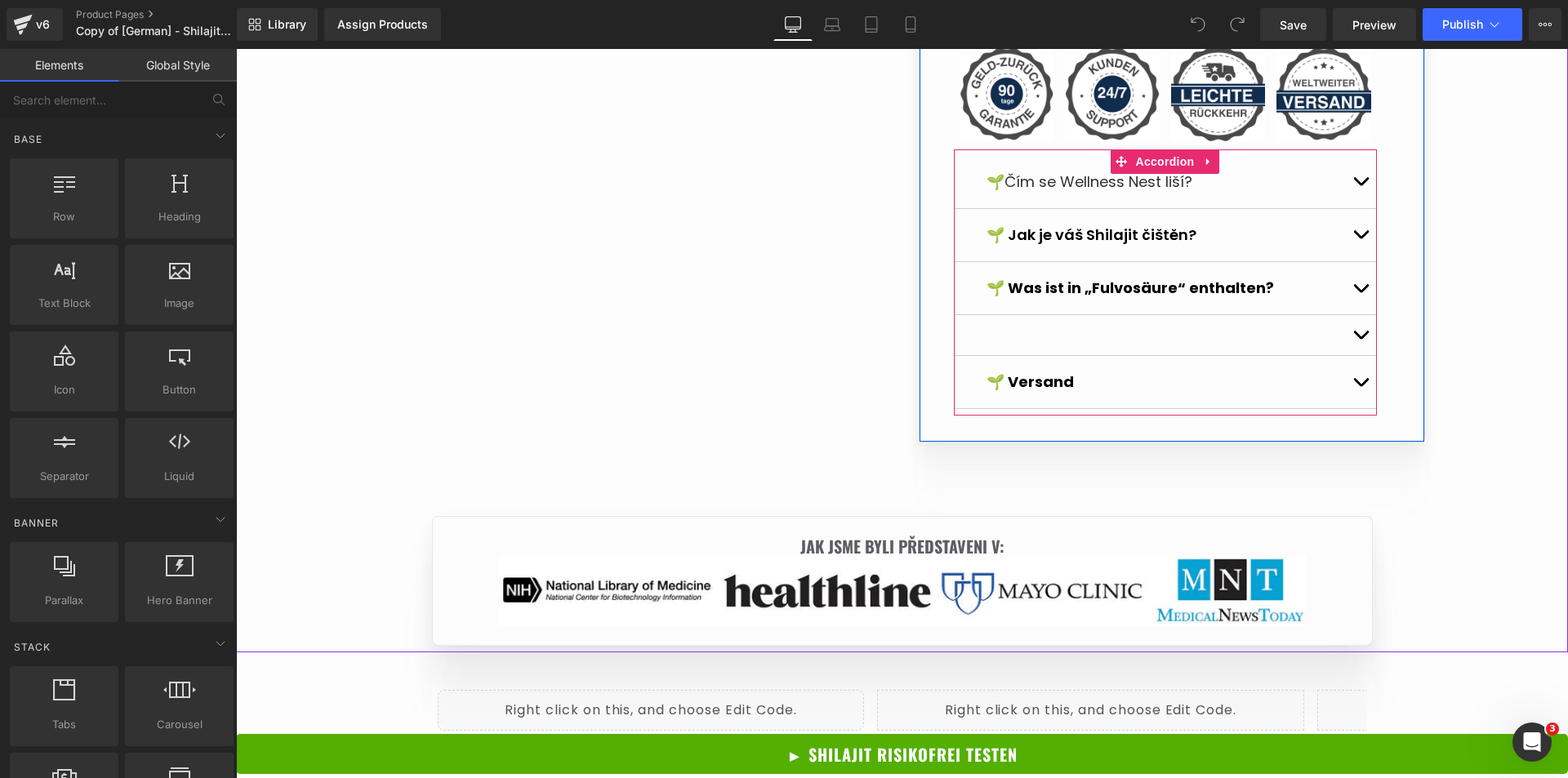
click at [1248, 168] on p "🌱 Čím se Wellness Nest liší?" at bounding box center [1166, 182] width 358 height 28
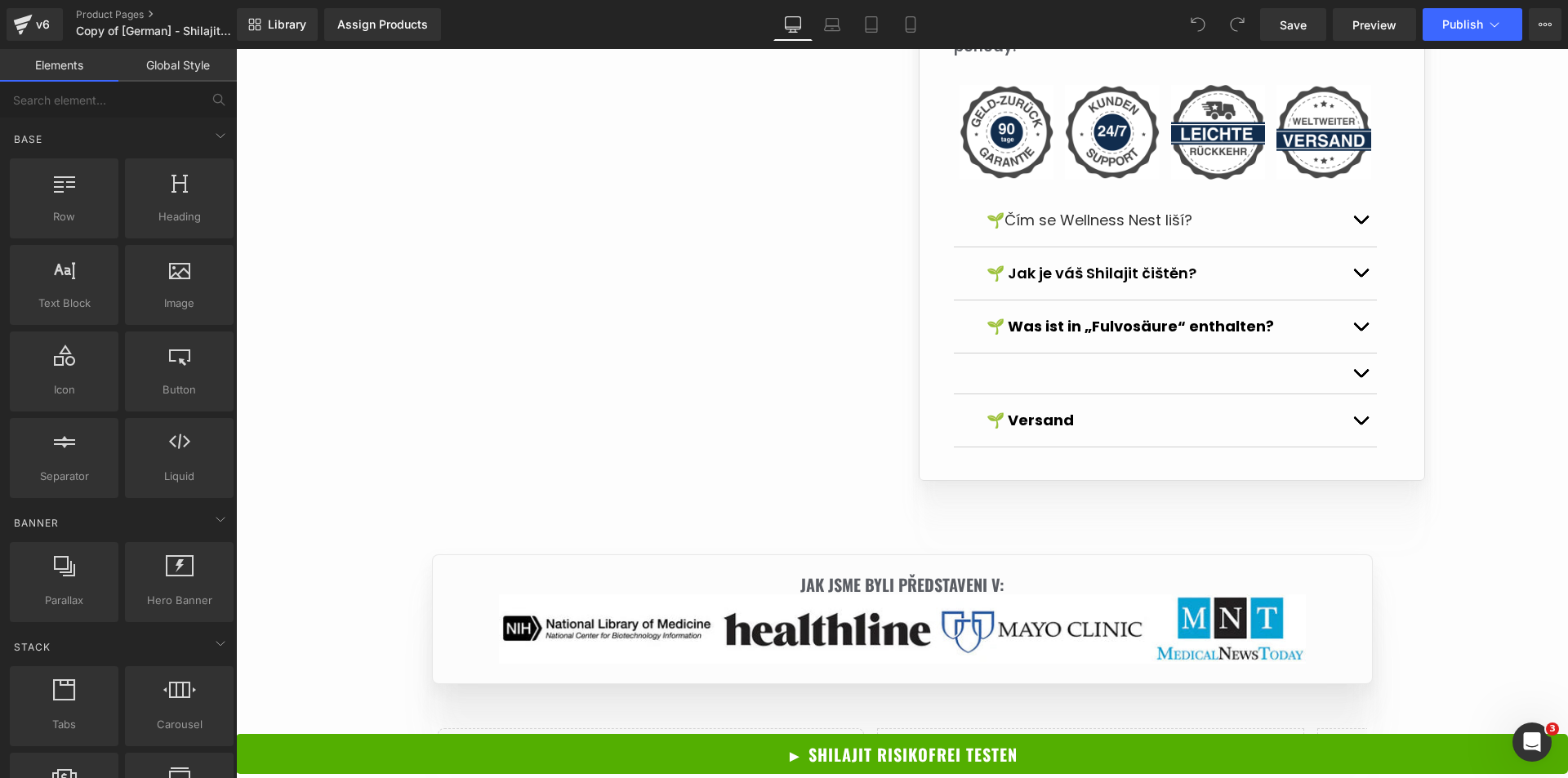
scroll to position [1552, 0]
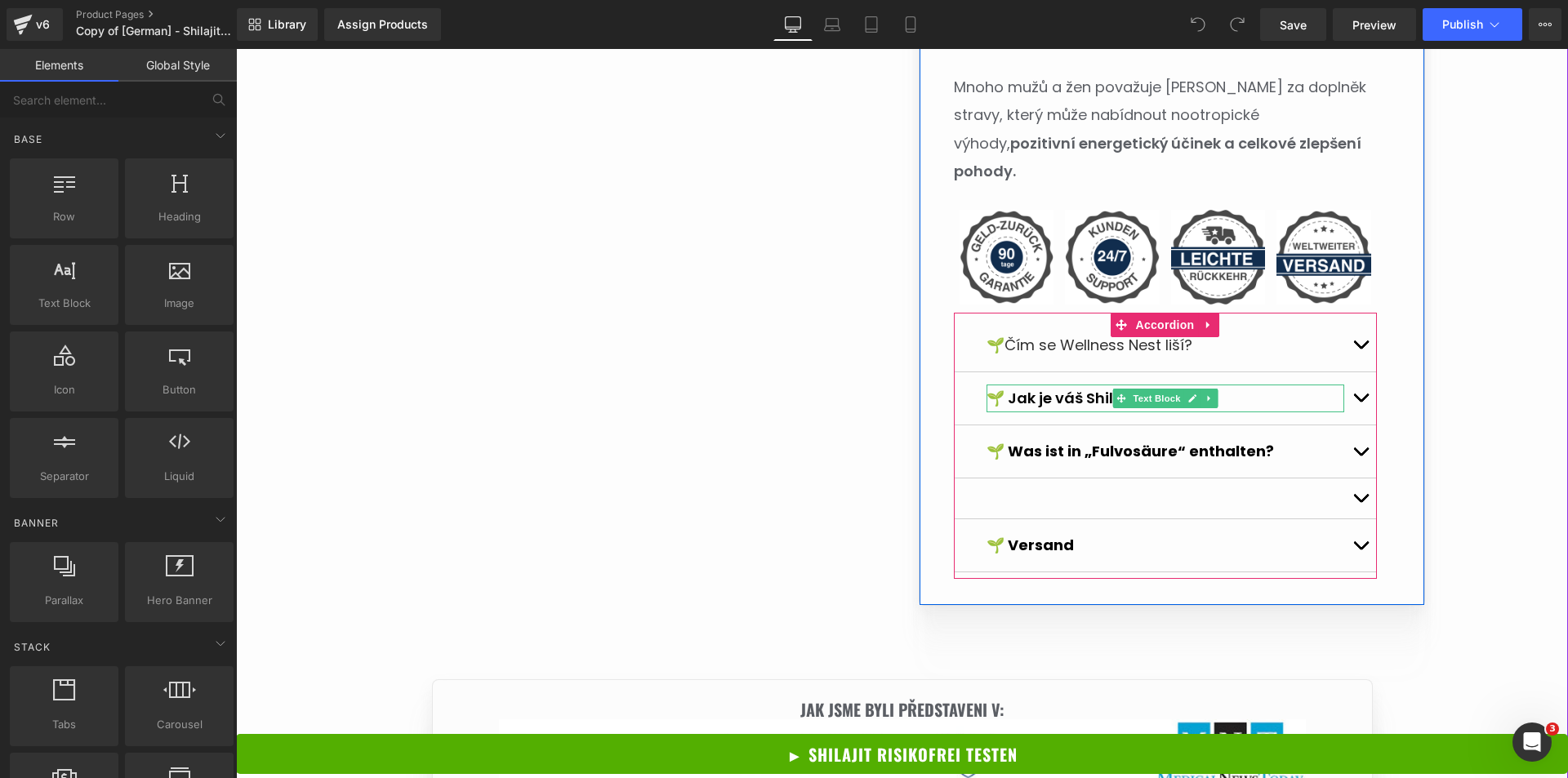
click at [1055, 385] on p "🌱 Jak je váš Shilajit čištěn?" at bounding box center [1166, 399] width 358 height 28
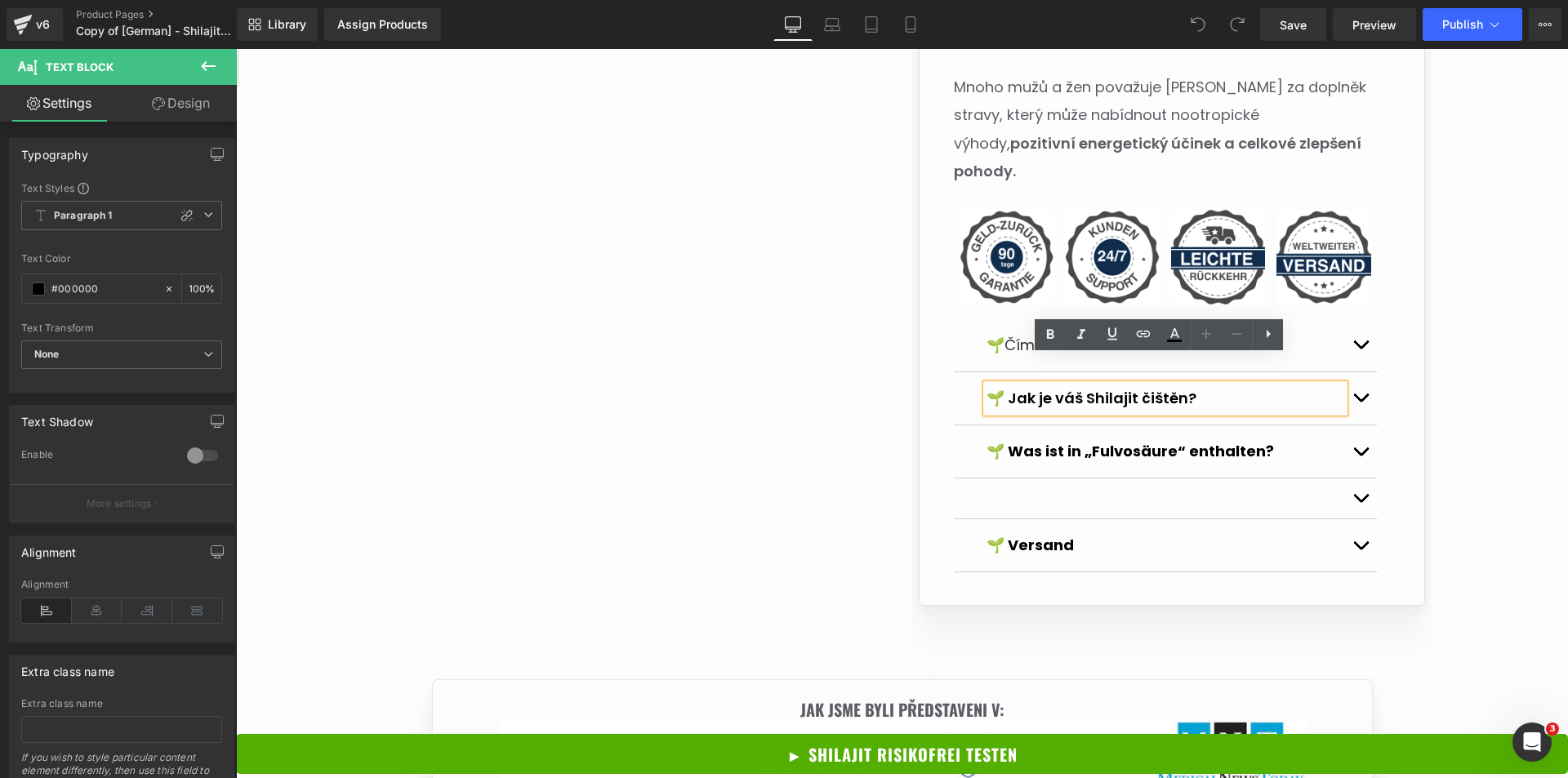
click at [1097, 426] on div "🌱 Was ist in „Fulvosäure“ enthalten? Text Block" at bounding box center [1165, 452] width 423 height 53
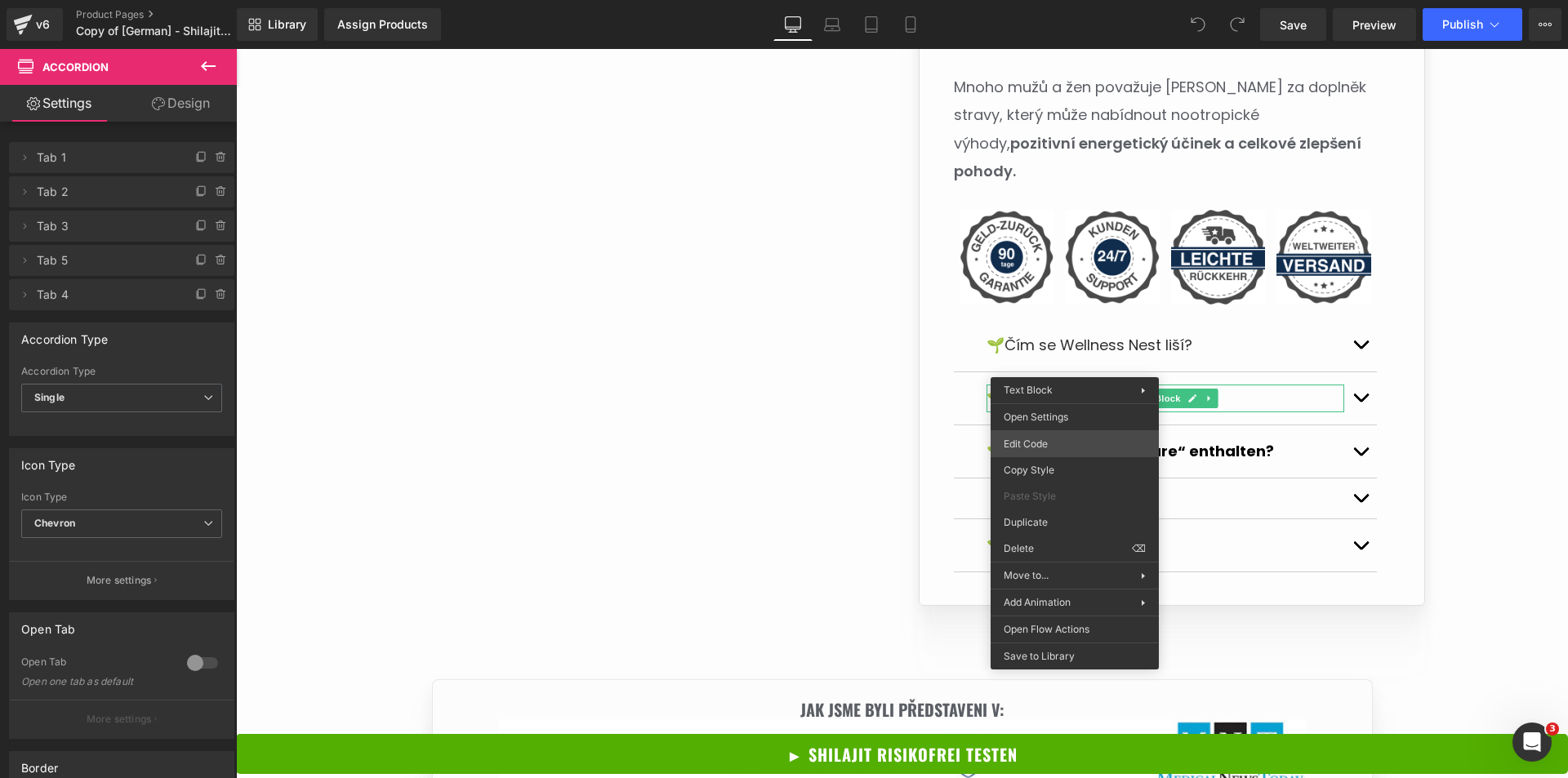
click at [1060, 0] on div "You are previewing how the will restyle your page. You can not edit Elements in…" at bounding box center [784, 0] width 1568 height 0
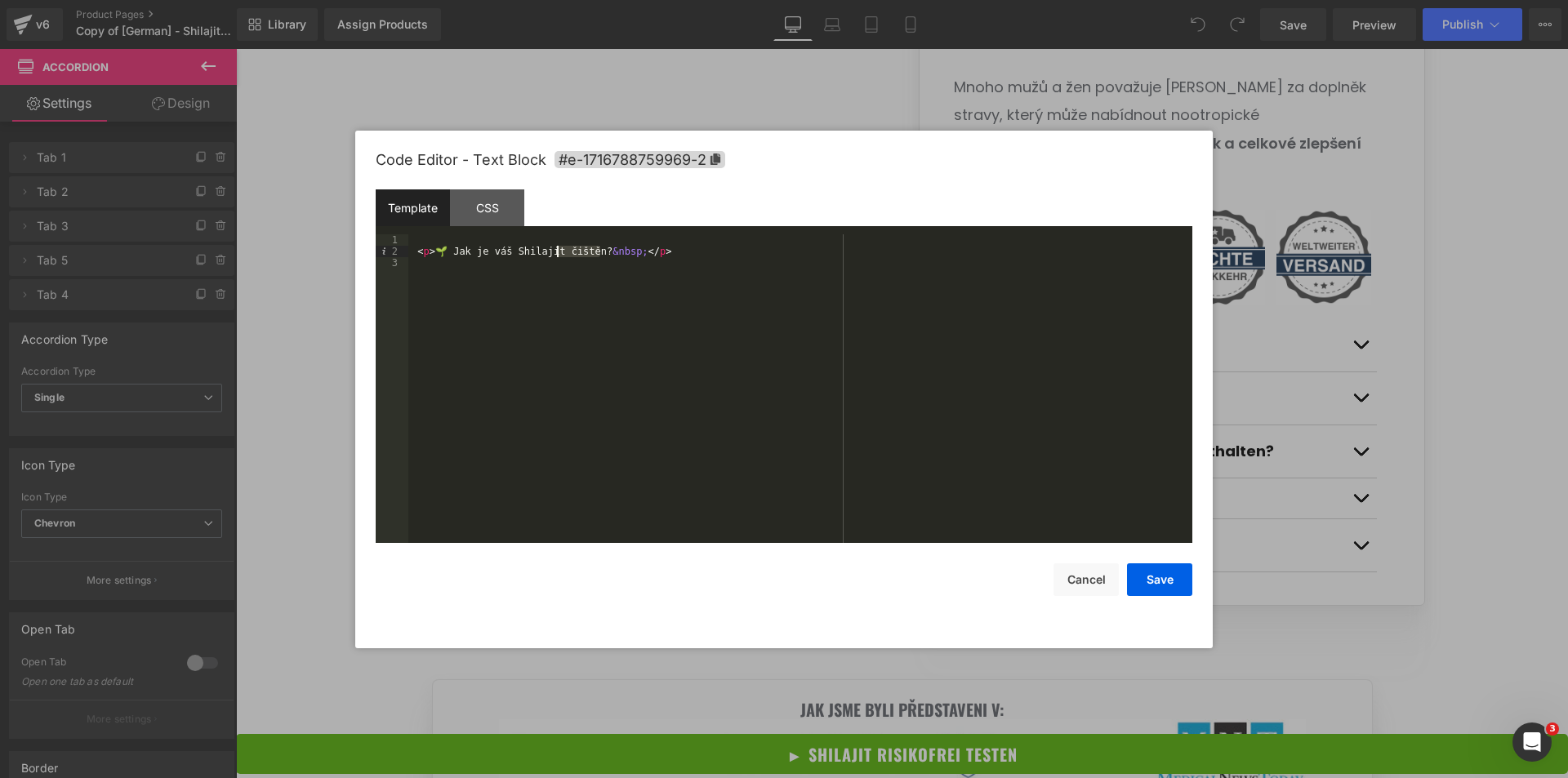
drag, startPoint x: 598, startPoint y: 251, endPoint x: 565, endPoint y: 256, distance: 33.4
click at [558, 254] on div "< p > 🌱 Jak je váš Shilajit čištěn? &nbsp; </ p >" at bounding box center [800, 400] width 784 height 331
click at [575, 260] on div "< p > 🌱 Jak je váš Shilajit čištěn? &nbsp; </ p >" at bounding box center [800, 400] width 784 height 331
click at [595, 251] on div "< p > 🌱 Jak je váš Shilajit čištěn? &nbsp; </ p >" at bounding box center [800, 400] width 784 height 331
click at [1093, 577] on button "Cancel" at bounding box center [1086, 579] width 65 height 32
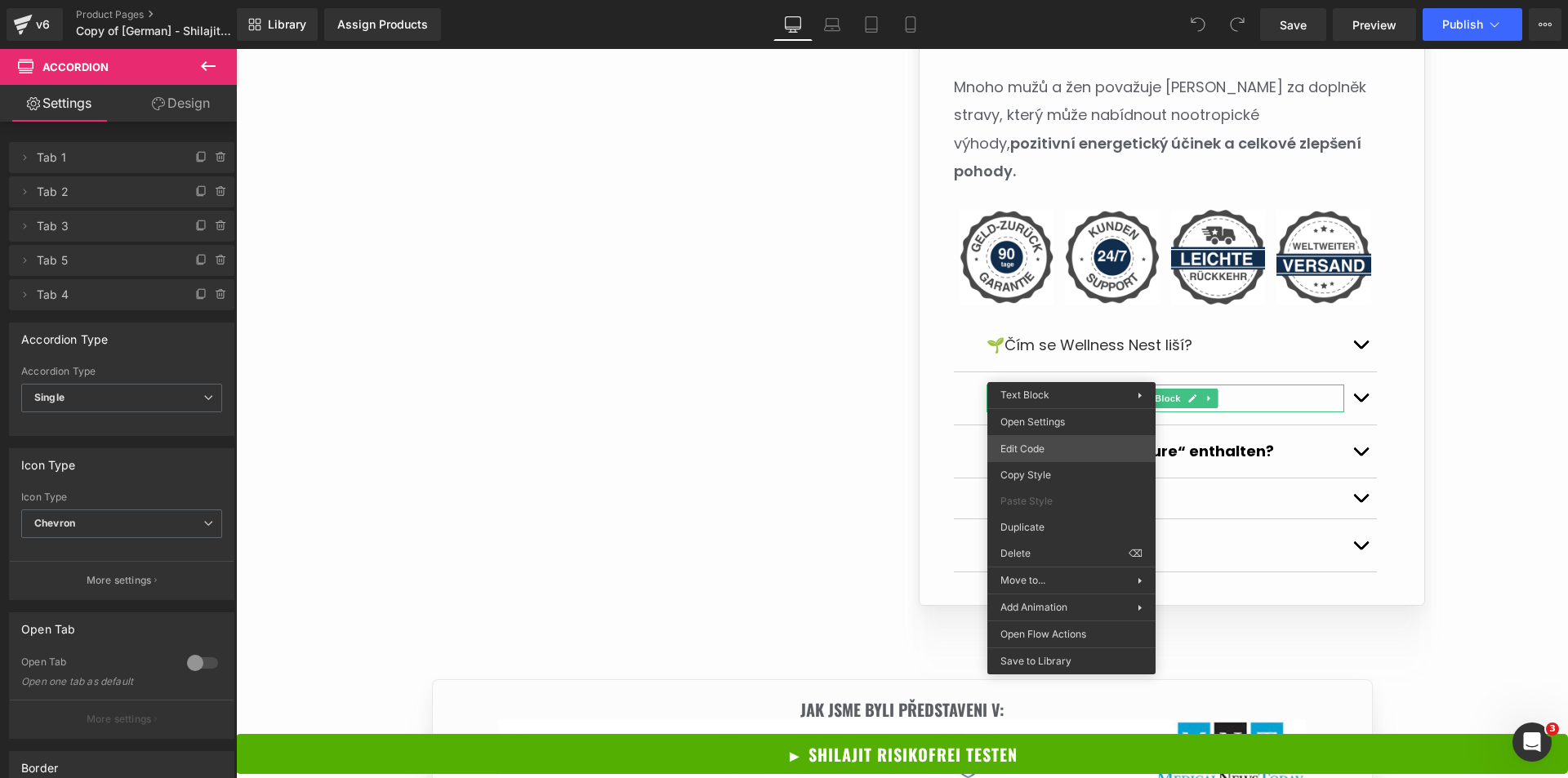
click at [1030, 0] on div "You are previewing how the will restyle your page. You can not edit Elements in…" at bounding box center [784, 0] width 1568 height 0
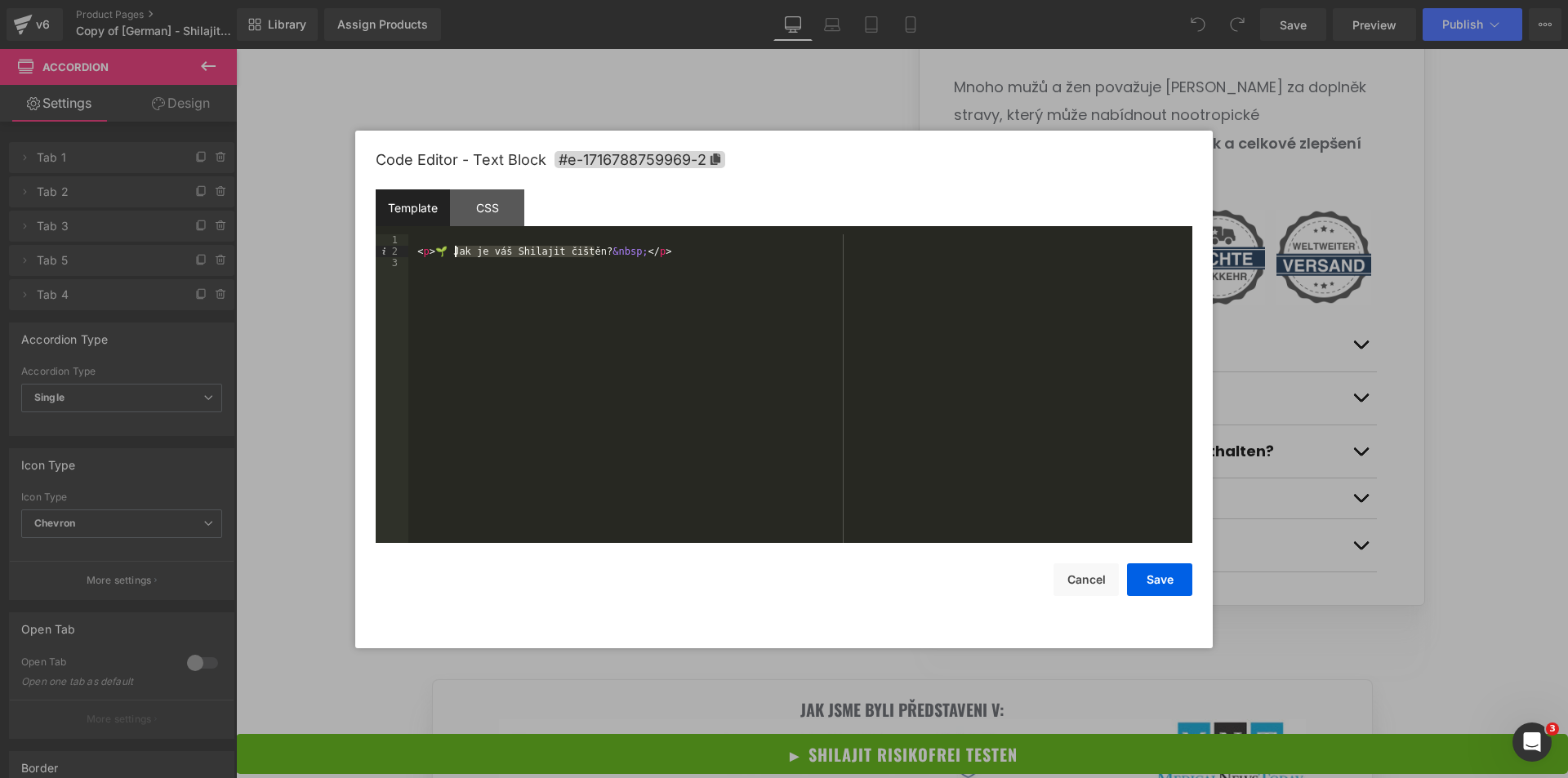
drag, startPoint x: 595, startPoint y: 251, endPoint x: 449, endPoint y: 252, distance: 146.0
click at [449, 252] on div "< p > 🌱 Jak je váš Shilajit čištěn? &nbsp; </ p >" at bounding box center [800, 400] width 784 height 331
